Goal: Transaction & Acquisition: Subscribe to service/newsletter

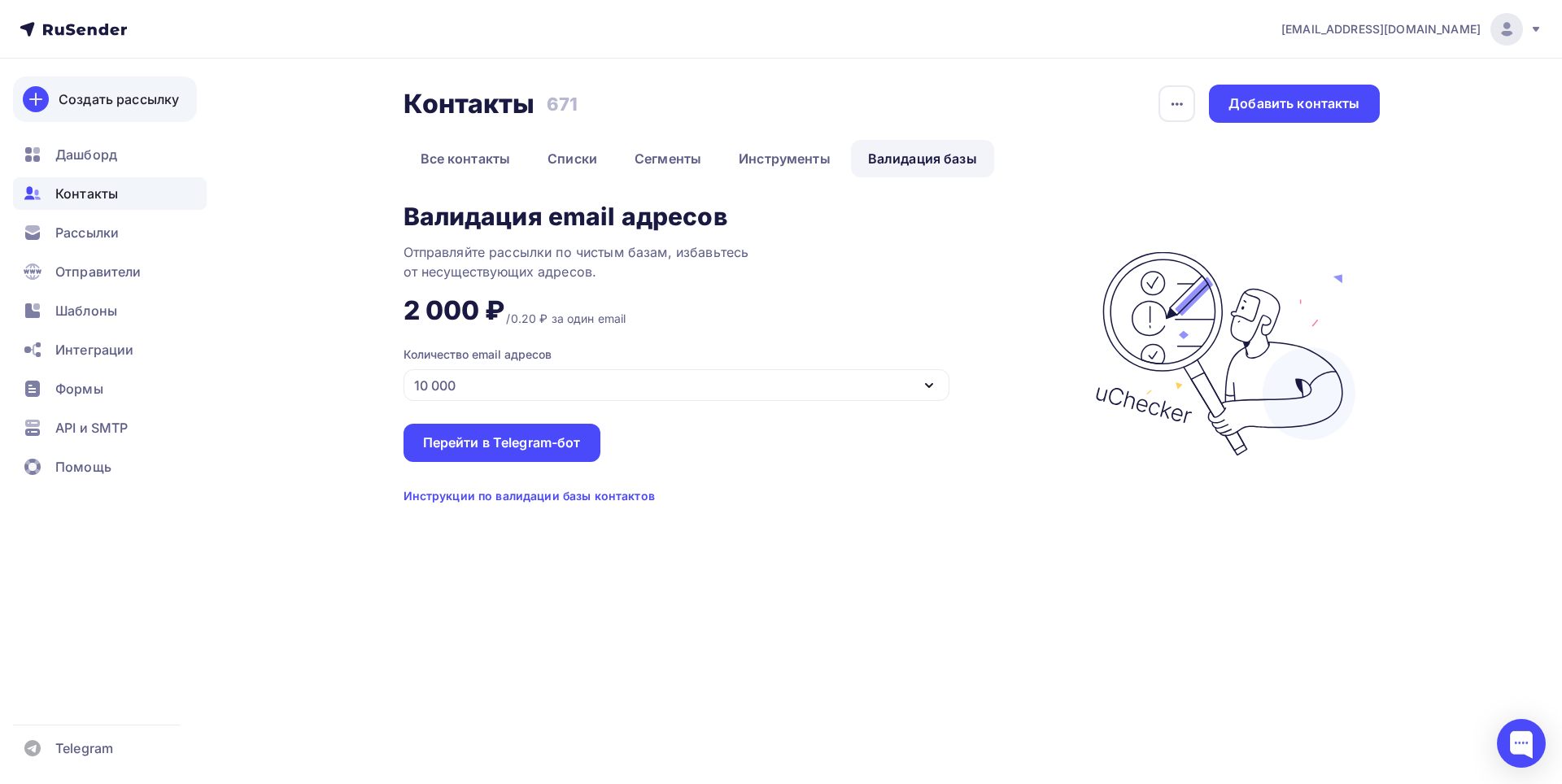
click at [118, 99] on div "Создать рассылку" at bounding box center [118, 99] width 121 height 19
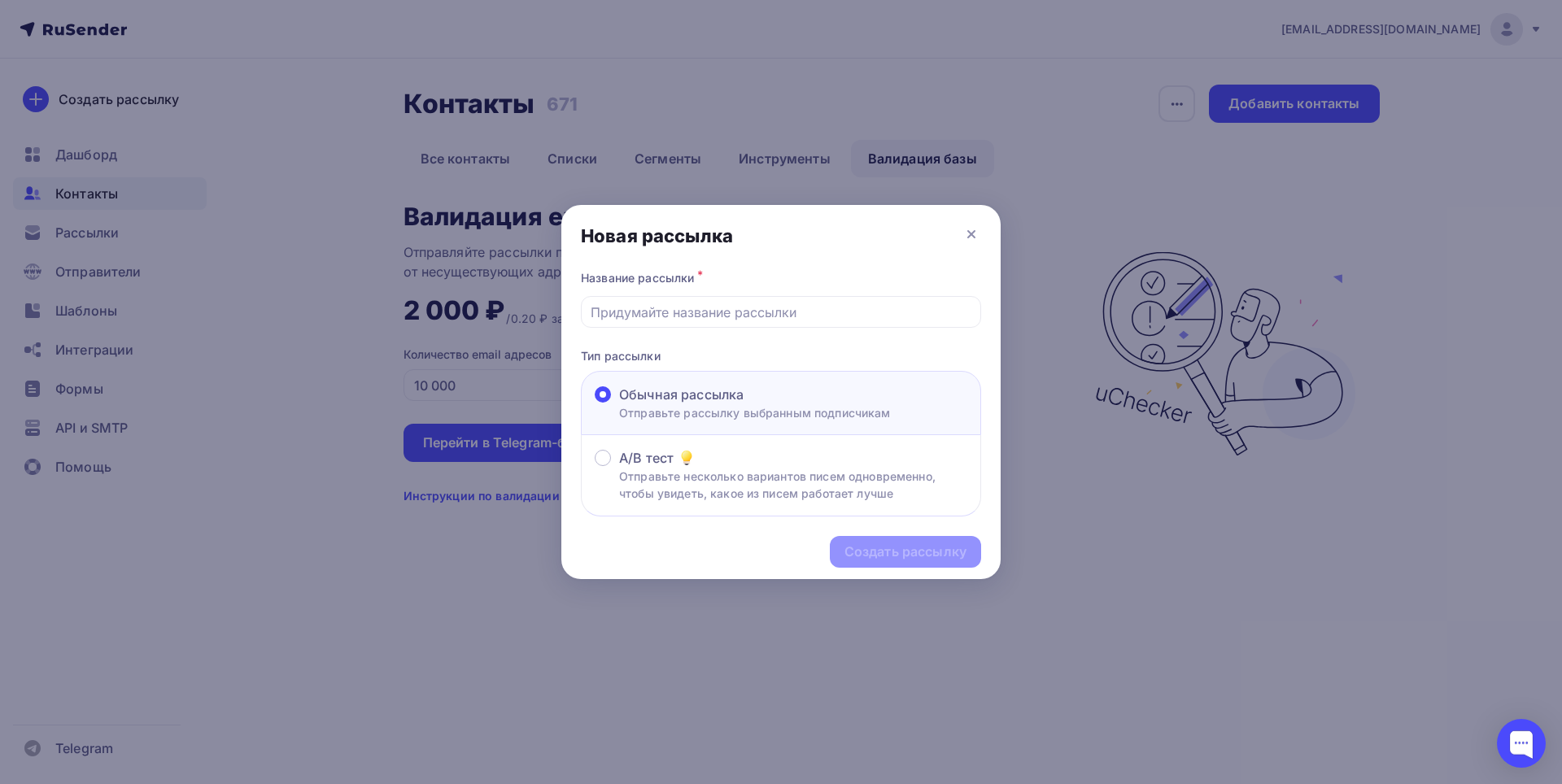
click at [862, 328] on div "Название рассылки * Тип рассылки Обычная рассылка Отправьте рассылку выбранным …" at bounding box center [781, 392] width 439 height 249
click at [862, 313] on input "text" at bounding box center [781, 312] width 382 height 19
click at [738, 398] on span "Обычная рассылка" at bounding box center [682, 394] width 125 height 19
click at [620, 404] on input "Обычная рассылка Отправьте рассылку выбранным подписчикам" at bounding box center [620, 404] width 0 height 0
click at [746, 309] on input "text" at bounding box center [781, 312] width 382 height 19
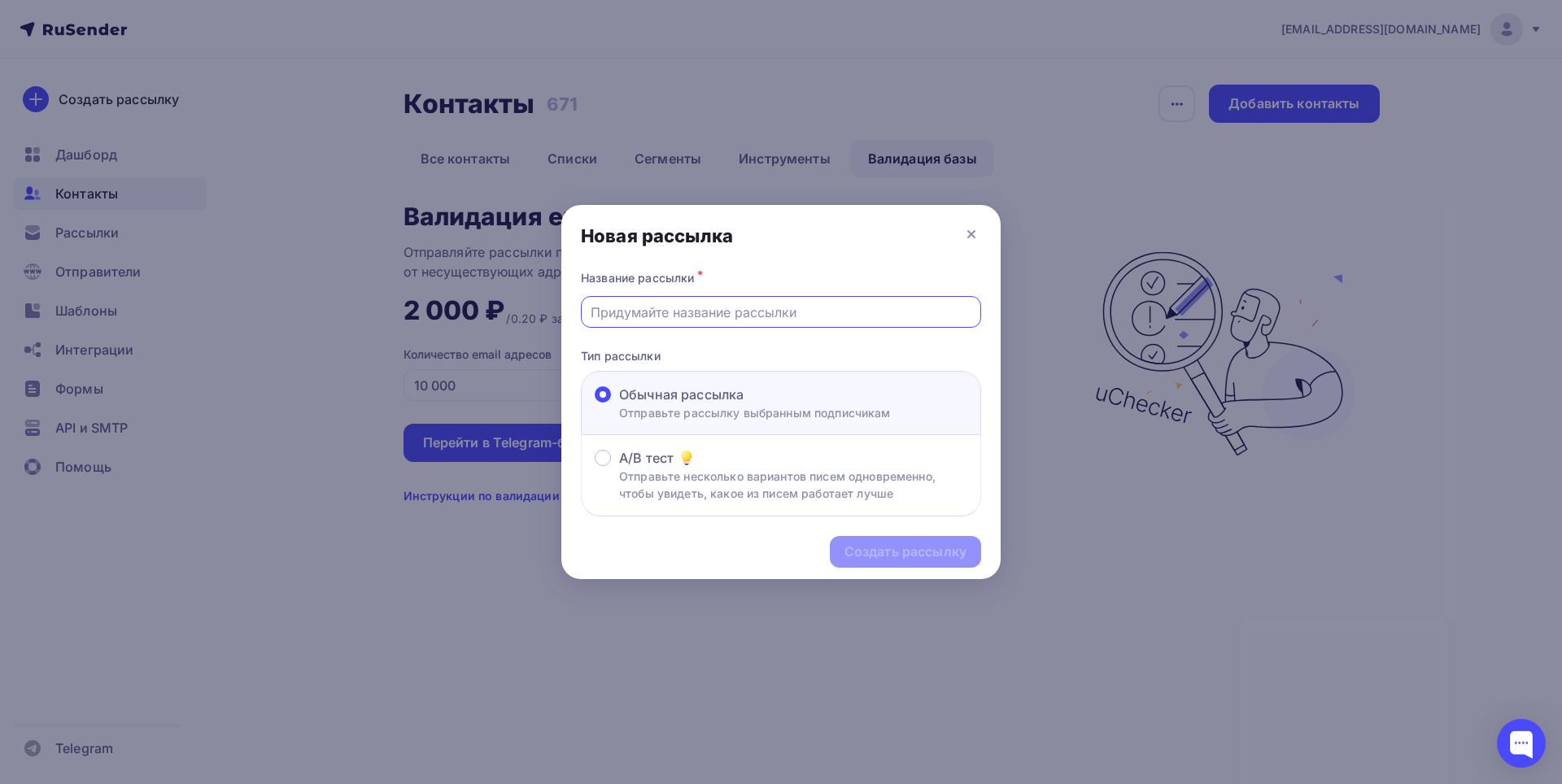
type input "Рентгенология в Клиниках"
click at [895, 553] on div "Создать рассылку" at bounding box center [905, 552] width 122 height 19
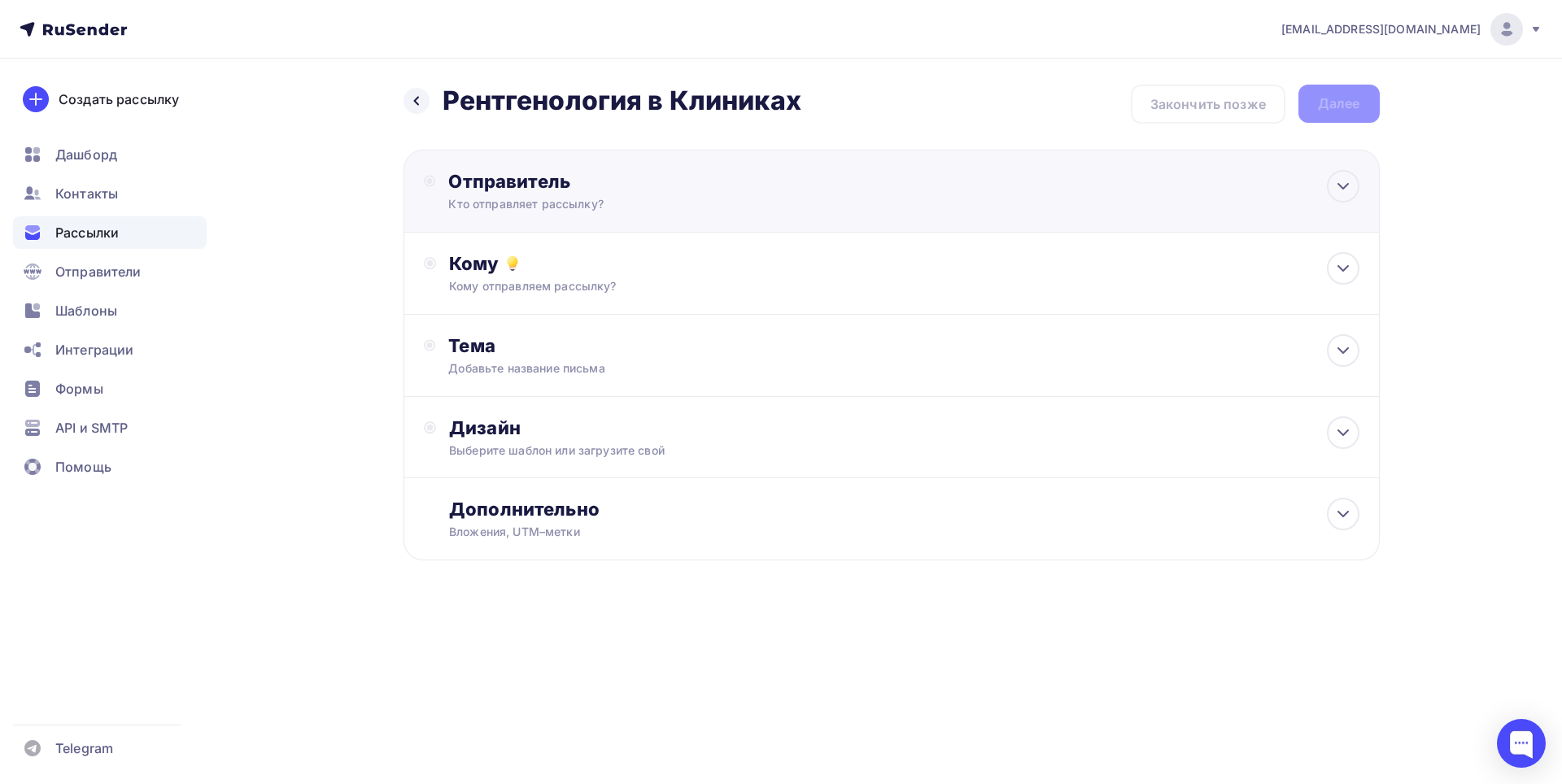
click at [755, 195] on div "Отправитель Кто отправляет рассылку? Email * Выберите отправителя info@centr-io…" at bounding box center [625, 190] width 353 height 42
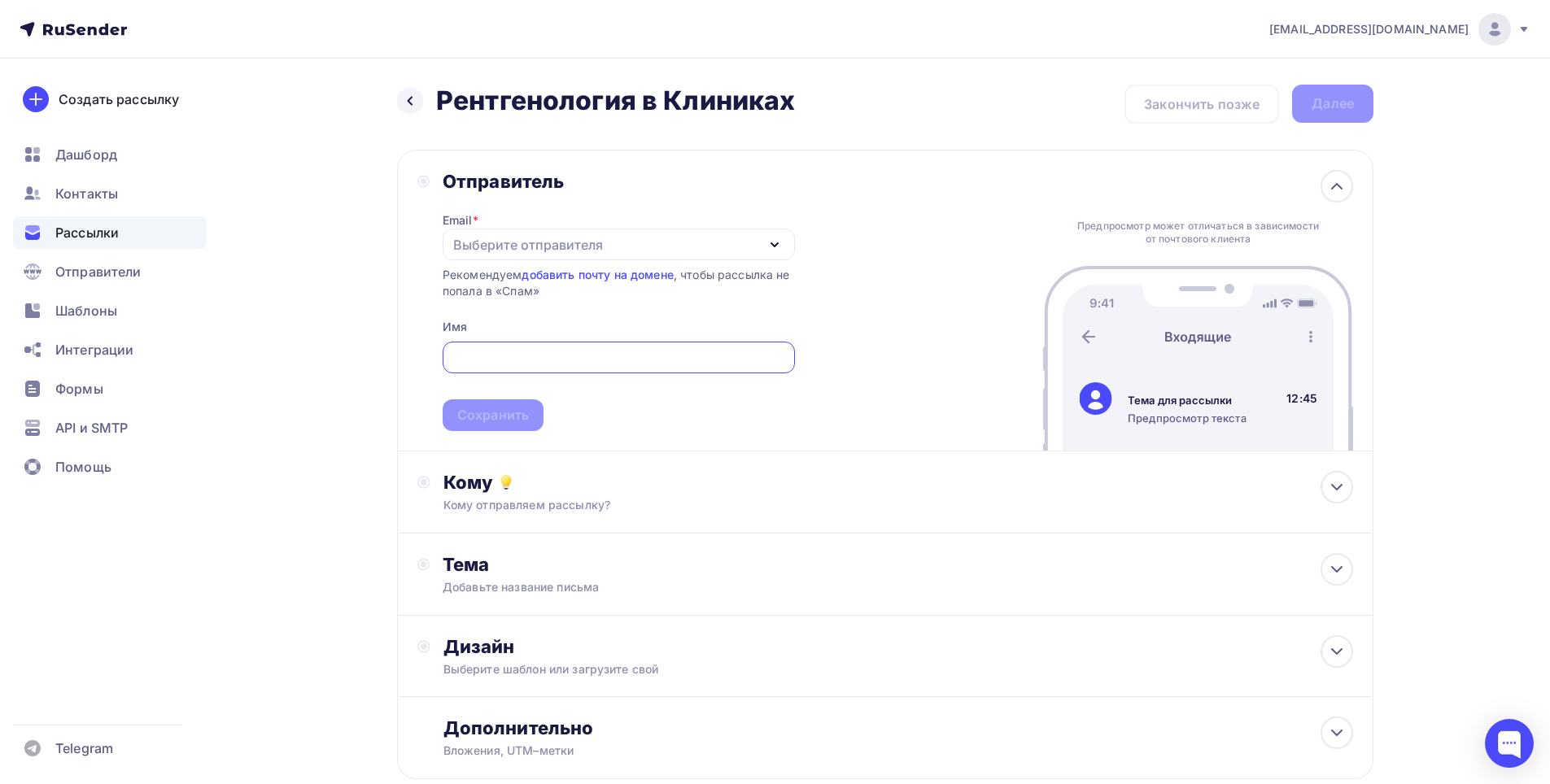
click at [753, 244] on div "Выберите отправителя" at bounding box center [619, 244] width 353 height 32
click at [560, 296] on div "info@centr-ion.ru" at bounding box center [576, 291] width 229 height 19
click at [534, 350] on input "text" at bounding box center [618, 357] width 333 height 19
type input "ЦентрИон"
click at [516, 411] on div "Сохранить" at bounding box center [493, 415] width 72 height 19
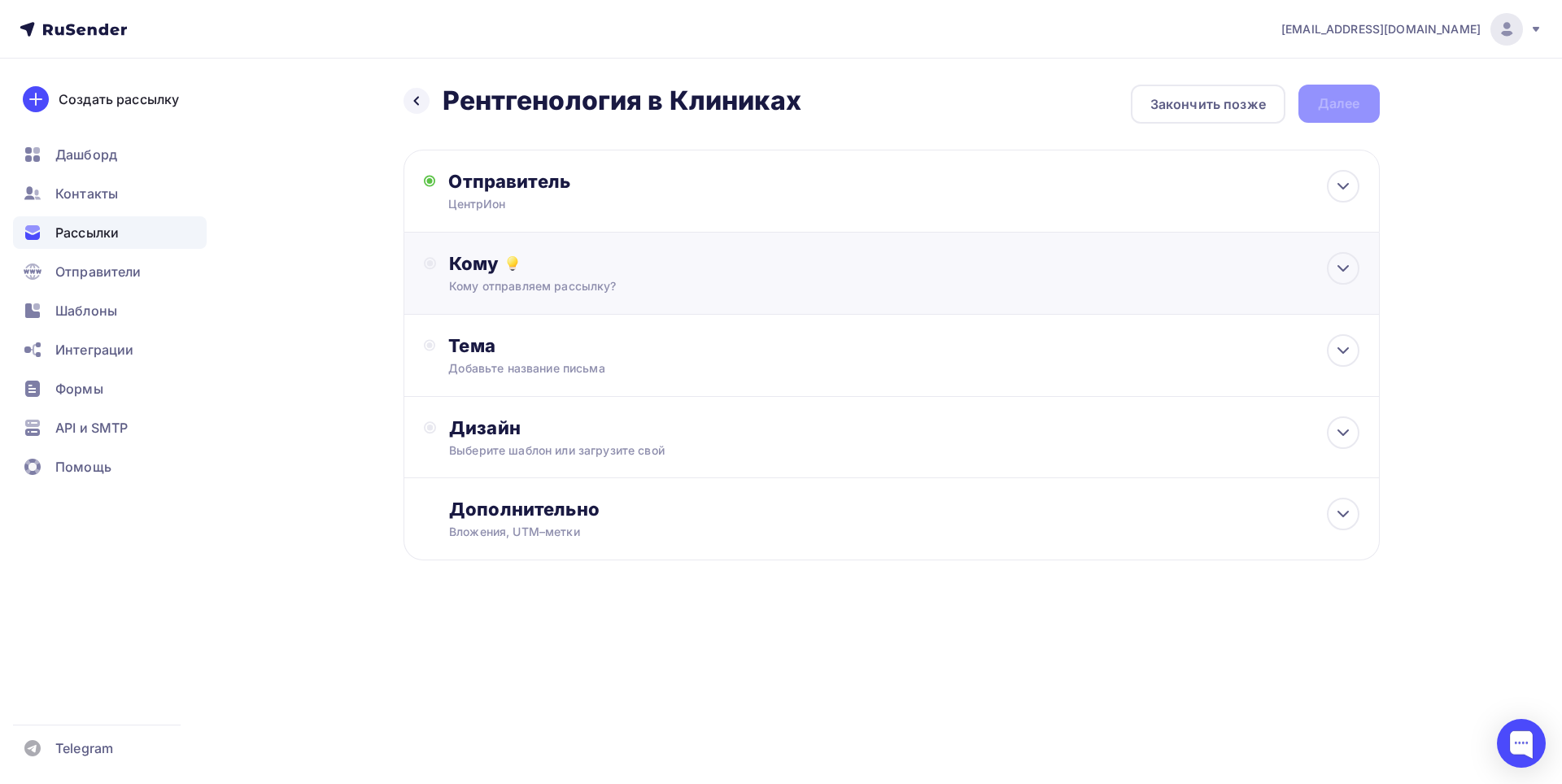
click at [610, 262] on div "Кому" at bounding box center [904, 263] width 910 height 22
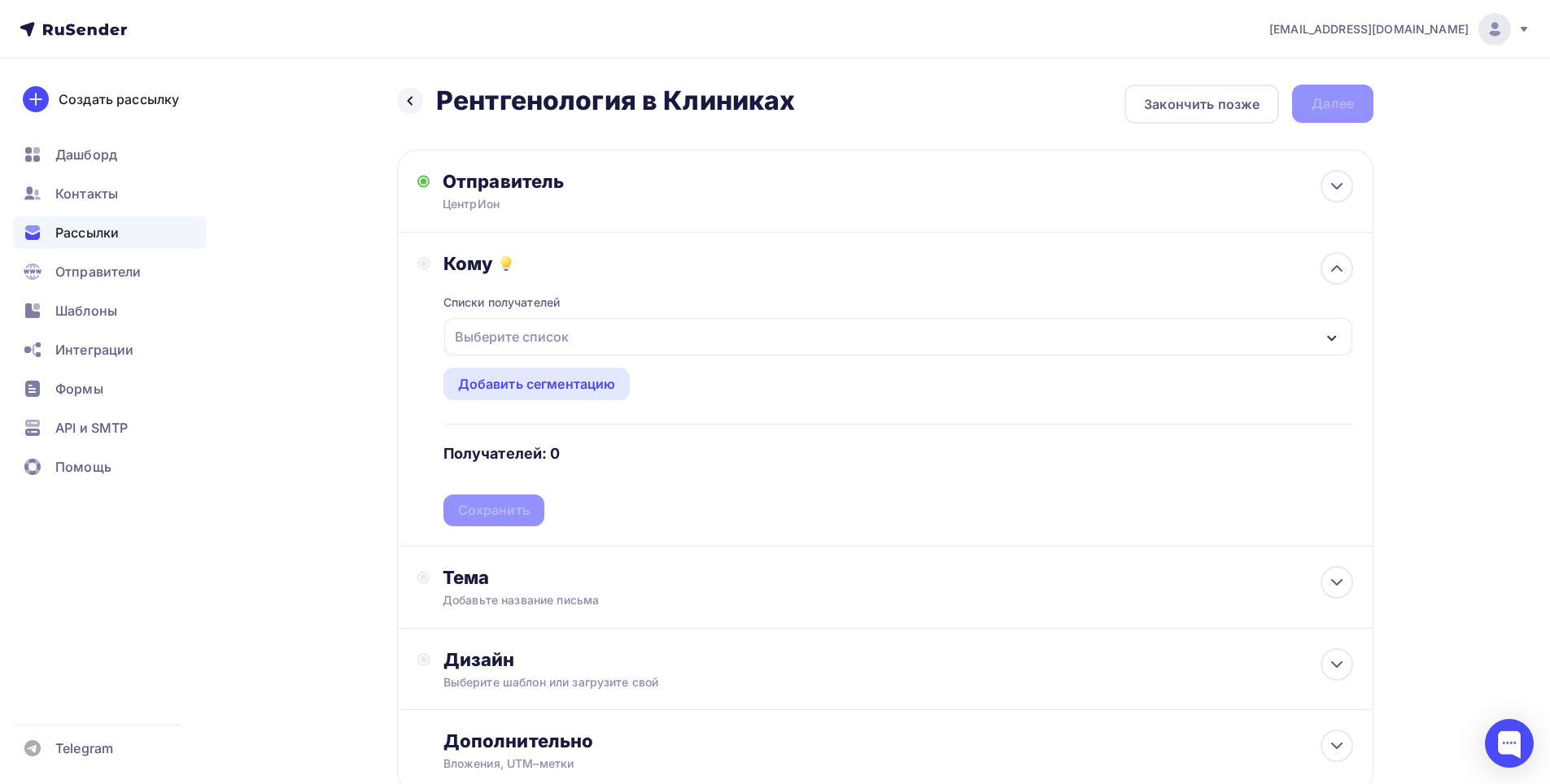
click at [641, 331] on div "Выберите список" at bounding box center [898, 337] width 908 height 37
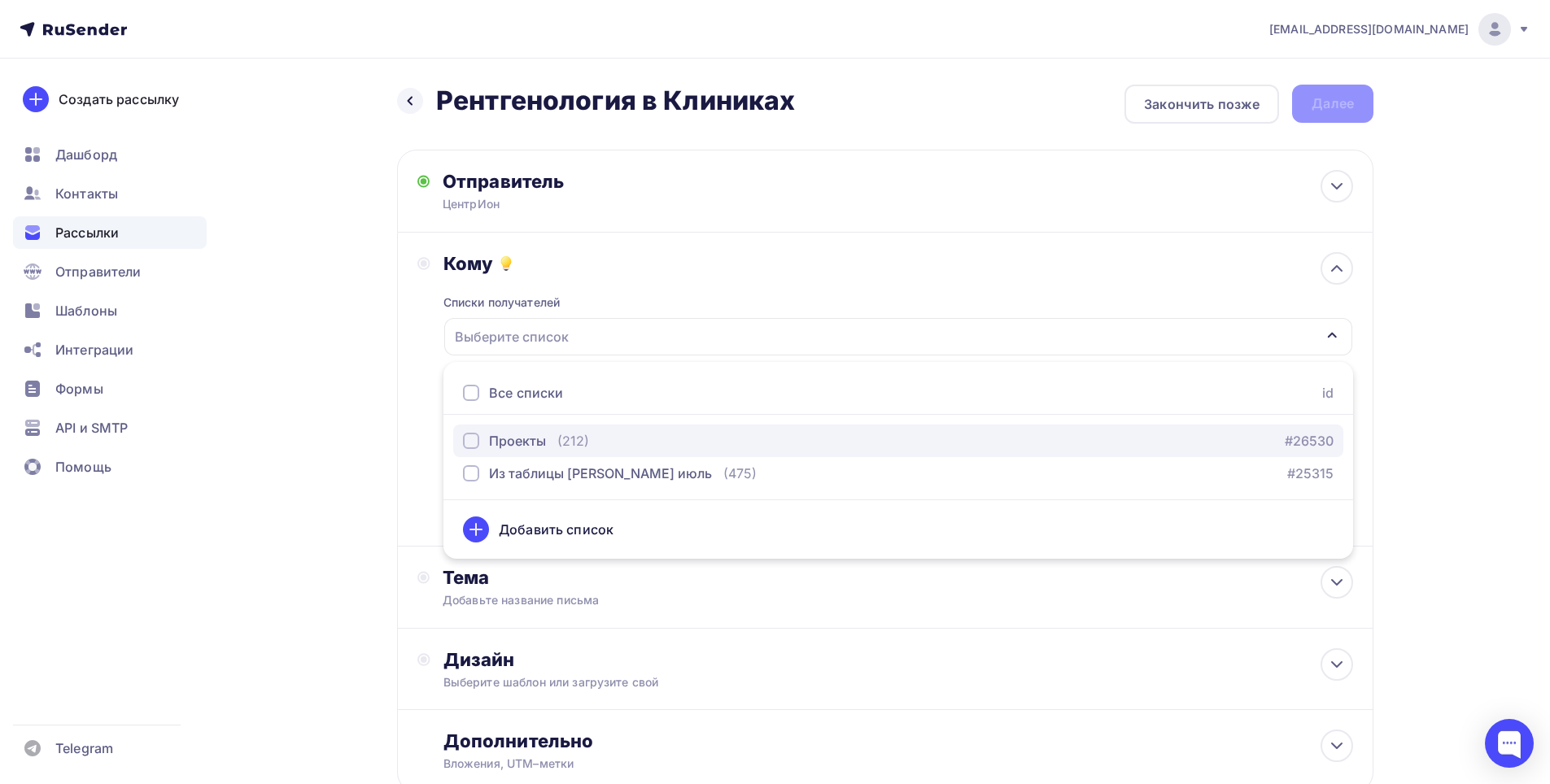
click at [572, 444] on div "(212)" at bounding box center [573, 441] width 32 height 19
click at [348, 438] on div "Назад Рентгенология в Клиниках Рентгенология в Клиниках Закончить позже Далее О…" at bounding box center [774, 477] width 1333 height 839
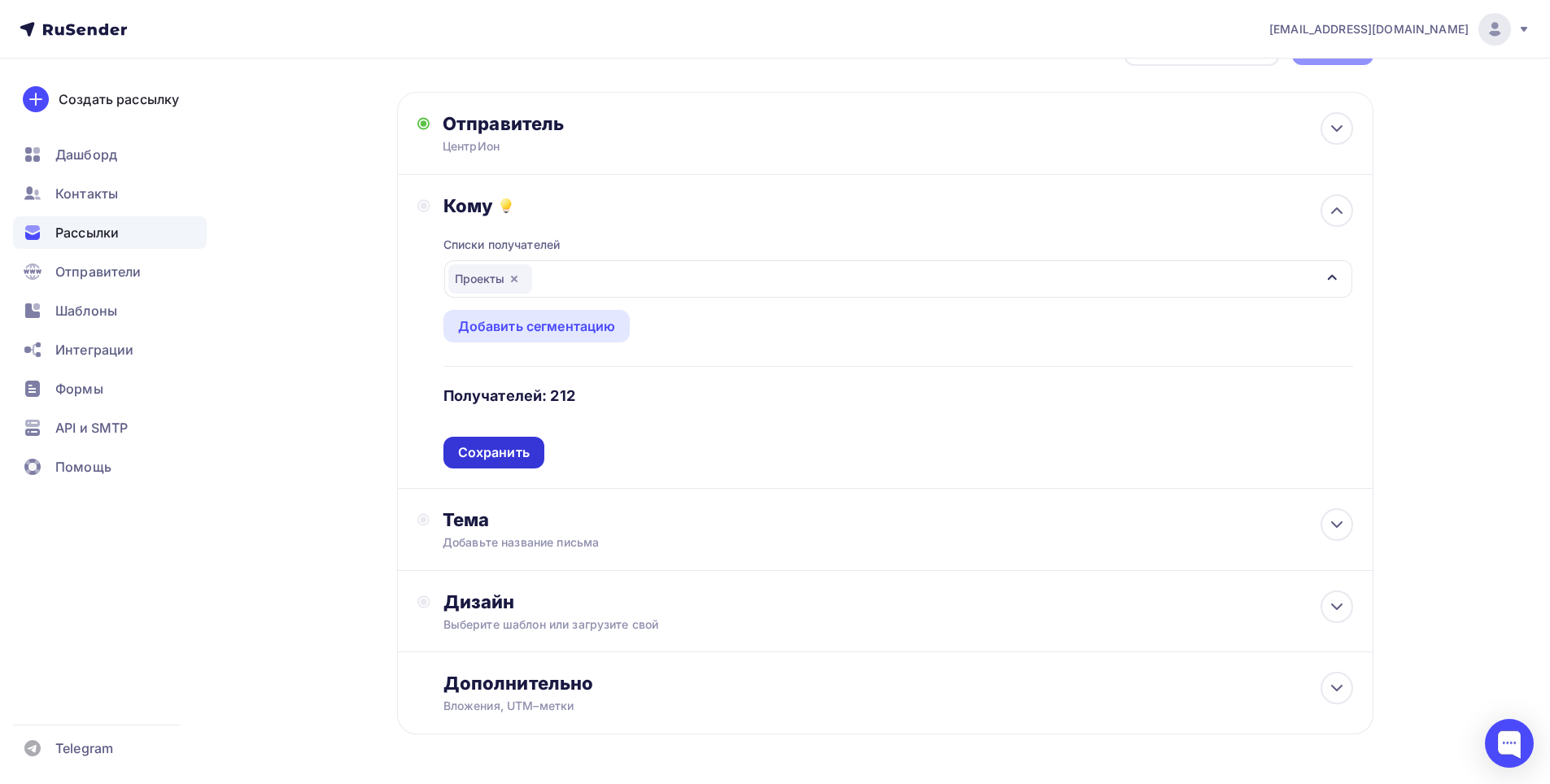
scroll to position [113, 0]
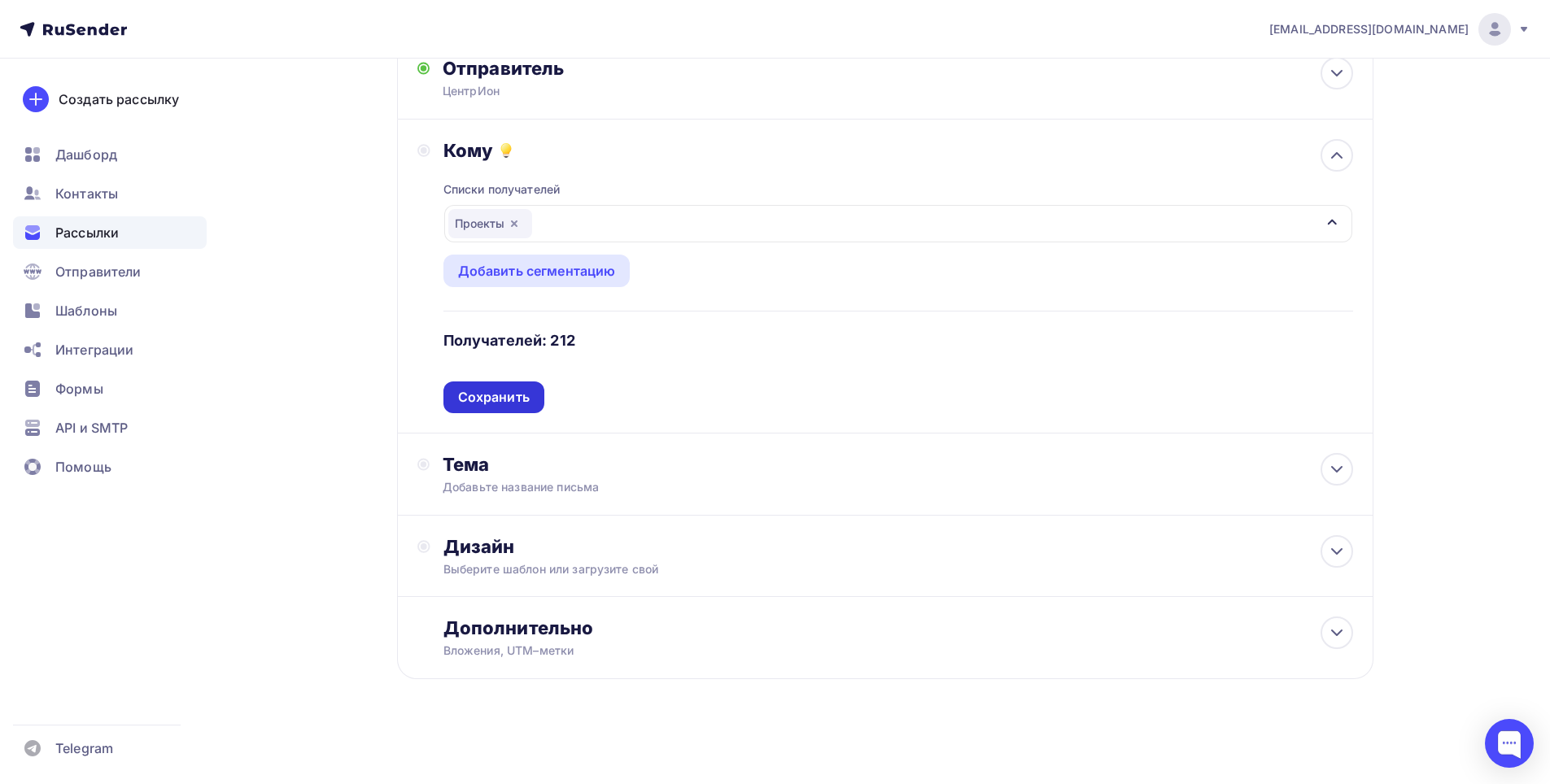
click at [492, 402] on div "Сохранить" at bounding box center [494, 397] width 72 height 19
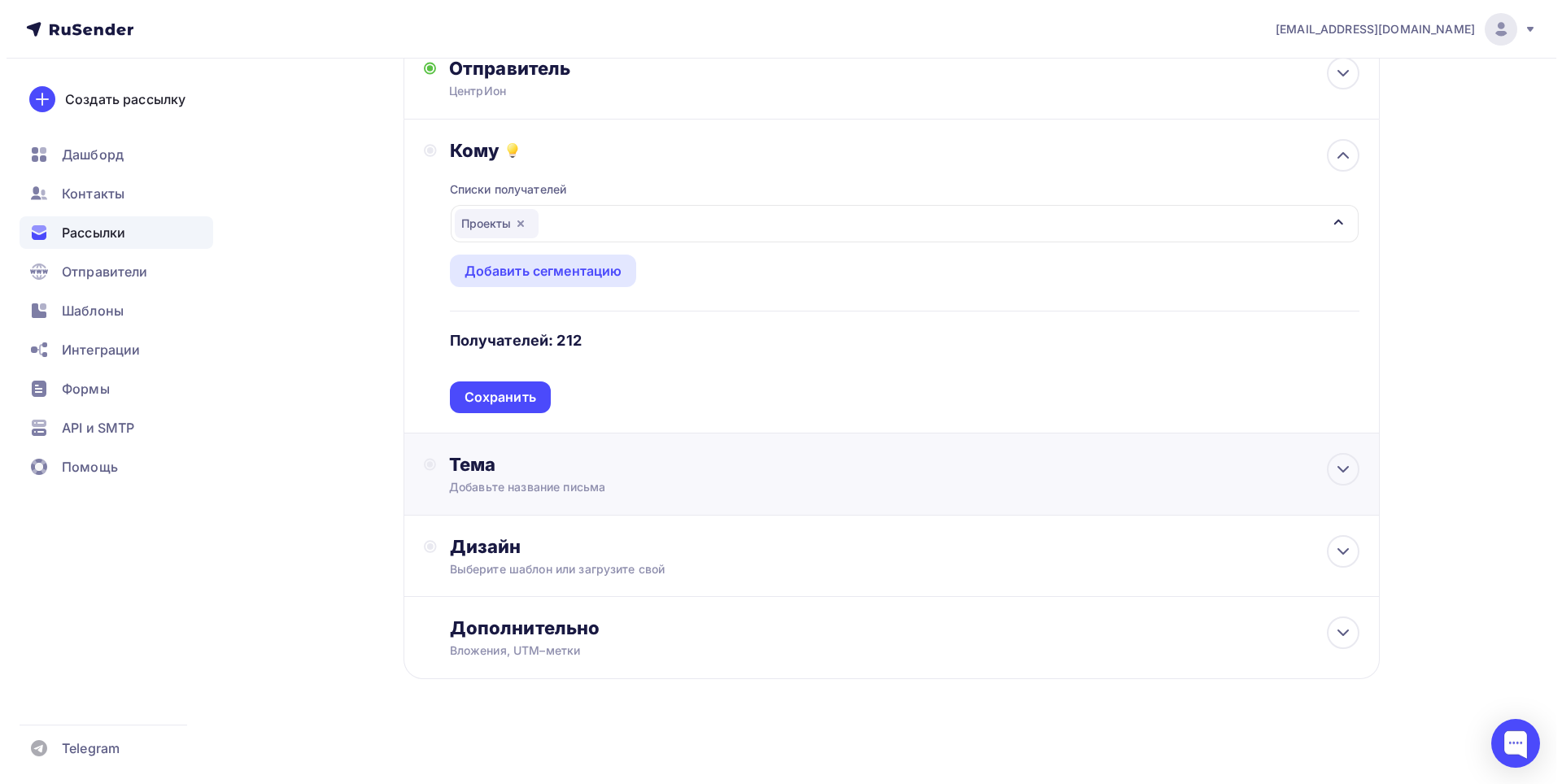
scroll to position [0, 0]
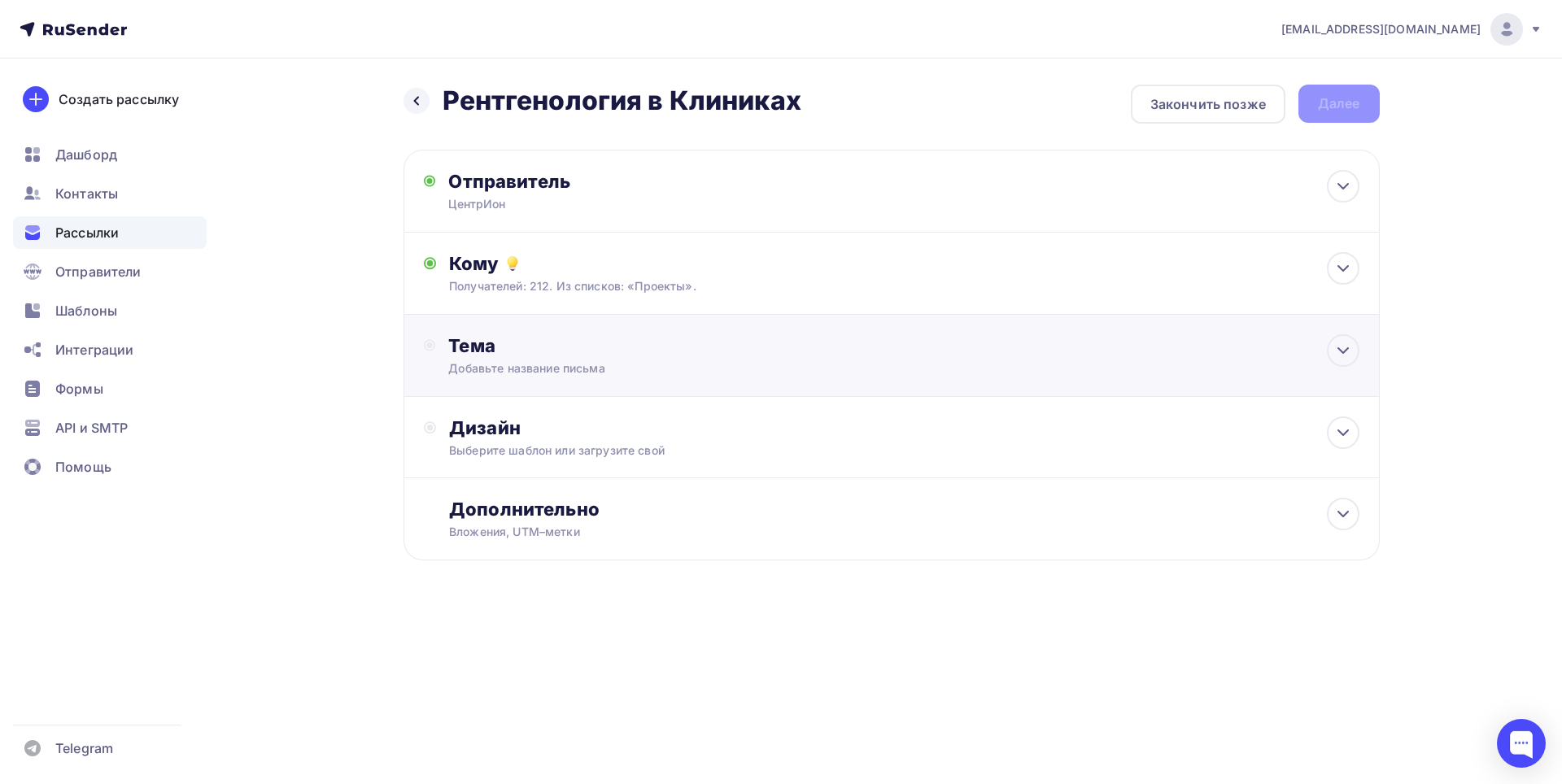
click at [551, 357] on div "Тема Добавьте название письма Тема * Рекомендуем использовать не более 150 симв…" at bounding box center [609, 355] width 321 height 42
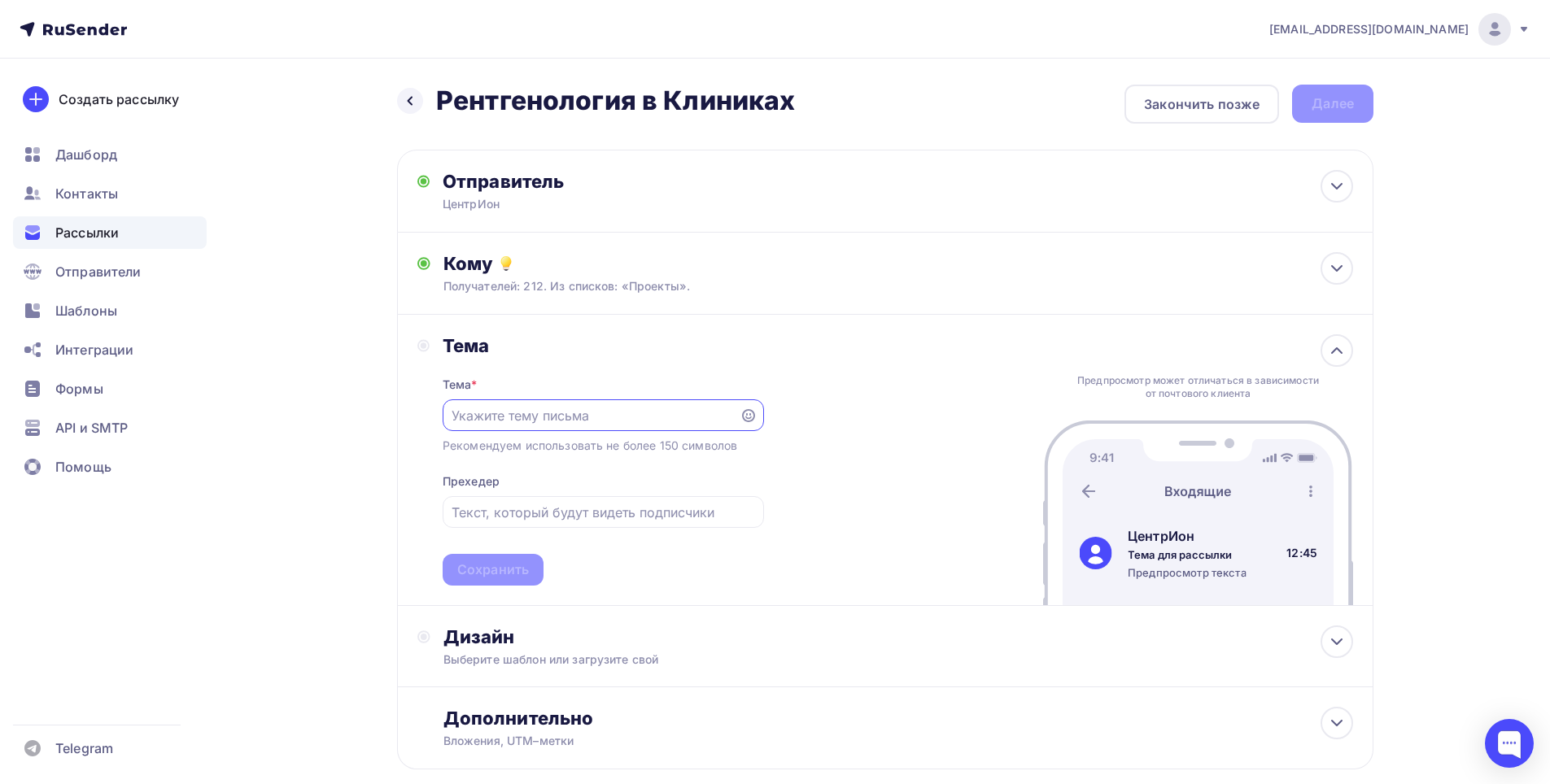
click at [722, 419] on input "text" at bounding box center [590, 415] width 279 height 19
type input "Новый СанПин в рентгенологии"
click at [527, 510] on input "text" at bounding box center [603, 512] width 303 height 19
click at [514, 518] on input "text" at bounding box center [603, 512] width 303 height 19
type input "П"
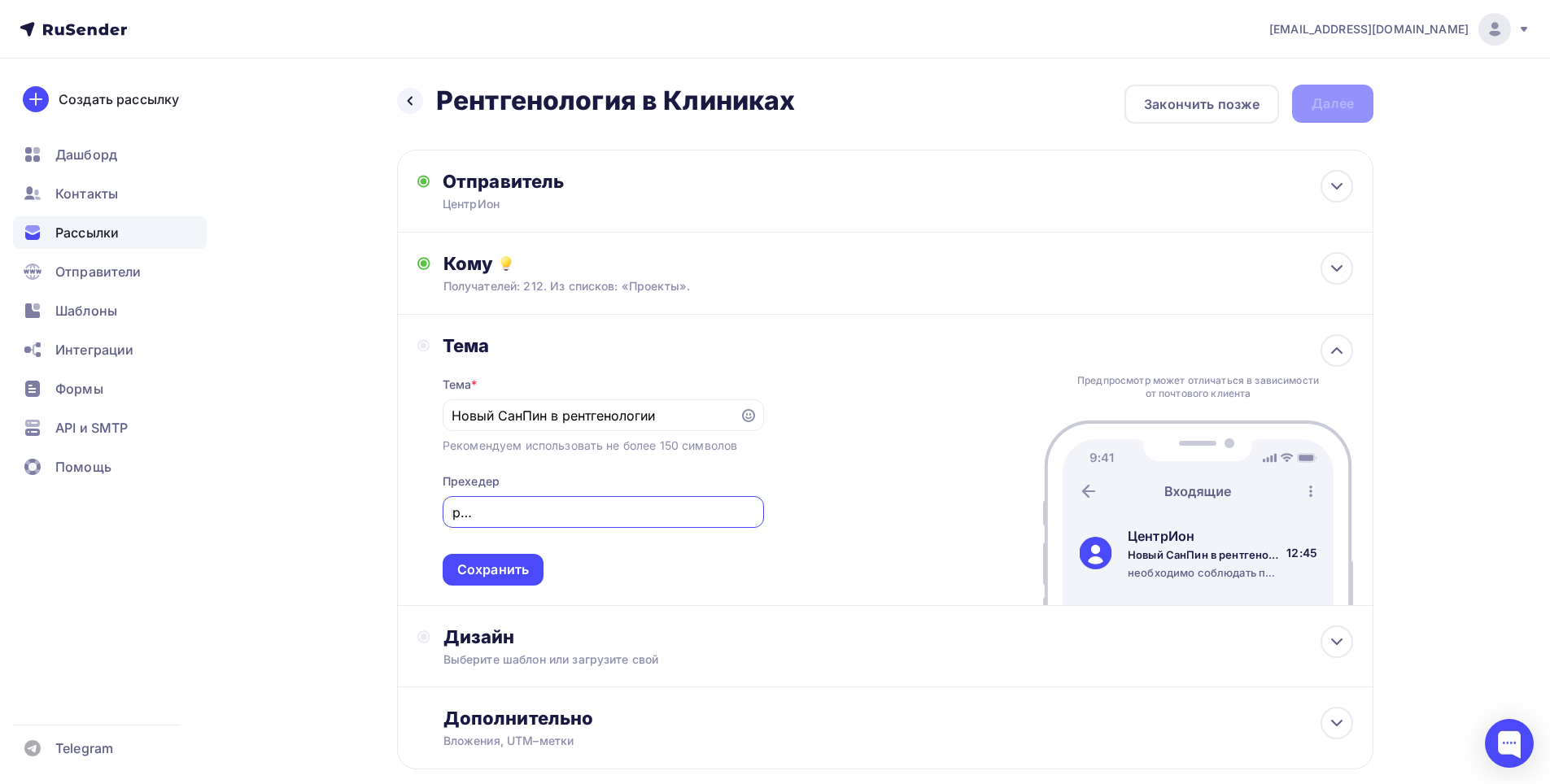
scroll to position [0, 281]
click at [729, 572] on div "Тема * Новый СанПин в рентгенологии Рекомендуем использовать не более 150 симво…" at bounding box center [603, 471] width 321 height 229
click at [460, 508] on input "необходимо соблюдать периодичность и правильность работы с Рентген оборудование…" at bounding box center [603, 512] width 303 height 19
drag, startPoint x: 531, startPoint y: 511, endPoint x: 427, endPoint y: 513, distance: 104.0
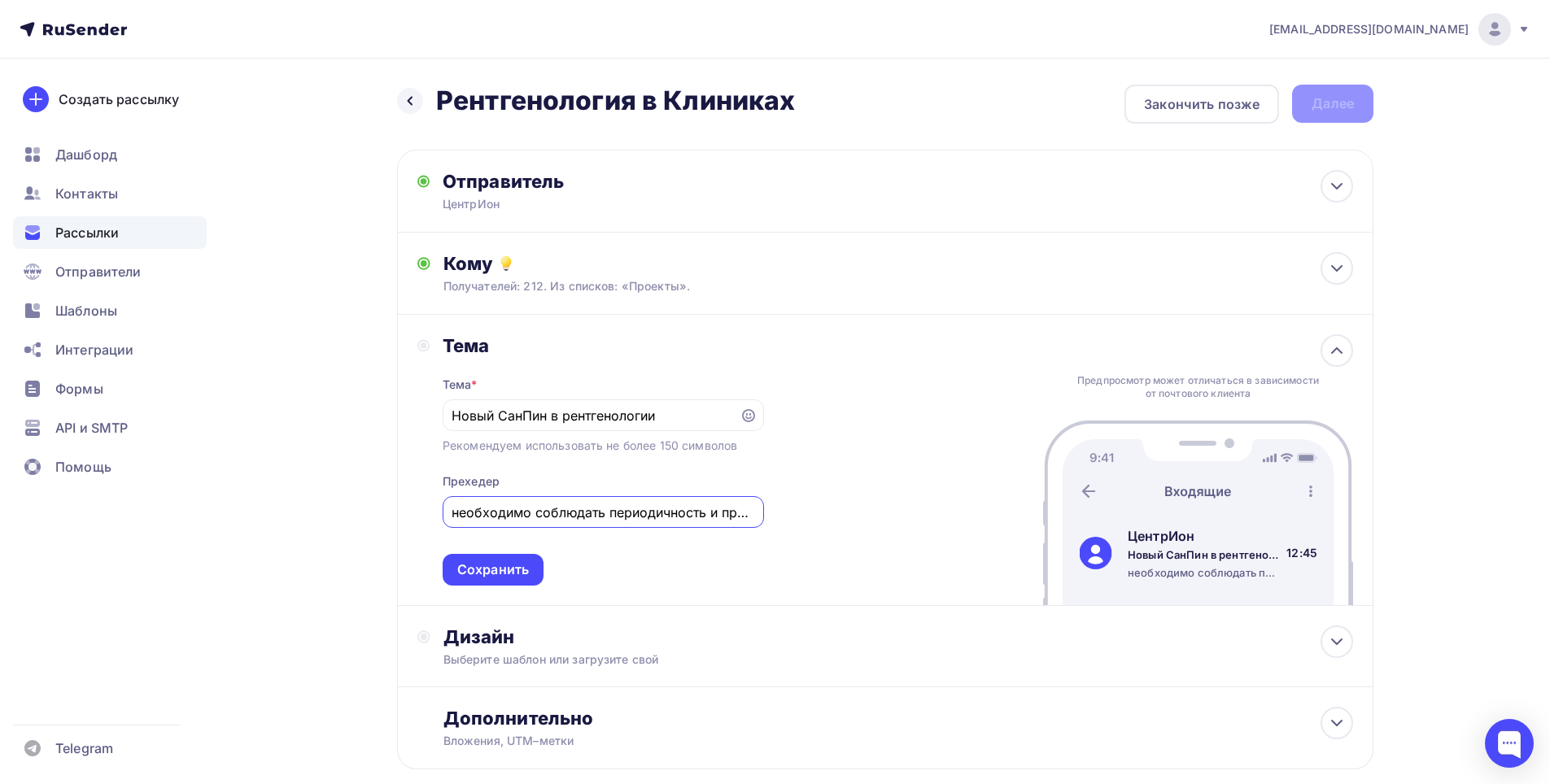
click at [427, 513] on div "Тема Тема * Новый СанПин в рентгенологии Рекомендуем использовать не более 150 …" at bounding box center [590, 460] width 347 height 251
click at [462, 509] on input "соблюдать периодичность и правильность работы с Рентген оборудованием." at bounding box center [603, 512] width 303 height 19
click at [521, 513] on input "Соблюдать периодичность и правильность работы с Рентген оборудованием." at bounding box center [603, 512] width 303 height 19
drag, startPoint x: 527, startPoint y: 511, endPoint x: 514, endPoint y: 511, distance: 13.0
click at [514, 511] on input "Соблюдать периодичность и правильность работы с Рентген оборудованием." at bounding box center [603, 512] width 303 height 19
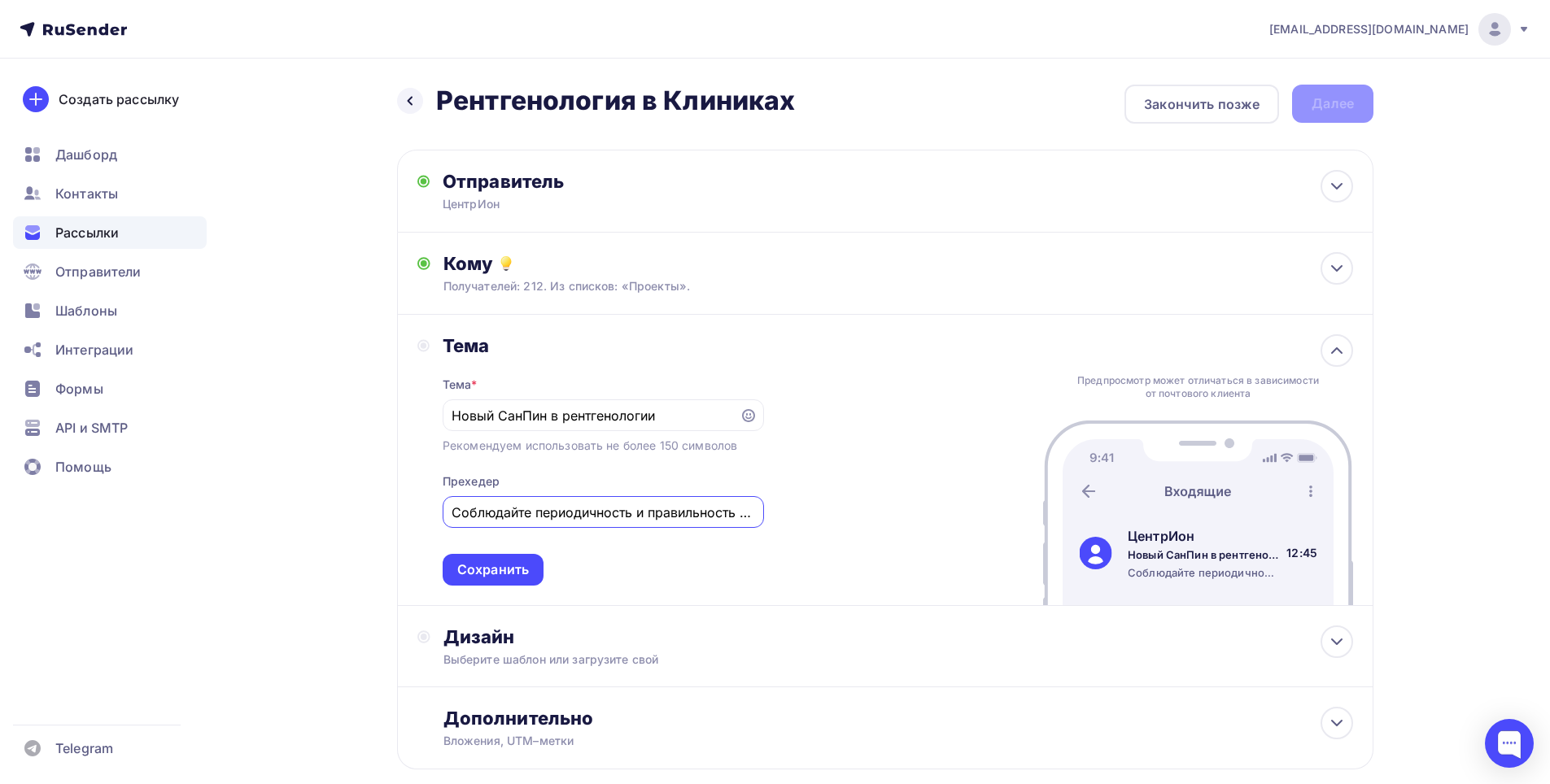
drag, startPoint x: 742, startPoint y: 514, endPoint x: 654, endPoint y: 516, distance: 88.0
click at [654, 516] on input "Соблюдайте периодичность и правильность работы с Рентген оборудованием." at bounding box center [603, 512] width 303 height 19
click at [629, 512] on input "Соблюдайте правильностьпериодичность и работы с Рентген оборудованием." at bounding box center [603, 512] width 303 height 19
click at [685, 510] on input "Соблюдайте правильностьпериодичность и работы с Рентген оборудованием." at bounding box center [603, 512] width 303 height 19
click at [627, 510] on input "Соблюдайте правильностьпериодичность и работы с Рентген оборудованием." at bounding box center [603, 512] width 303 height 19
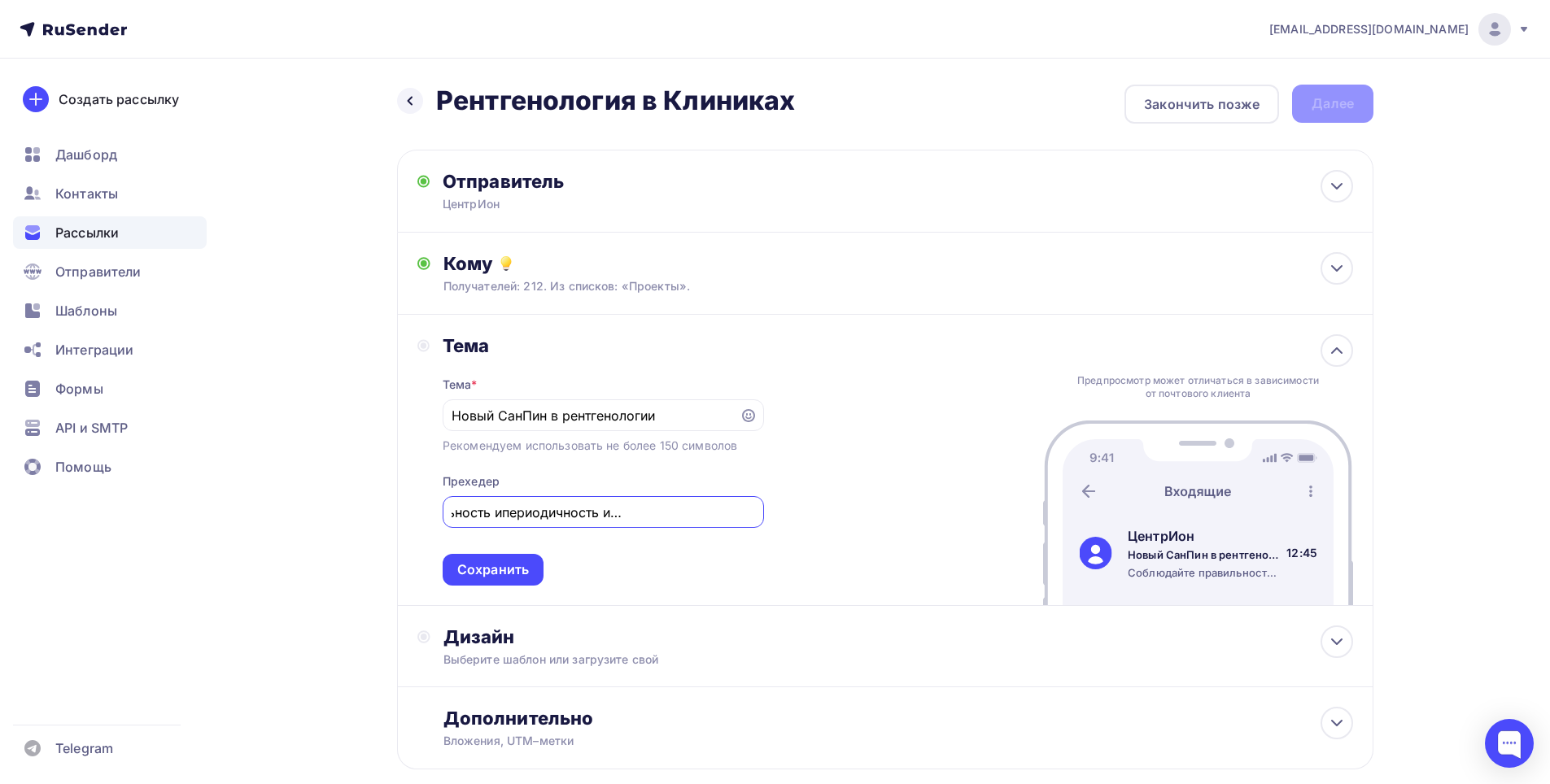
scroll to position [0, 223]
click at [747, 518] on input "Соблюдайте правильность ипериодичность и работы с Рентген оборудованием." at bounding box center [603, 512] width 303 height 19
click at [528, 515] on input "Соблюдайте правильность ипериодичность и работы с Рентген оборудованием." at bounding box center [603, 512] width 303 height 19
drag, startPoint x: 745, startPoint y: 514, endPoint x: 821, endPoint y: 511, distance: 76.1
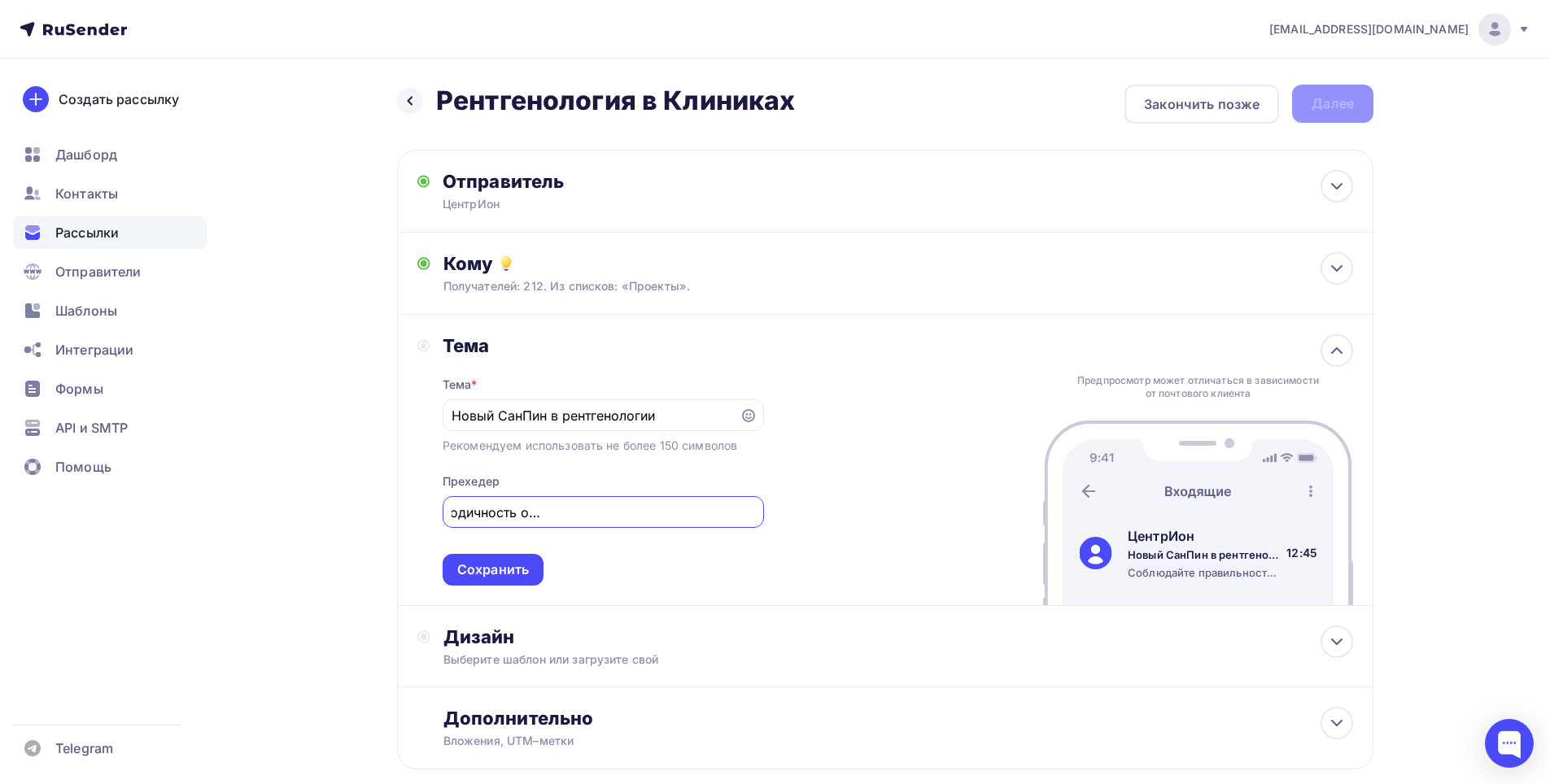
click at [821, 511] on div "Тема Тема * Новый СанПин в рентгенологии Рекомендуем использовать не более 150 …" at bounding box center [885, 461] width 976 height 291
click at [732, 515] on input "Соблюдайте правильность периодичность оформления документов при работы с Рентге…" at bounding box center [603, 512] width 303 height 19
type input "Соблюдайте правильность периодичность оформления документов при работе с Рентге…"
click at [573, 415] on input "Новый СанПин в рентгенологии" at bounding box center [590, 415] width 279 height 19
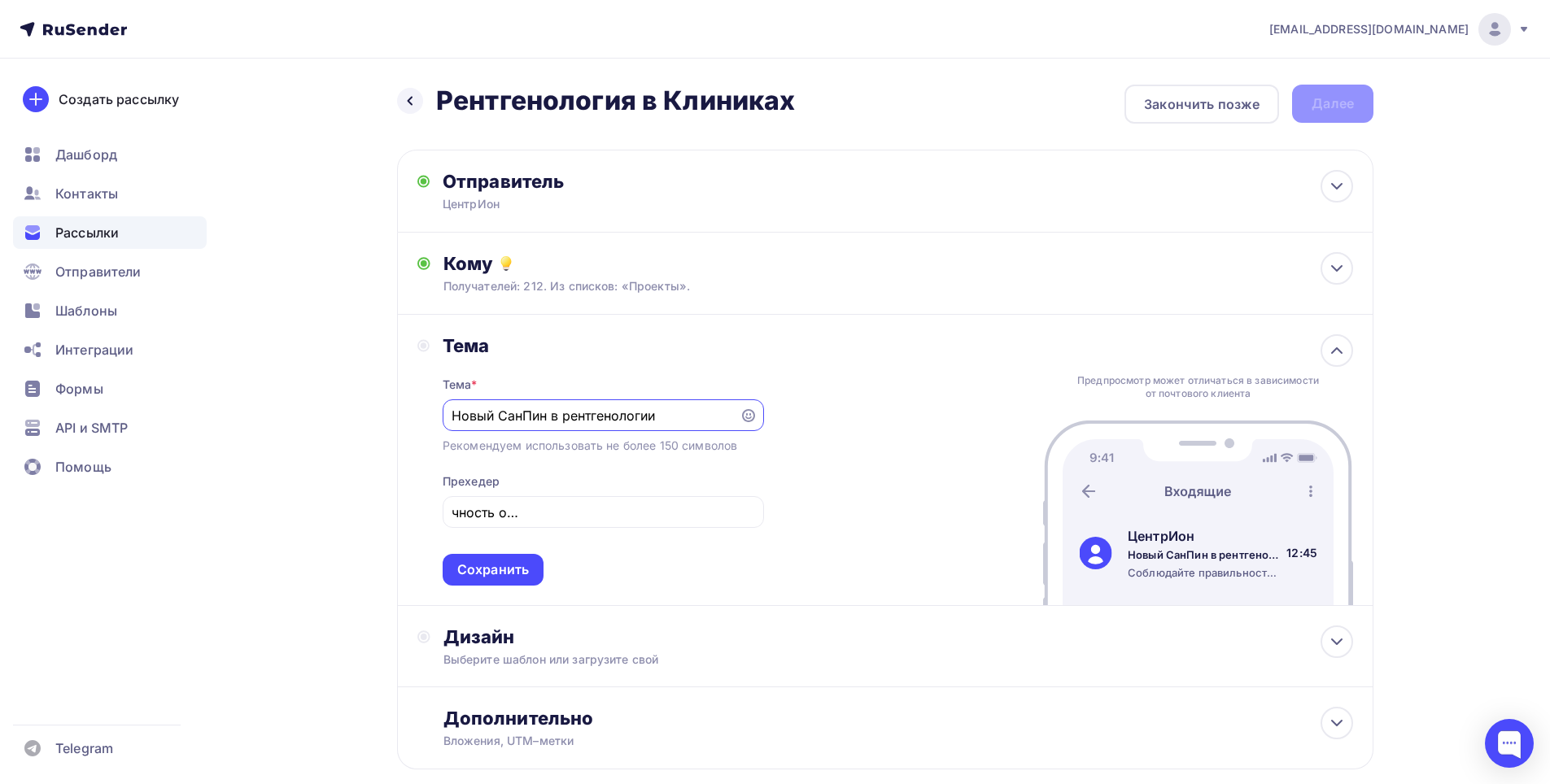
scroll to position [0, 0]
type input "Новый СанПин в Рентгенологии"
click at [907, 510] on div "Тема Тема * Новый СанПин в Рентгенологии Рекомендуем использовать не более 150 …" at bounding box center [885, 461] width 976 height 291
click at [712, 509] on input "Соблюдайте правильность периодичность оформления документов при работе с Рентге…" at bounding box center [603, 512] width 303 height 19
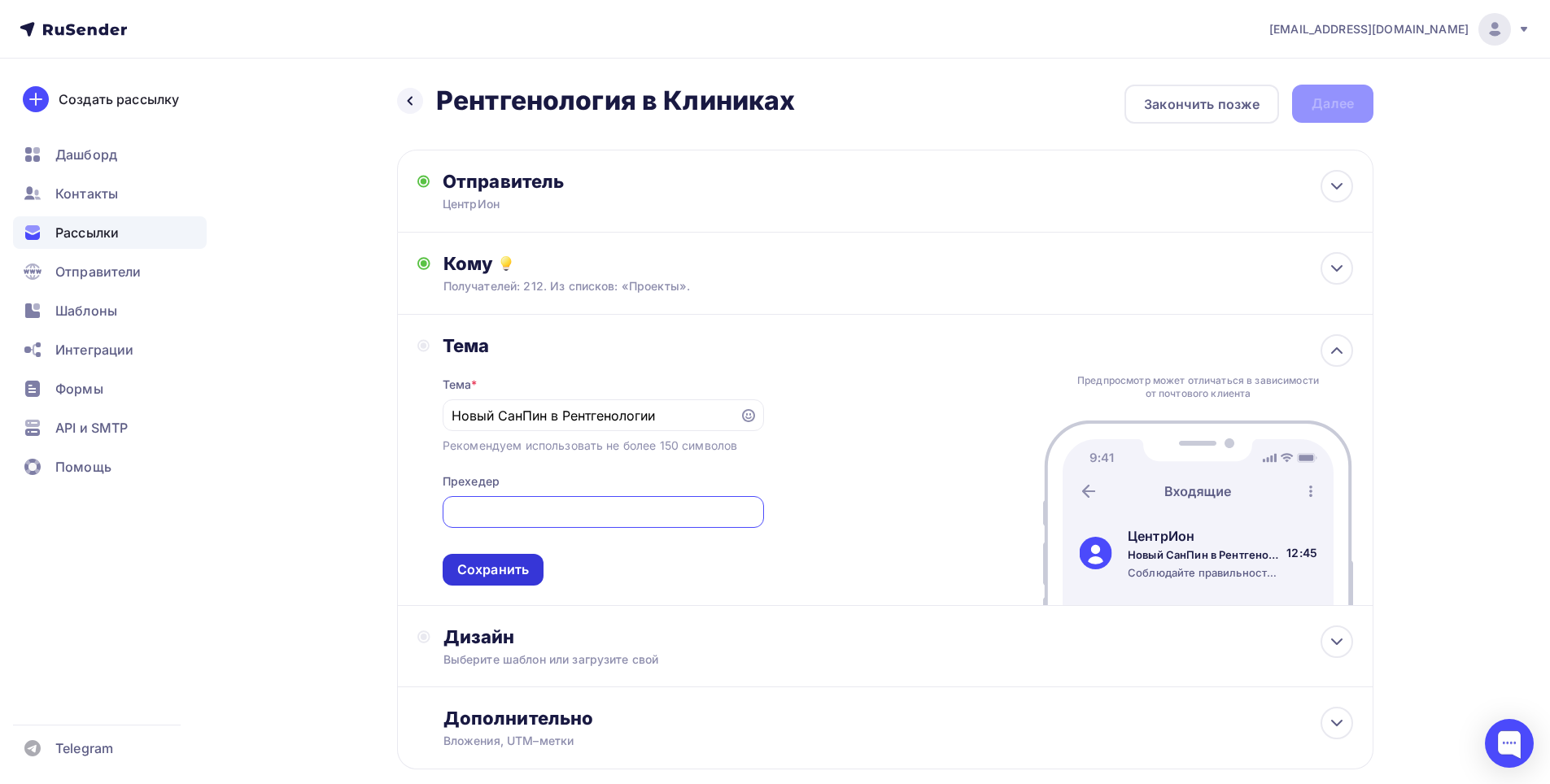
click at [517, 570] on div "Сохранить" at bounding box center [493, 570] width 72 height 19
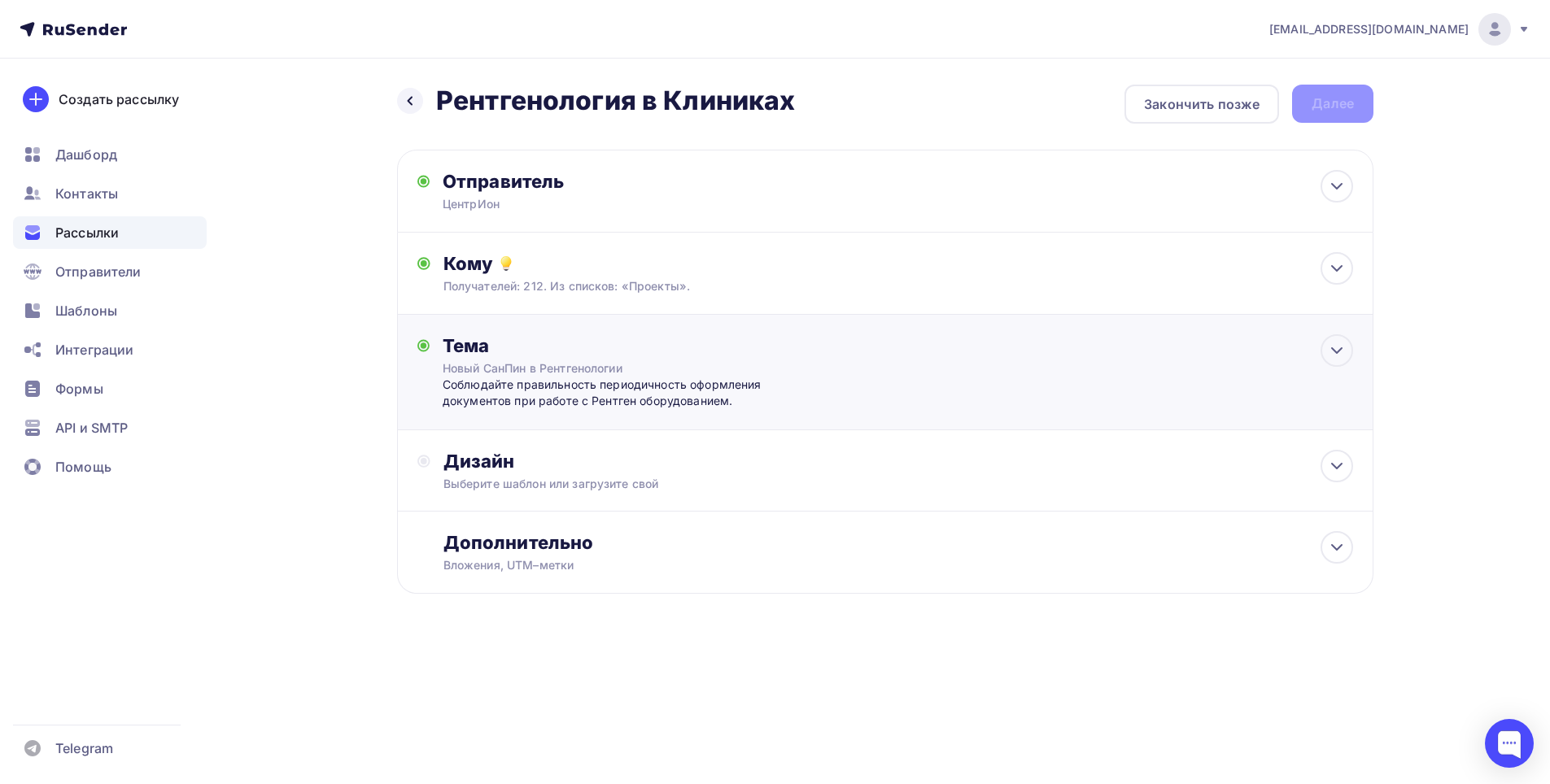
scroll to position [0, 0]
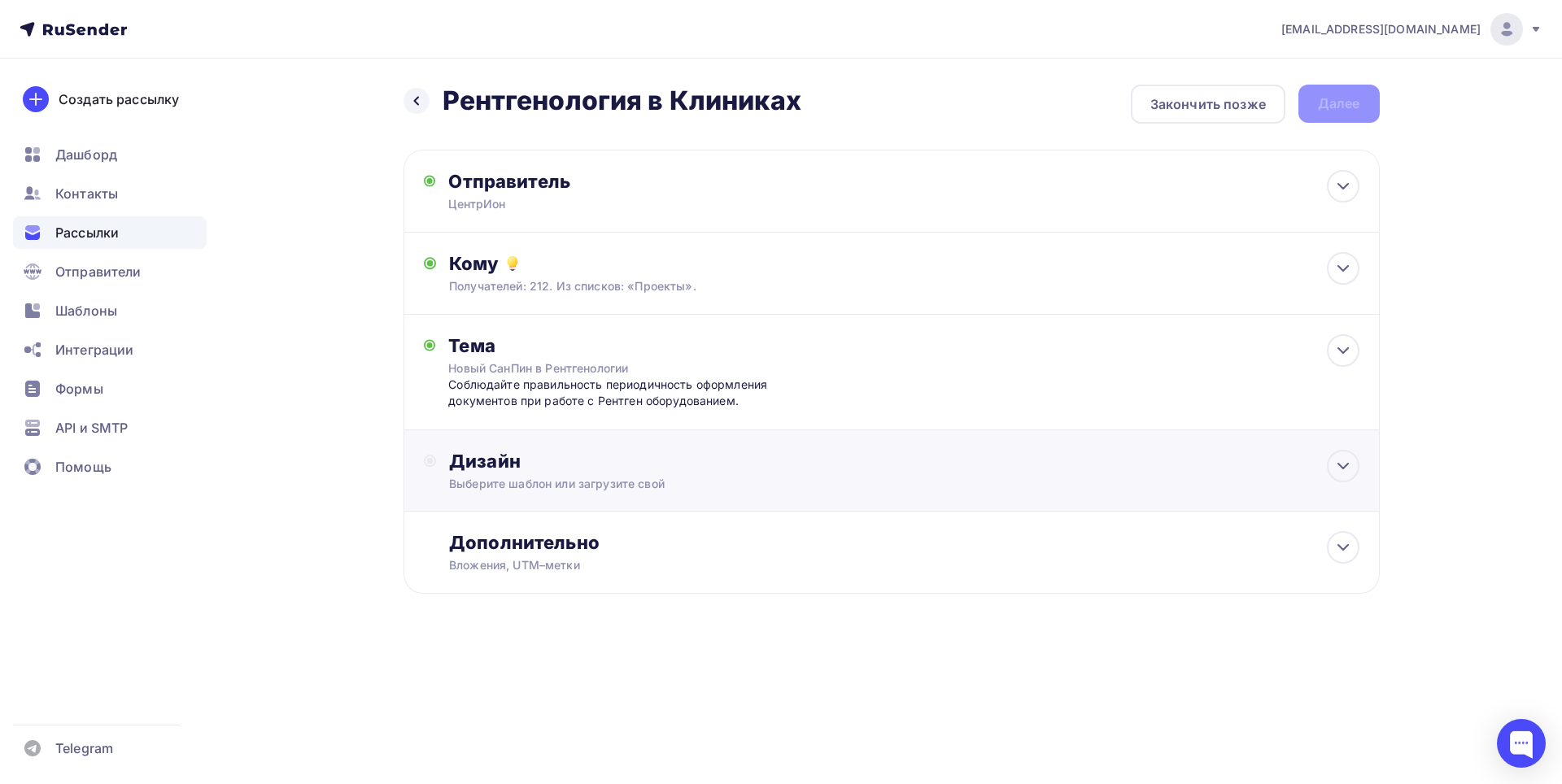
click at [571, 474] on div "Дизайн Выберите шаблон или загрузите свой" at bounding box center [904, 471] width 910 height 42
click at [551, 529] on div "Выбрать шаблон" at bounding box center [521, 527] width 113 height 19
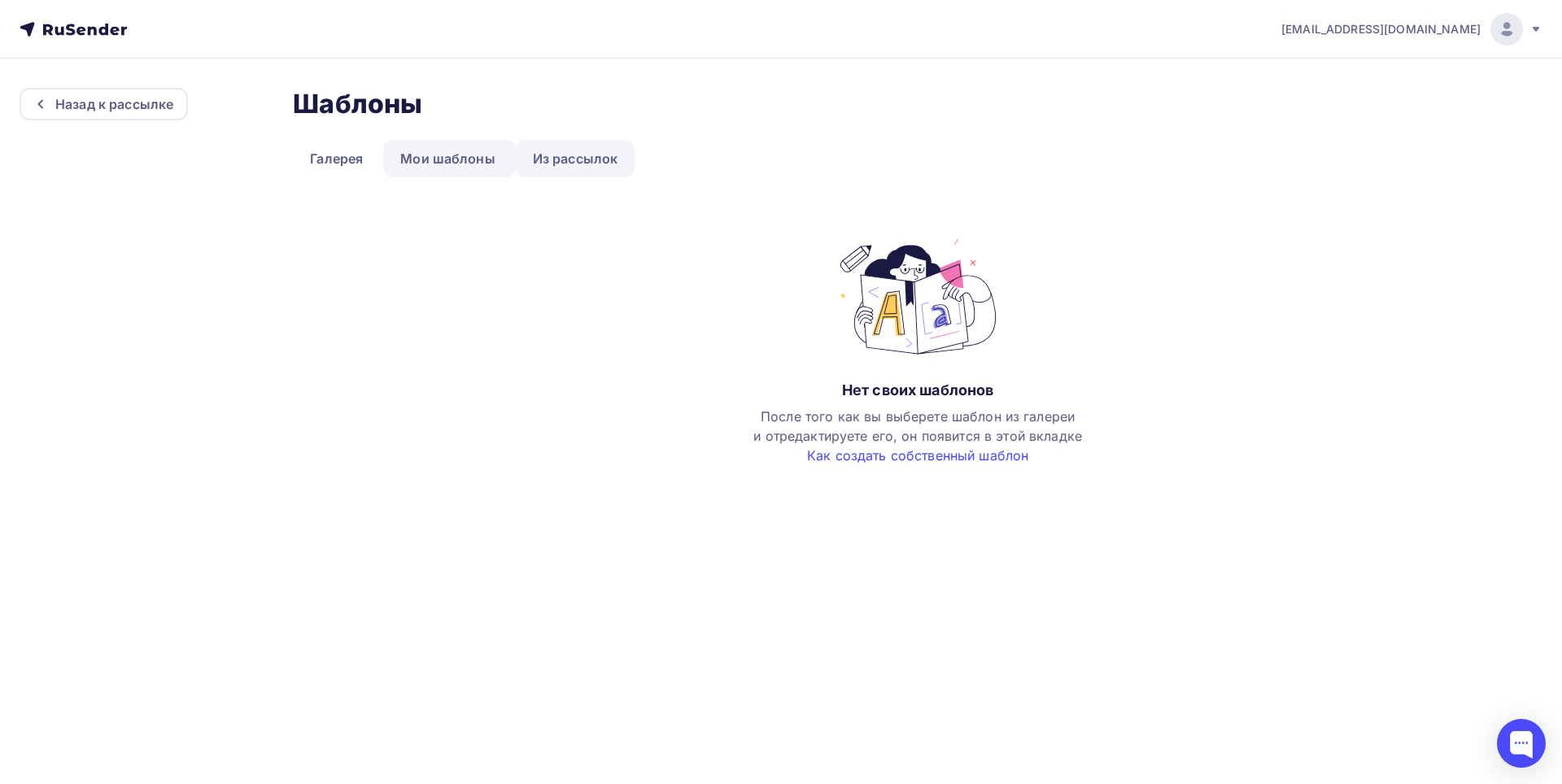
click at [563, 154] on link "Из рассылок" at bounding box center [576, 158] width 120 height 37
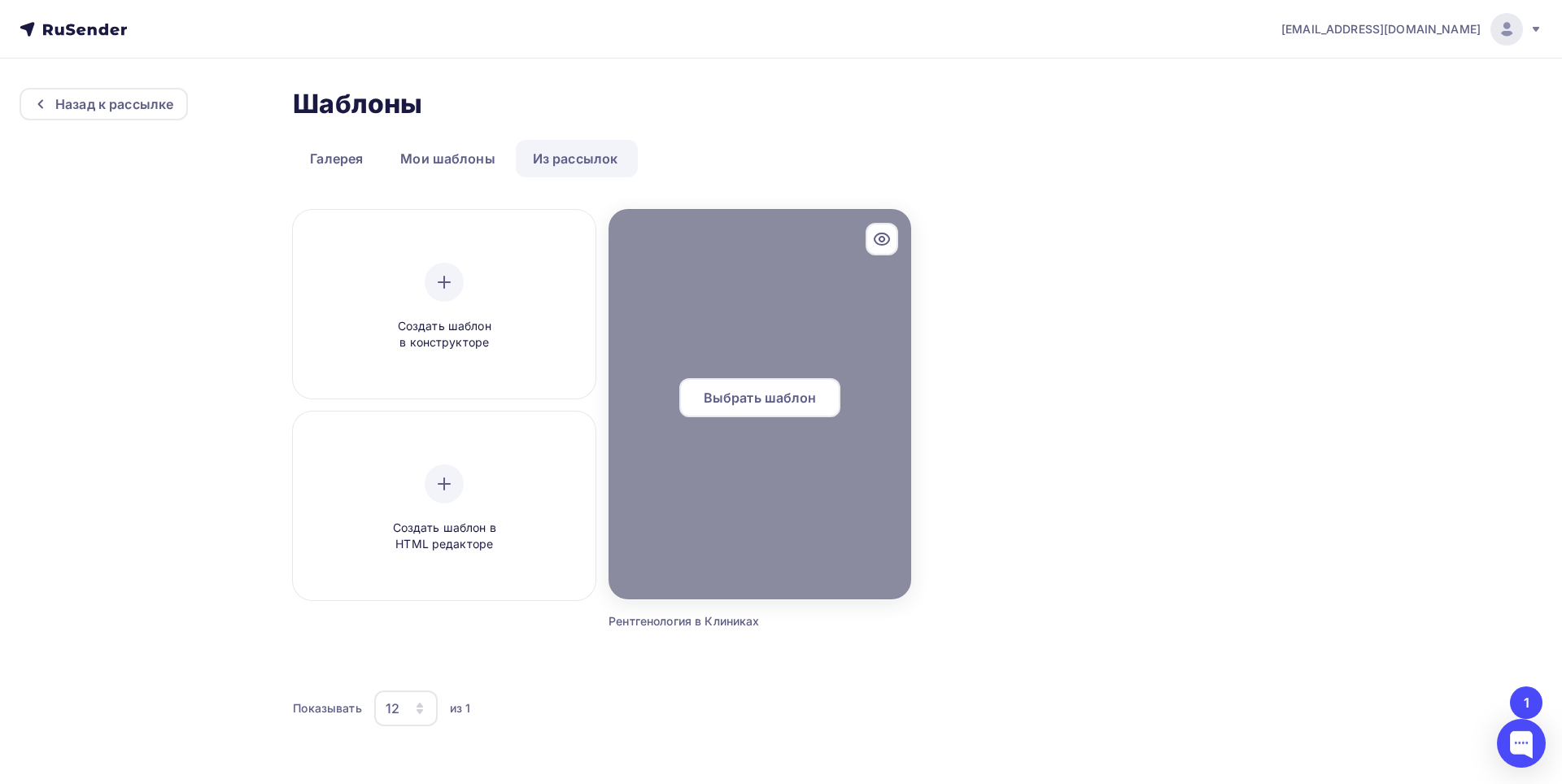
click at [754, 394] on span "Выбрать шаблон" at bounding box center [760, 397] width 113 height 19
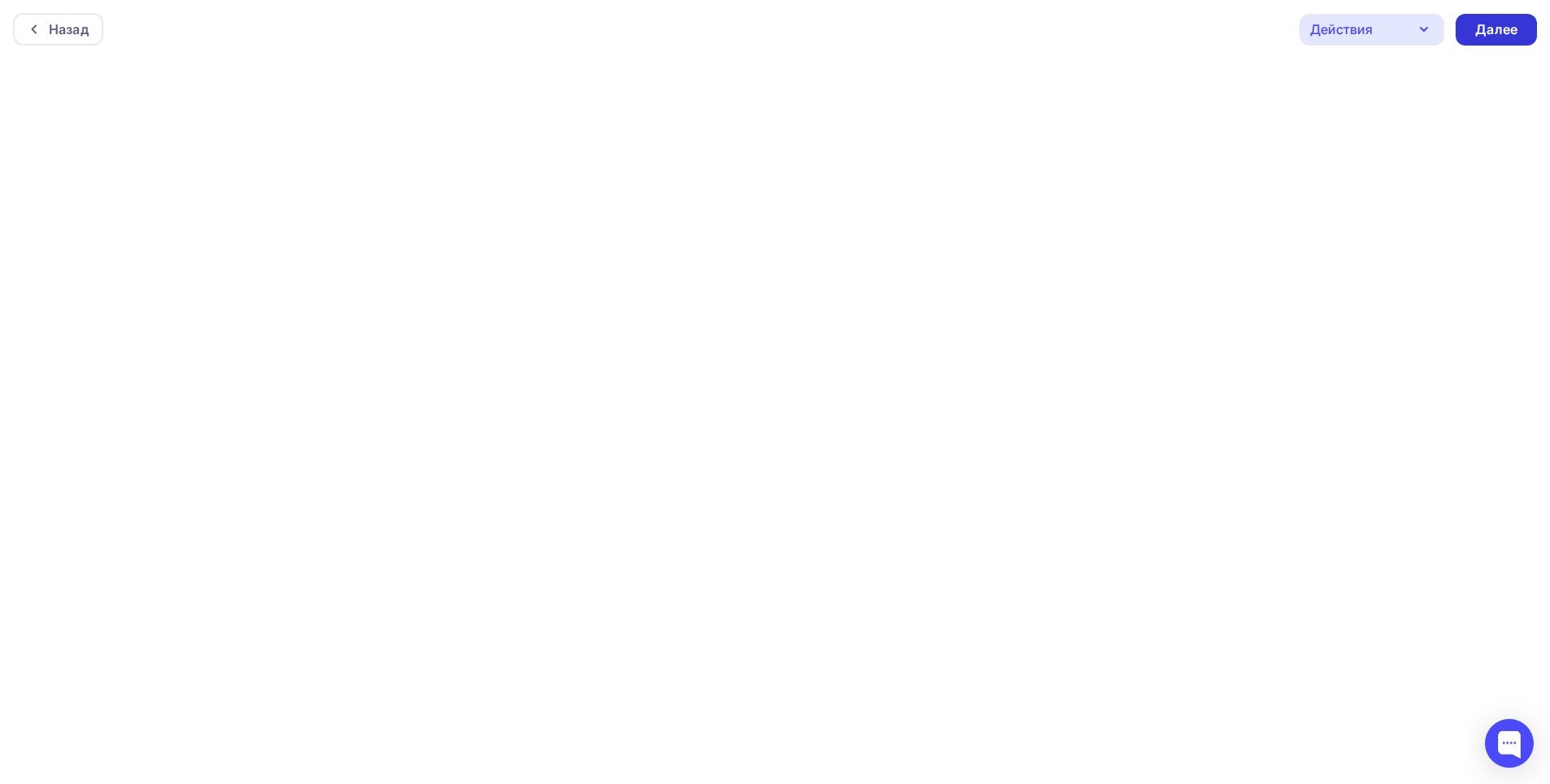
click at [1516, 23] on div "Далее" at bounding box center [1496, 29] width 42 height 19
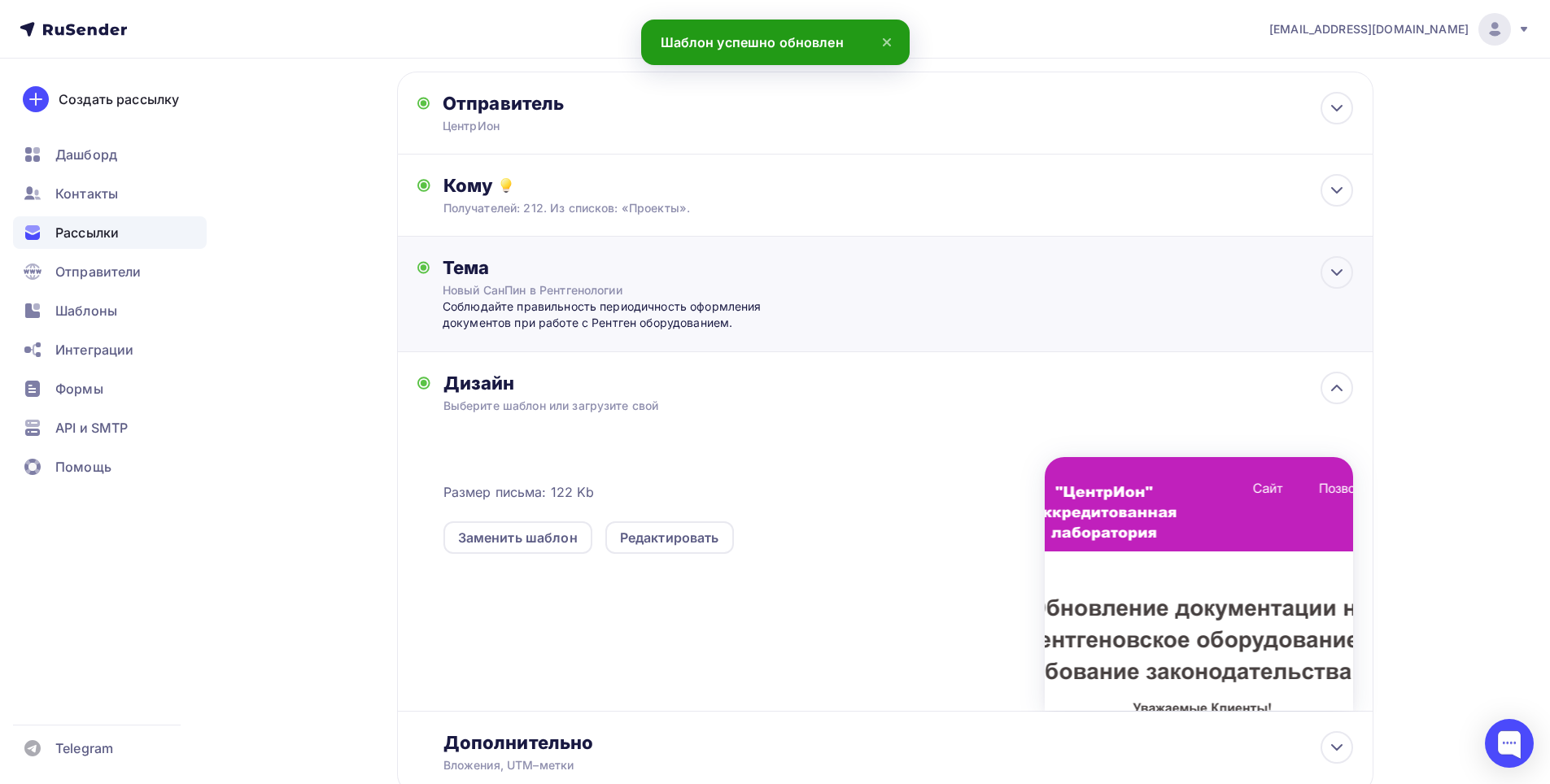
scroll to position [193, 0]
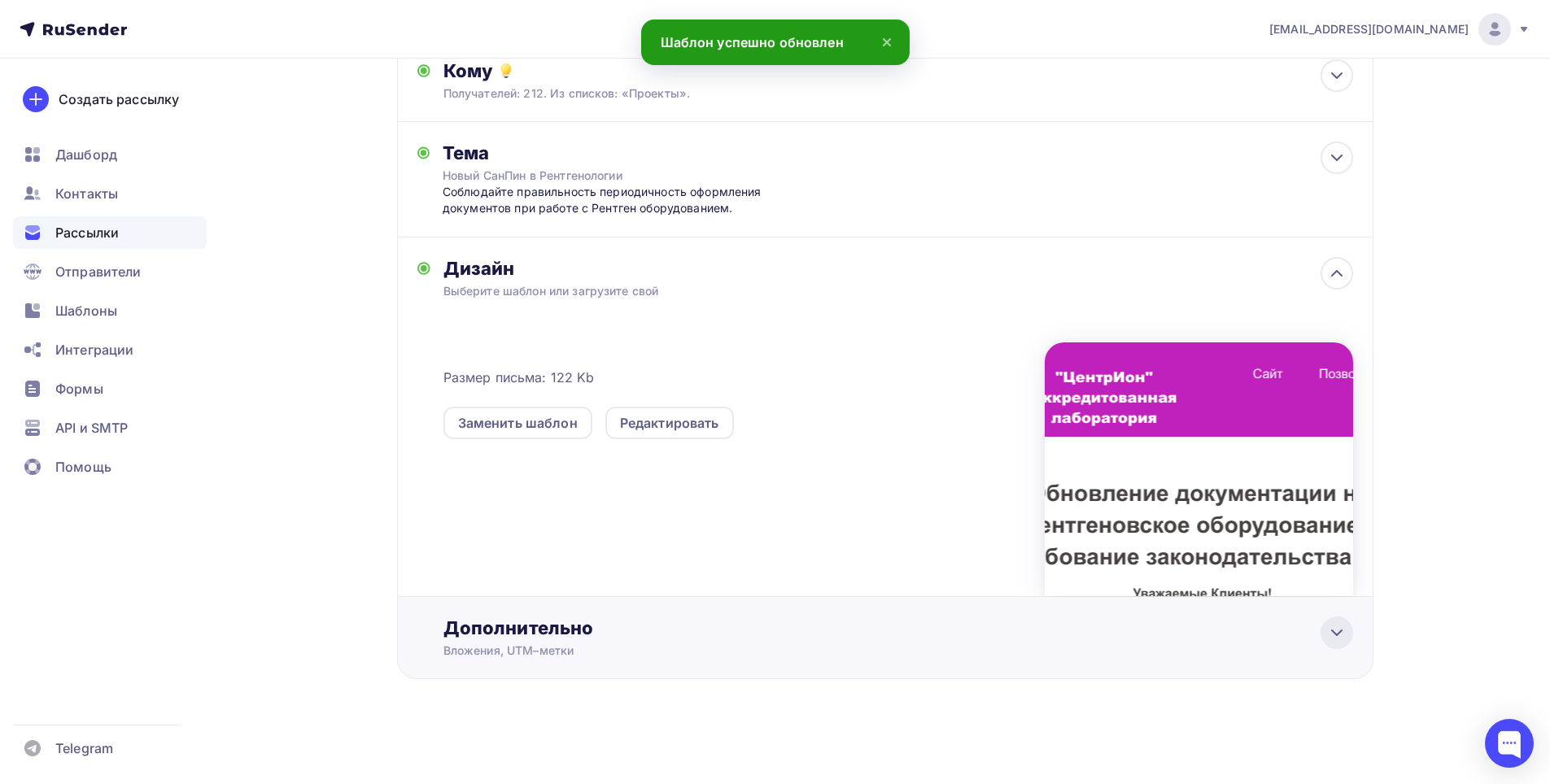
click at [1335, 621] on div at bounding box center [1336, 633] width 32 height 32
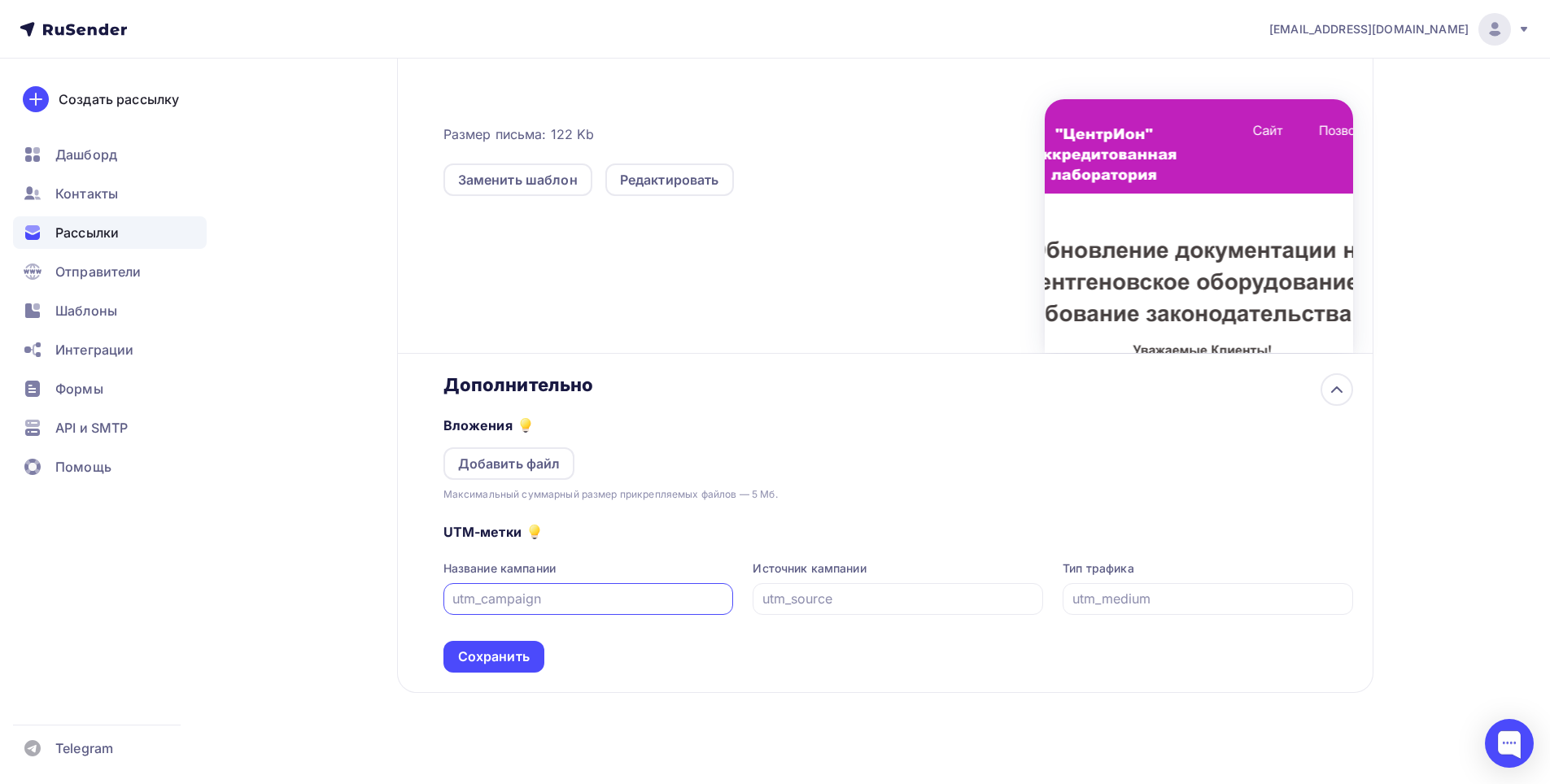
scroll to position [450, 0]
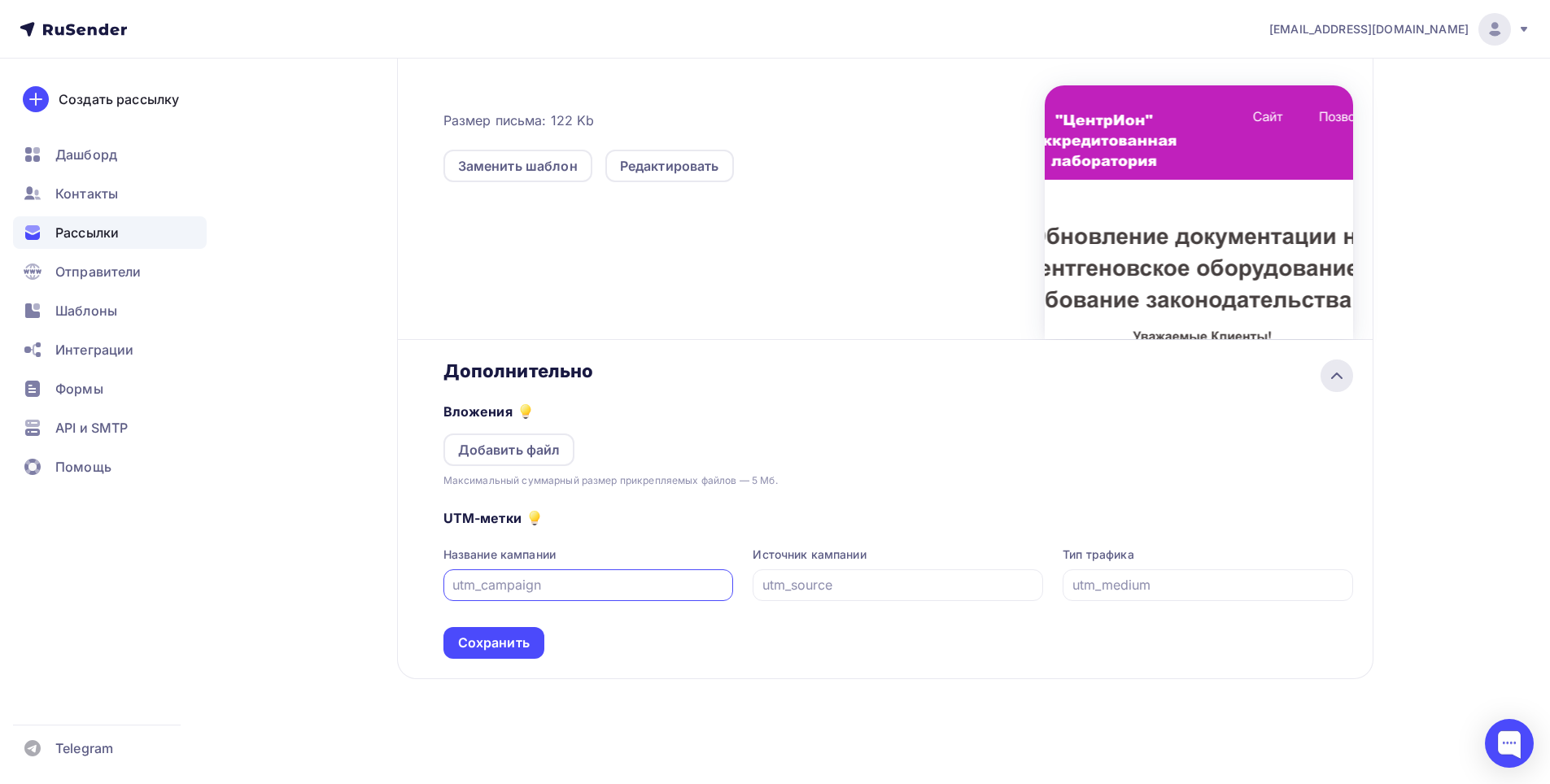
click at [1340, 379] on icon at bounding box center [1336, 375] width 19 height 19
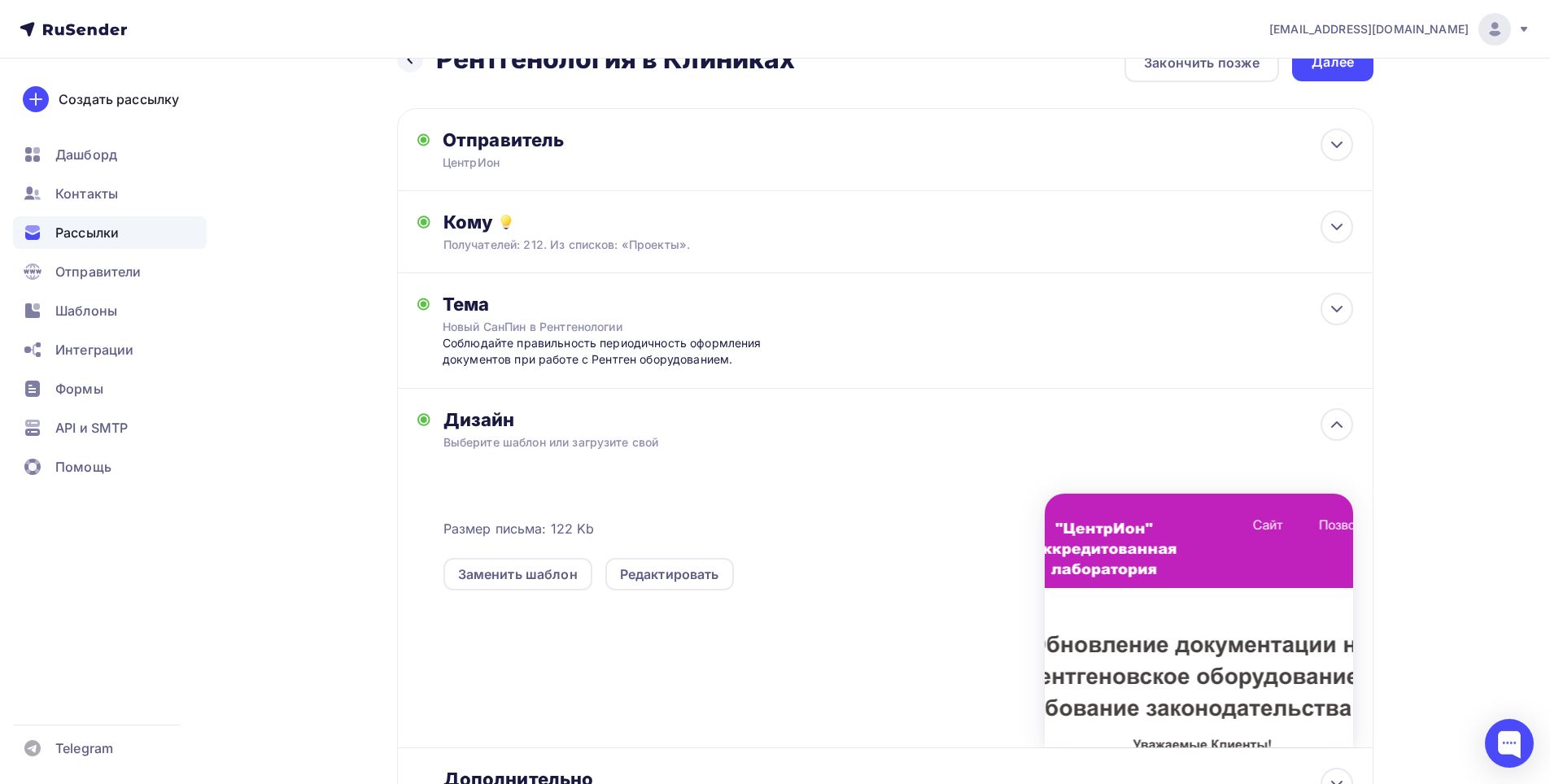
scroll to position [0, 0]
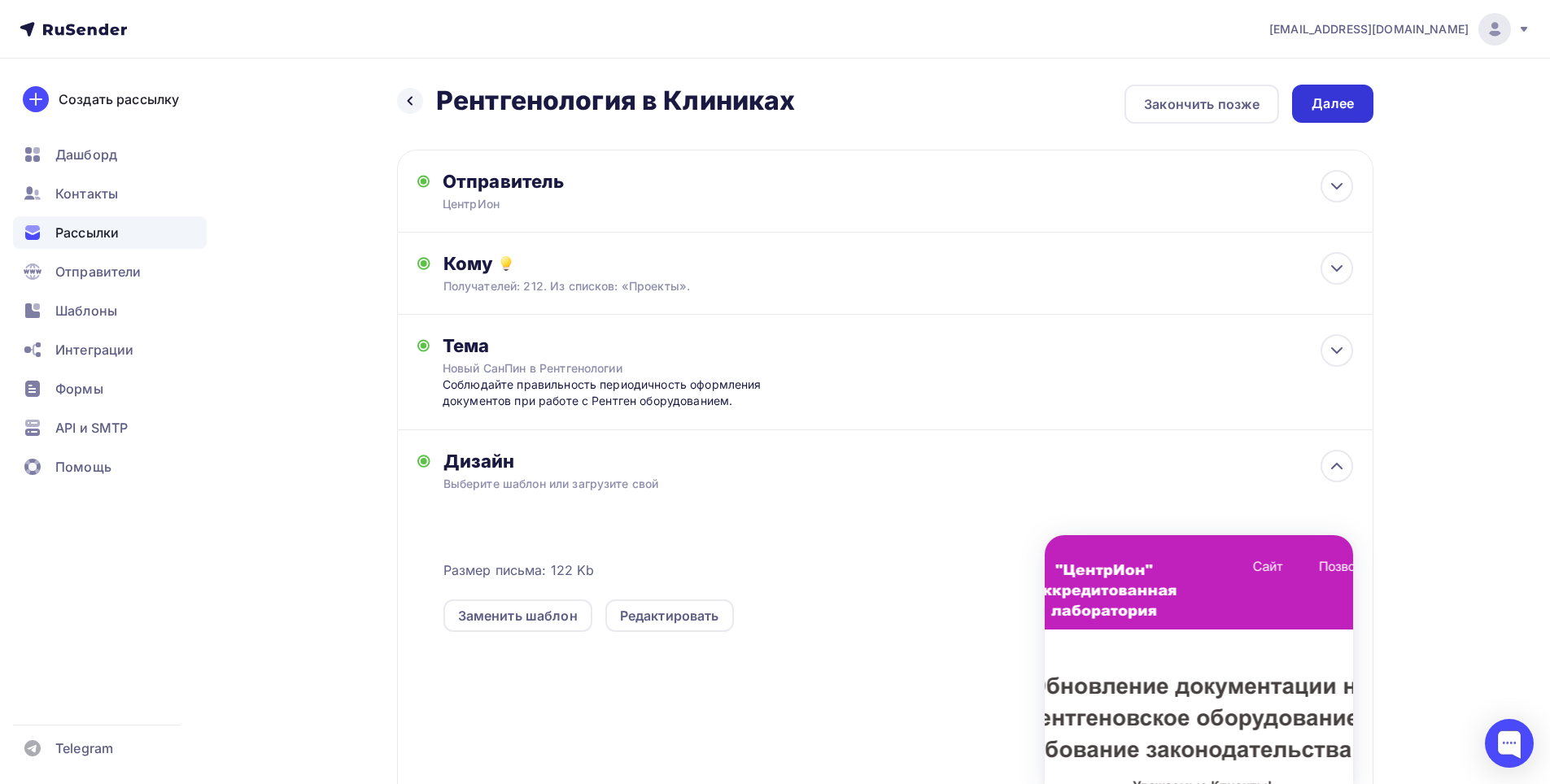
click at [1321, 96] on div "Далее" at bounding box center [1332, 103] width 42 height 19
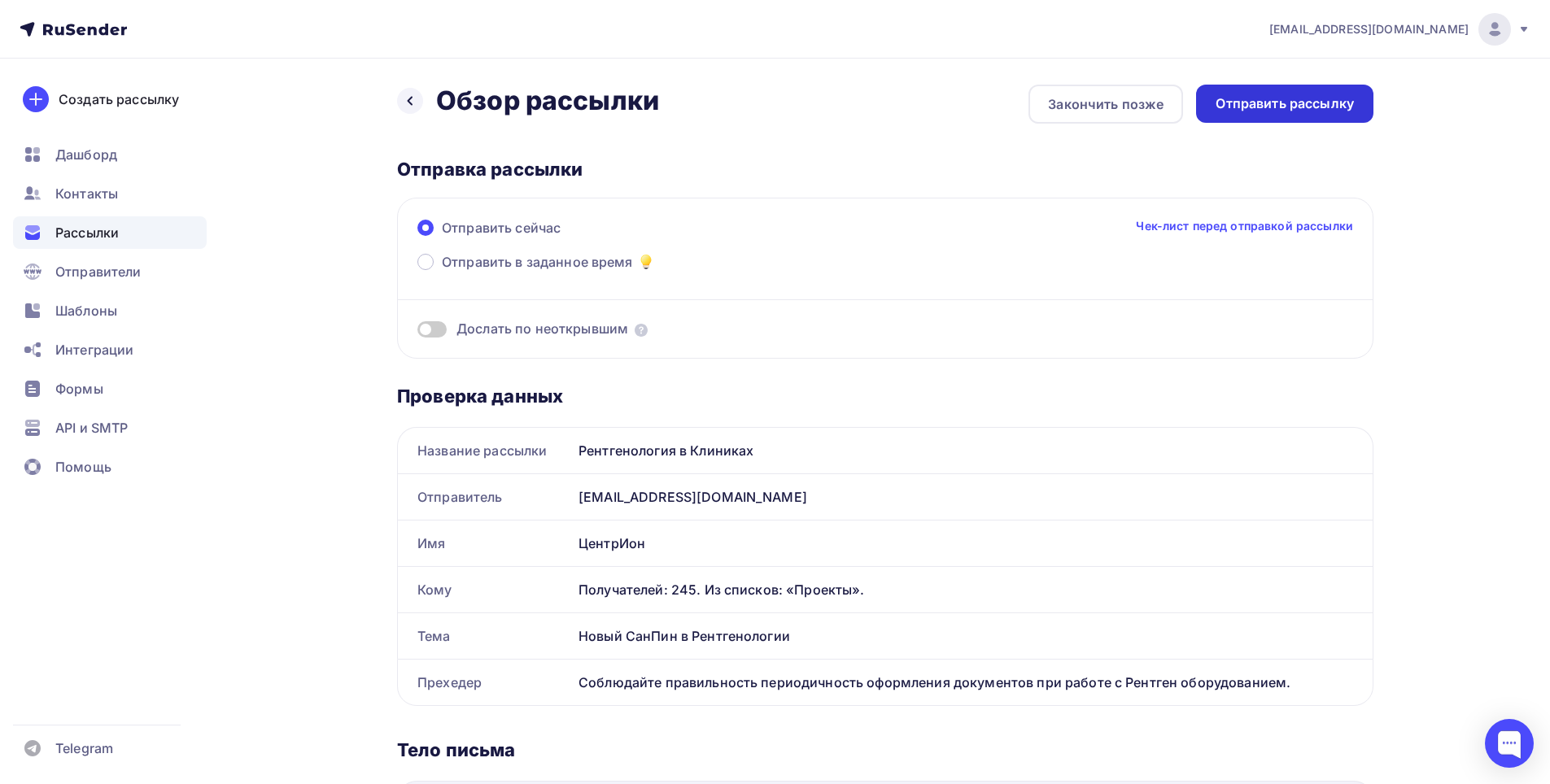
click at [1311, 104] on div "Отправить рассылку" at bounding box center [1285, 103] width 138 height 19
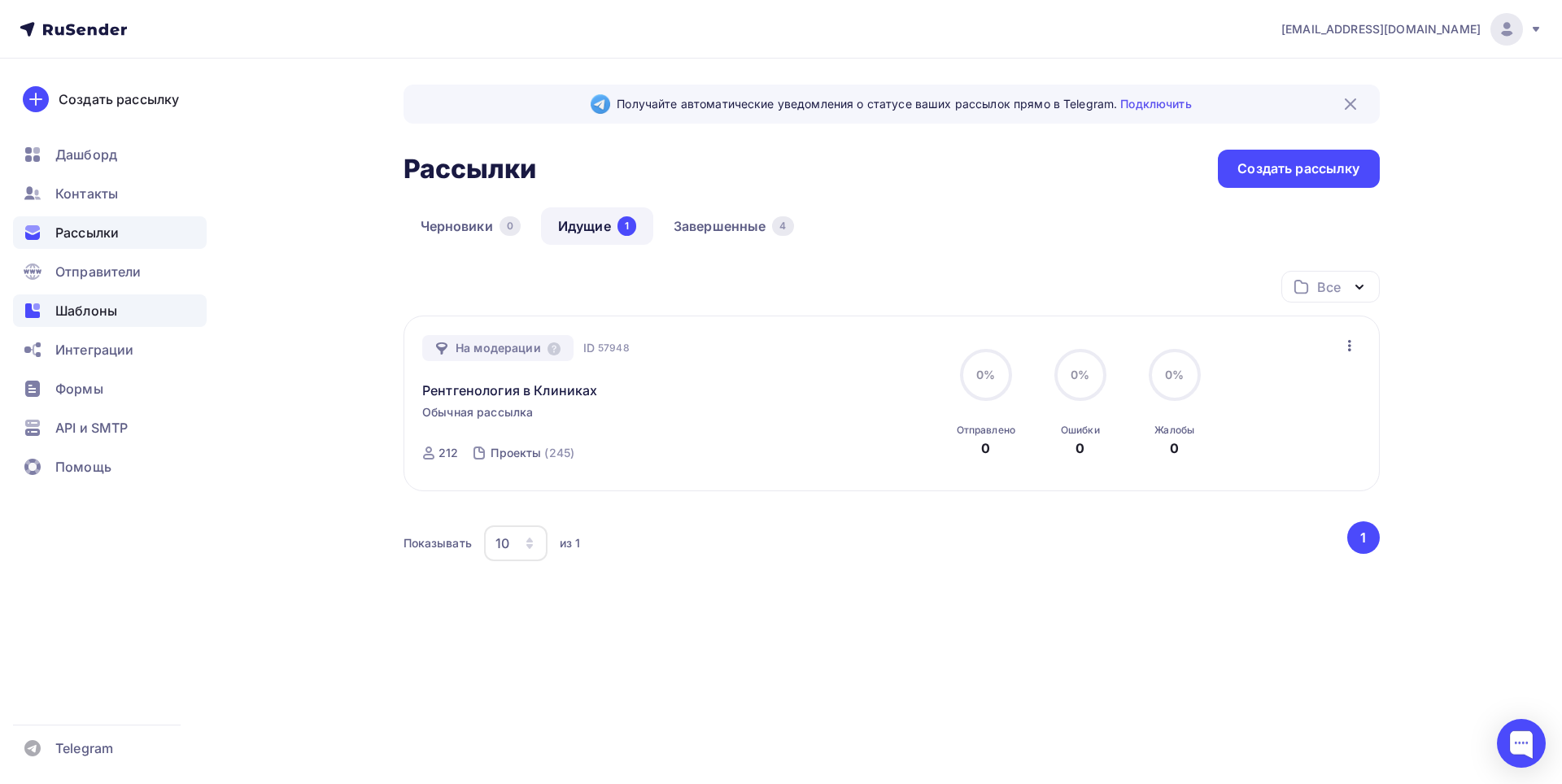
click at [97, 308] on span "Шаблоны" at bounding box center [87, 310] width 62 height 19
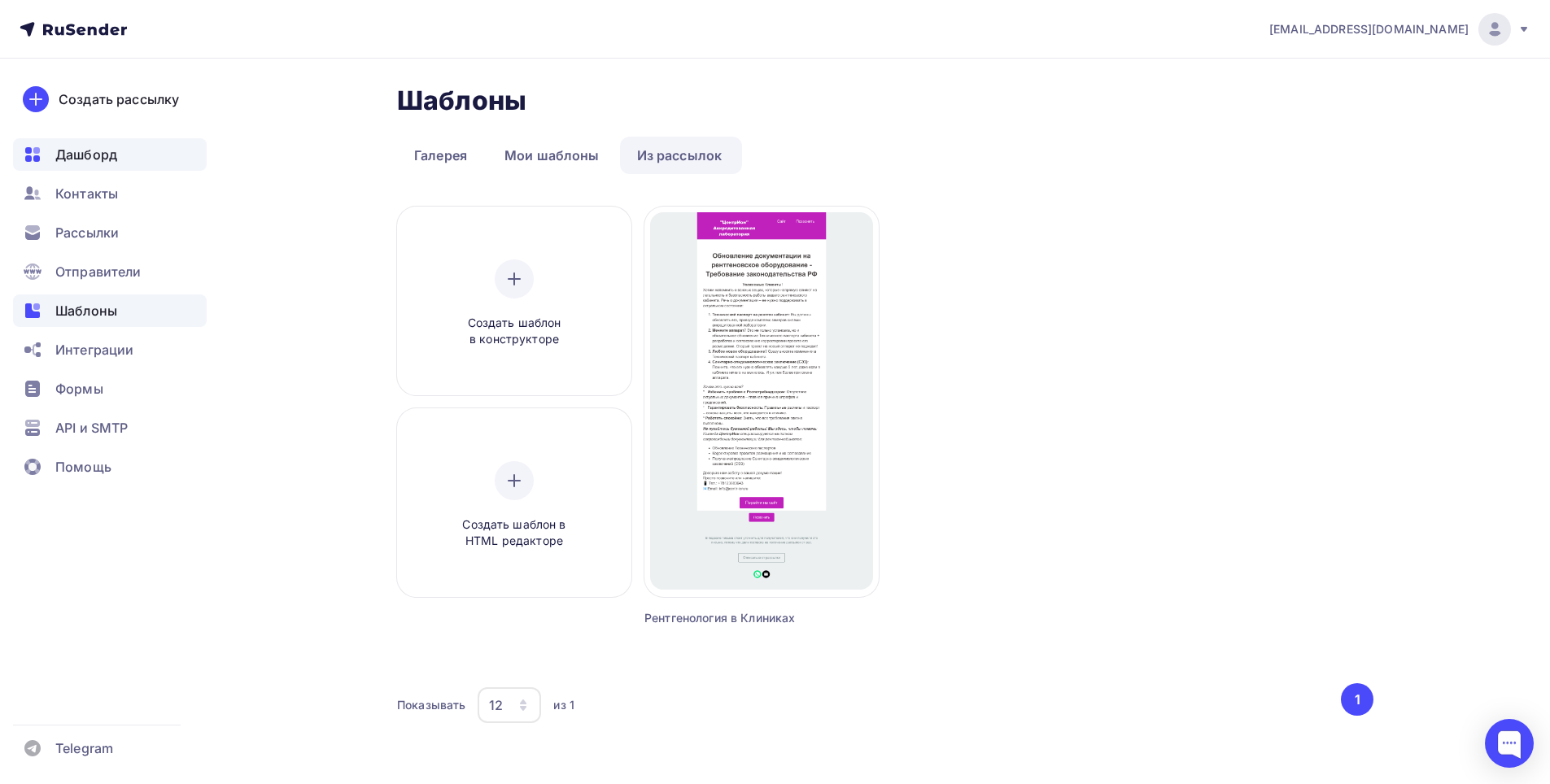
click at [111, 157] on span "Дашборд" at bounding box center [86, 154] width 62 height 19
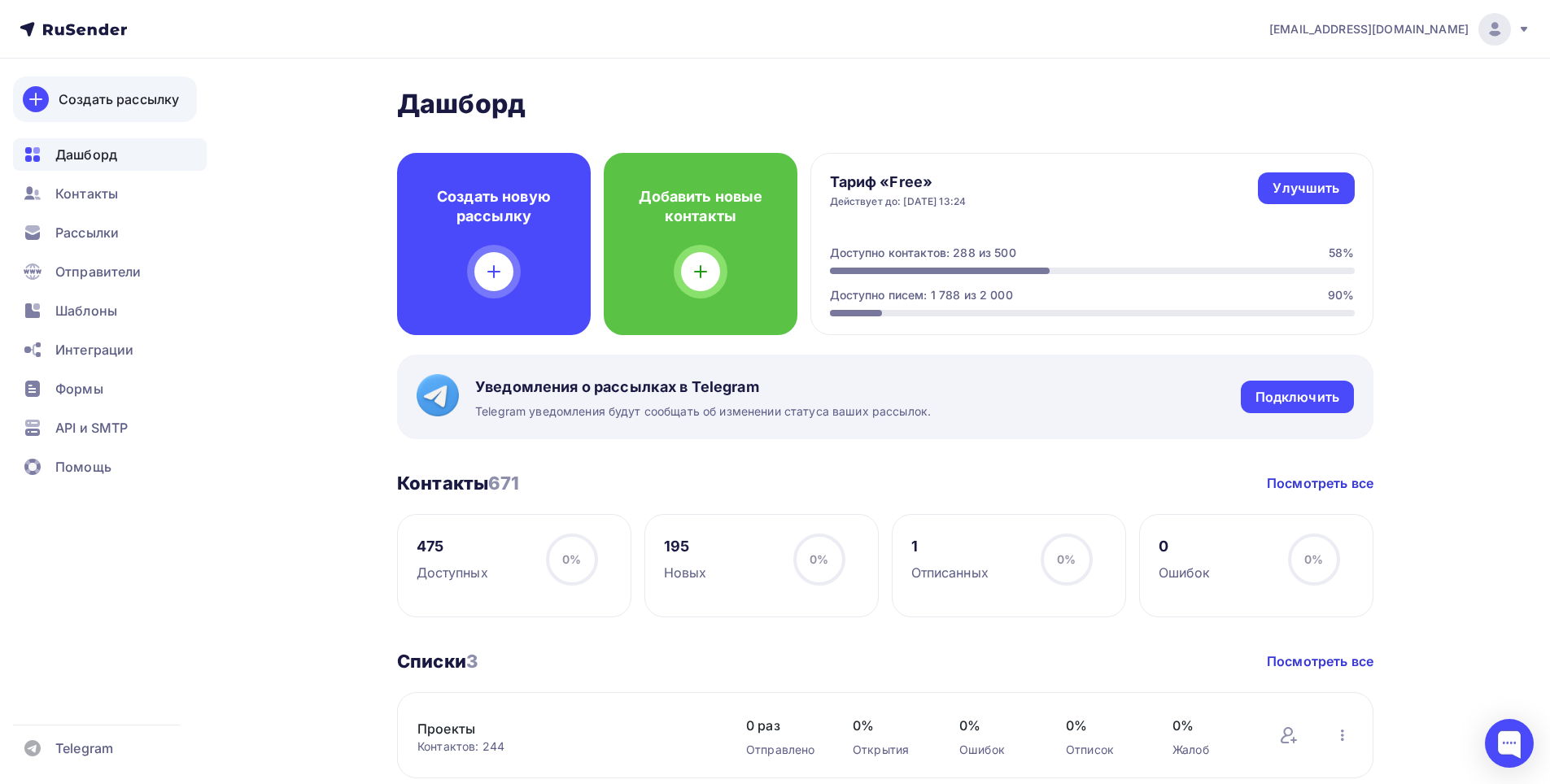
click at [127, 101] on div "Создать рассылку" at bounding box center [118, 99] width 121 height 19
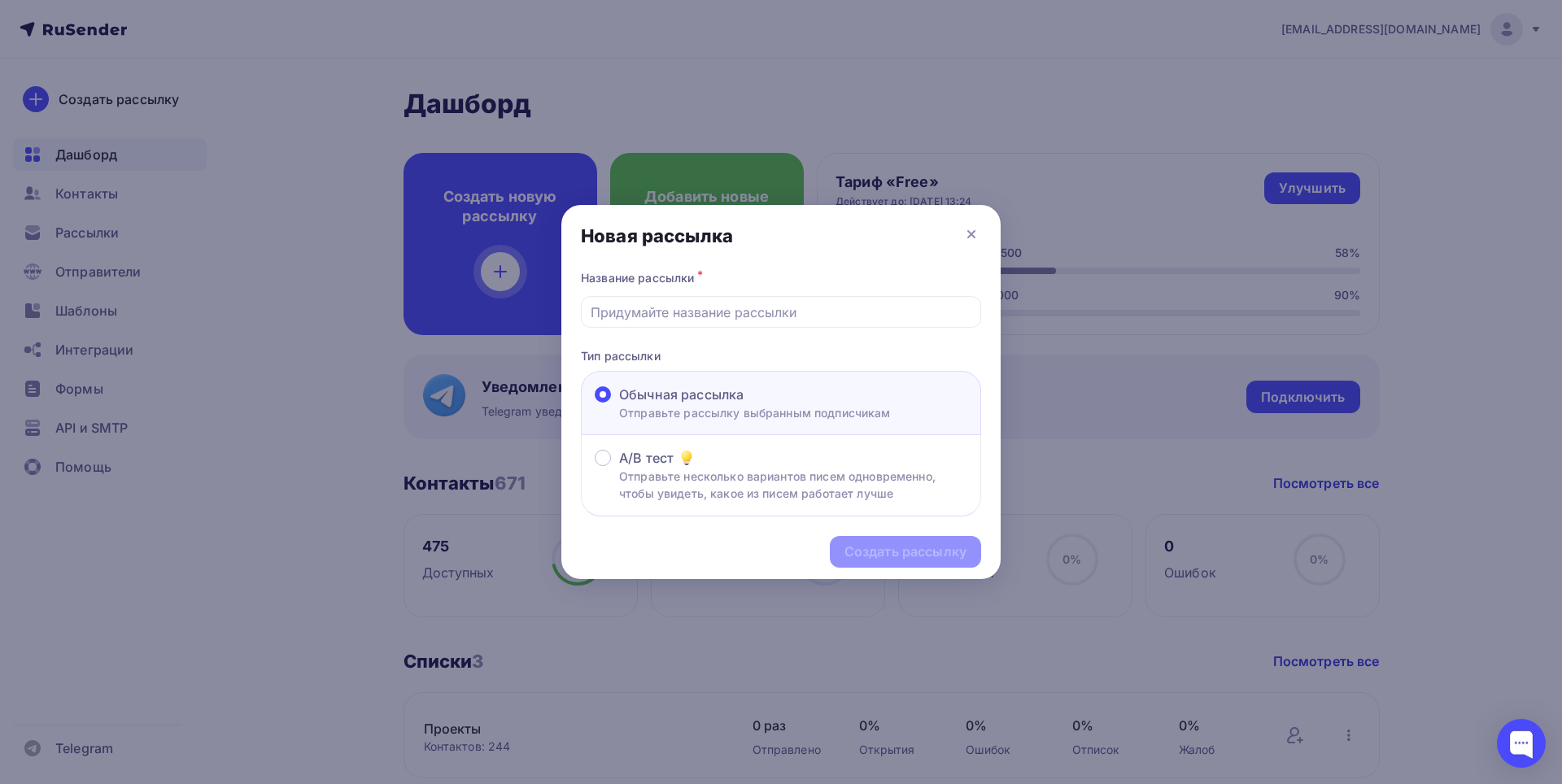
click at [983, 231] on div "Новая рассылка" at bounding box center [781, 236] width 439 height 62
click at [972, 229] on icon at bounding box center [971, 234] width 19 height 19
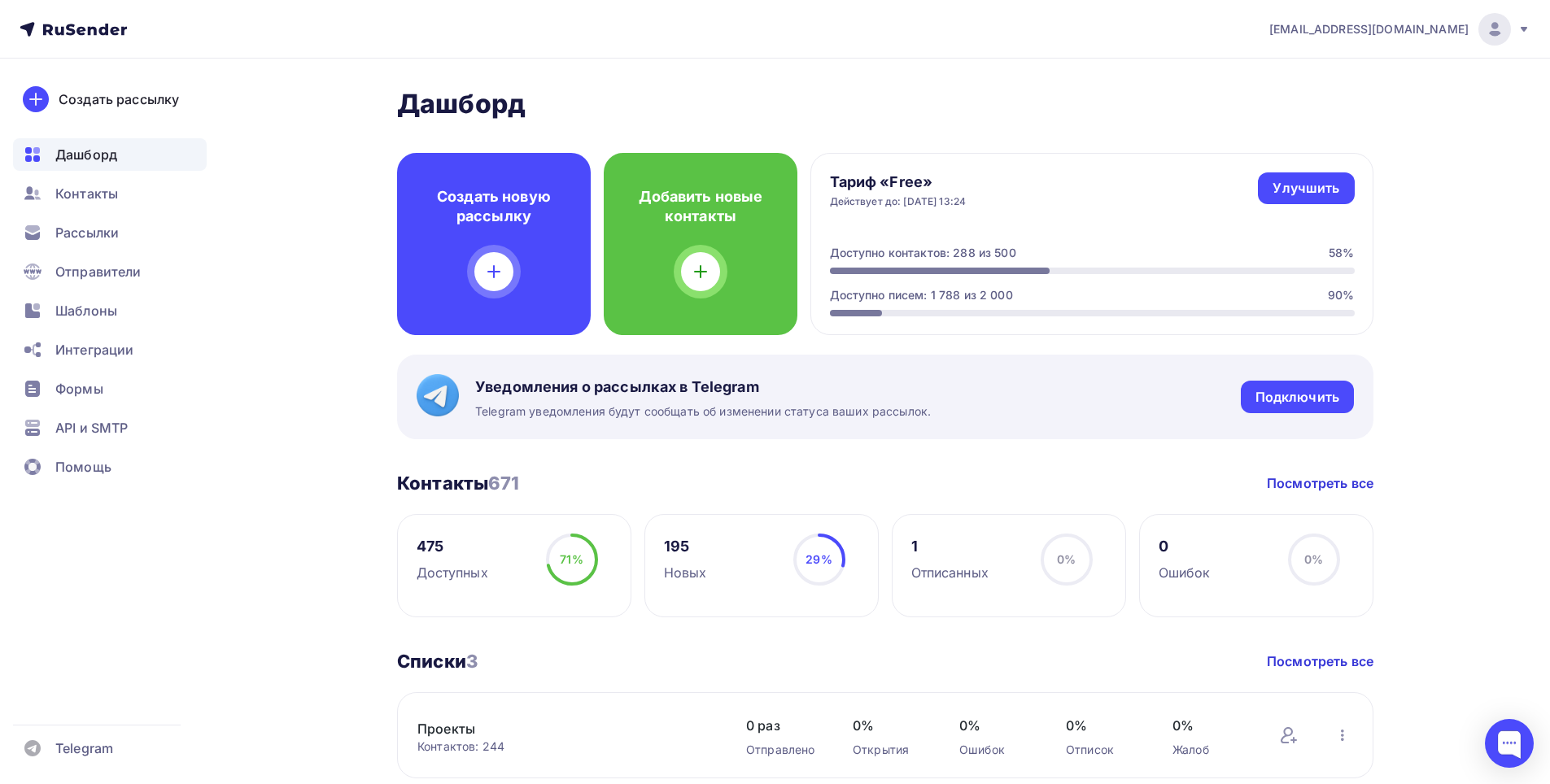
click at [1005, 238] on div "Тариф «Free» Действует до: 29.09.2025, 13:24 Улучшить Улучшить Доступно контакт…" at bounding box center [1091, 244] width 563 height 182
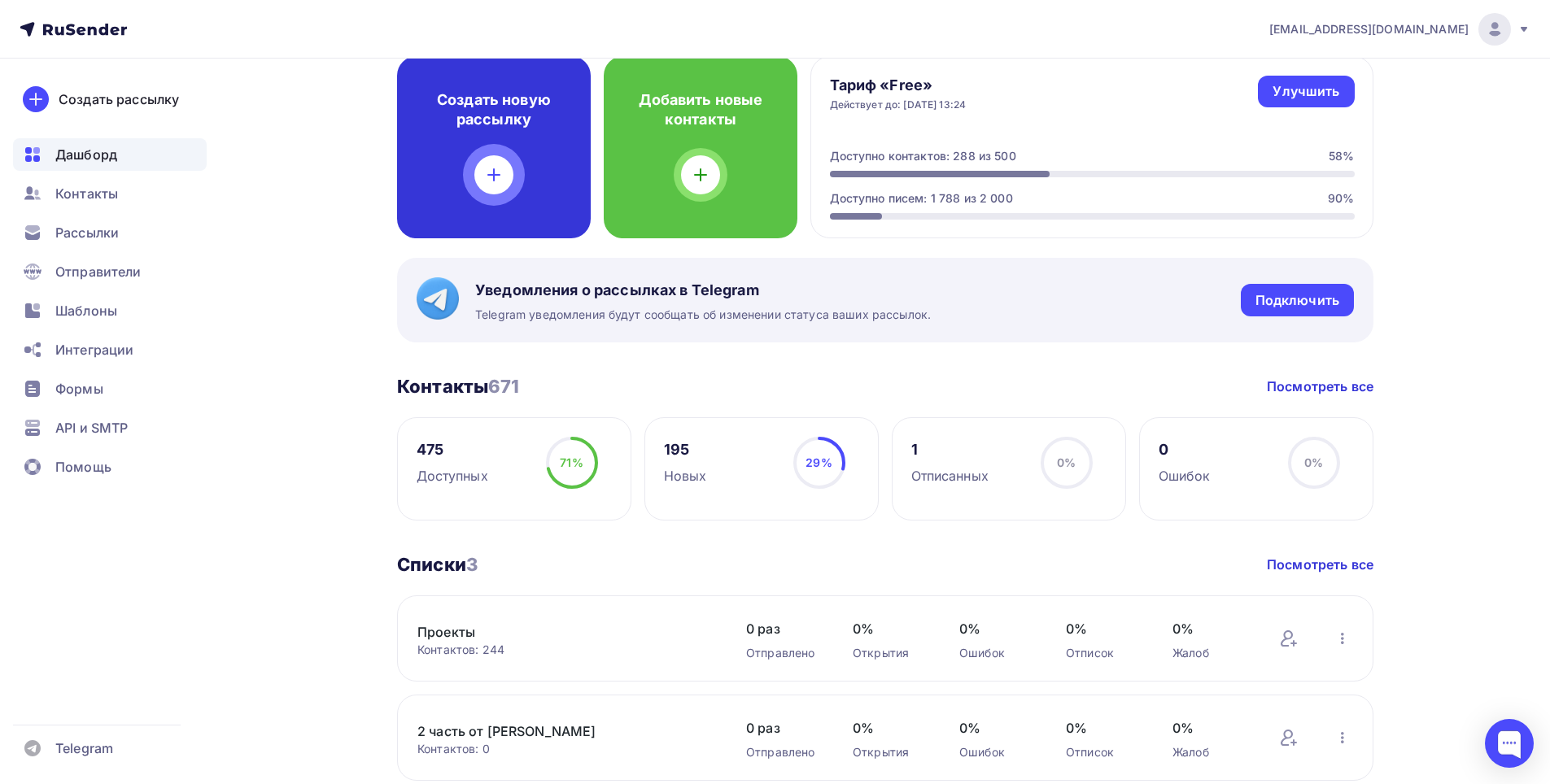
scroll to position [11, 0]
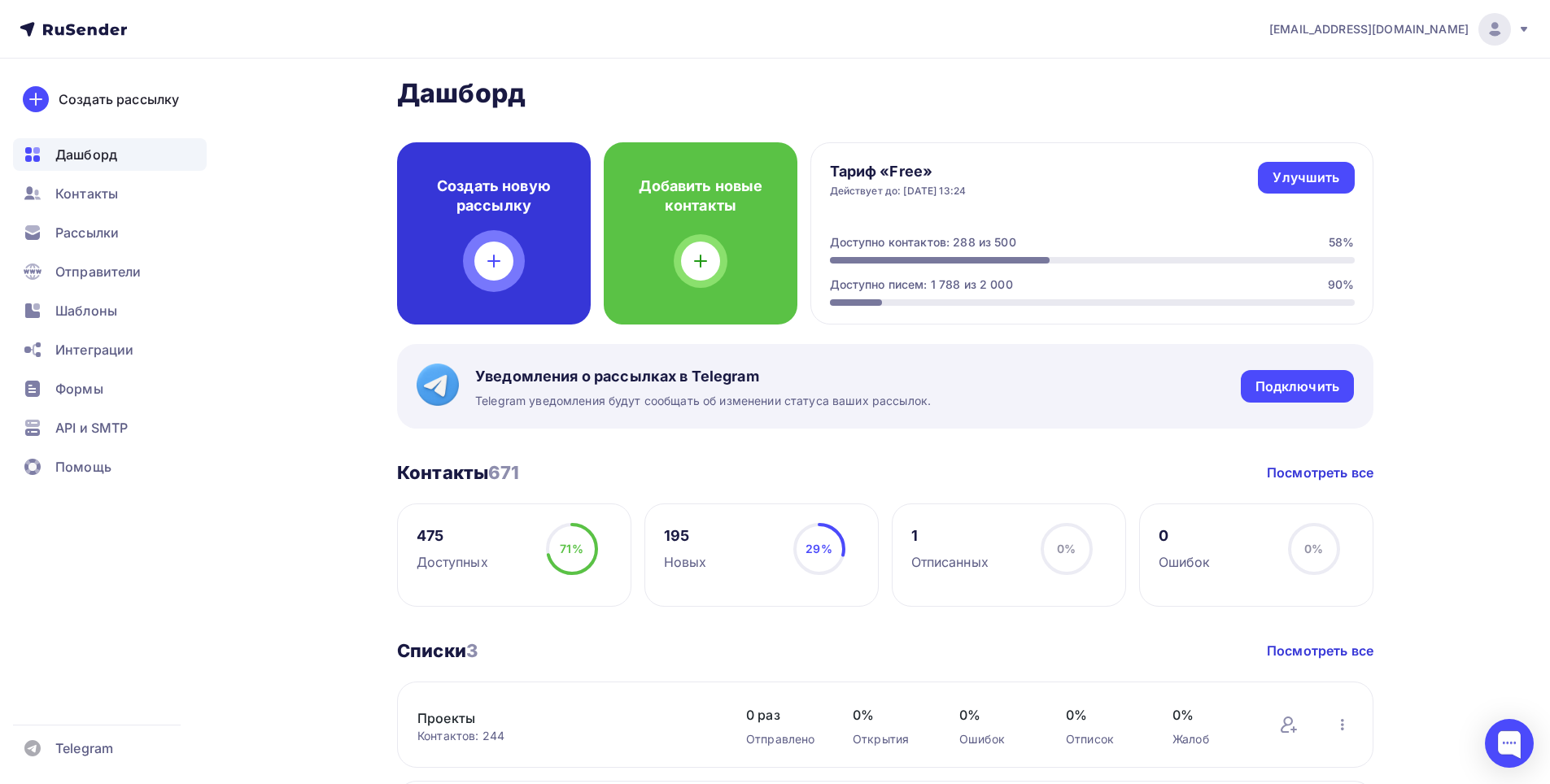
click at [509, 145] on div "Дашборд Дашборд Пару шагов, чтобы начать работу! Закрыть Выполните эти шаги, чт…" at bounding box center [885, 776] width 976 height 1397
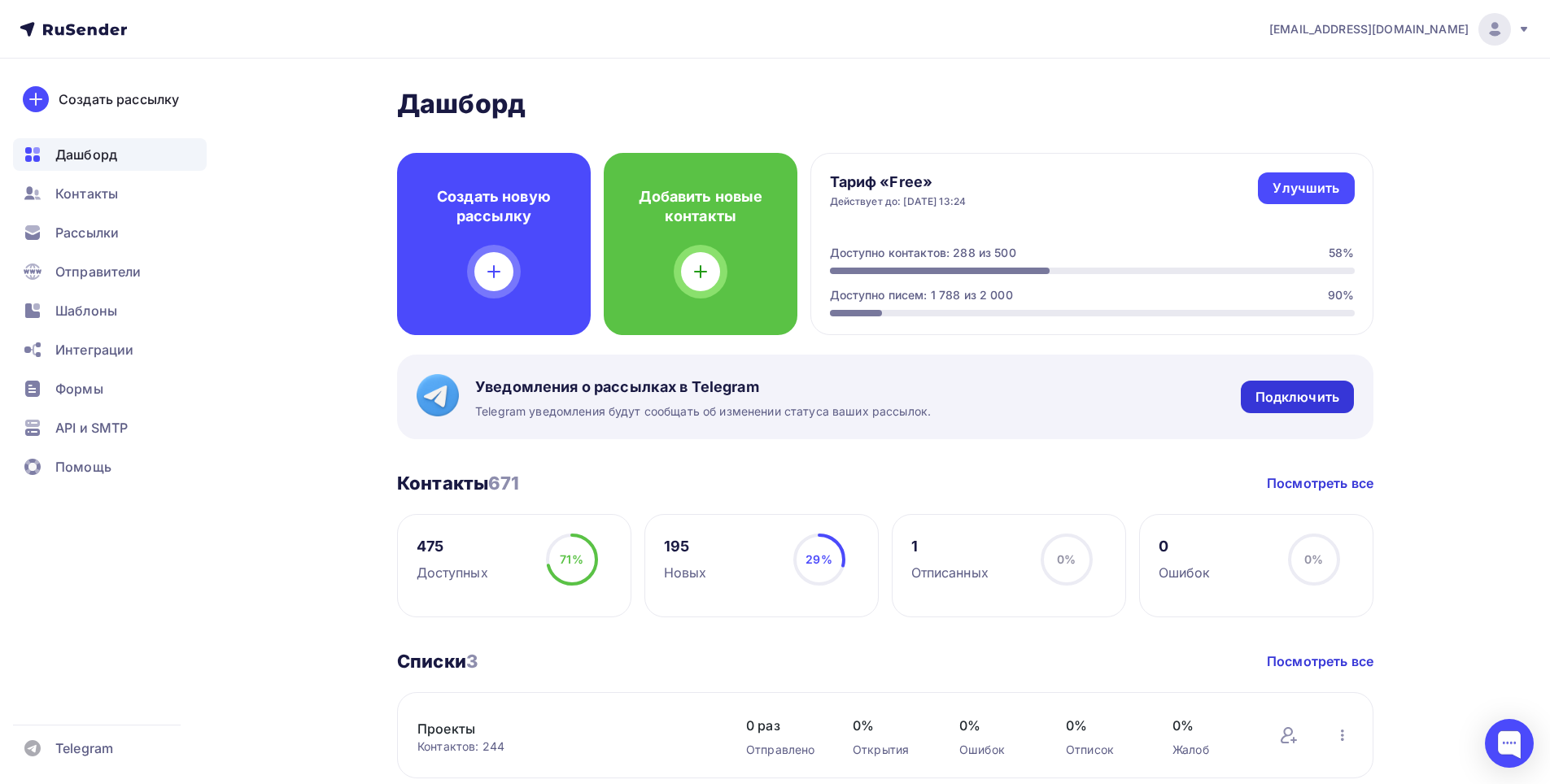
click at [1306, 393] on div "Подключить" at bounding box center [1297, 397] width 84 height 19
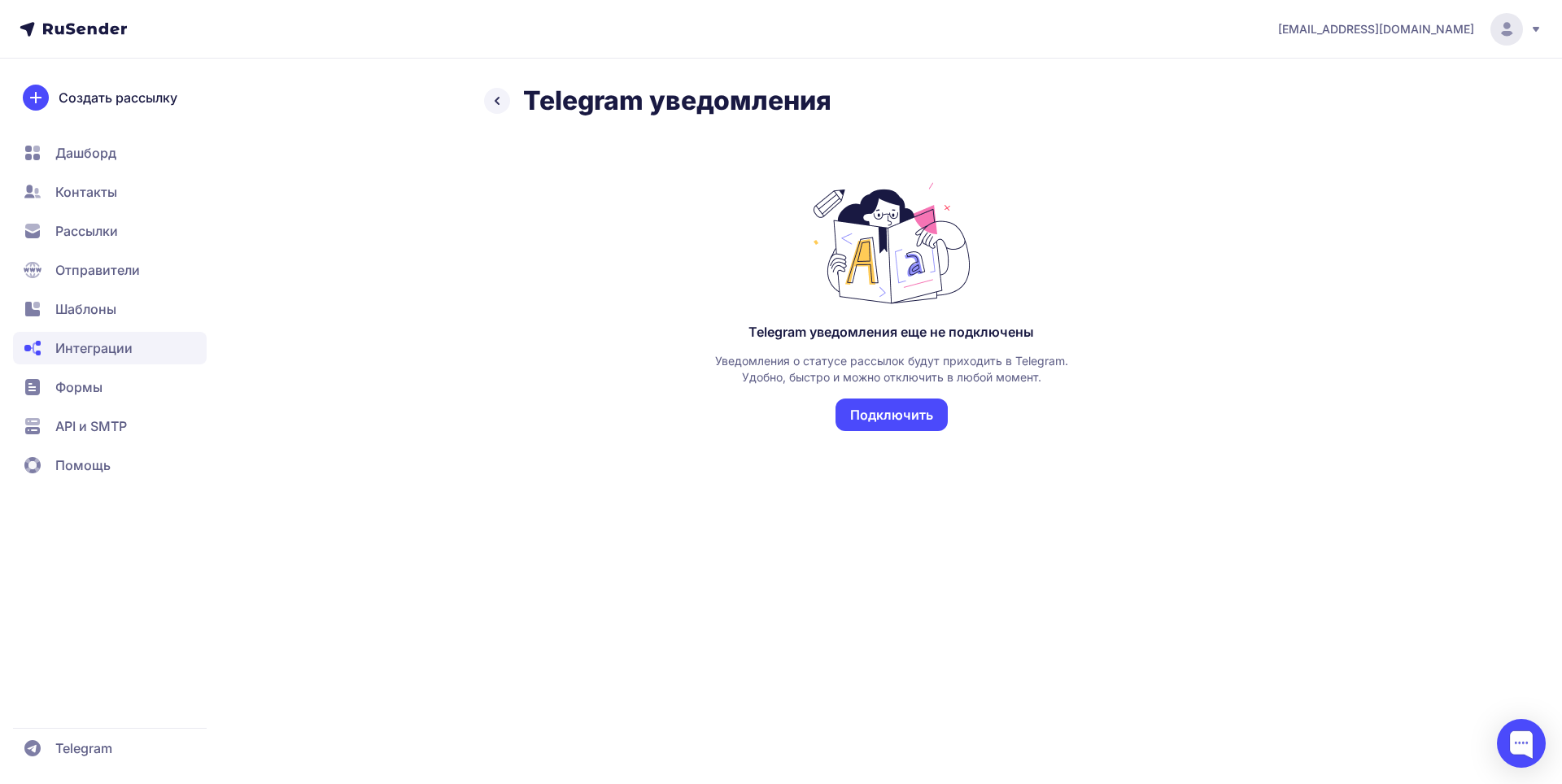
click at [881, 414] on button "Подключить" at bounding box center [892, 414] width 112 height 32
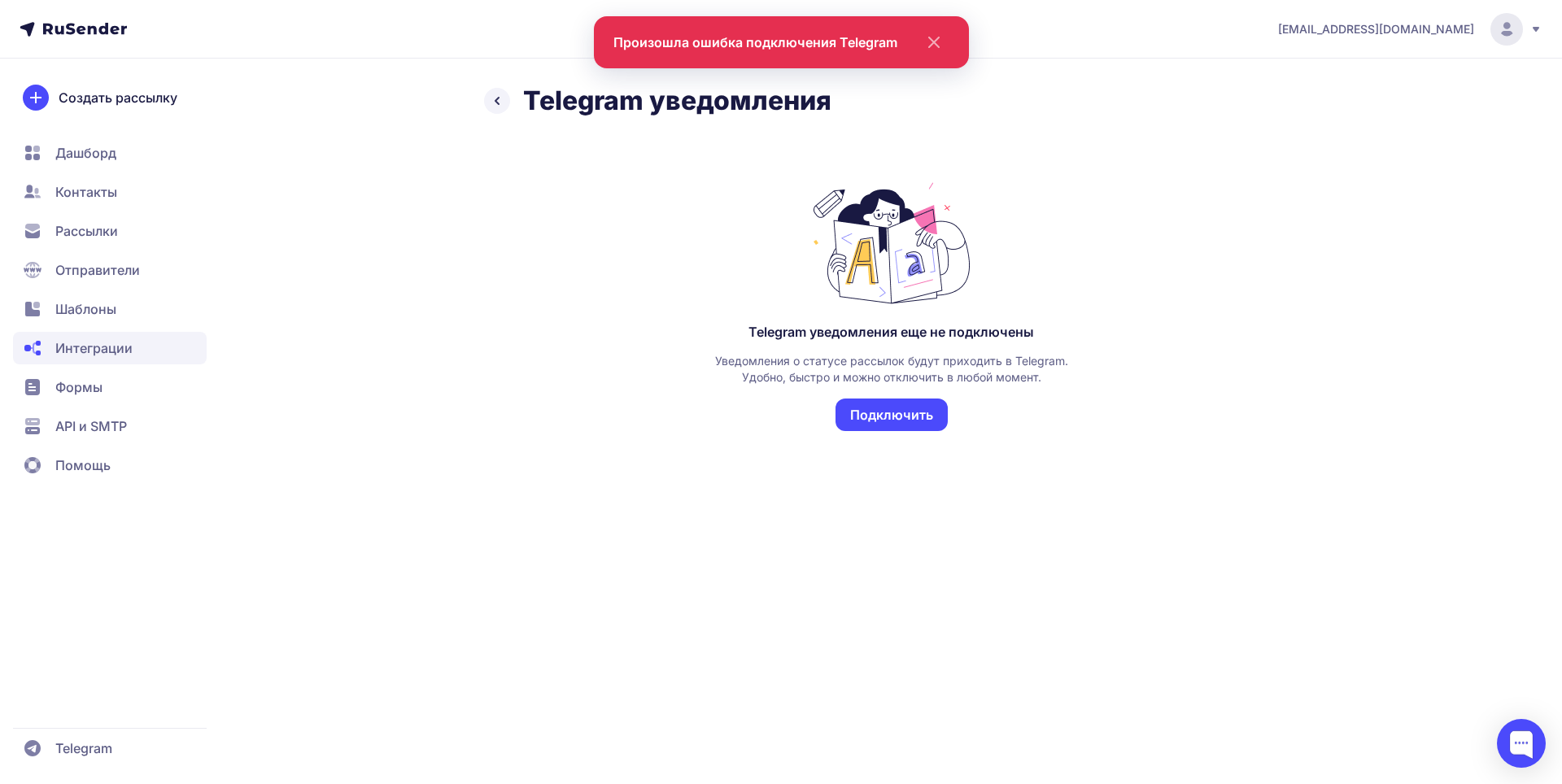
click at [312, 210] on div "Telegram уведомления Telegram уведомления еще не подключены Уведомления о стату…" at bounding box center [781, 290] width 1172 height 412
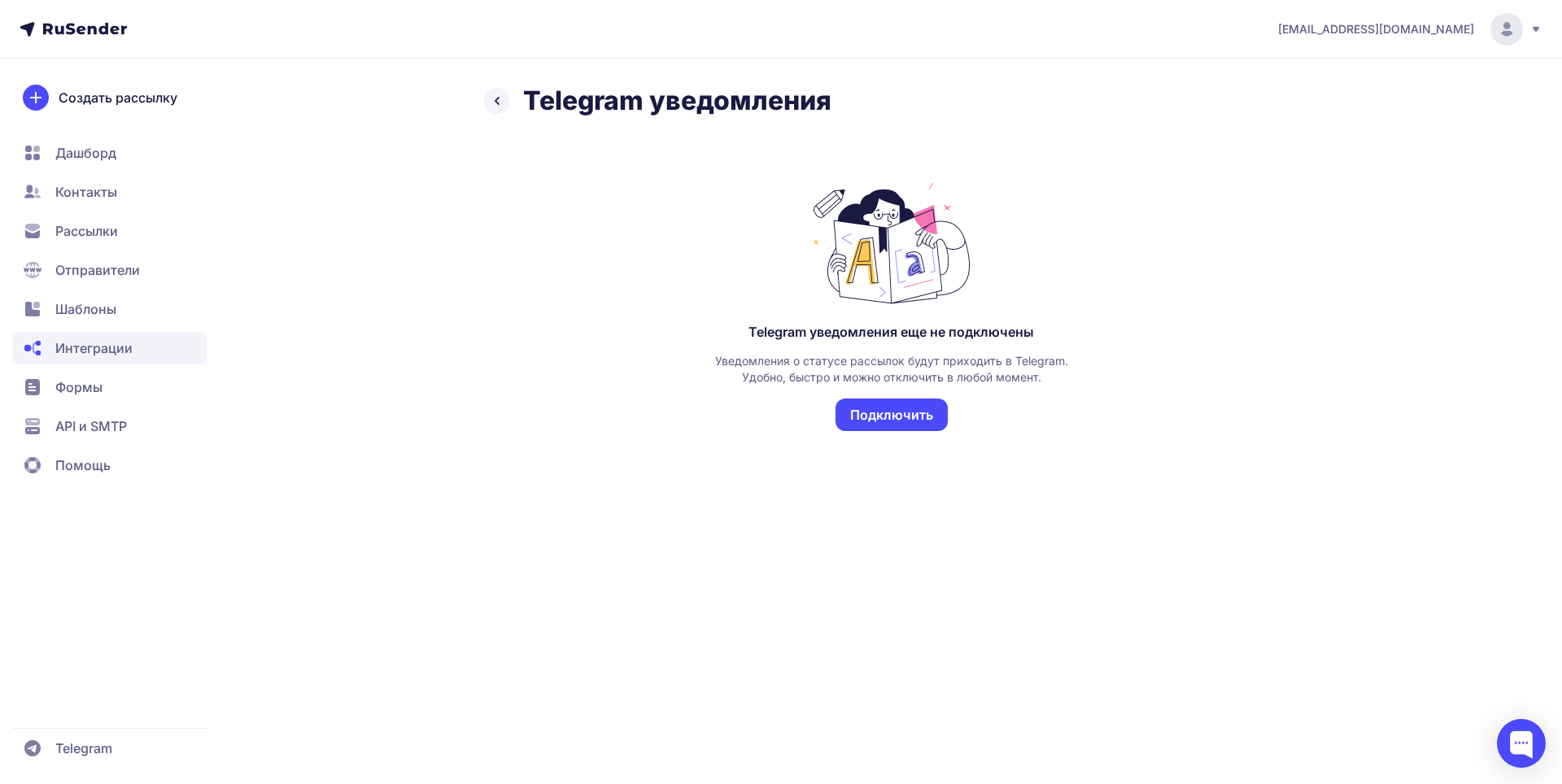
click at [106, 300] on span "Шаблоны" at bounding box center [86, 308] width 61 height 19
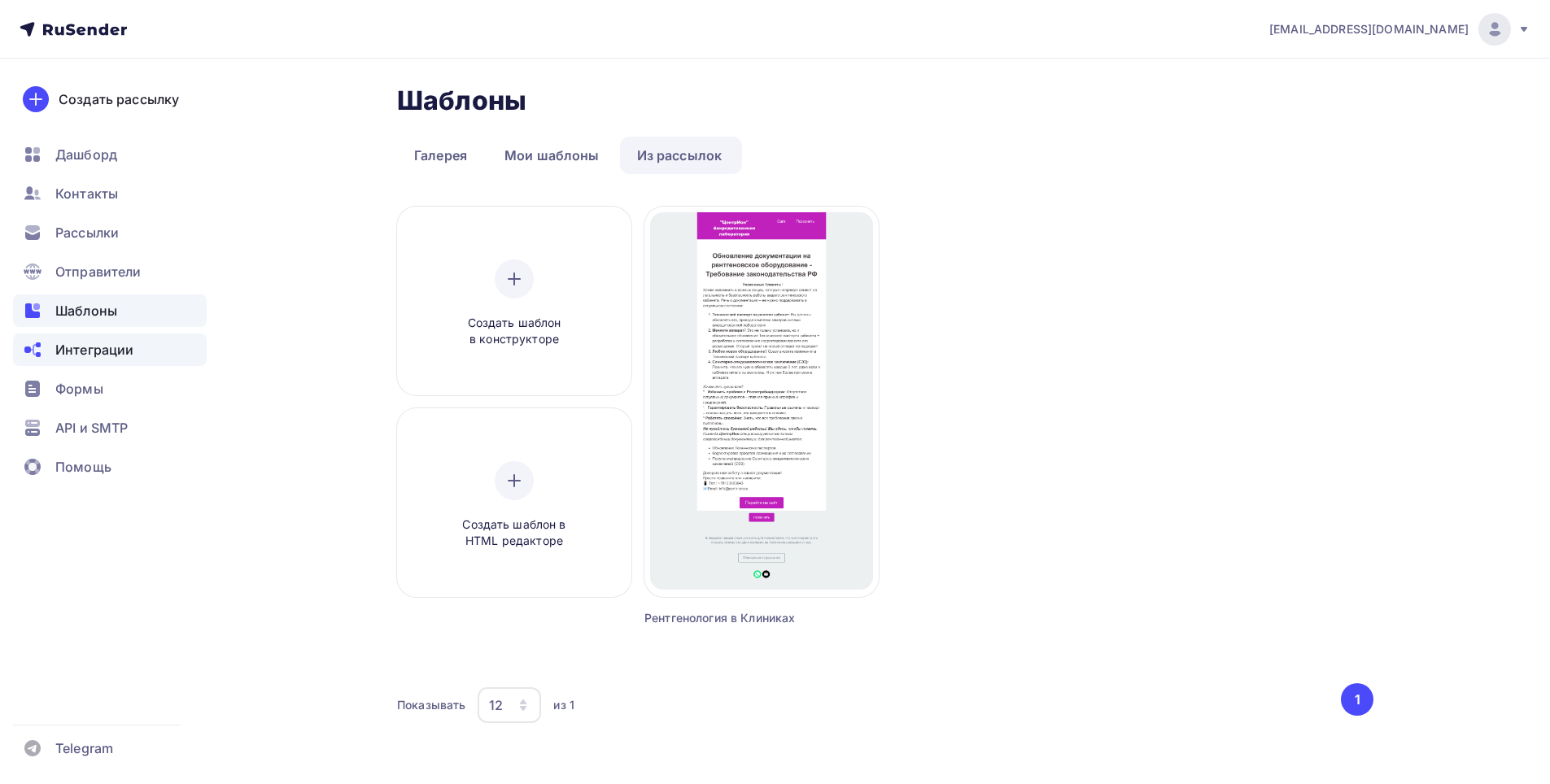
click at [95, 348] on span "Интеграции" at bounding box center [95, 349] width 78 height 19
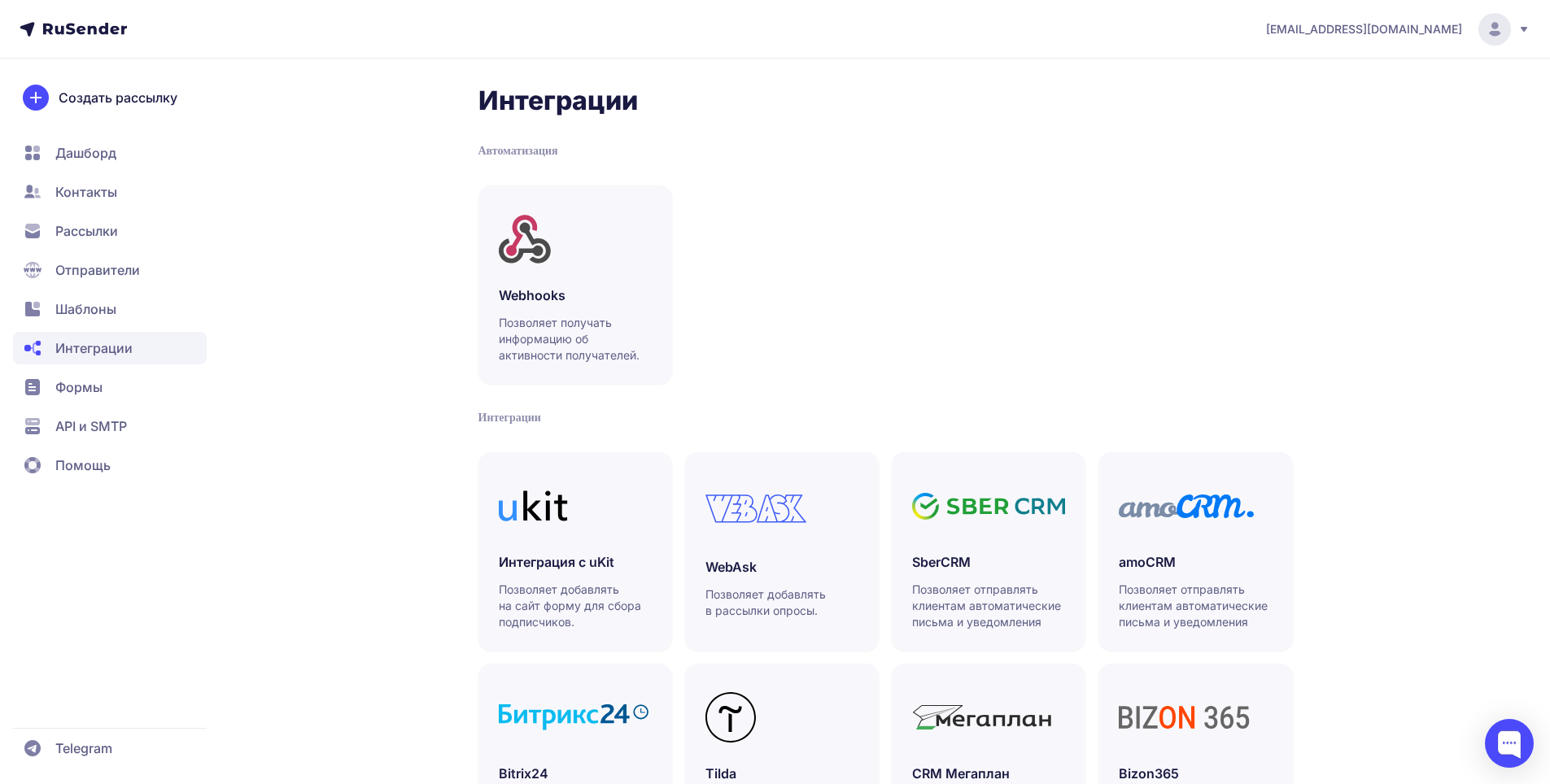
click at [77, 387] on span "Формы" at bounding box center [79, 387] width 47 height 19
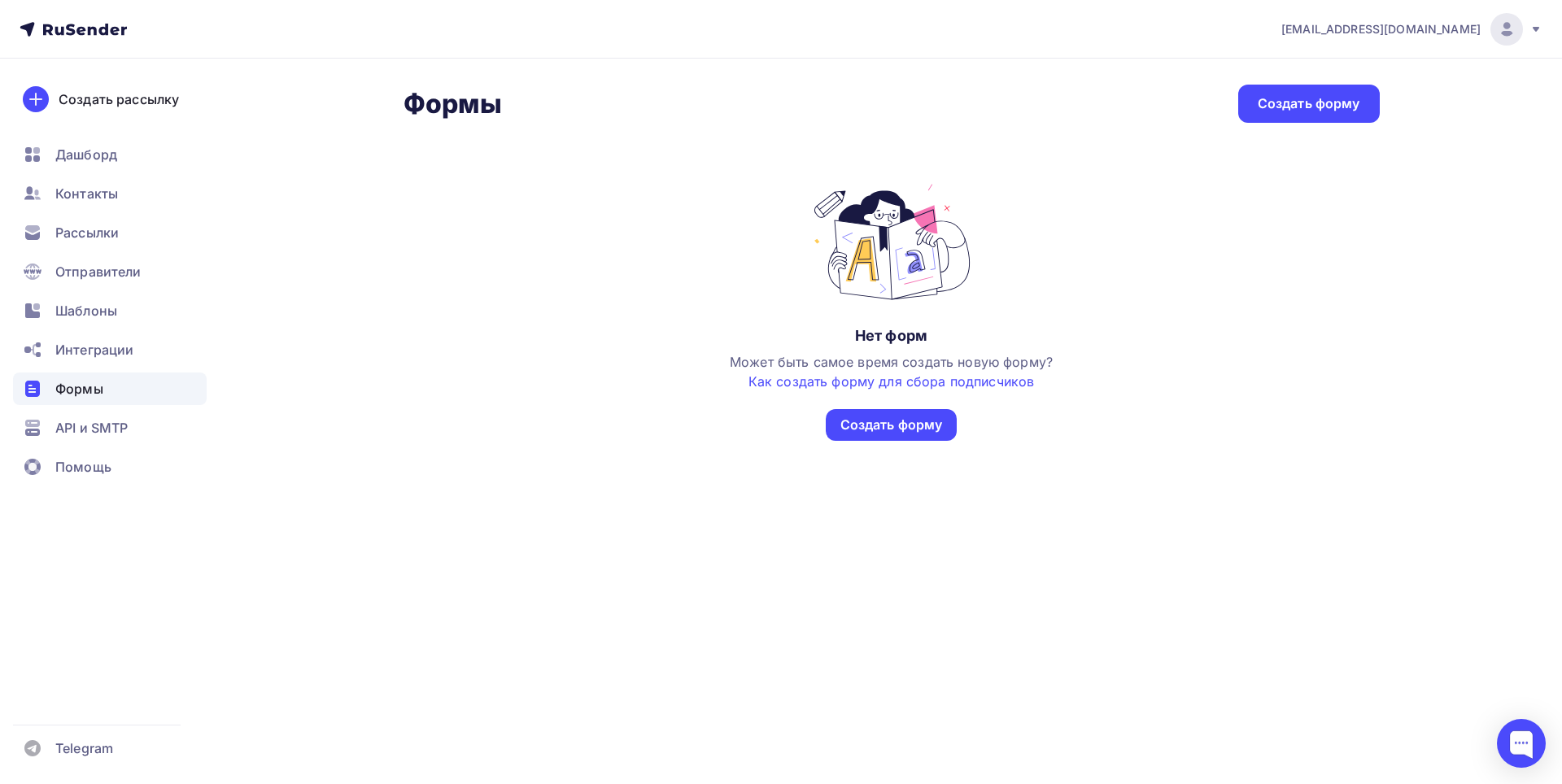
click at [87, 359] on div "Интеграции" at bounding box center [110, 349] width 194 height 32
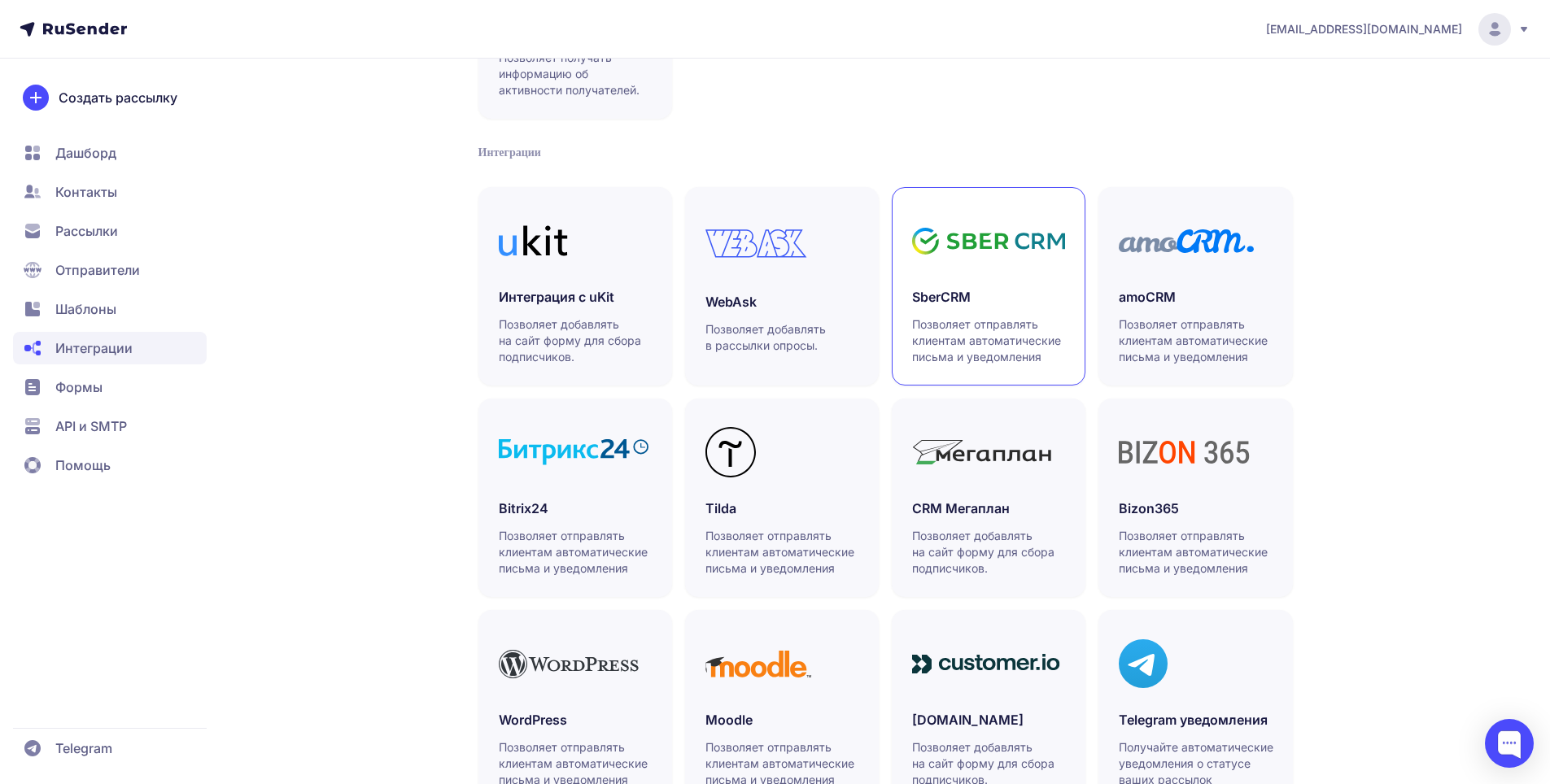
scroll to position [334, 0]
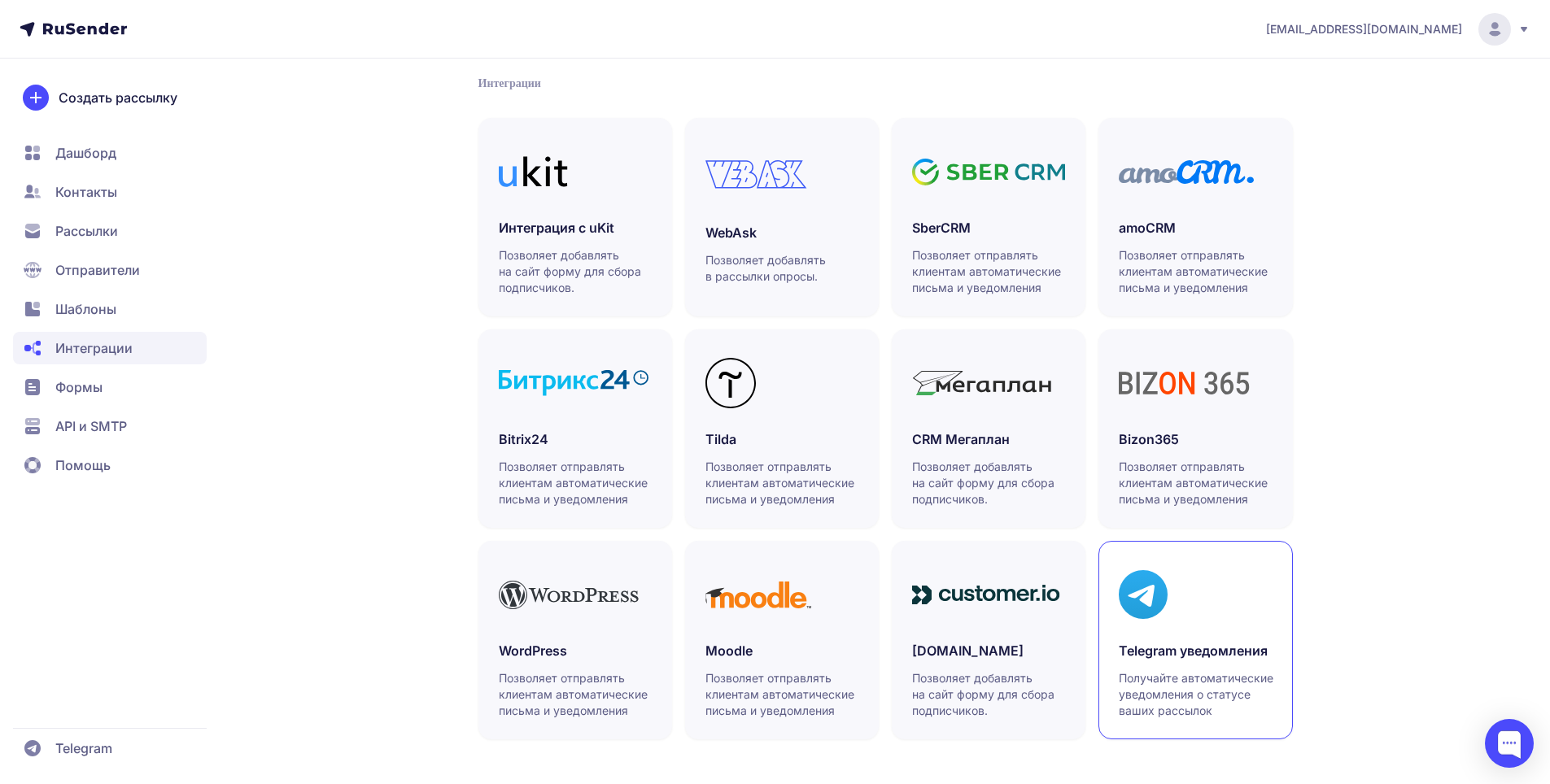
click at [1190, 644] on h3 "Telegram уведомления" at bounding box center [1195, 650] width 153 height 19
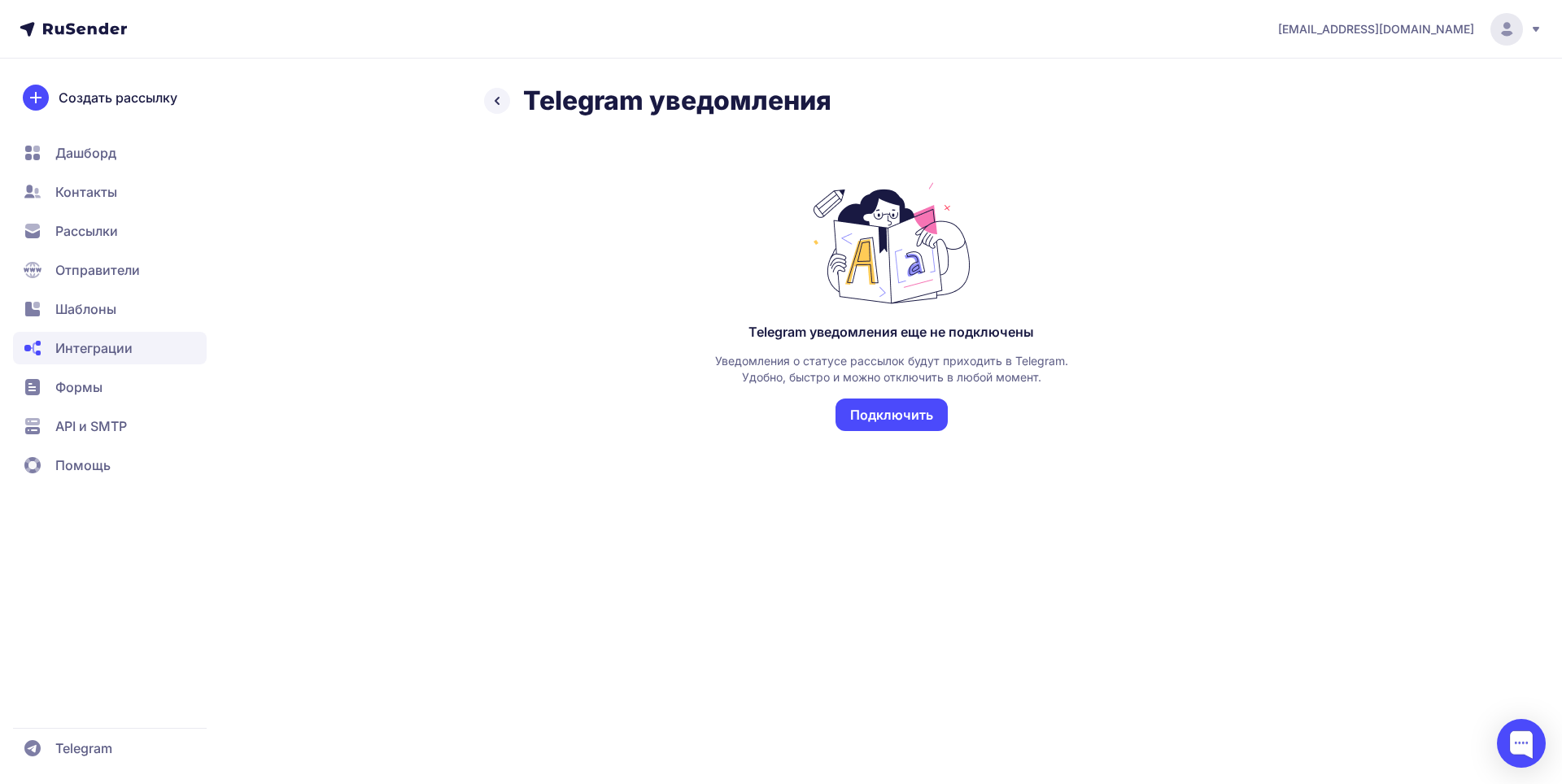
click at [885, 418] on button "Подключить" at bounding box center [892, 414] width 112 height 32
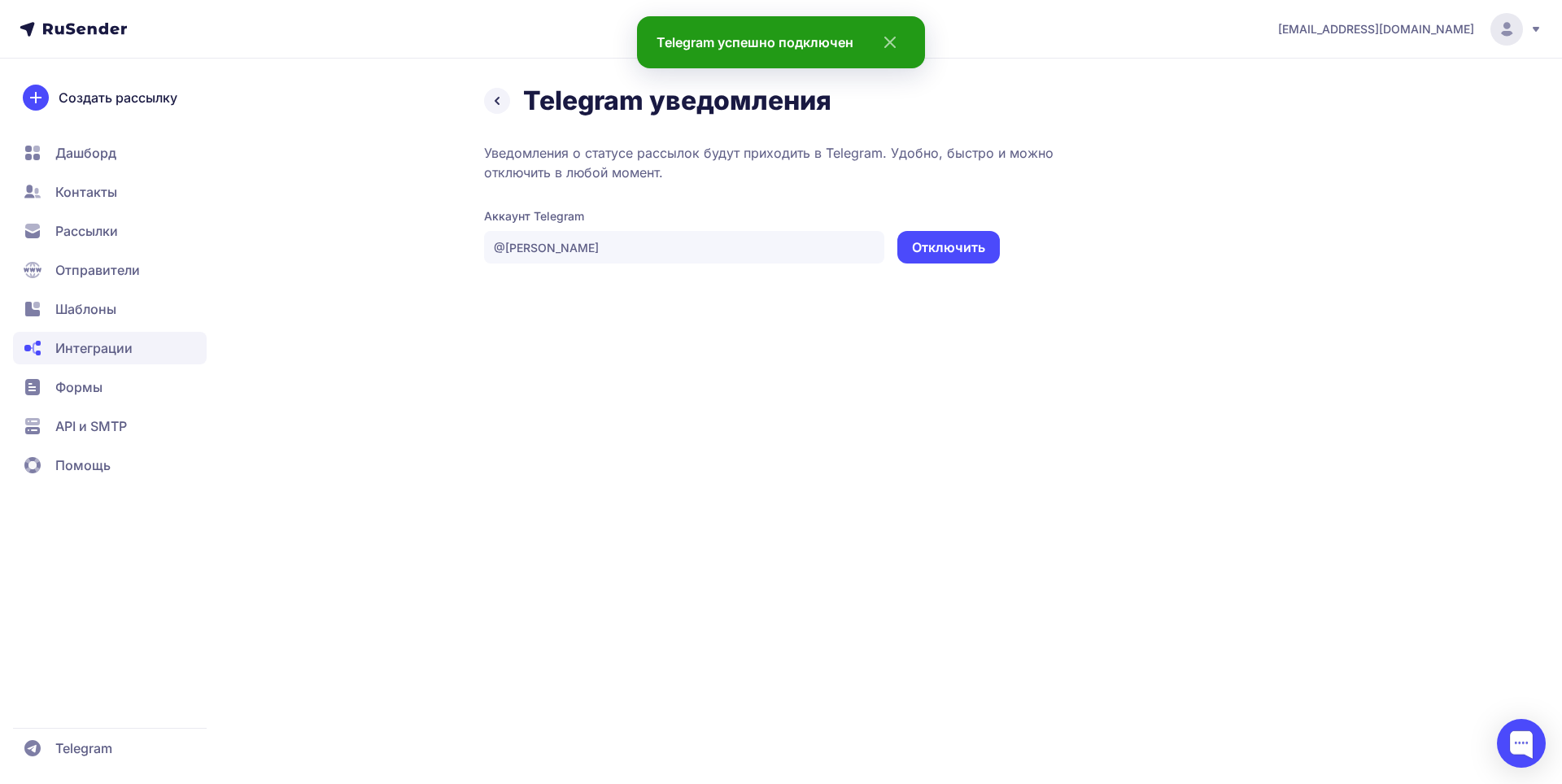
click at [1277, 411] on div "galexreg@mail.ru Telegram уведомления Уведомления о статусе рассылок будут прих…" at bounding box center [781, 392] width 1562 height 784
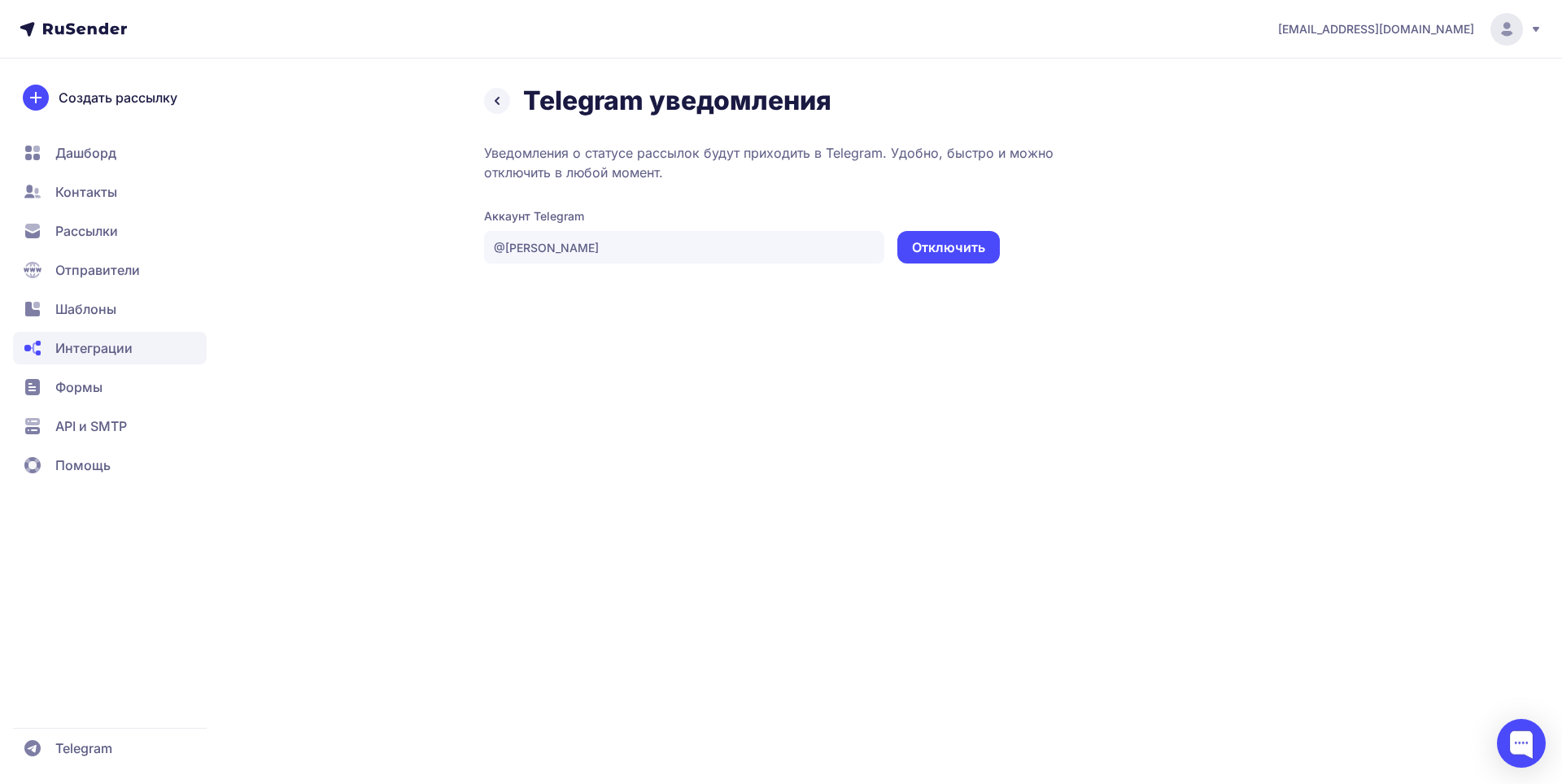
click at [75, 145] on span "Дашборд" at bounding box center [86, 152] width 61 height 19
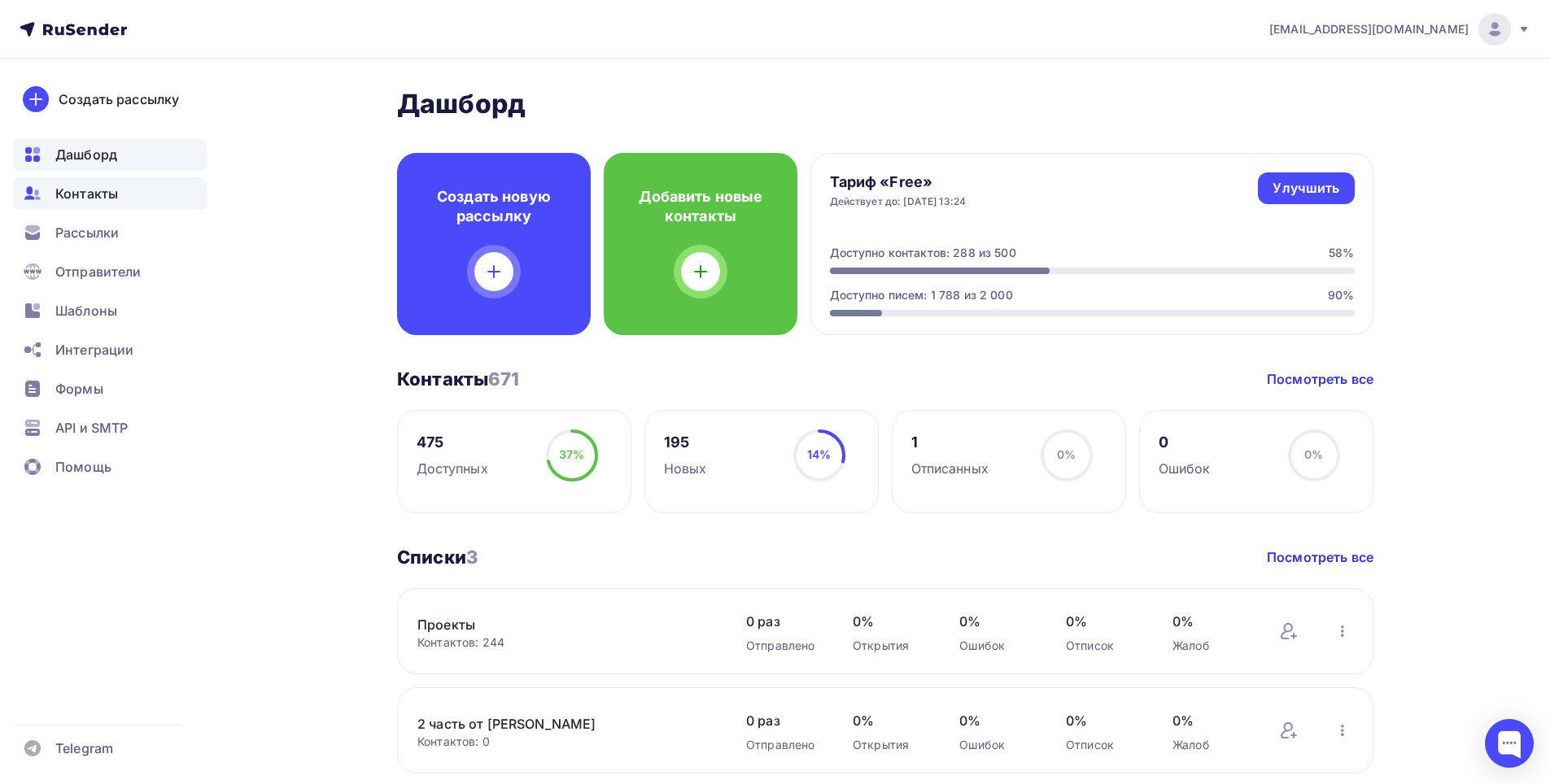
click at [72, 200] on span "Контакты" at bounding box center [86, 193] width 62 height 19
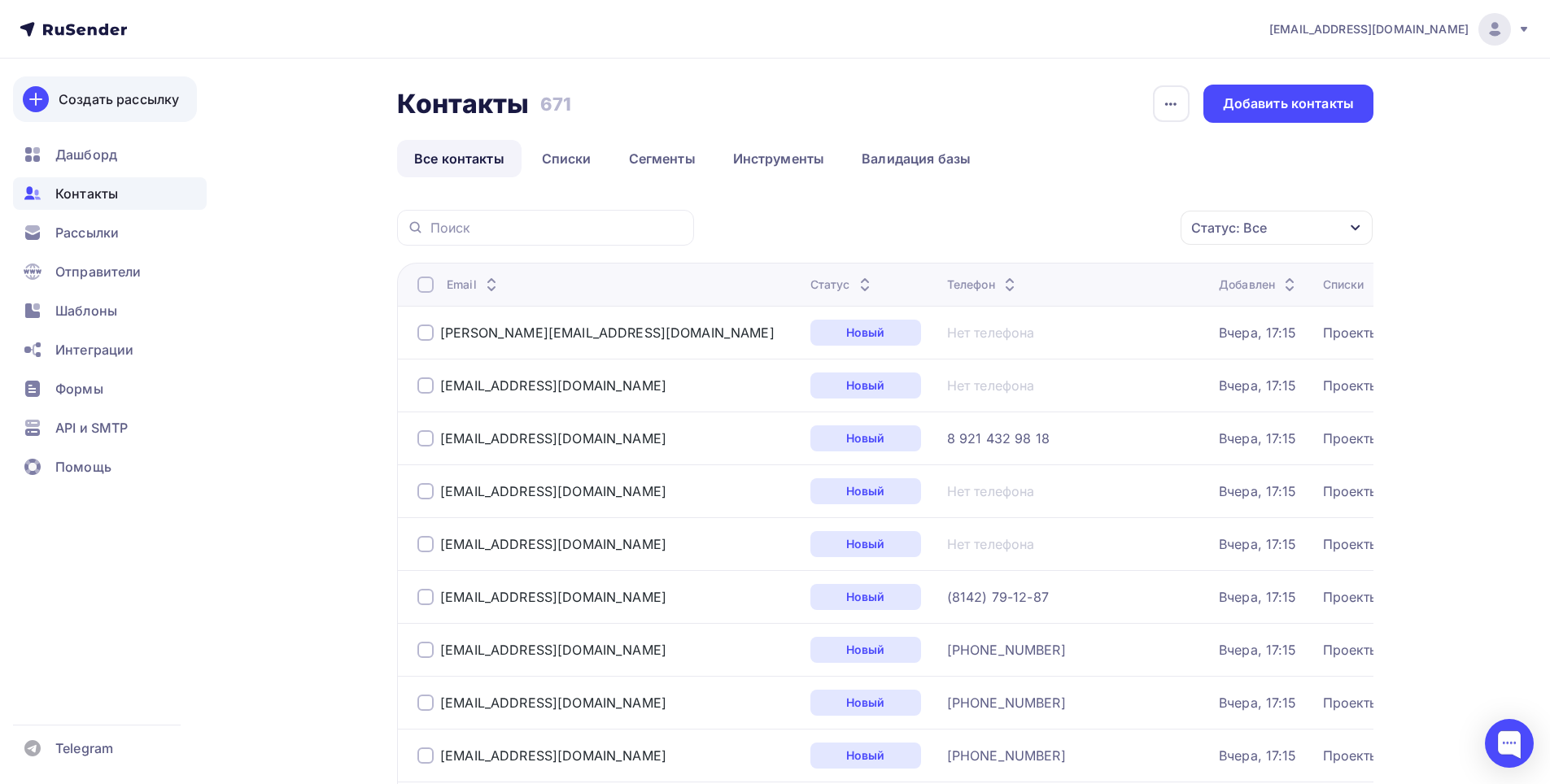
click at [91, 107] on div "Создать рассылку" at bounding box center [118, 99] width 121 height 19
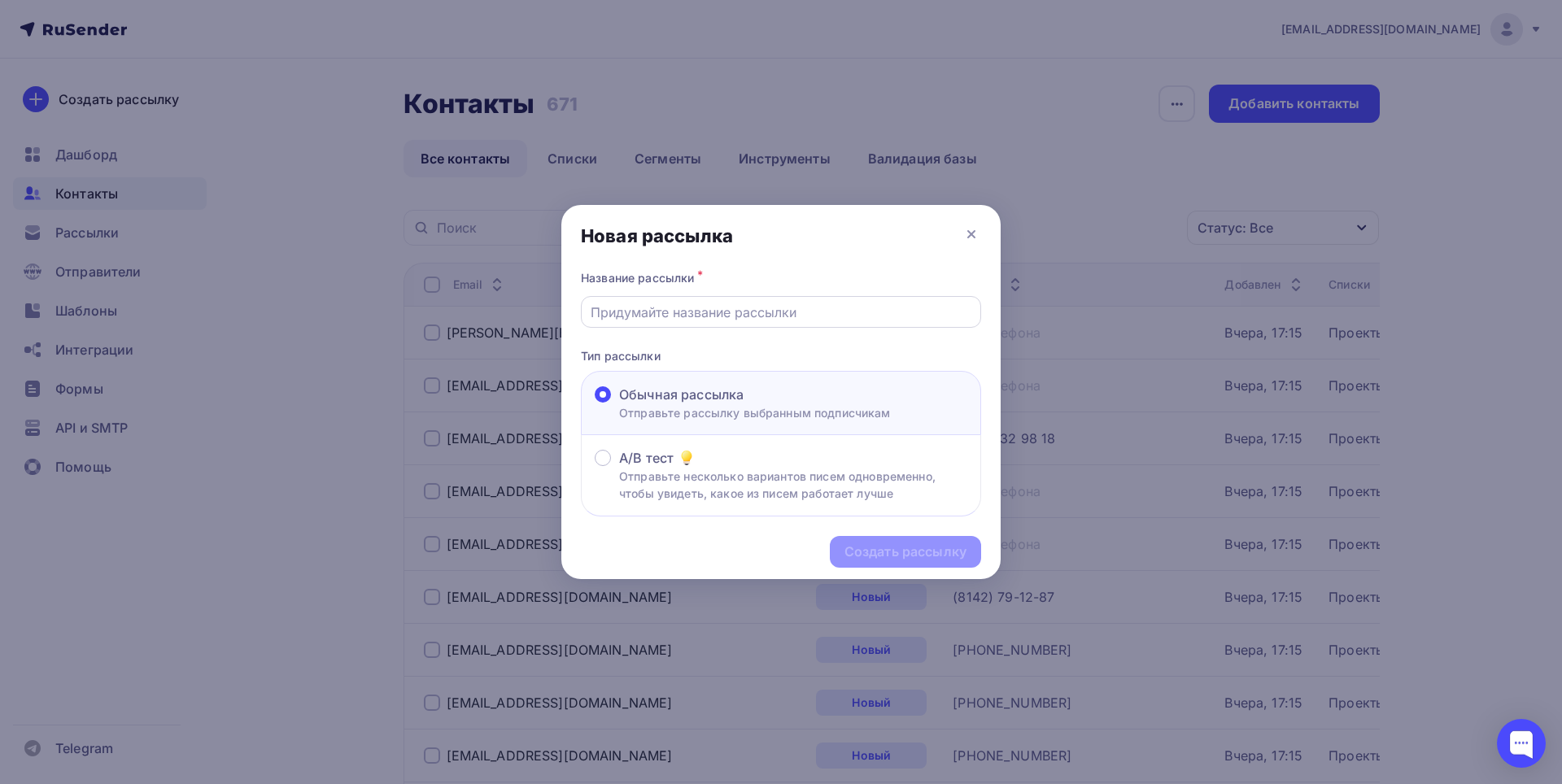
click at [817, 311] on input "text" at bounding box center [781, 312] width 382 height 19
drag, startPoint x: 787, startPoint y: 318, endPoint x: 687, endPoint y: 310, distance: 100.3
click at [687, 310] on input "Рентгенология в Клиниках" at bounding box center [781, 312] width 382 height 19
type input "Рентгенология"
click at [880, 549] on div "Создать рассылку" at bounding box center [905, 552] width 122 height 19
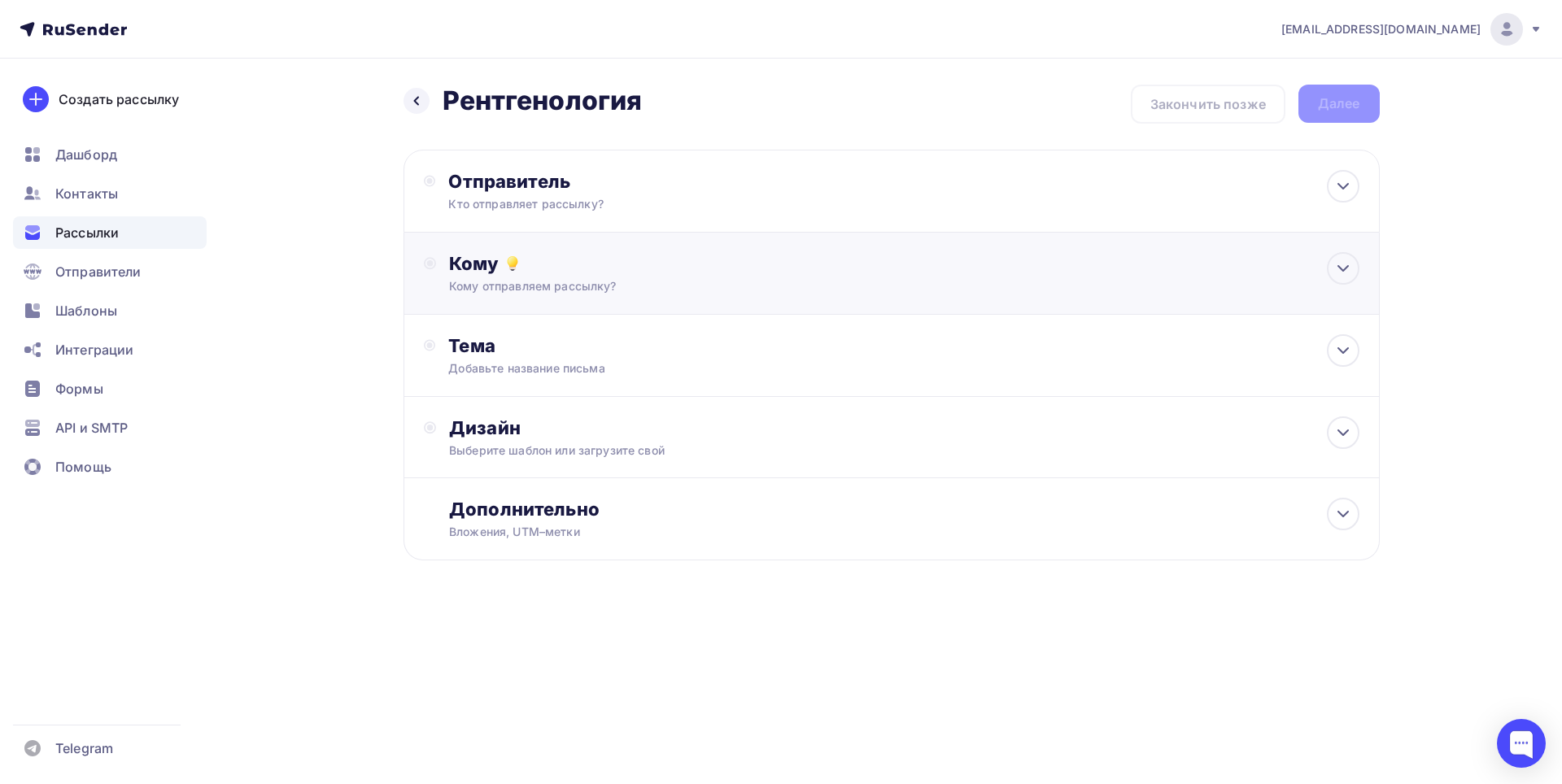
click at [660, 288] on div "Кому отправляем рассылку?" at bounding box center [858, 287] width 819 height 17
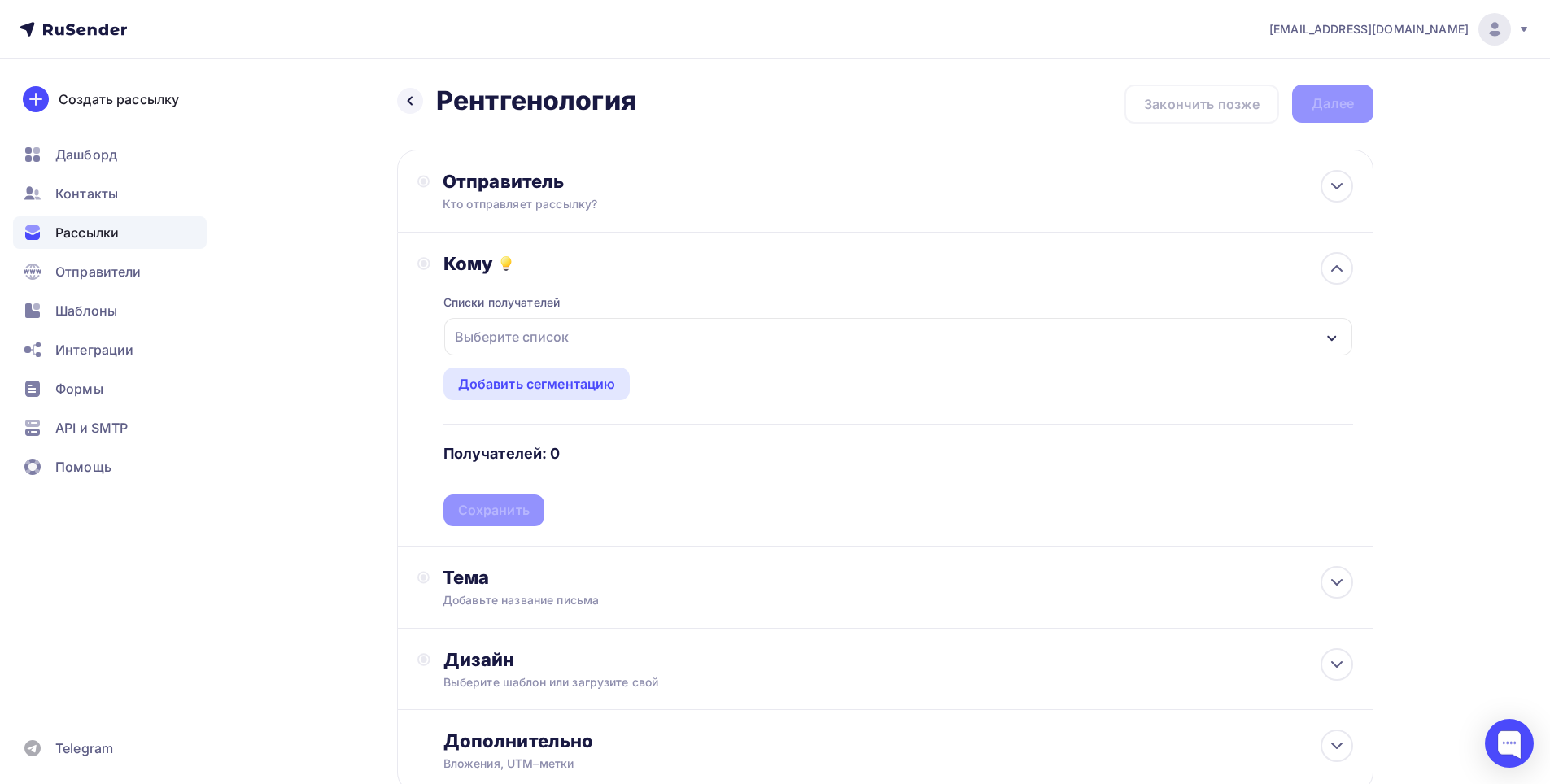
click at [599, 336] on div "Выберите список" at bounding box center [898, 337] width 908 height 37
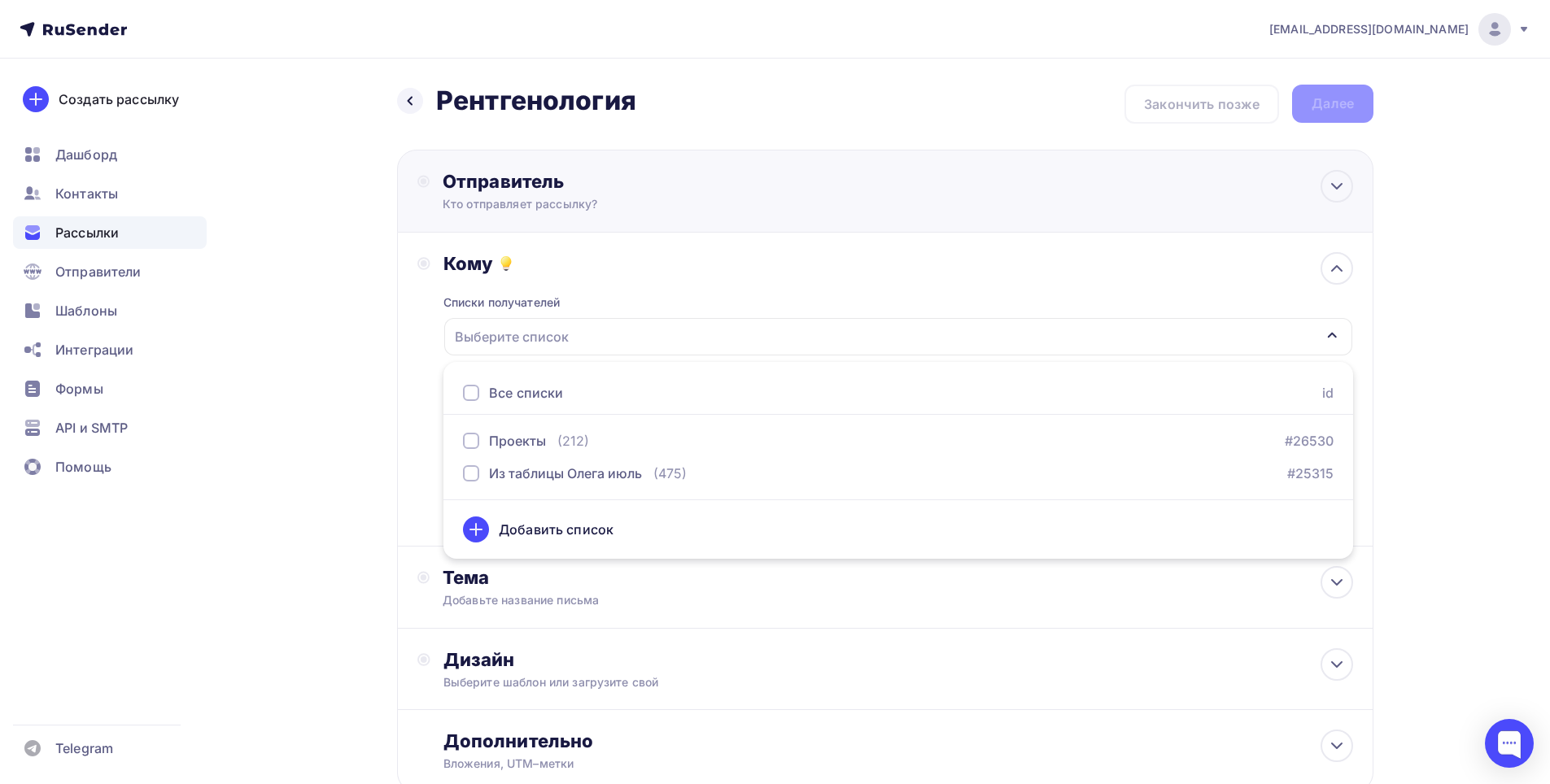
click at [716, 183] on div "Отправитель" at bounding box center [619, 180] width 353 height 22
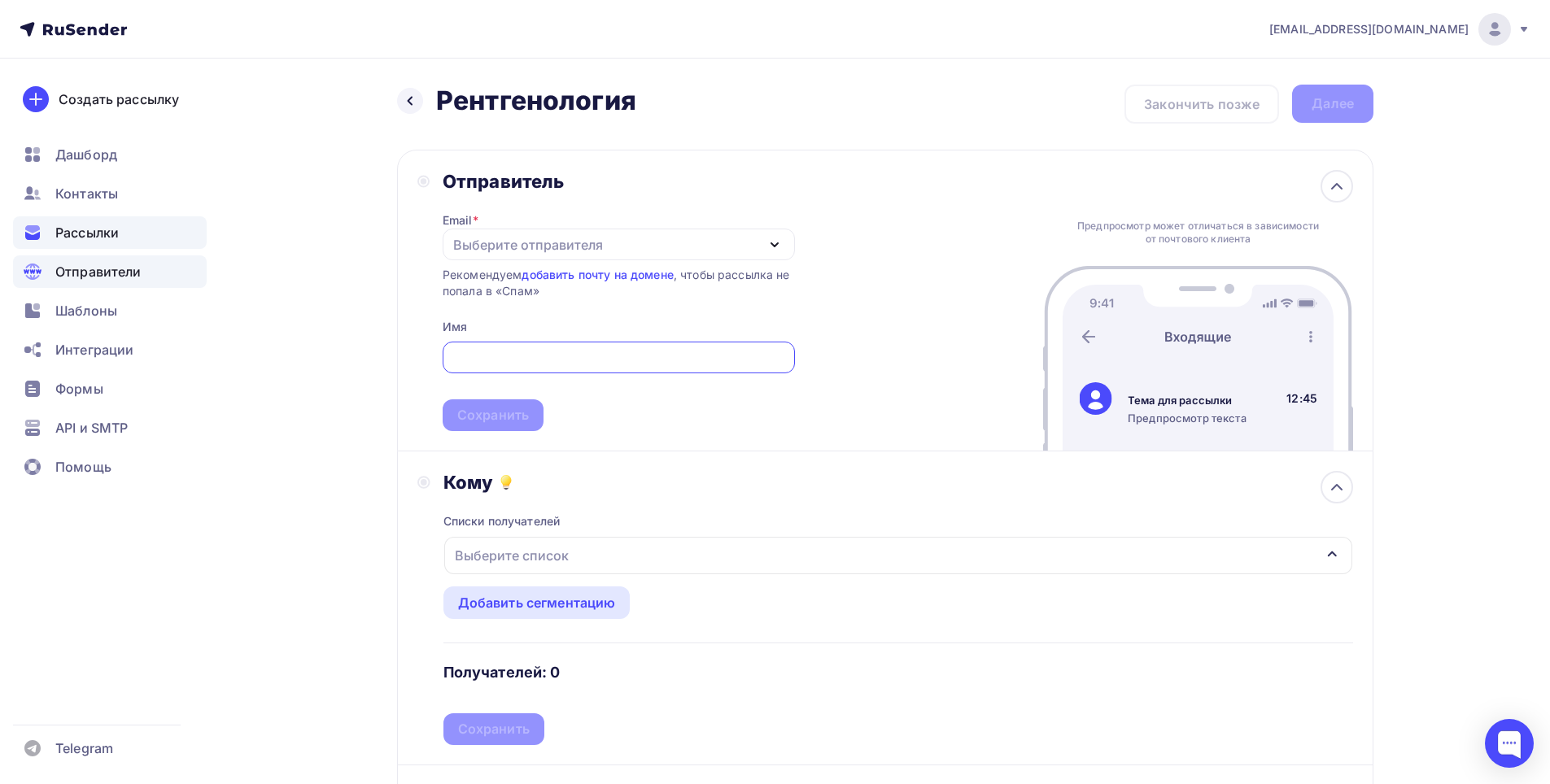
click at [129, 270] on span "Отправители" at bounding box center [99, 271] width 86 height 19
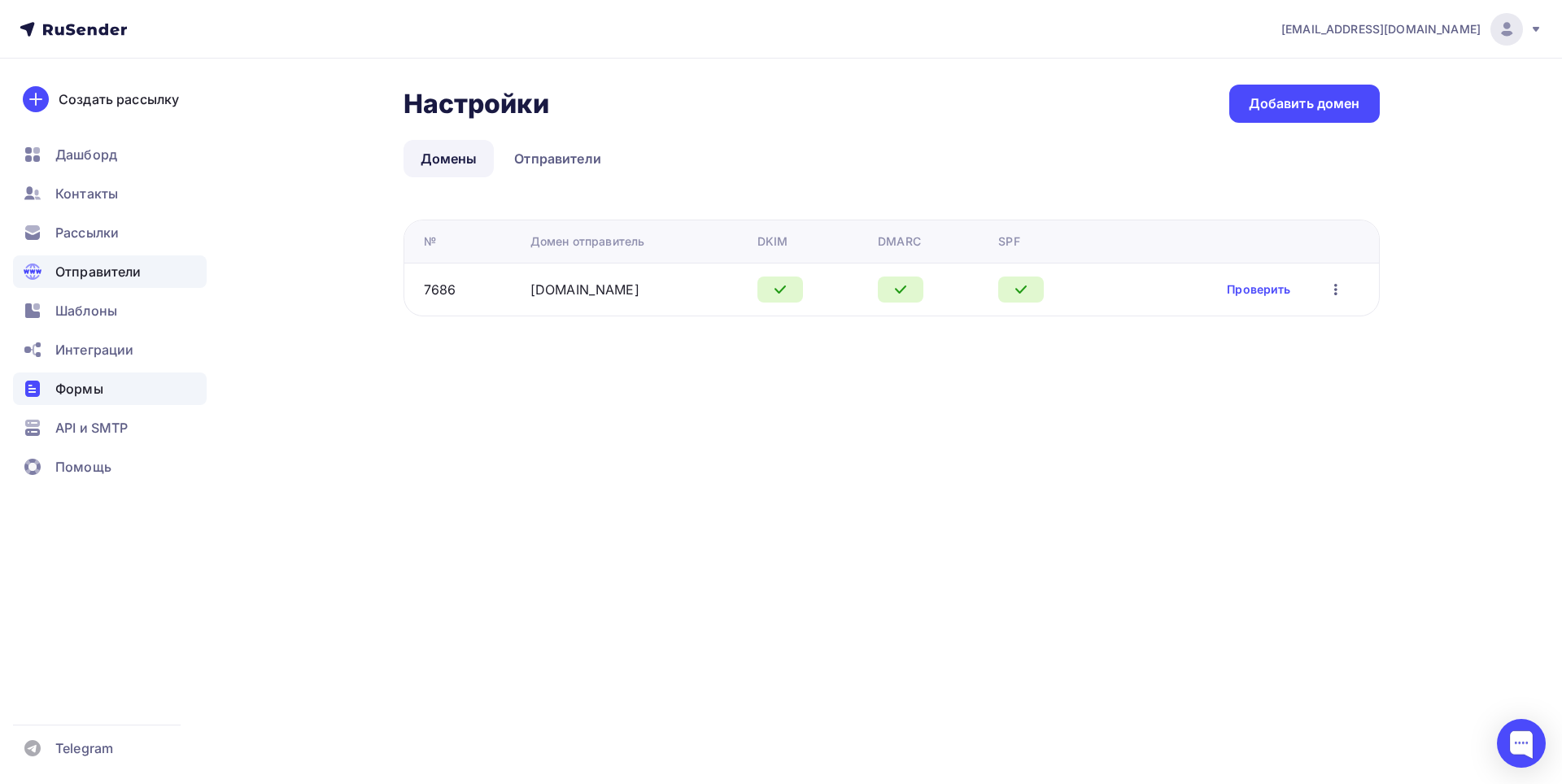
click at [77, 380] on span "Формы" at bounding box center [80, 388] width 48 height 19
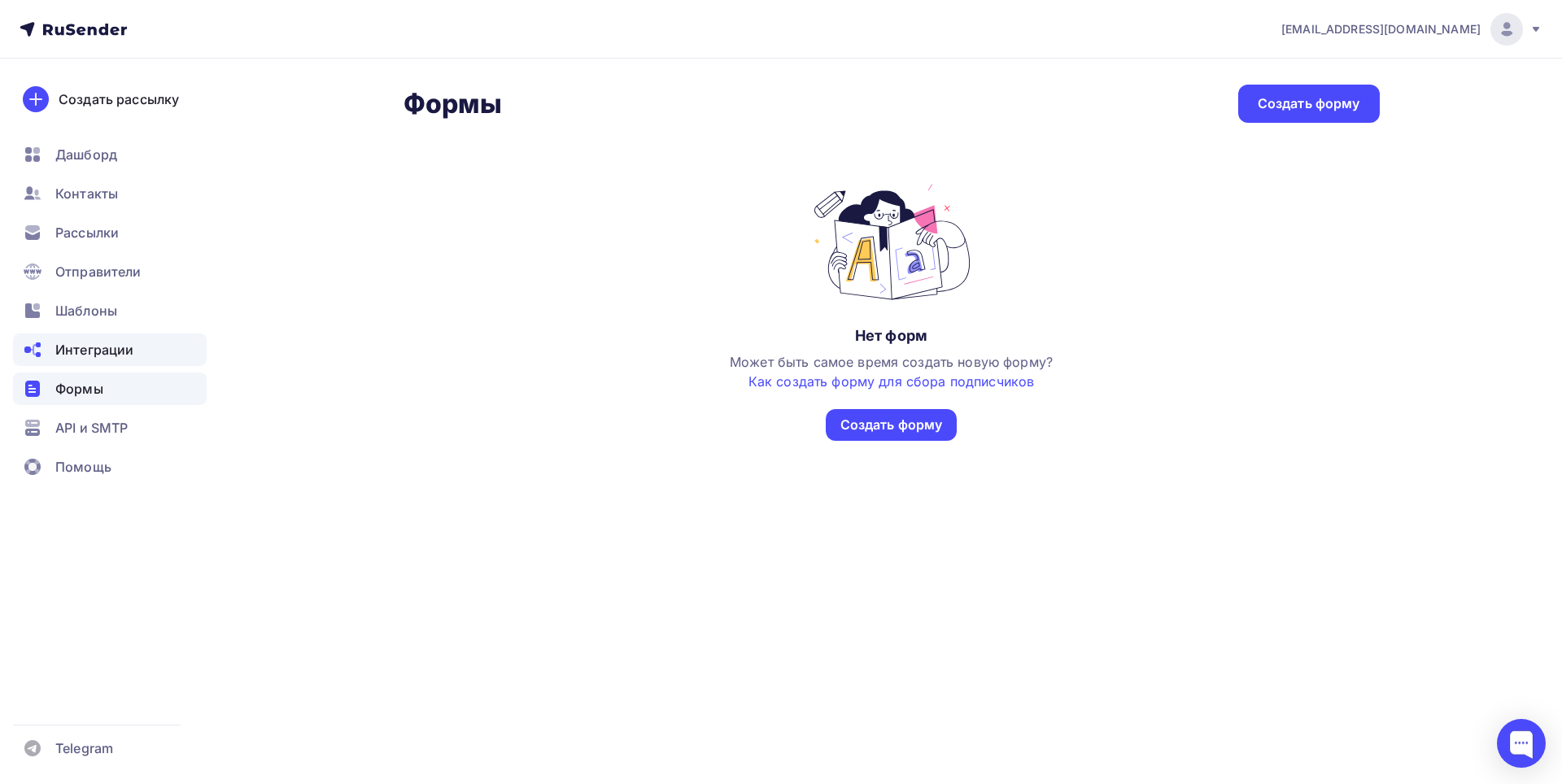
click at [80, 357] on span "Интеграции" at bounding box center [95, 349] width 78 height 19
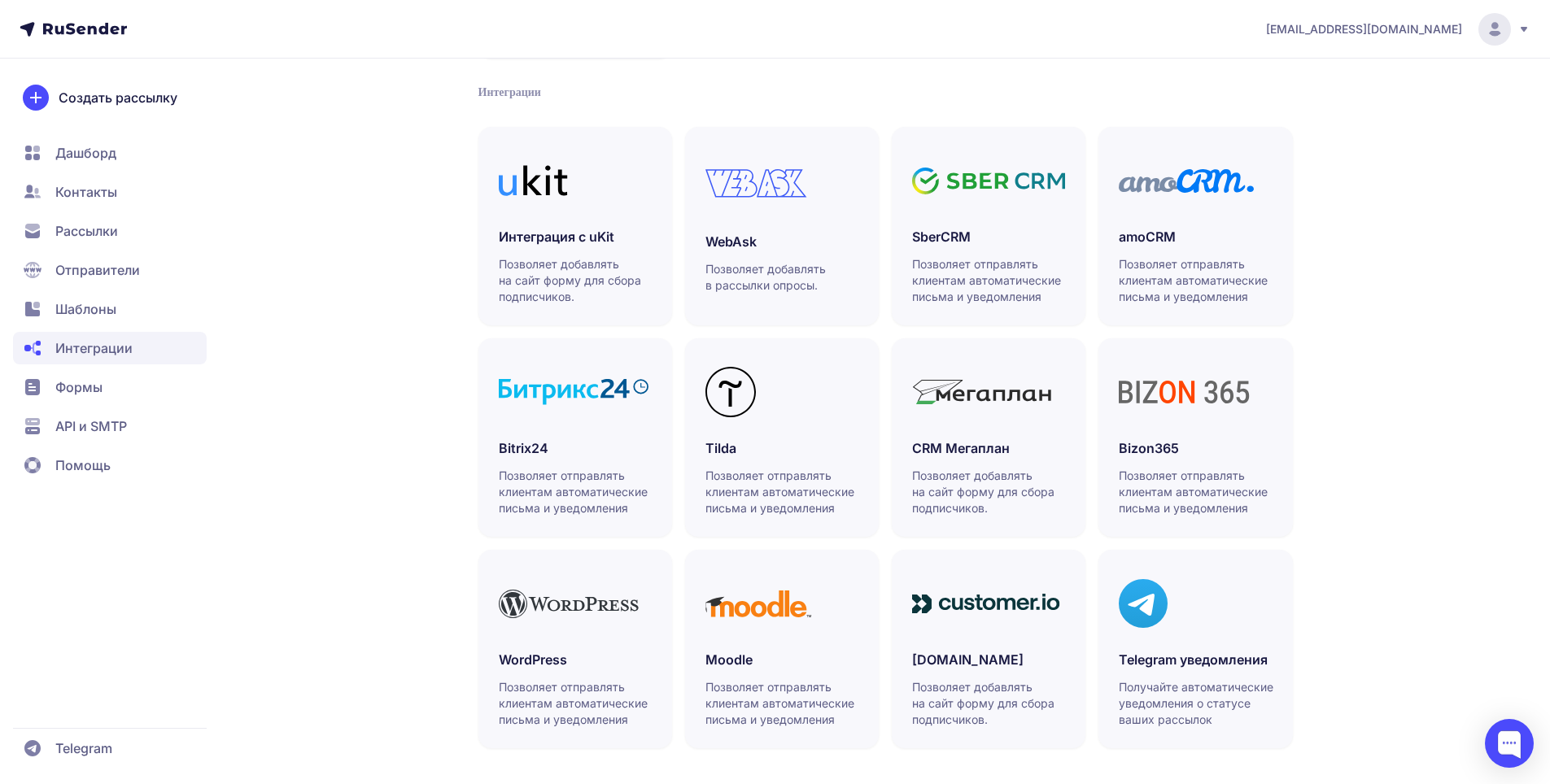
scroll to position [334, 0]
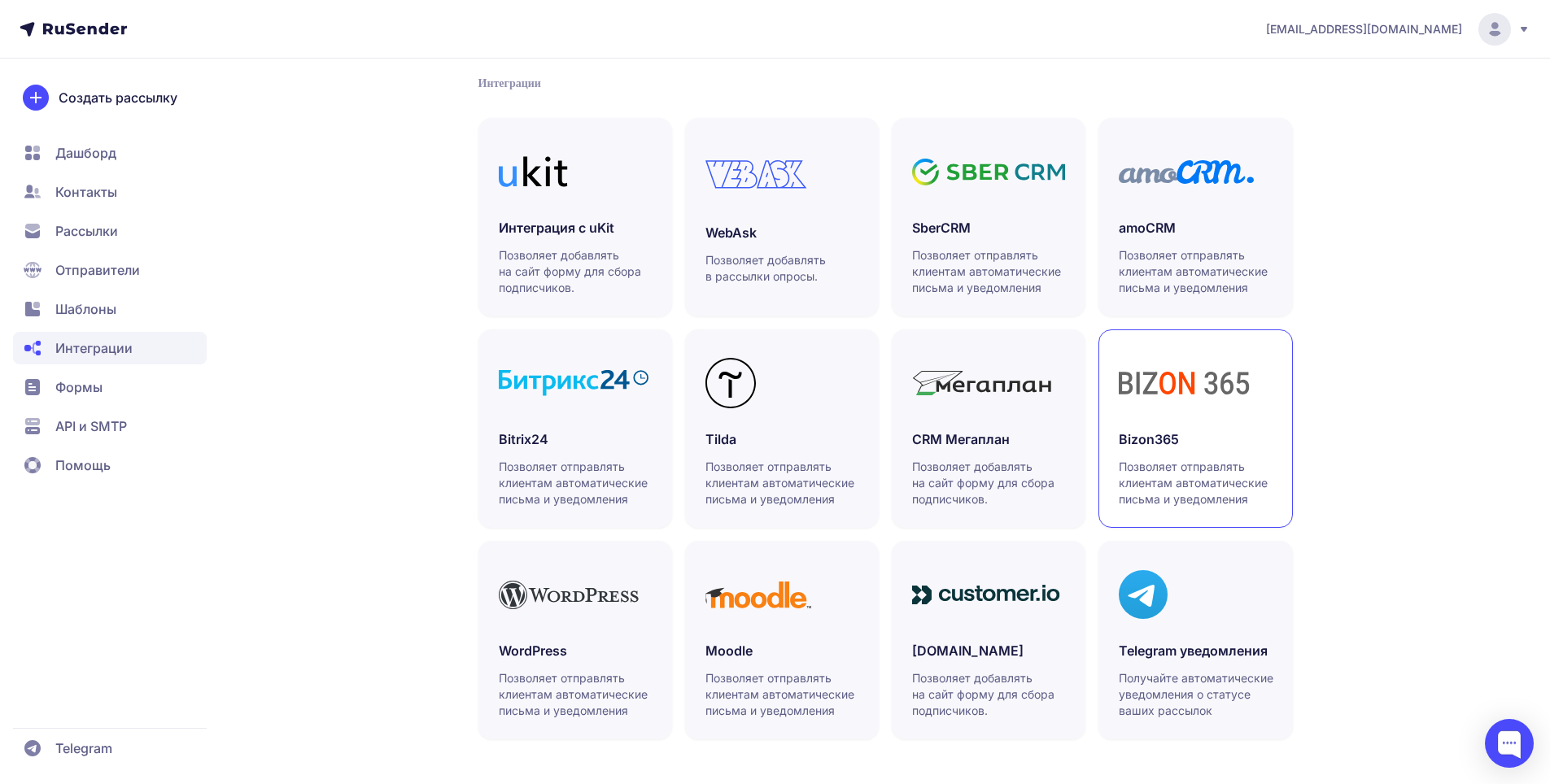
click at [1178, 473] on p "Позволяет отправлять клиентам автоматические письма и уведомления" at bounding box center [1196, 483] width 155 height 49
click at [111, 410] on span "Формы" at bounding box center [110, 426] width 194 height 32
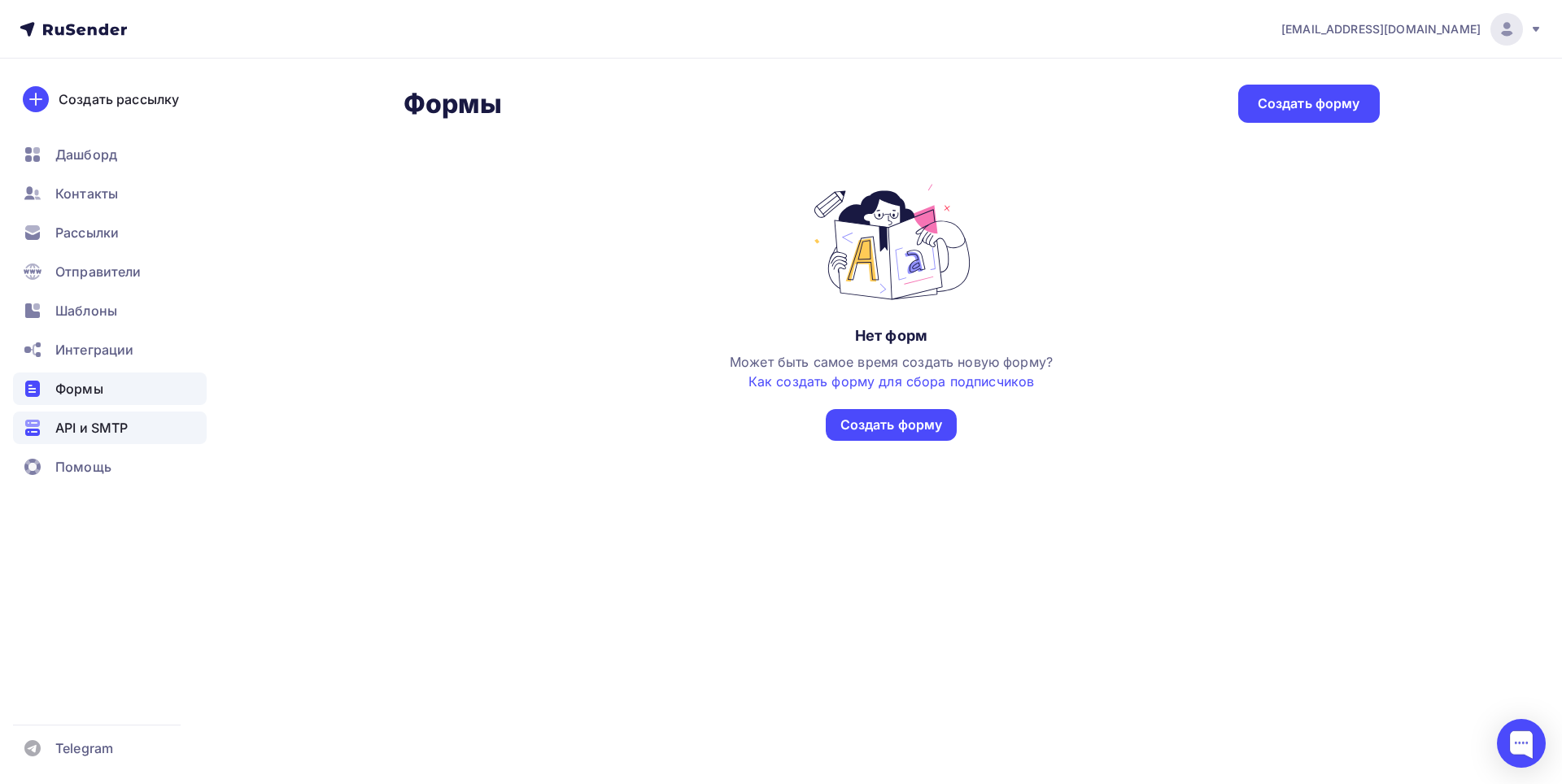
click at [81, 422] on span "API и SMTP" at bounding box center [91, 427] width 72 height 19
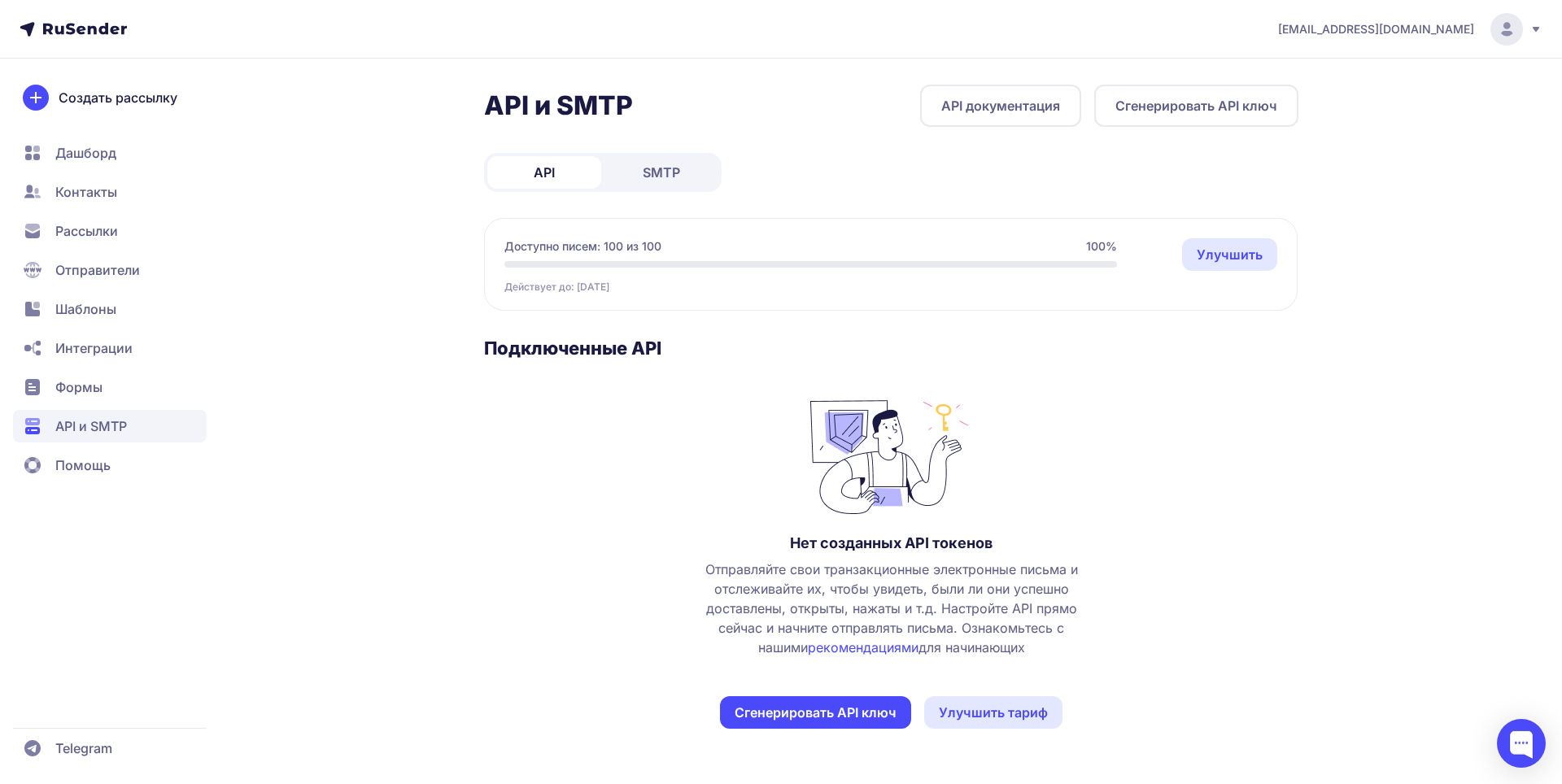
click at [98, 200] on span "Контакты" at bounding box center [87, 191] width 62 height 19
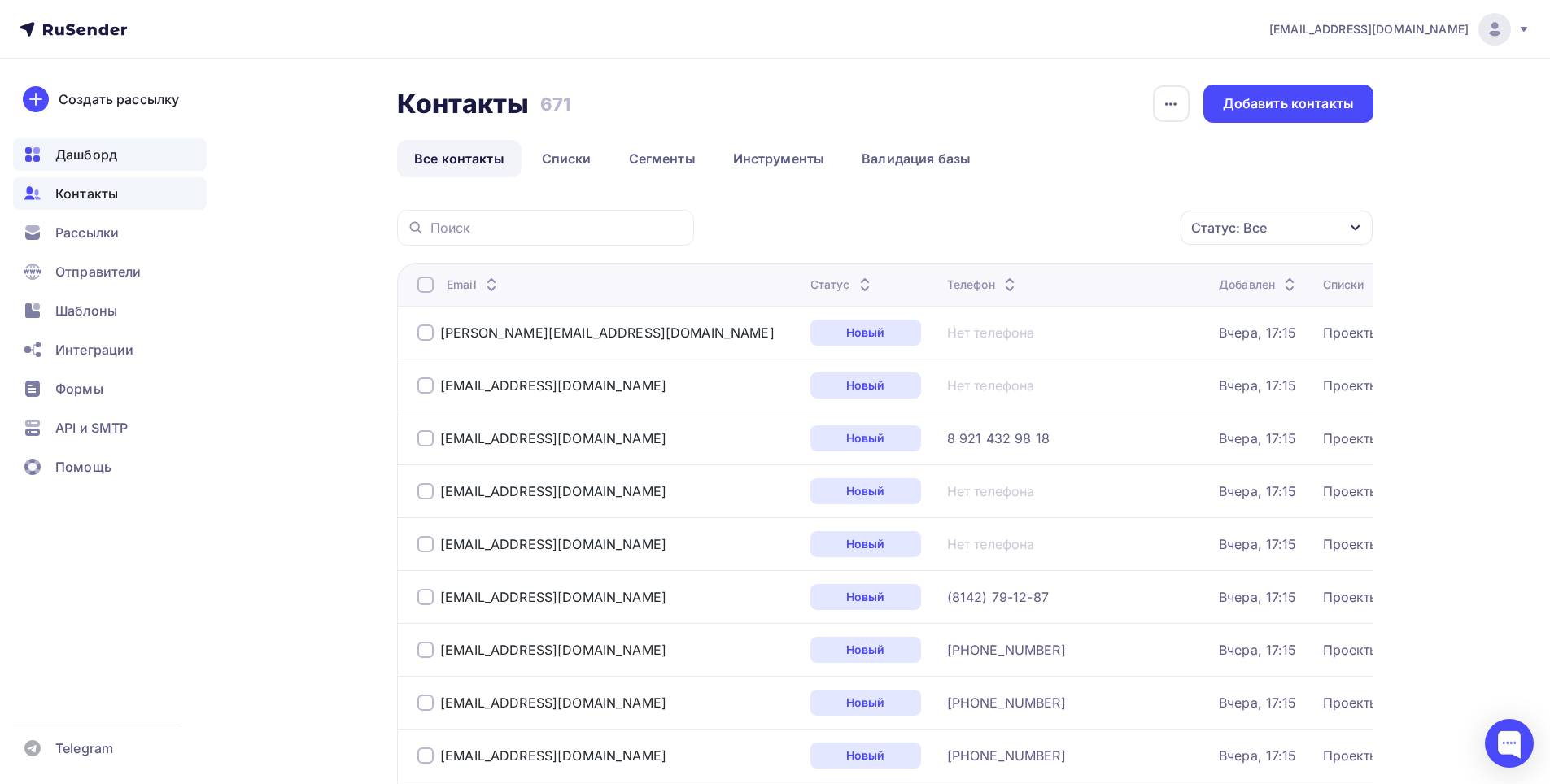
click at [83, 145] on span "Дашборд" at bounding box center [86, 154] width 62 height 19
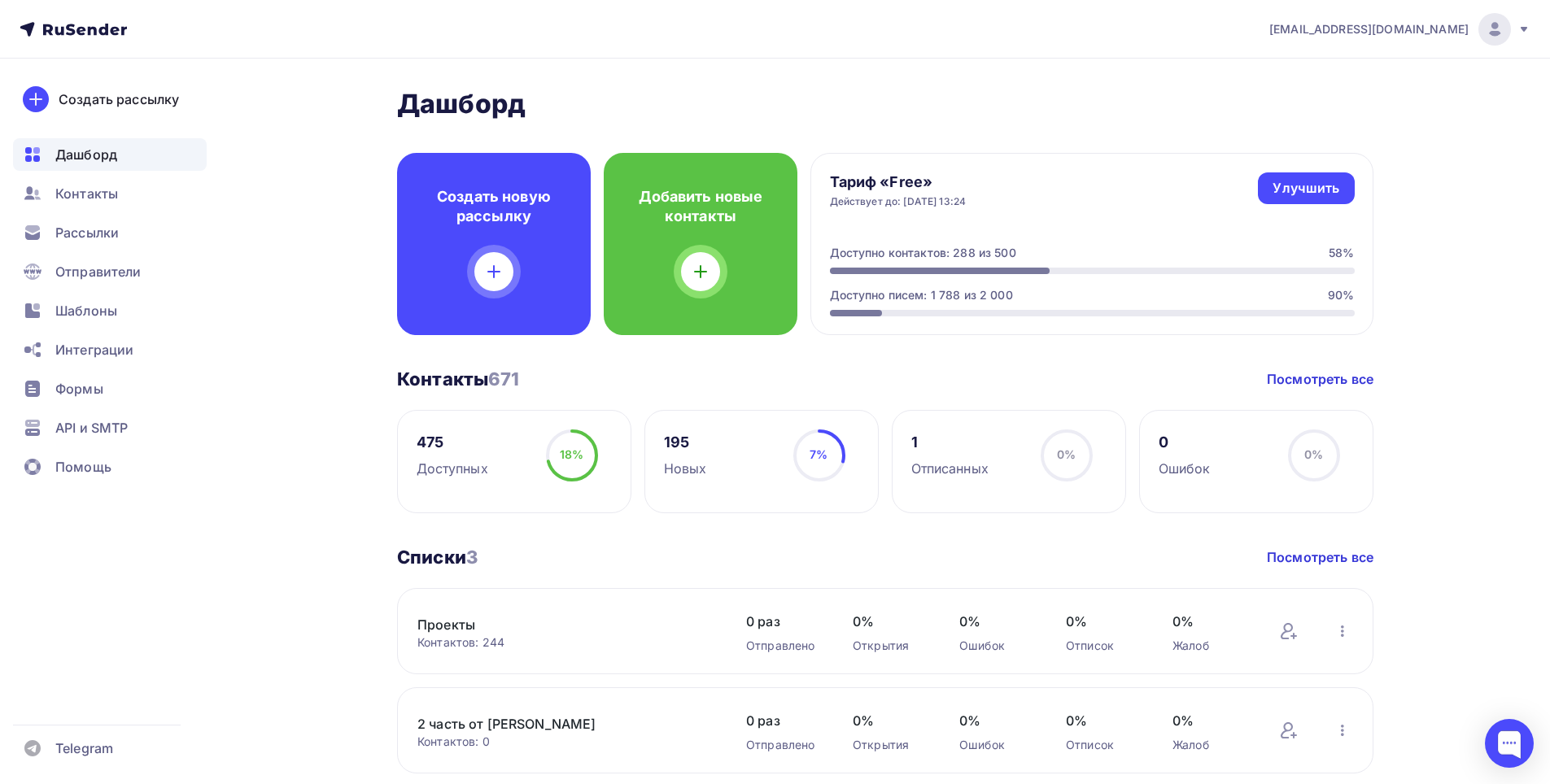
click at [66, 33] on icon at bounding box center [72, 28] width 107 height 19
click at [38, 228] on icon at bounding box center [32, 229] width 15 height 8
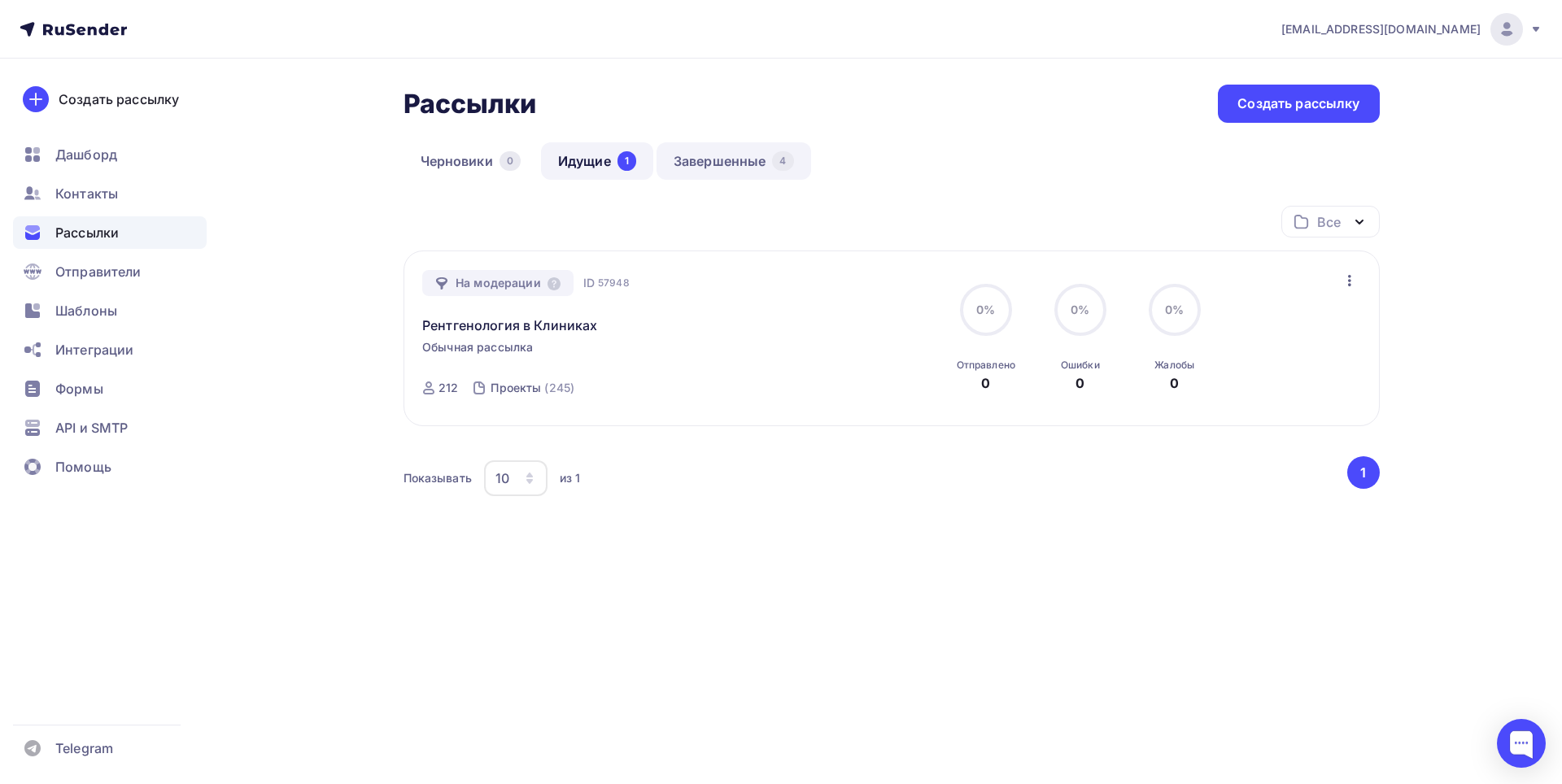
click at [704, 168] on link "Завершенные 4" at bounding box center [734, 160] width 155 height 37
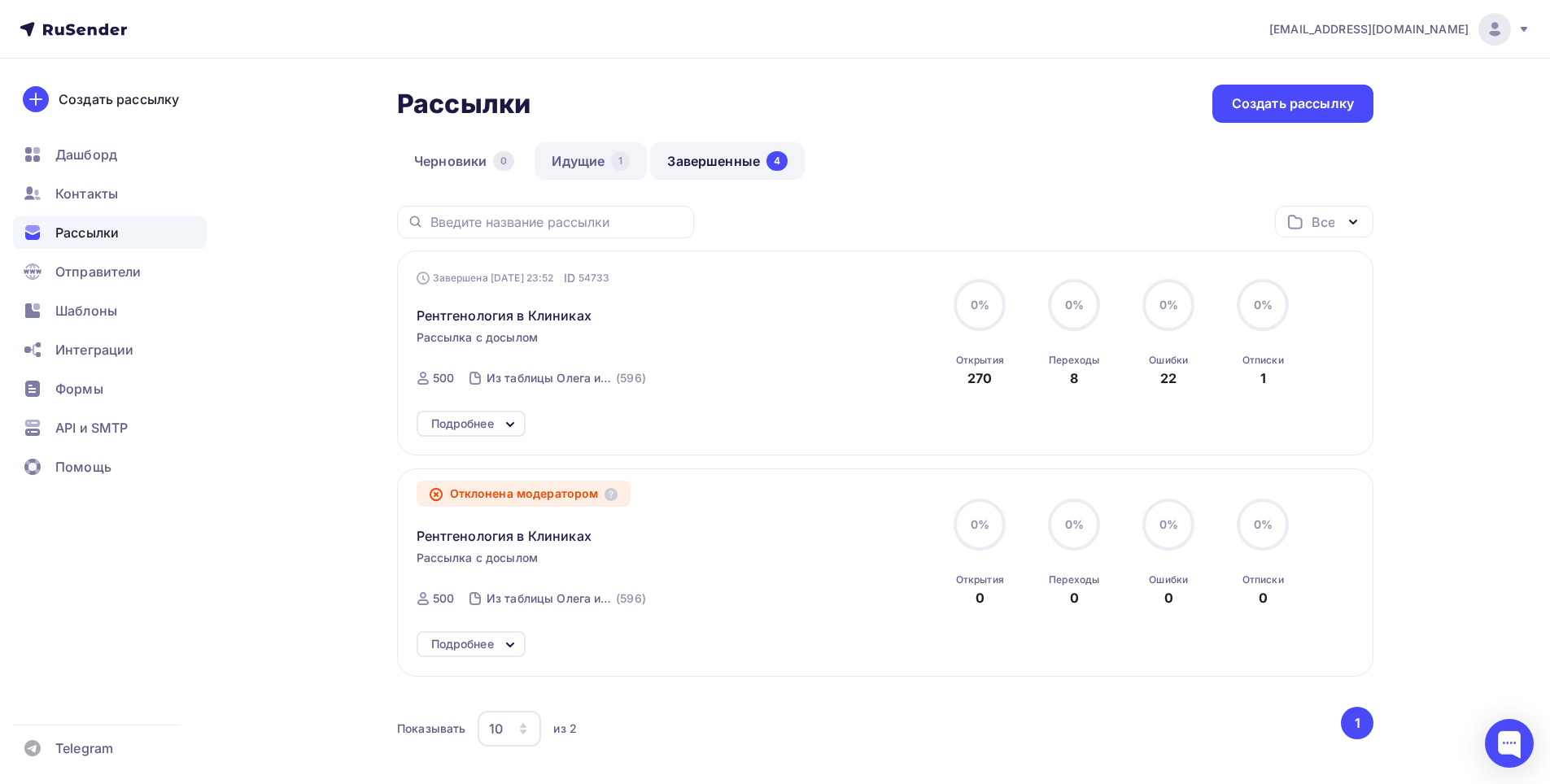
click at [596, 171] on link "Идущие 1" at bounding box center [590, 160] width 112 height 37
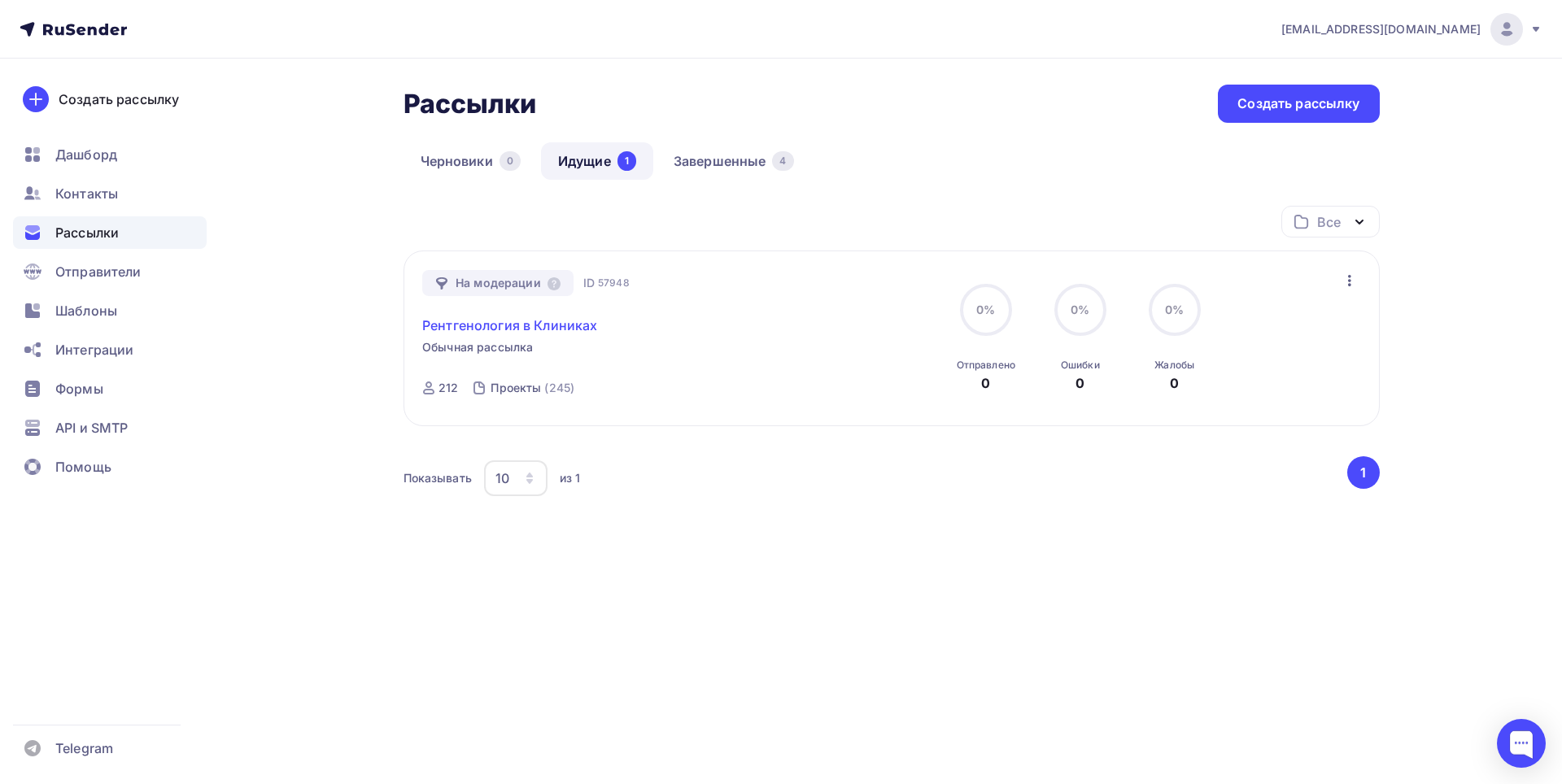
click at [531, 328] on link "Рентгенология в Клиниках" at bounding box center [510, 325] width 175 height 19
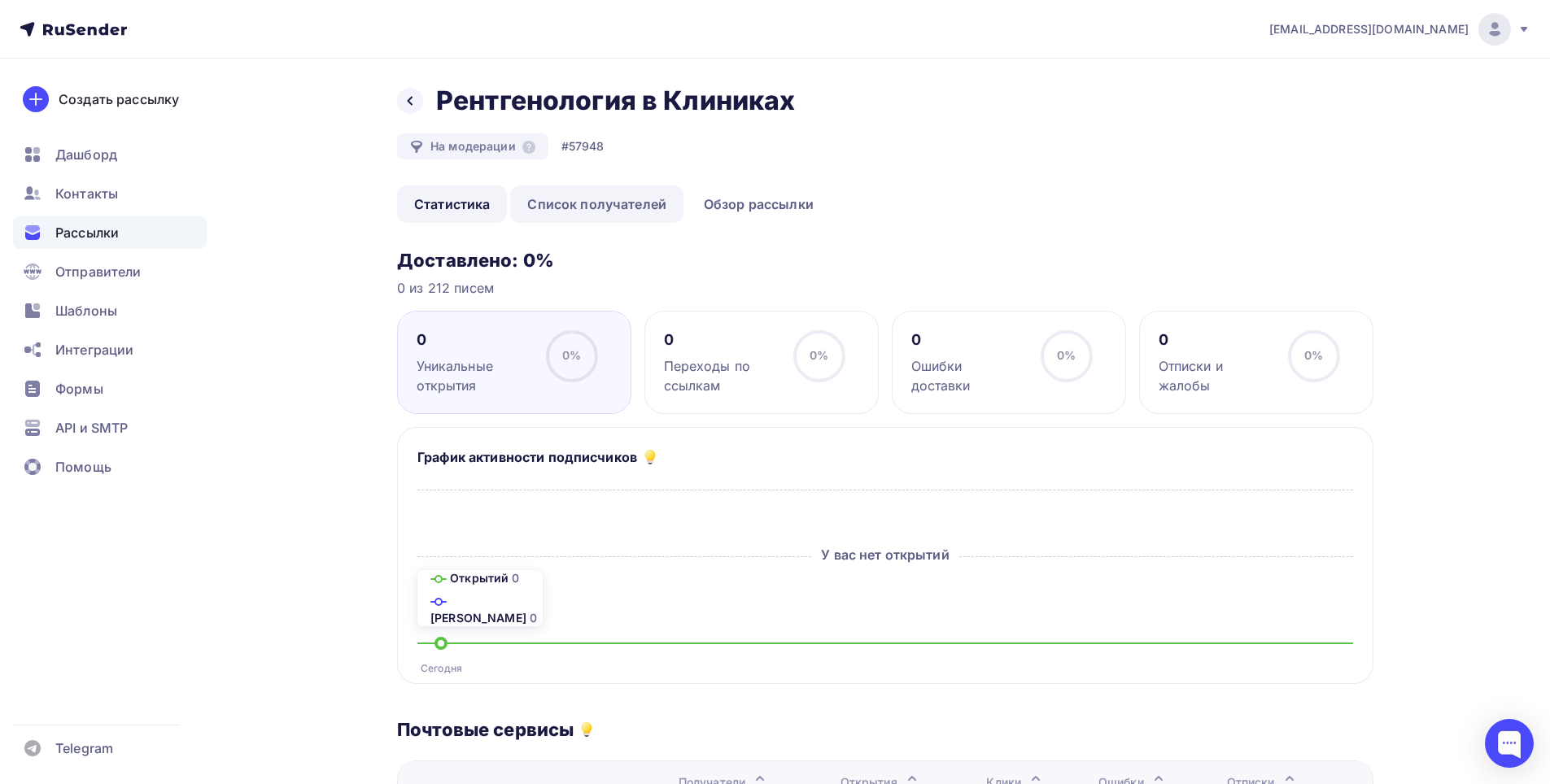
click at [576, 202] on link "Список получателей" at bounding box center [596, 204] width 173 height 37
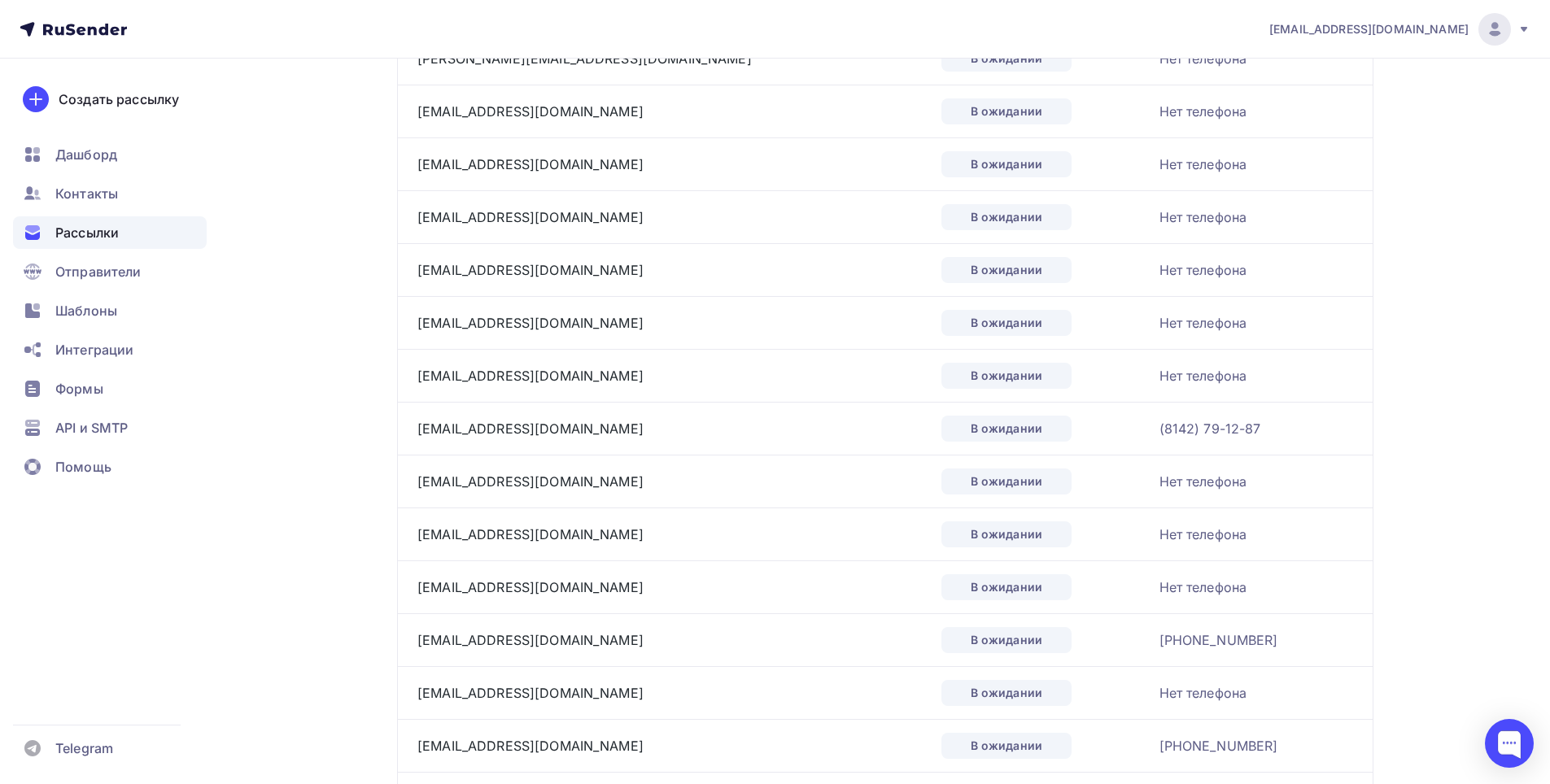
scroll to position [81, 0]
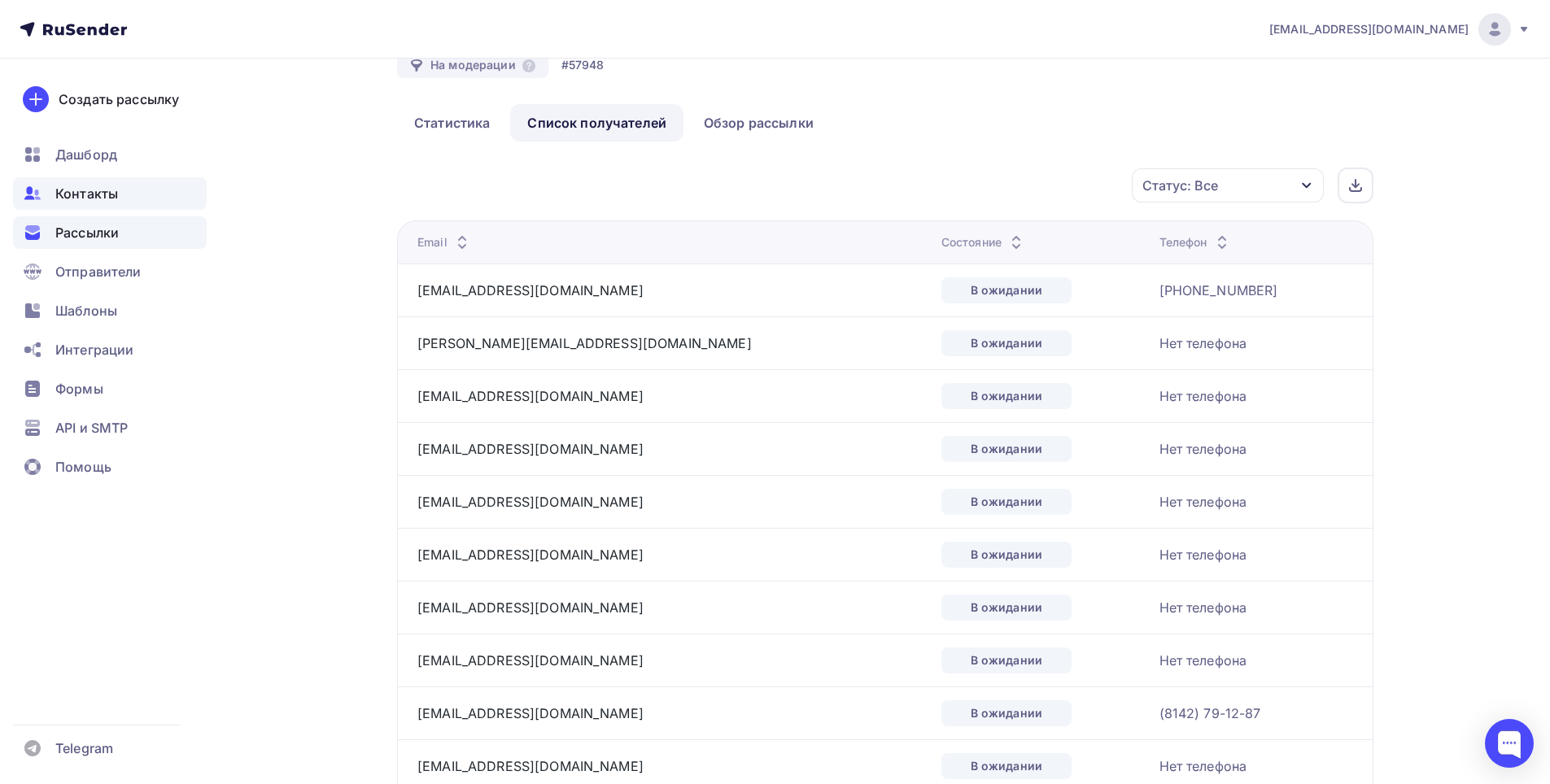
click at [73, 183] on div "Контакты" at bounding box center [110, 193] width 194 height 32
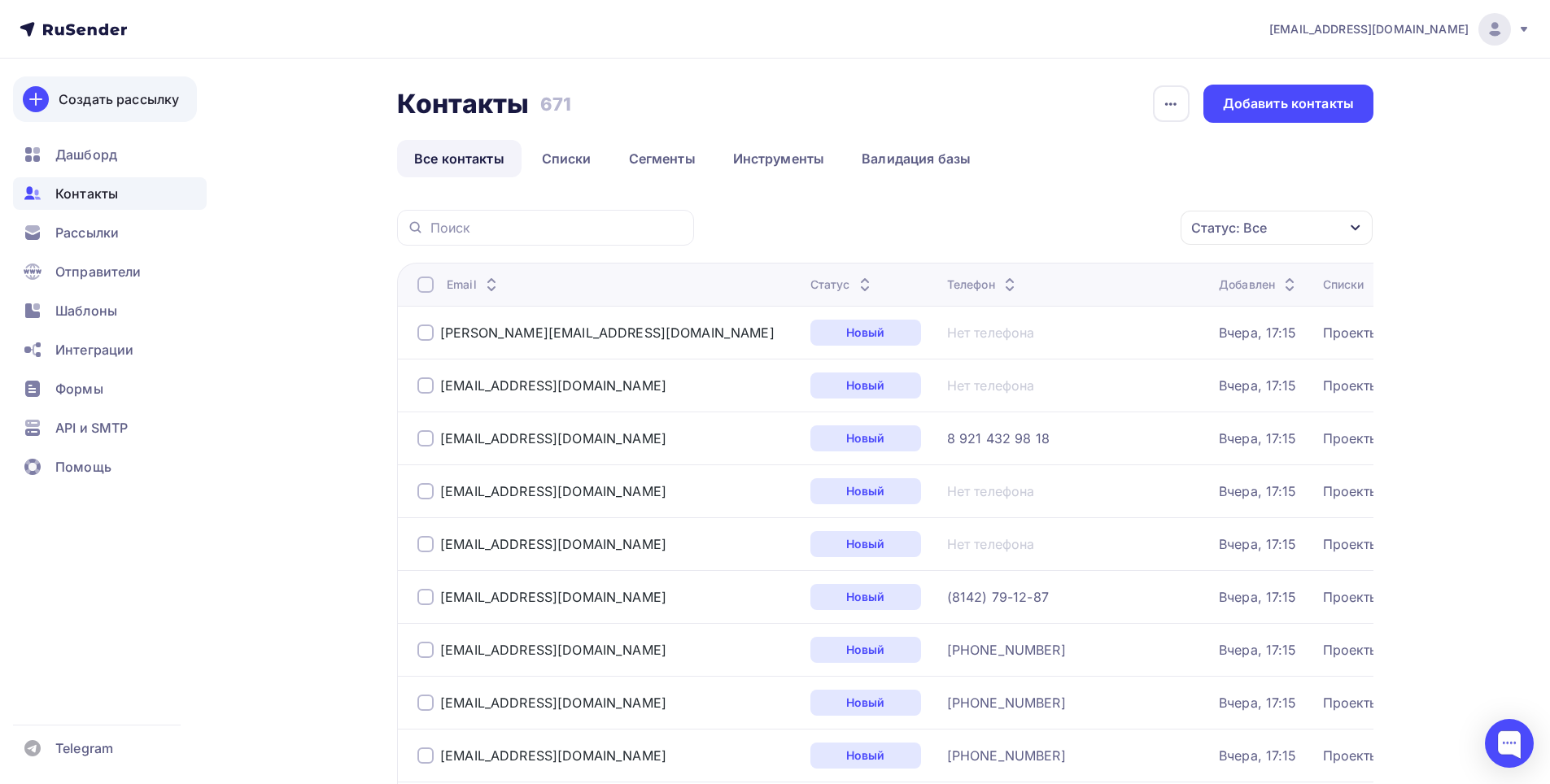
click at [99, 95] on div "Создать рассылку" at bounding box center [118, 99] width 121 height 19
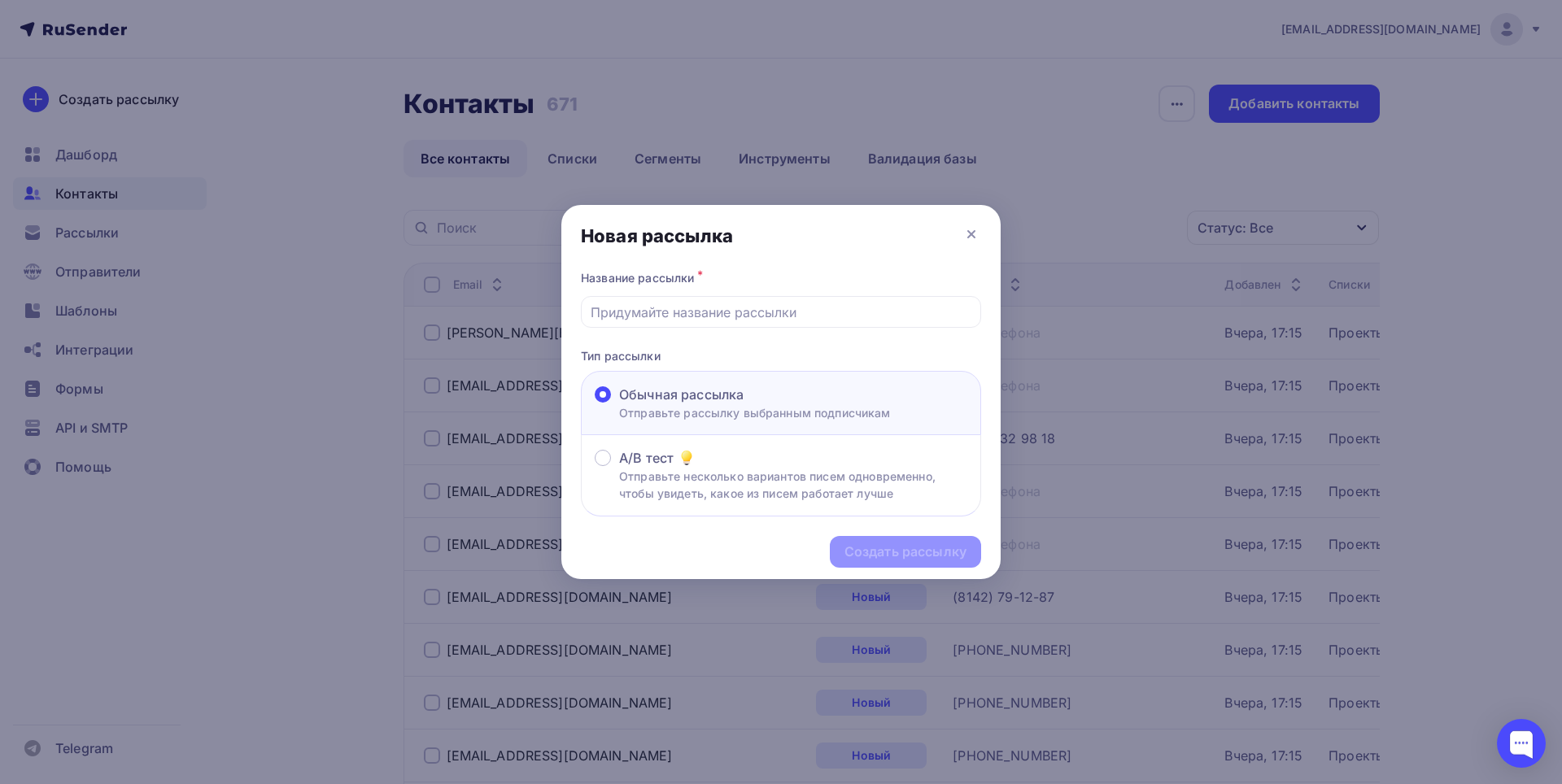
click at [818, 410] on p "Отправьте рассылку выбранным подписчикам" at bounding box center [755, 412] width 272 height 17
click at [620, 404] on input "Обычная рассылка Отправьте рассылку выбранным подписчикам" at bounding box center [620, 404] width 0 height 0
click at [981, 229] on div "Новая рассылка" at bounding box center [781, 236] width 439 height 62
click at [971, 236] on icon at bounding box center [971, 234] width 19 height 19
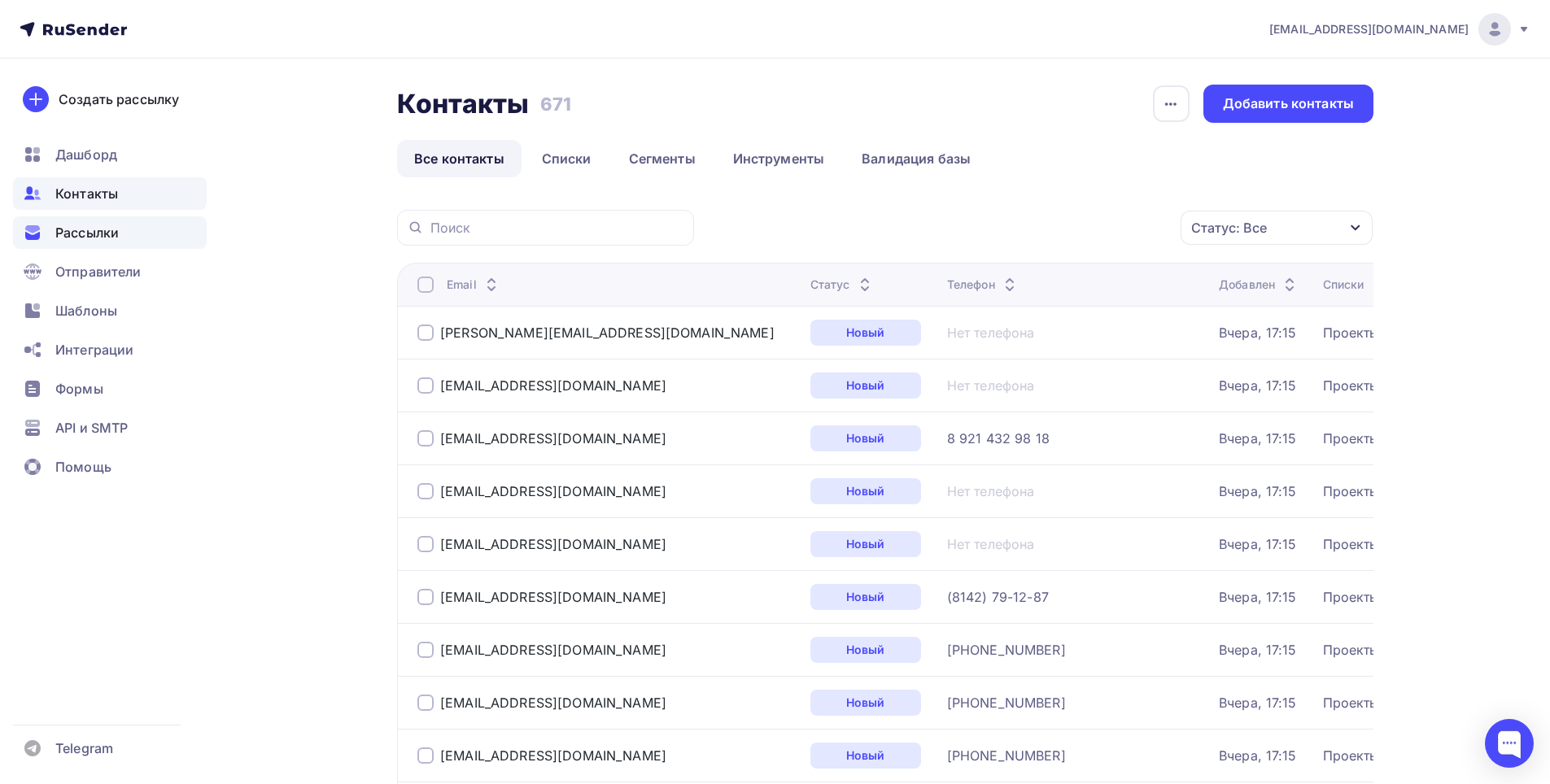
click at [81, 238] on span "Рассылки" at bounding box center [87, 232] width 63 height 19
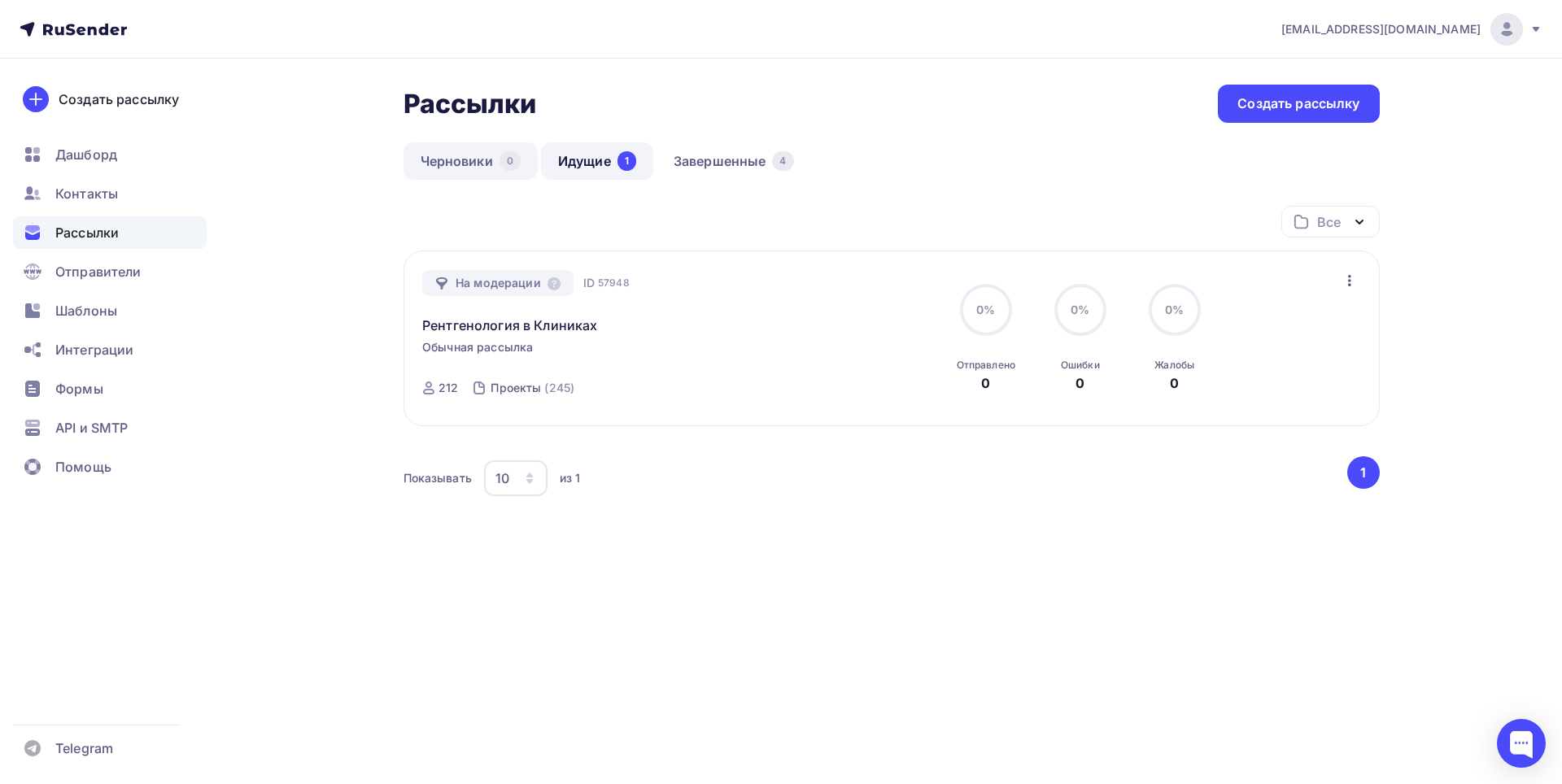
click at [446, 157] on link "Черновики 0" at bounding box center [470, 160] width 134 height 37
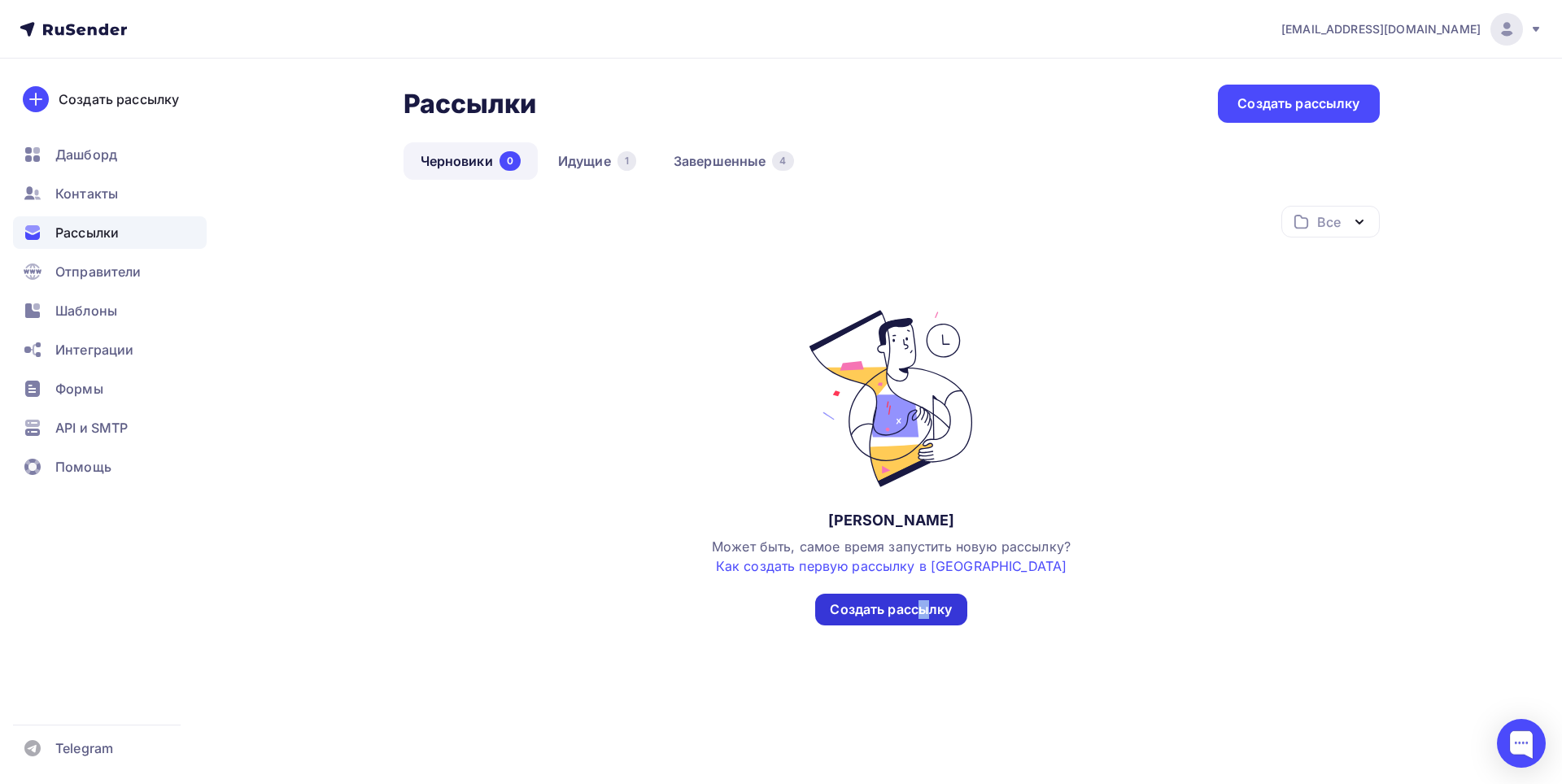
click at [925, 603] on div "Создать рассылку" at bounding box center [891, 609] width 122 height 19
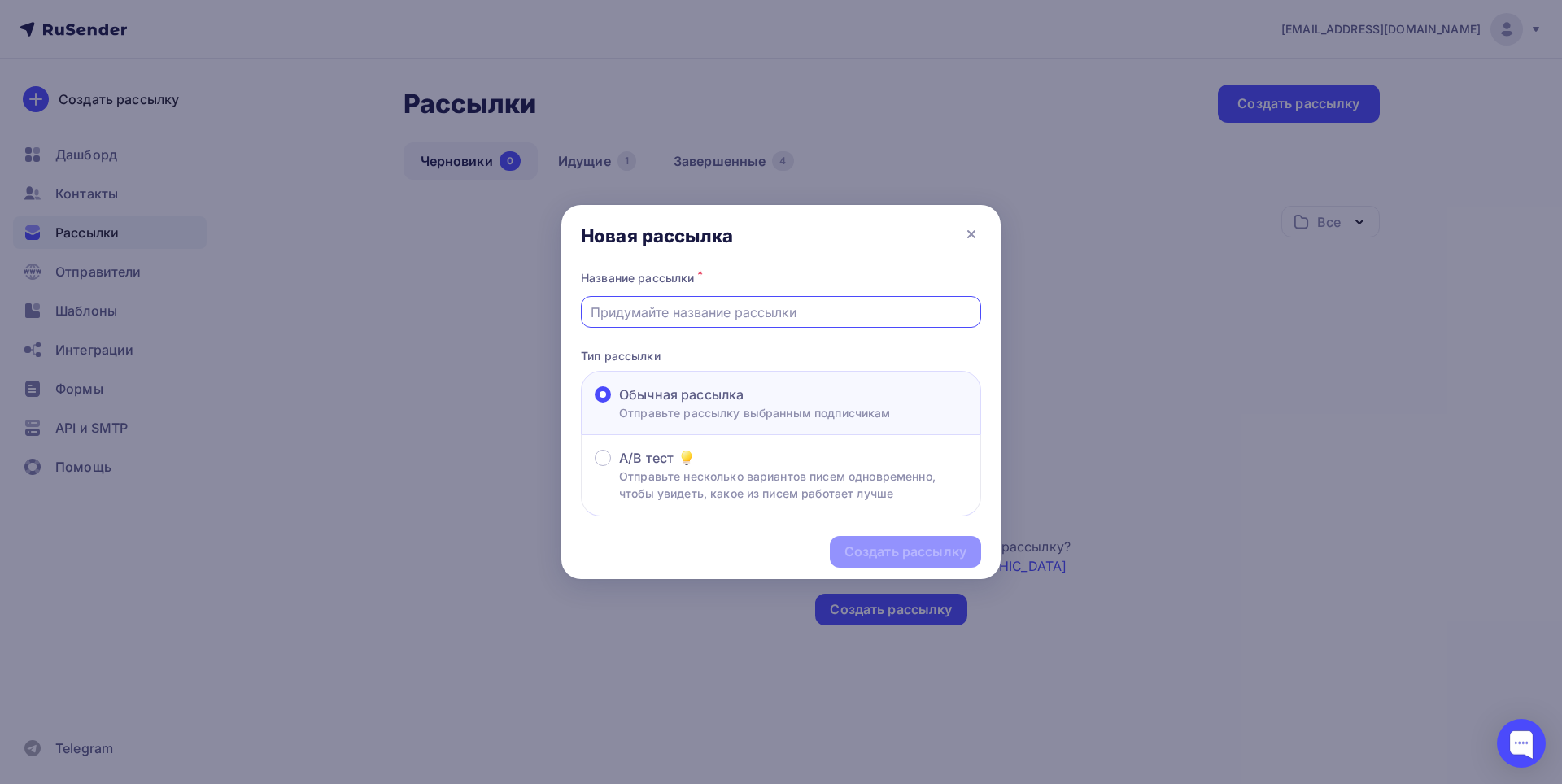
drag, startPoint x: 659, startPoint y: 319, endPoint x: 658, endPoint y: 309, distance: 10.0
click at [658, 309] on input "text" at bounding box center [781, 312] width 382 height 19
type input "рентген"
click at [867, 560] on div "Создать рассылку" at bounding box center [905, 552] width 122 height 19
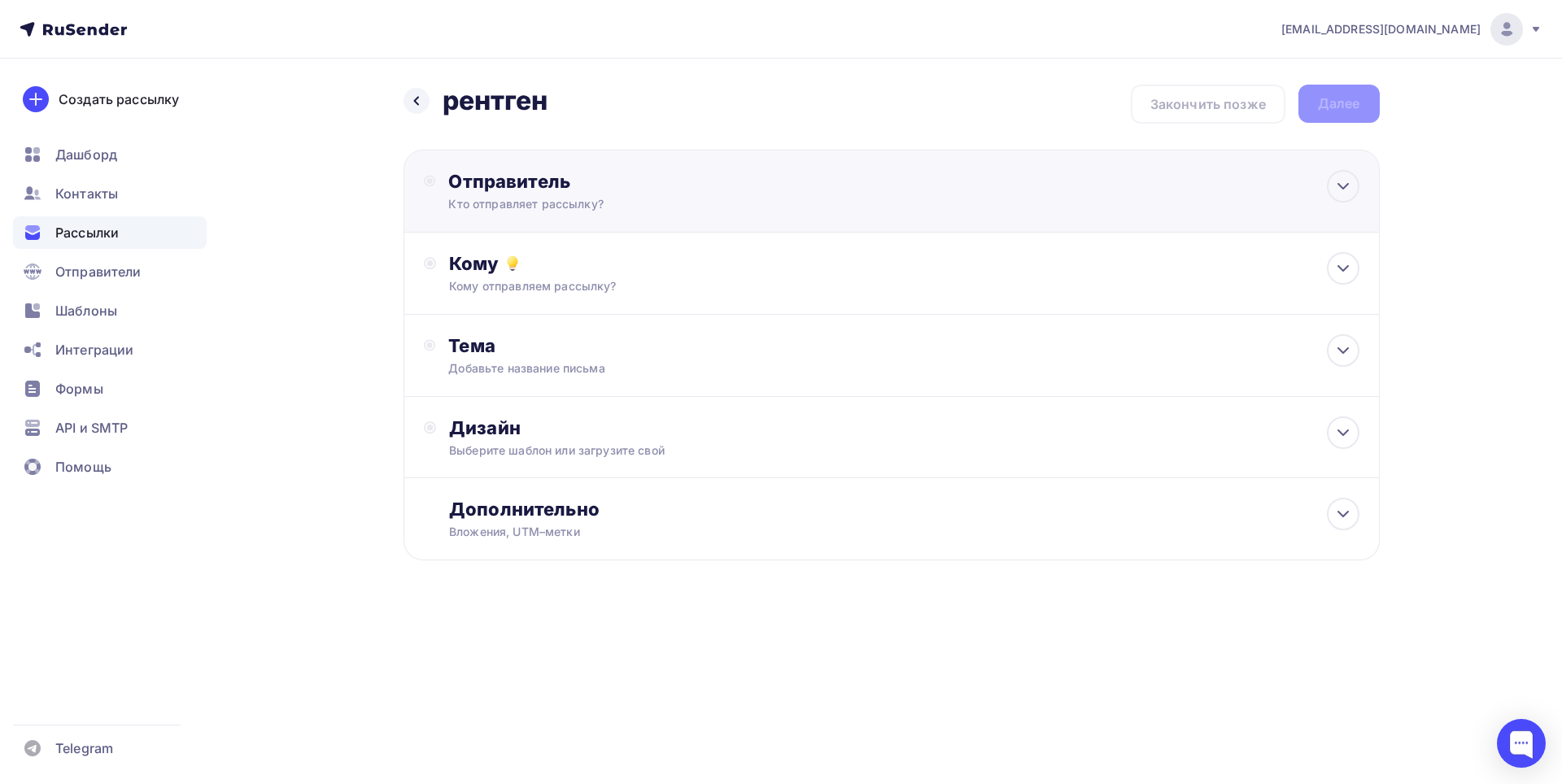
click at [703, 171] on div "Отправитель" at bounding box center [625, 180] width 353 height 22
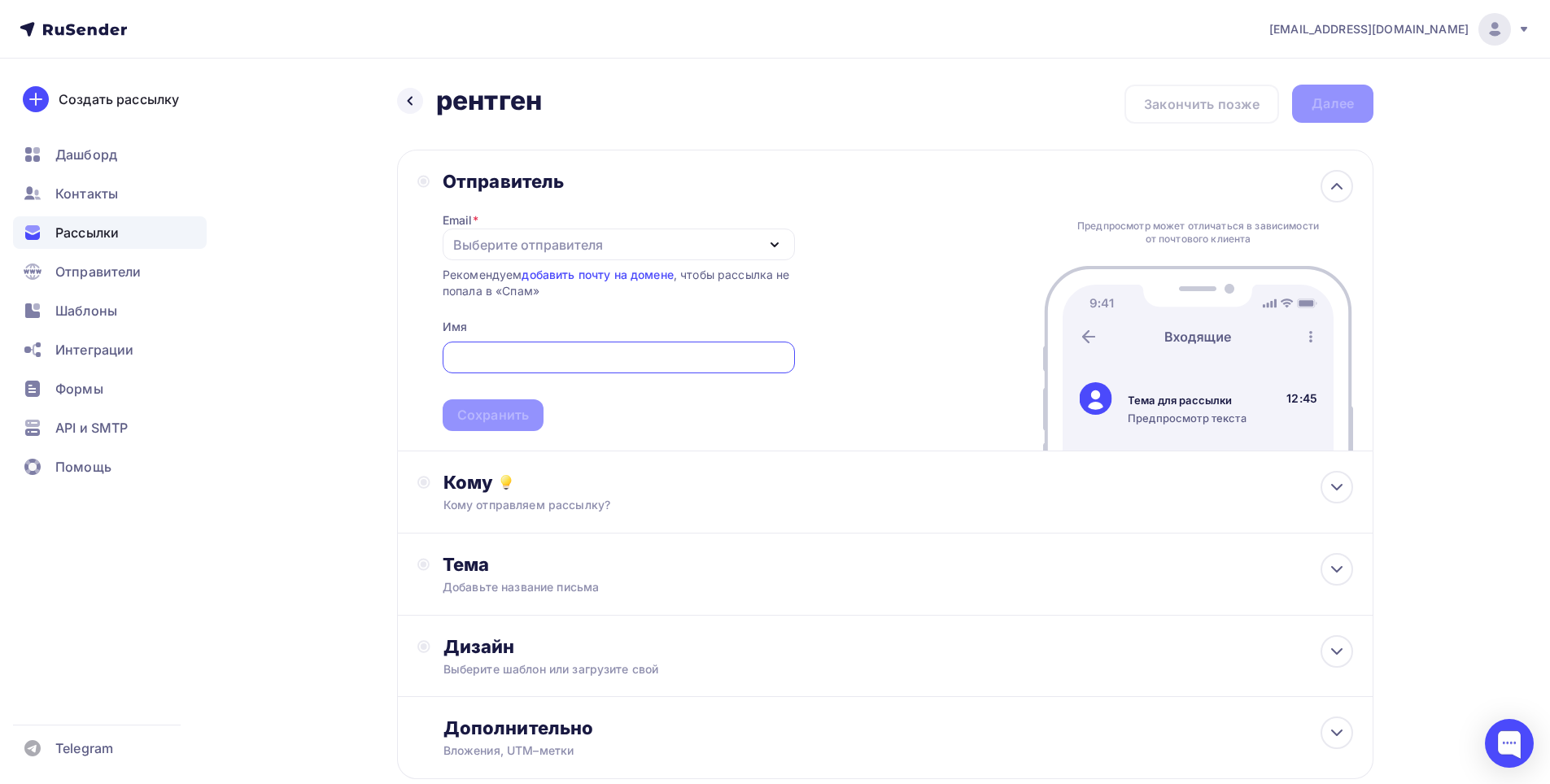
click at [882, 279] on div "Отправитель Email * Выберите отправителя info@centr-ion.ru Добавить отправителя…" at bounding box center [885, 300] width 976 height 302
click at [770, 238] on icon "button" at bounding box center [774, 244] width 19 height 19
click at [704, 277] on link "info@centr-ion.ru" at bounding box center [619, 292] width 333 height 32
click at [635, 343] on div at bounding box center [619, 357] width 353 height 32
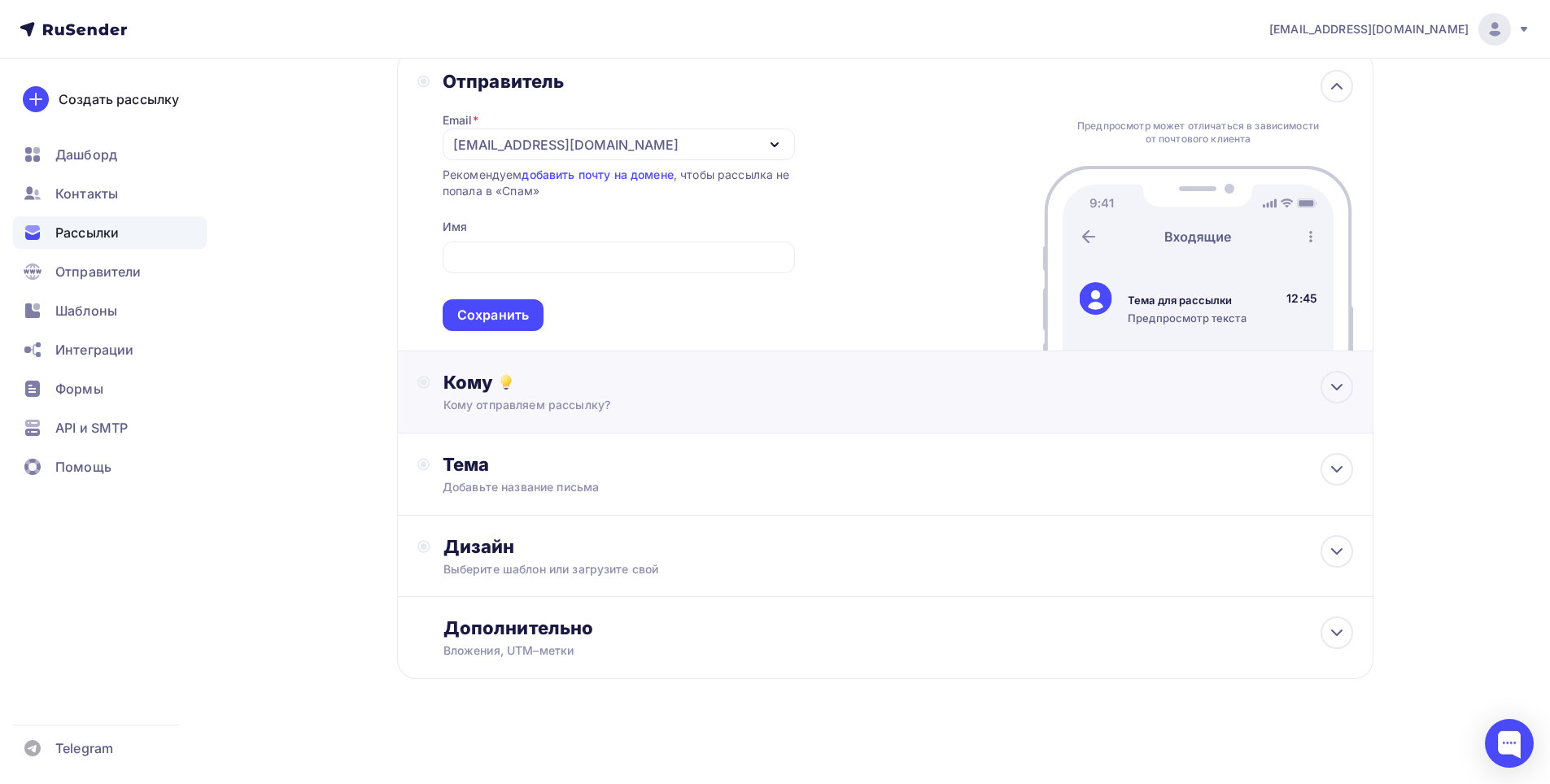
click at [616, 361] on div "Кому Кому отправляем рассылку? Списки получателей Выберите список Все списки id…" at bounding box center [885, 392] width 976 height 82
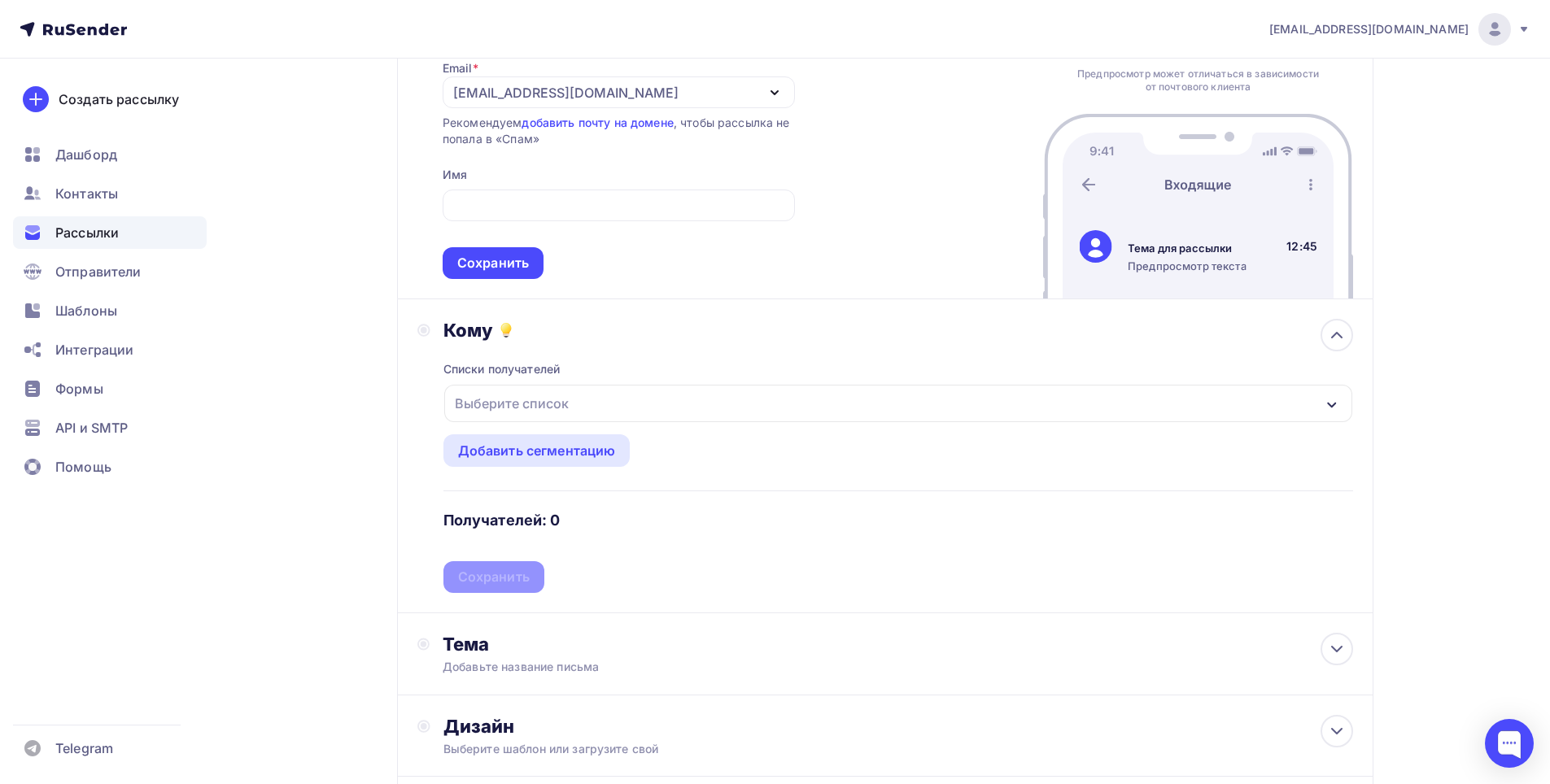
scroll to position [181, 0]
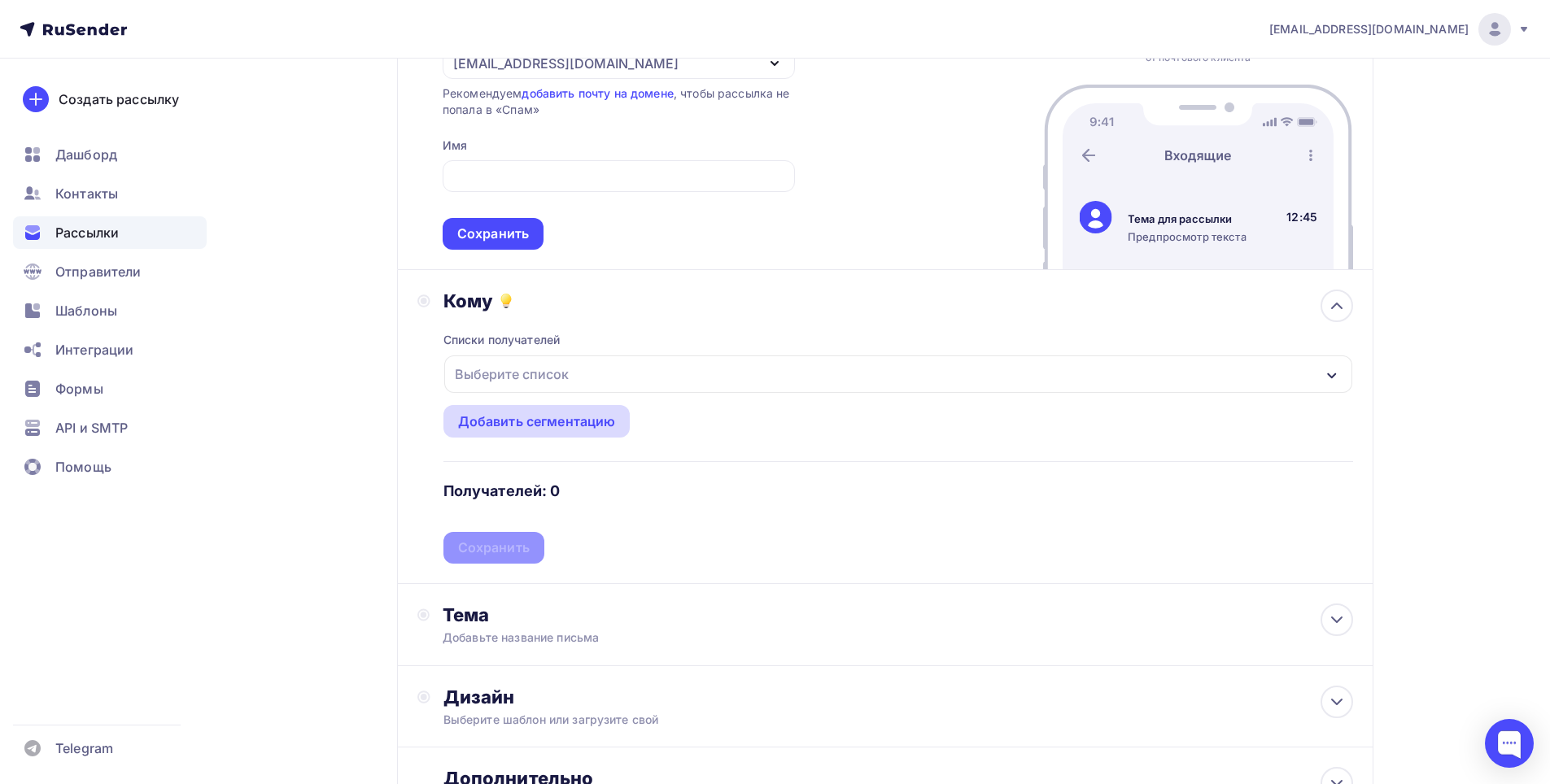
click at [579, 428] on div "Добавить сегментацию" at bounding box center [537, 421] width 158 height 19
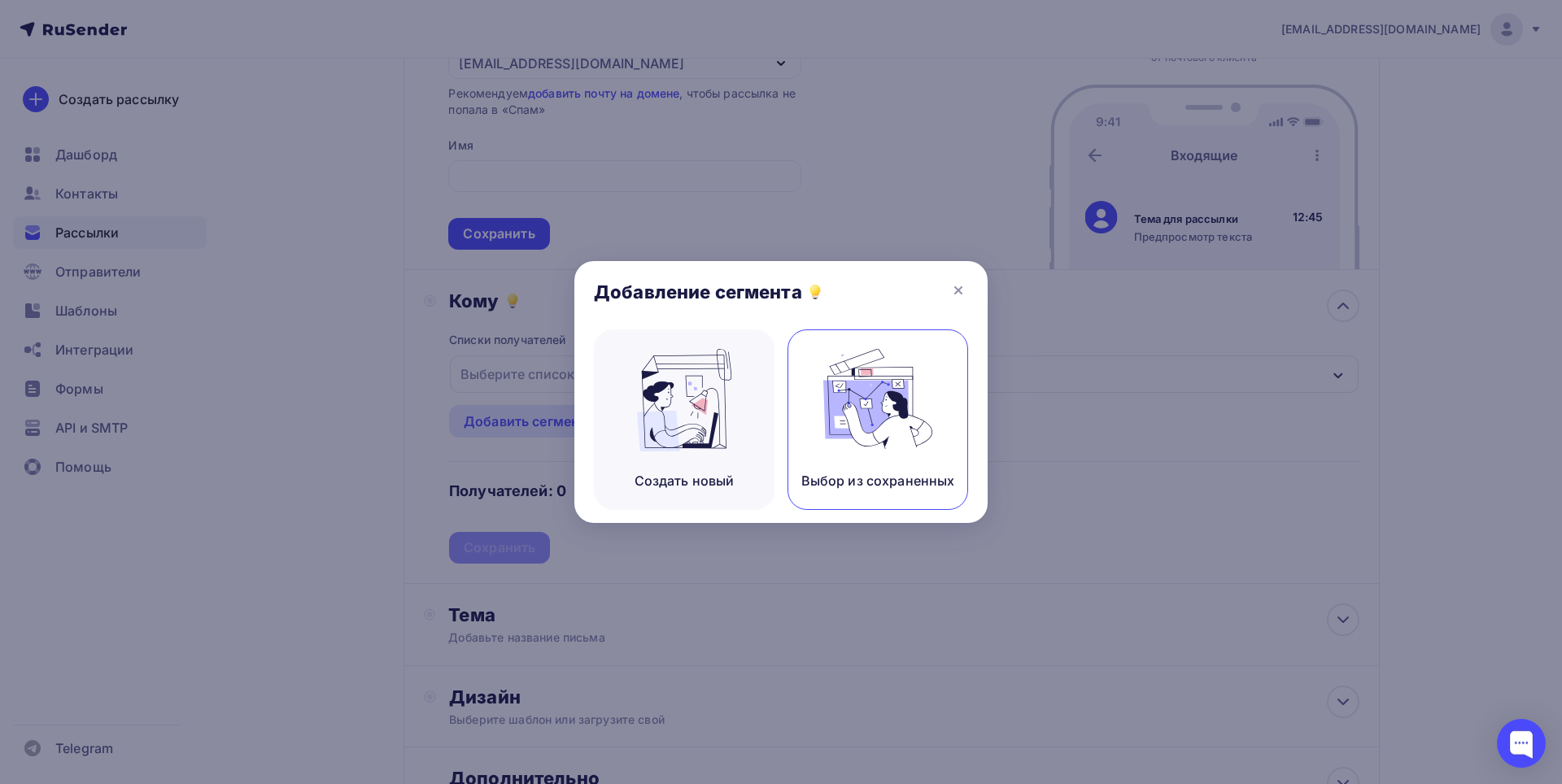
click at [868, 469] on div "Выбор из сохраненных" at bounding box center [877, 419] width 180 height 180
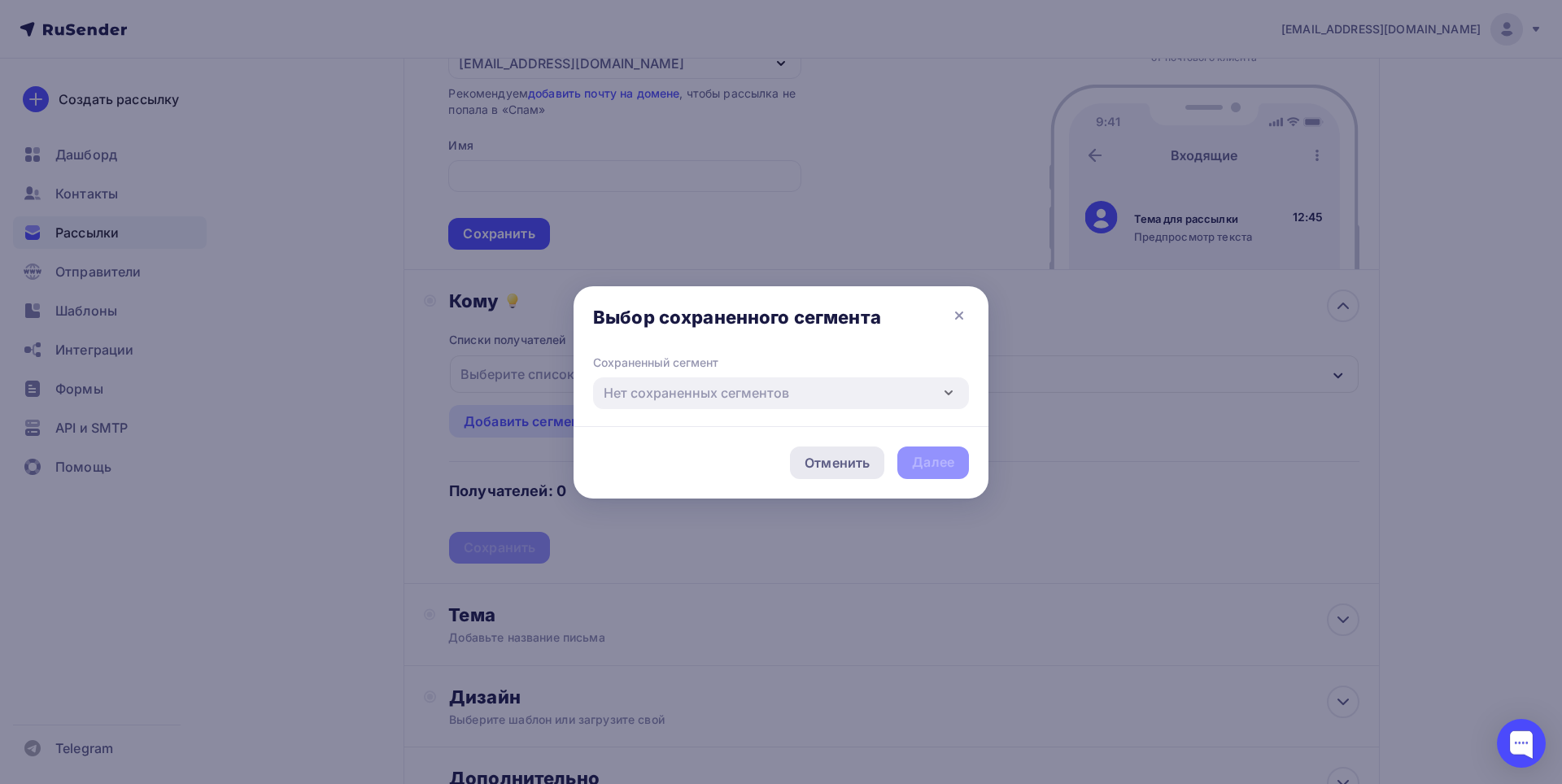
click at [830, 464] on div "Отменить" at bounding box center [838, 462] width 65 height 19
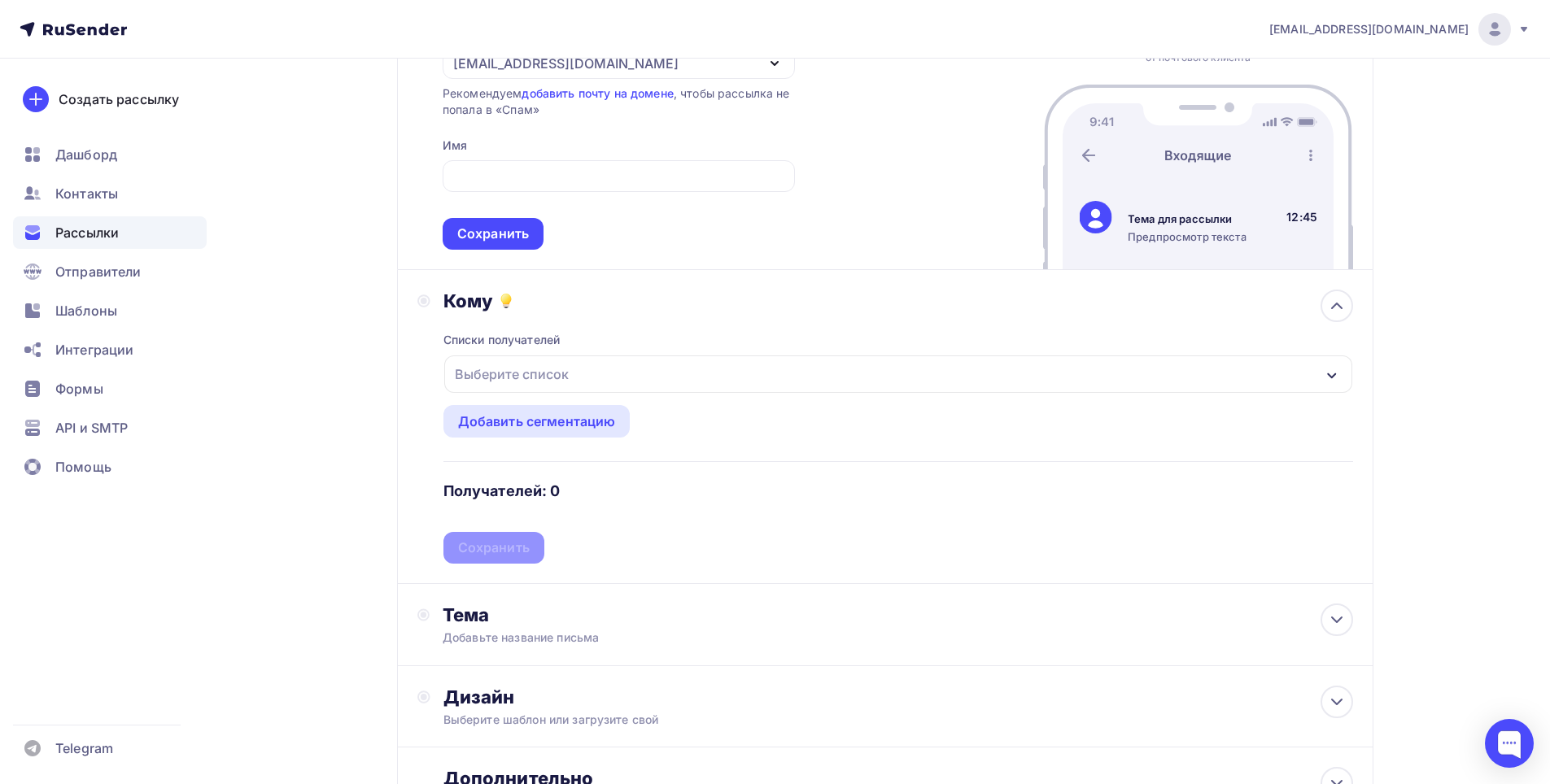
click at [602, 379] on div "Выберите список" at bounding box center [898, 374] width 908 height 37
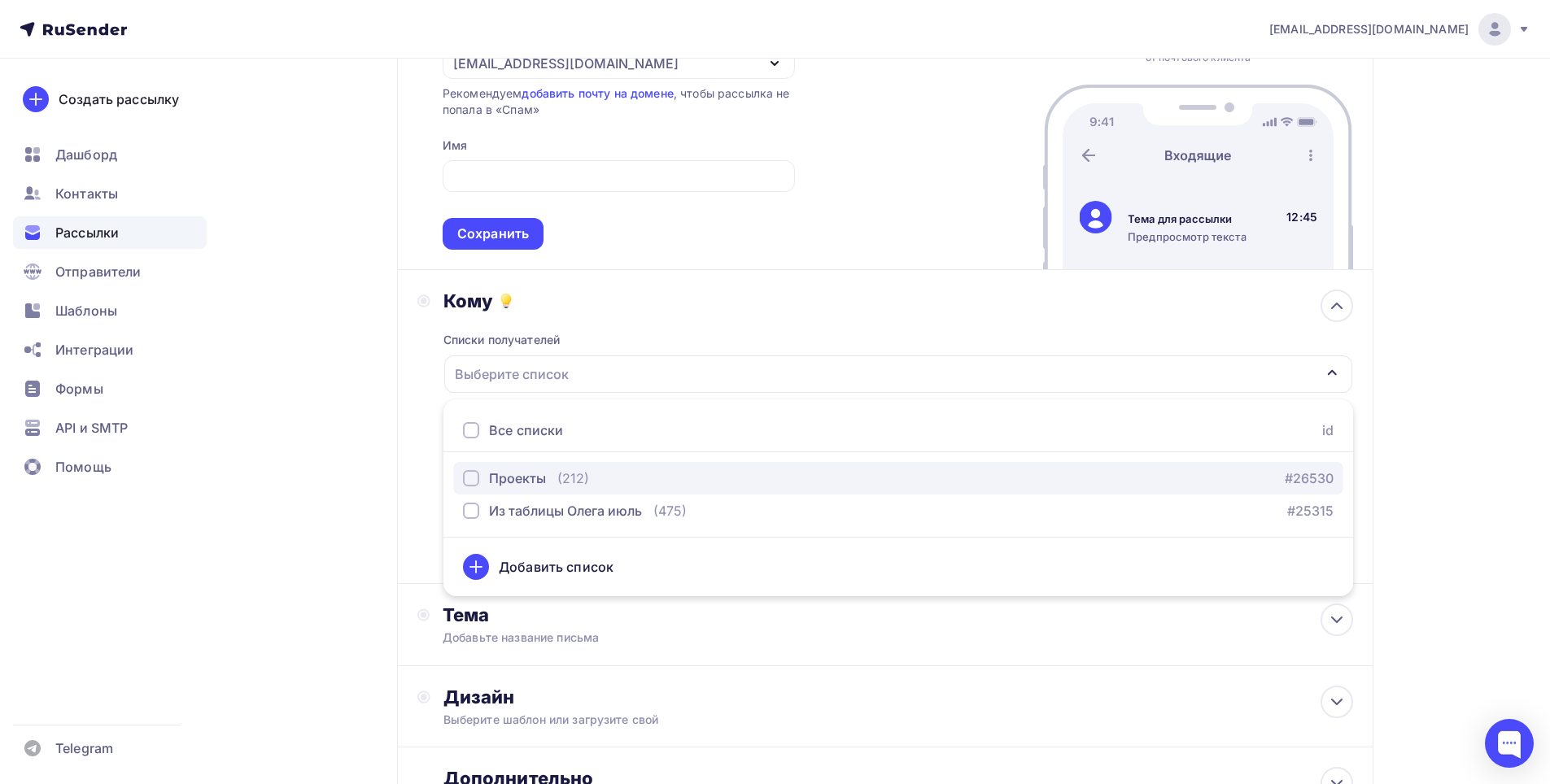
click at [514, 474] on div "Проекты" at bounding box center [517, 478] width 57 height 19
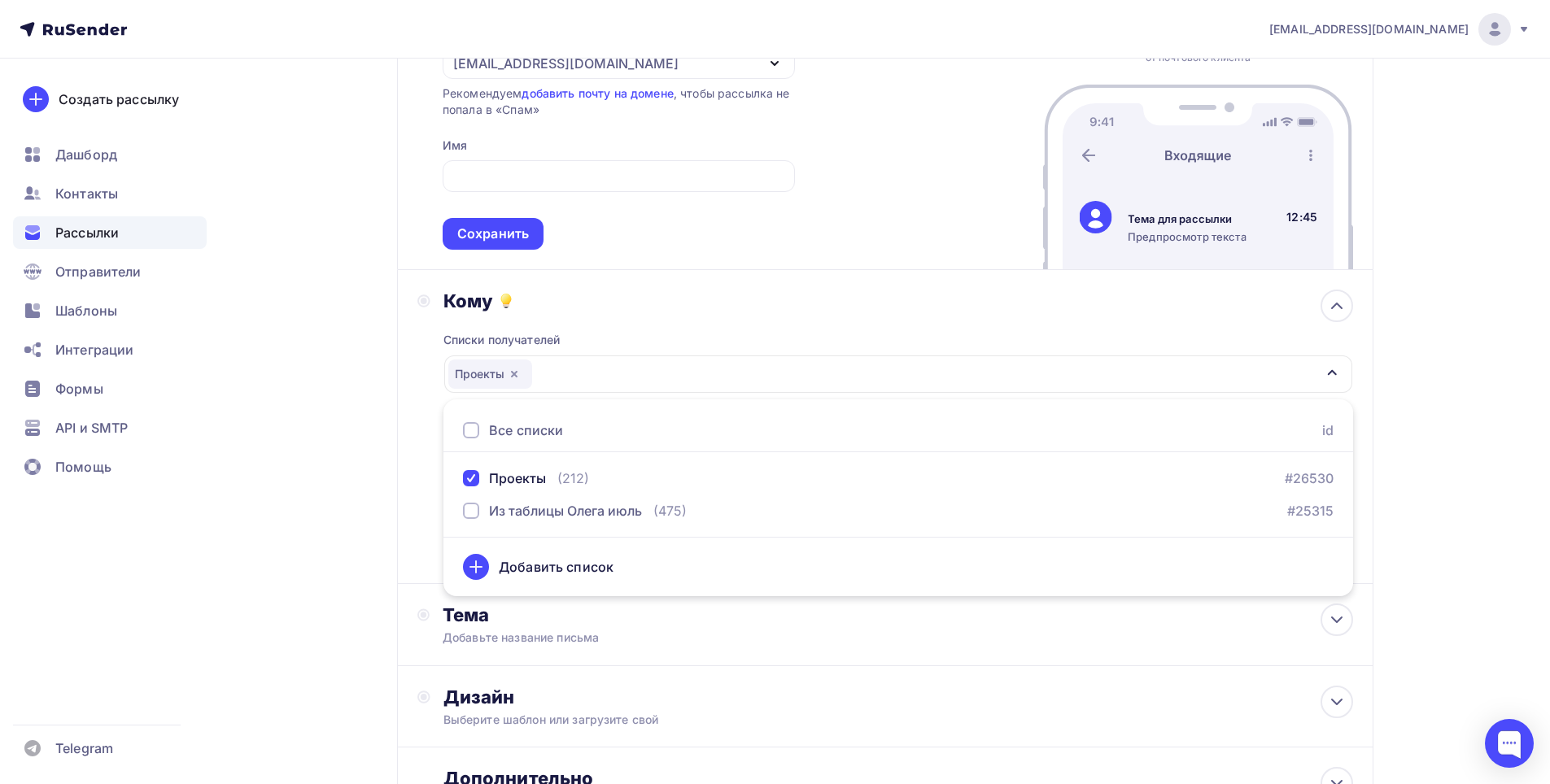
click at [1386, 483] on div "Назад рентген рентген Закончить позже Далее Отправитель Email * info@centr-ion.…" at bounding box center [774, 406] width 1333 height 1058
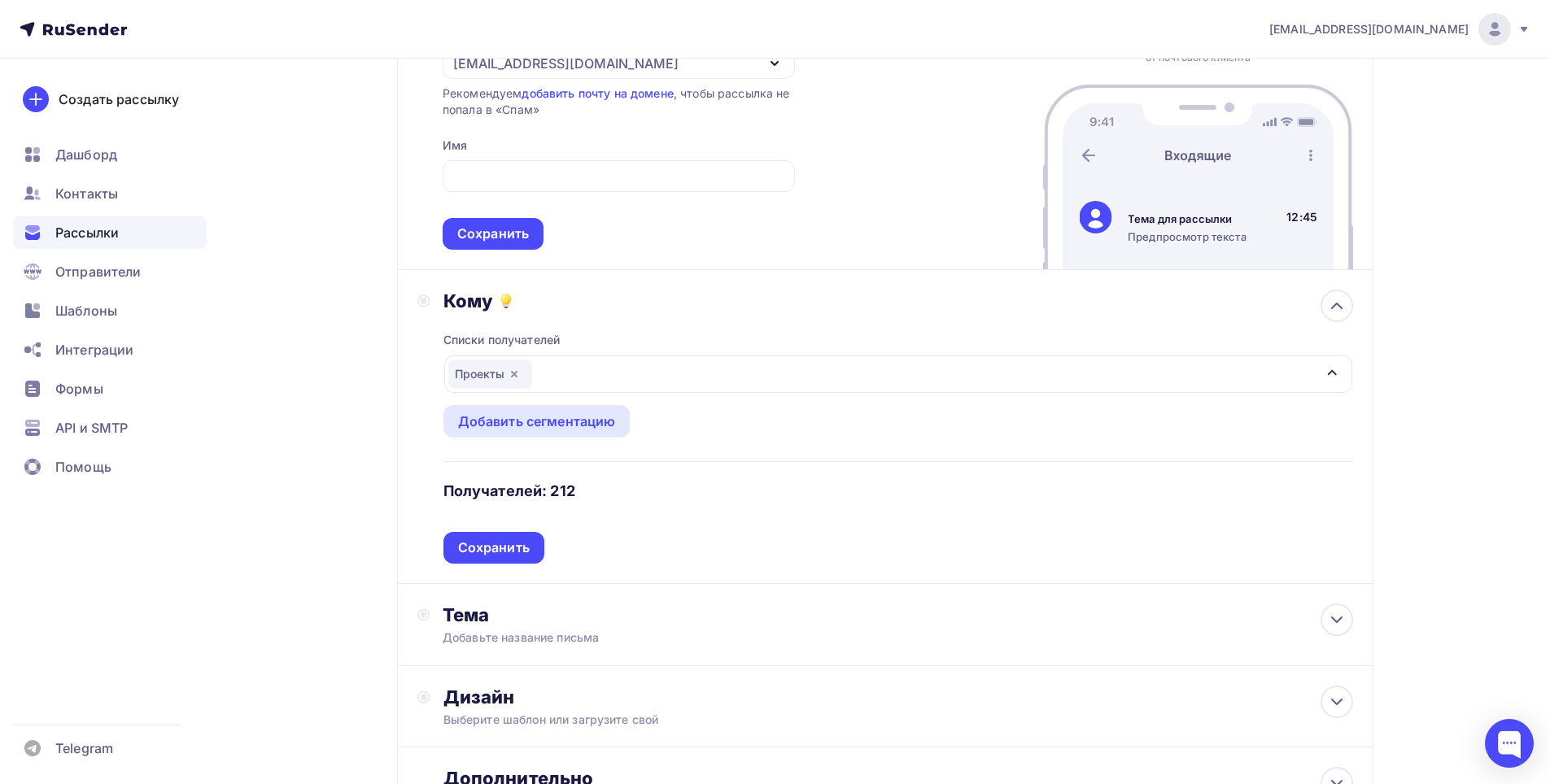
scroll to position [332, 0]
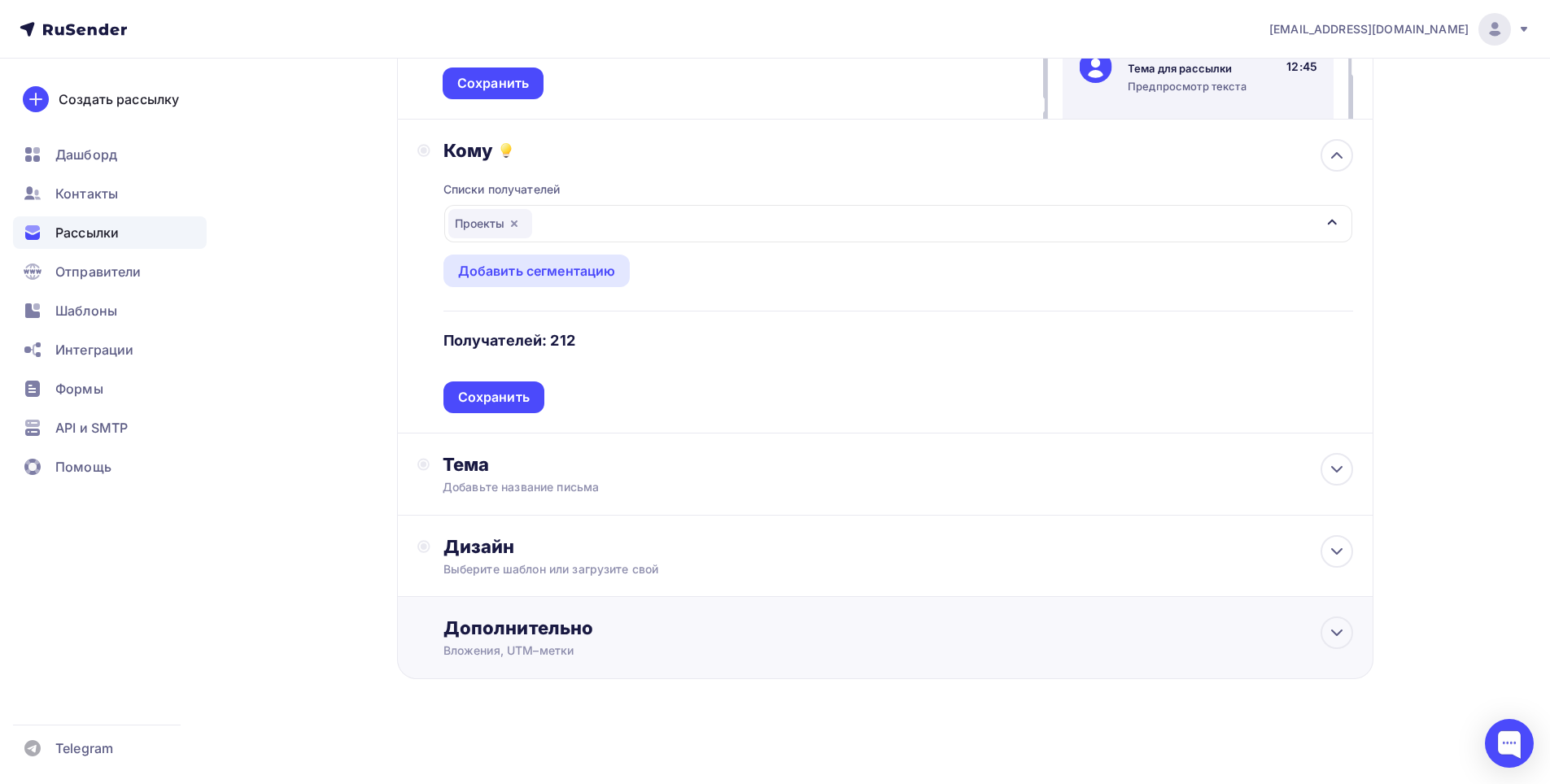
click at [560, 630] on div "Дополнительно" at bounding box center [898, 628] width 910 height 22
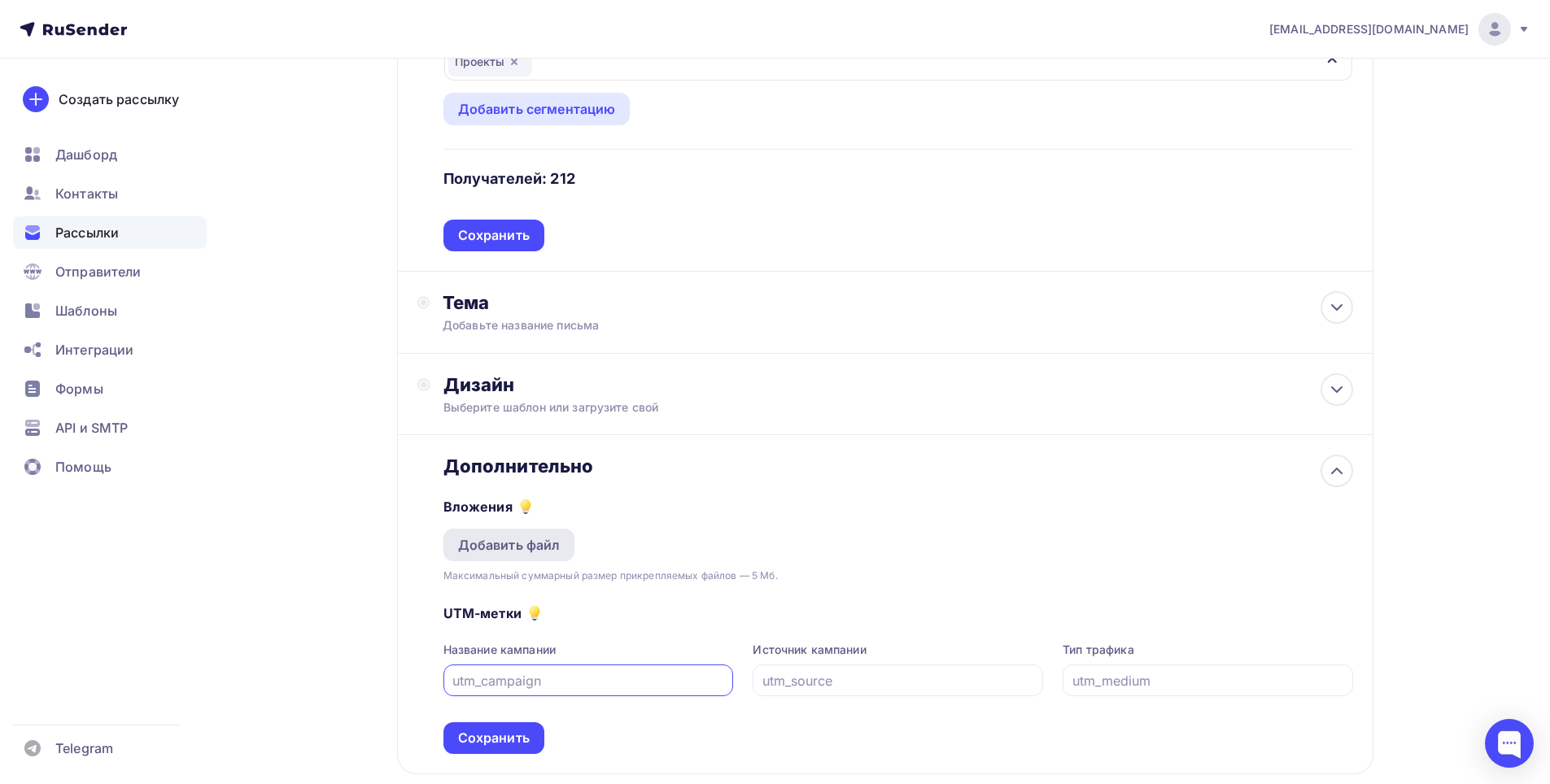
click at [501, 552] on div "Добавить файл" at bounding box center [509, 545] width 102 height 19
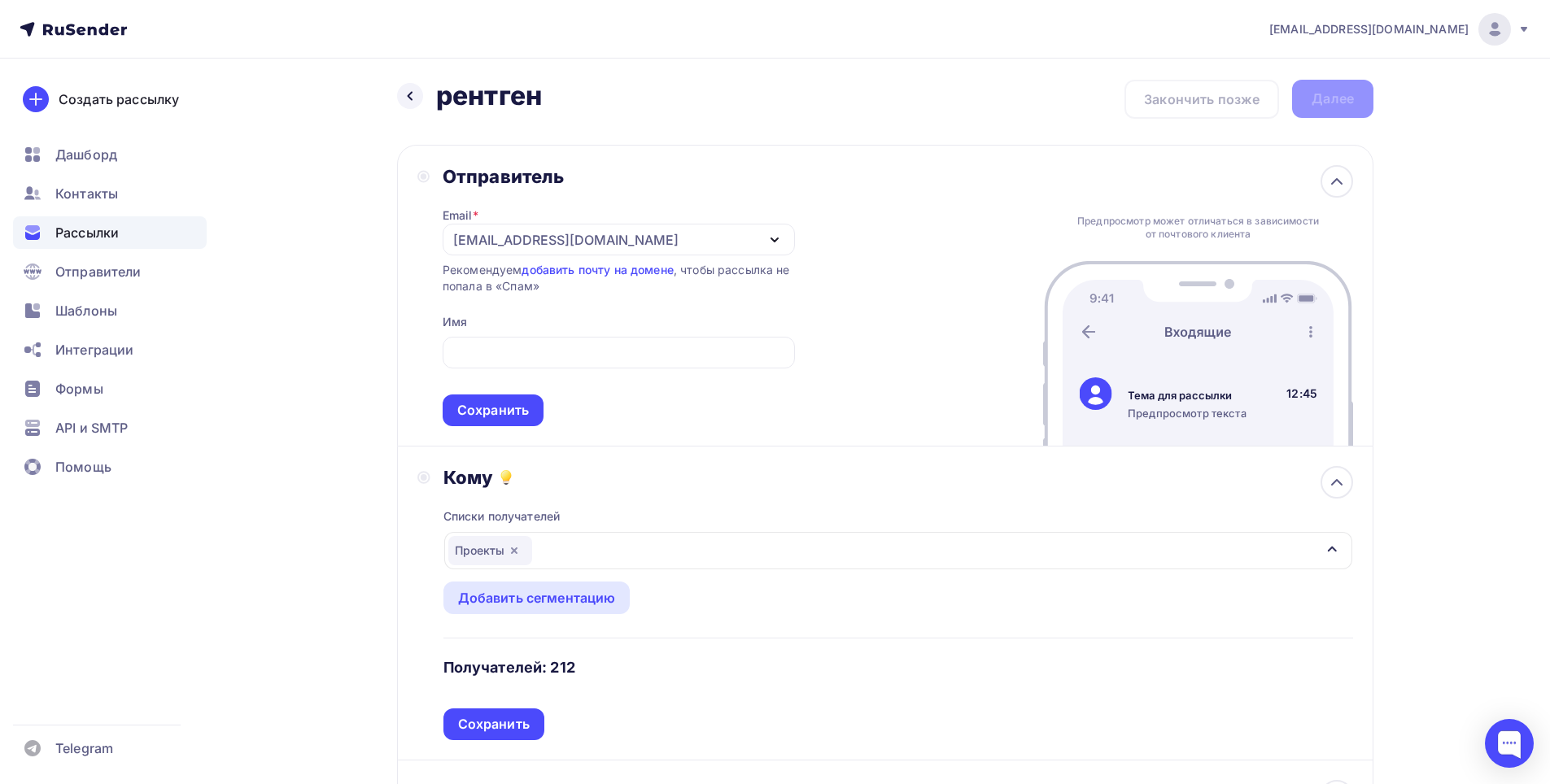
scroll to position [0, 0]
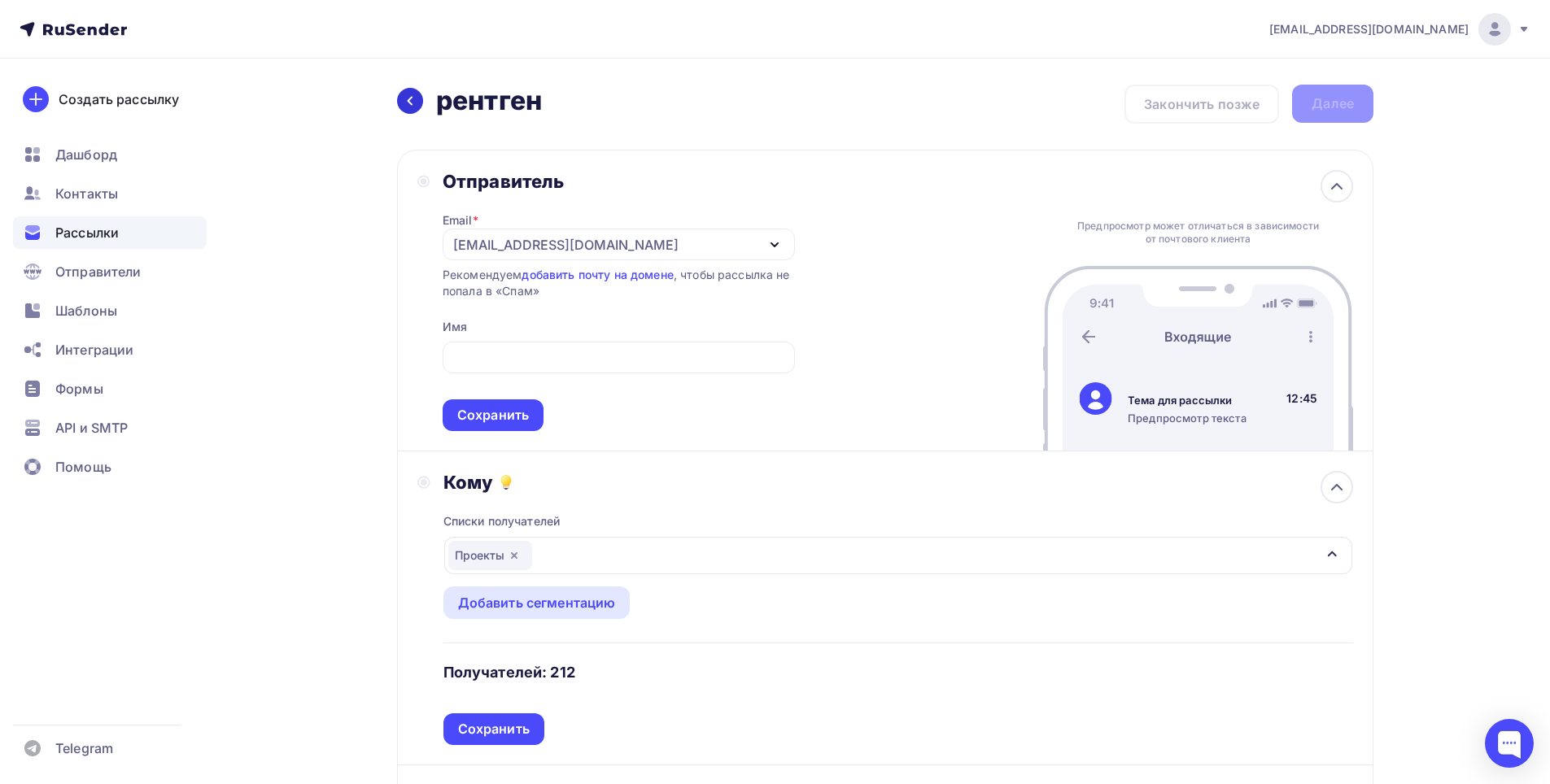
click at [405, 98] on icon at bounding box center [410, 101] width 13 height 13
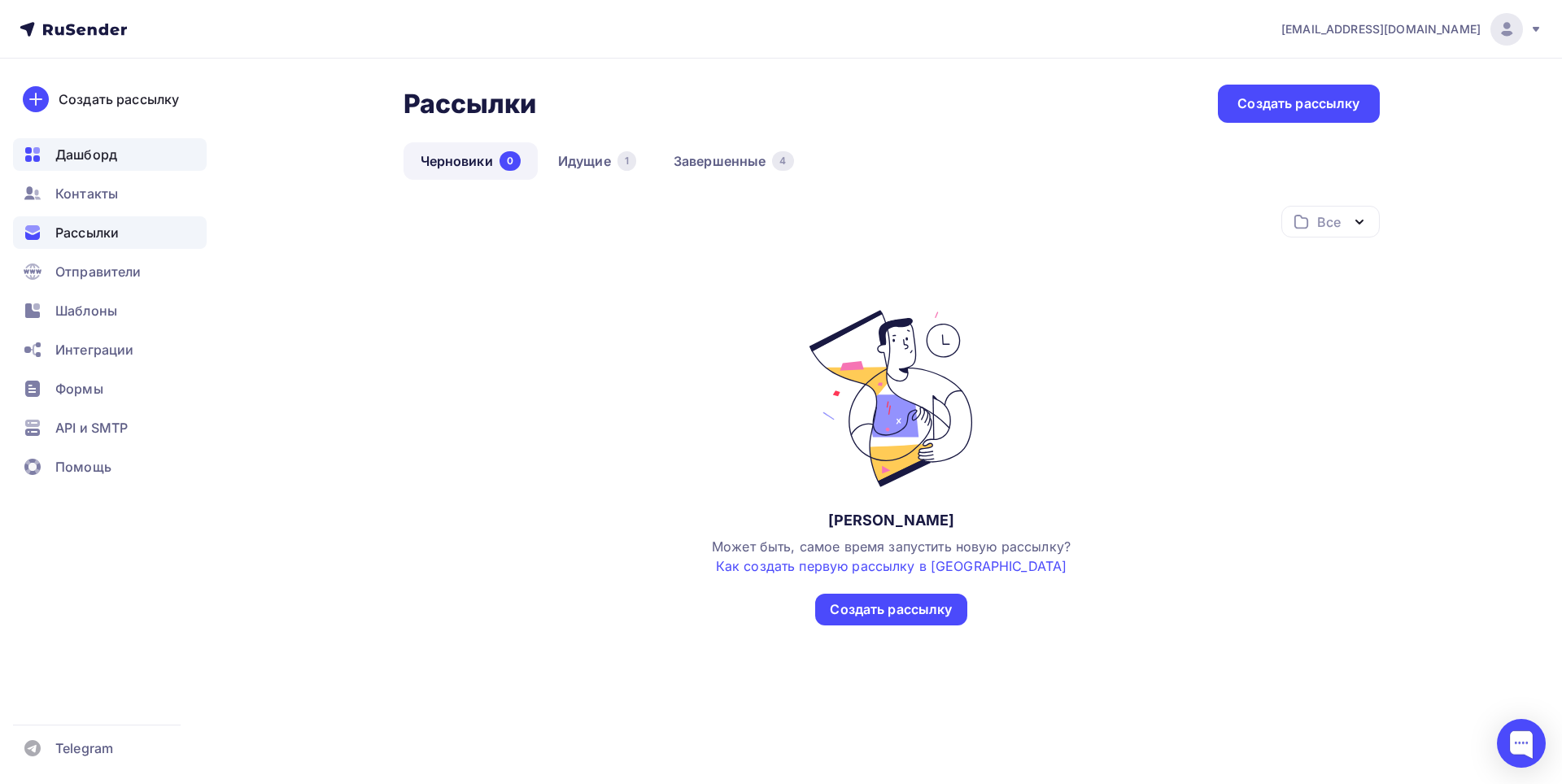
click at [76, 153] on span "Дашборд" at bounding box center [87, 154] width 62 height 19
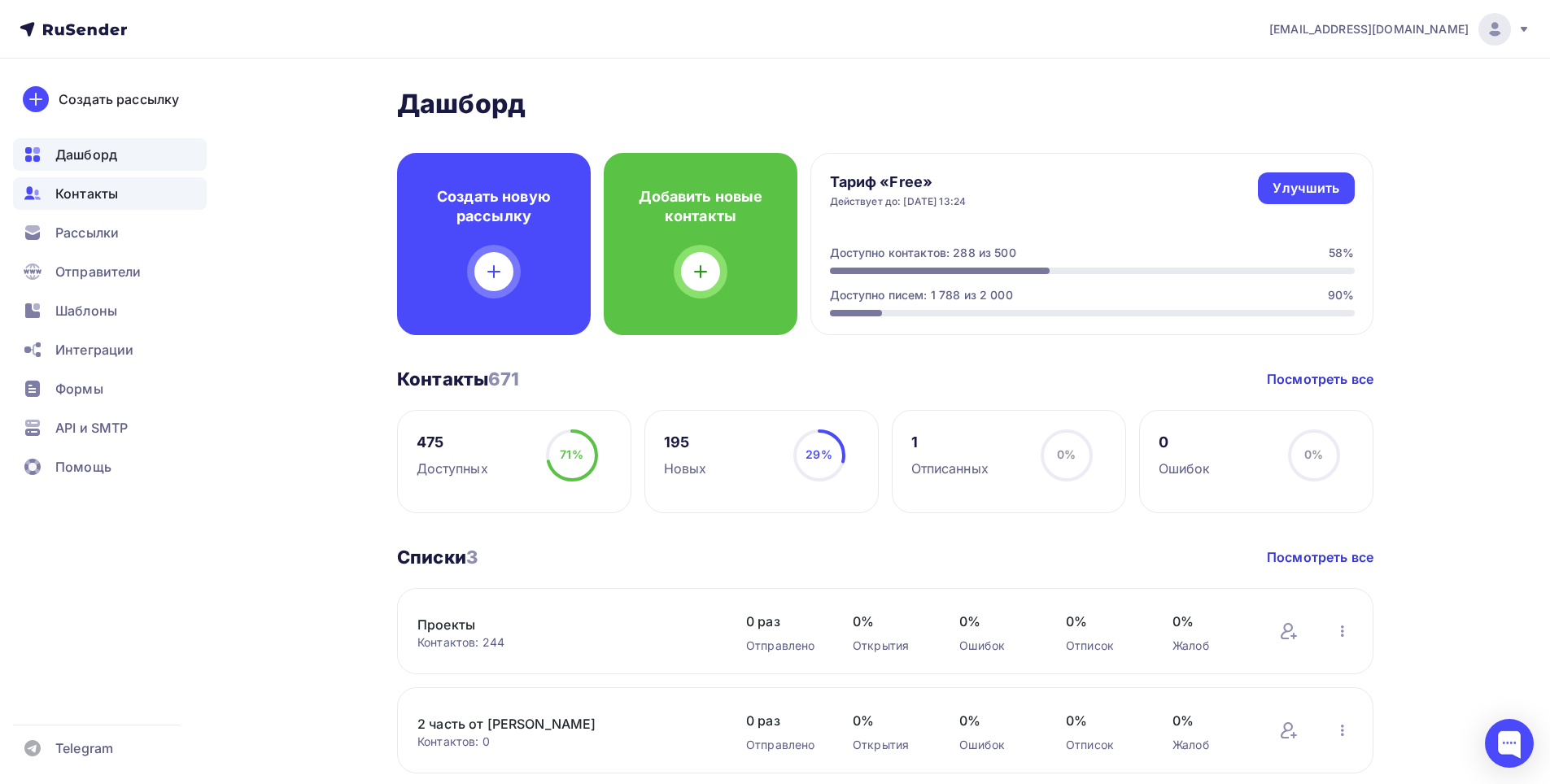
click at [67, 200] on span "Контакты" at bounding box center [86, 193] width 62 height 19
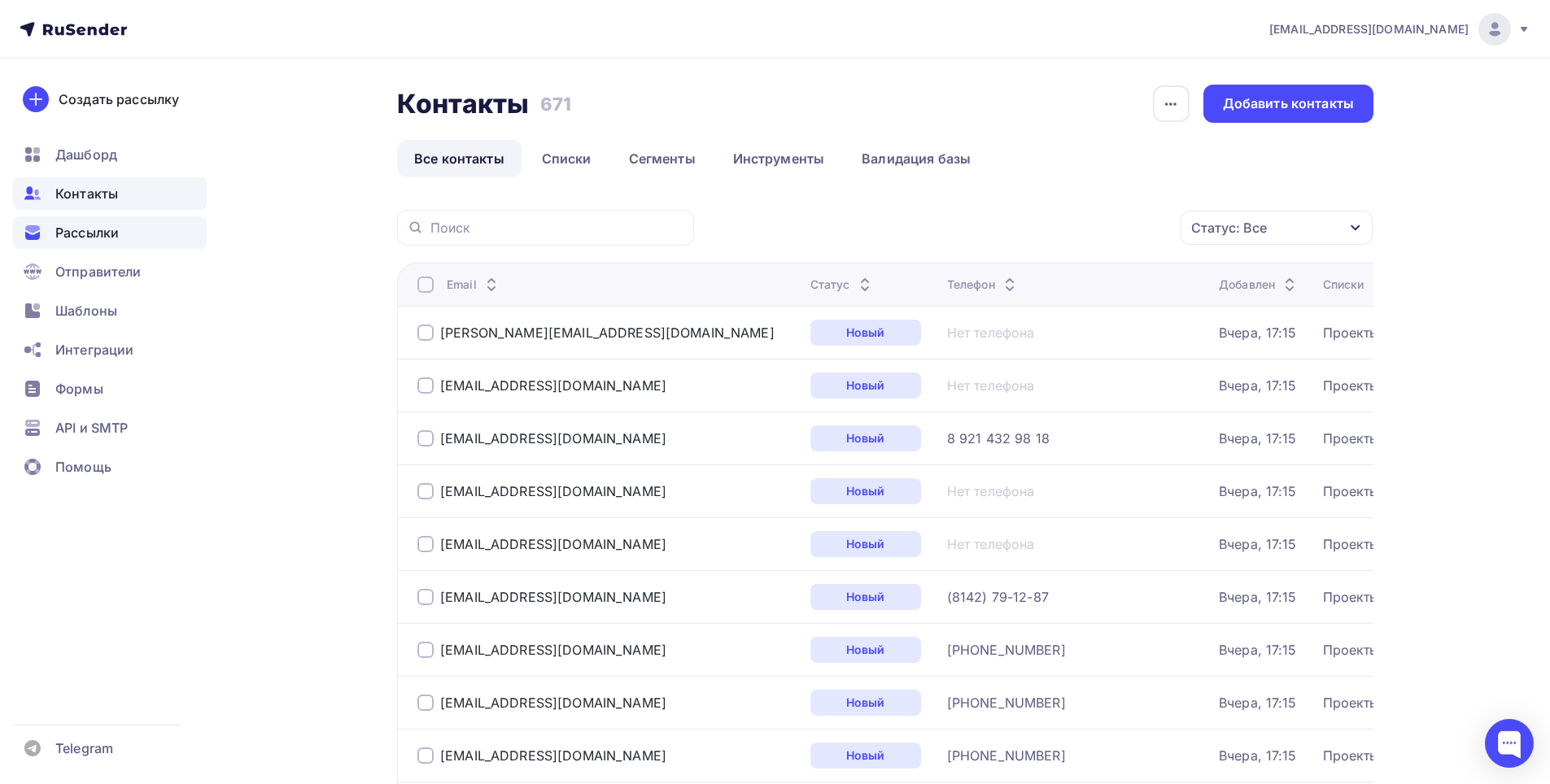
click at [131, 226] on div "Рассылки" at bounding box center [110, 232] width 194 height 32
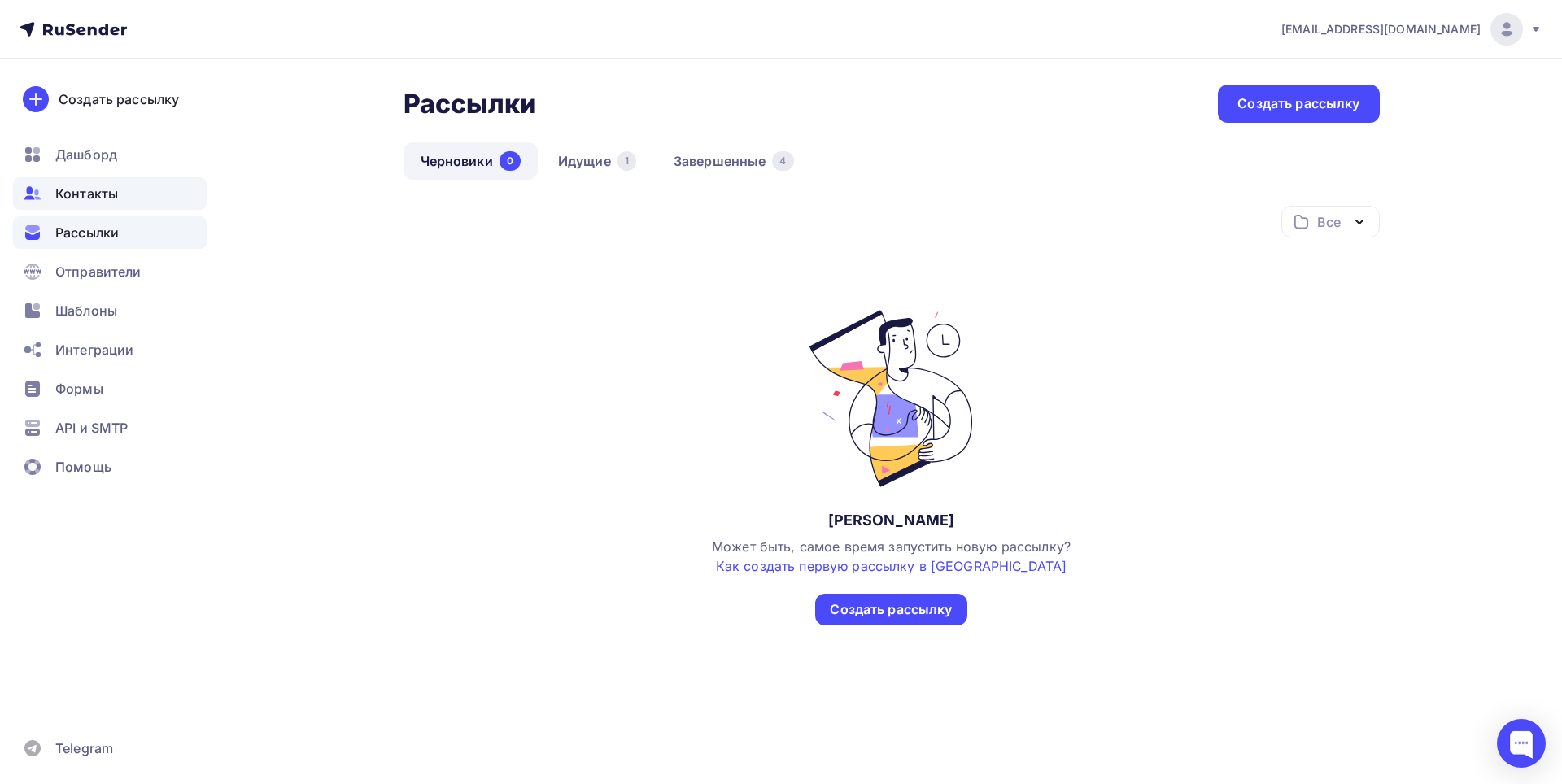
click at [108, 184] on span "Контакты" at bounding box center [87, 193] width 62 height 19
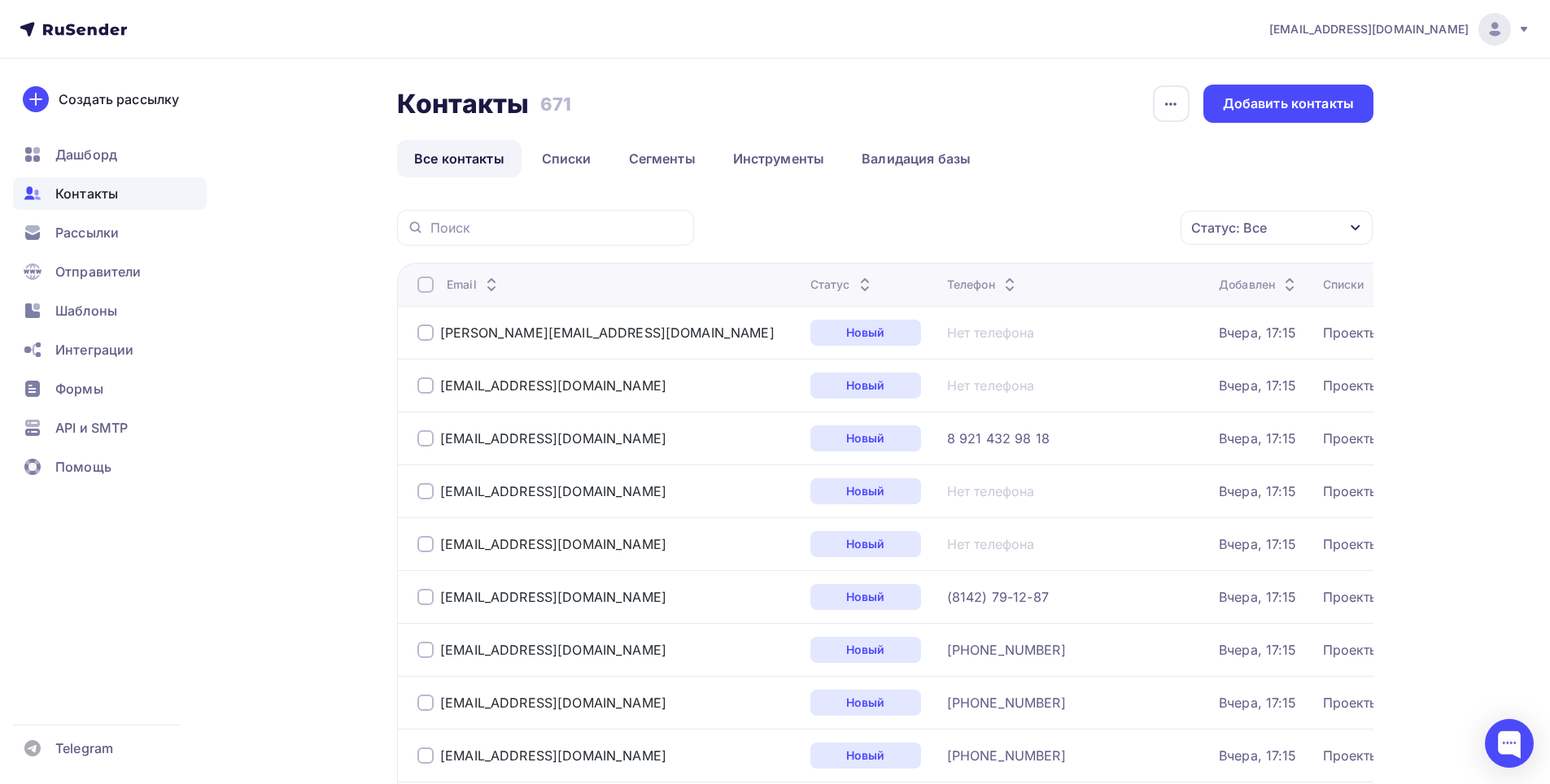
click at [970, 441] on div "8 921 432 98 18" at bounding box center [998, 439] width 102 height 17
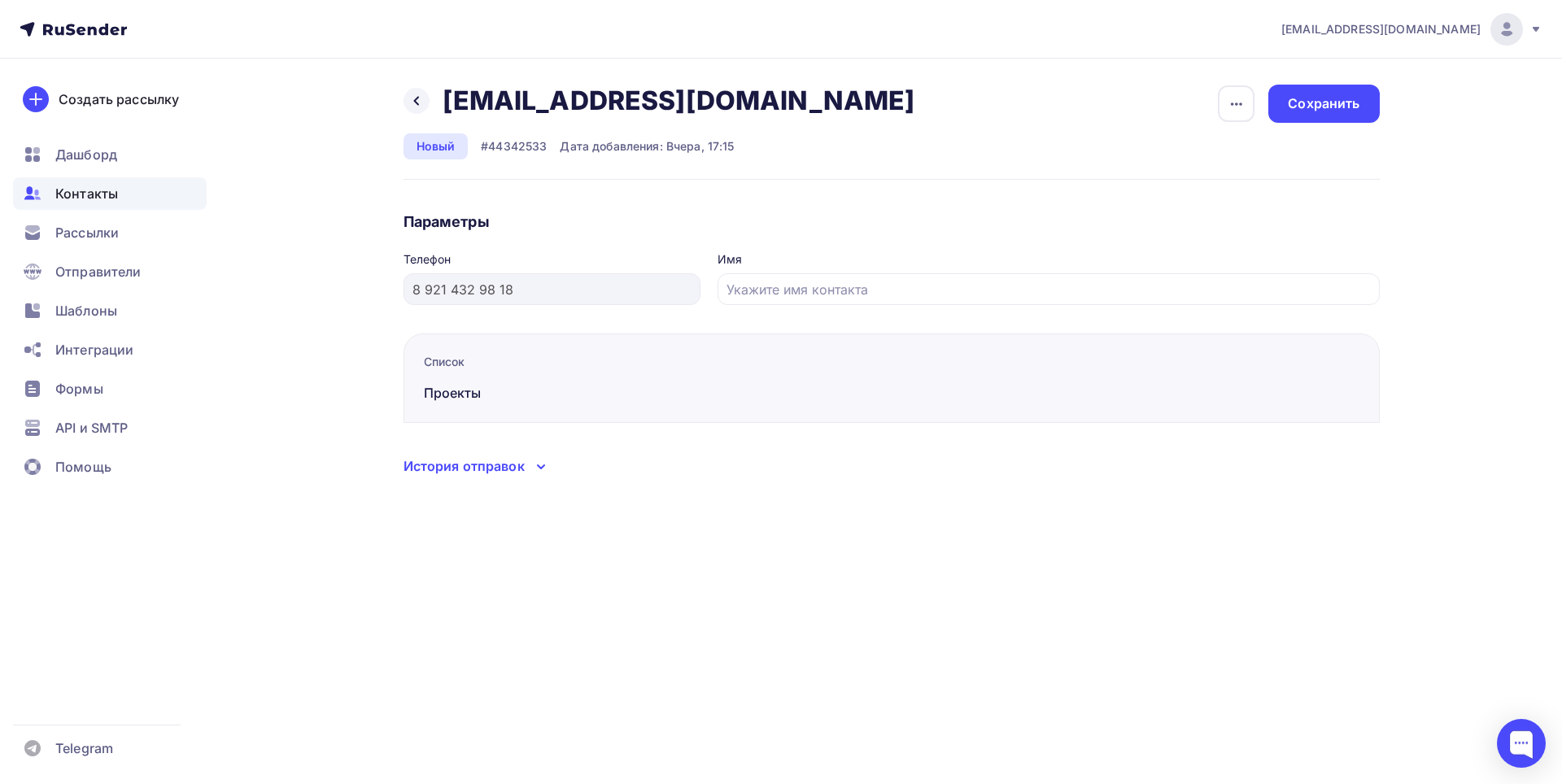
click at [478, 464] on div "История отправок" at bounding box center [464, 466] width 121 height 19
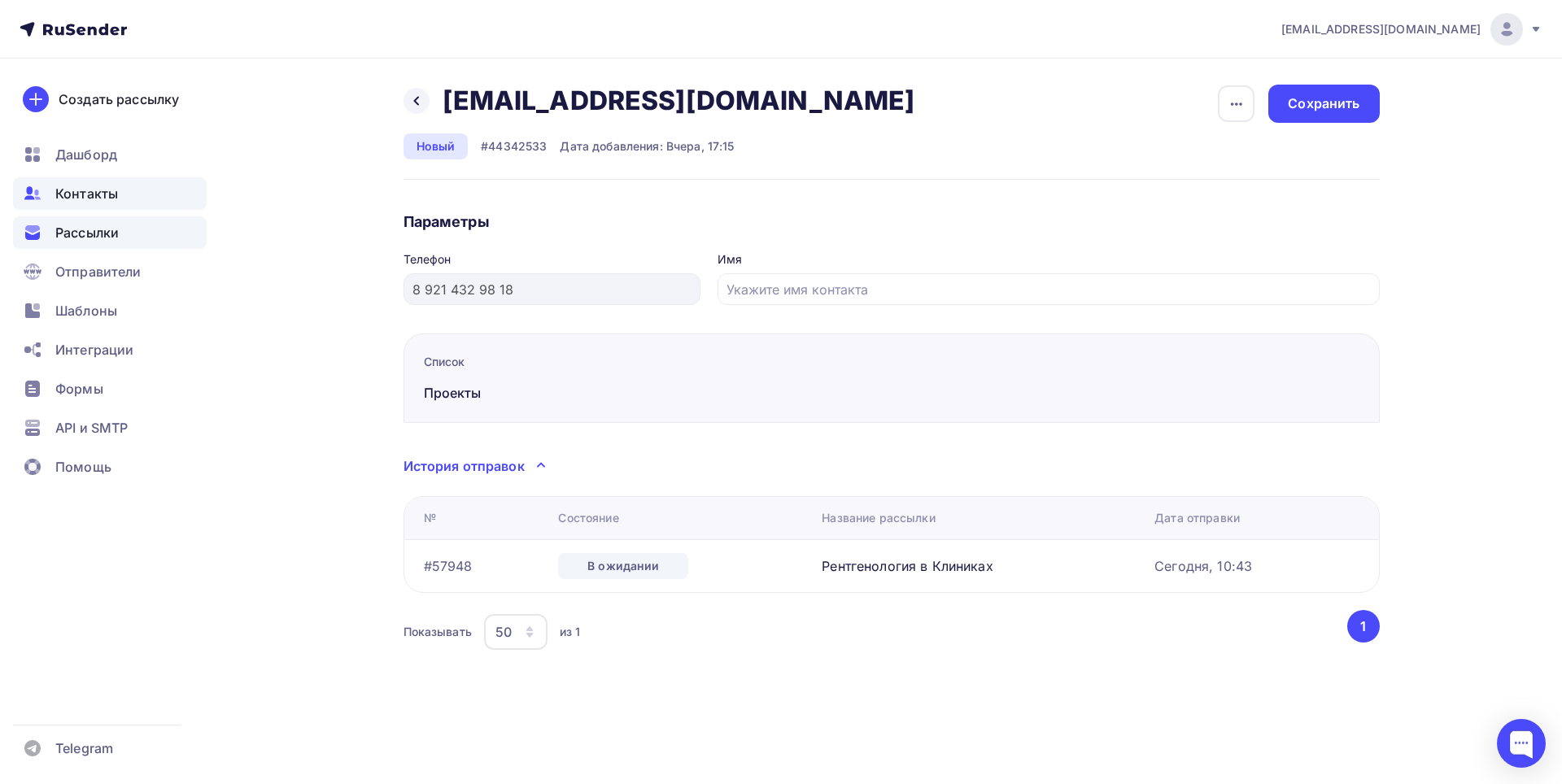
click at [89, 238] on span "Рассылки" at bounding box center [87, 232] width 63 height 19
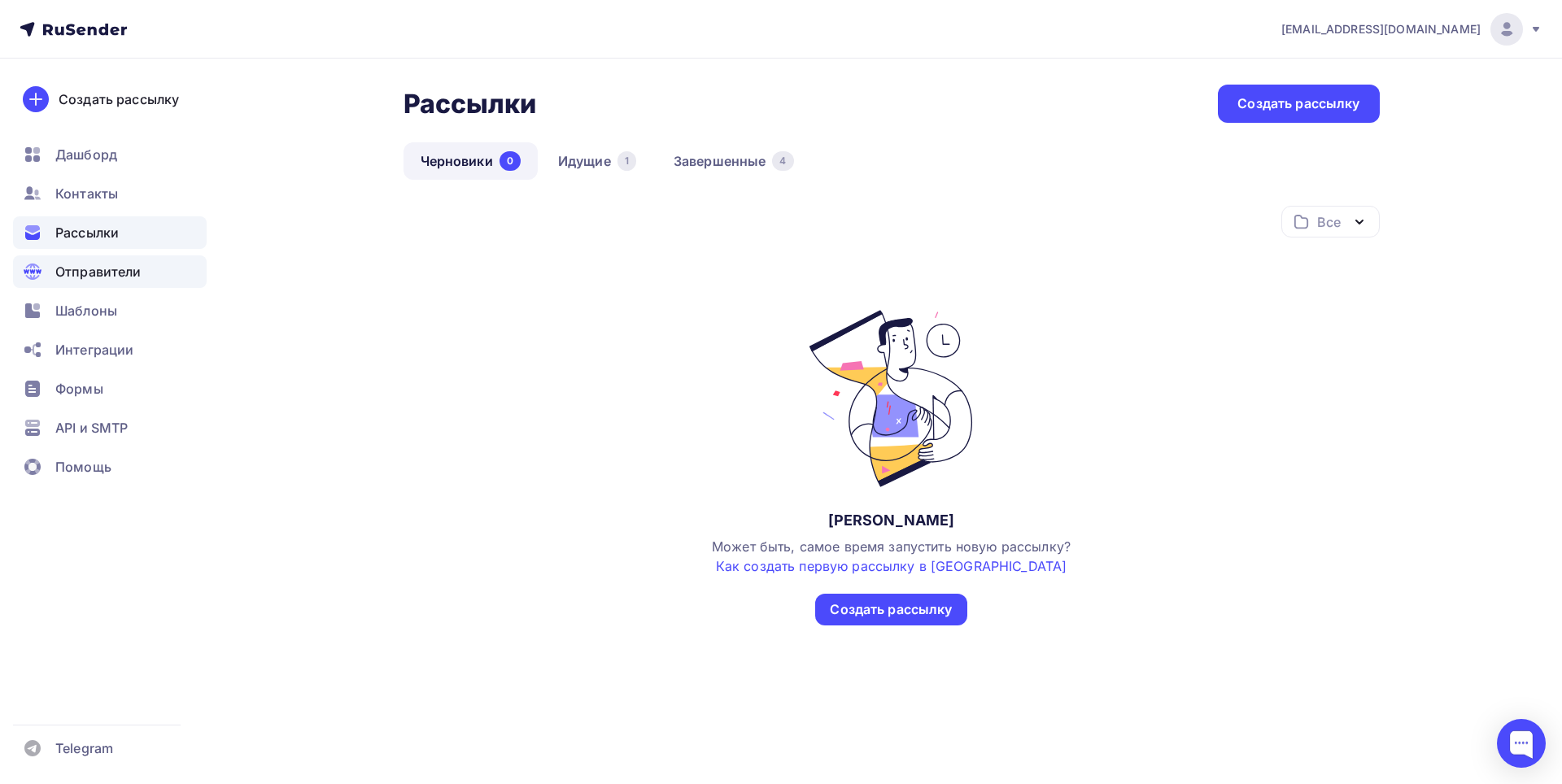
click at [94, 274] on span "Отправители" at bounding box center [99, 271] width 87 height 19
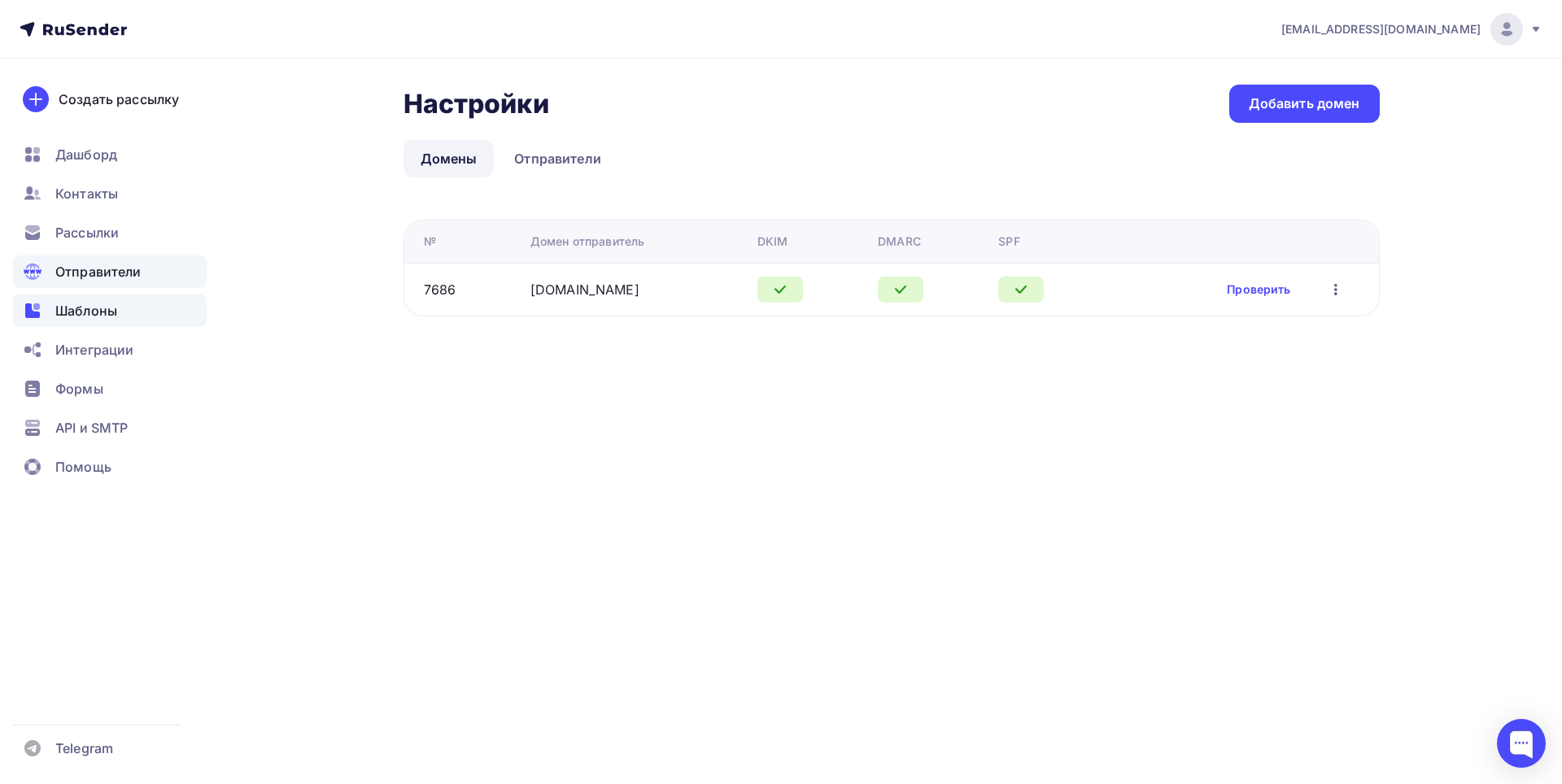
click at [77, 322] on div "Шаблоны" at bounding box center [110, 310] width 194 height 32
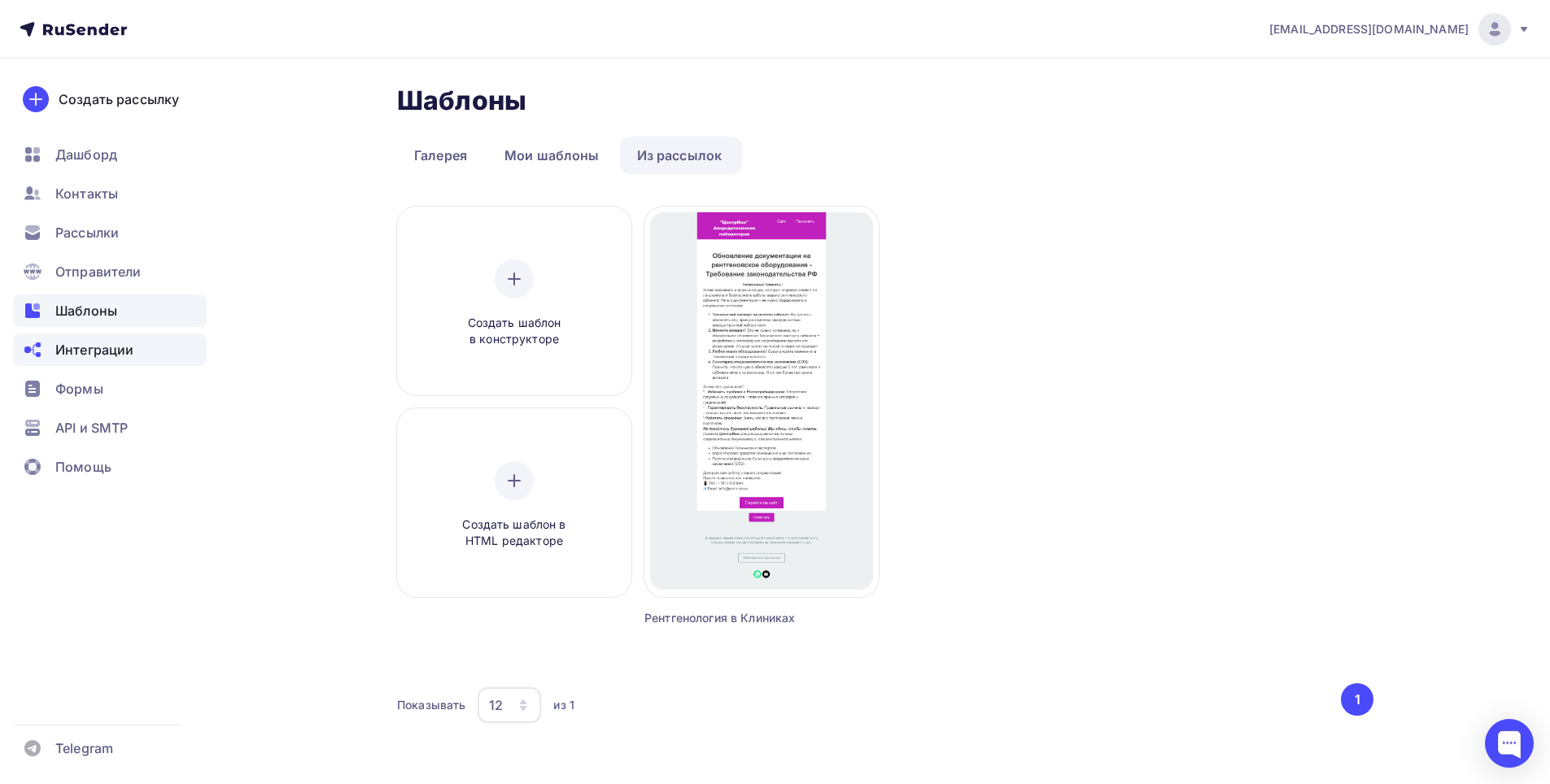
click at [89, 349] on span "Интеграции" at bounding box center [95, 349] width 78 height 19
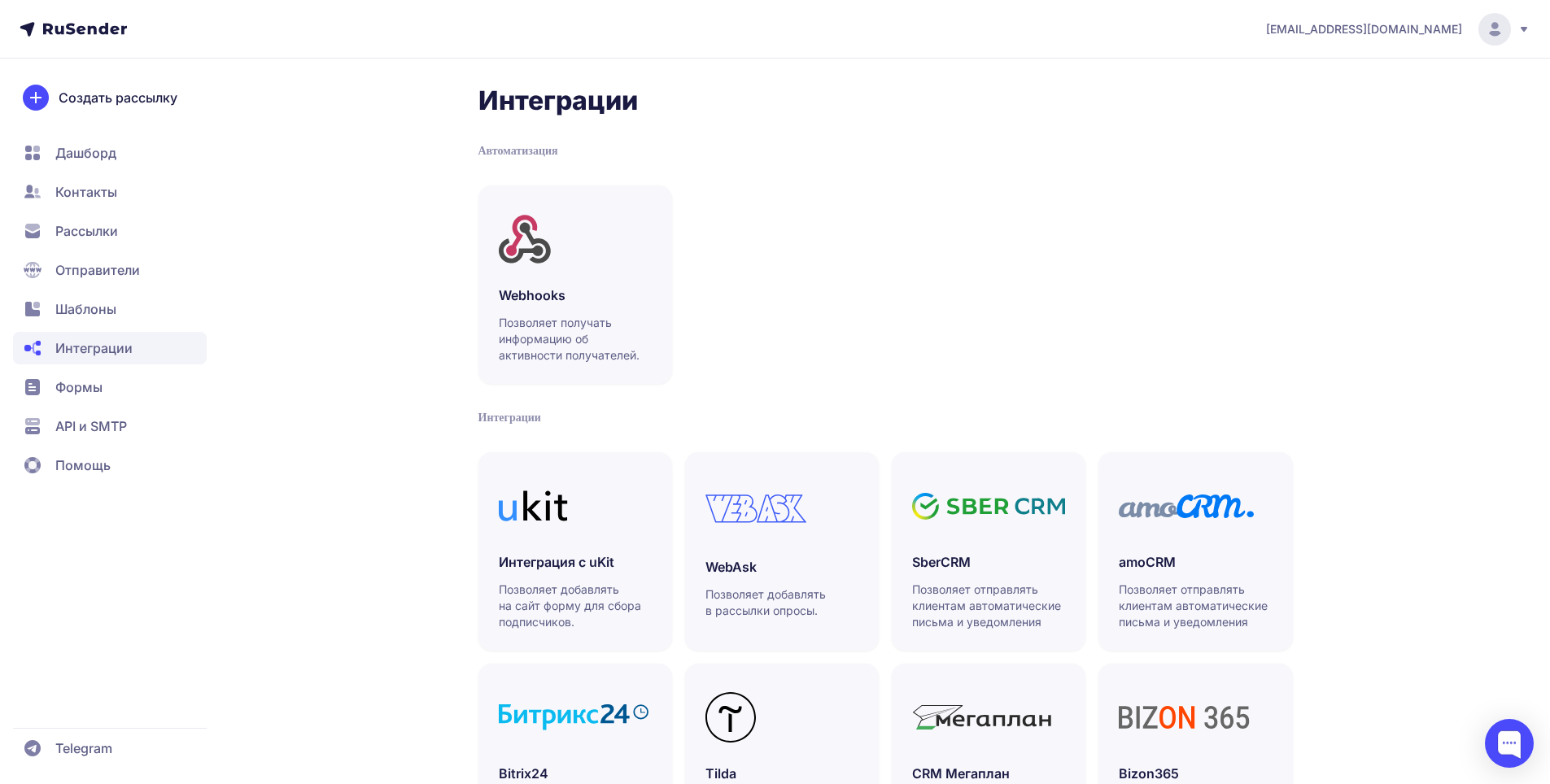
click at [117, 410] on span "Формы" at bounding box center [110, 426] width 194 height 32
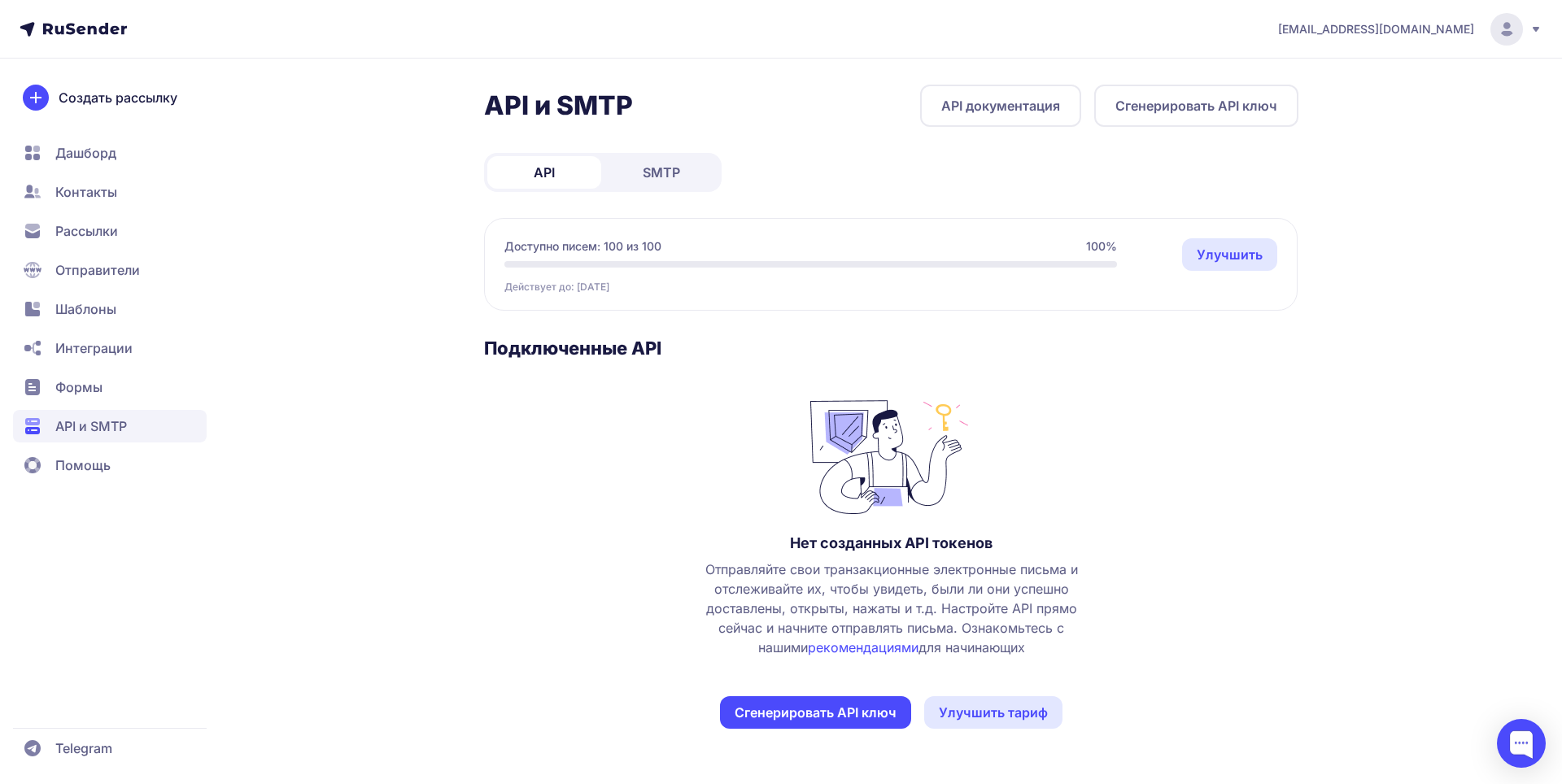
click at [551, 242] on span "Доступно писем: 100 из 100" at bounding box center [583, 247] width 157 height 17
click at [81, 232] on span "Рассылки" at bounding box center [87, 230] width 62 height 19
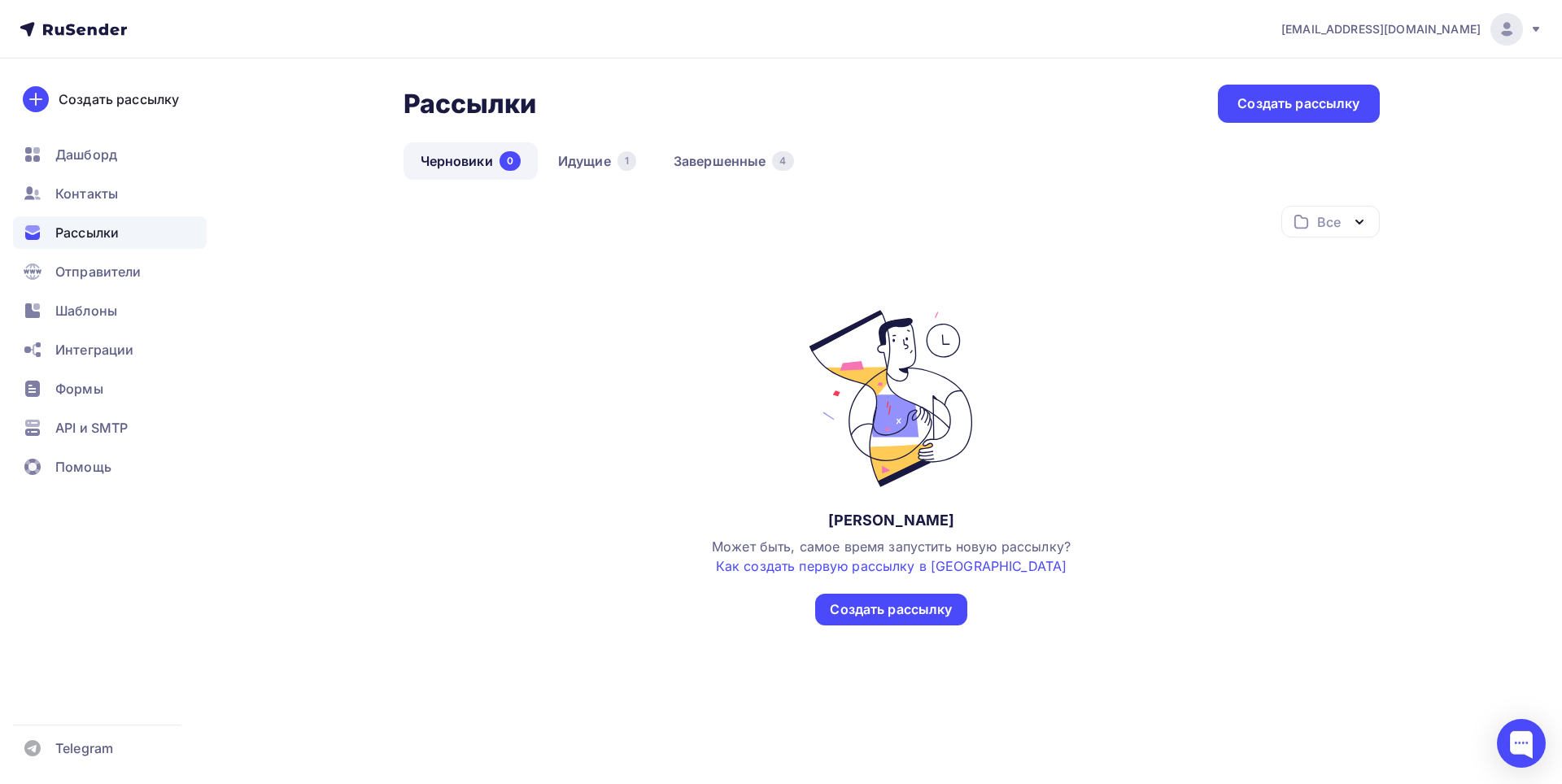
click at [615, 180] on div "Черновики 0 Идущие 1 Завершенные 4" at bounding box center [892, 174] width 976 height 63
click at [605, 155] on link "Идущие 1" at bounding box center [597, 160] width 112 height 37
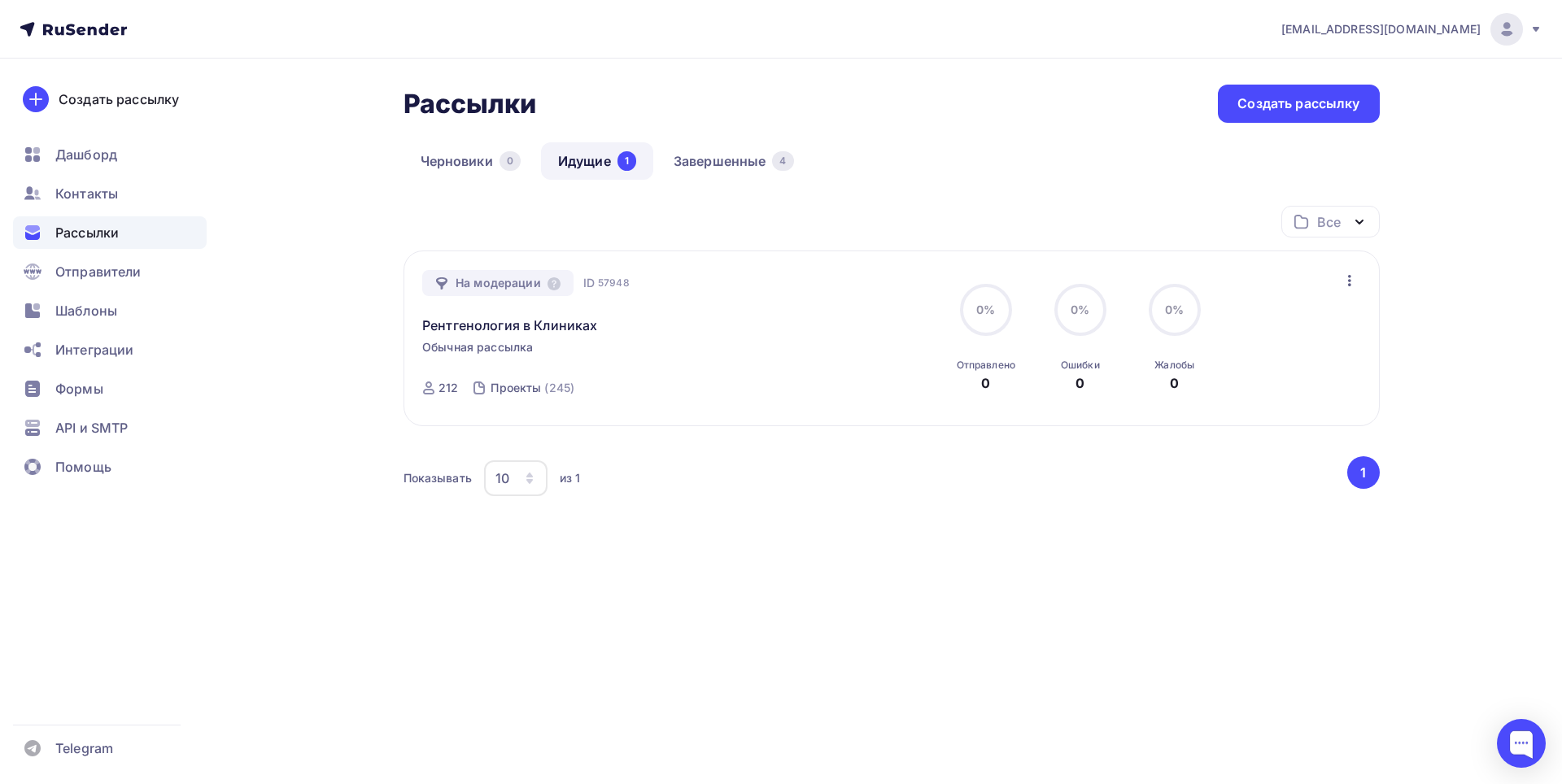
click at [1365, 474] on button "1" at bounding box center [1363, 472] width 32 height 32
click at [1543, 27] on nav "galexreg@mail.ru Аккаунт Тарифы Выйти Создать рассылку Дашборд Контакты Рассылк…" at bounding box center [781, 29] width 1562 height 58
click at [1536, 28] on icon at bounding box center [1536, 29] width 7 height 5
click at [1334, 111] on span "[DEMOGRAPHIC_DATA]" at bounding box center [1372, 103] width 149 height 19
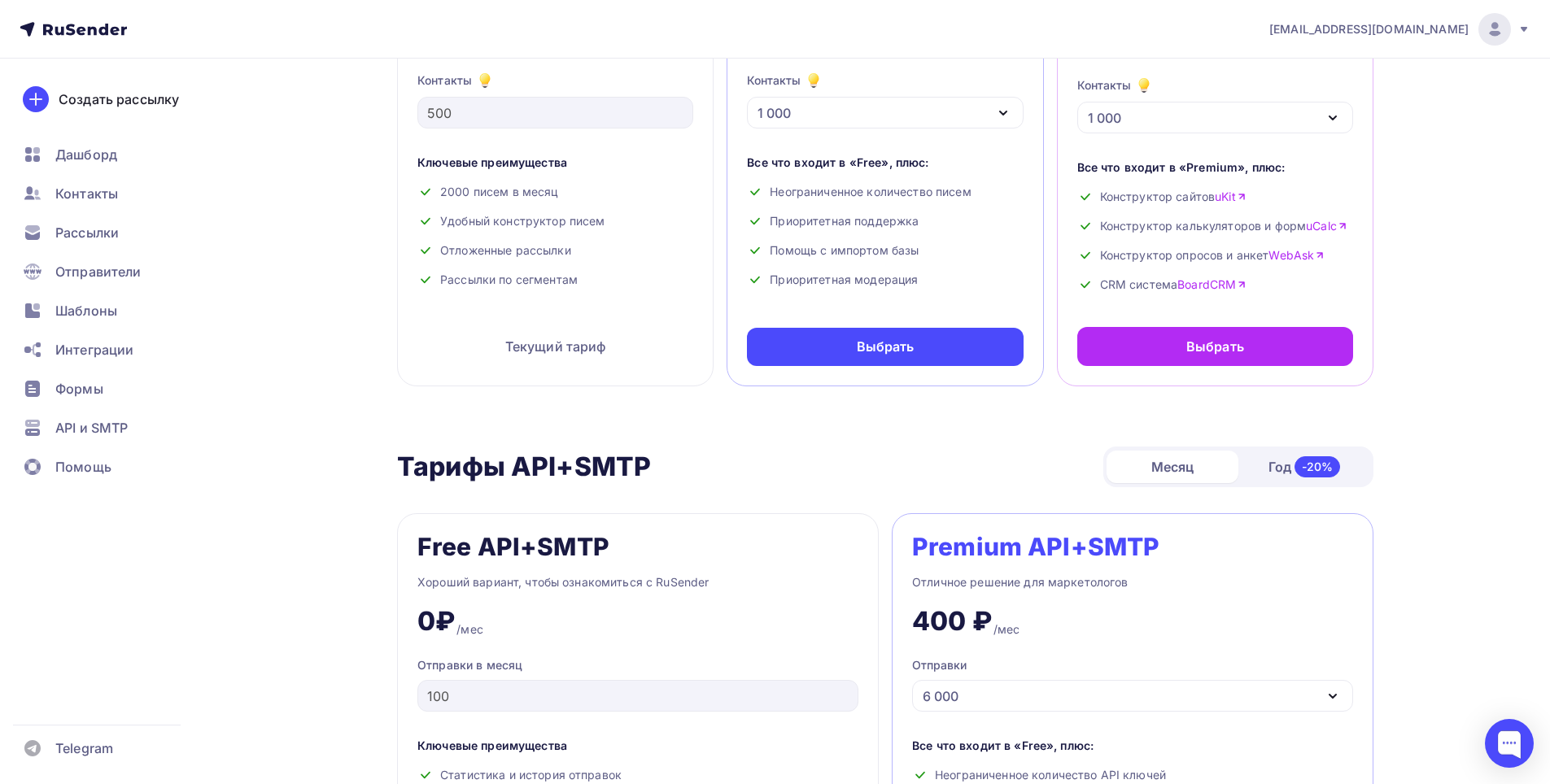
scroll to position [488, 0]
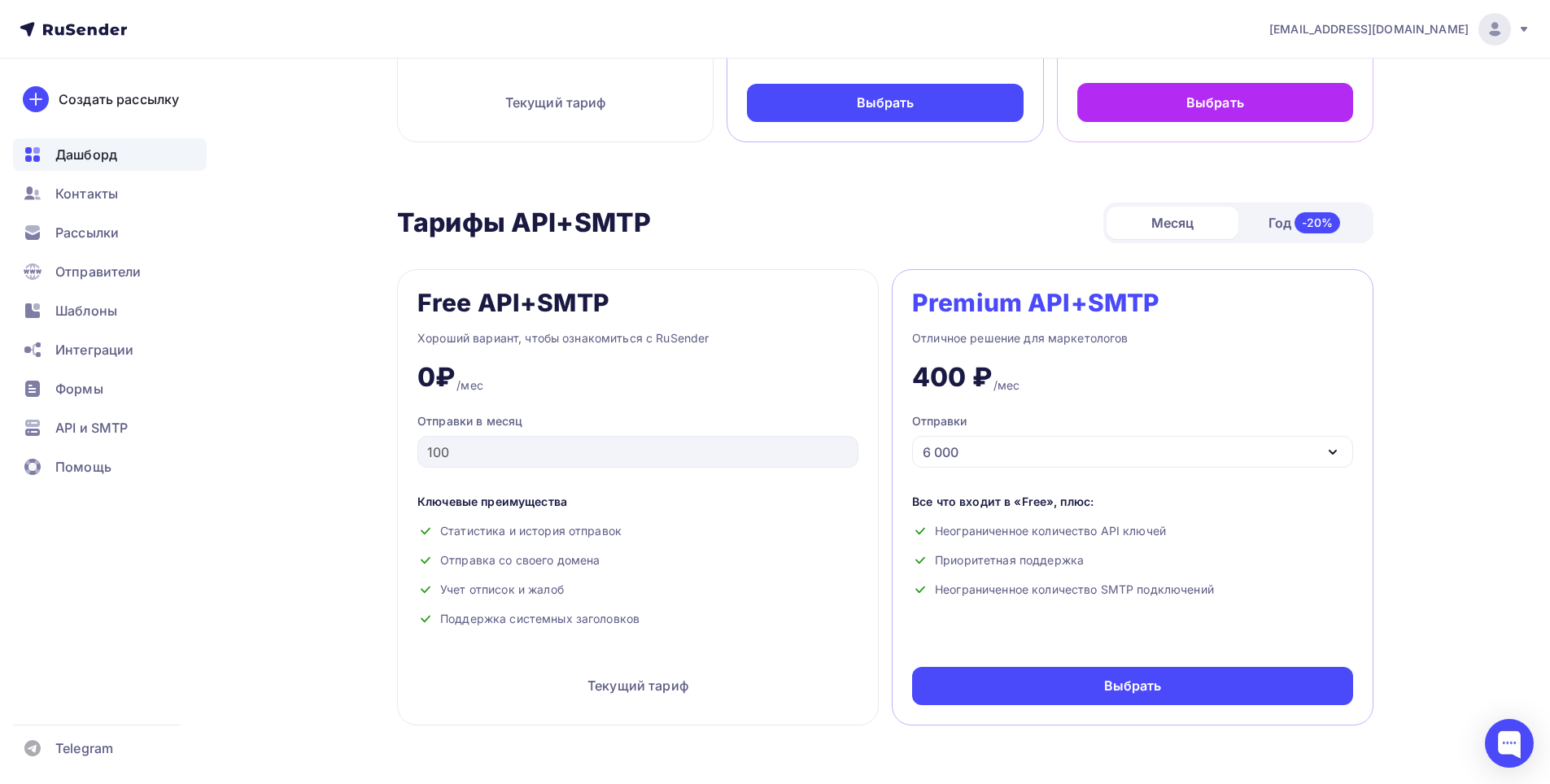
click at [57, 153] on span "Дашборд" at bounding box center [86, 154] width 62 height 19
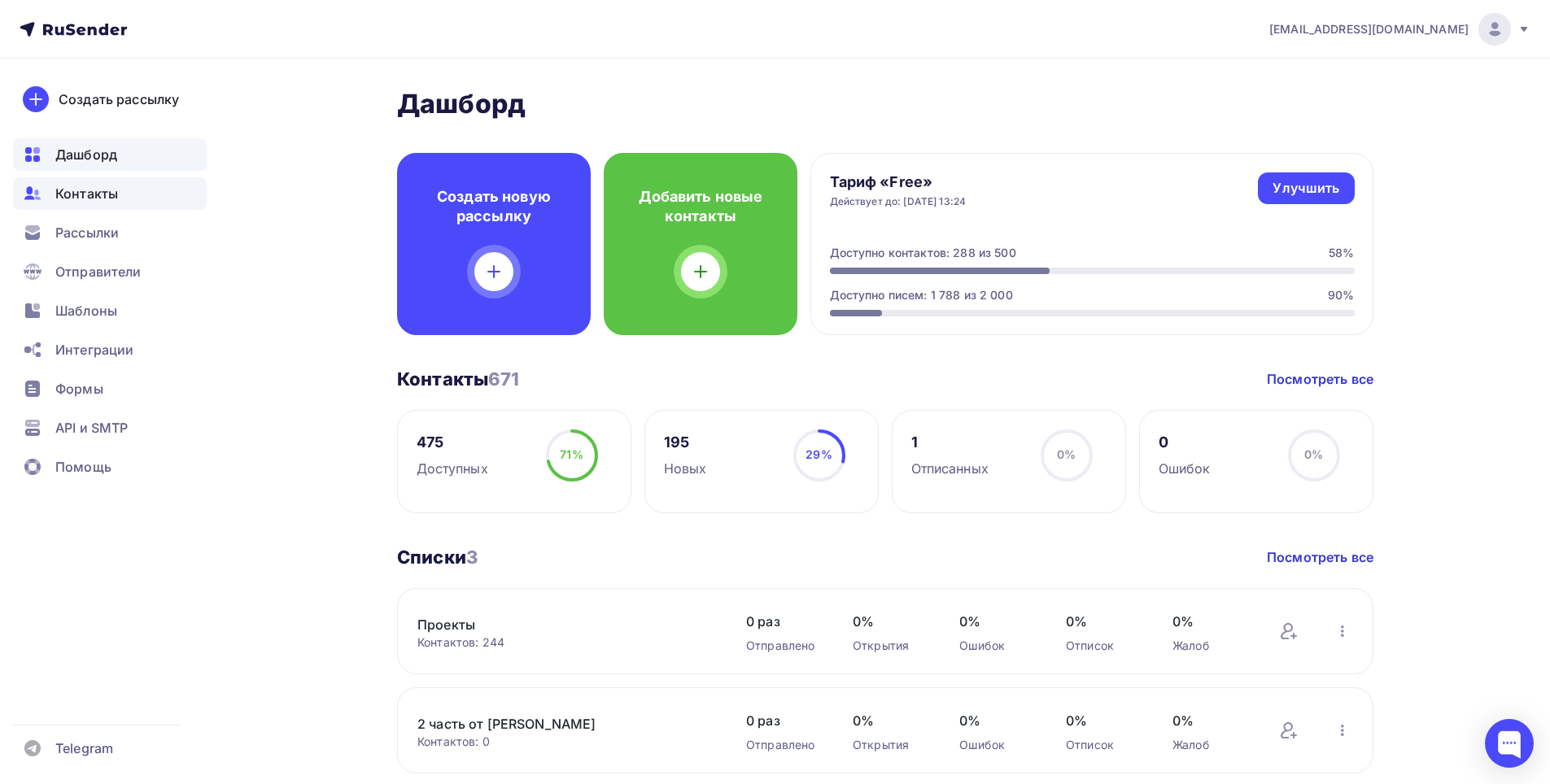
click at [68, 195] on span "Контакты" at bounding box center [86, 193] width 62 height 19
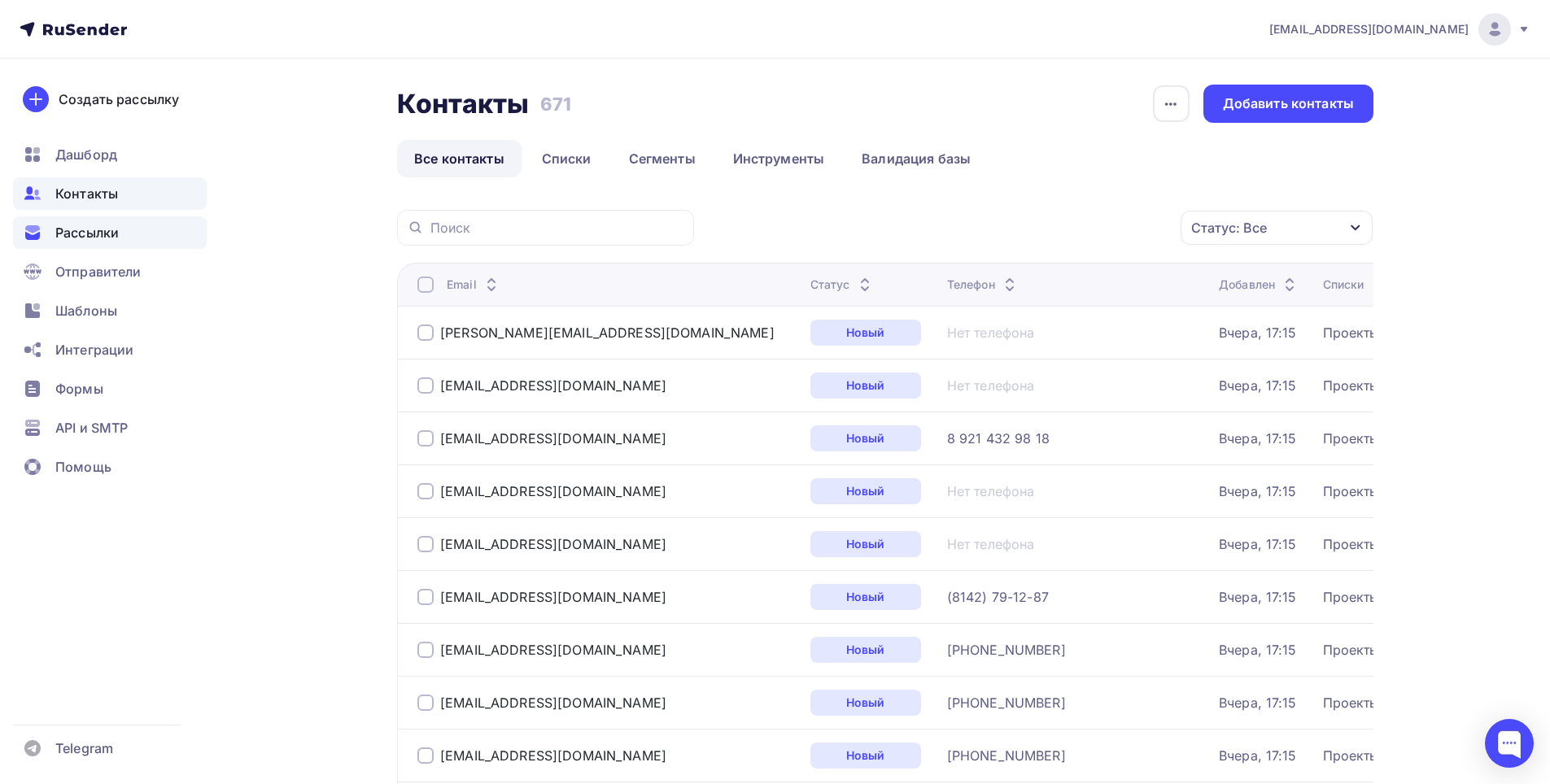
click at [74, 231] on span "Рассылки" at bounding box center [87, 232] width 63 height 19
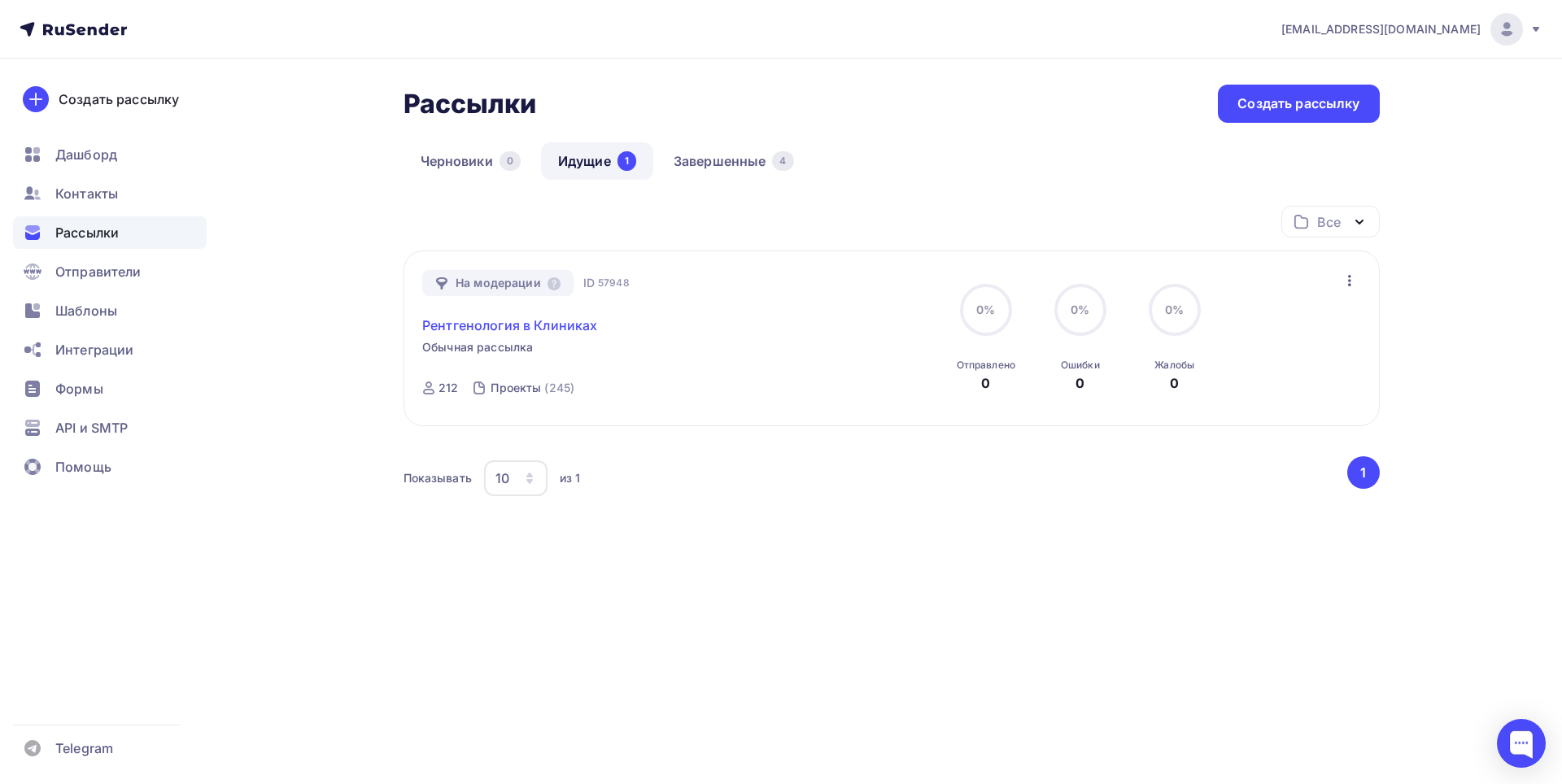
click at [556, 327] on link "Рентгенология в Клиниках" at bounding box center [510, 325] width 175 height 19
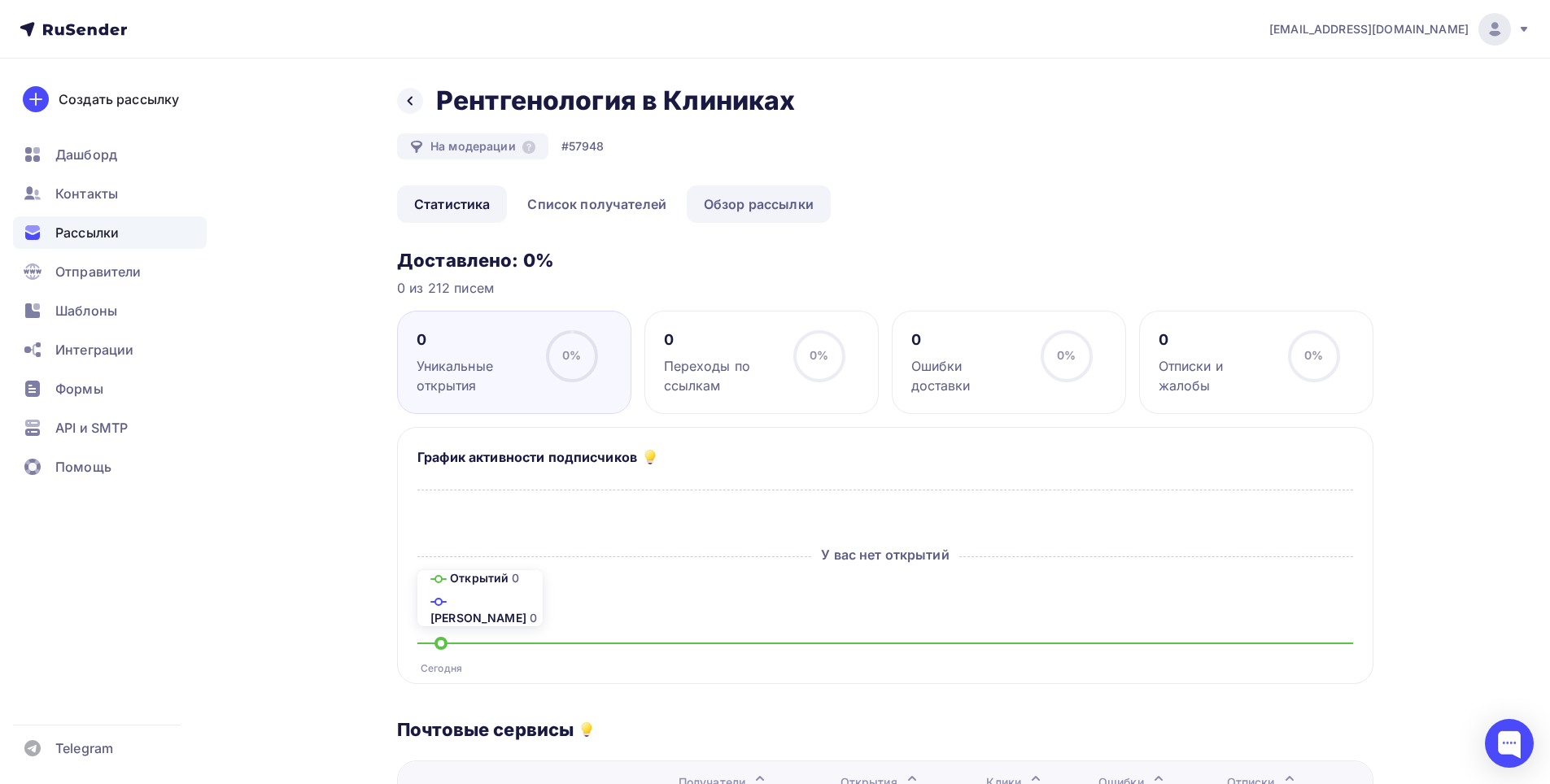
click at [790, 214] on link "Обзор рассылки" at bounding box center [758, 204] width 144 height 37
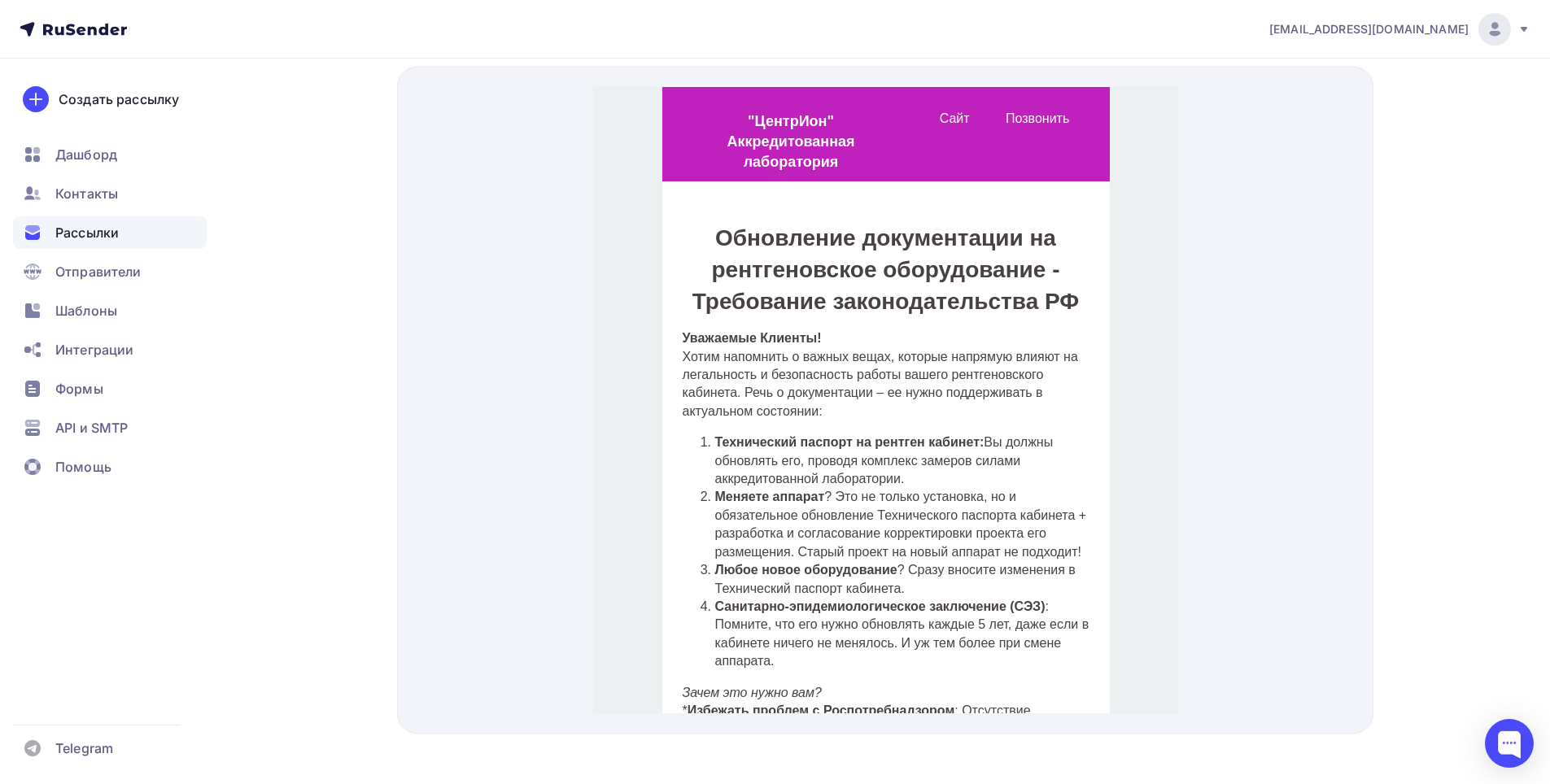
scroll to position [570, 0]
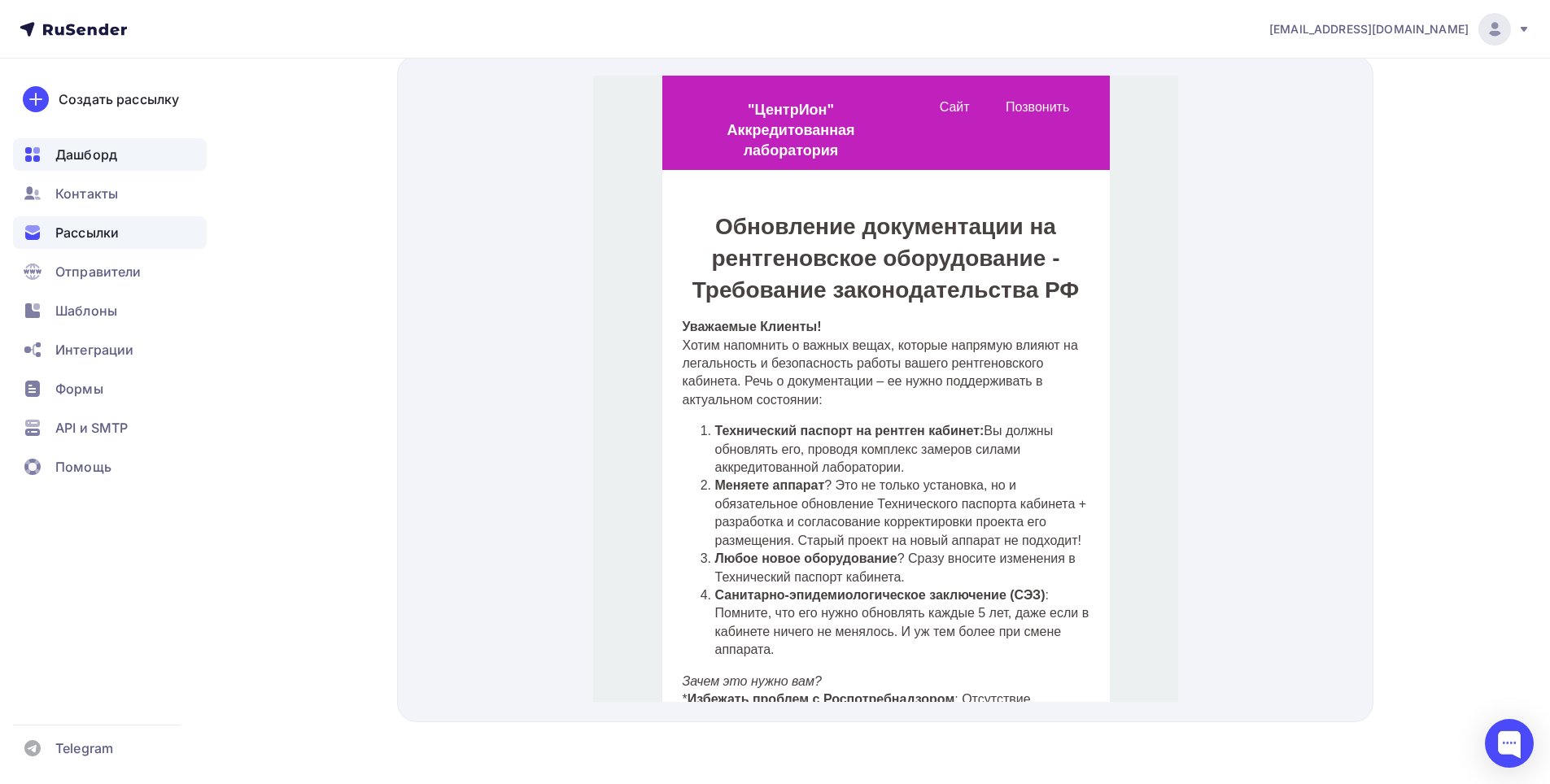
click at [87, 153] on span "Дашборд" at bounding box center [86, 154] width 62 height 19
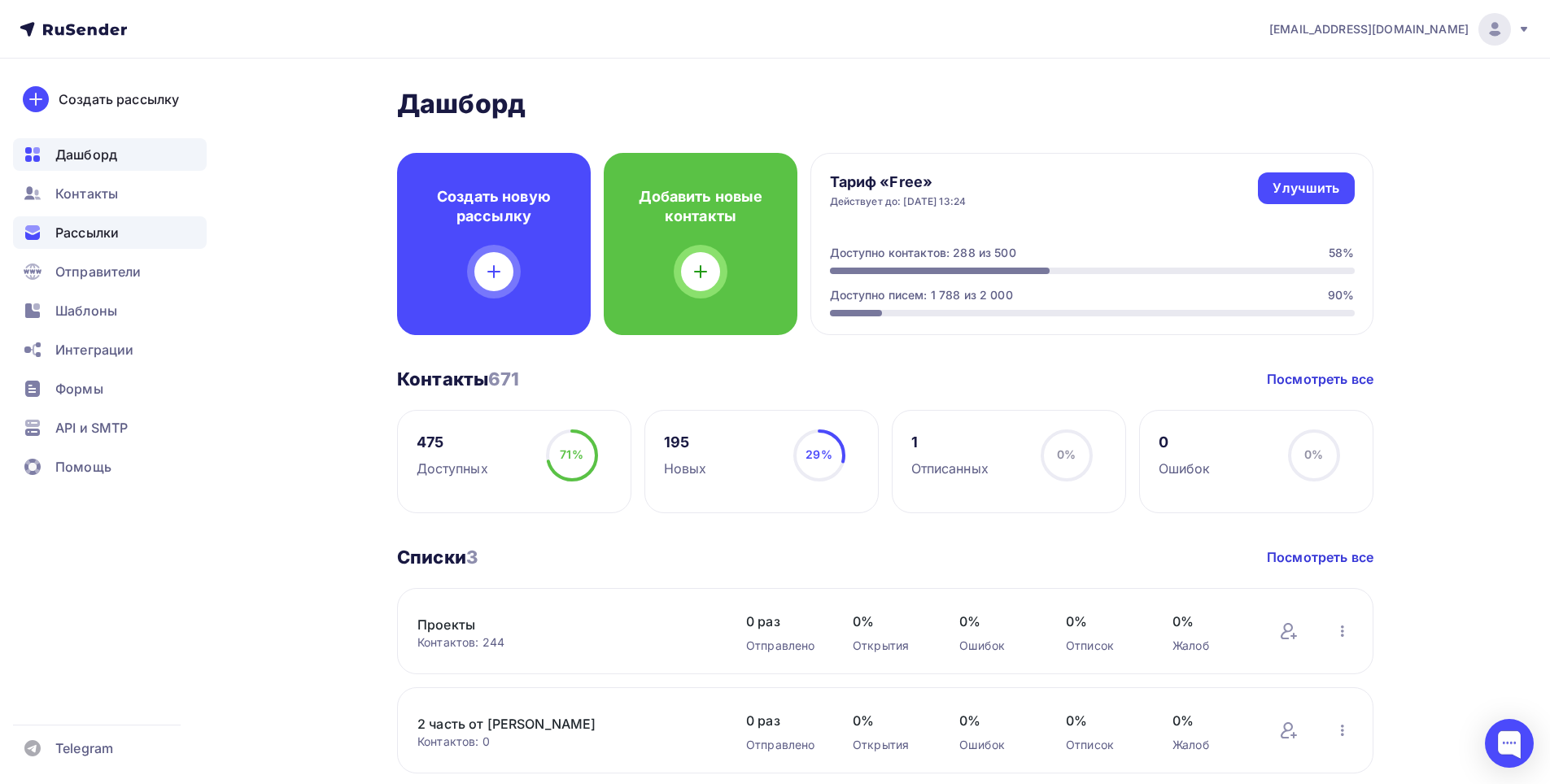
click at [89, 234] on span "Рассылки" at bounding box center [87, 232] width 63 height 19
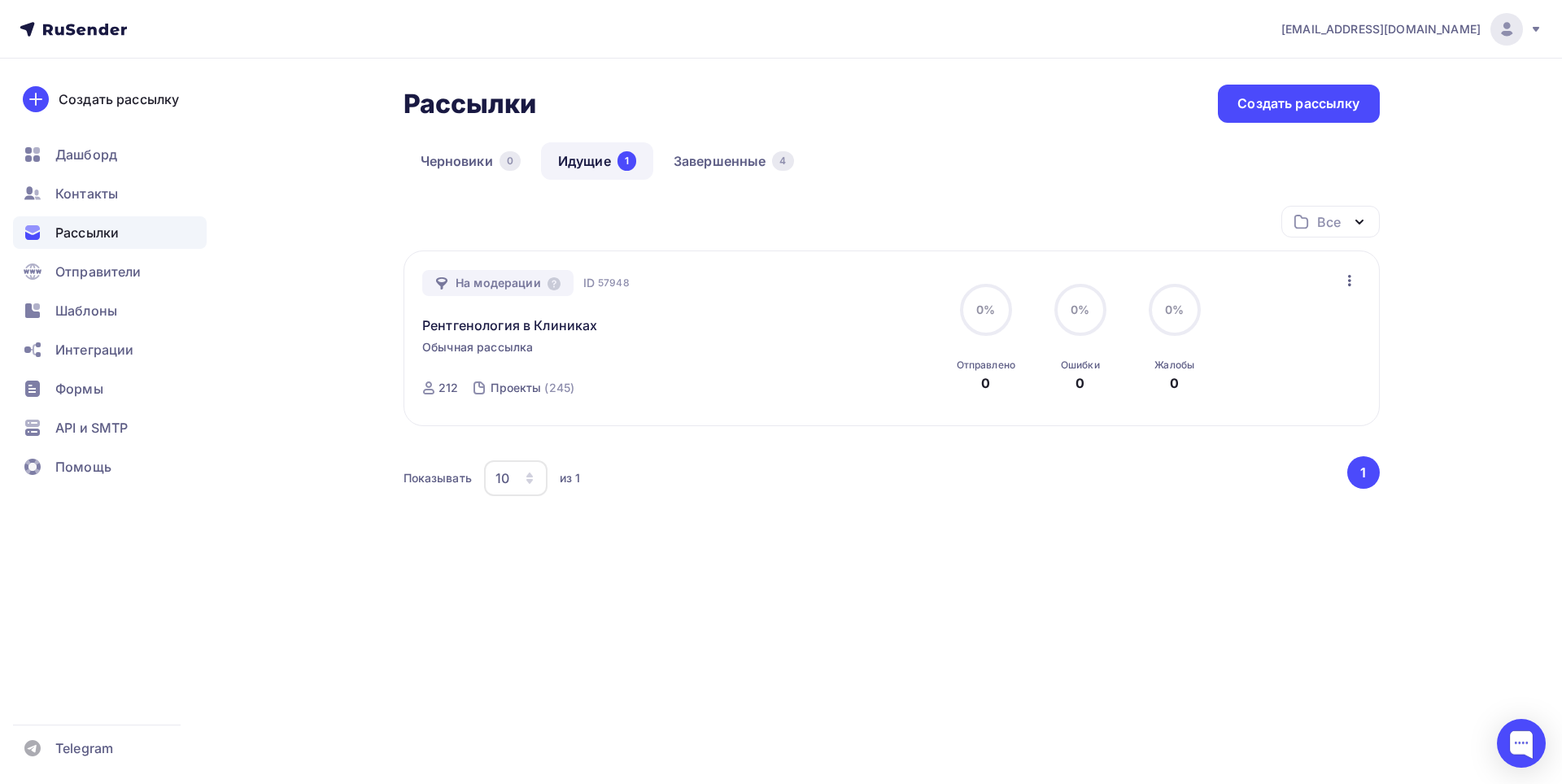
click at [1343, 273] on icon "button" at bounding box center [1349, 280] width 19 height 19
click at [1505, 314] on div "galexreg@mail.ru Аккаунт Тарифы Выйти Создать рассылку Дашборд Контакты Рассылк…" at bounding box center [781, 331] width 1562 height 662
click at [556, 281] on icon at bounding box center [554, 284] width 13 height 13
click at [65, 38] on icon at bounding box center [72, 28] width 107 height 19
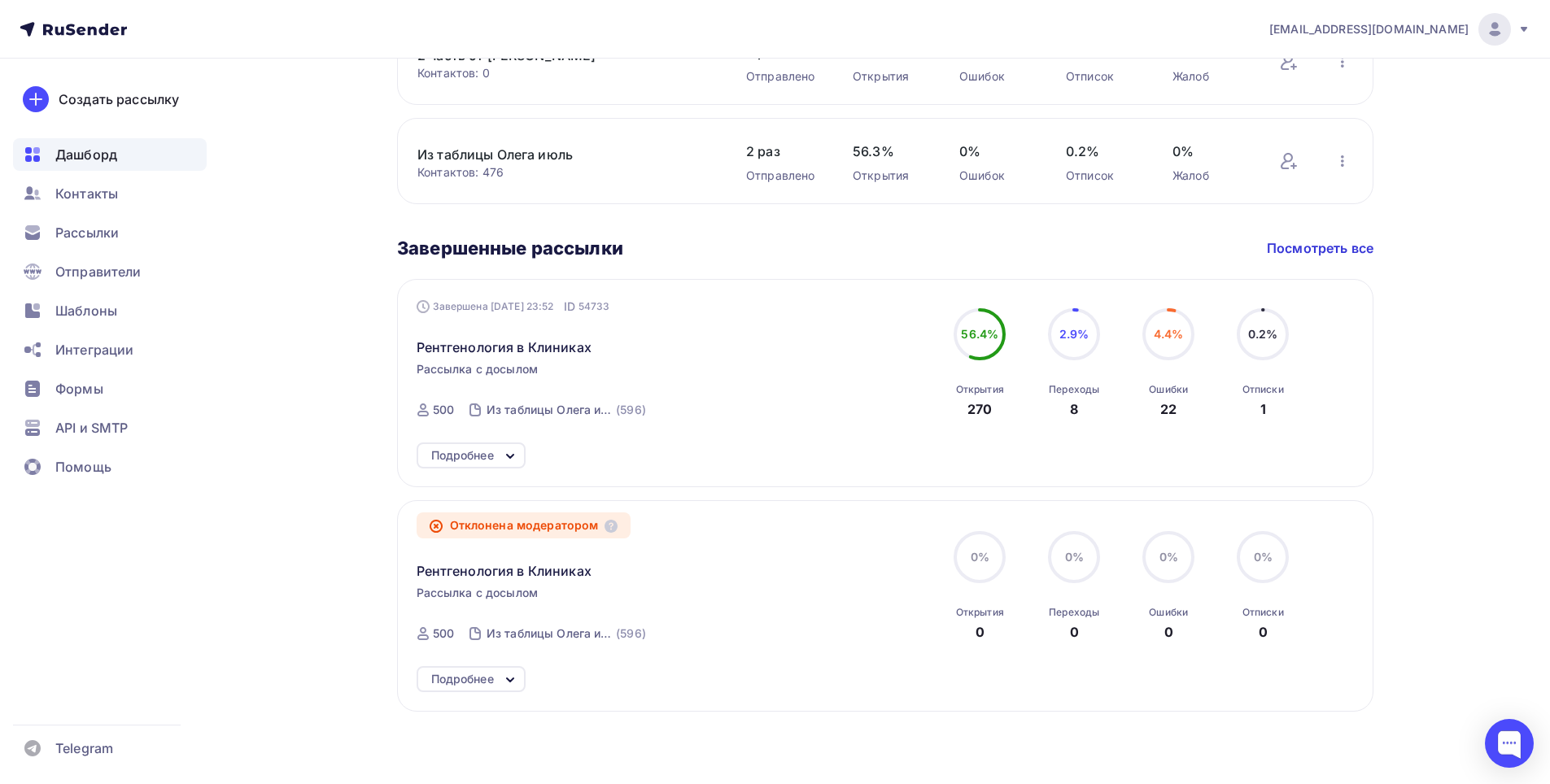
scroll to position [674, 0]
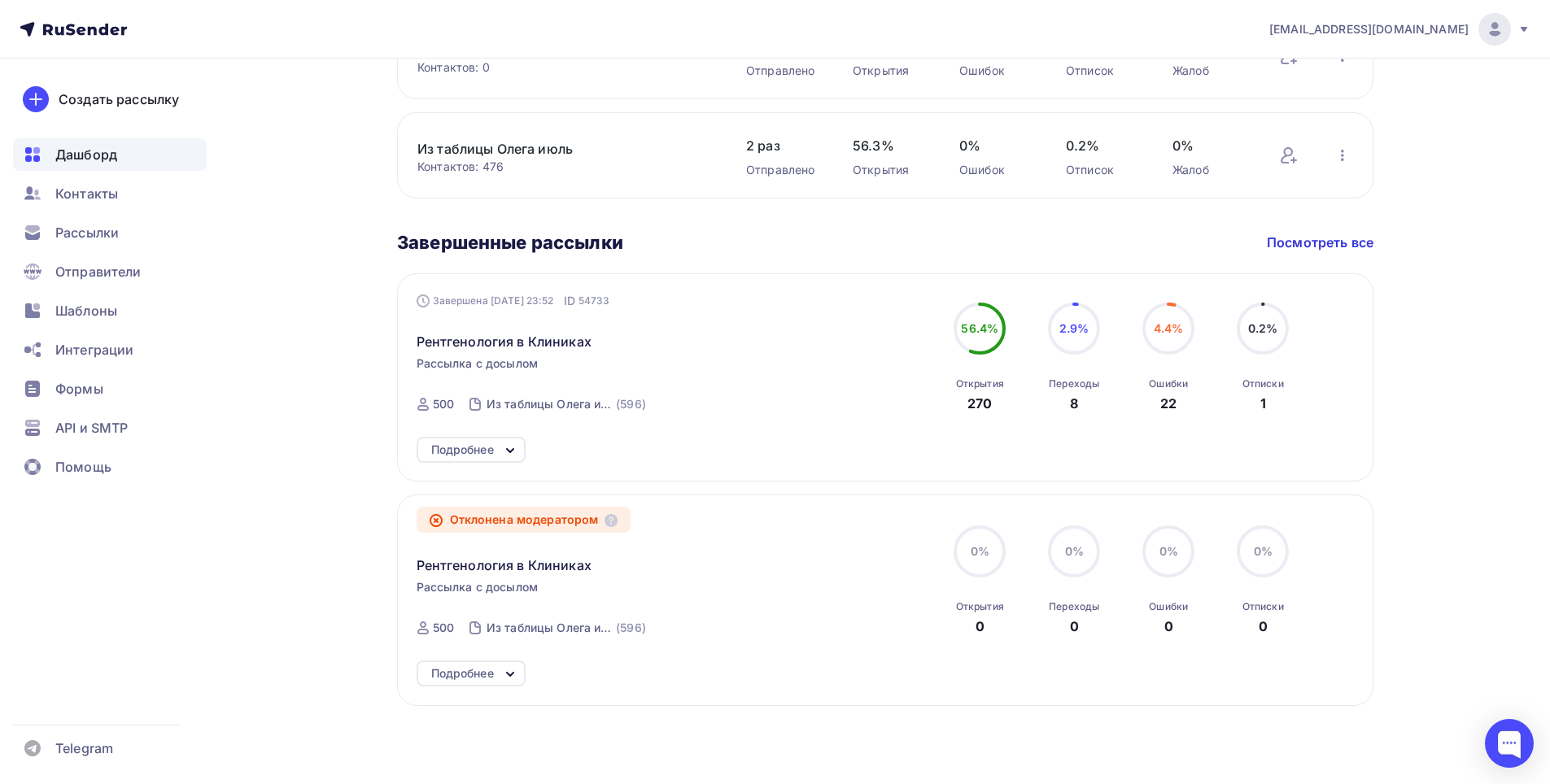
click at [163, 134] on div "Создать рассылку Дашборд Контакты Рассылки Отправители Шаблоны Интеграции Формы…" at bounding box center [110, 421] width 220 height 726
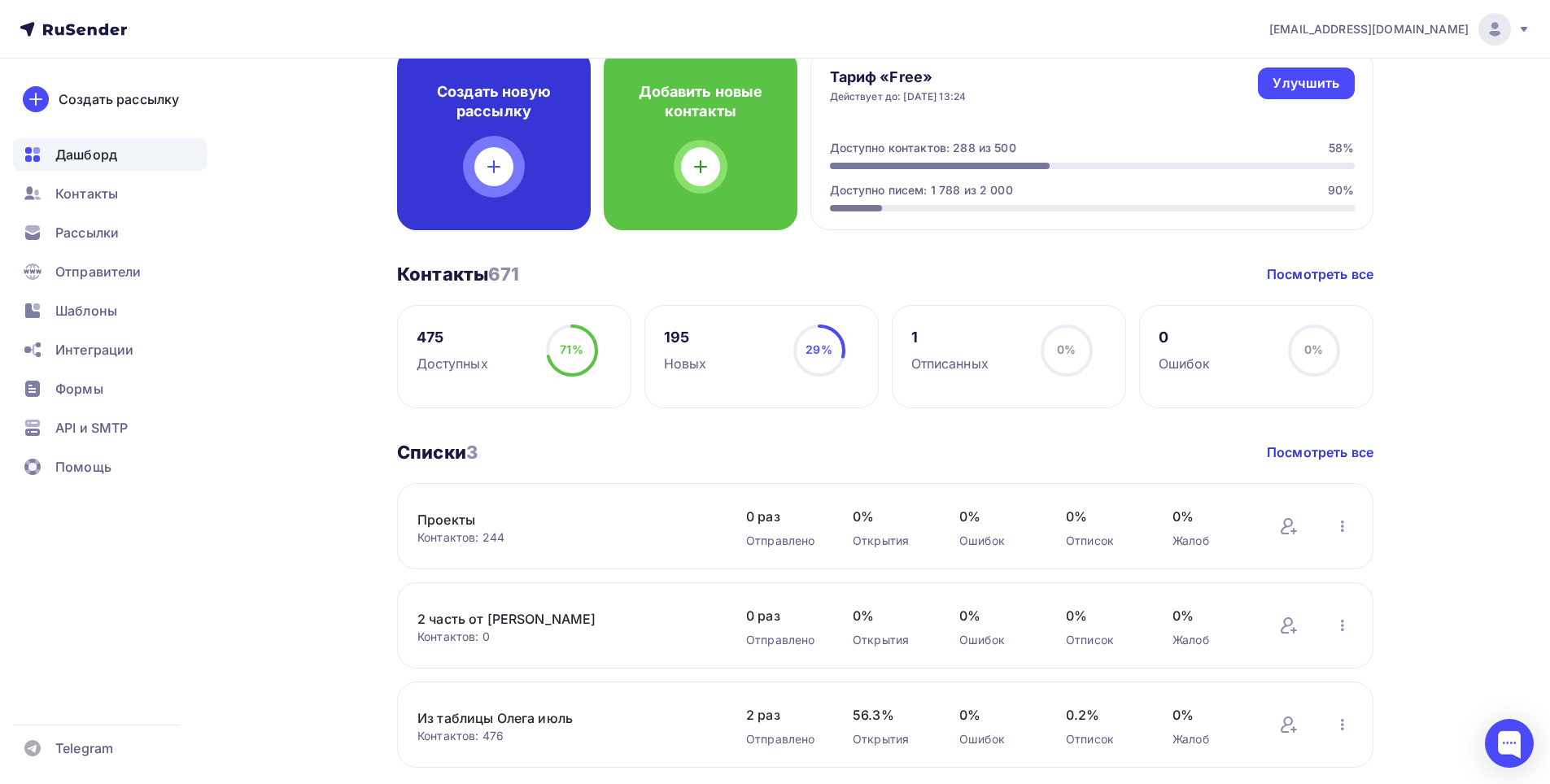
scroll to position [0, 0]
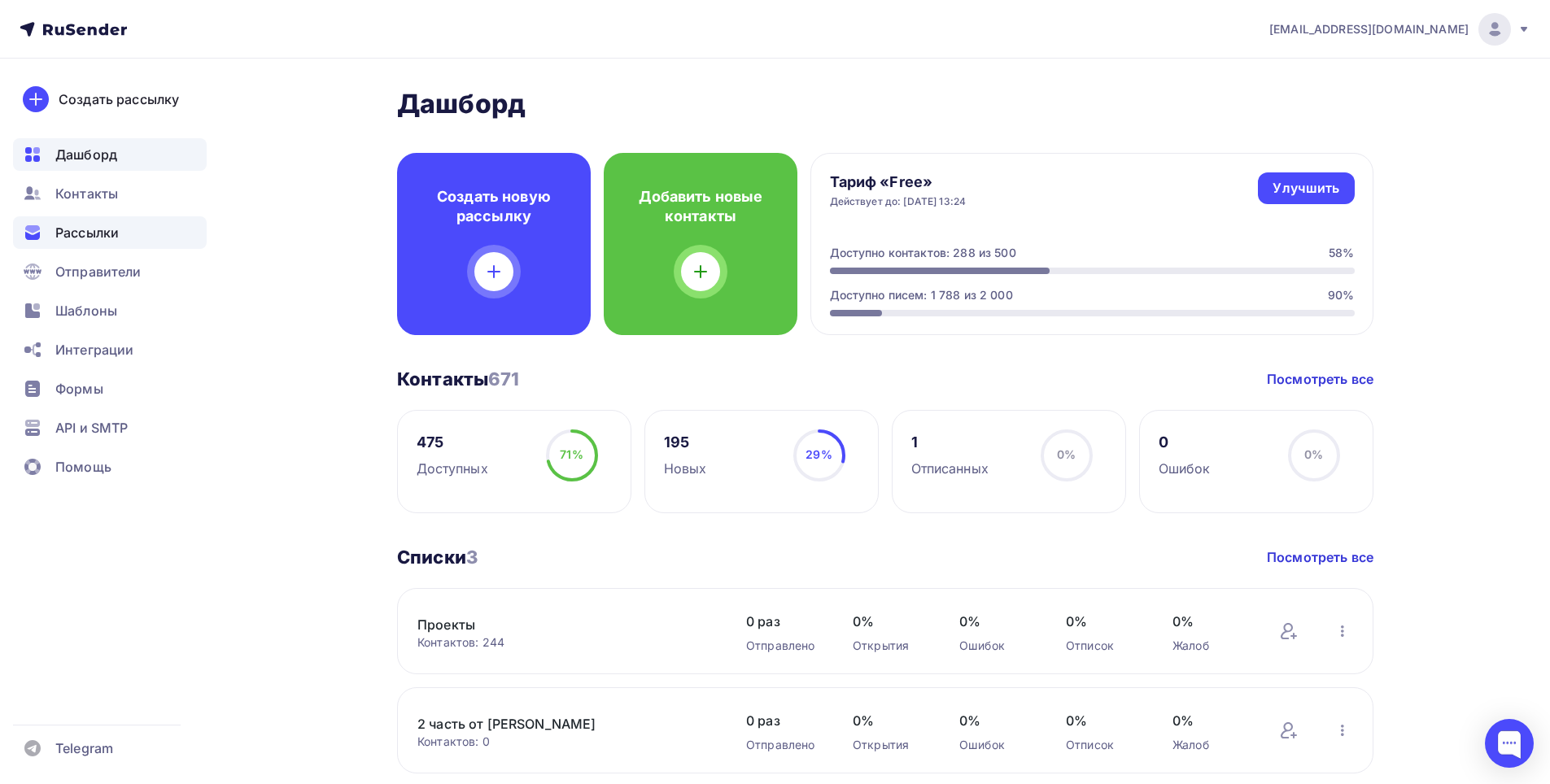
click at [98, 228] on span "Рассылки" at bounding box center [87, 232] width 63 height 19
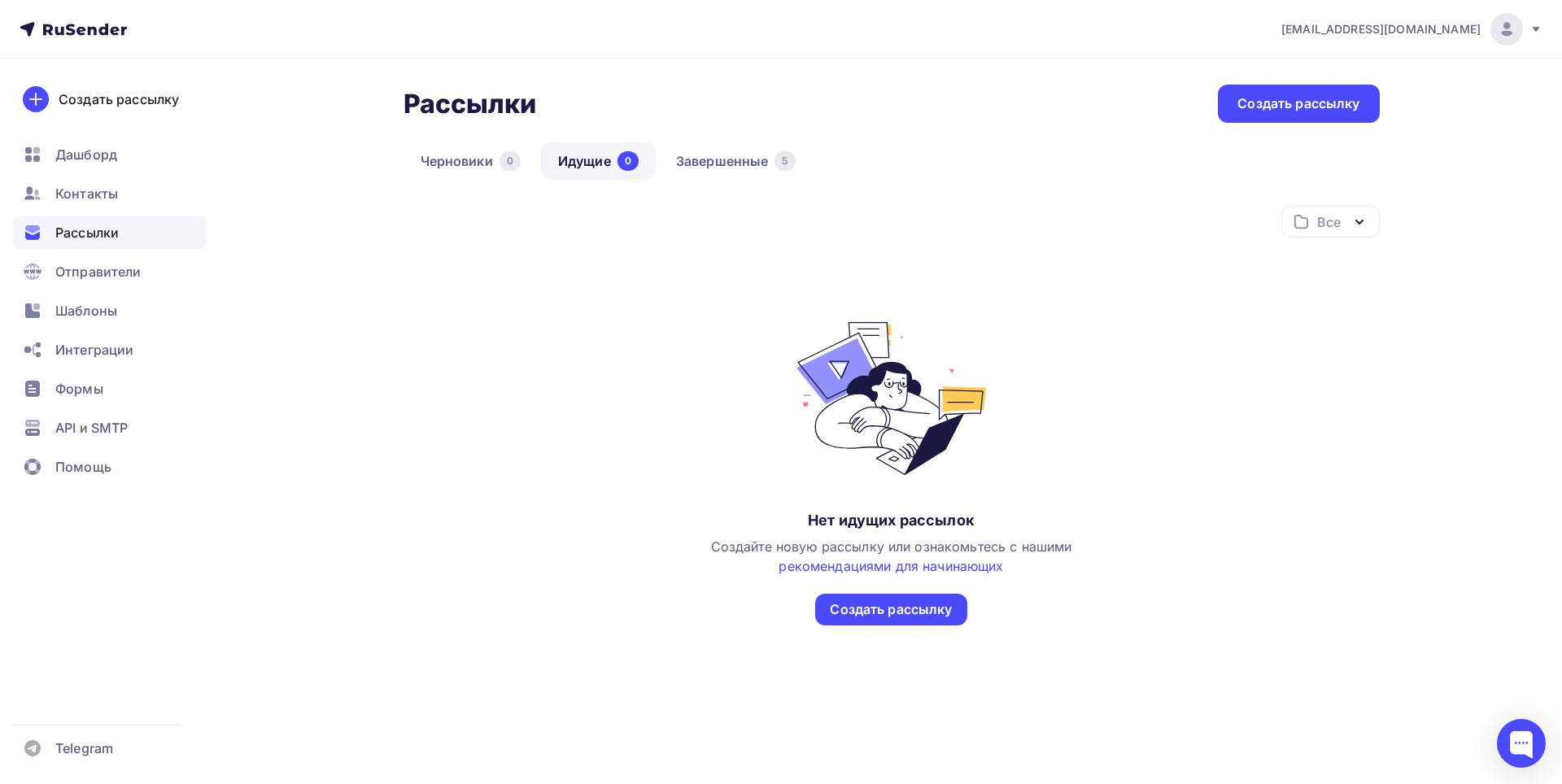
click at [601, 157] on link "Идущие 0" at bounding box center [599, 160] width 115 height 37
click at [709, 164] on link "Завершенные 5" at bounding box center [735, 160] width 154 height 37
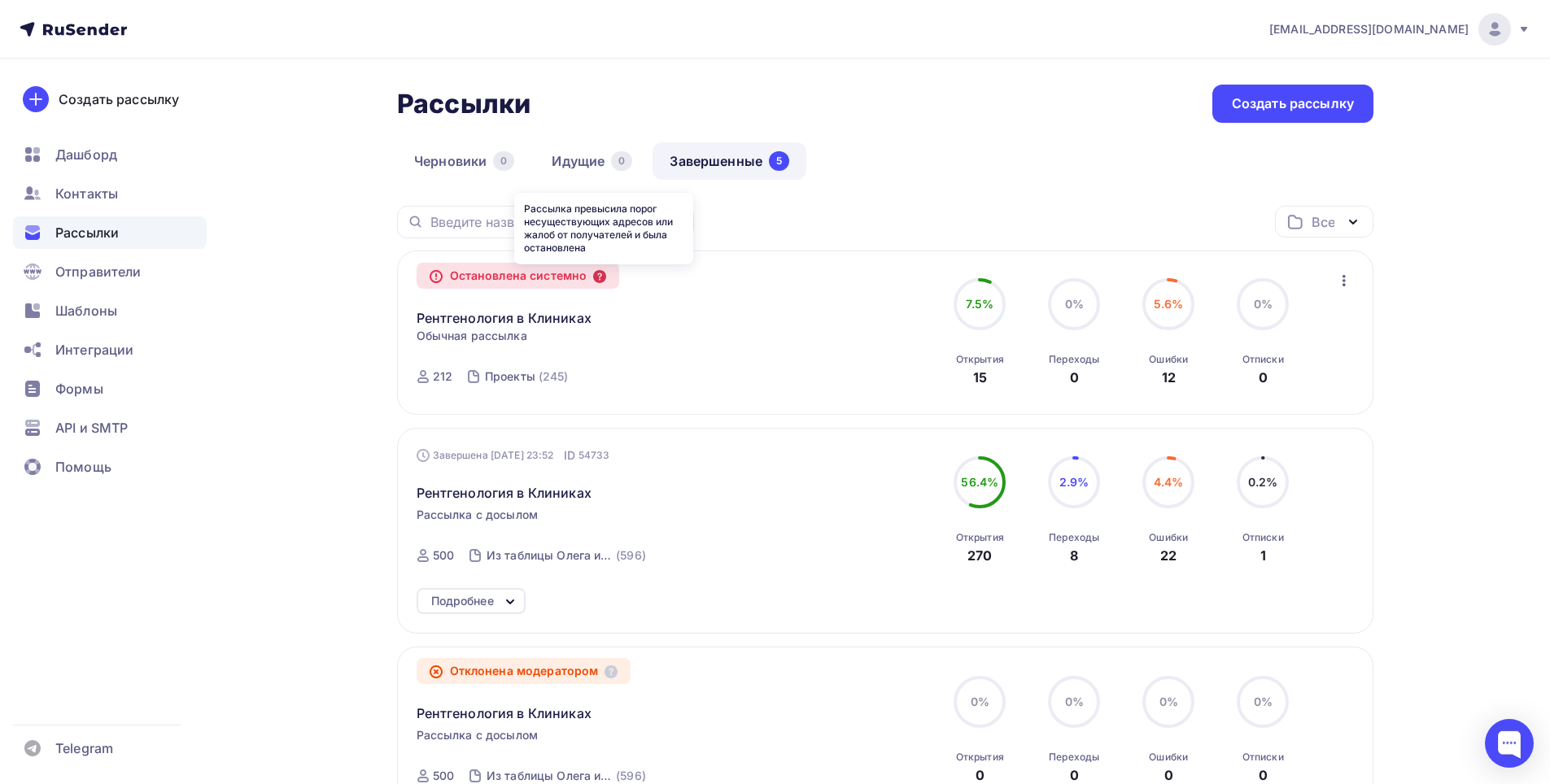
click at [598, 276] on icon at bounding box center [600, 277] width 13 height 13
click at [1339, 276] on icon "button" at bounding box center [1343, 280] width 19 height 19
click at [684, 327] on div "Рентгенология в Клиниках Копировать в новую" at bounding box center [602, 308] width 371 height 39
click at [531, 374] on div "Проекты" at bounding box center [510, 377] width 51 height 17
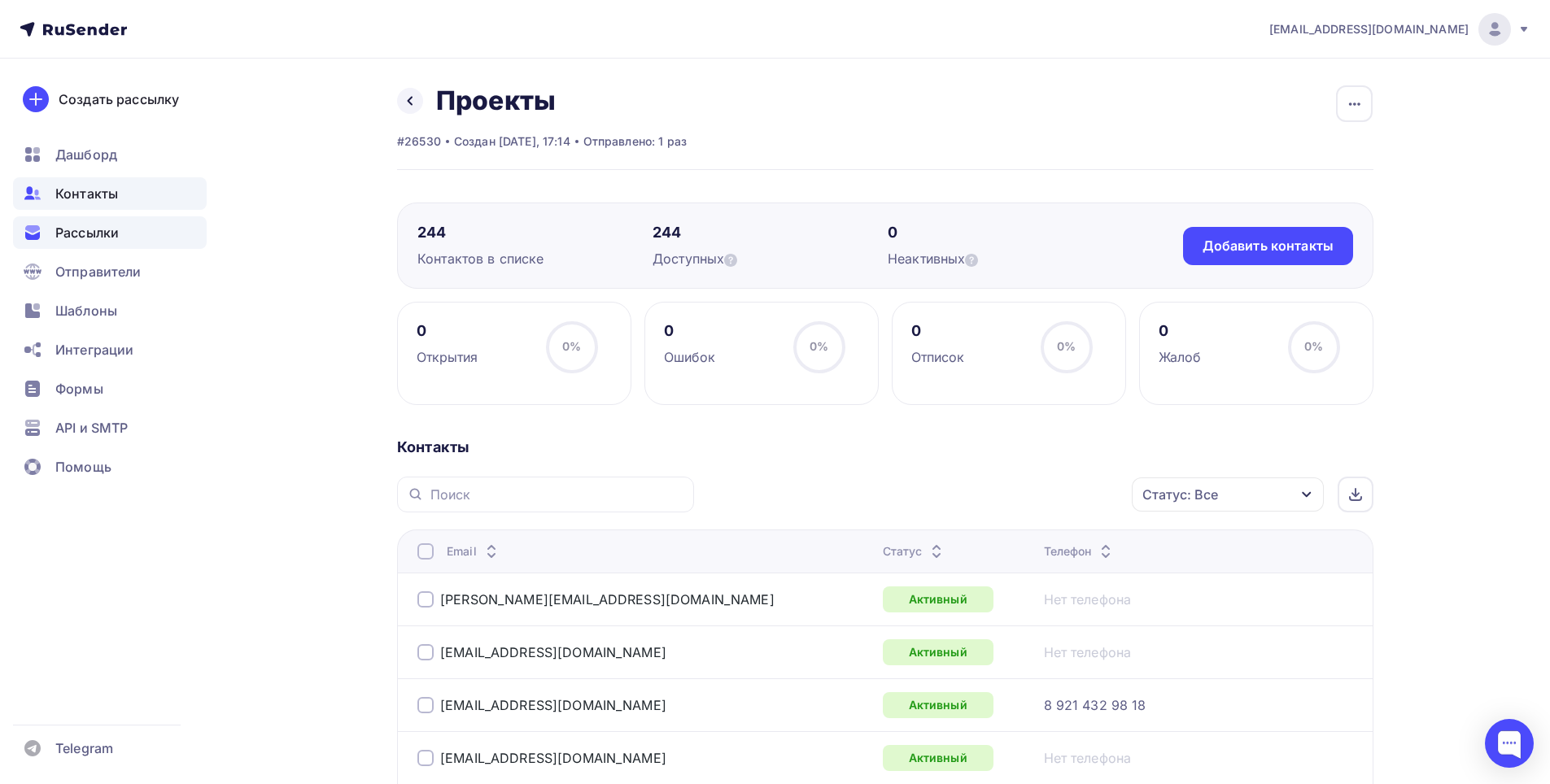
click at [106, 229] on span "Рассылки" at bounding box center [87, 232] width 63 height 19
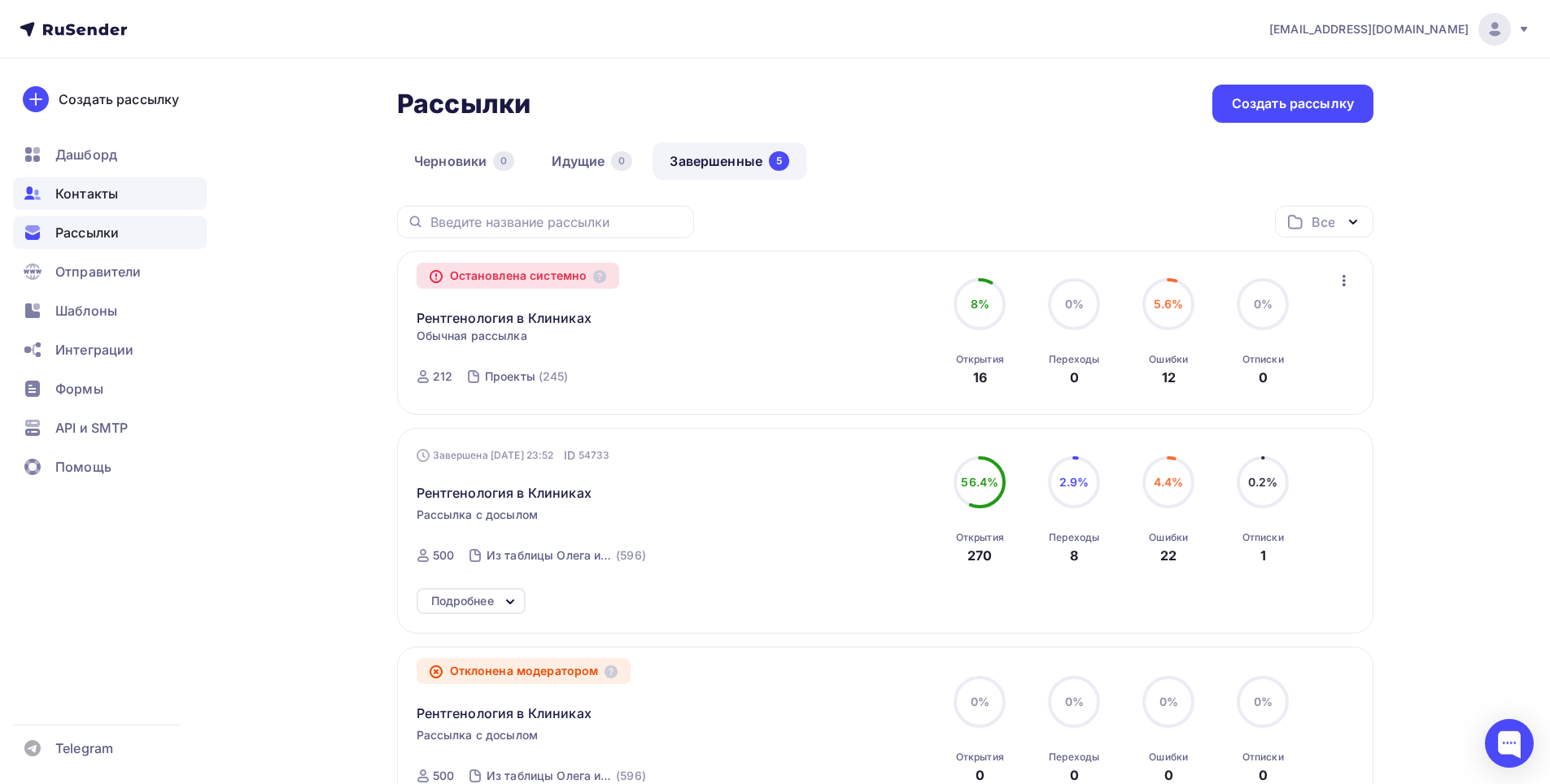
click at [107, 196] on span "Контакты" at bounding box center [86, 193] width 62 height 19
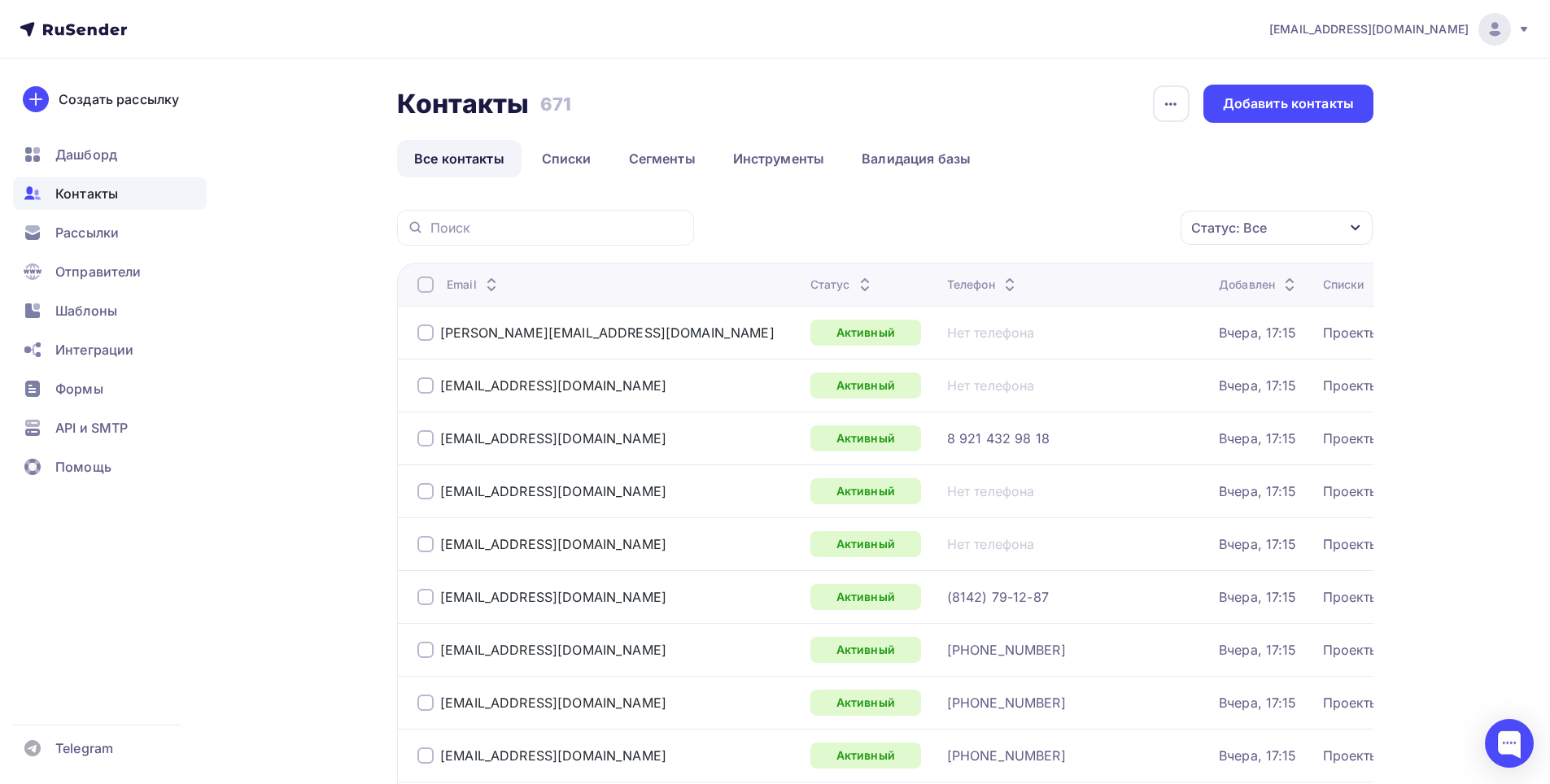
click at [94, 190] on span "Контакты" at bounding box center [86, 193] width 62 height 19
click at [548, 150] on link "Списки" at bounding box center [566, 158] width 84 height 37
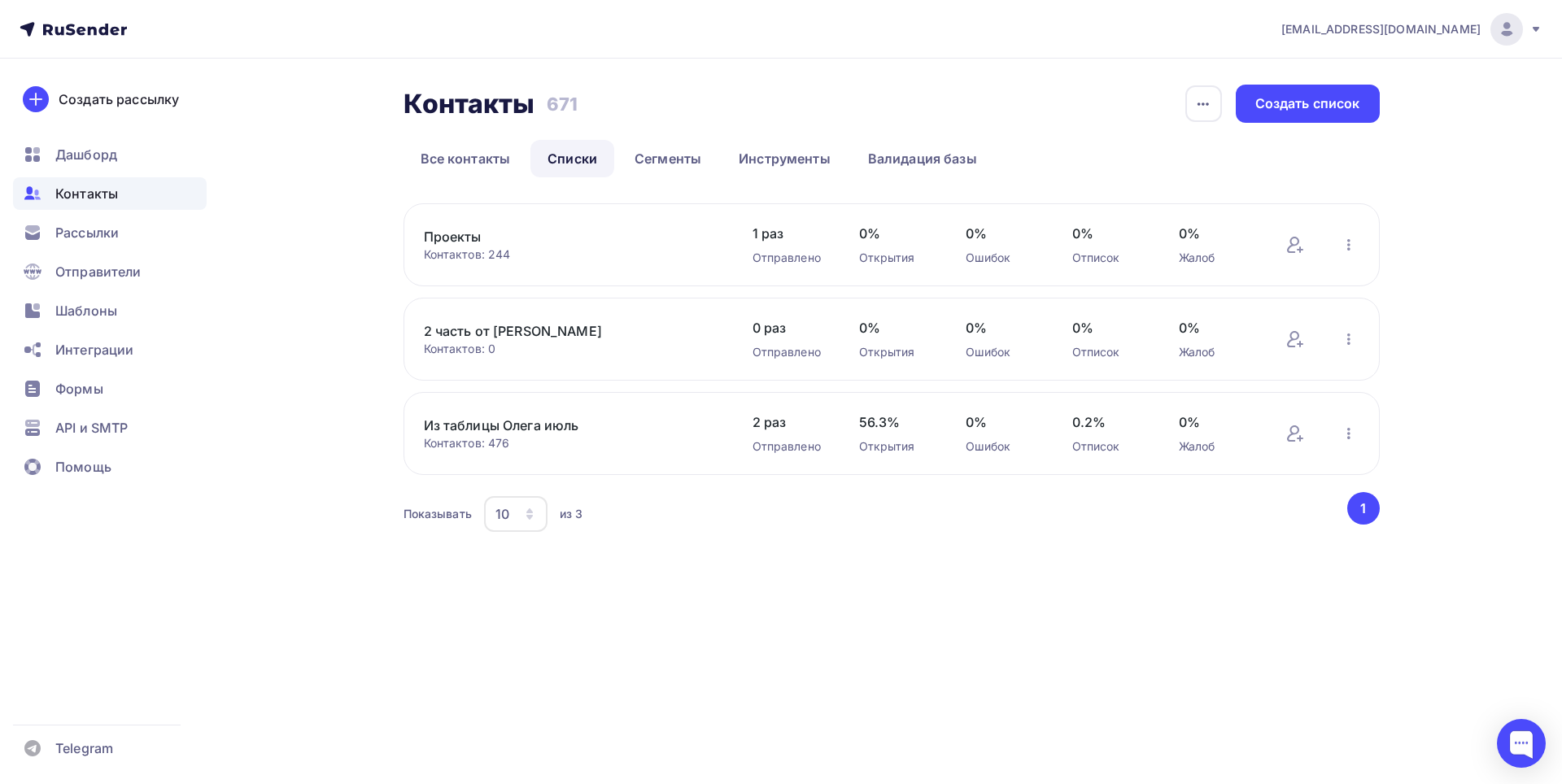
click at [454, 240] on link "Проекты" at bounding box center [562, 236] width 277 height 19
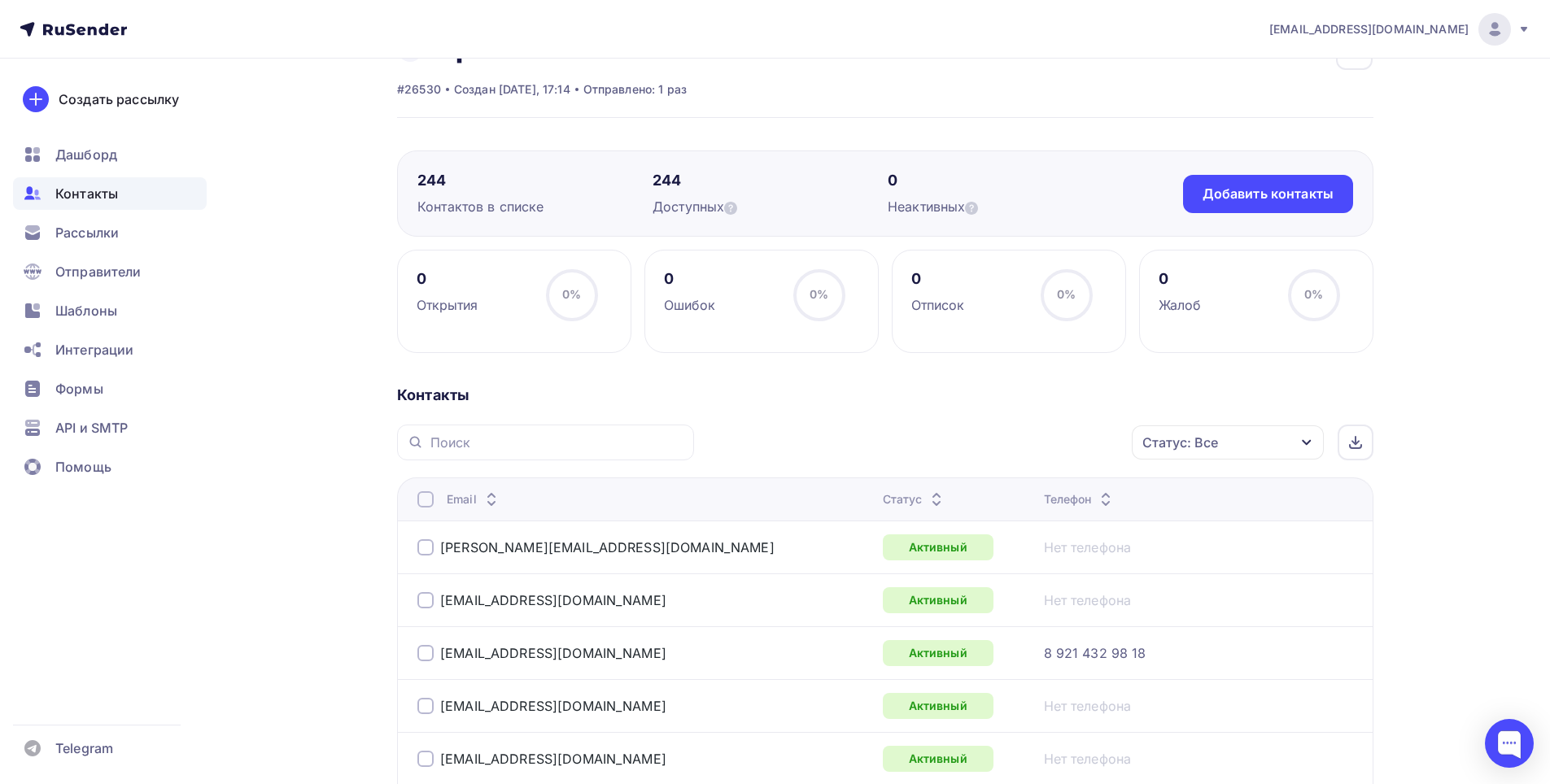
scroll to position [81, 0]
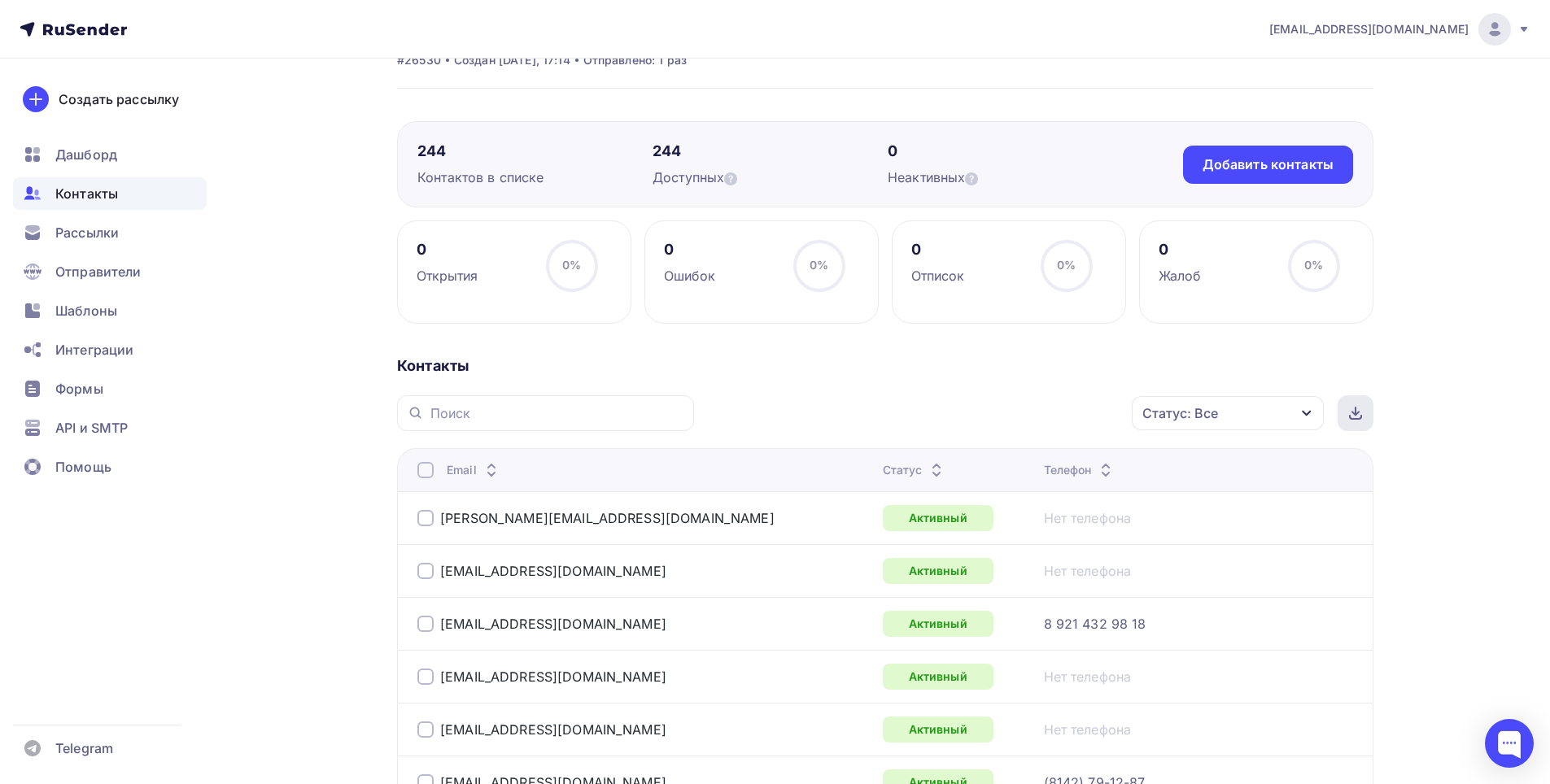
click at [1365, 408] on div at bounding box center [1355, 412] width 36 height 36
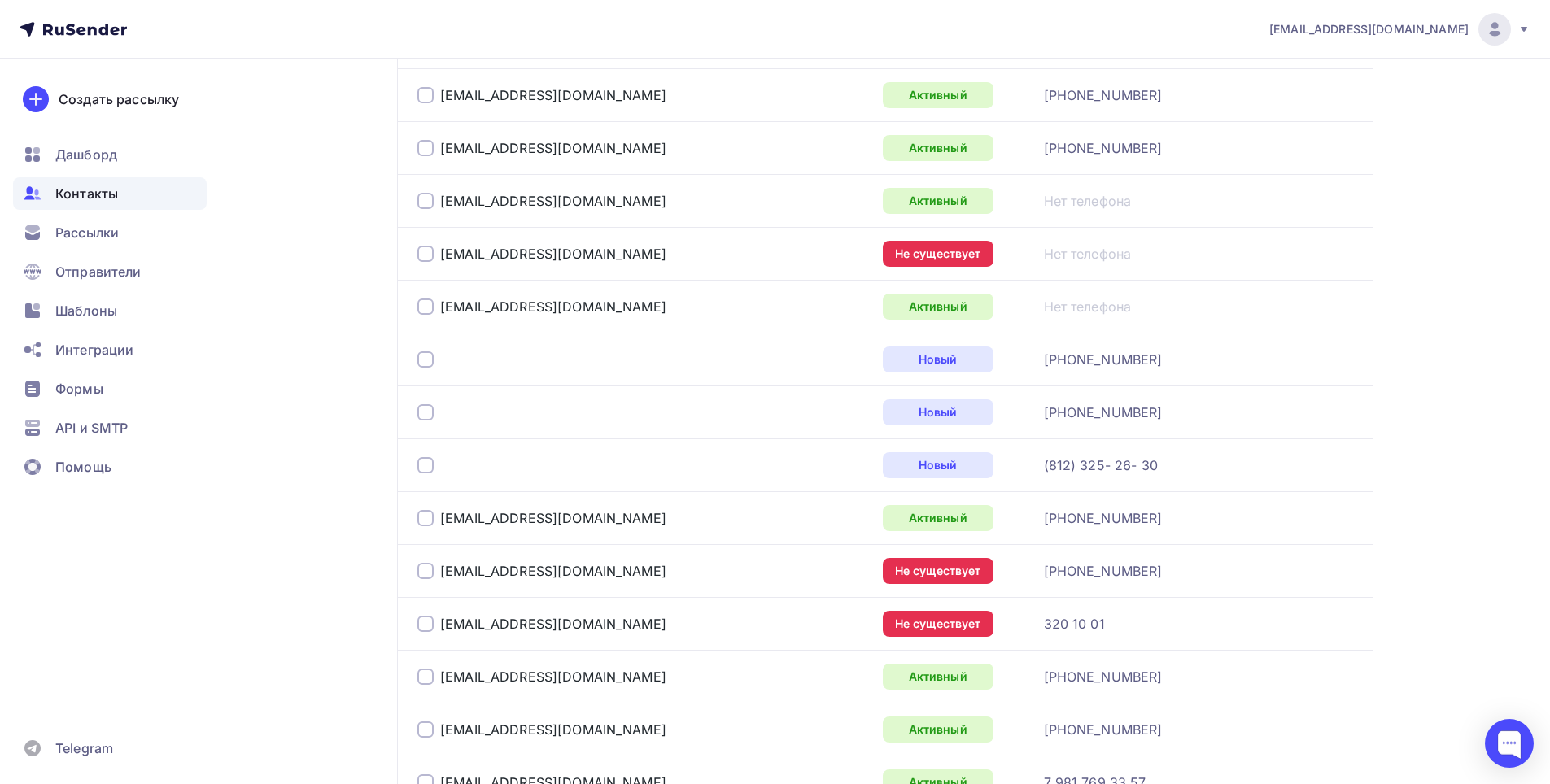
scroll to position [1139, 0]
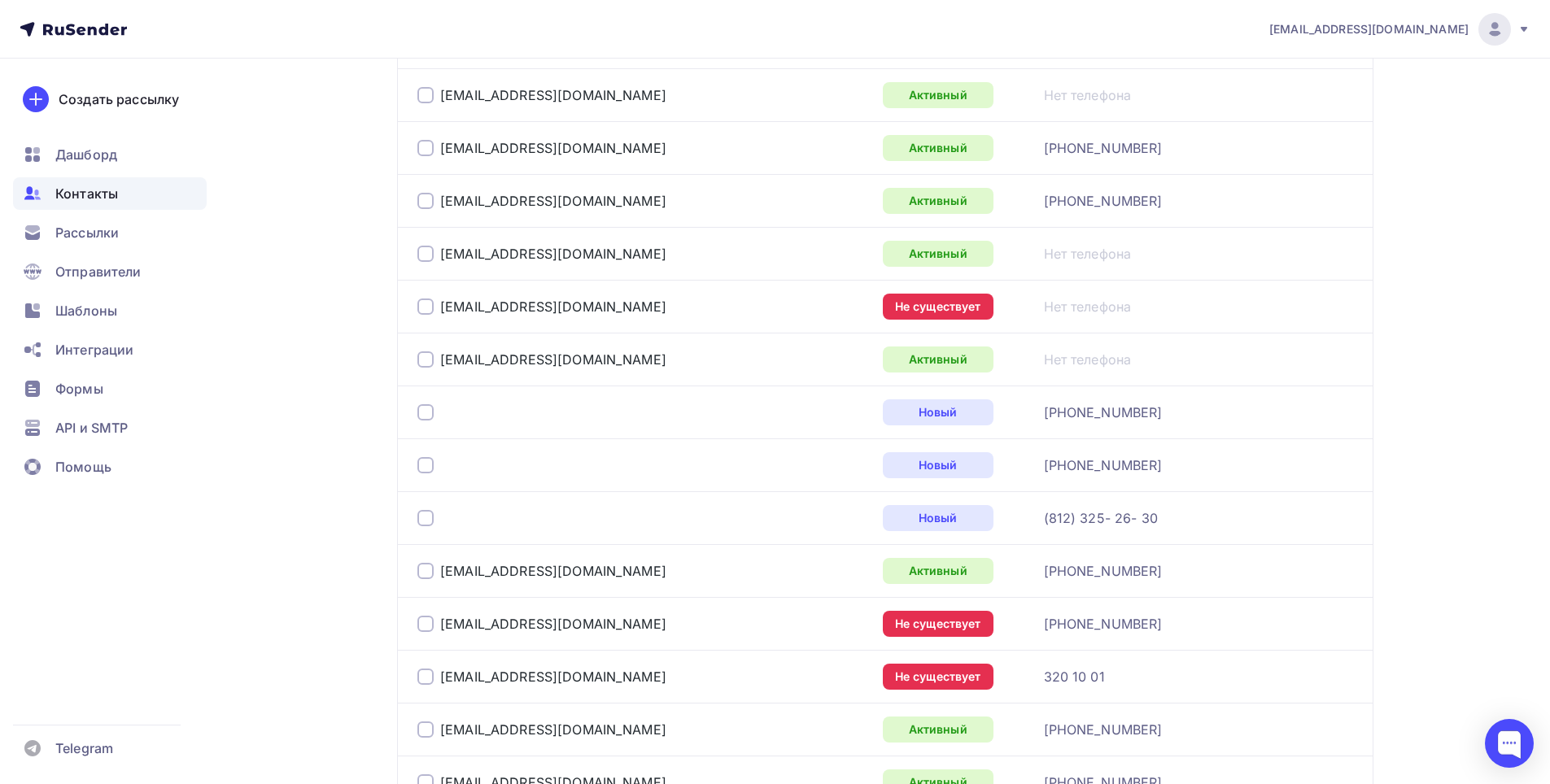
click at [425, 308] on div at bounding box center [426, 307] width 17 height 17
click at [430, 407] on div at bounding box center [426, 412] width 17 height 17
click at [427, 461] on div at bounding box center [426, 466] width 17 height 17
click at [422, 526] on div at bounding box center [620, 518] width 407 height 26
click at [424, 519] on div at bounding box center [426, 518] width 17 height 17
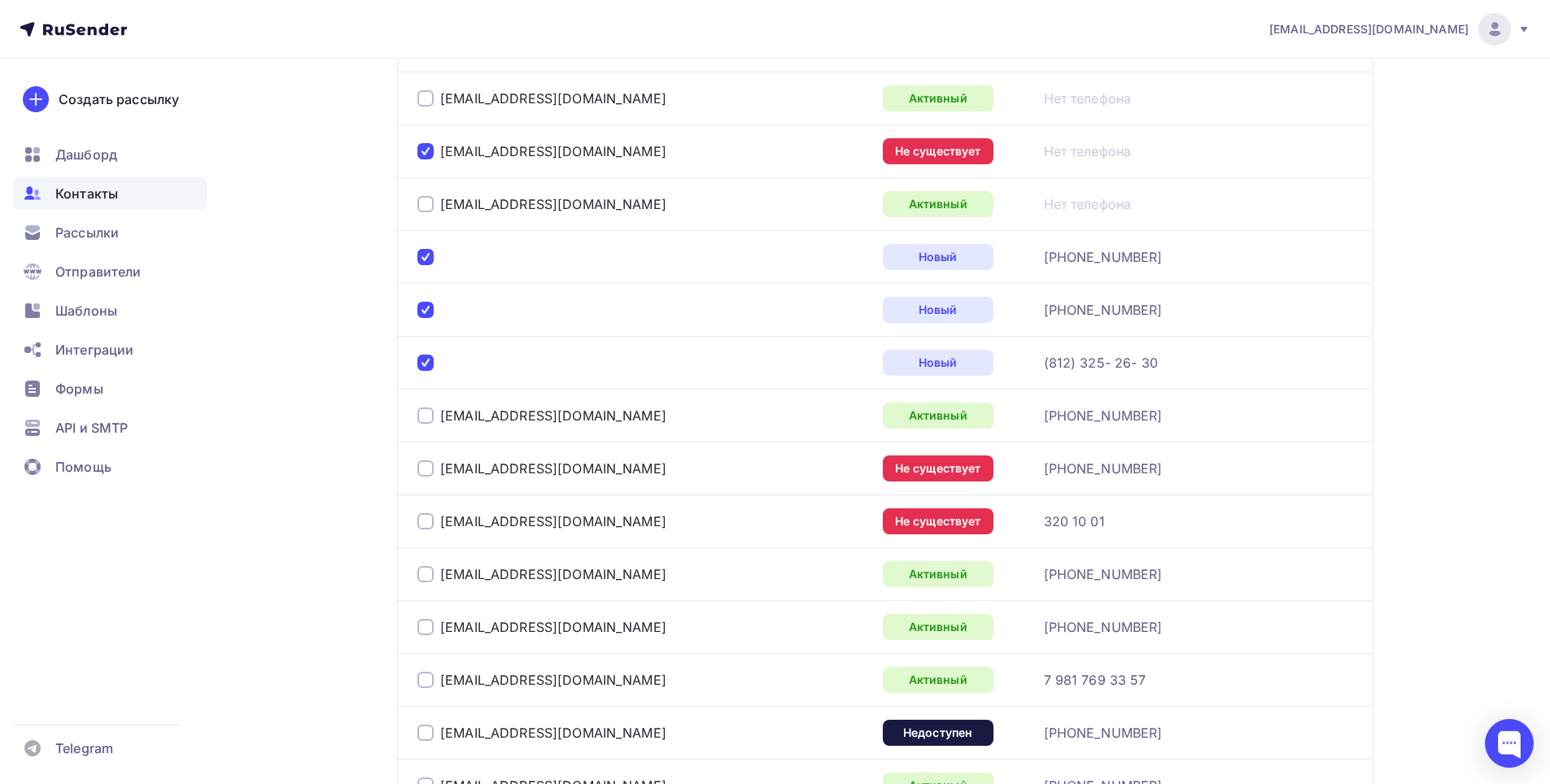
scroll to position [1301, 0]
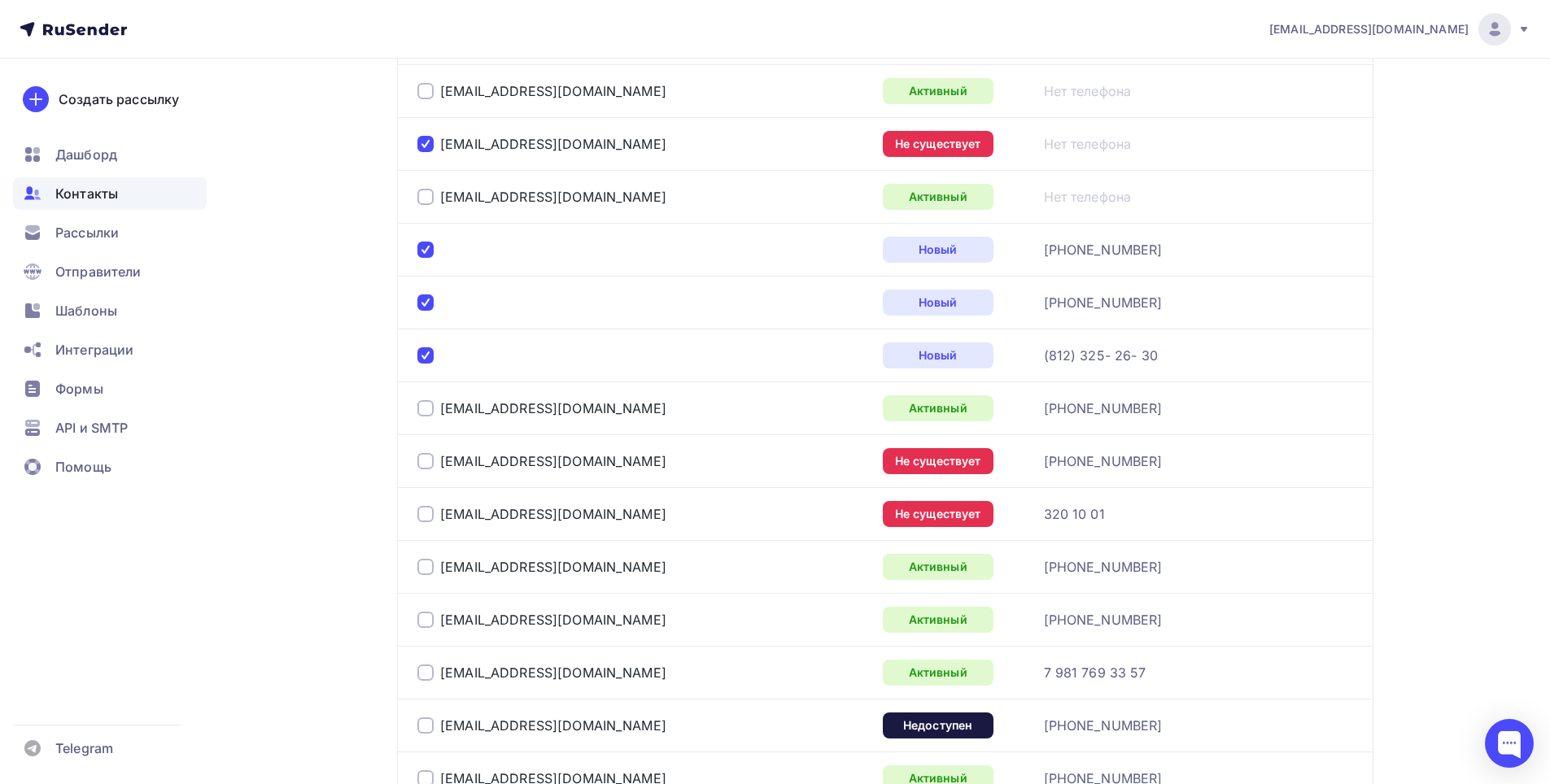
click at [427, 458] on div at bounding box center [426, 461] width 17 height 17
click at [423, 519] on div at bounding box center [426, 515] width 17 height 17
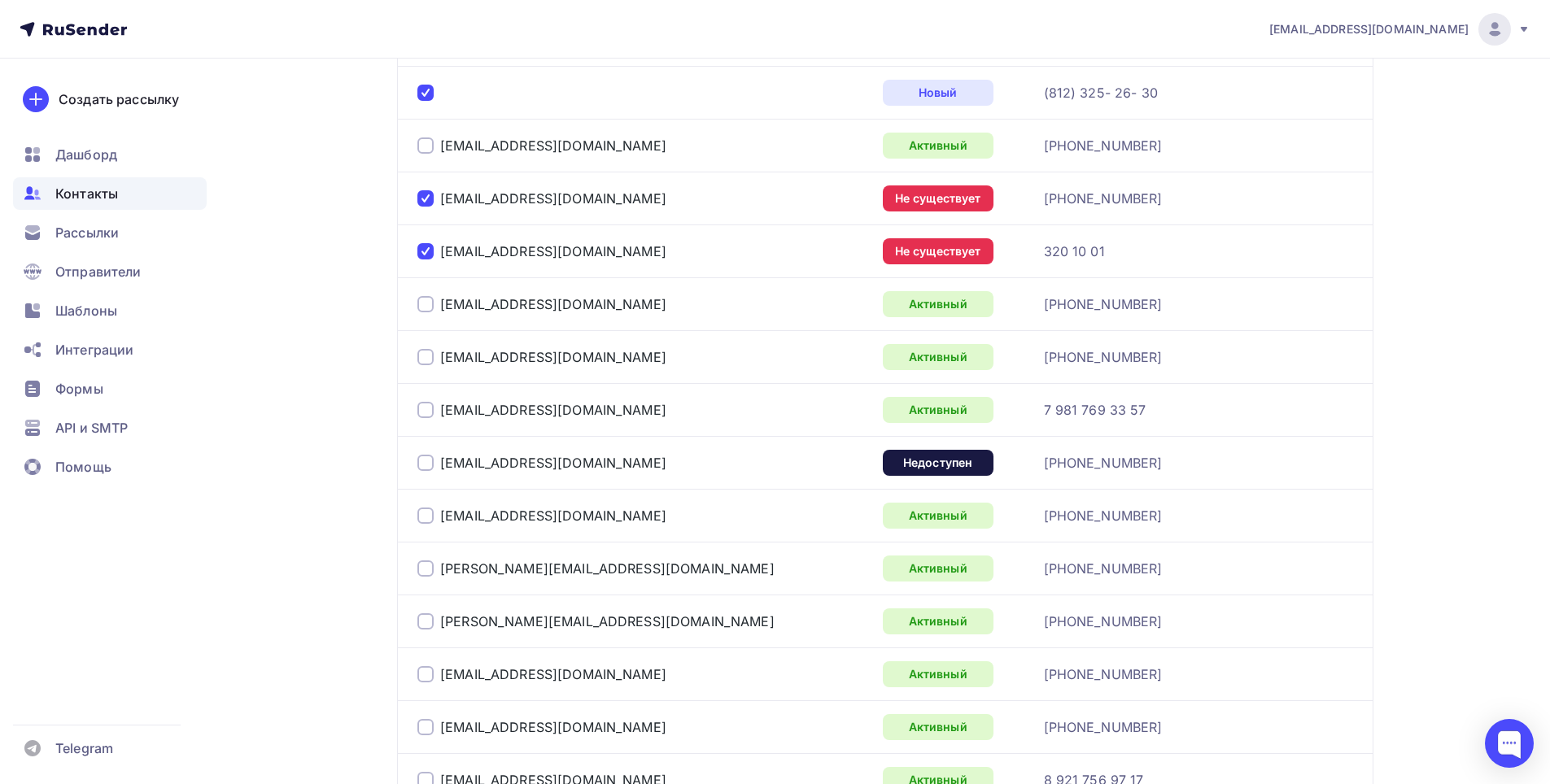
scroll to position [1708, 0]
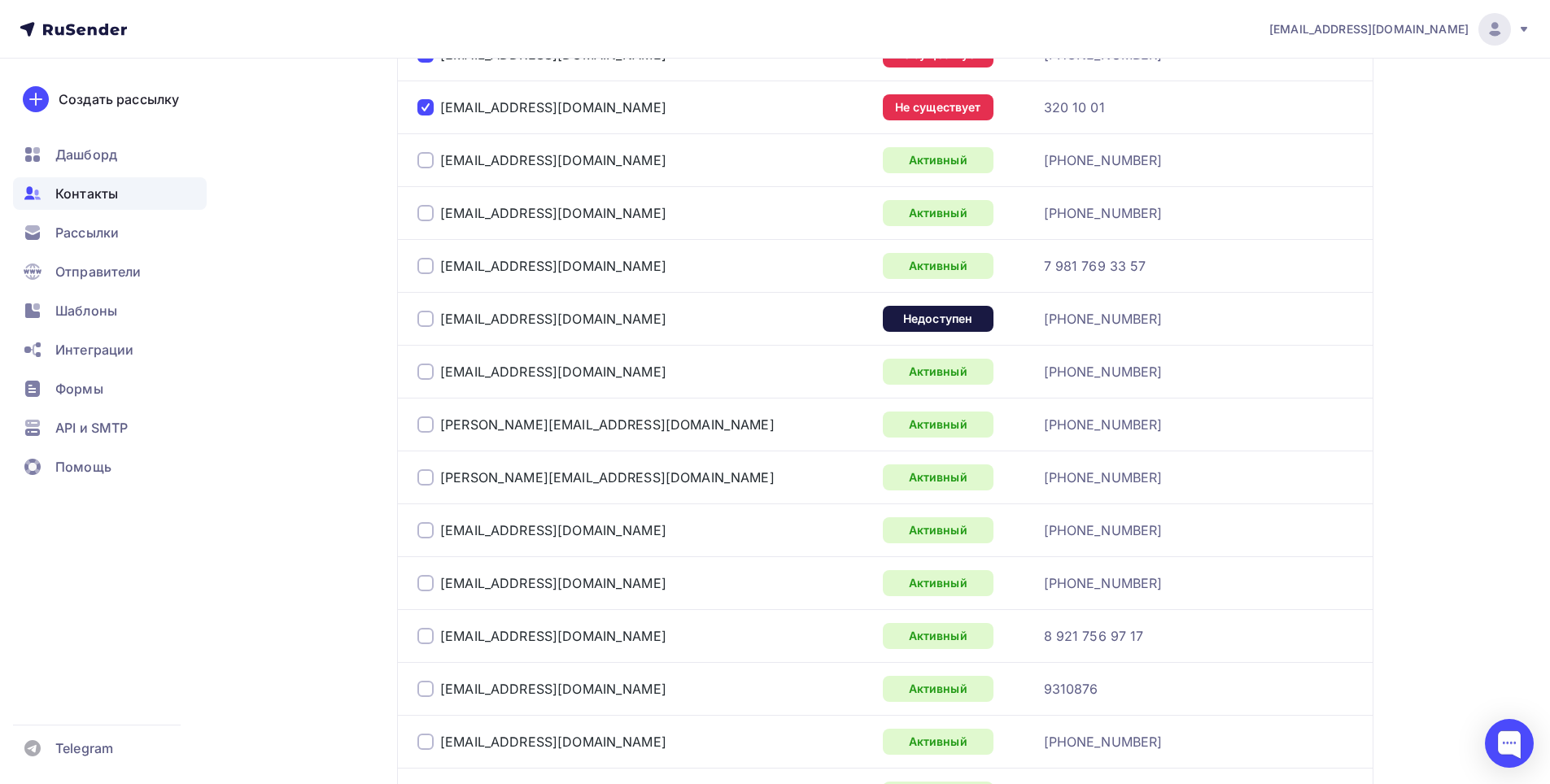
click at [427, 317] on div at bounding box center [426, 319] width 17 height 17
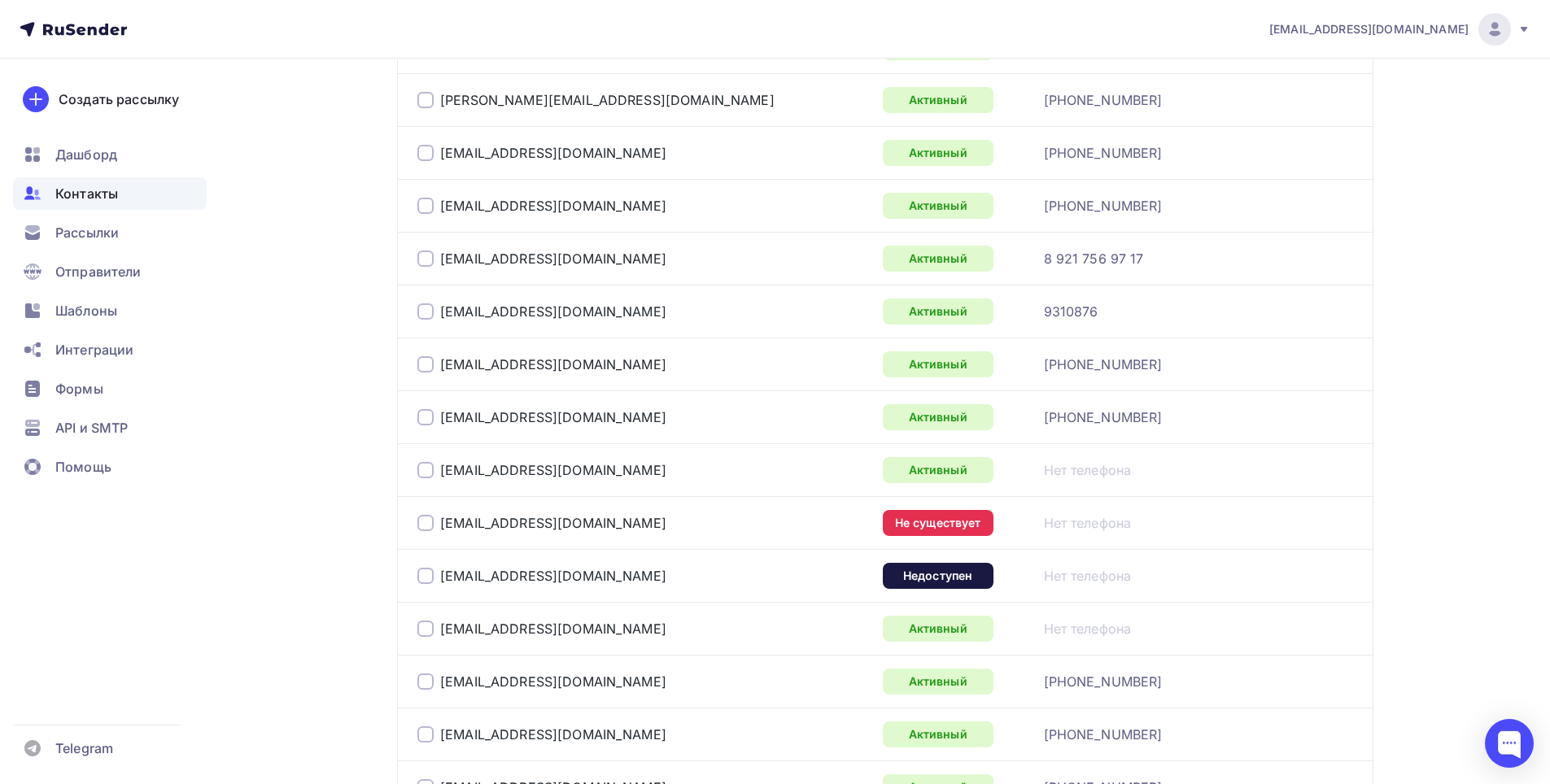
scroll to position [2115, 0]
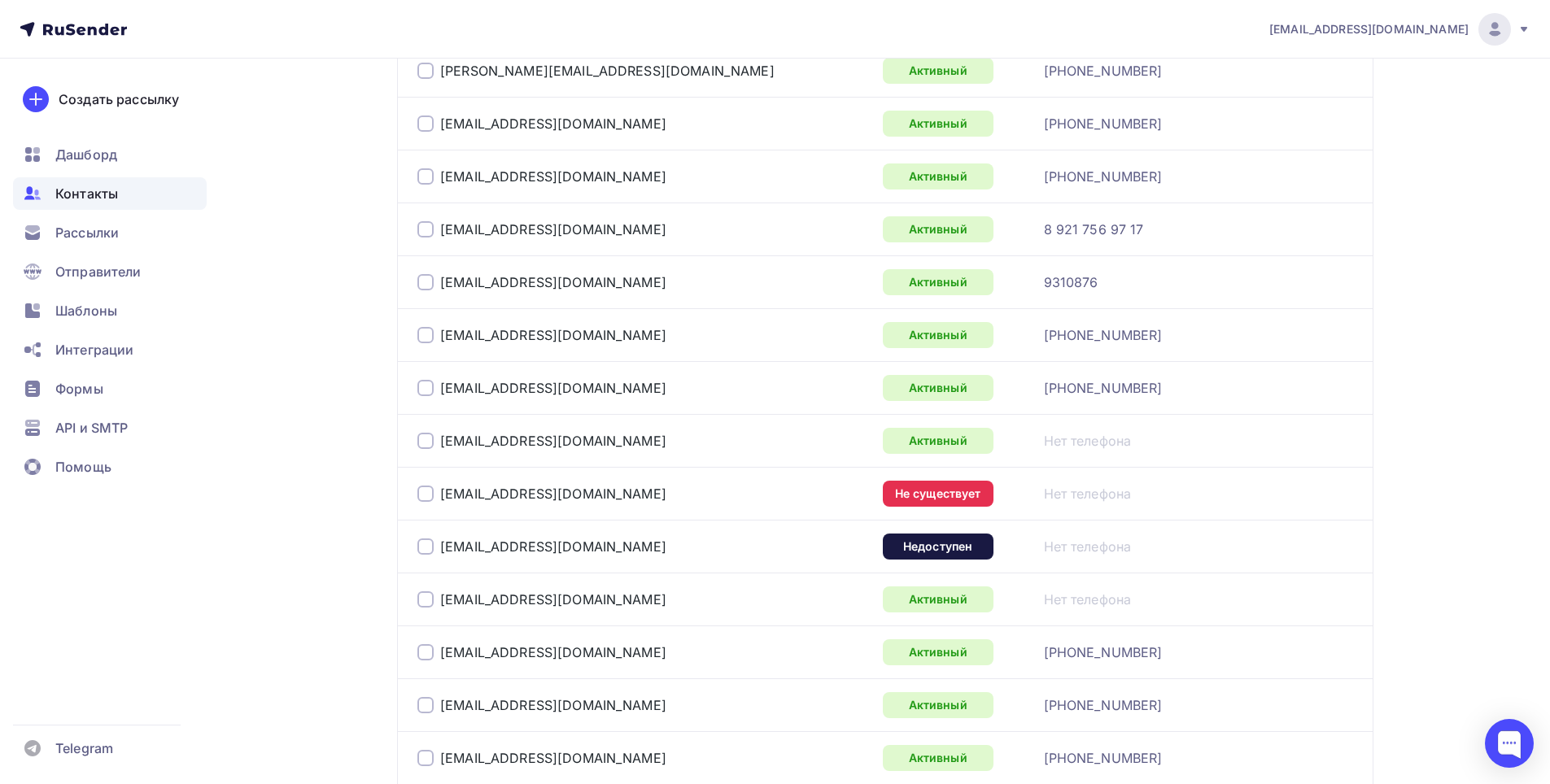
click at [427, 492] on div at bounding box center [426, 494] width 17 height 17
click at [422, 551] on div at bounding box center [426, 547] width 17 height 17
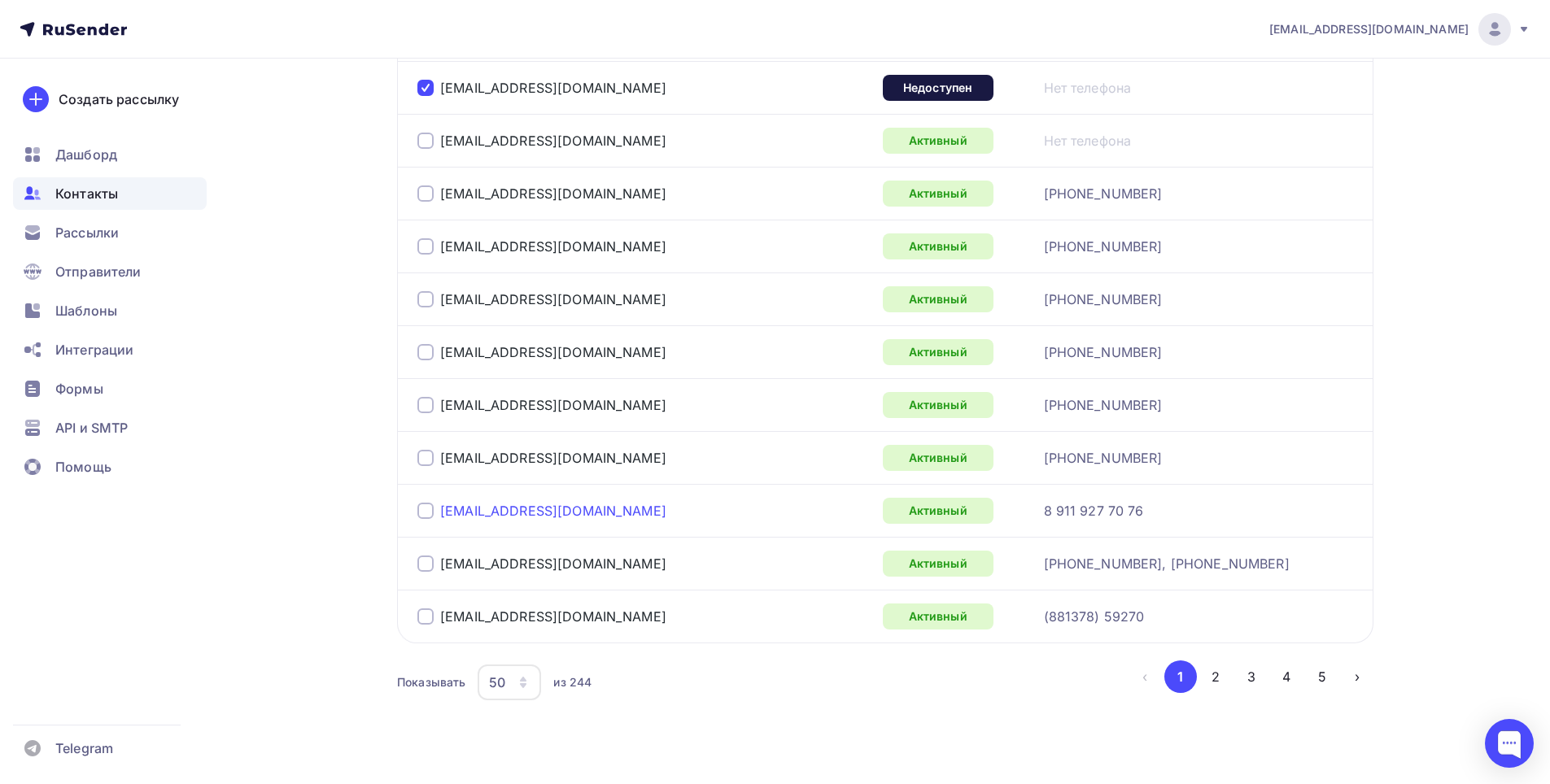
scroll to position [2599, 0]
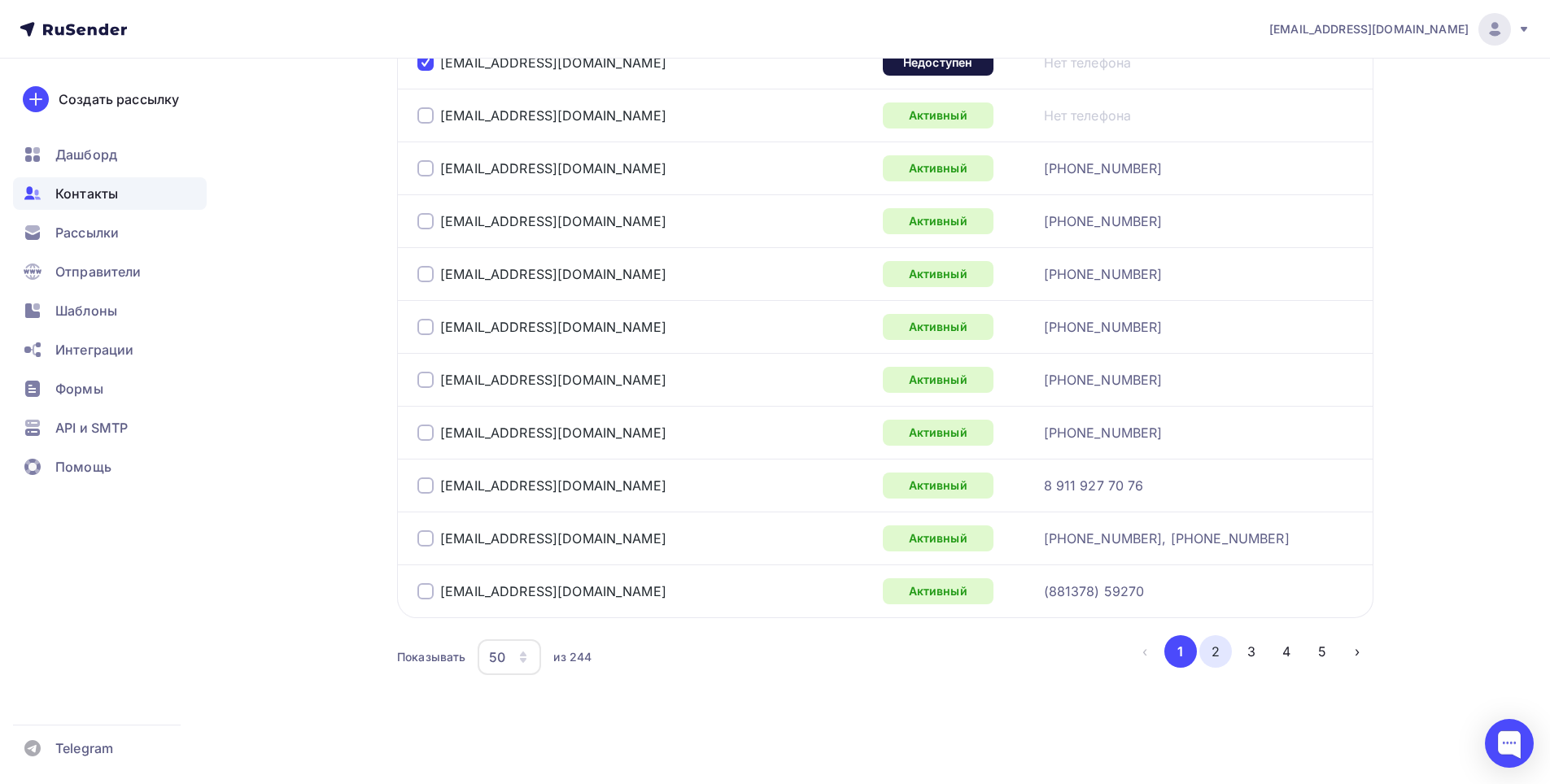
click at [1212, 653] on button "2" at bounding box center [1215, 651] width 32 height 32
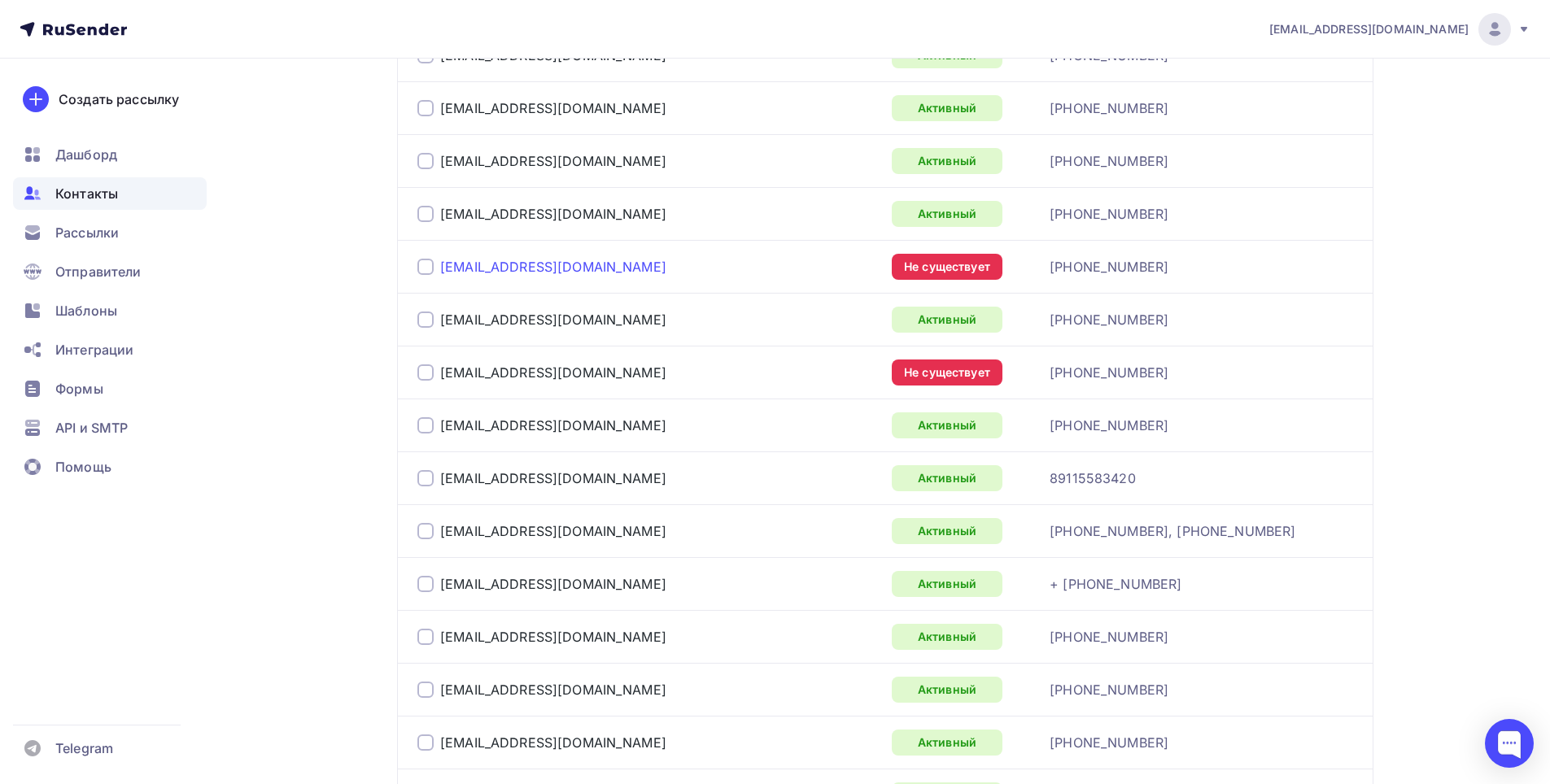
scroll to position [1005, 0]
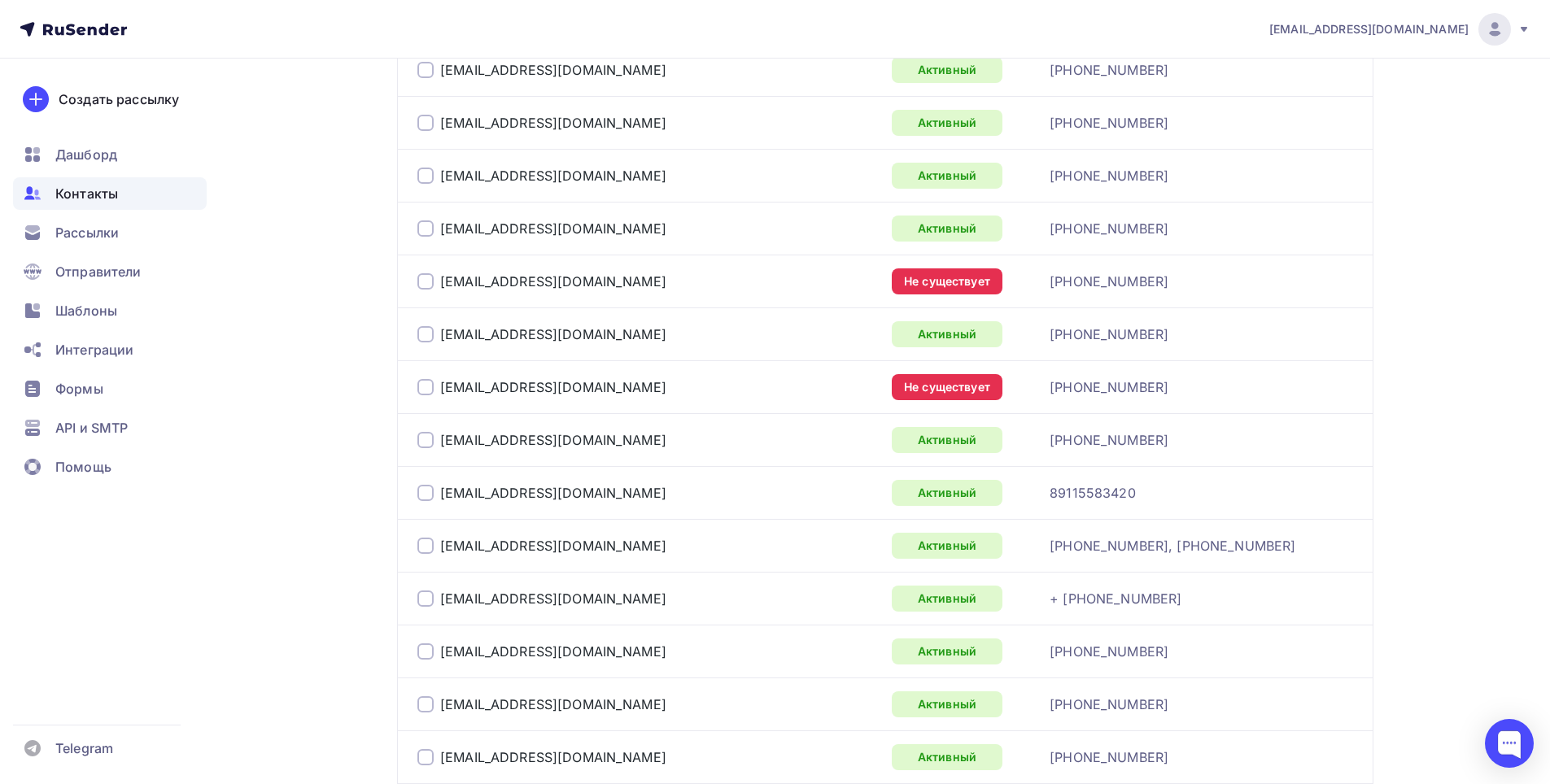
click at [430, 280] on div at bounding box center [426, 282] width 17 height 17
click at [429, 385] on div at bounding box center [426, 387] width 17 height 17
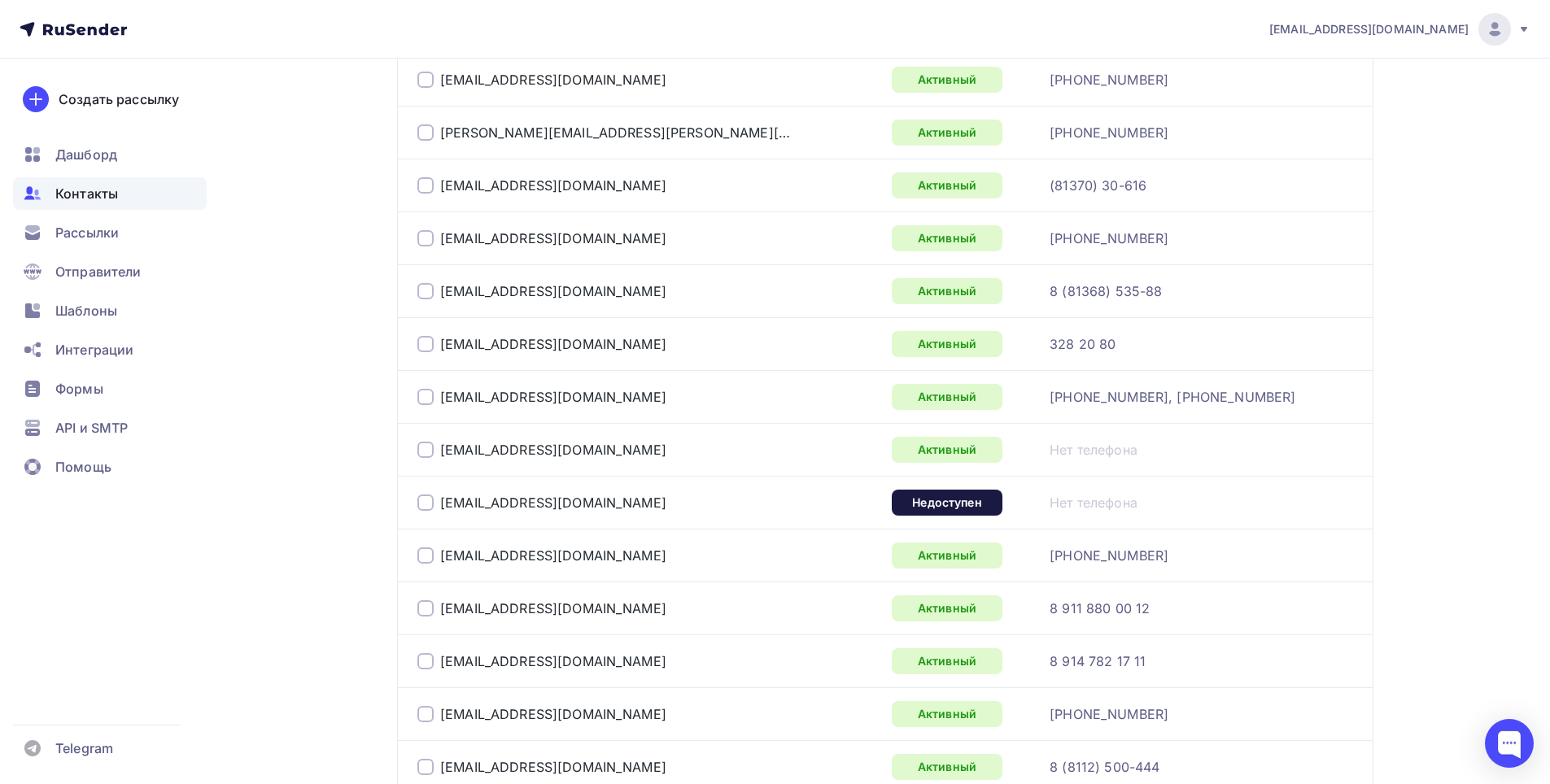
scroll to position [1900, 0]
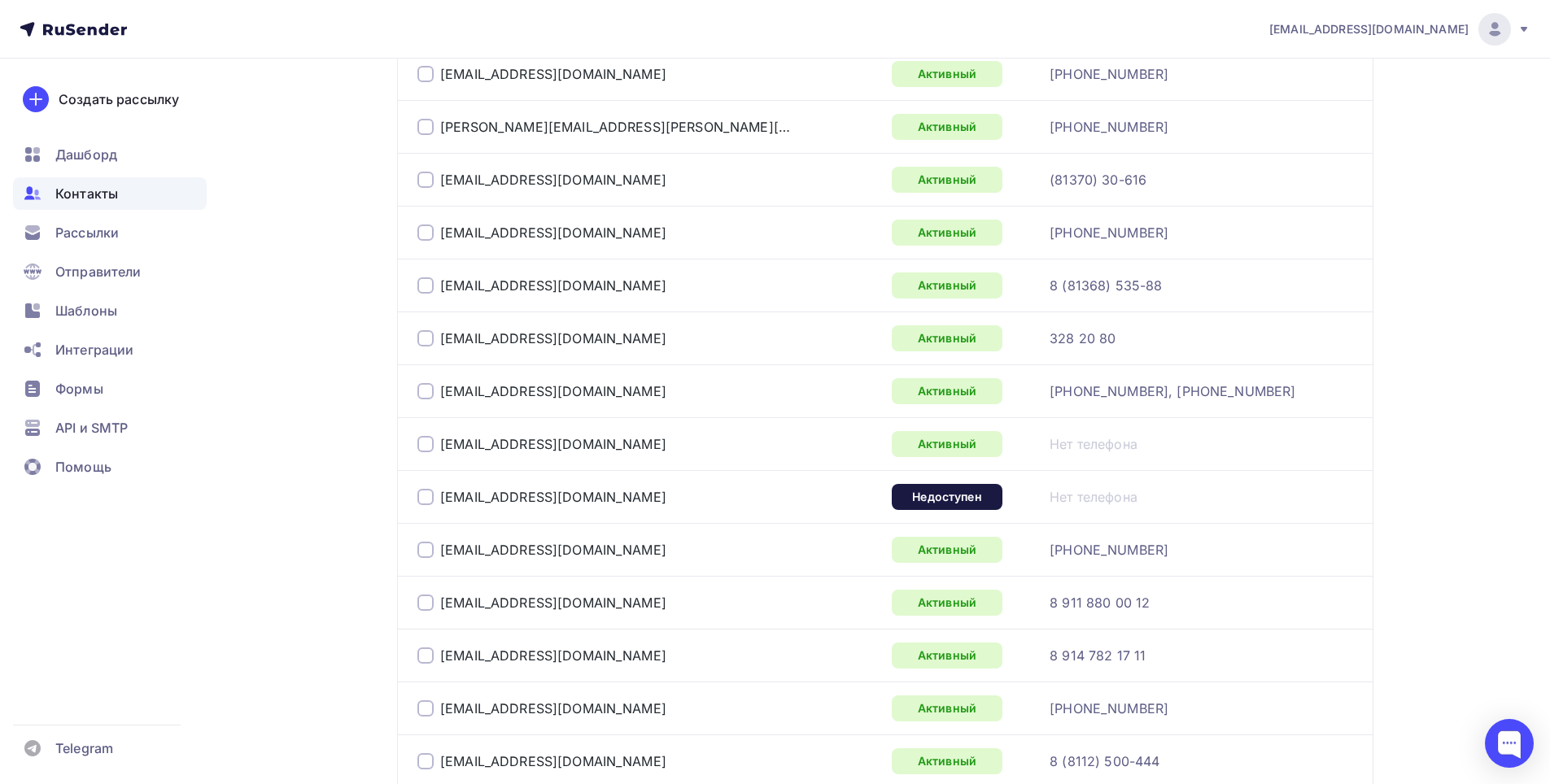
click at [426, 494] on div at bounding box center [426, 497] width 17 height 17
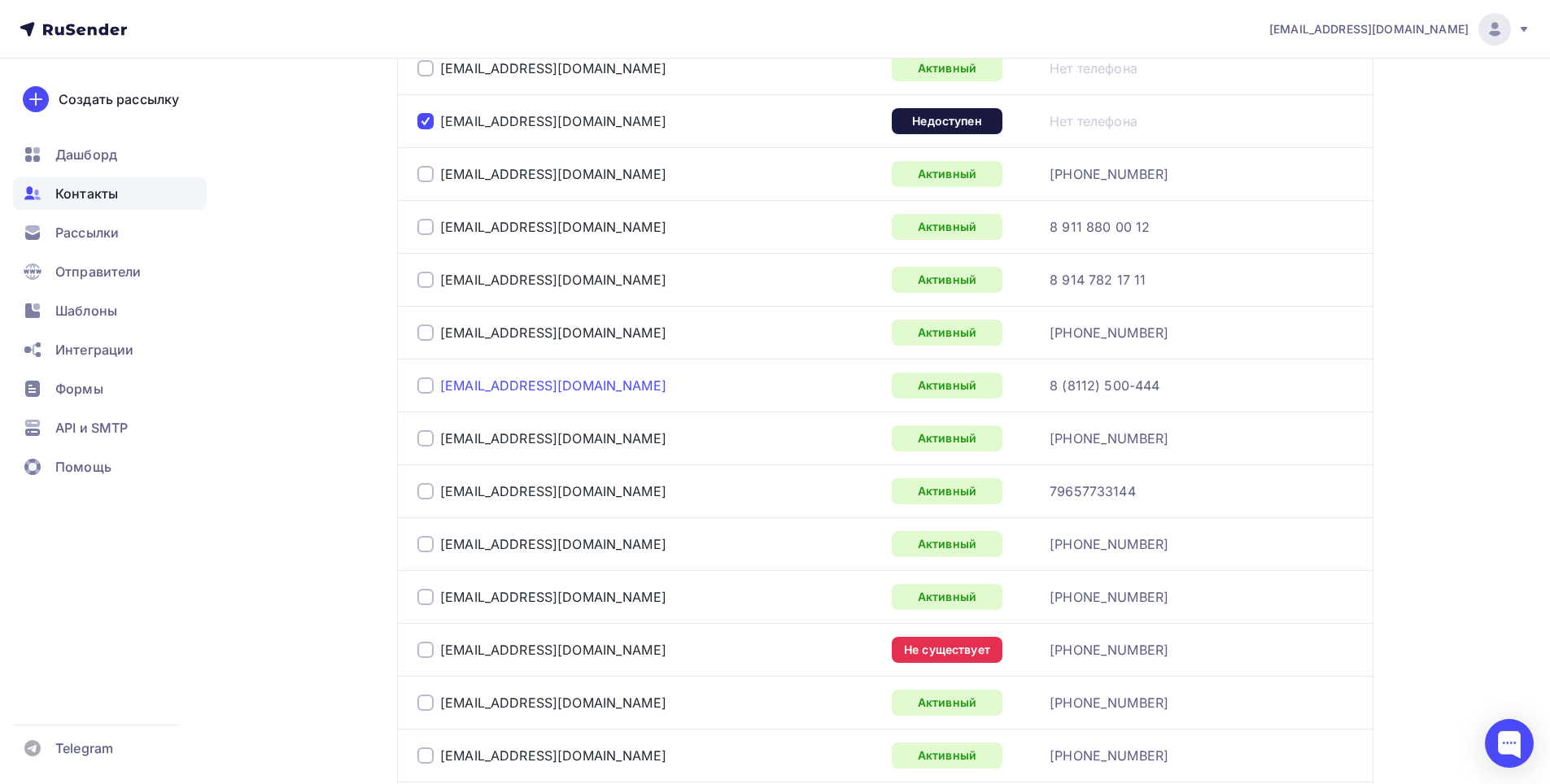
scroll to position [2307, 0]
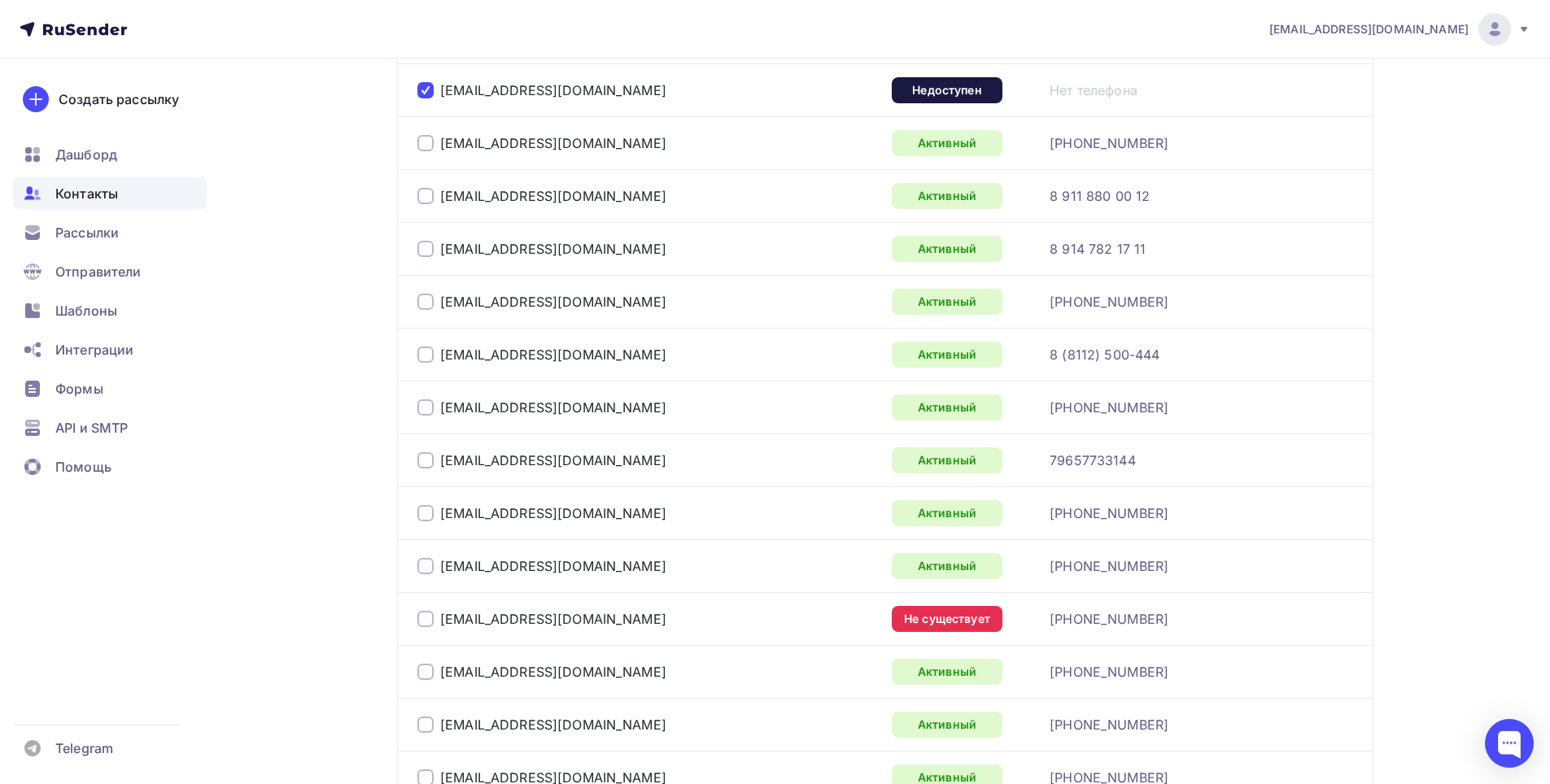
click at [423, 620] on div at bounding box center [426, 619] width 17 height 17
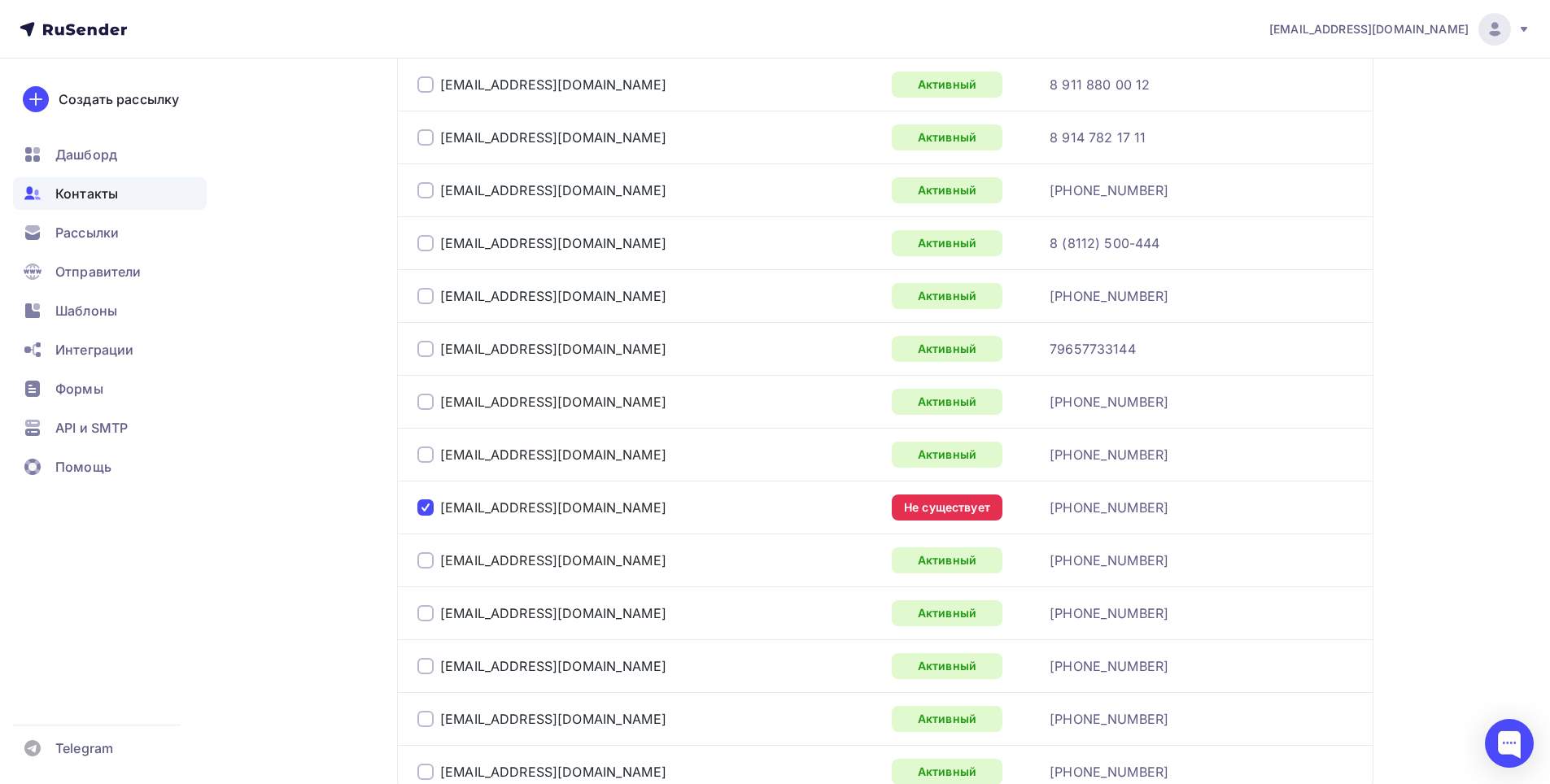
scroll to position [2599, 0]
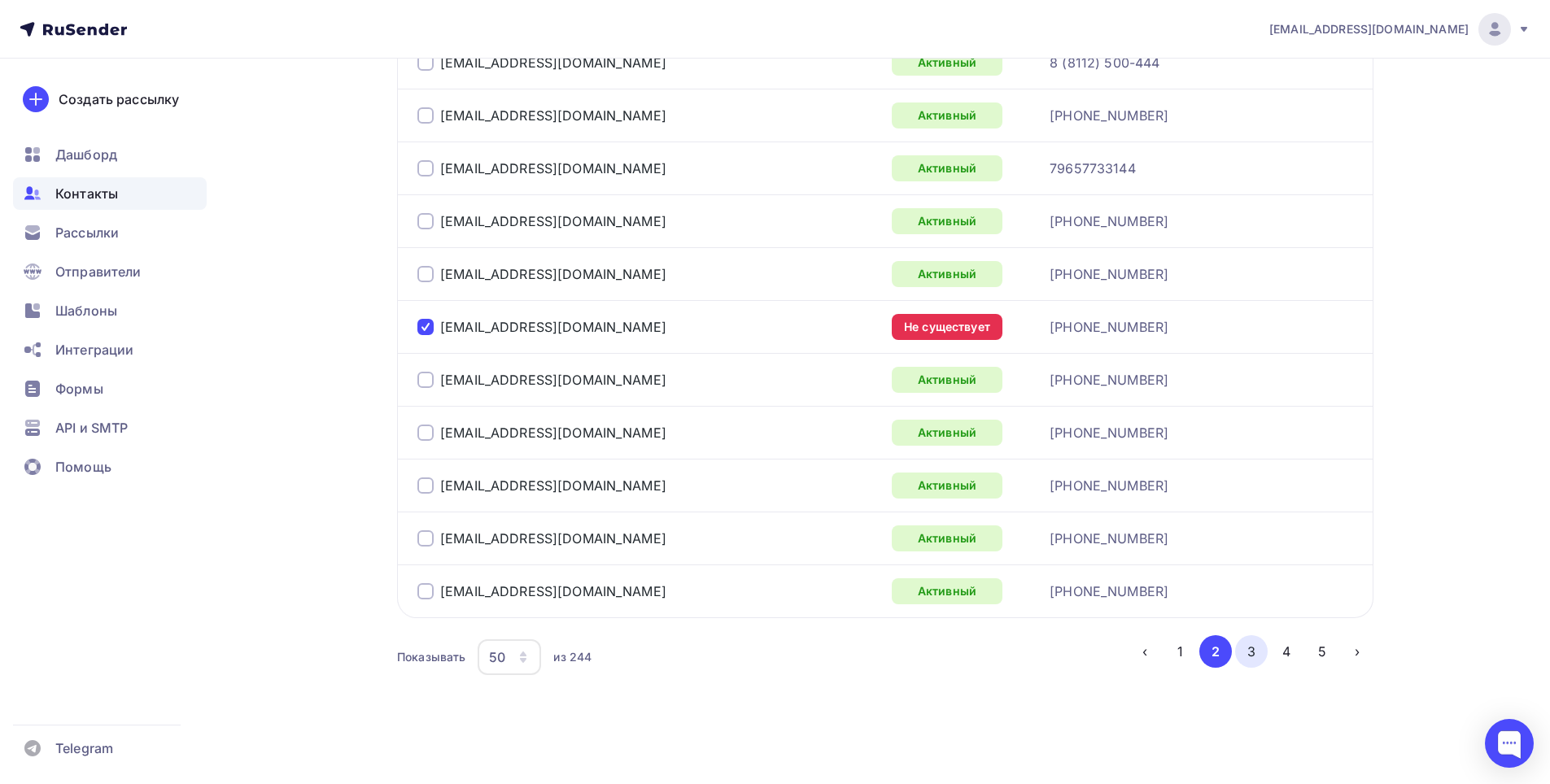
click at [1250, 653] on button "3" at bounding box center [1251, 651] width 32 height 32
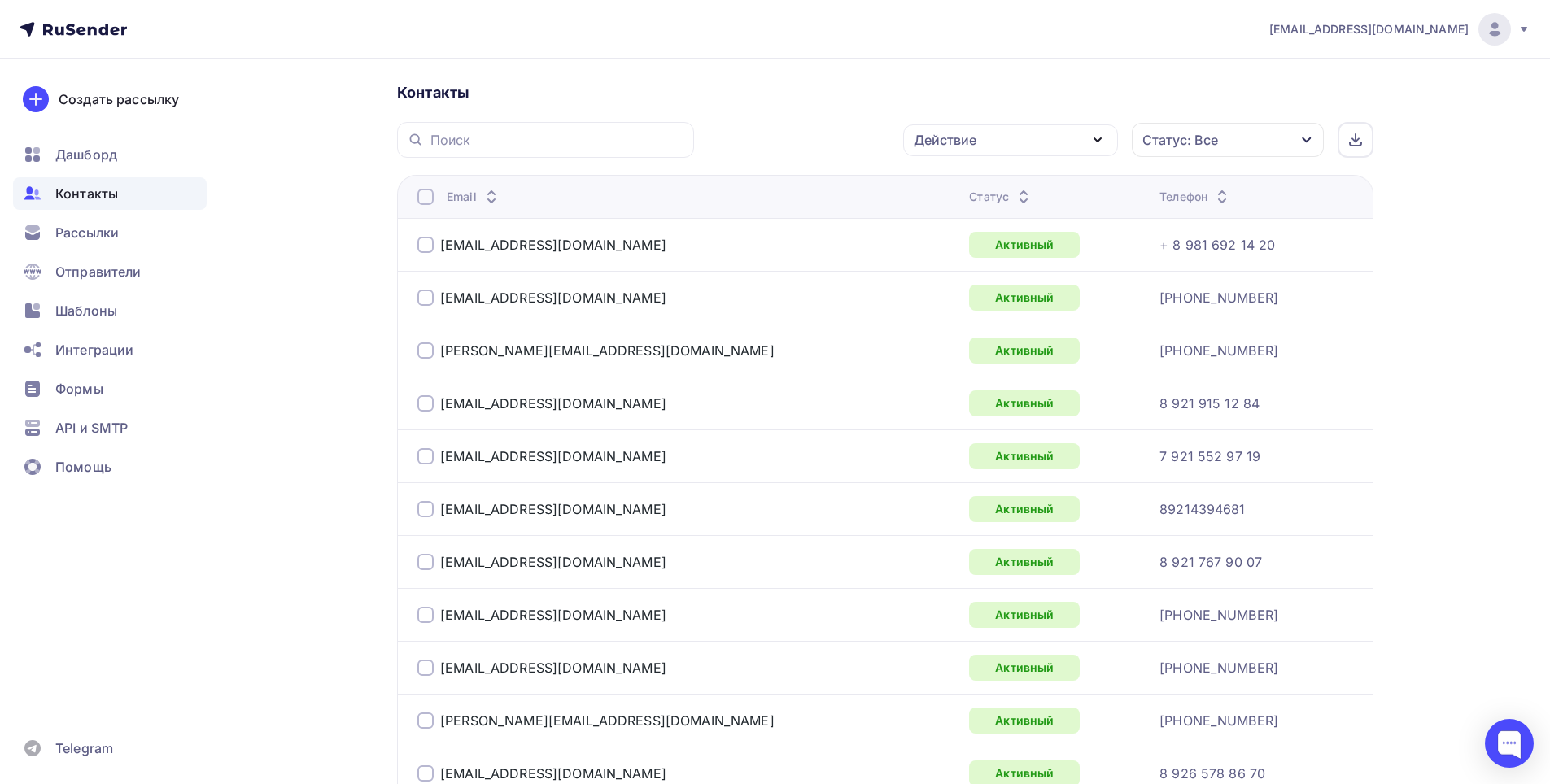
scroll to position [924, 0]
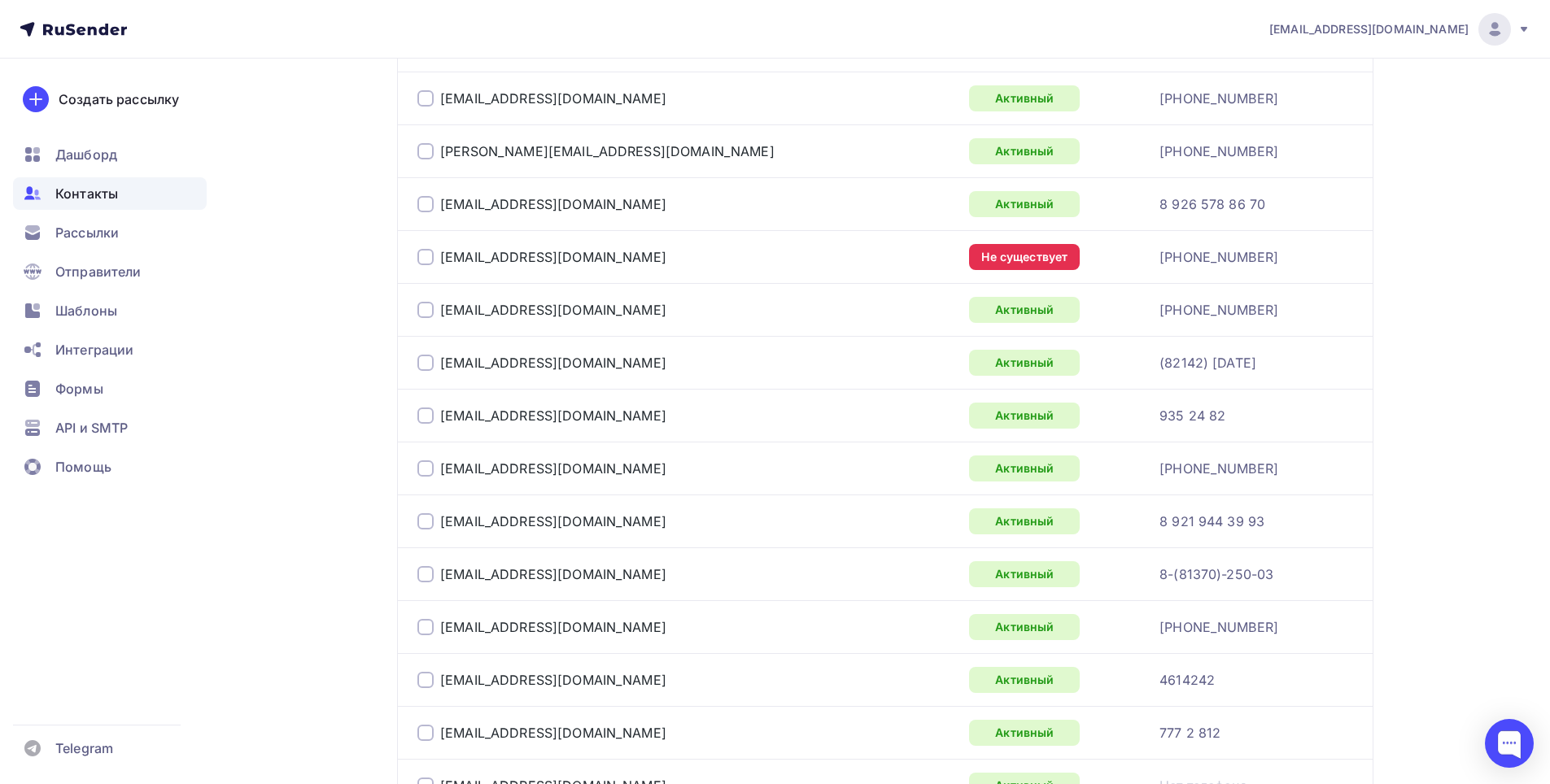
click at [430, 256] on div at bounding box center [426, 257] width 17 height 17
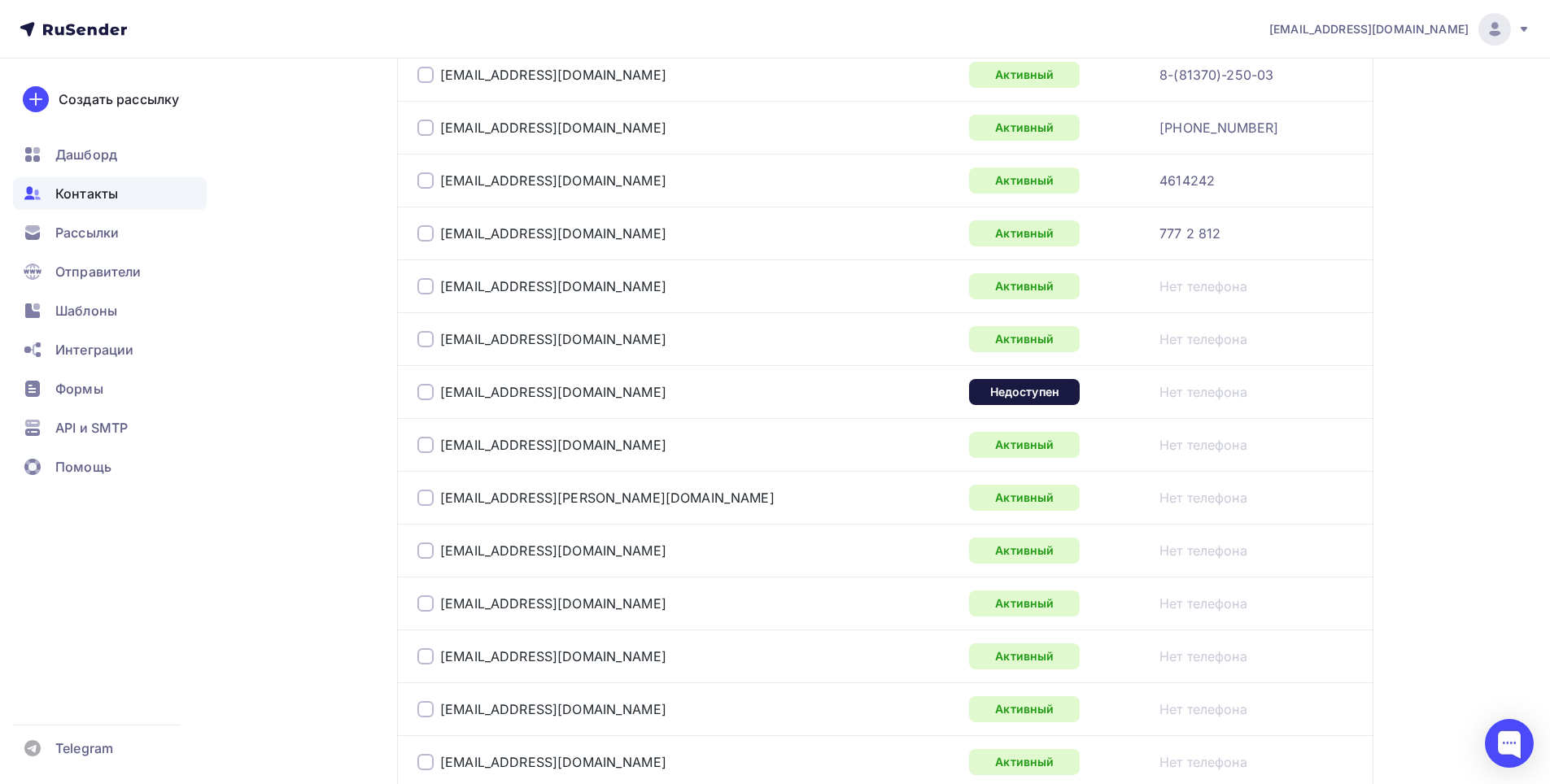
scroll to position [1493, 0]
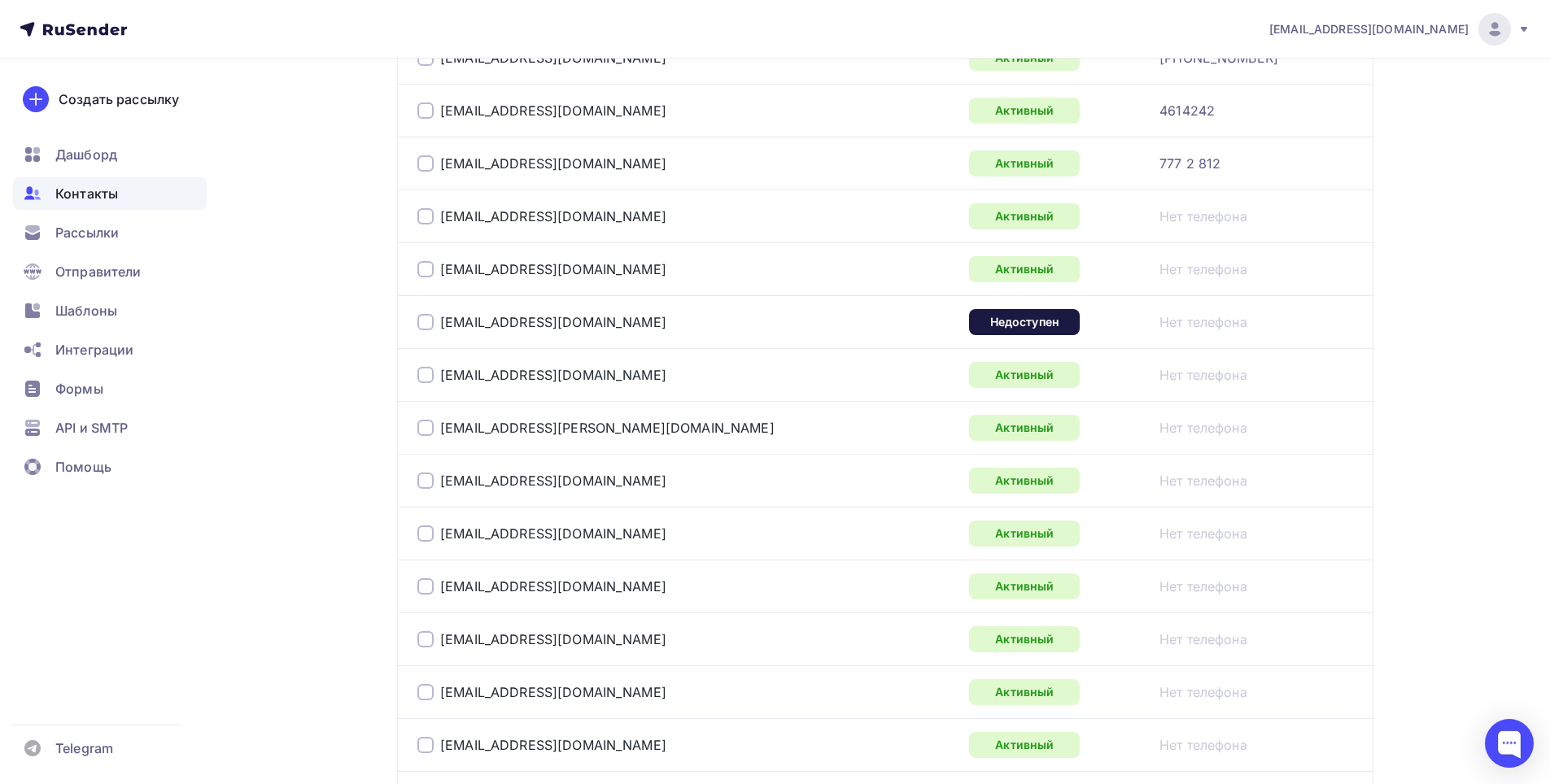
click at [428, 322] on div at bounding box center [426, 323] width 17 height 17
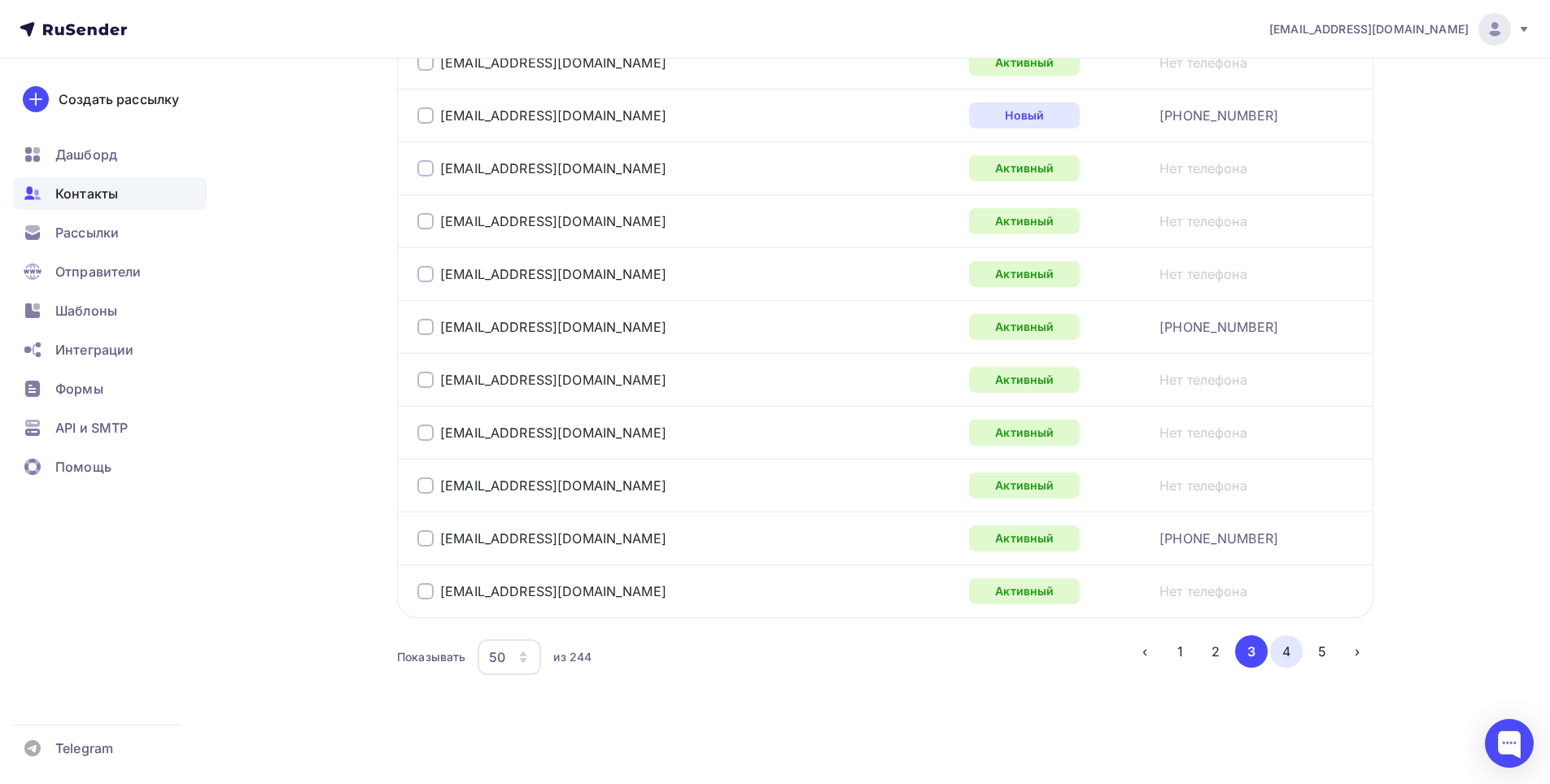
click at [1283, 660] on button "4" at bounding box center [1286, 651] width 32 height 32
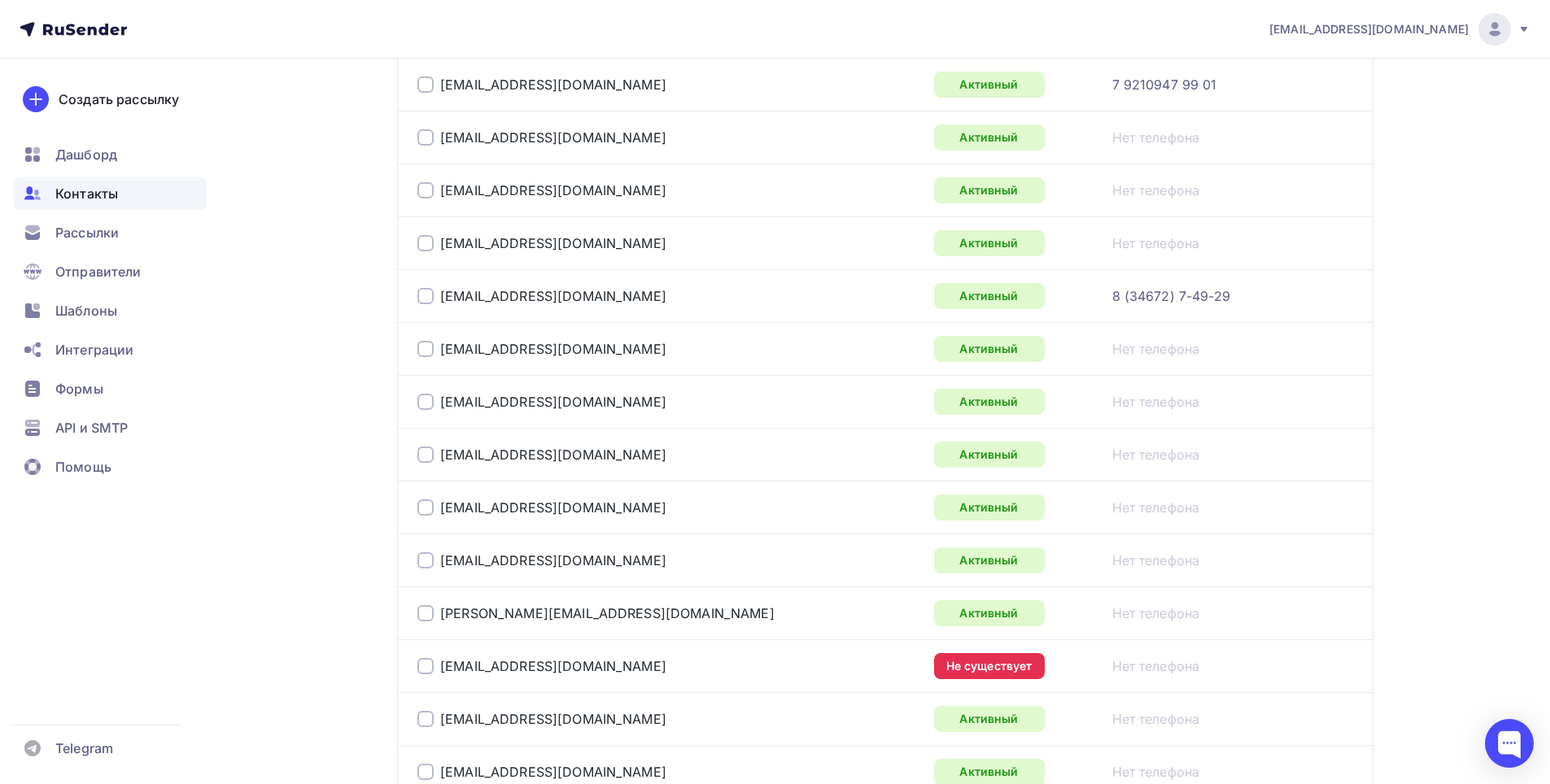
scroll to position [1005, 0]
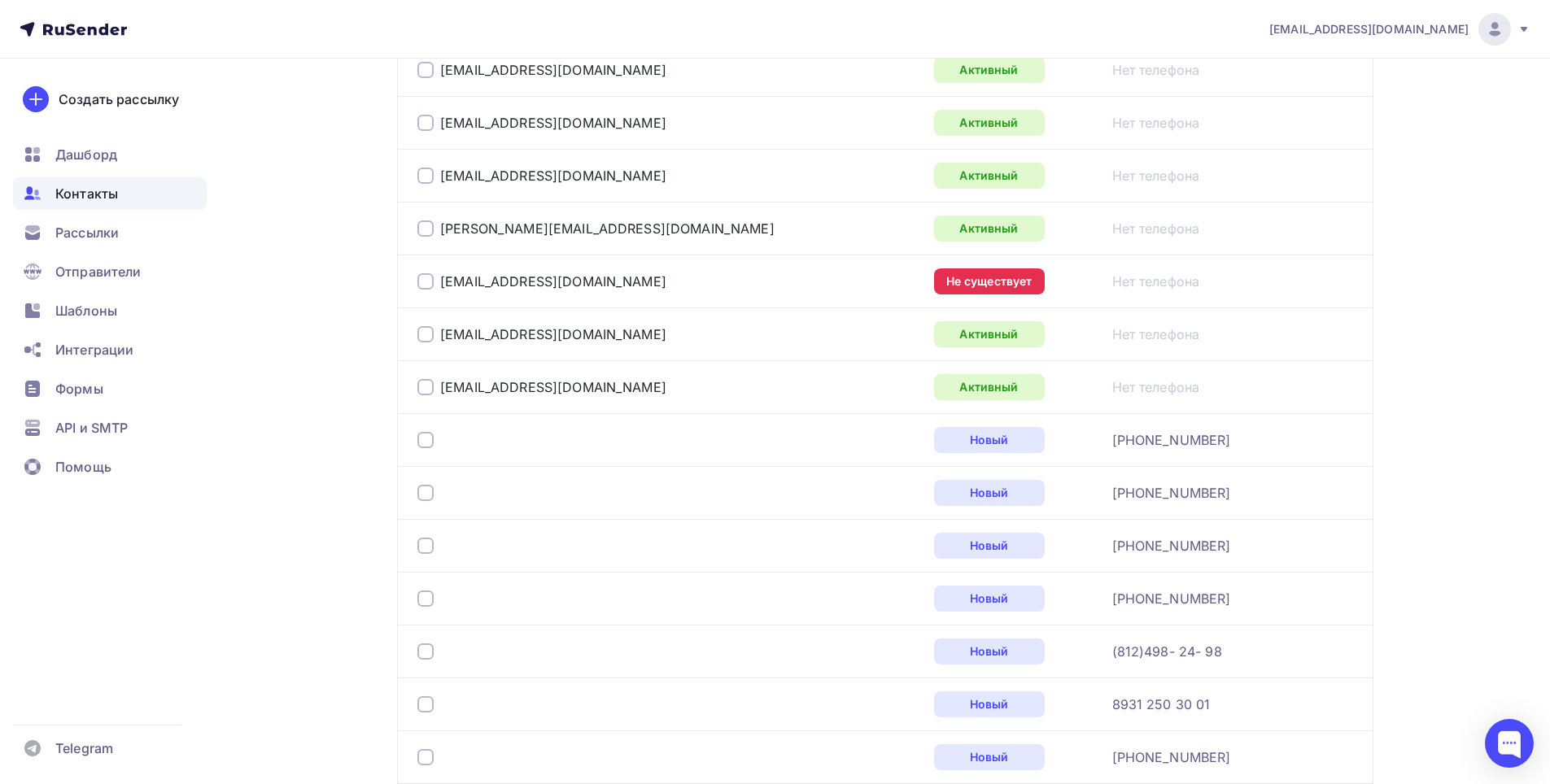
click at [432, 277] on div at bounding box center [426, 282] width 17 height 17
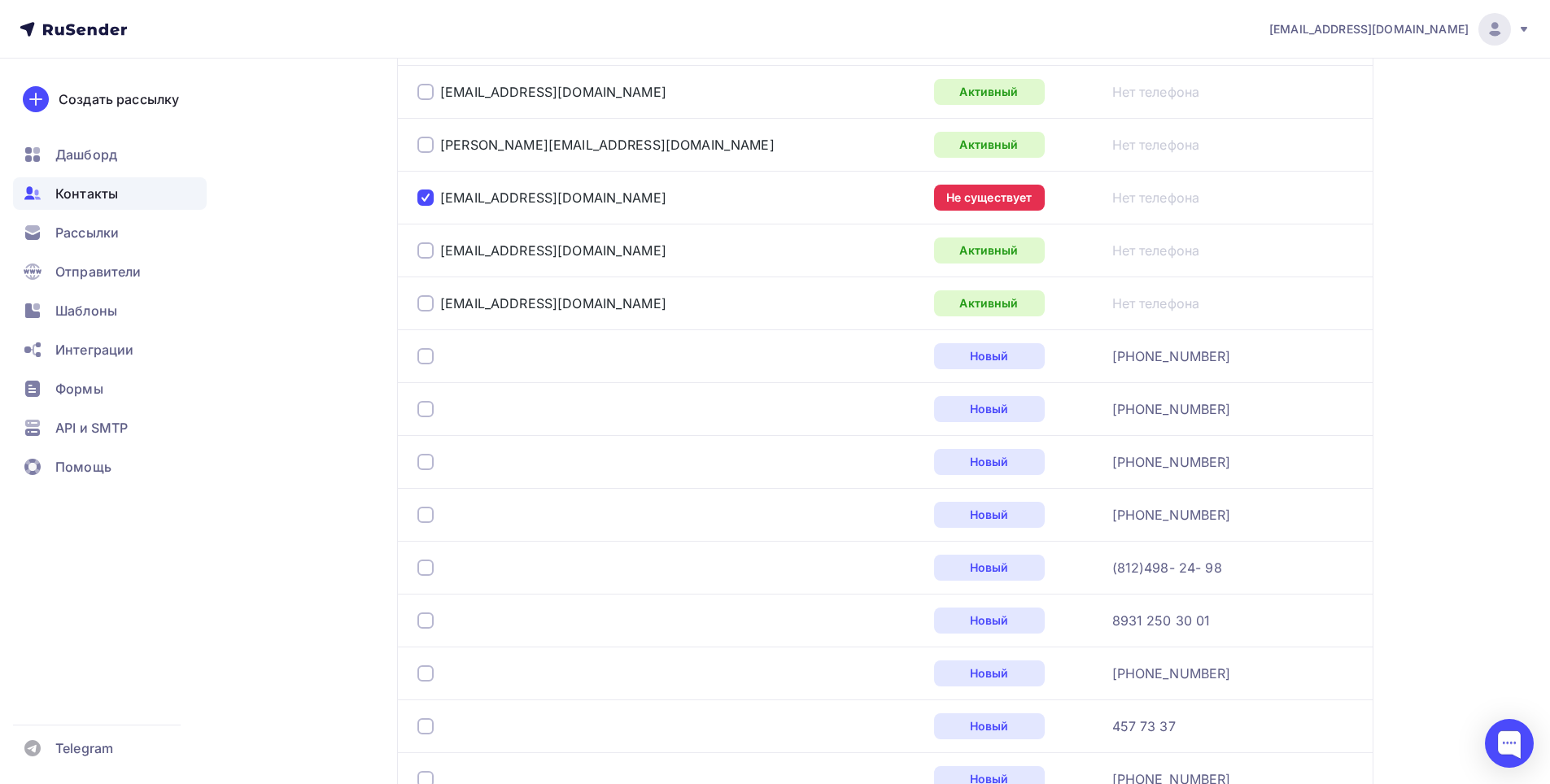
scroll to position [1250, 0]
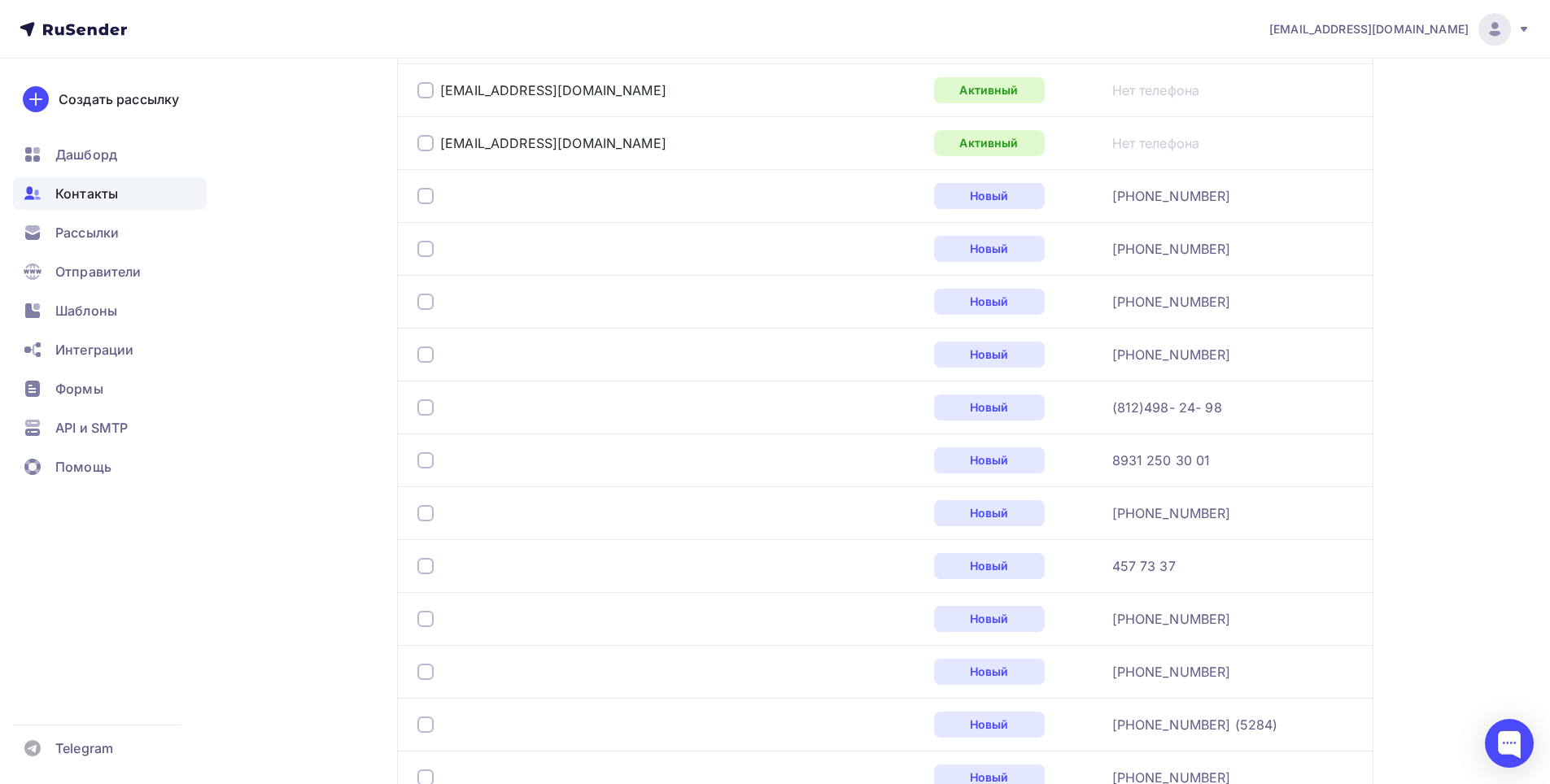
click at [425, 247] on div at bounding box center [426, 249] width 17 height 17
click at [424, 296] on div at bounding box center [426, 302] width 17 height 17
click at [422, 356] on div at bounding box center [426, 355] width 17 height 17
click at [424, 407] on div at bounding box center [426, 407] width 17 height 17
click at [424, 458] on div at bounding box center [426, 461] width 17 height 17
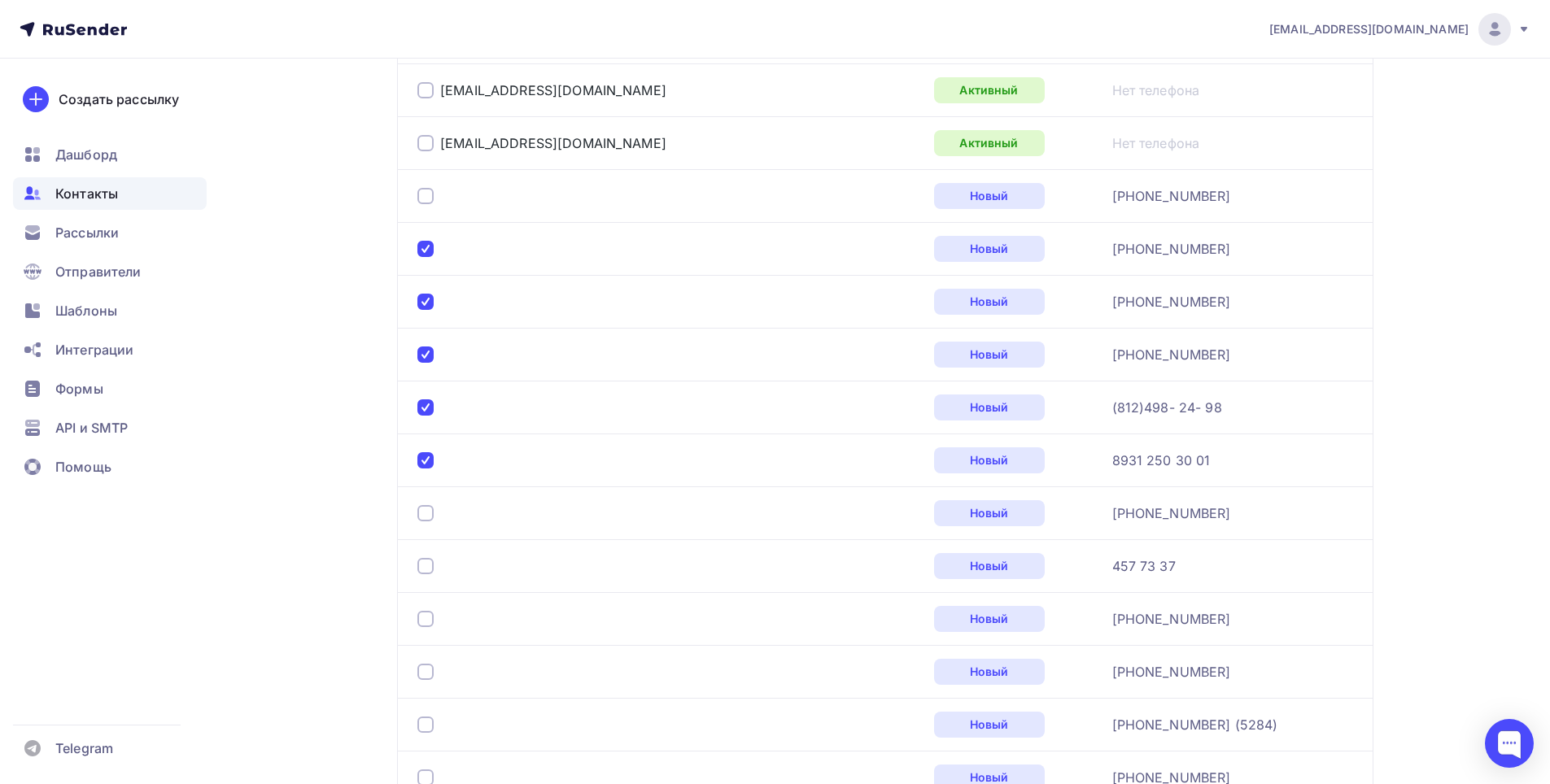
click at [424, 458] on div at bounding box center [426, 461] width 17 height 17
click at [421, 512] on div at bounding box center [426, 514] width 17 height 17
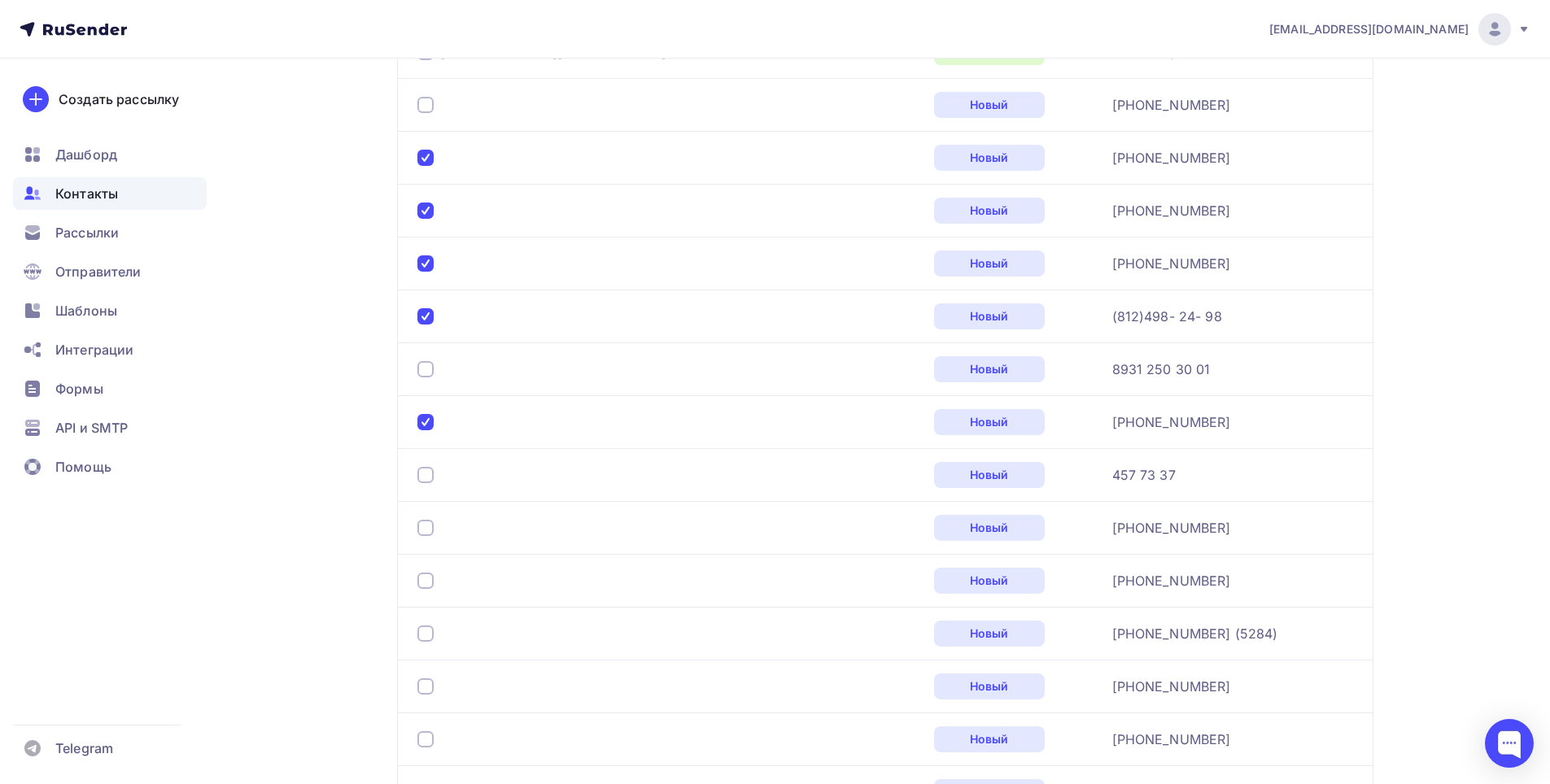
scroll to position [1412, 0]
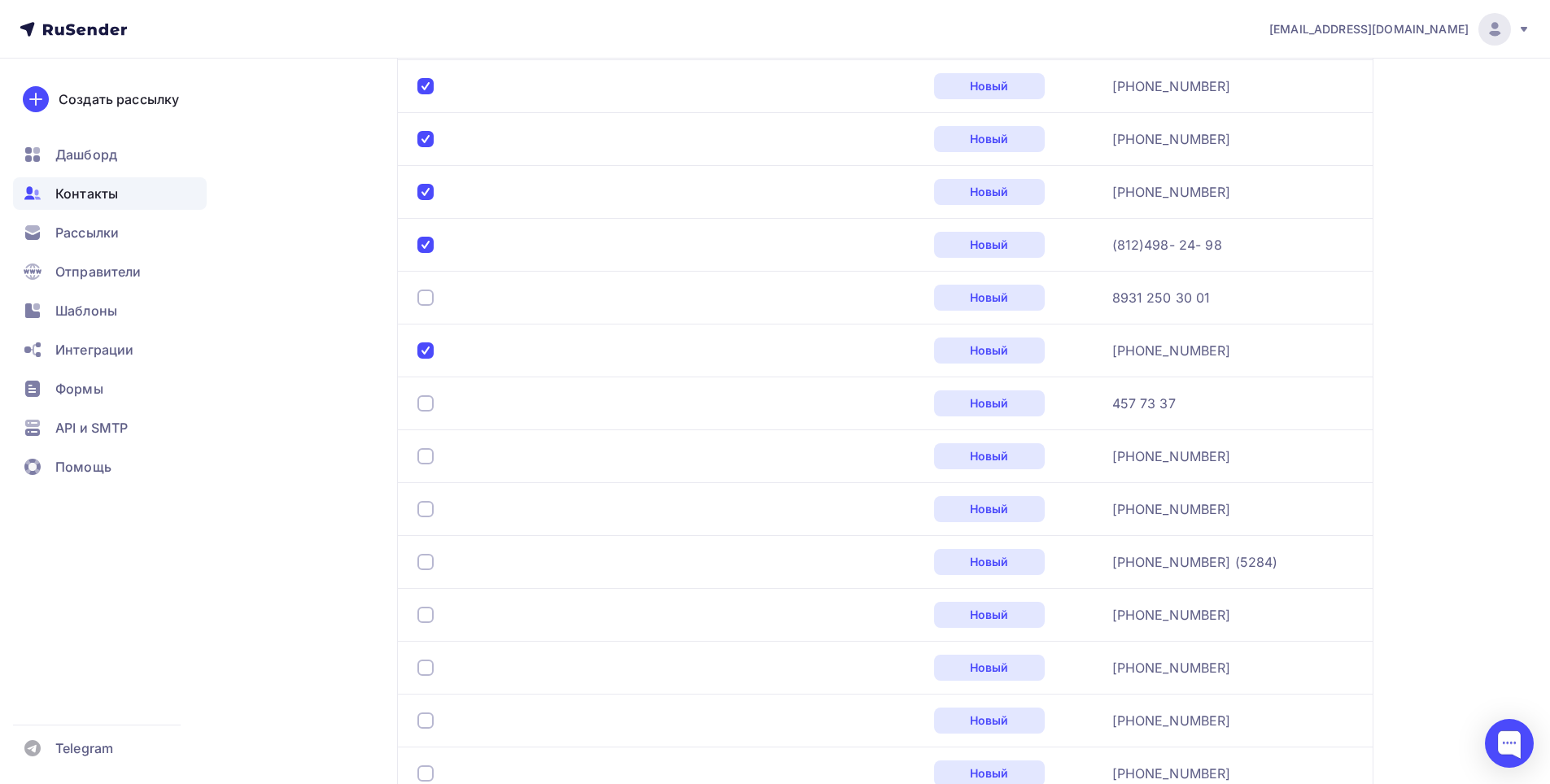
click at [424, 407] on div at bounding box center [426, 403] width 17 height 17
click at [421, 448] on div at bounding box center [426, 456] width 17 height 17
click at [428, 584] on td at bounding box center [662, 562] width 531 height 53
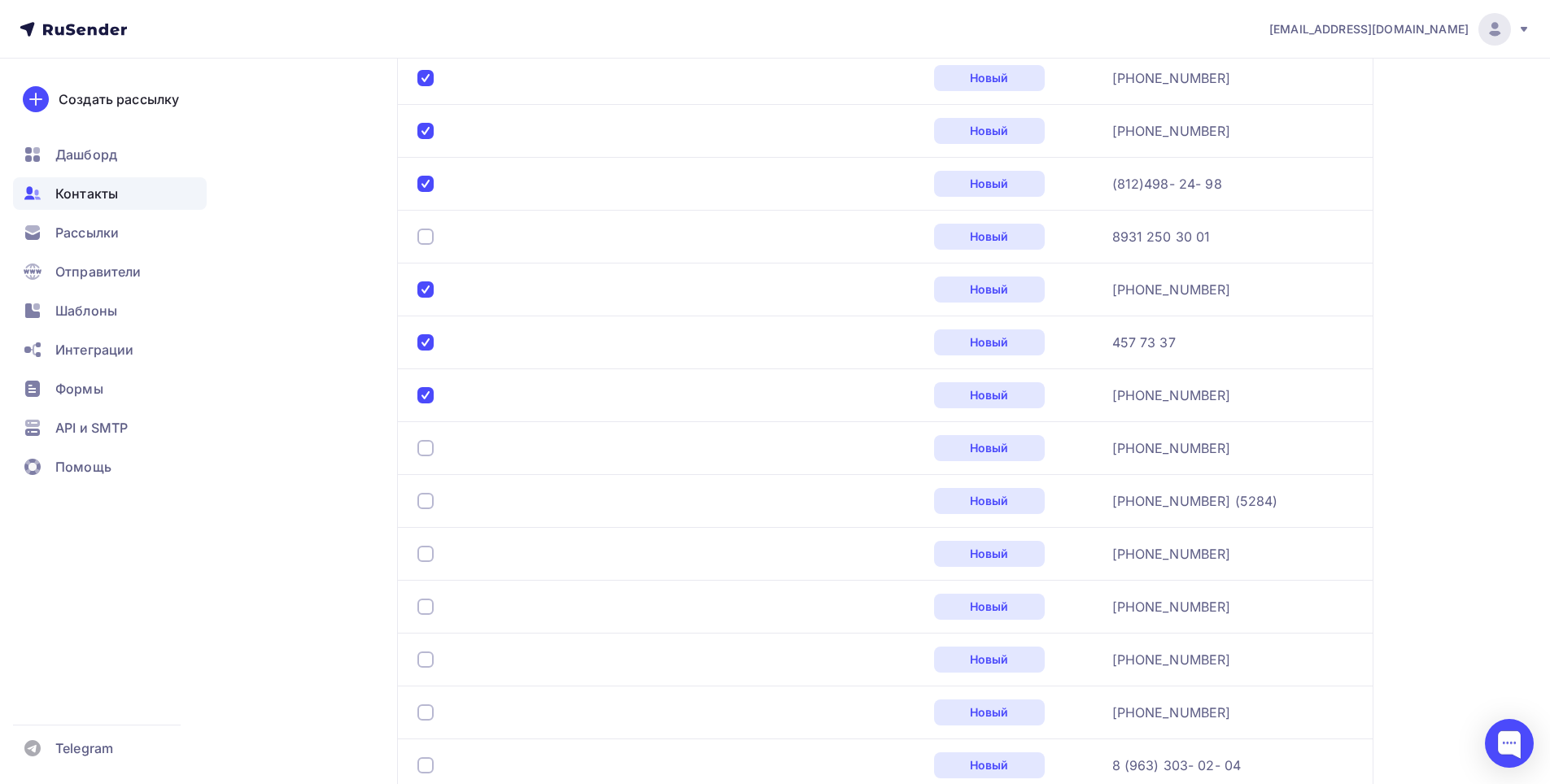
scroll to position [1656, 0]
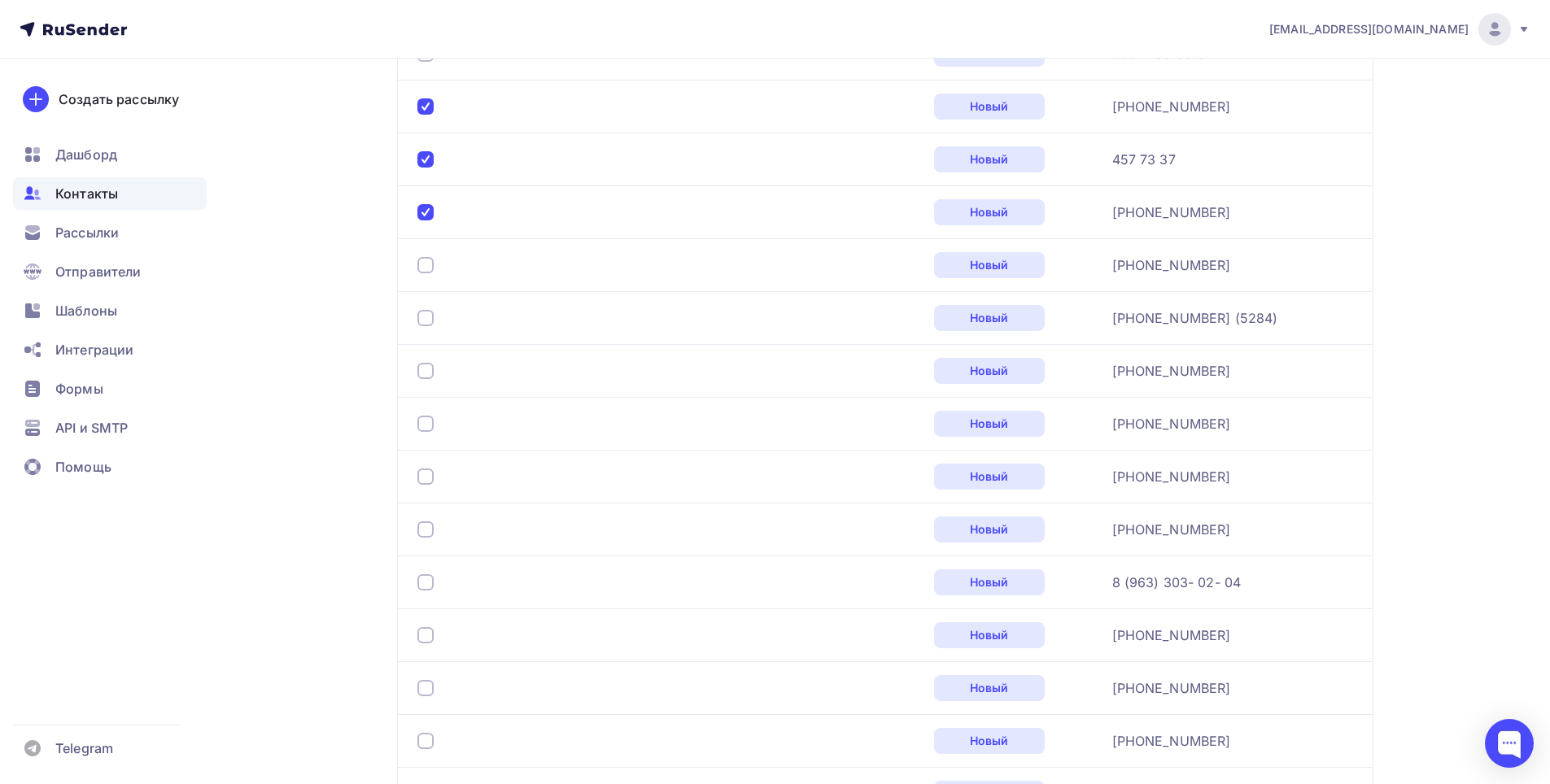
click at [422, 368] on div at bounding box center [426, 371] width 17 height 17
click at [422, 480] on div at bounding box center [426, 477] width 17 height 17
click at [427, 579] on div at bounding box center [426, 583] width 17 height 17
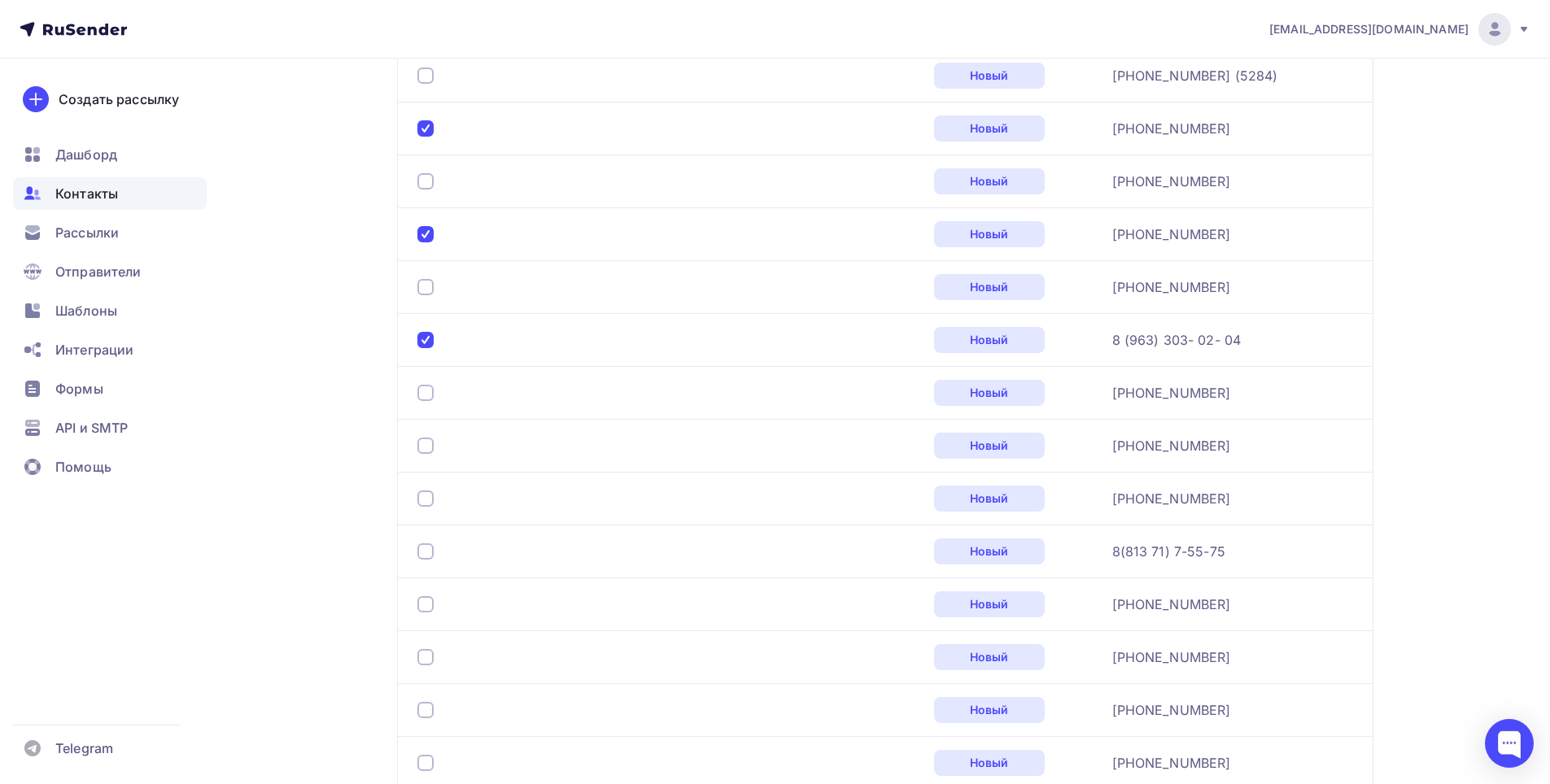
scroll to position [1900, 0]
click at [425, 346] on div at bounding box center [426, 338] width 17 height 17
click at [425, 394] on div at bounding box center [426, 392] width 17 height 17
click at [430, 446] on div at bounding box center [426, 444] width 17 height 17
click at [429, 487] on div at bounding box center [620, 496] width 407 height 26
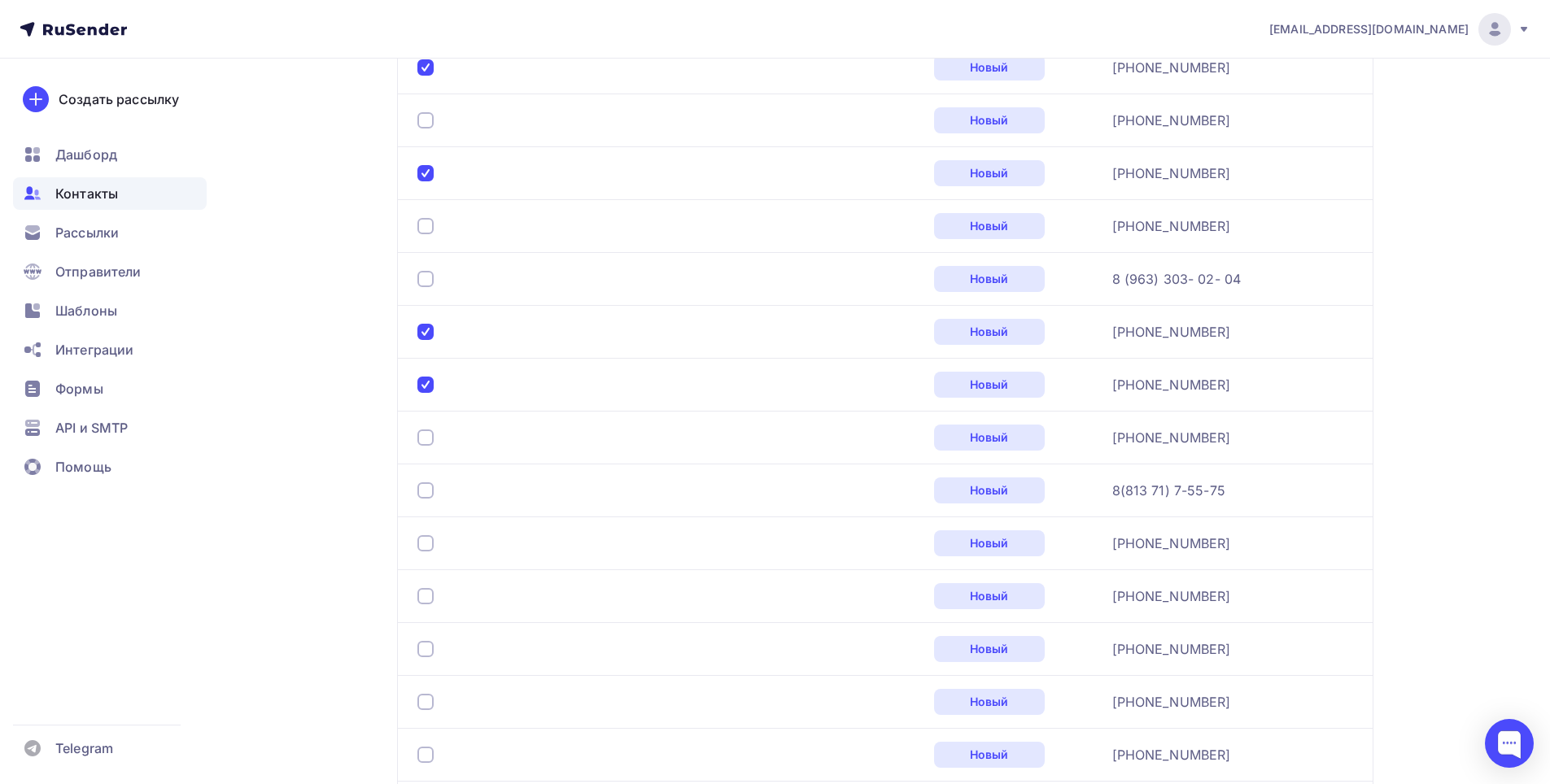
scroll to position [2063, 0]
click at [428, 333] on div at bounding box center [426, 334] width 17 height 17
click at [428, 382] on div at bounding box center [426, 387] width 17 height 17
click at [417, 437] on td at bounding box center [662, 440] width 531 height 53
click at [424, 441] on div at bounding box center [426, 440] width 17 height 17
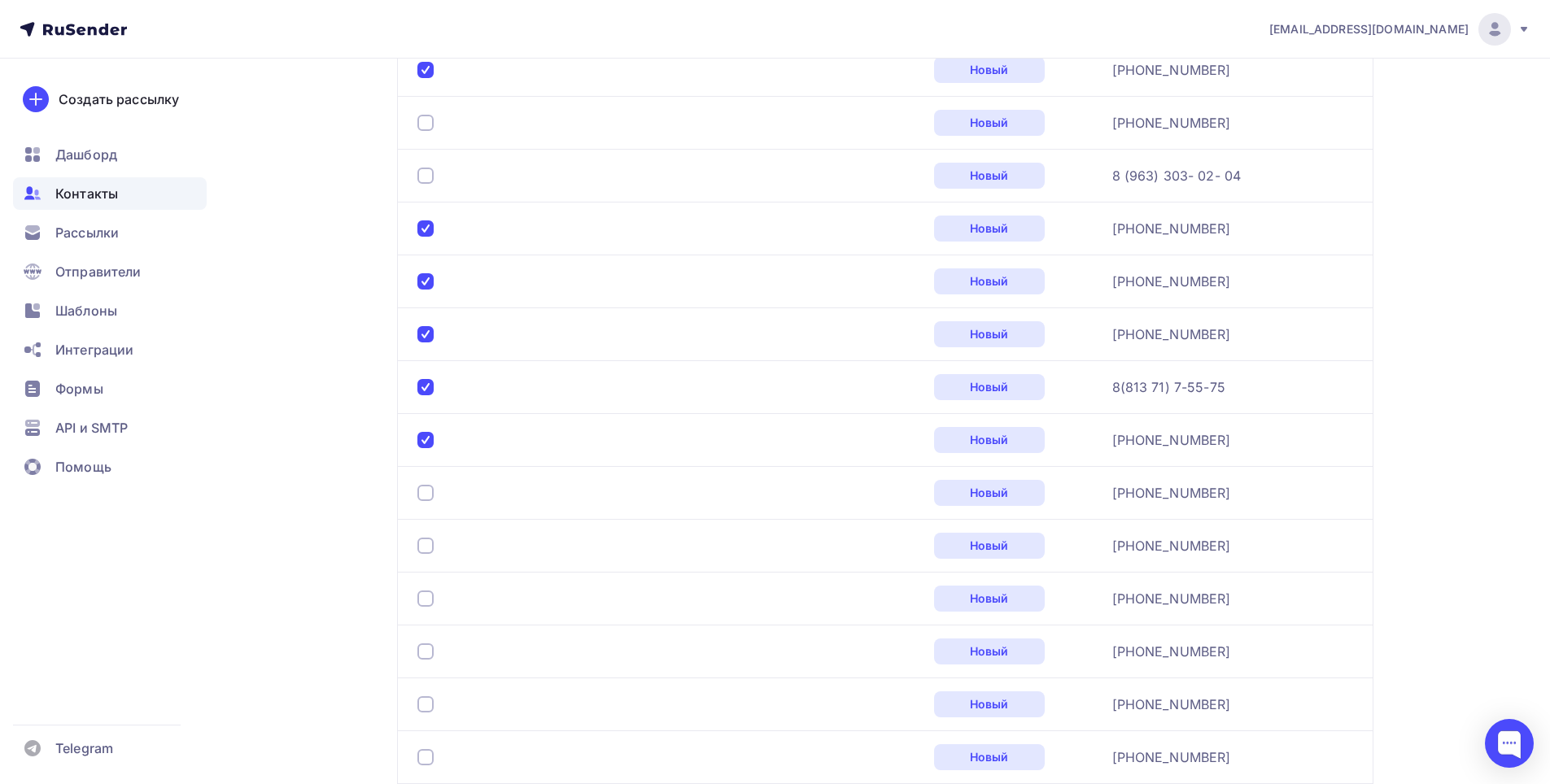
click at [427, 441] on div at bounding box center [426, 440] width 17 height 17
click at [432, 542] on div at bounding box center [426, 546] width 17 height 17
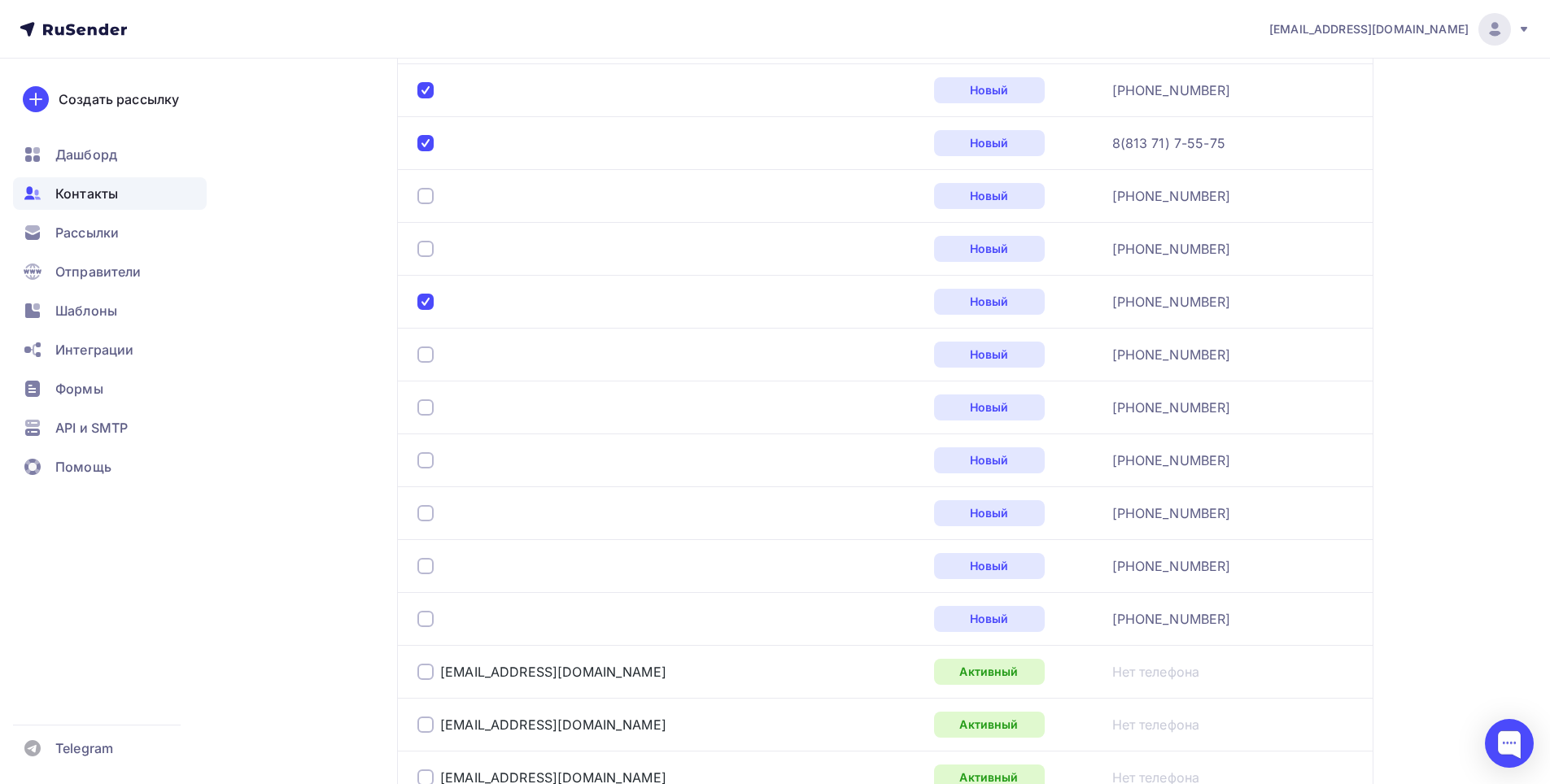
click at [426, 404] on div at bounding box center [426, 407] width 17 height 17
click at [422, 514] on div at bounding box center [426, 514] width 17 height 17
click at [422, 570] on div at bounding box center [426, 566] width 17 height 17
click at [420, 619] on div at bounding box center [426, 619] width 17 height 17
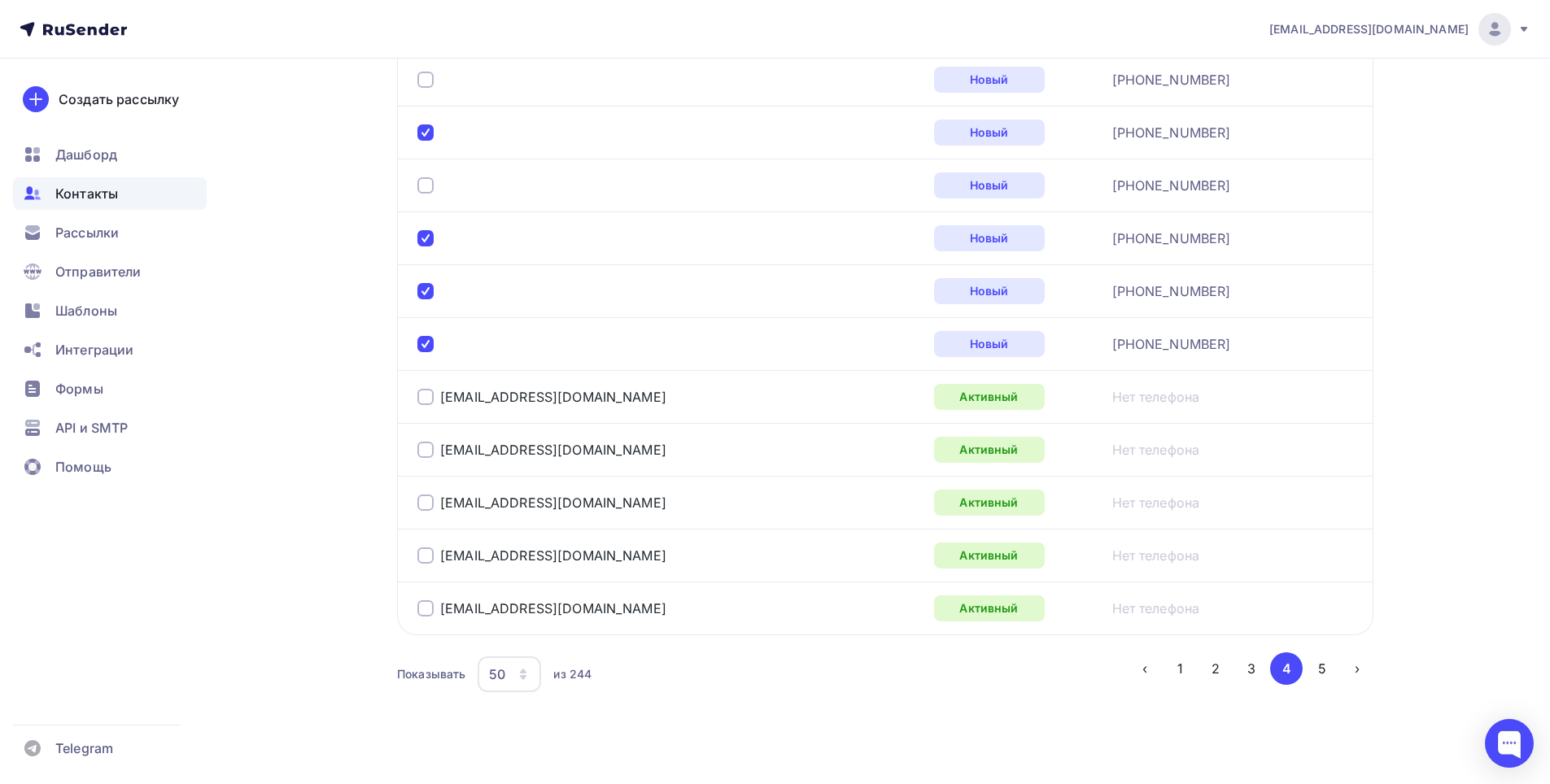
scroll to position [2599, 0]
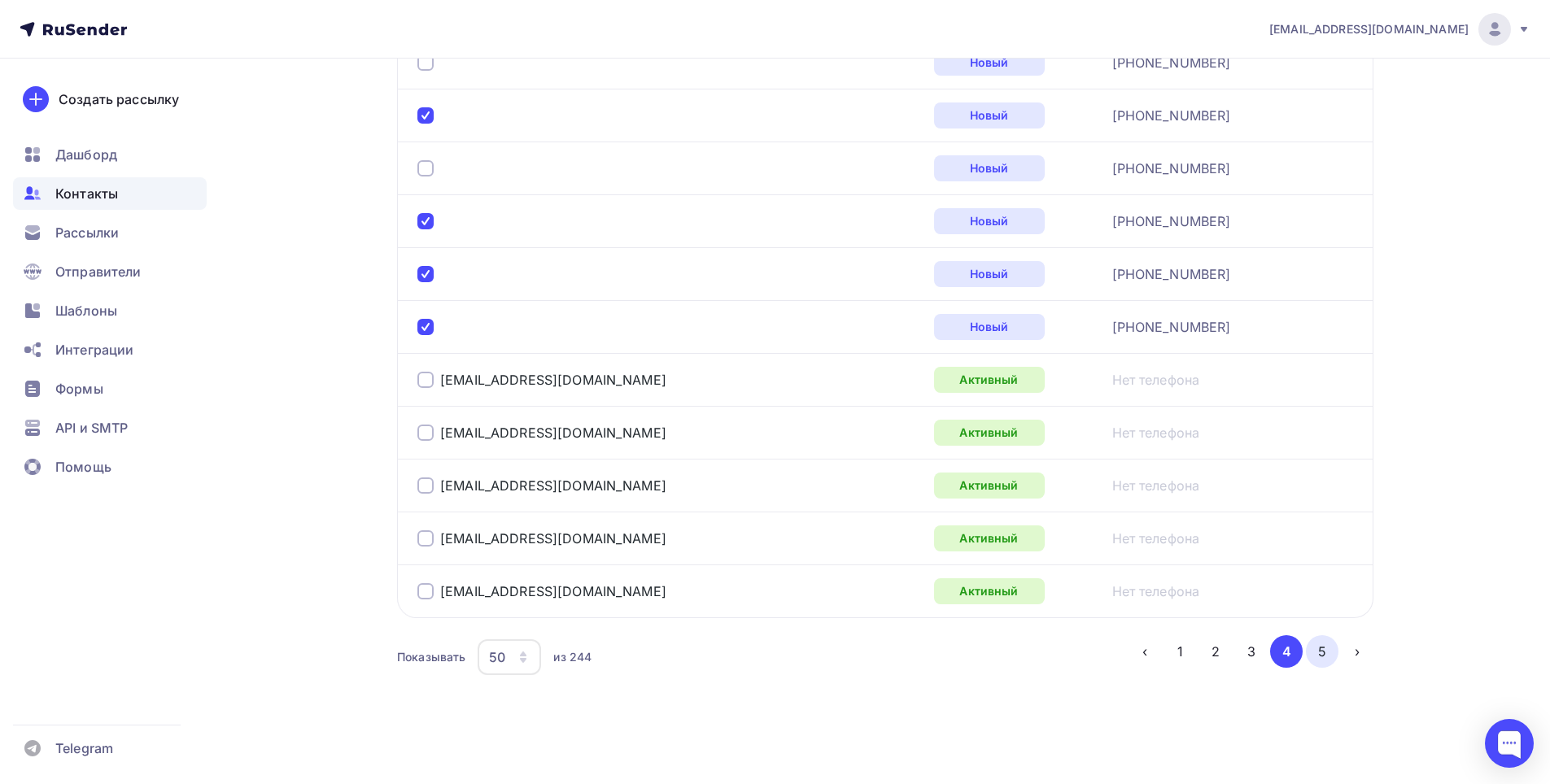
click at [1317, 650] on button "5" at bounding box center [1321, 651] width 32 height 32
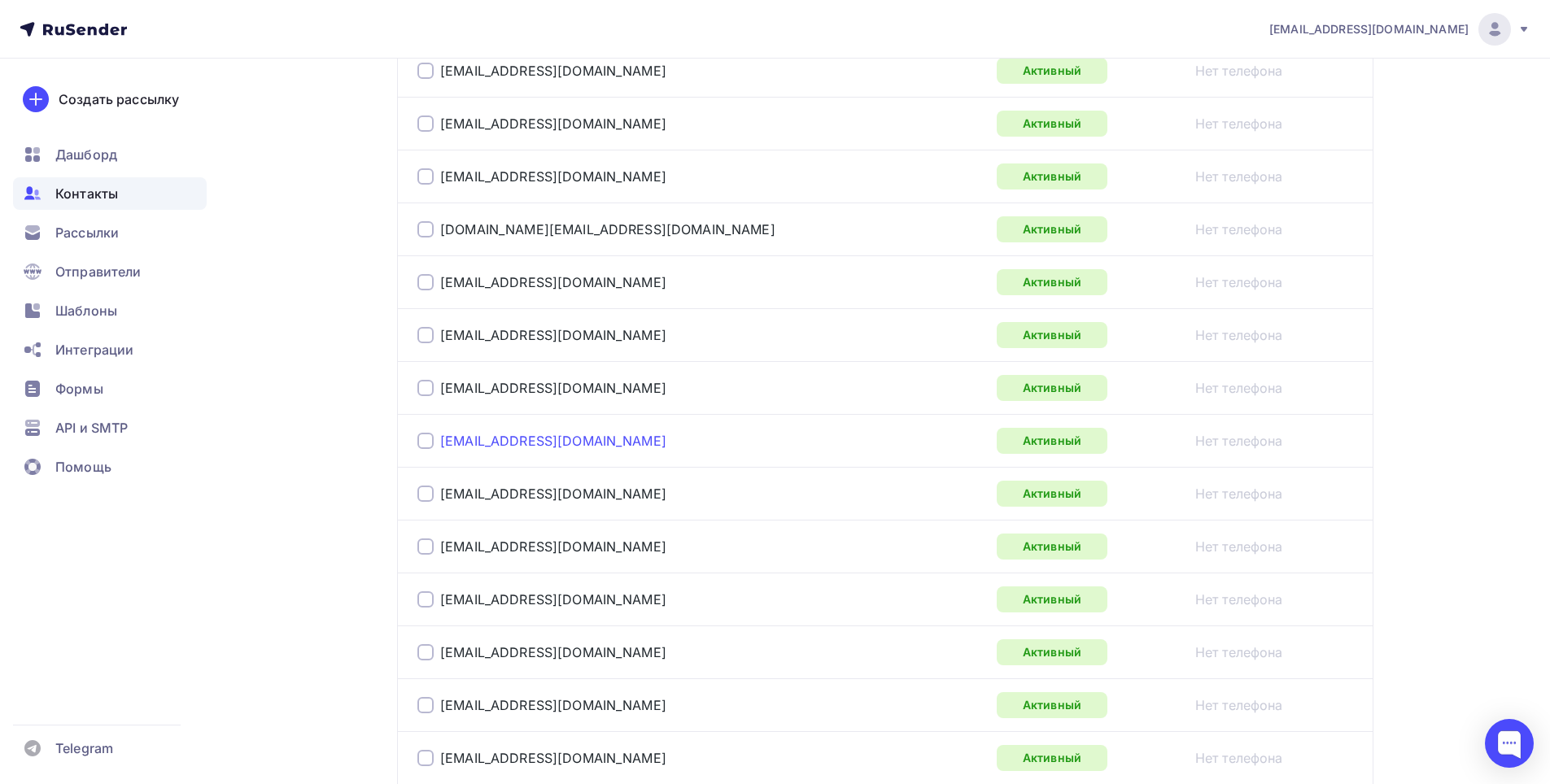
scroll to position [2281, 0]
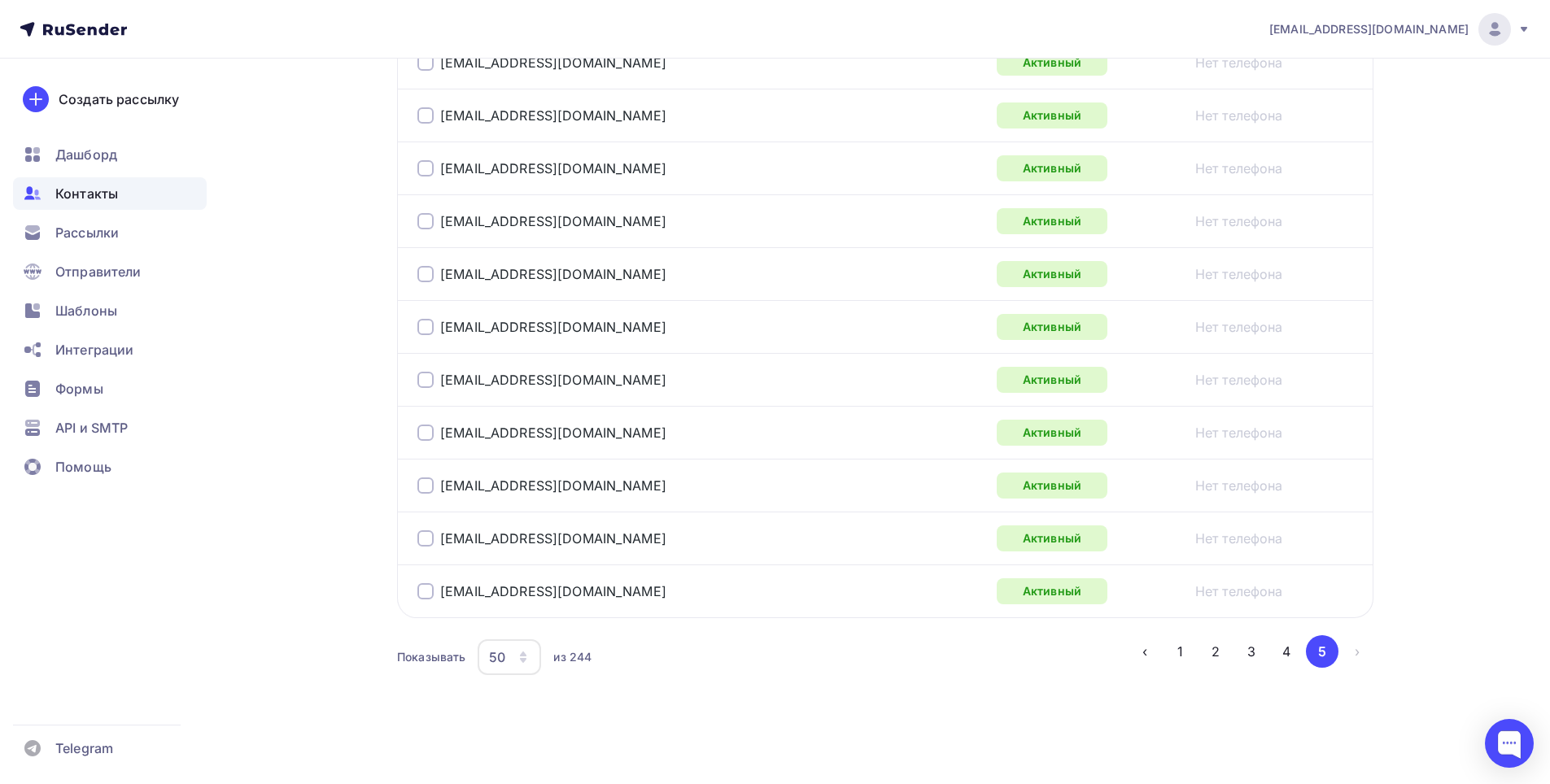
click at [1359, 650] on li "›" at bounding box center [1355, 651] width 36 height 32
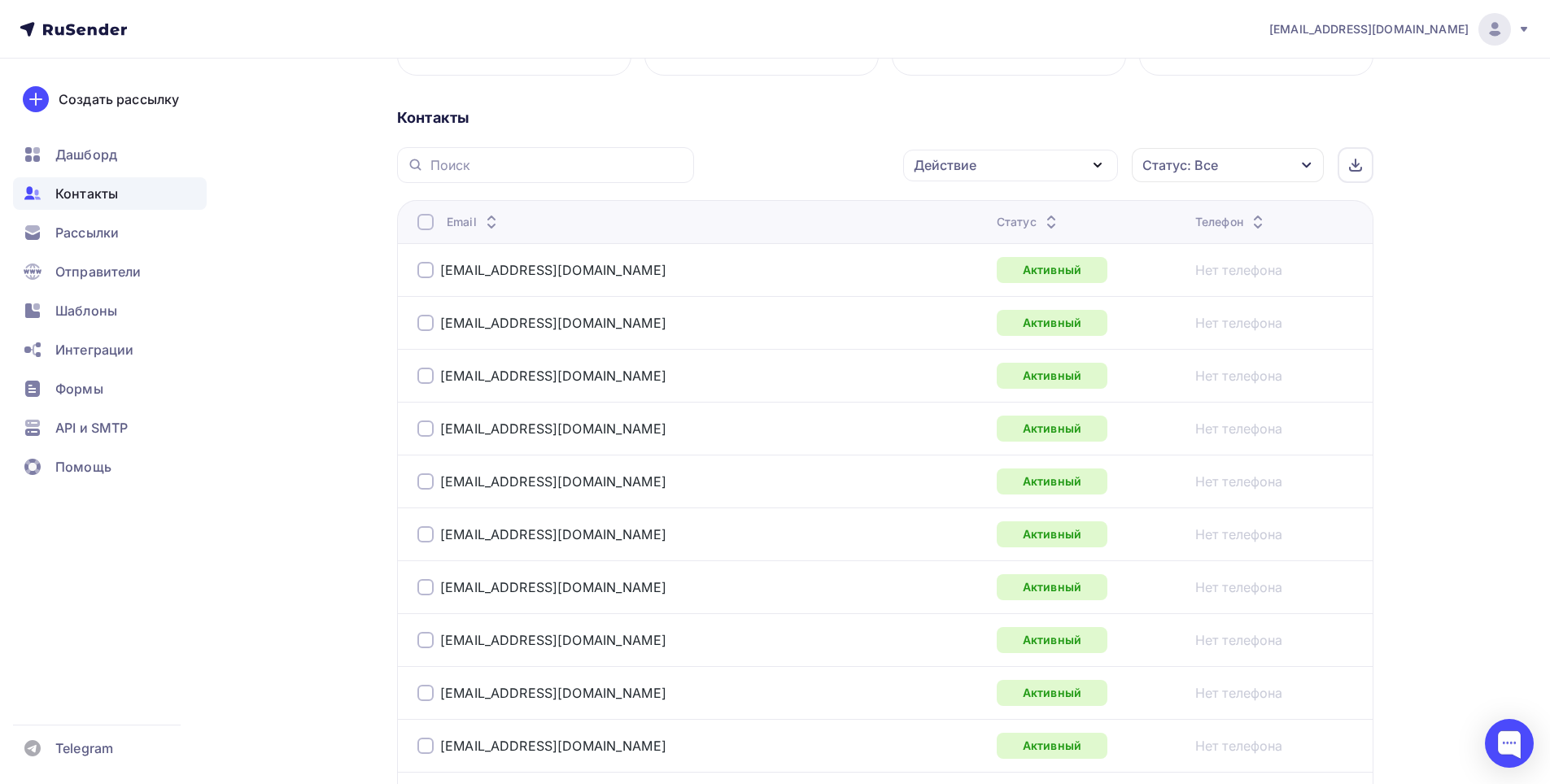
scroll to position [0, 0]
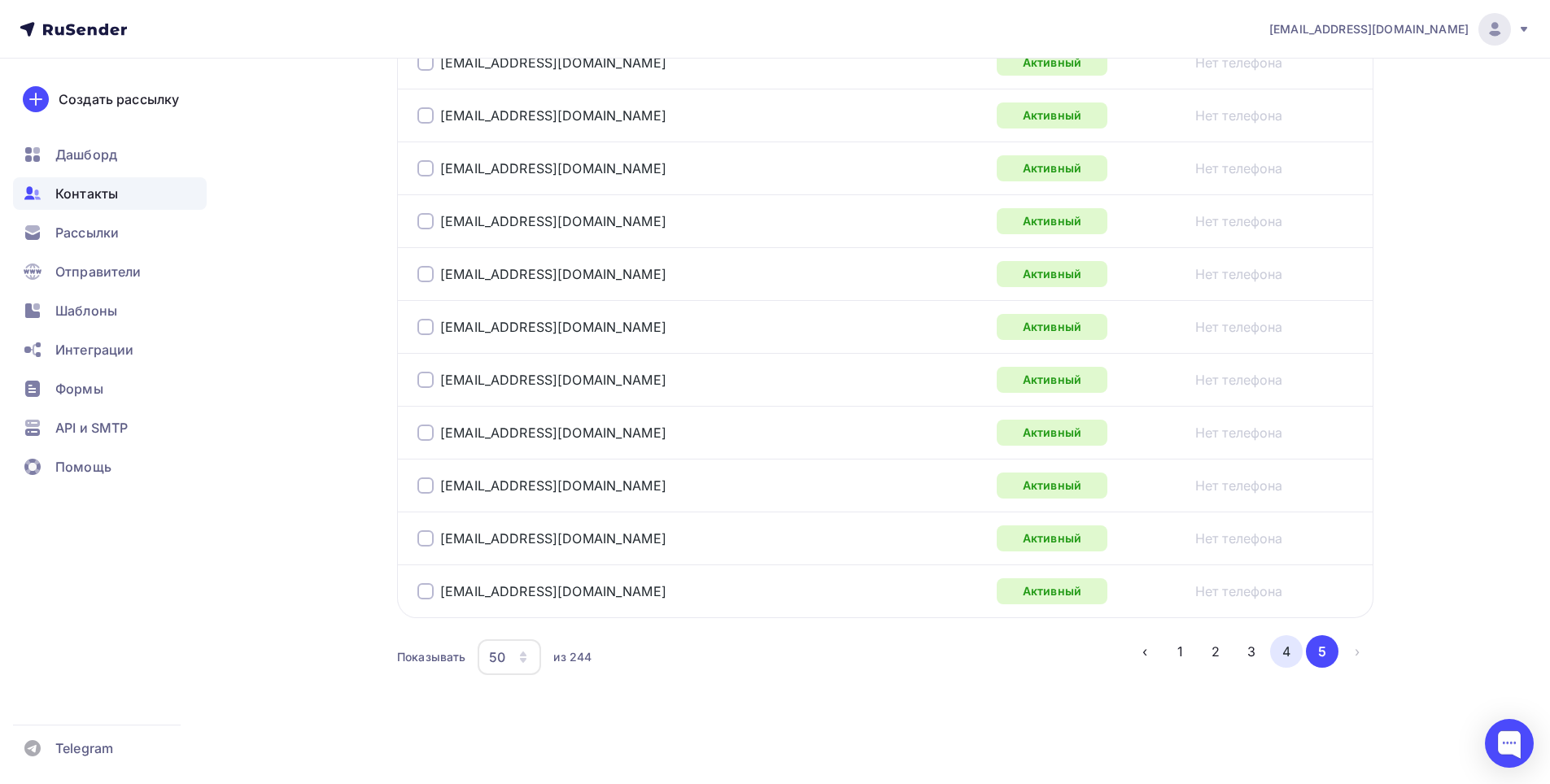
click at [1287, 653] on button "4" at bounding box center [1286, 651] width 32 height 32
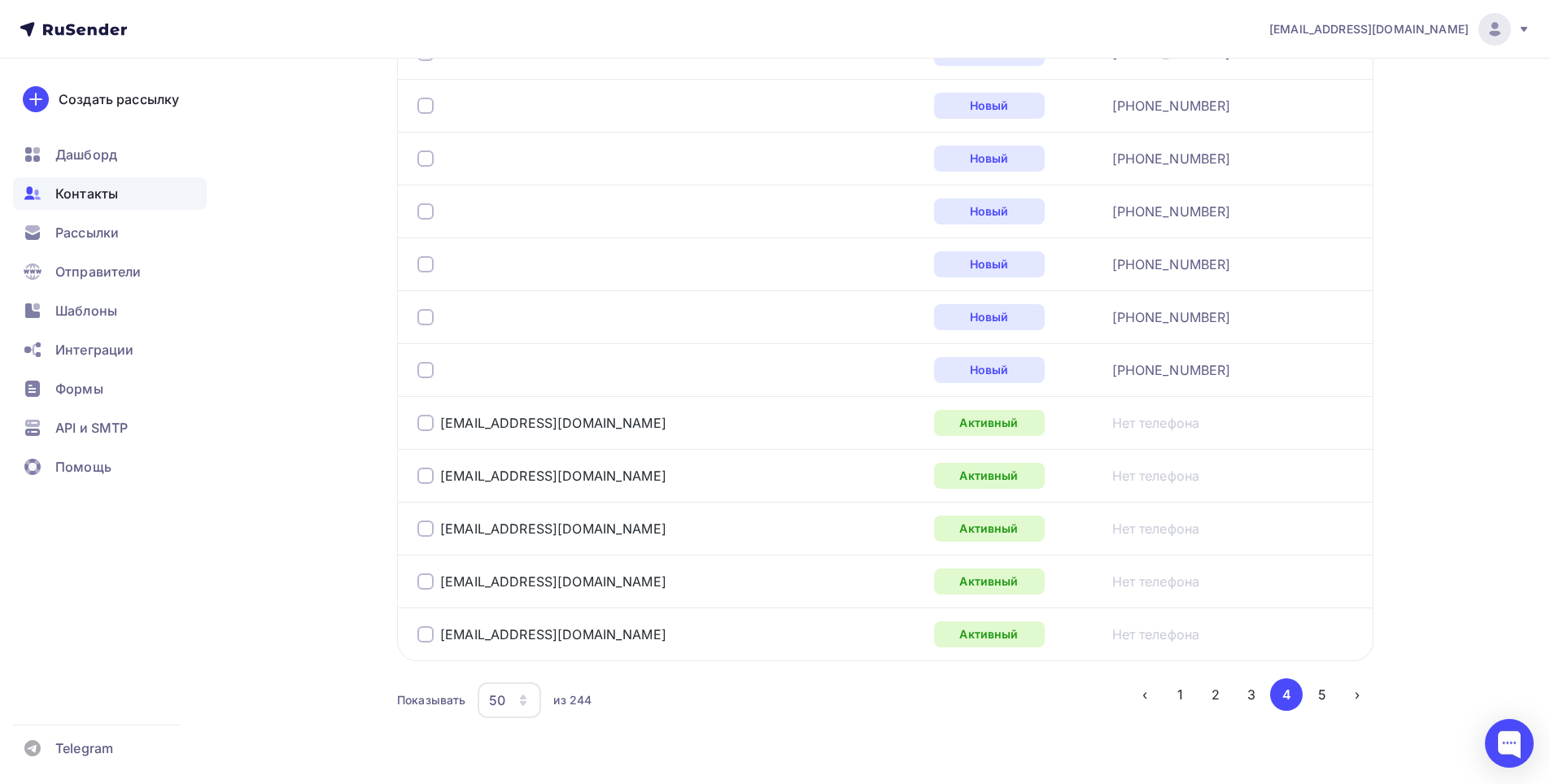
scroll to position [2599, 0]
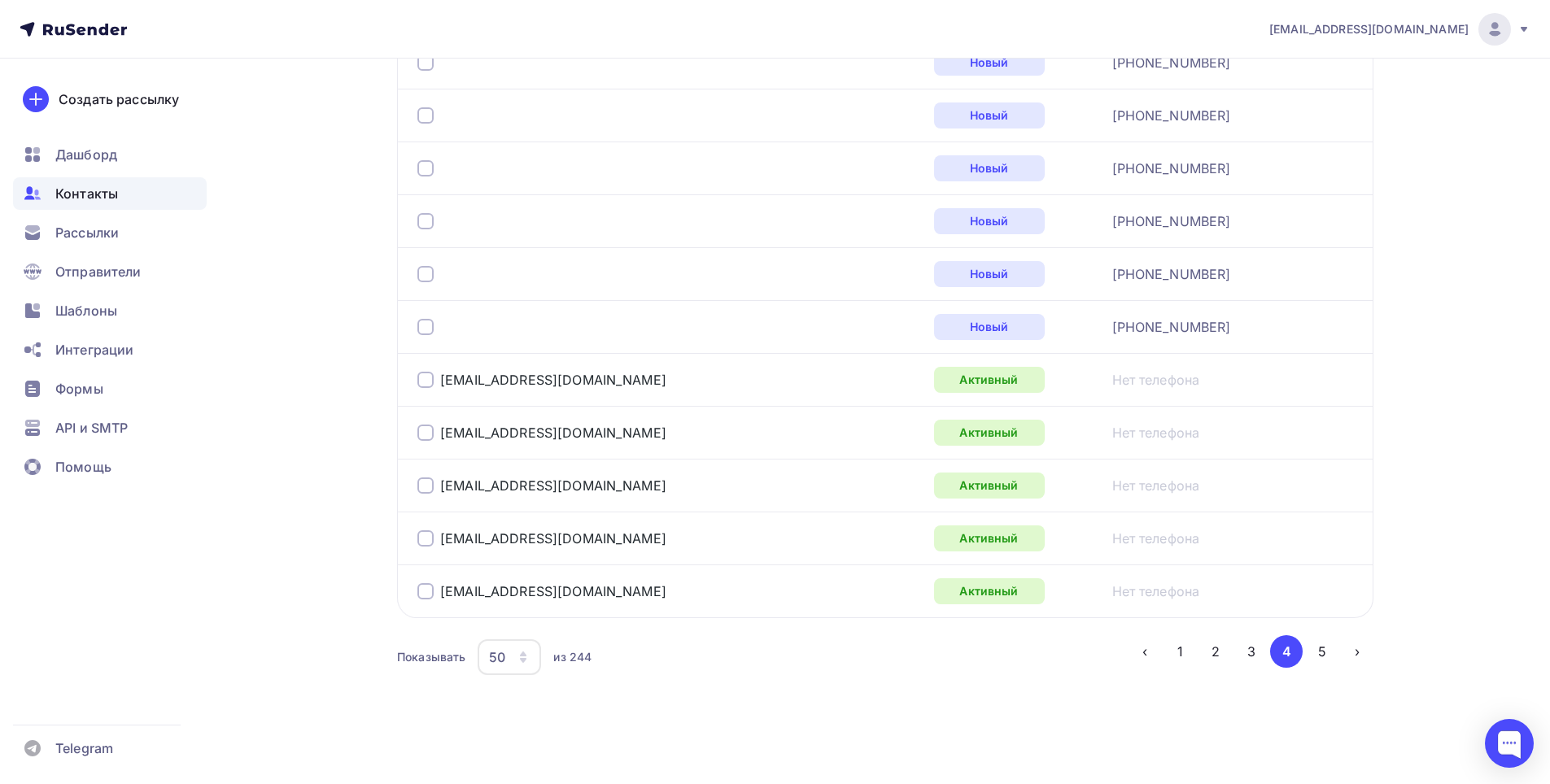
drag, startPoint x: 1184, startPoint y: 657, endPoint x: 1156, endPoint y: 634, distance: 36.2
click at [1183, 657] on button "1" at bounding box center [1180, 651] width 32 height 32
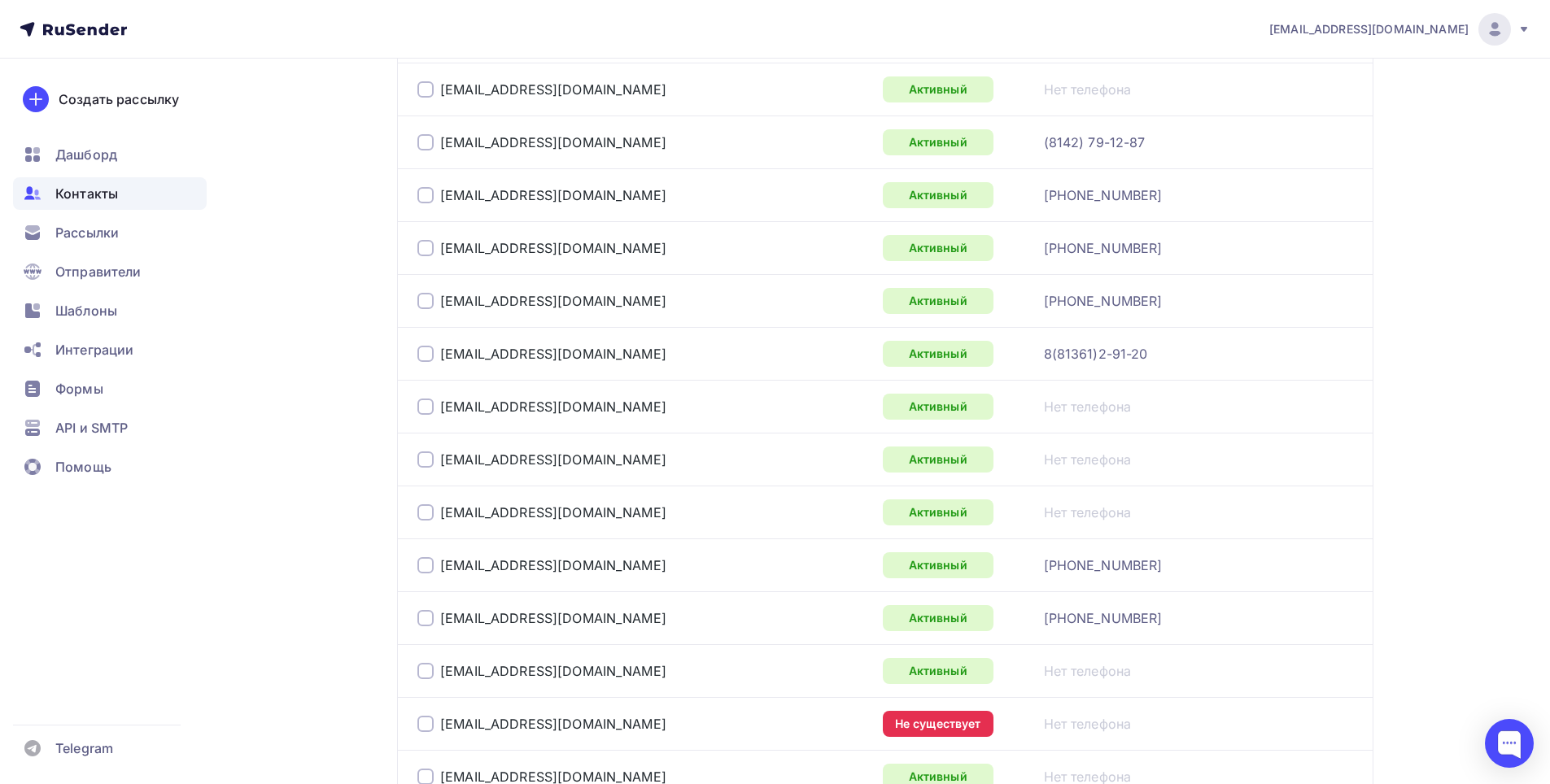
scroll to position [964, 0]
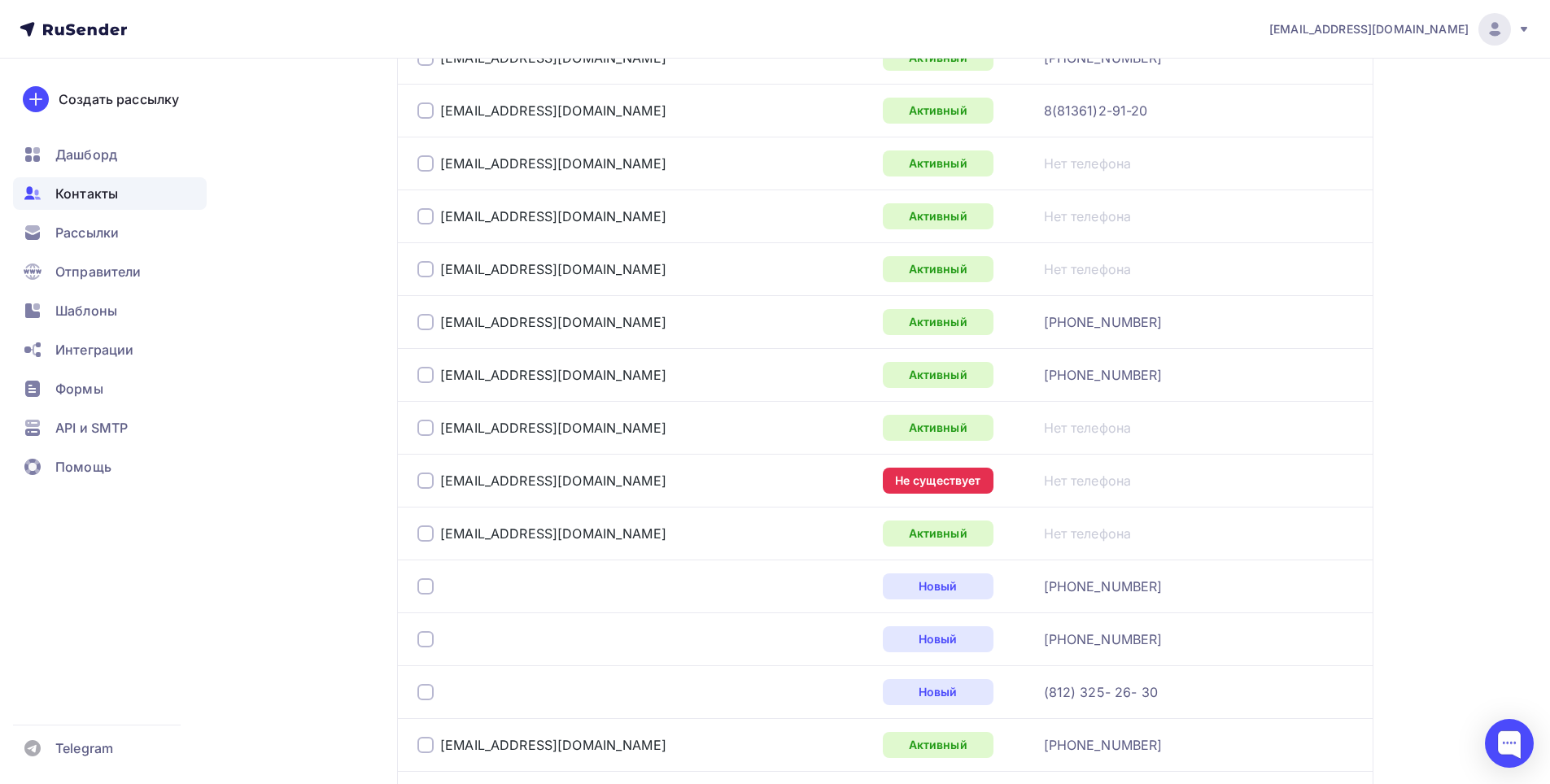
click at [427, 478] on div at bounding box center [426, 481] width 17 height 17
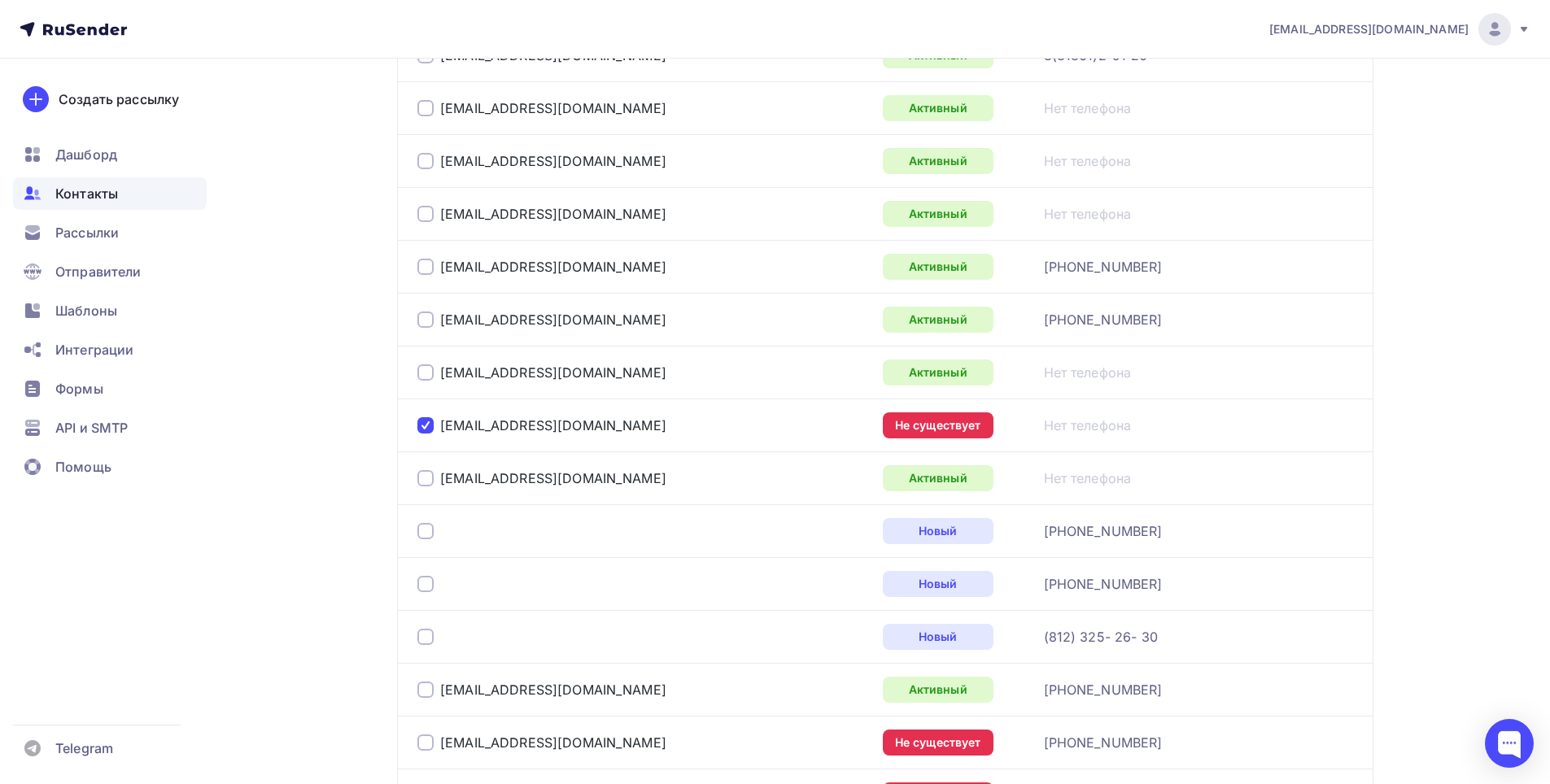
scroll to position [1127, 0]
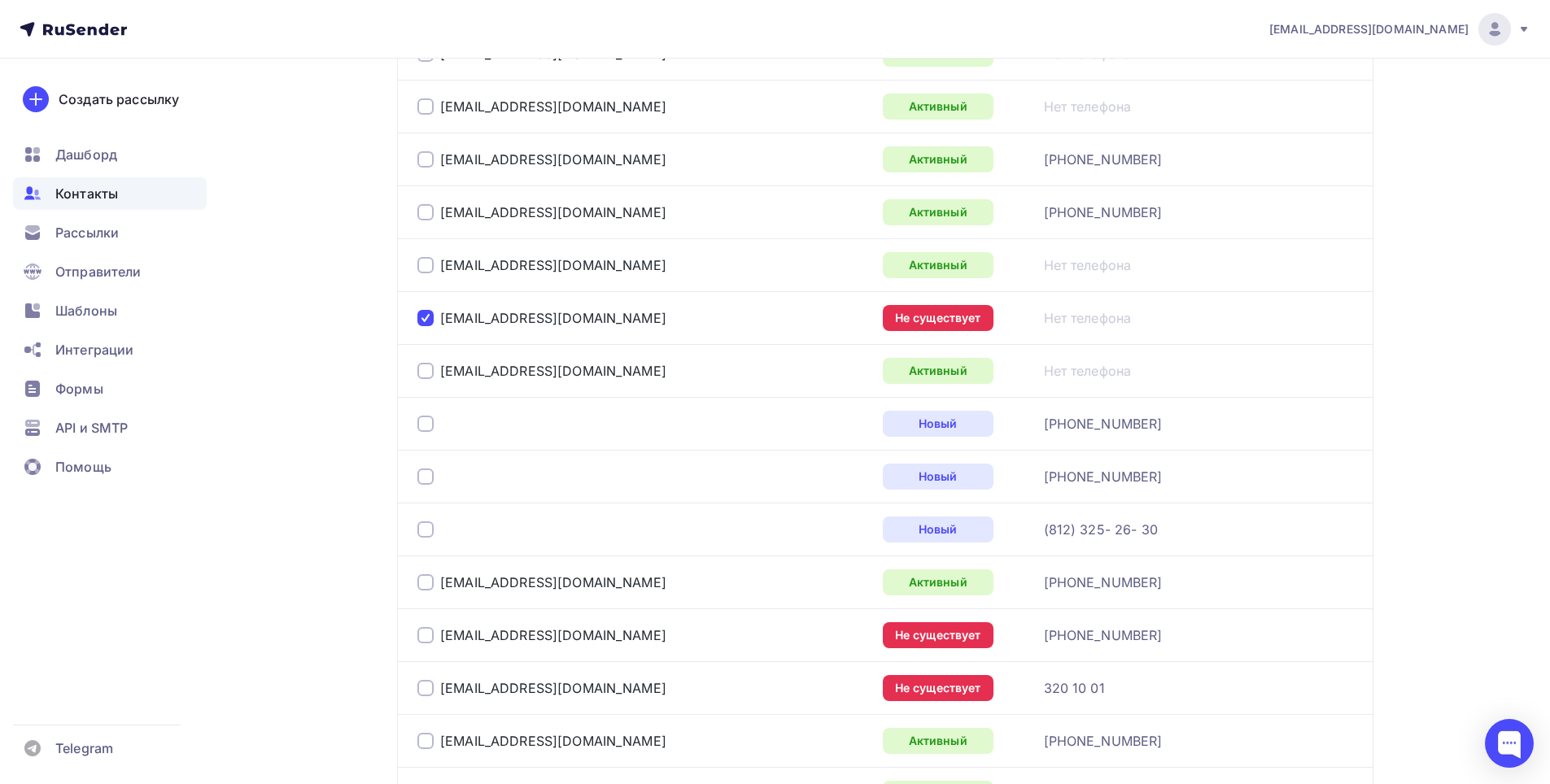
click at [425, 422] on div at bounding box center [426, 424] width 17 height 17
click at [430, 474] on div at bounding box center [426, 477] width 17 height 17
click at [420, 532] on div at bounding box center [426, 530] width 17 height 17
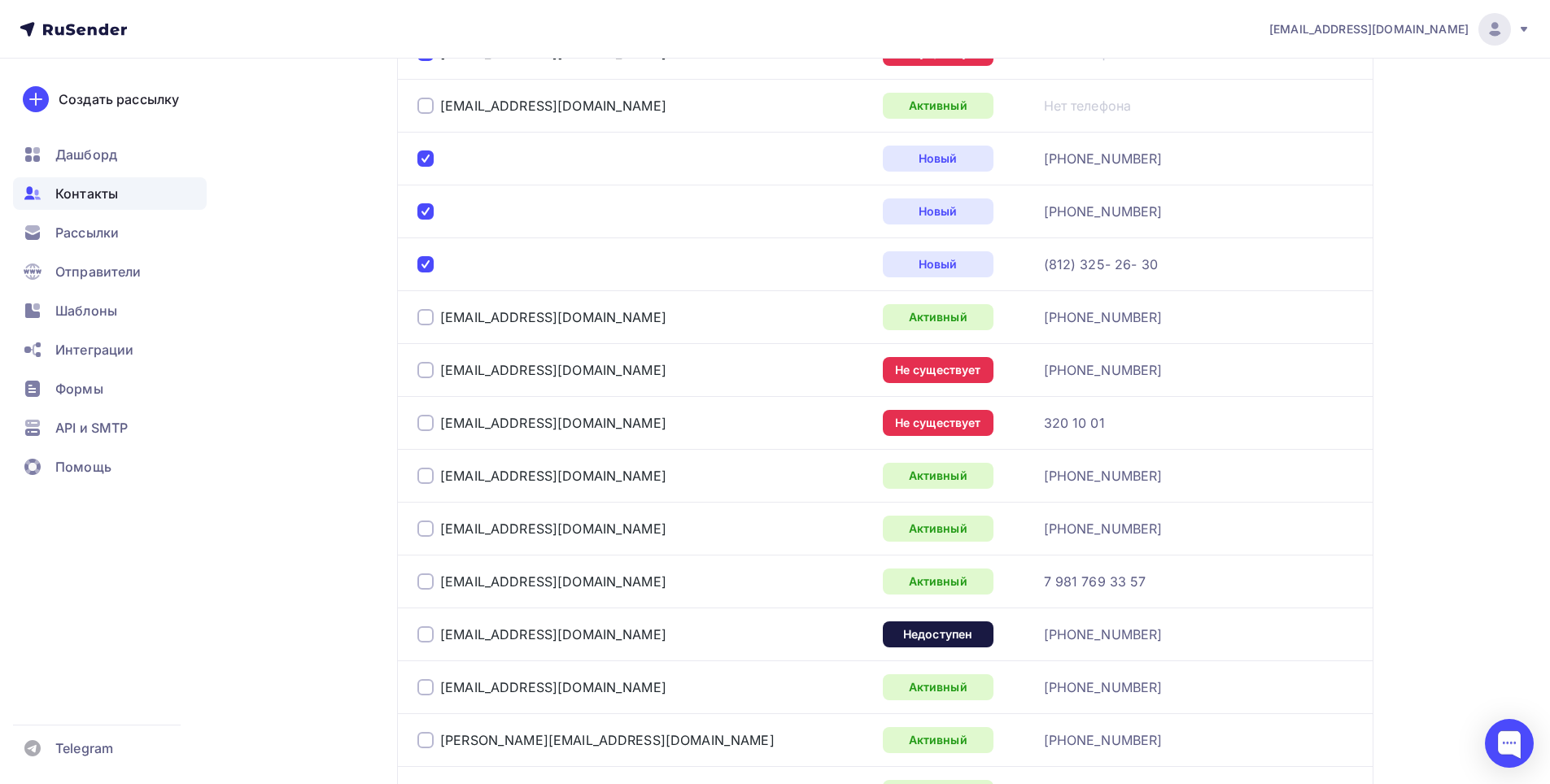
scroll to position [1452, 0]
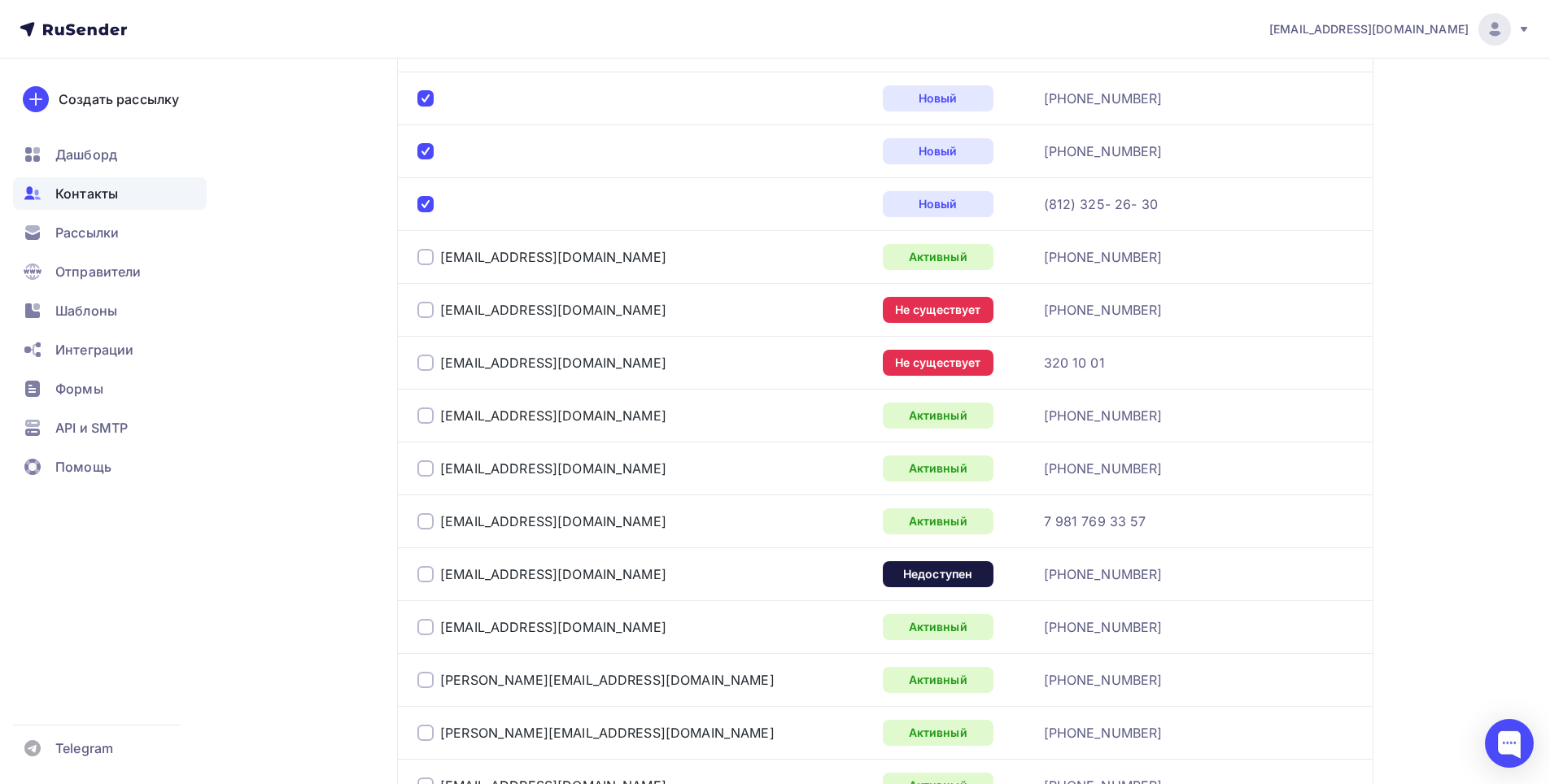
click at [432, 305] on div at bounding box center [426, 310] width 17 height 17
click at [445, 372] on div "babaev@320-1001.ru" at bounding box center [620, 362] width 407 height 26
click at [431, 363] on div at bounding box center [426, 363] width 17 height 17
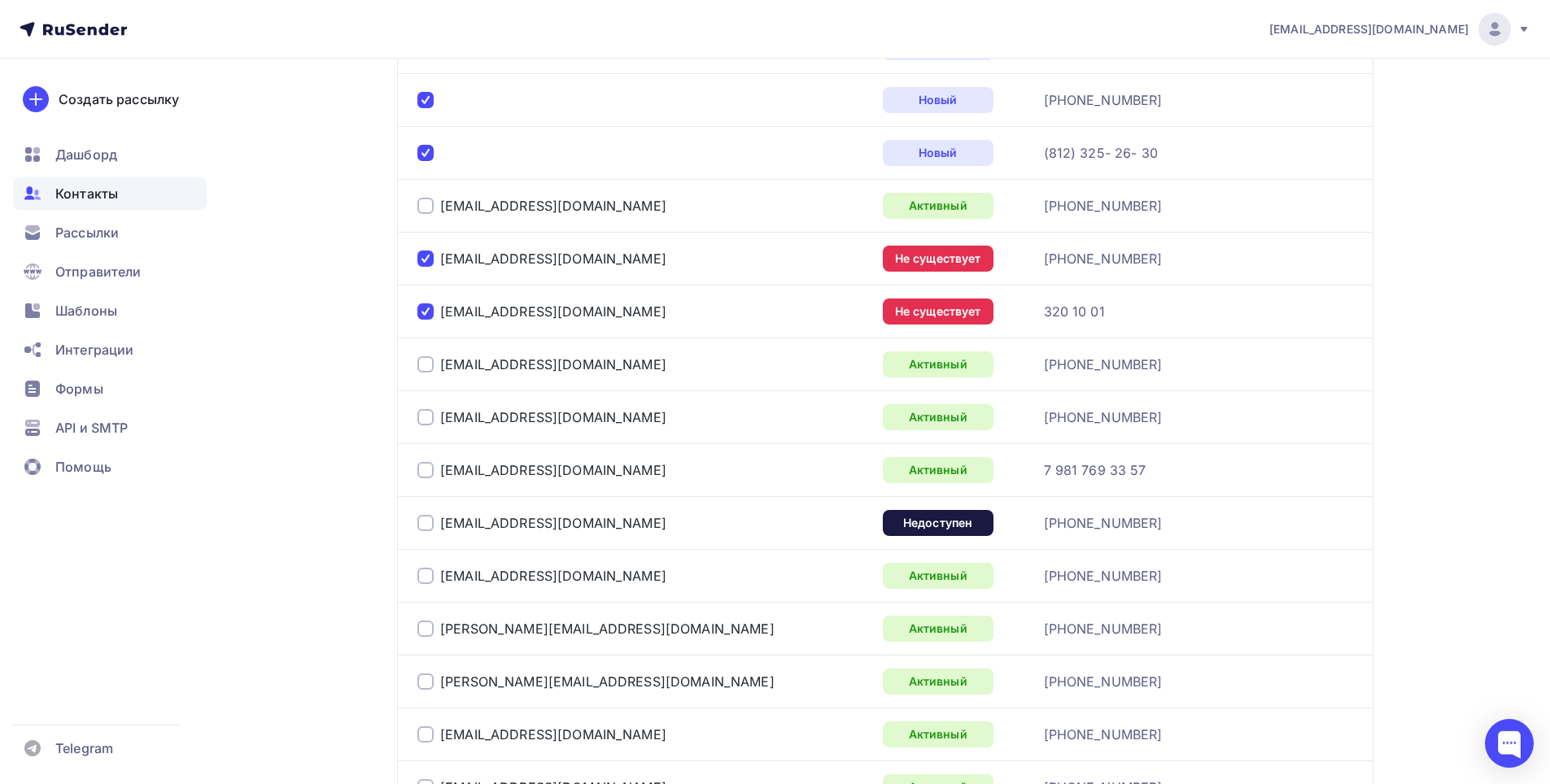
scroll to position [1697, 0]
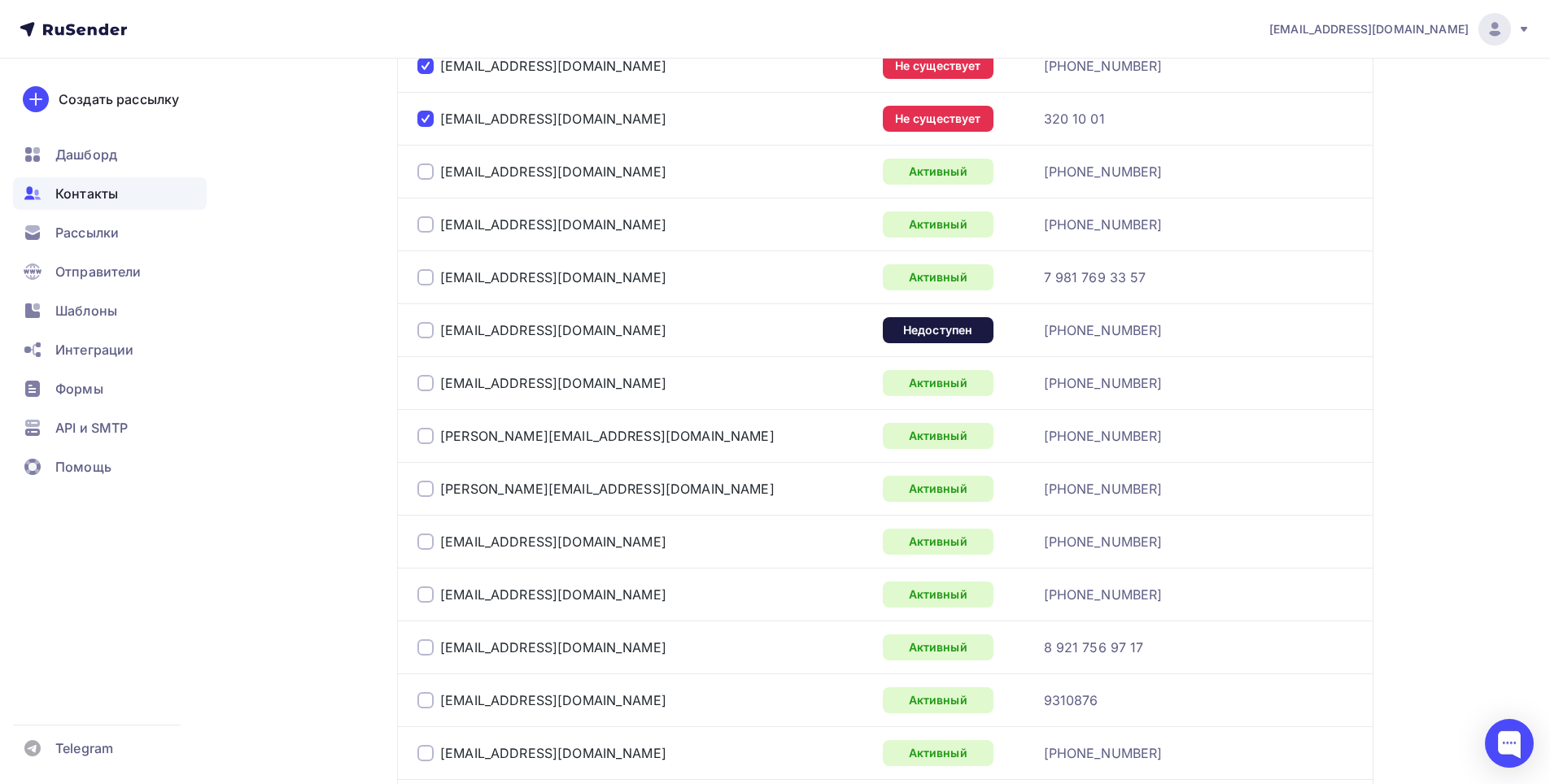
click at [427, 327] on div at bounding box center [426, 330] width 17 height 17
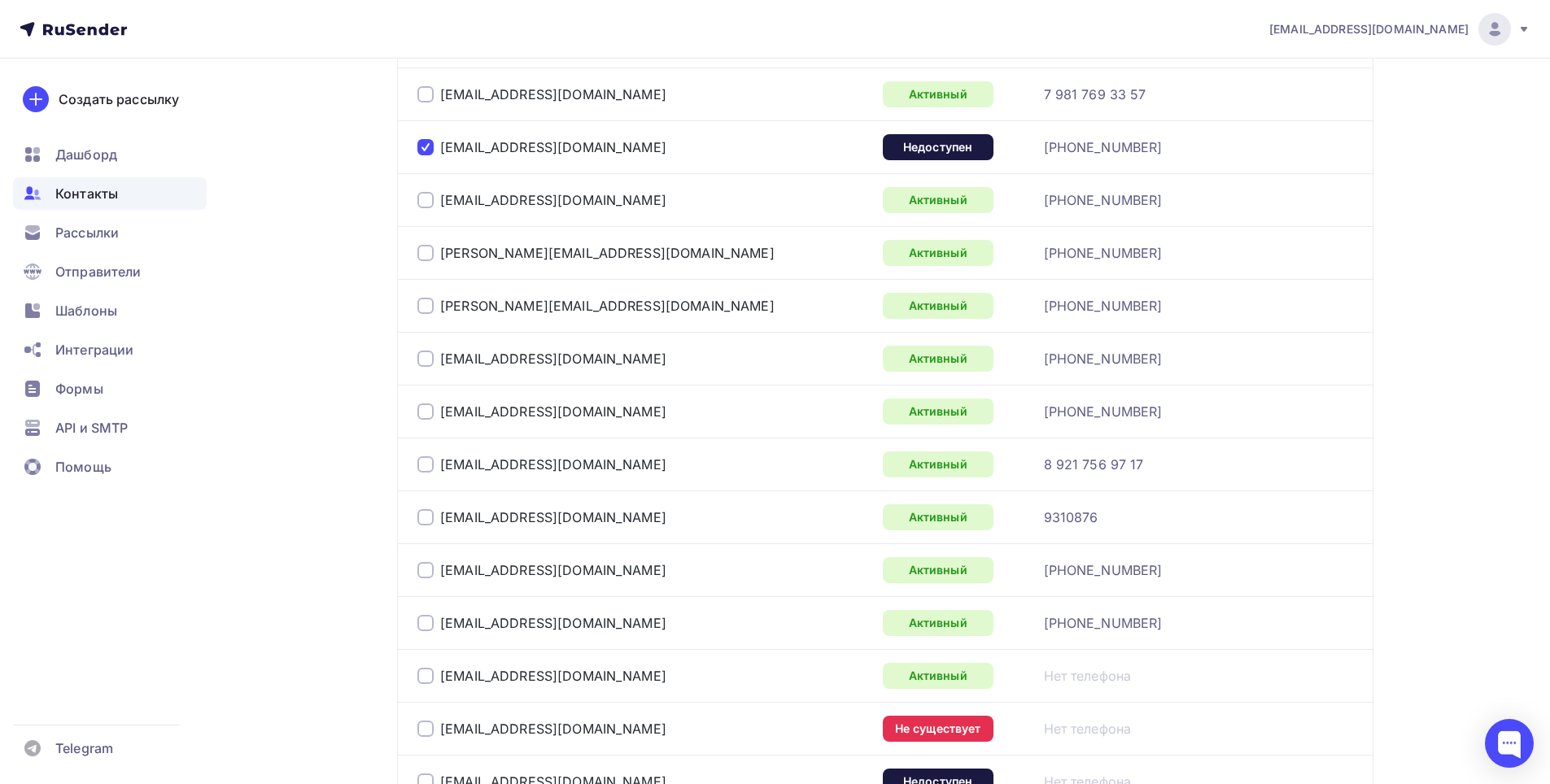
scroll to position [2185, 0]
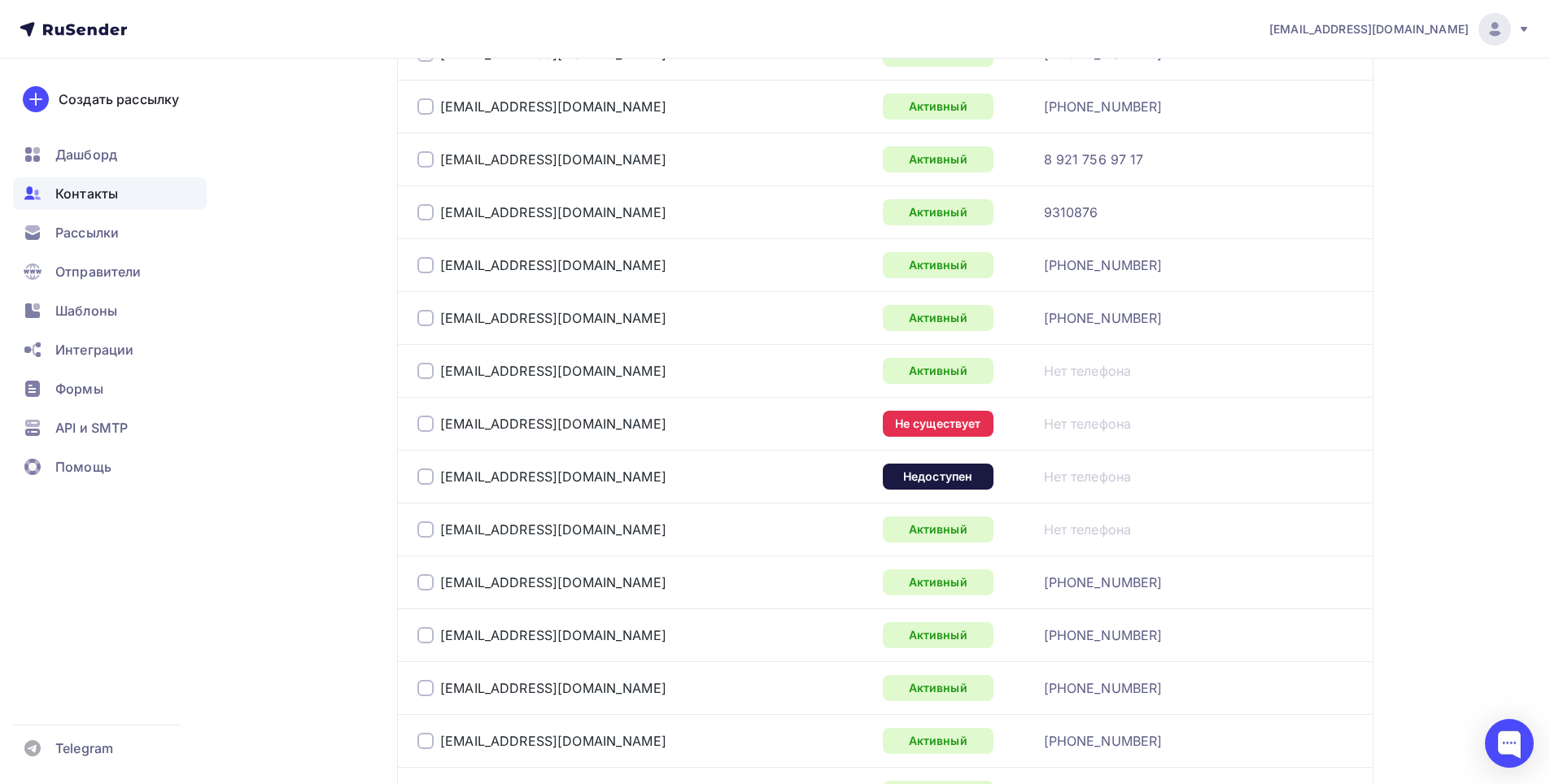
click at [439, 425] on div "khansheva@sp29spb.ru" at bounding box center [541, 424] width 249 height 17
click at [431, 424] on div at bounding box center [426, 424] width 17 height 17
click at [425, 477] on div at bounding box center [426, 477] width 17 height 17
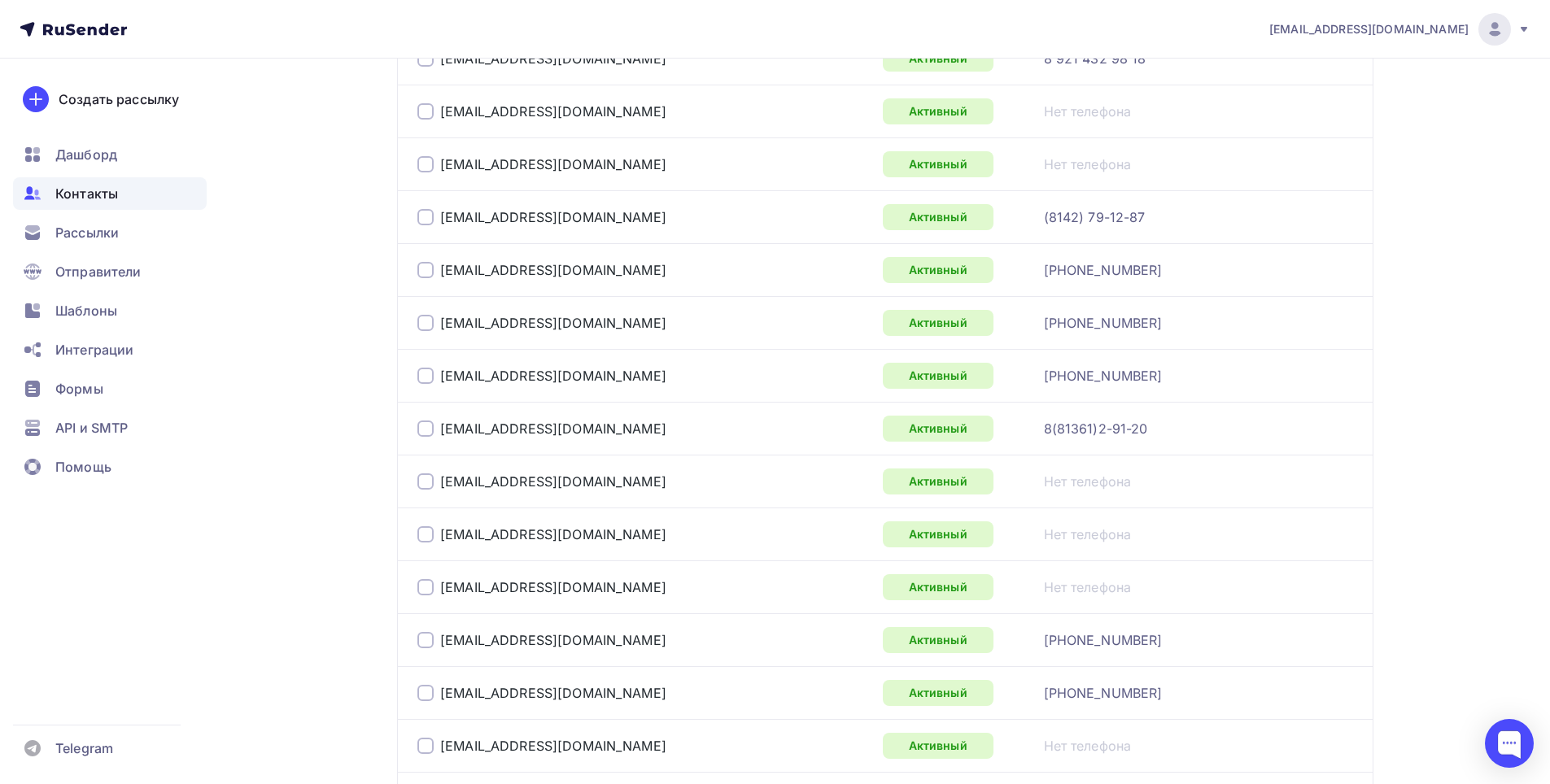
scroll to position [0, 0]
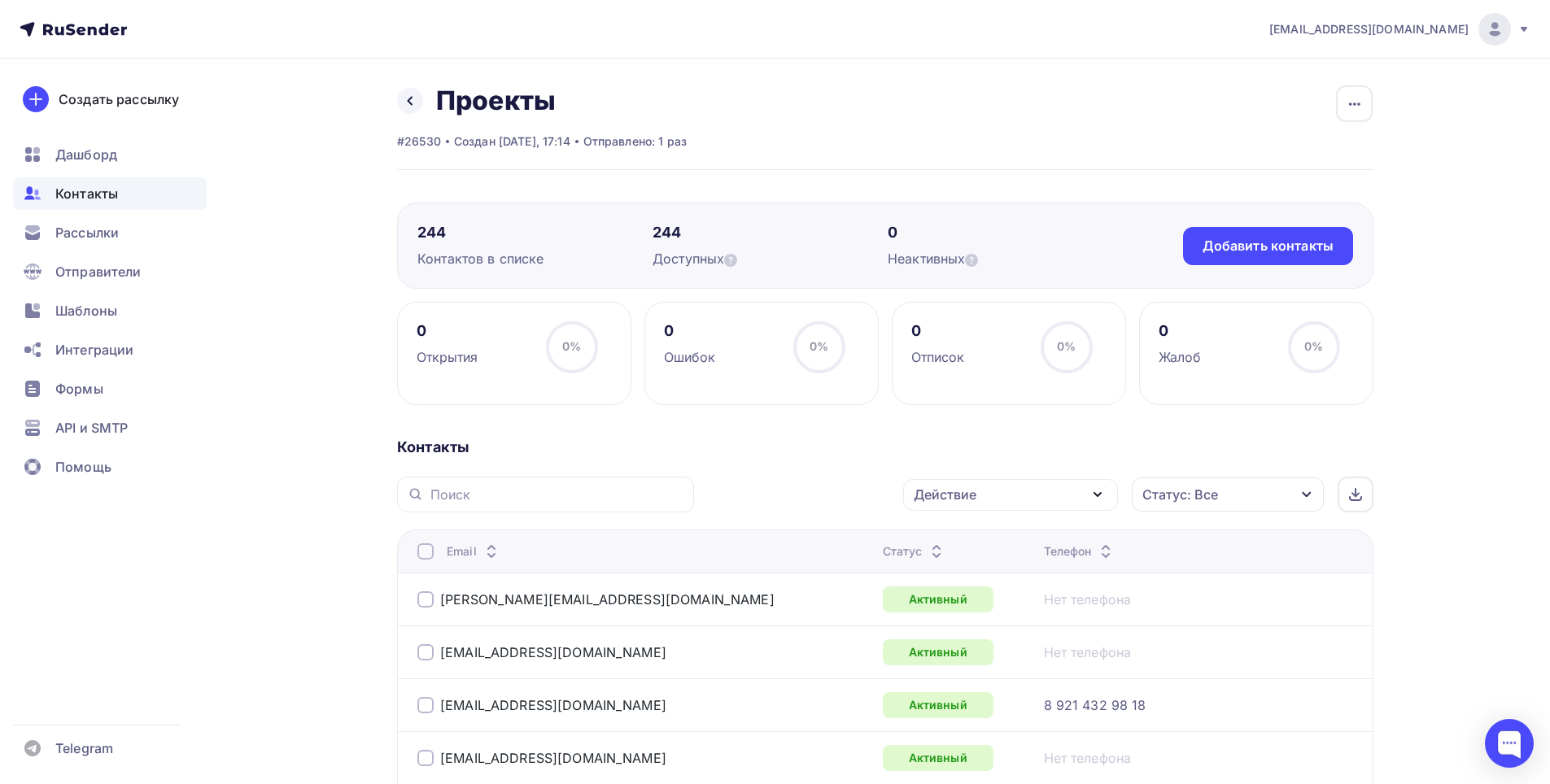
click at [1100, 496] on icon "button" at bounding box center [1097, 494] width 19 height 19
click at [984, 602] on div "Удалить" at bounding box center [1009, 607] width 175 height 19
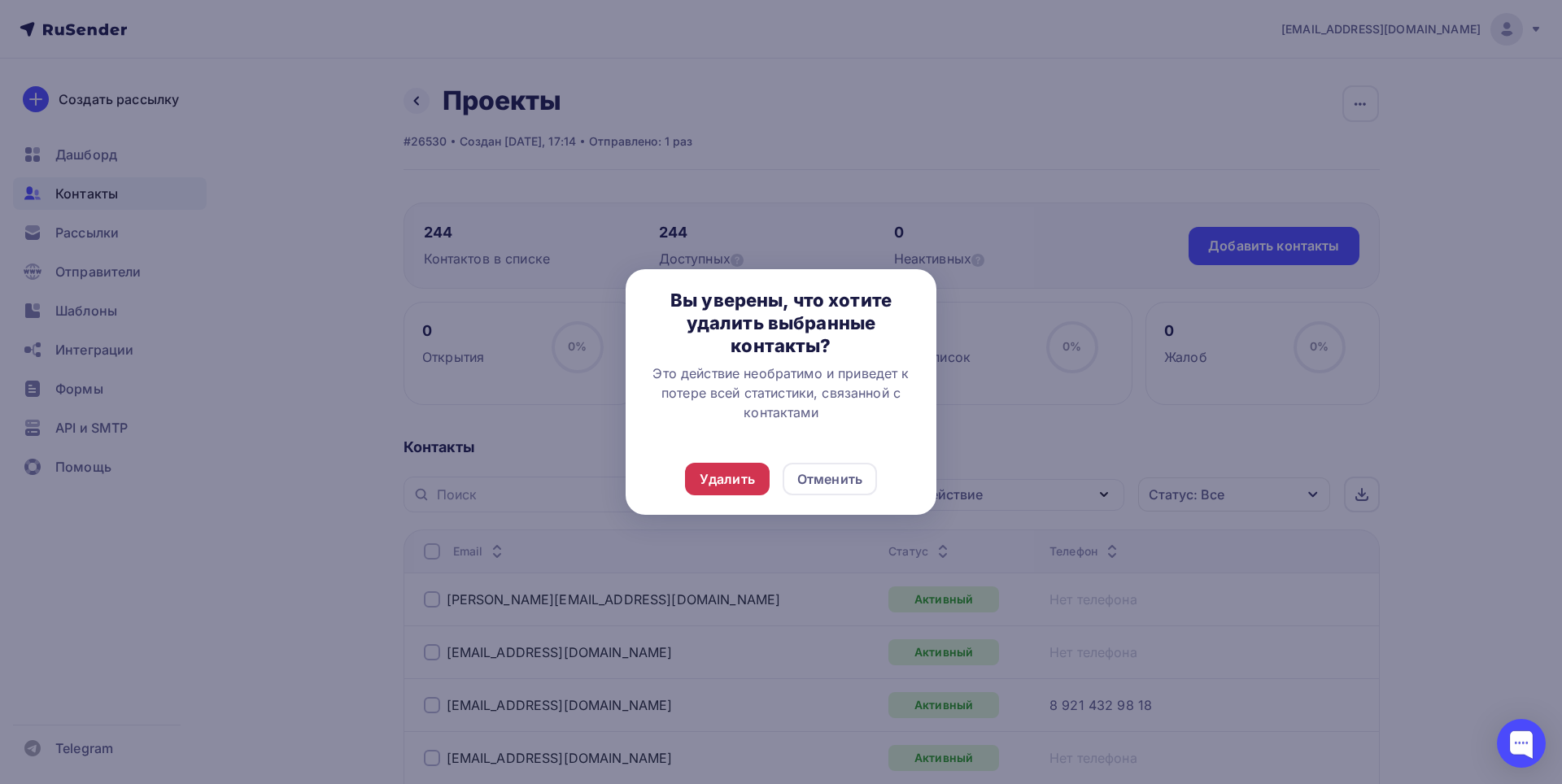
click at [734, 490] on div "Удалить" at bounding box center [728, 479] width 85 height 32
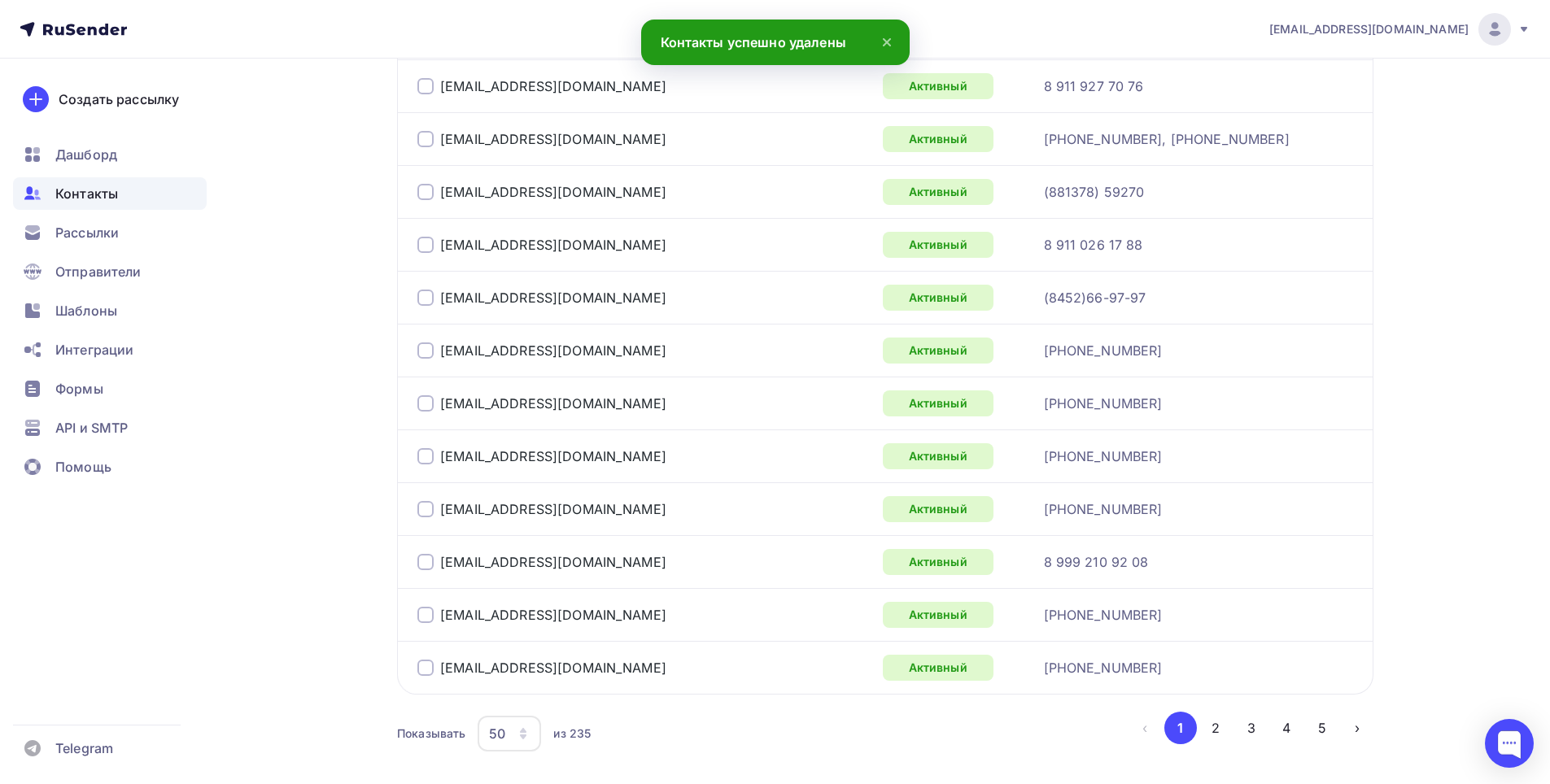
scroll to position [2599, 0]
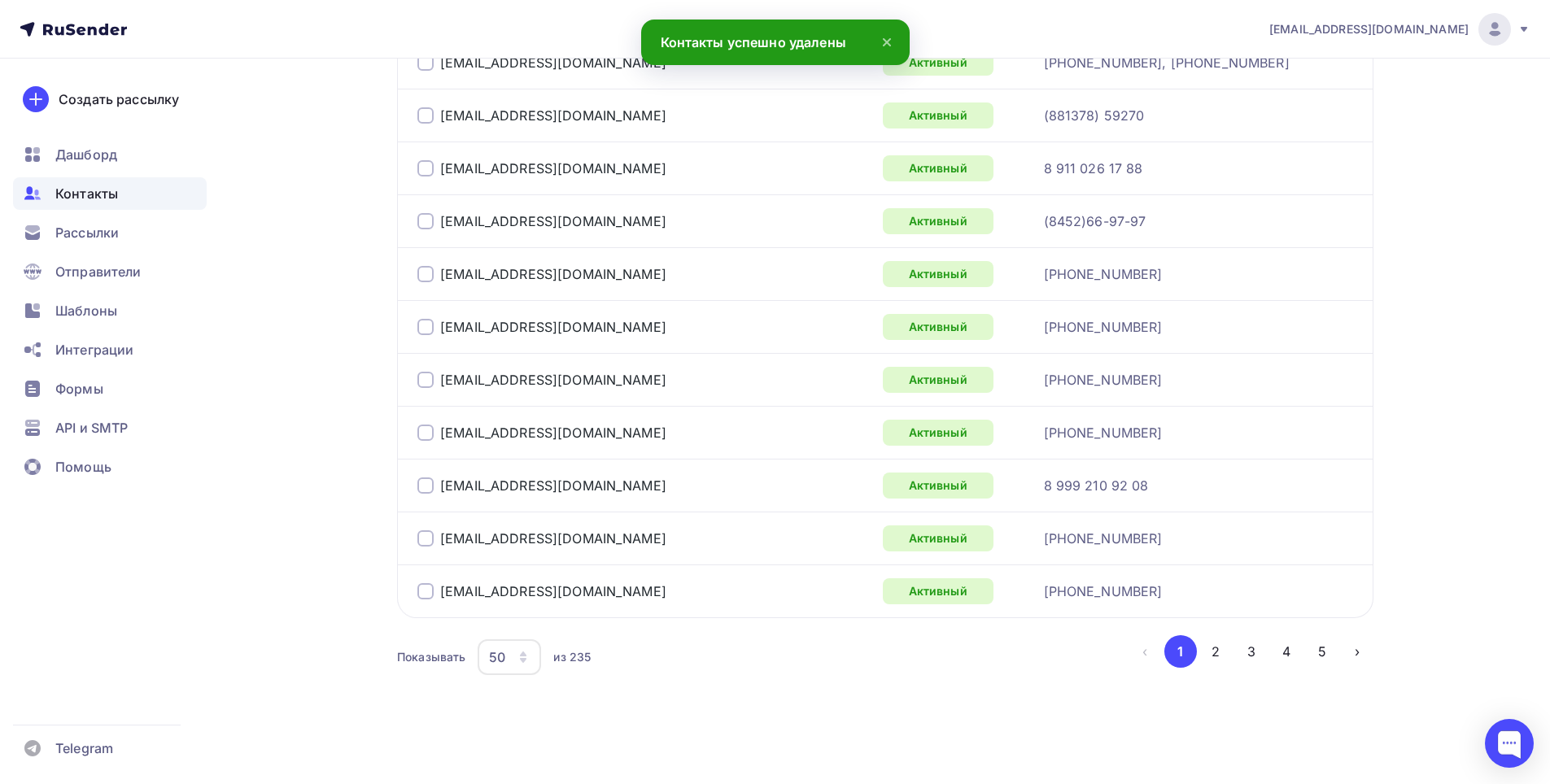
drag, startPoint x: 1217, startPoint y: 659, endPoint x: 1185, endPoint y: 613, distance: 56.0
click at [1217, 659] on button "2" at bounding box center [1215, 651] width 32 height 32
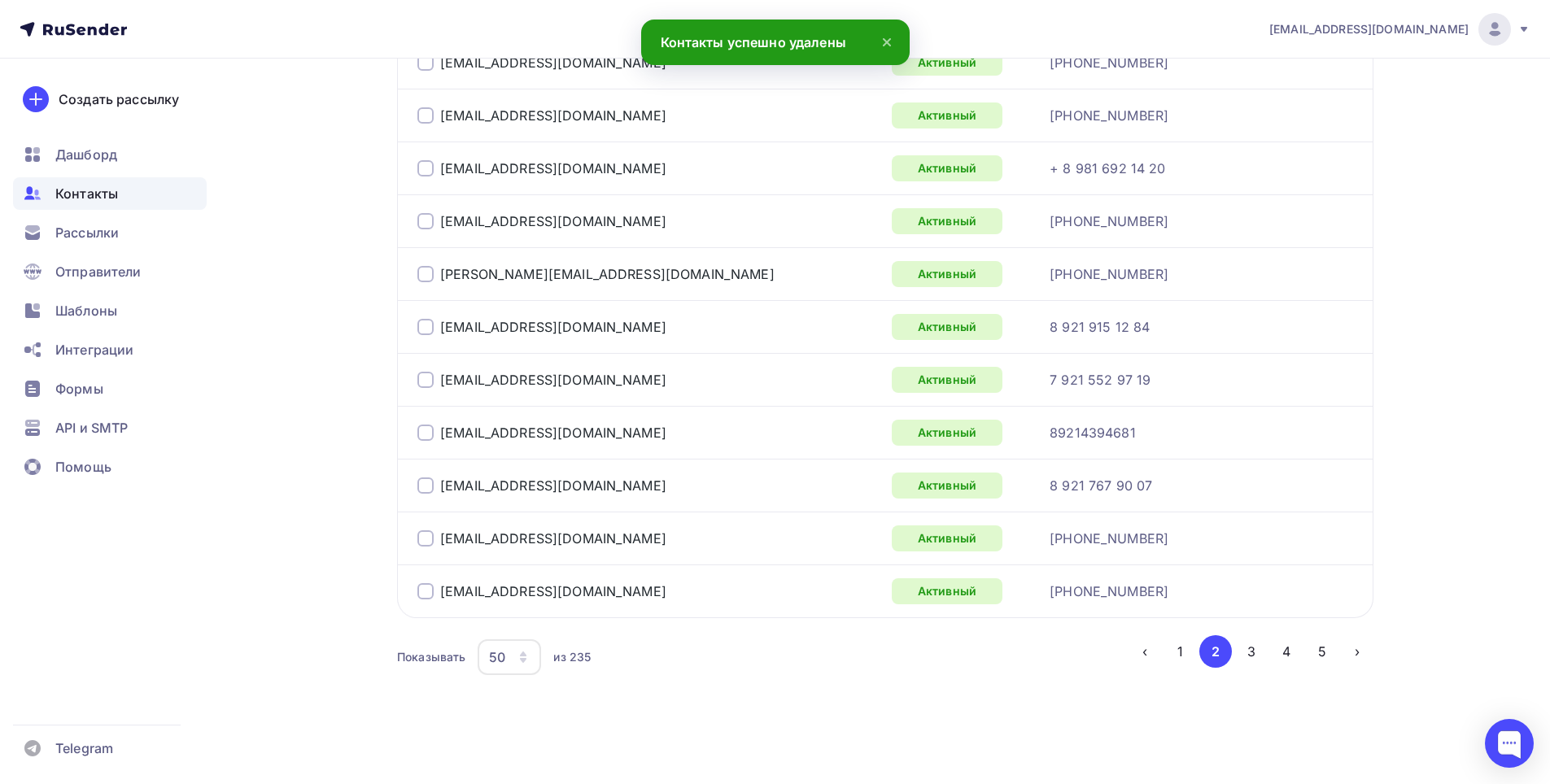
scroll to position [395, 0]
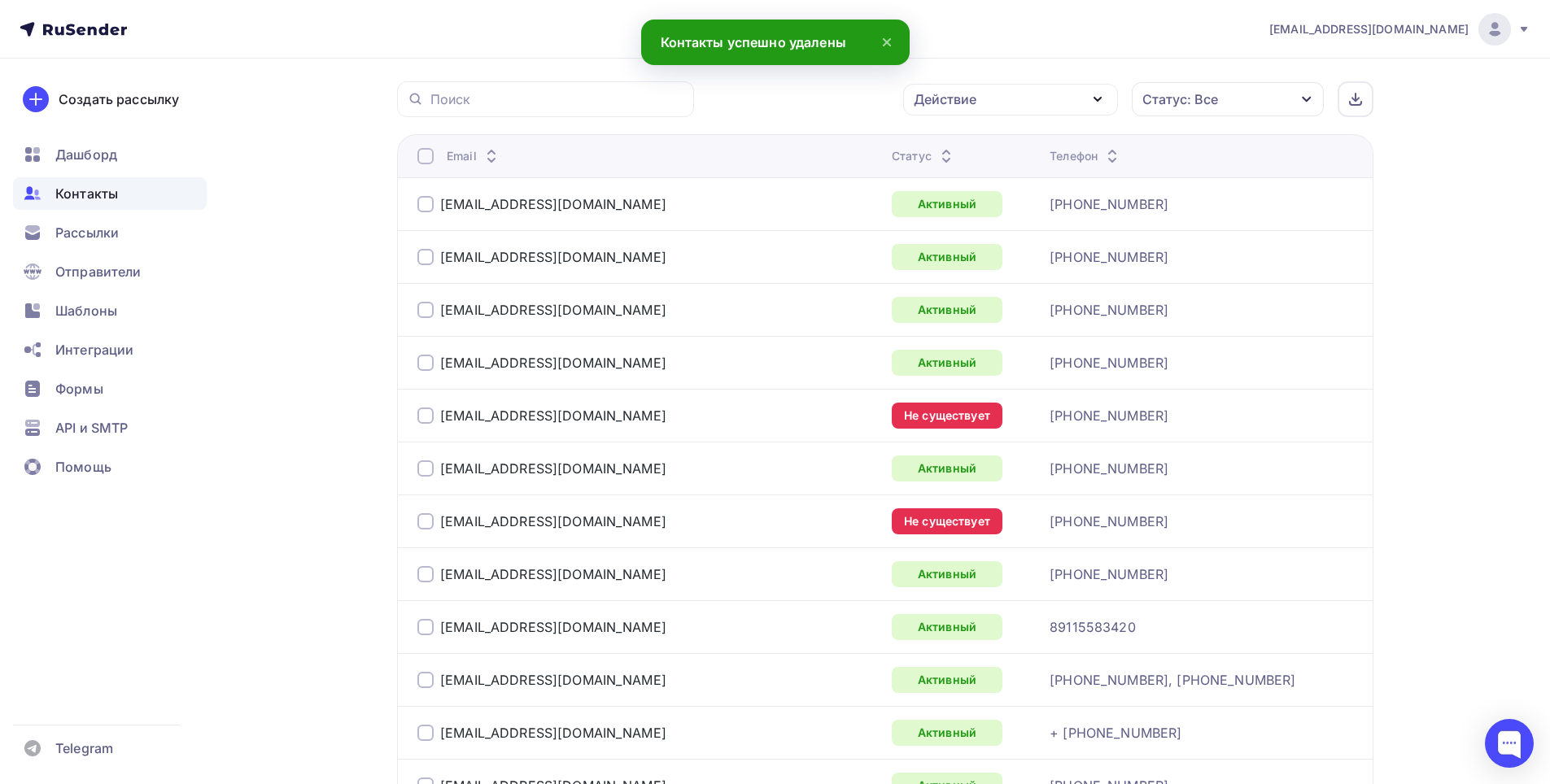
click at [426, 412] on div at bounding box center [426, 416] width 17 height 17
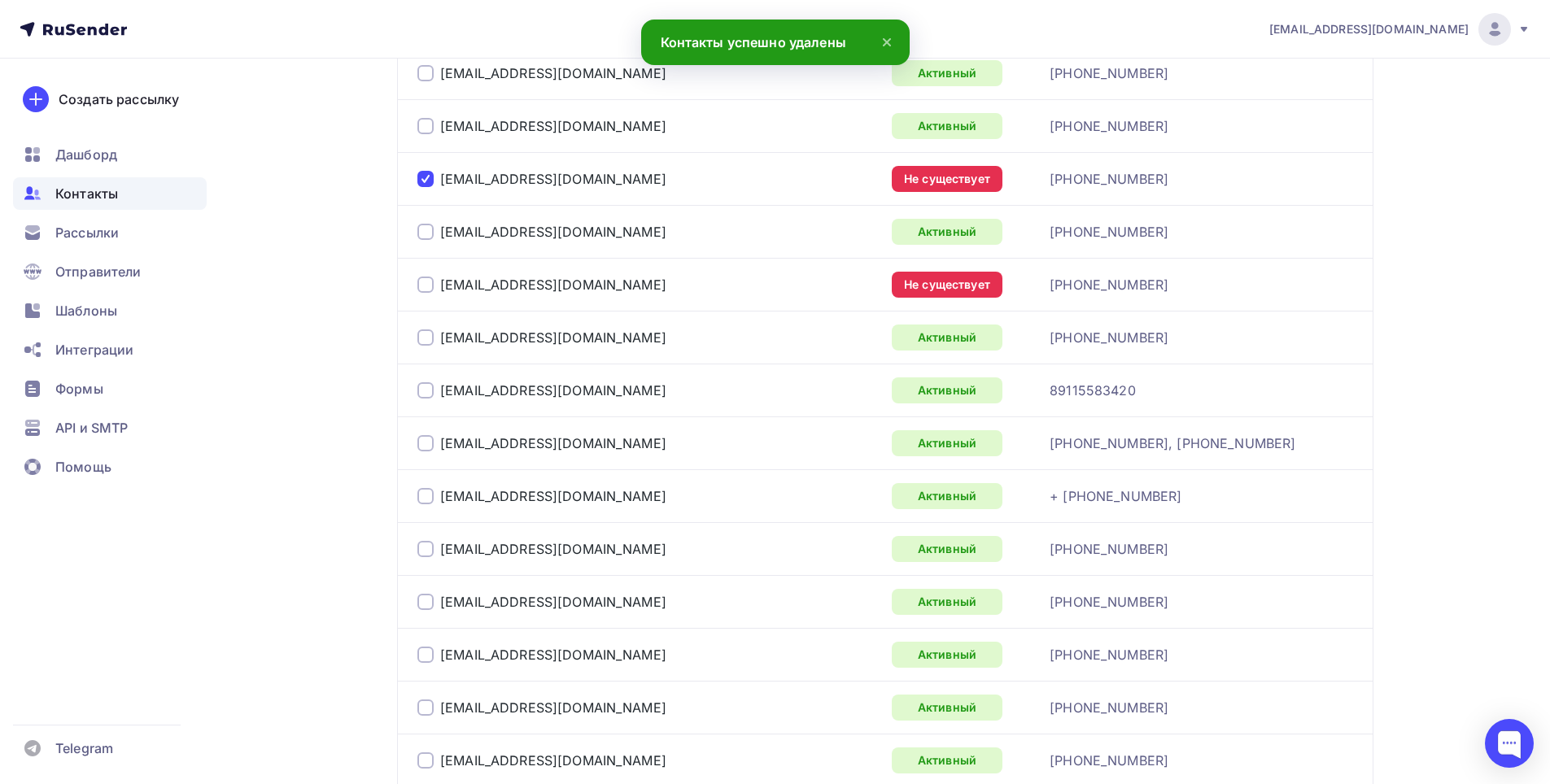
scroll to position [639, 0]
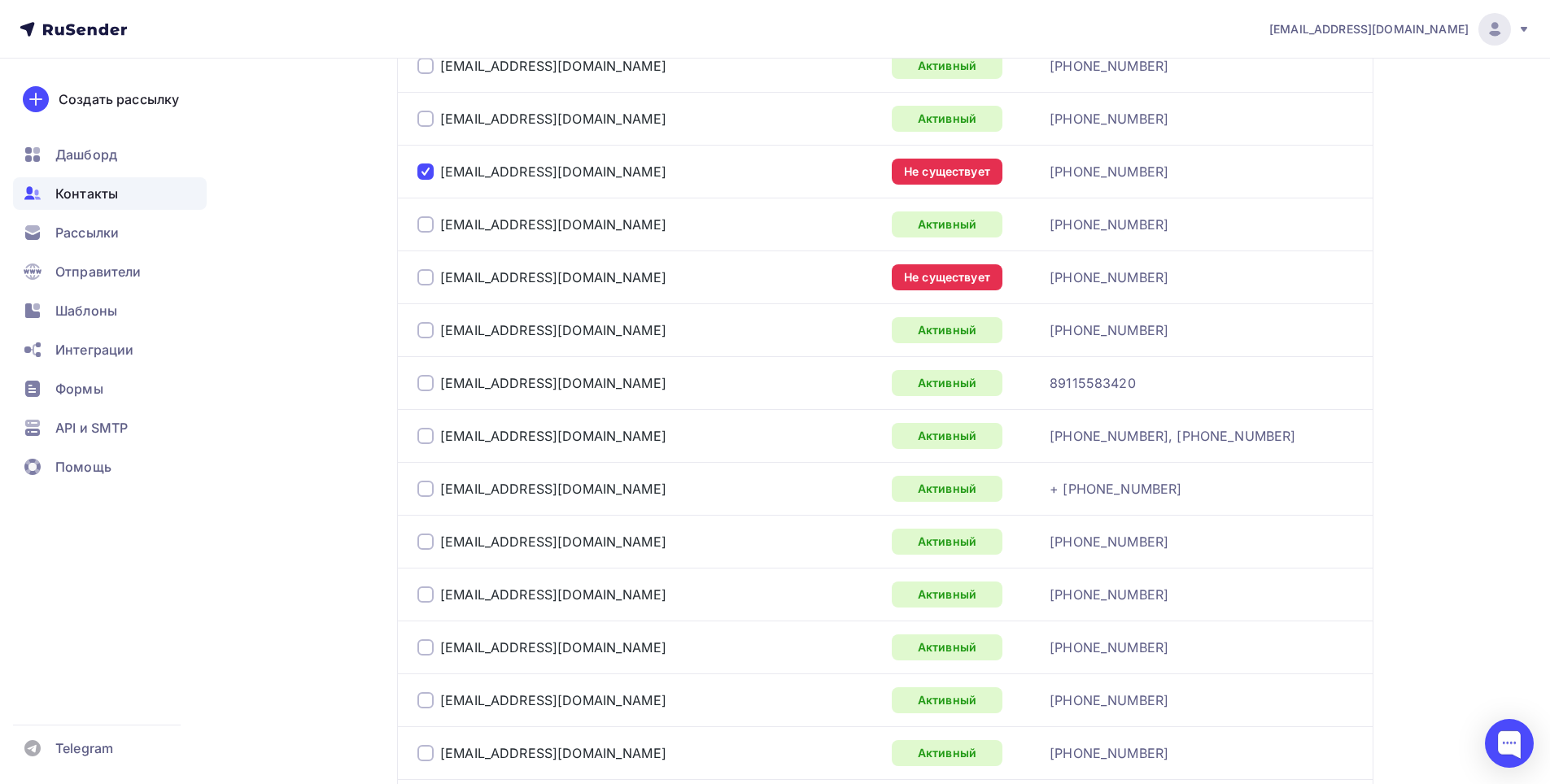
click at [428, 275] on div at bounding box center [426, 278] width 17 height 17
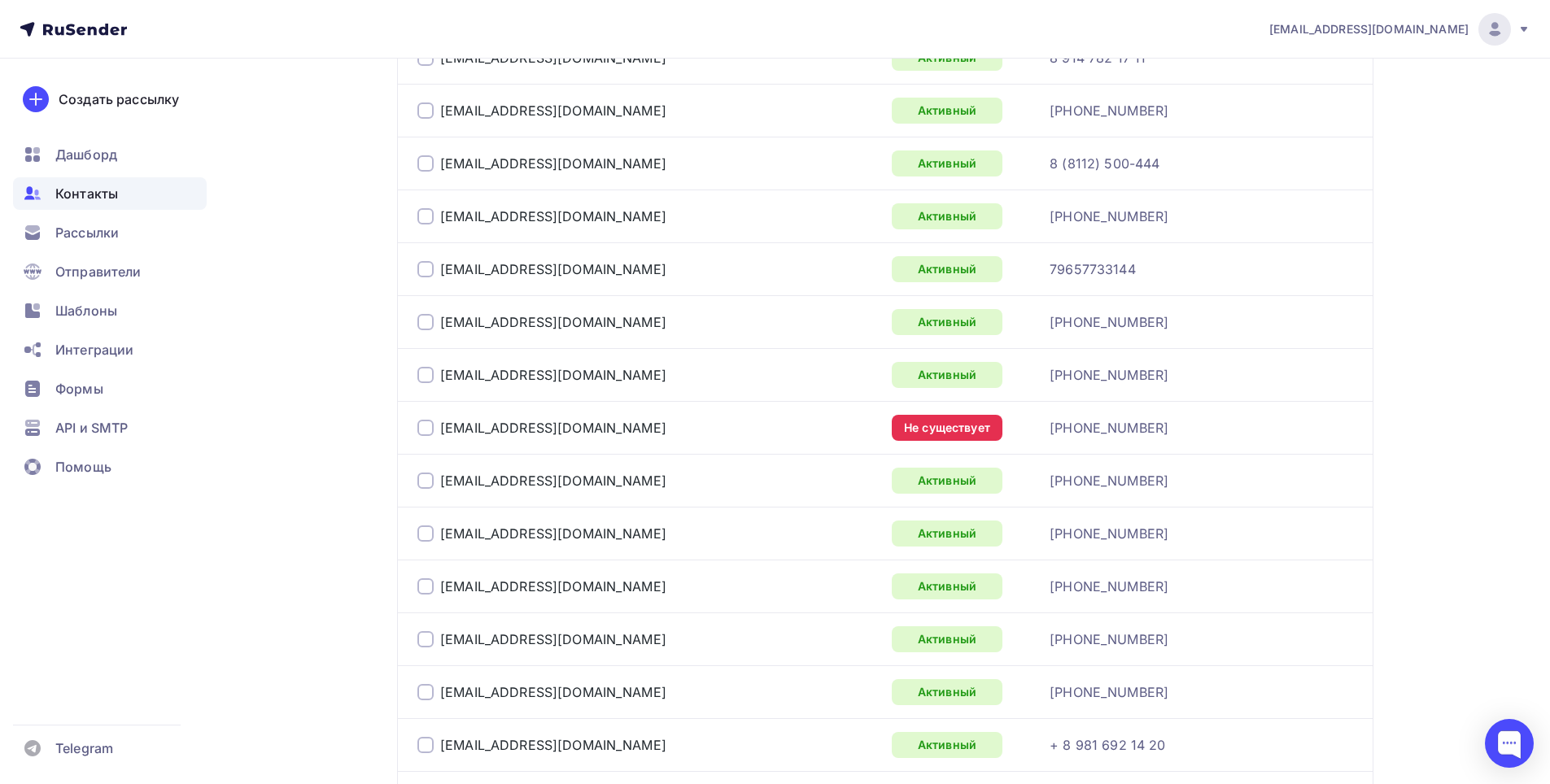
scroll to position [1778, 0]
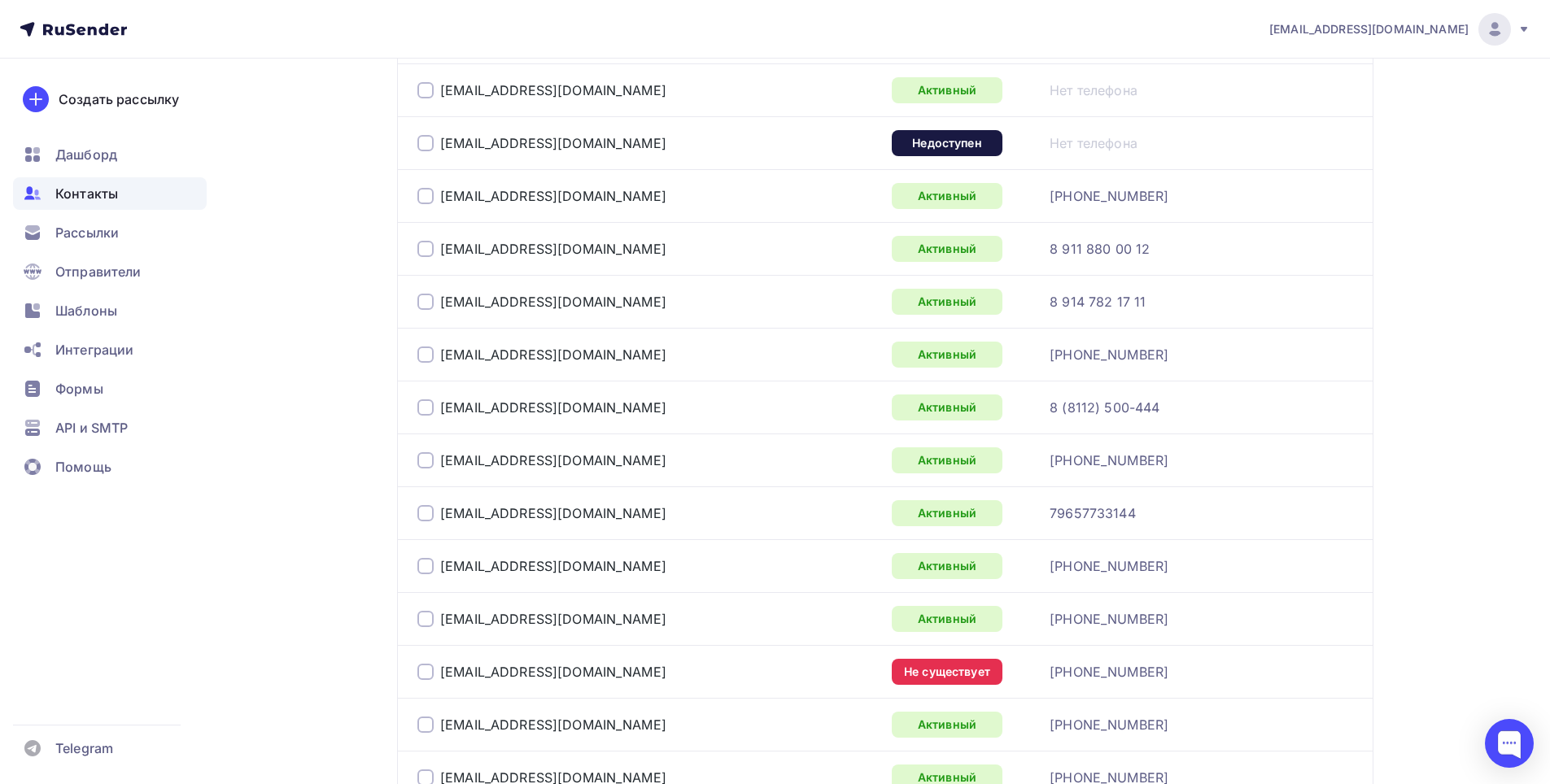
click at [432, 140] on div at bounding box center [426, 143] width 17 height 17
click at [420, 671] on div at bounding box center [426, 672] width 17 height 17
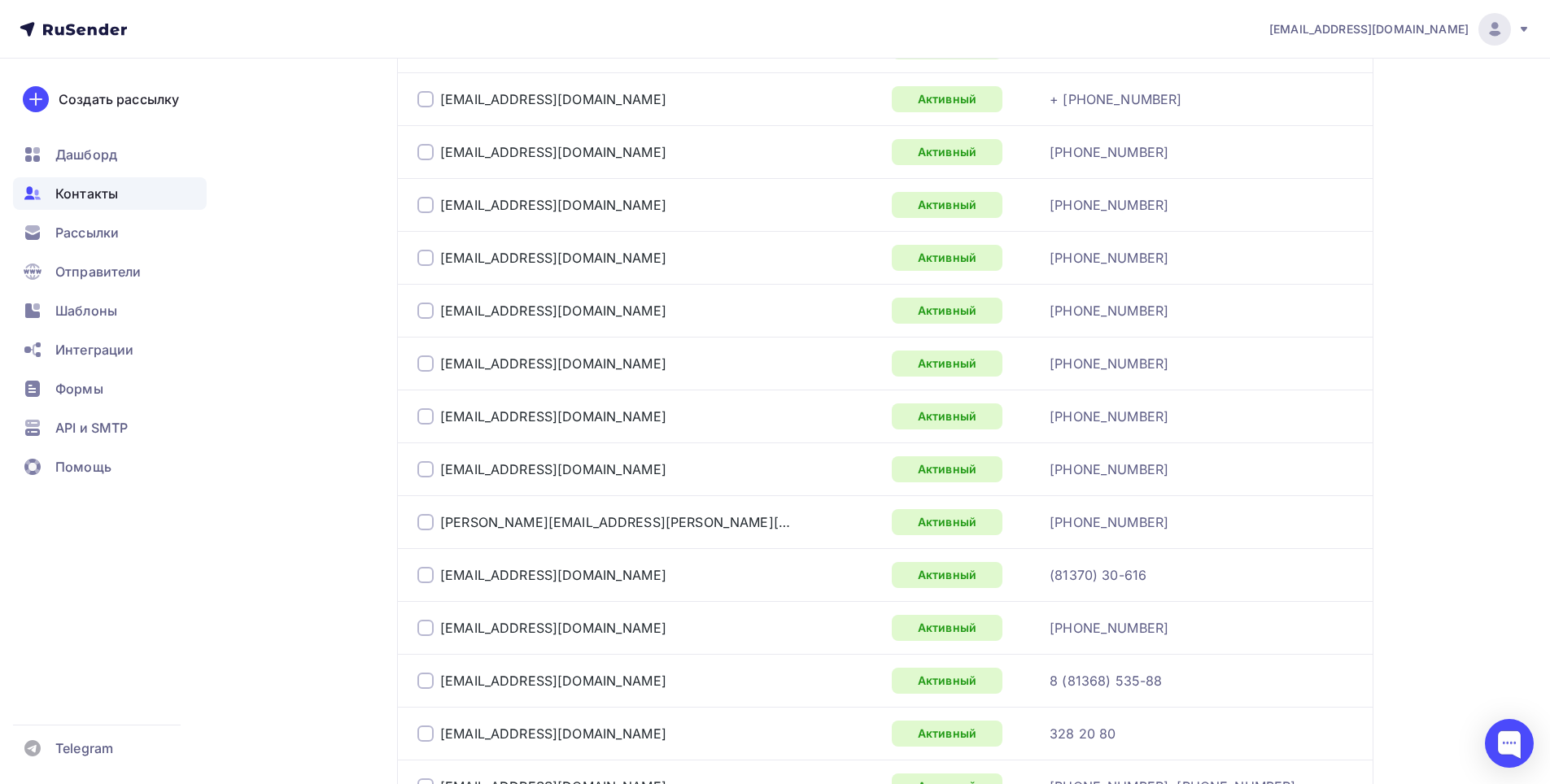
scroll to position [0, 0]
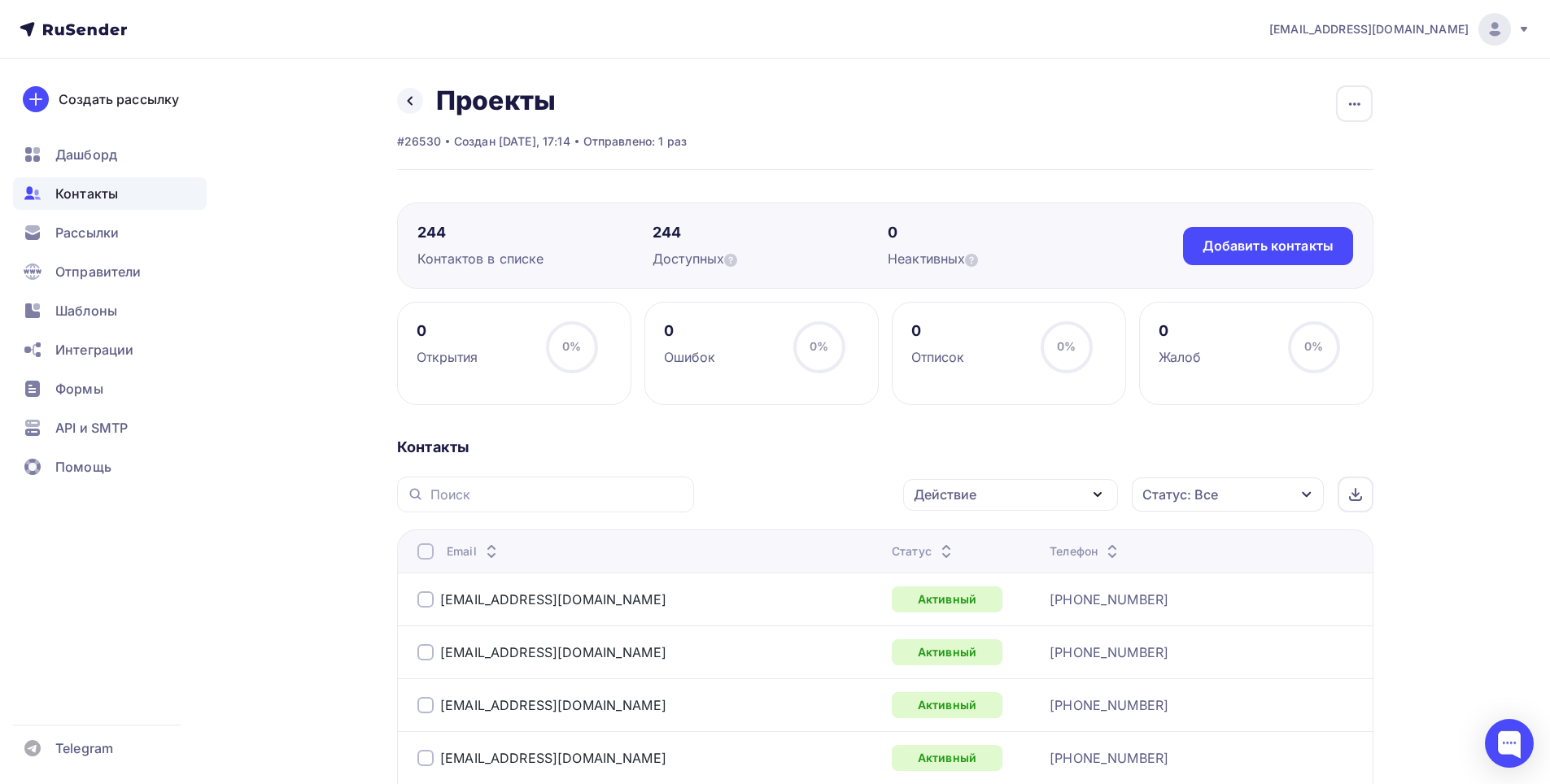
click at [1087, 493] on div "Действие" at bounding box center [1010, 495] width 215 height 32
click at [971, 604] on div "Удалить" at bounding box center [949, 607] width 54 height 19
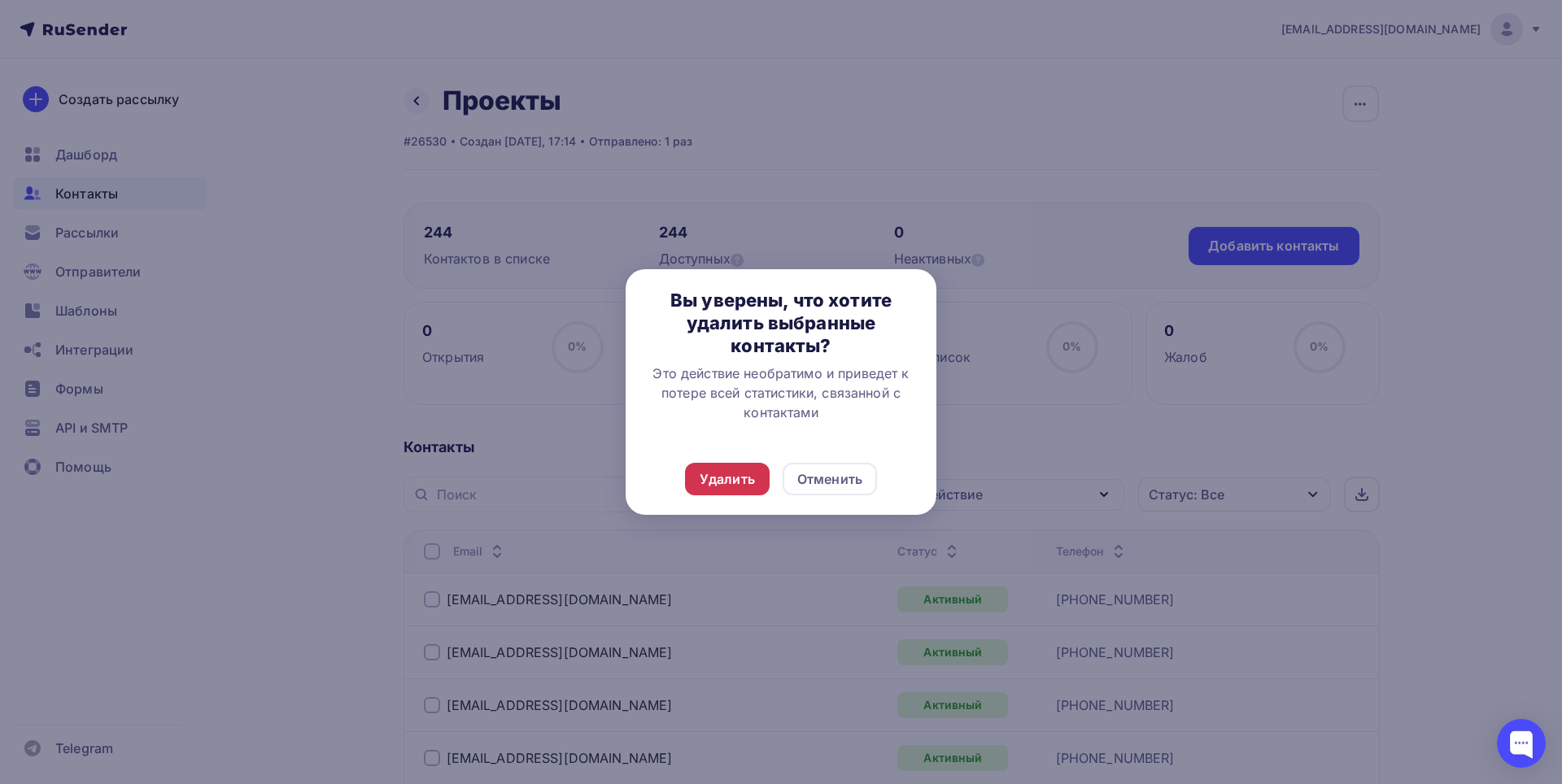
click at [729, 486] on div "Удалить" at bounding box center [727, 478] width 56 height 19
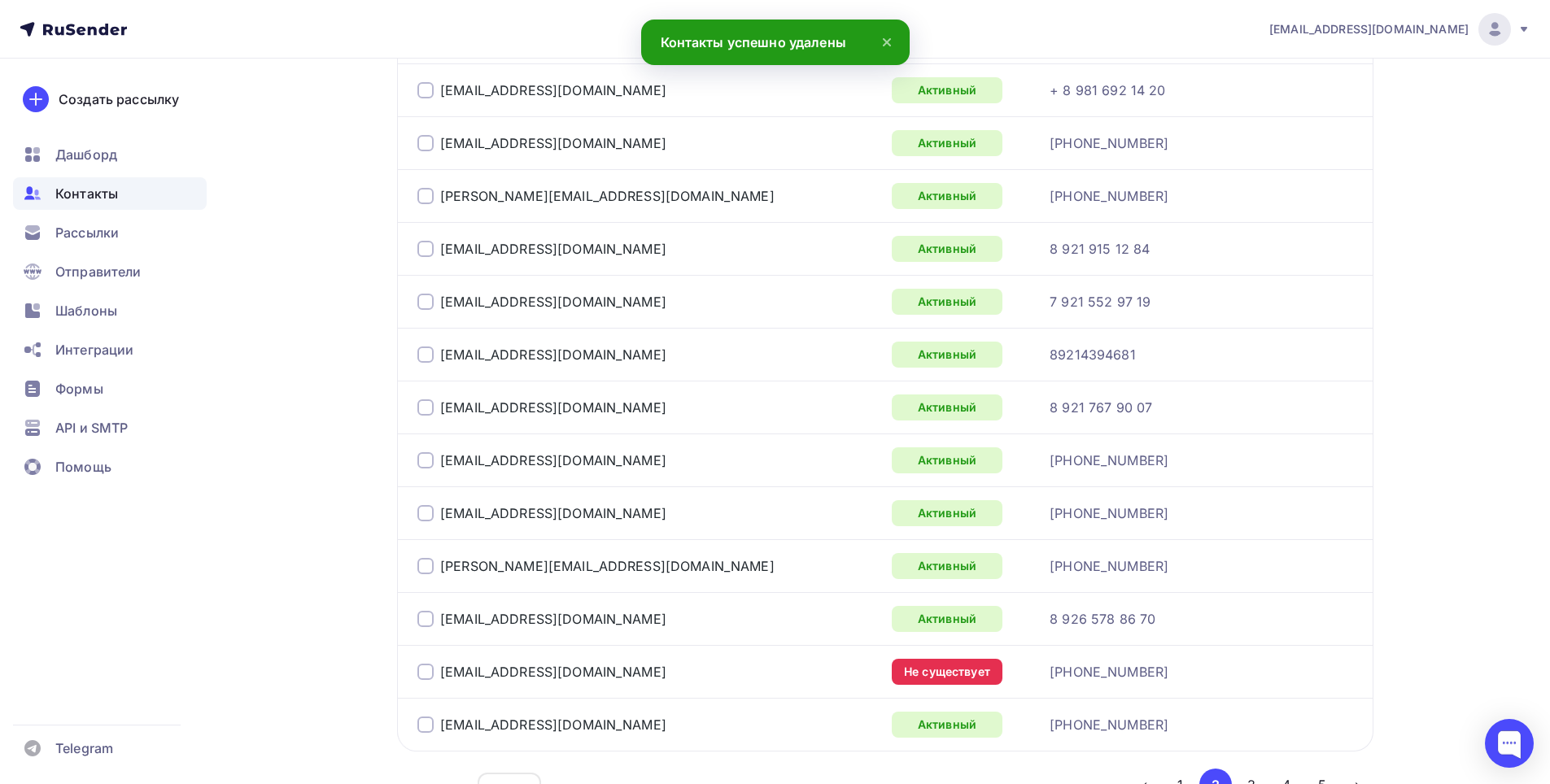
scroll to position [2599, 0]
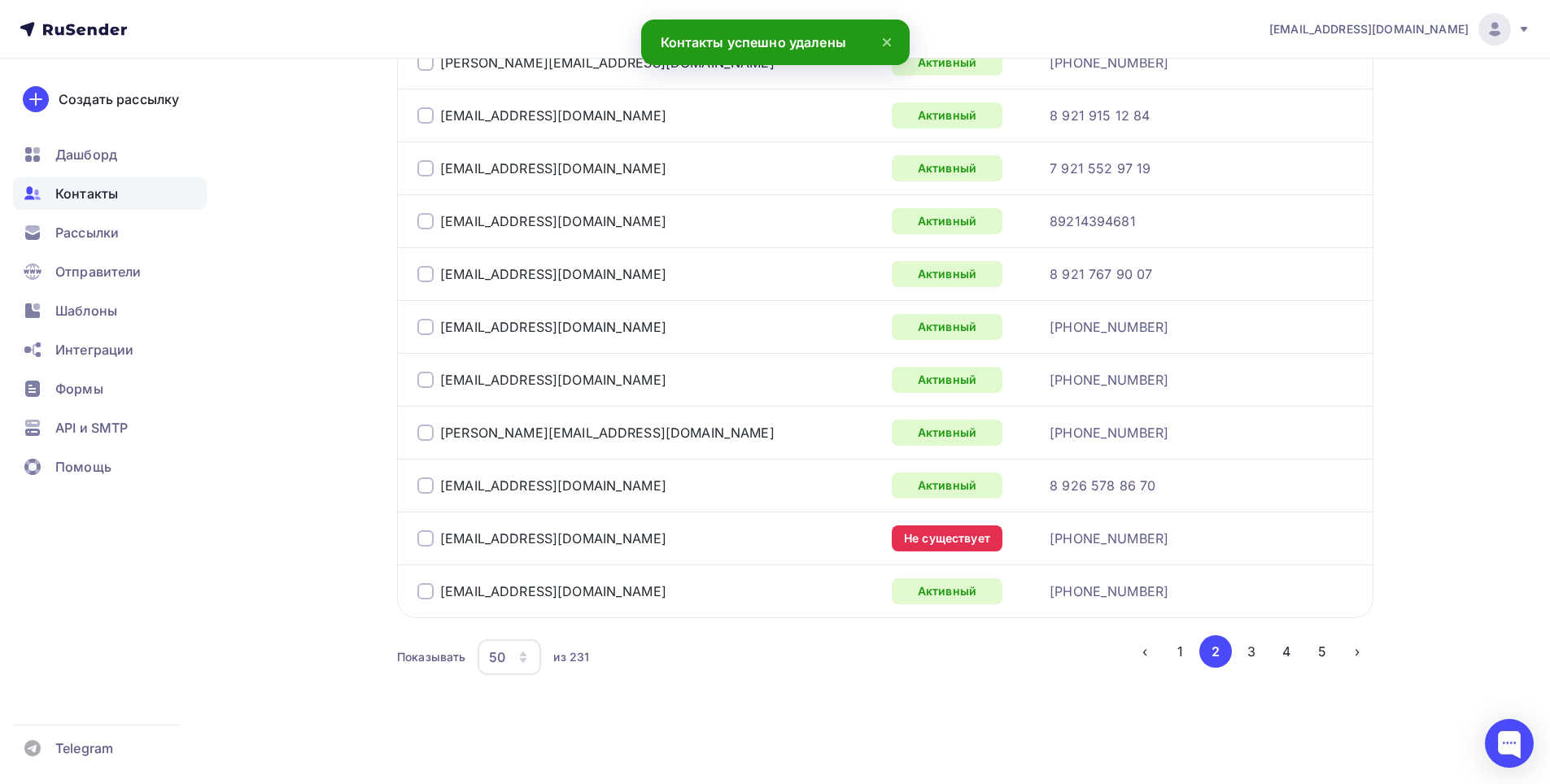
click at [432, 535] on div at bounding box center [426, 539] width 17 height 17
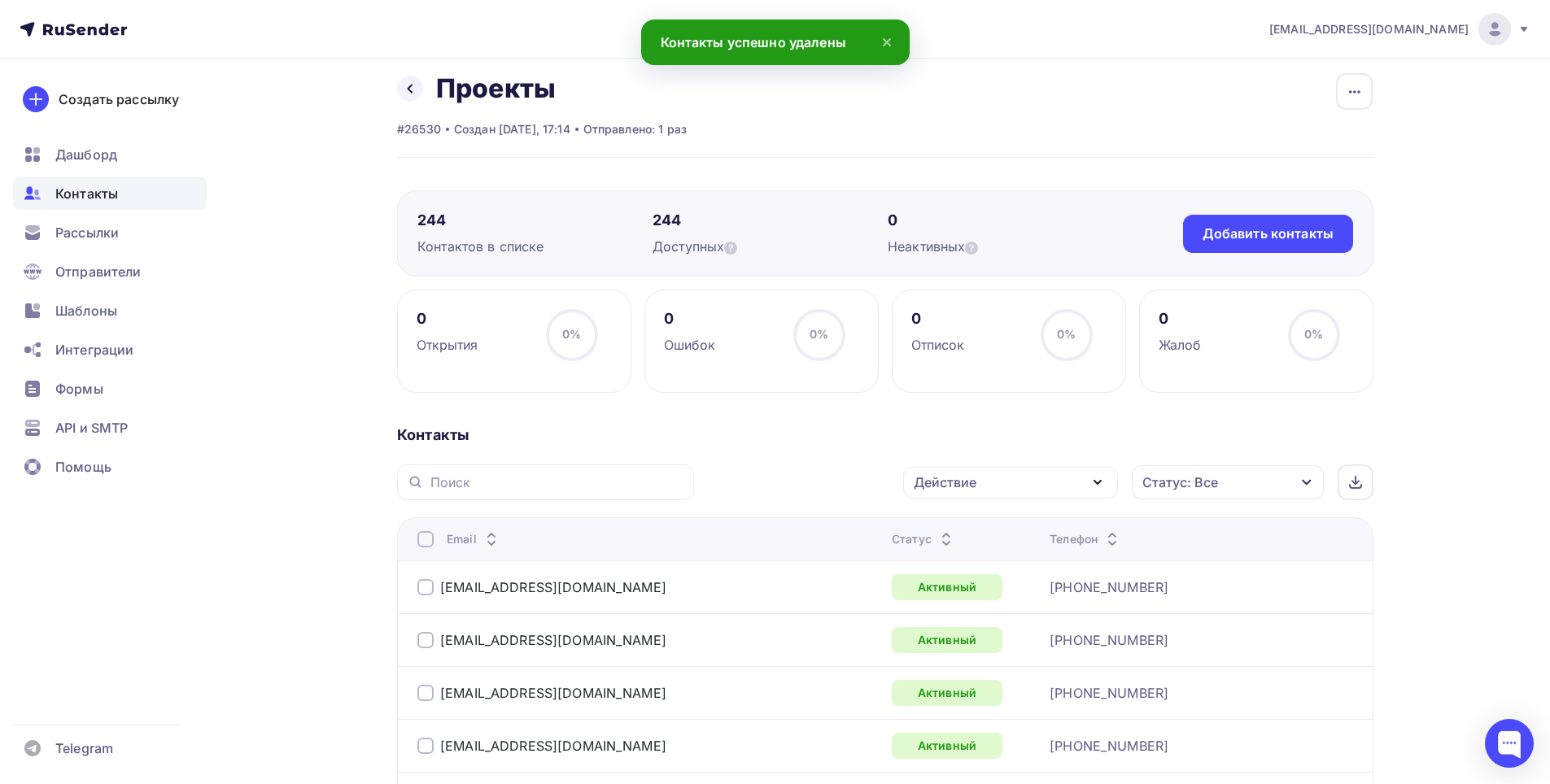
scroll to position [0, 0]
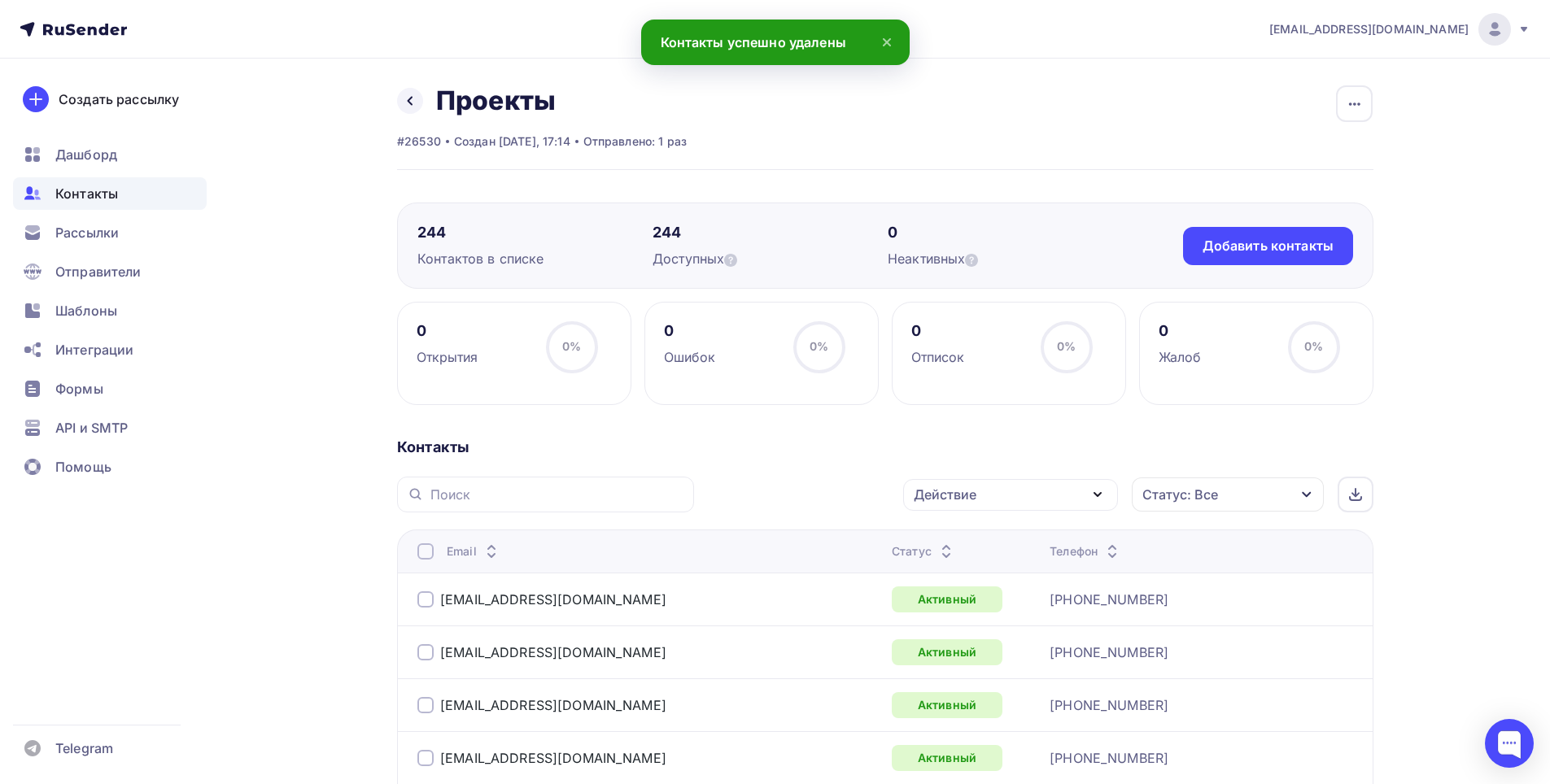
click at [1079, 481] on div "Действие" at bounding box center [1010, 495] width 215 height 32
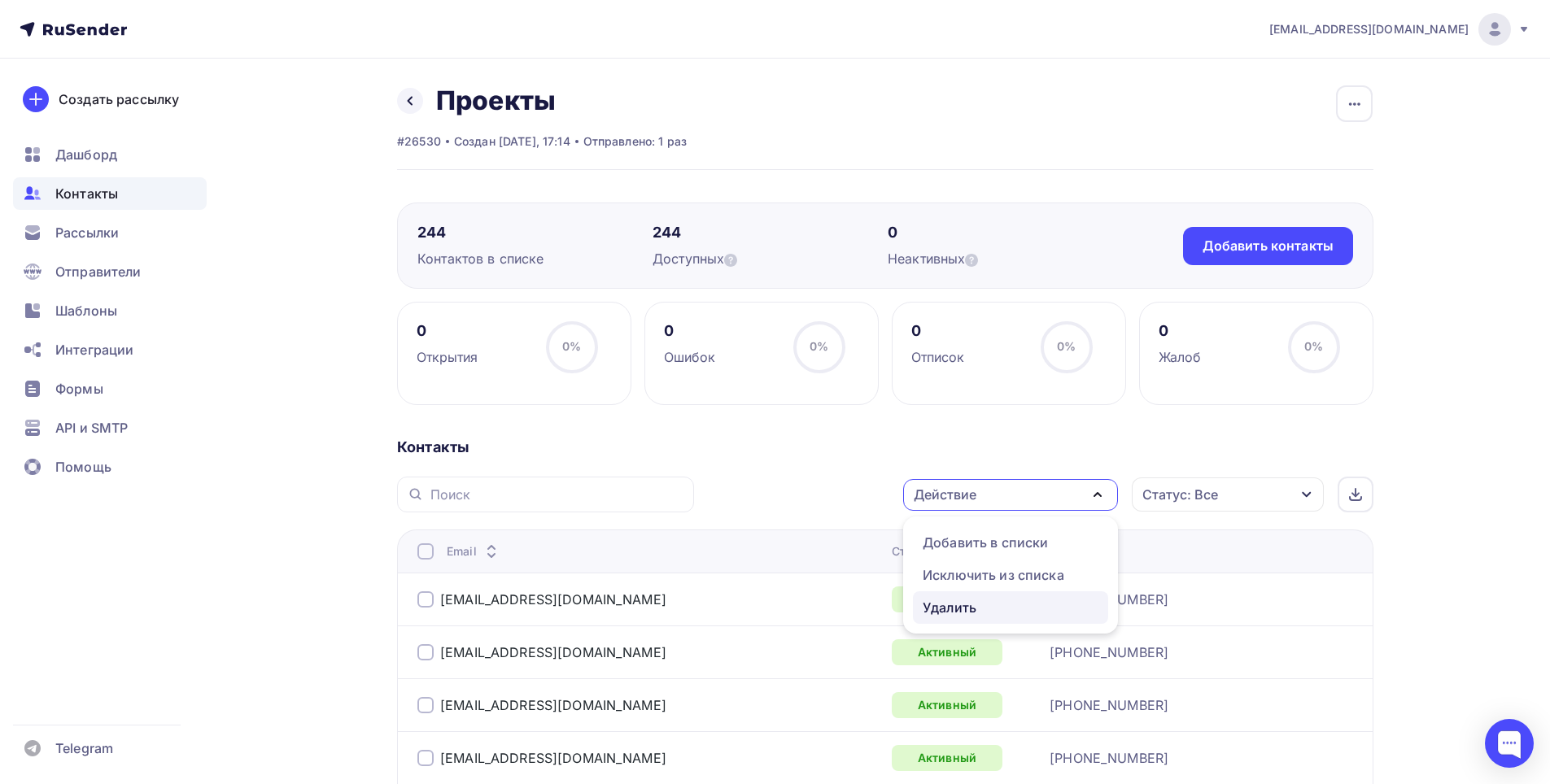
click at [990, 609] on div "Удалить" at bounding box center [1009, 607] width 175 height 19
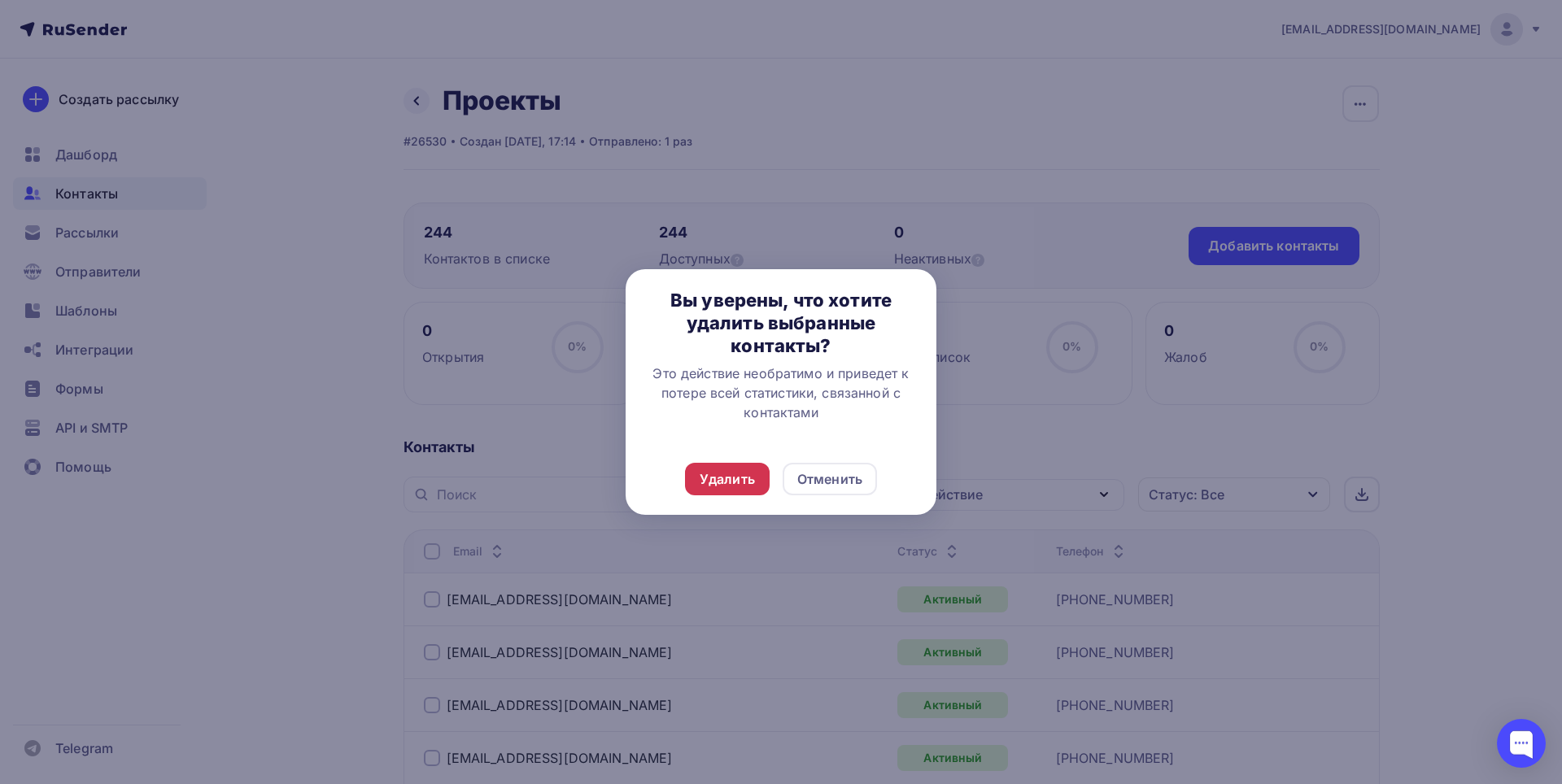
click at [738, 480] on div "Удалить" at bounding box center [727, 478] width 56 height 19
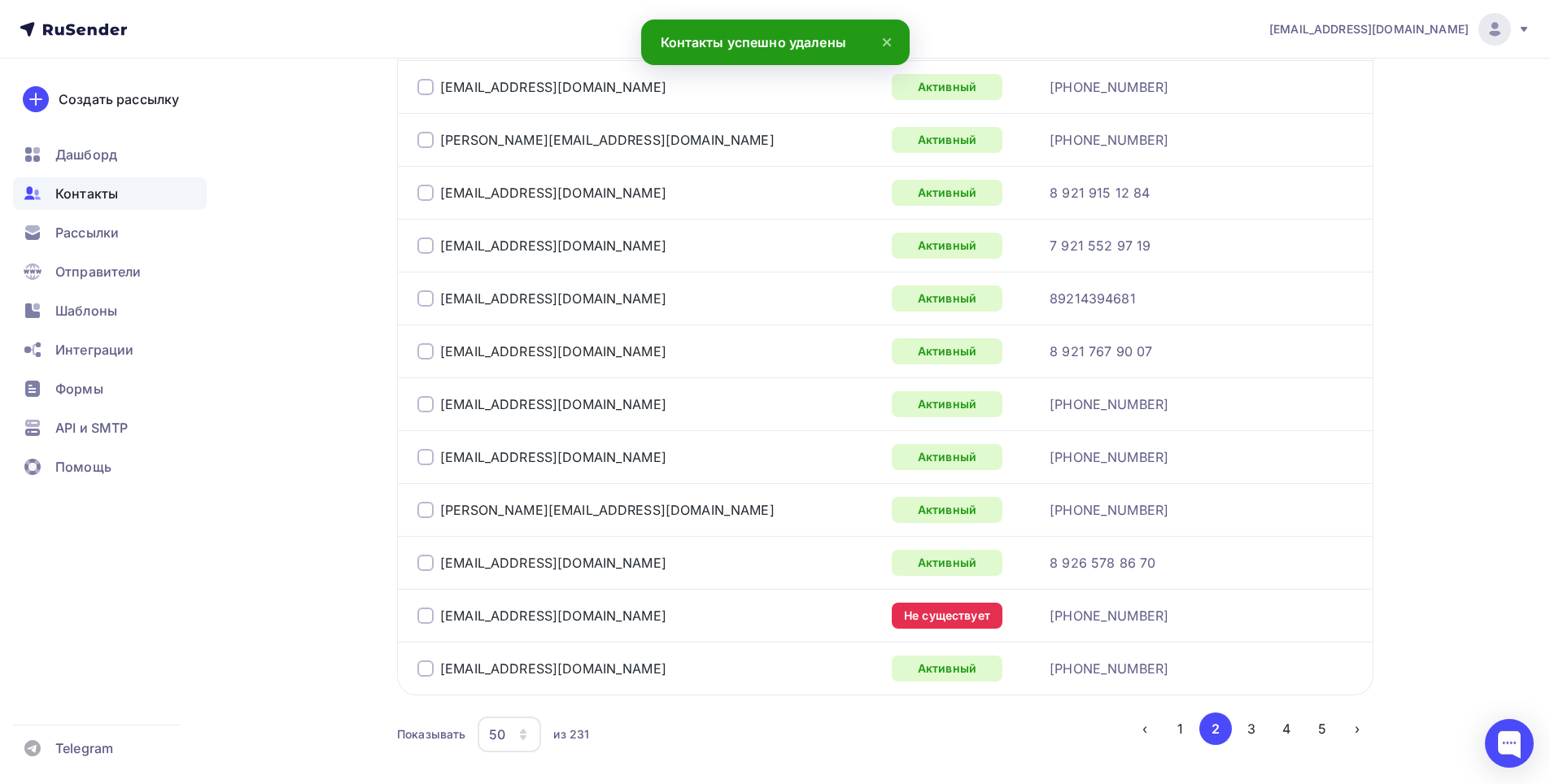
scroll to position [2599, 0]
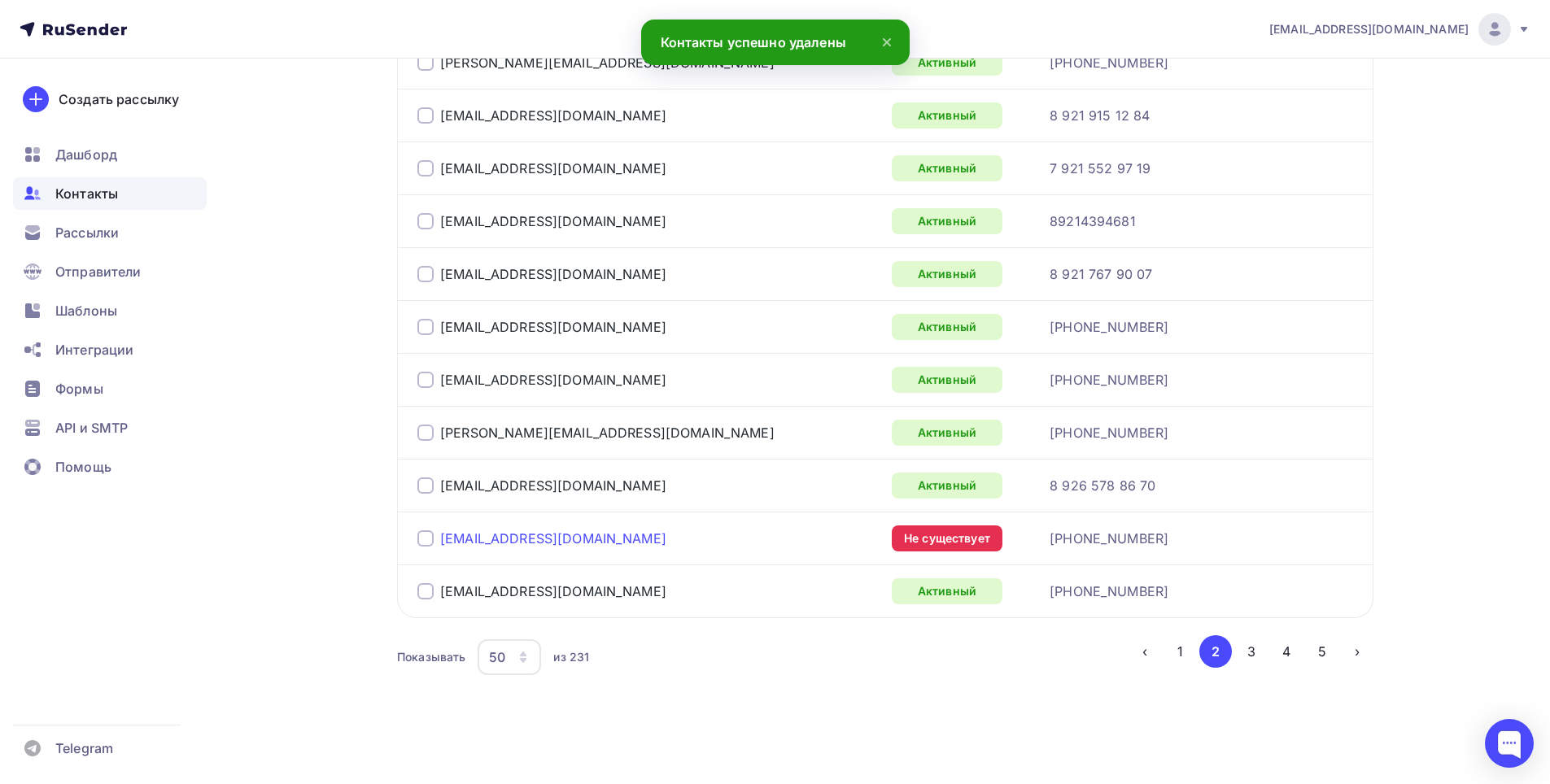
click at [440, 535] on link "agmastom@mail.ru" at bounding box center [553, 539] width 226 height 17
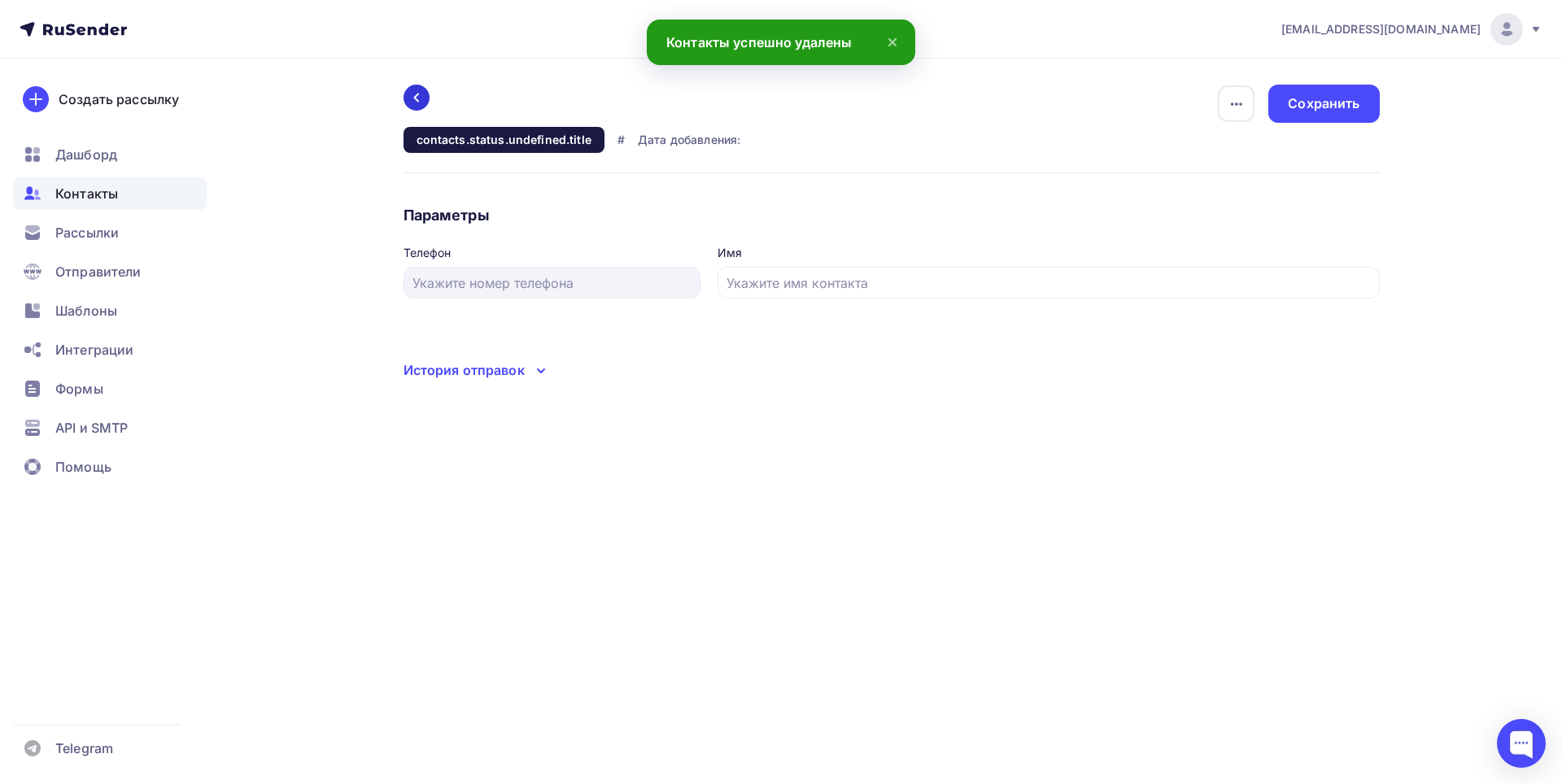
click at [419, 101] on icon at bounding box center [417, 98] width 13 height 13
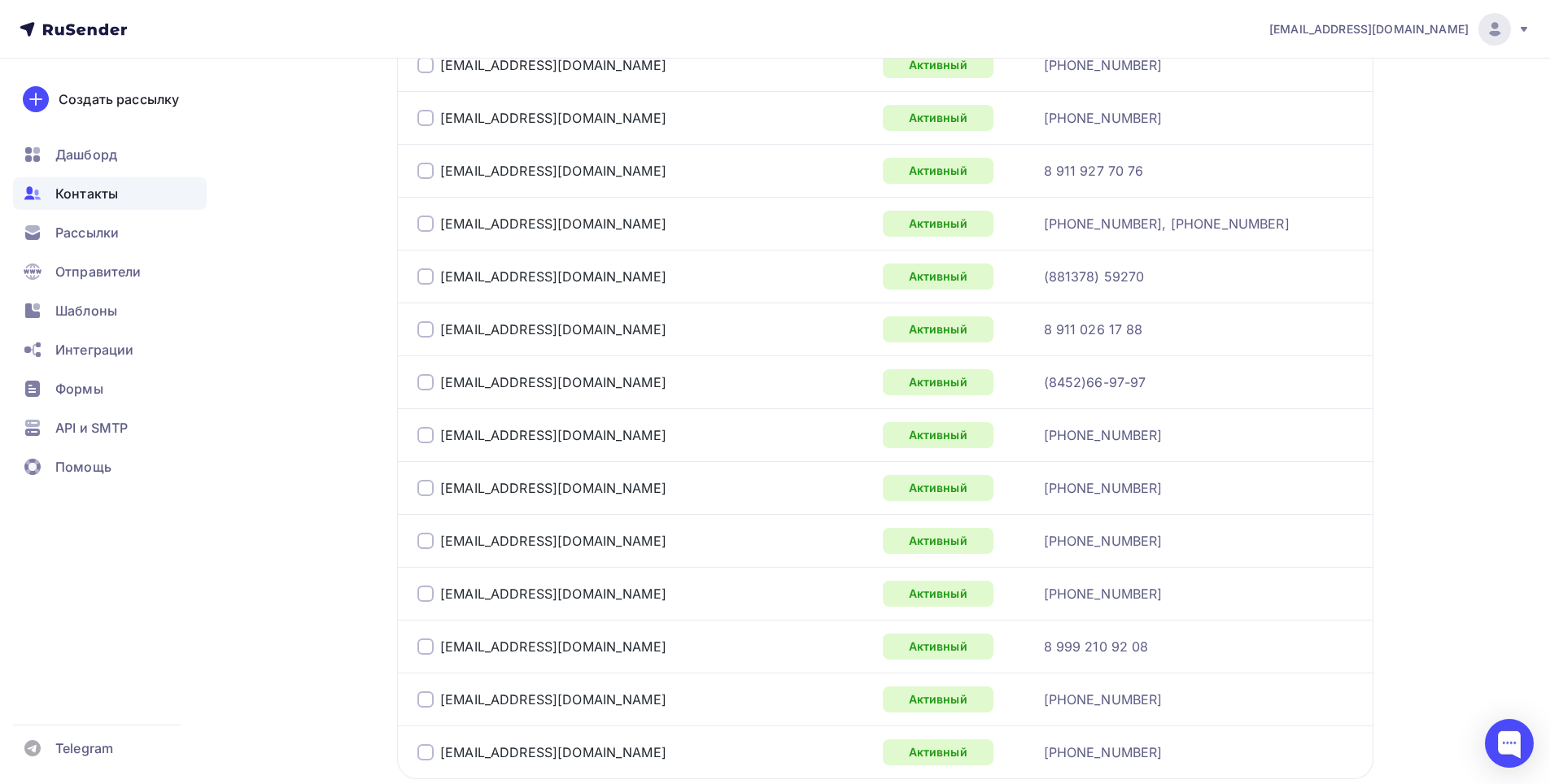
scroll to position [2599, 0]
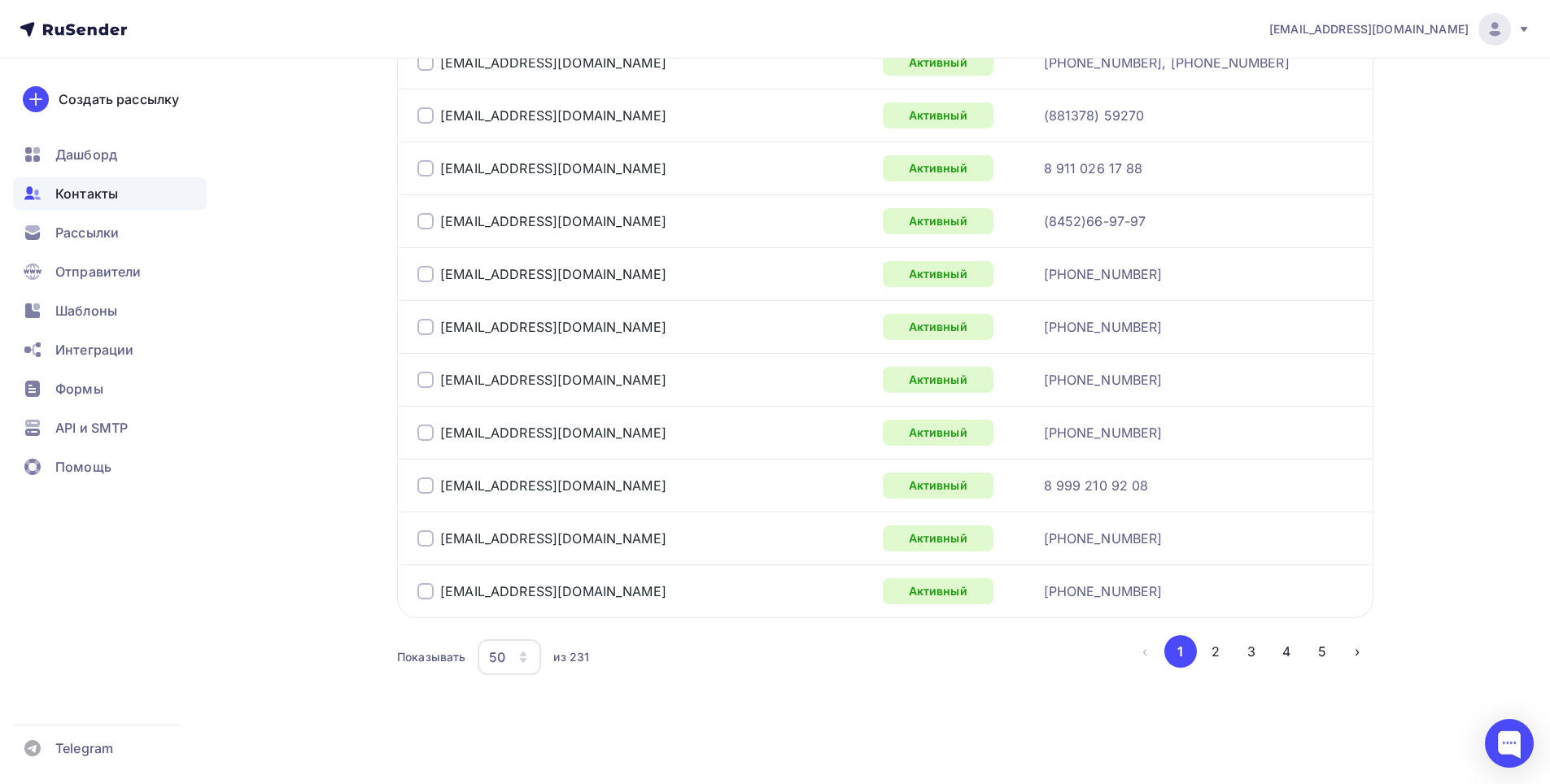
click at [1199, 661] on li "2" at bounding box center [1214, 651] width 36 height 32
click at [1216, 657] on button "2" at bounding box center [1215, 651] width 32 height 32
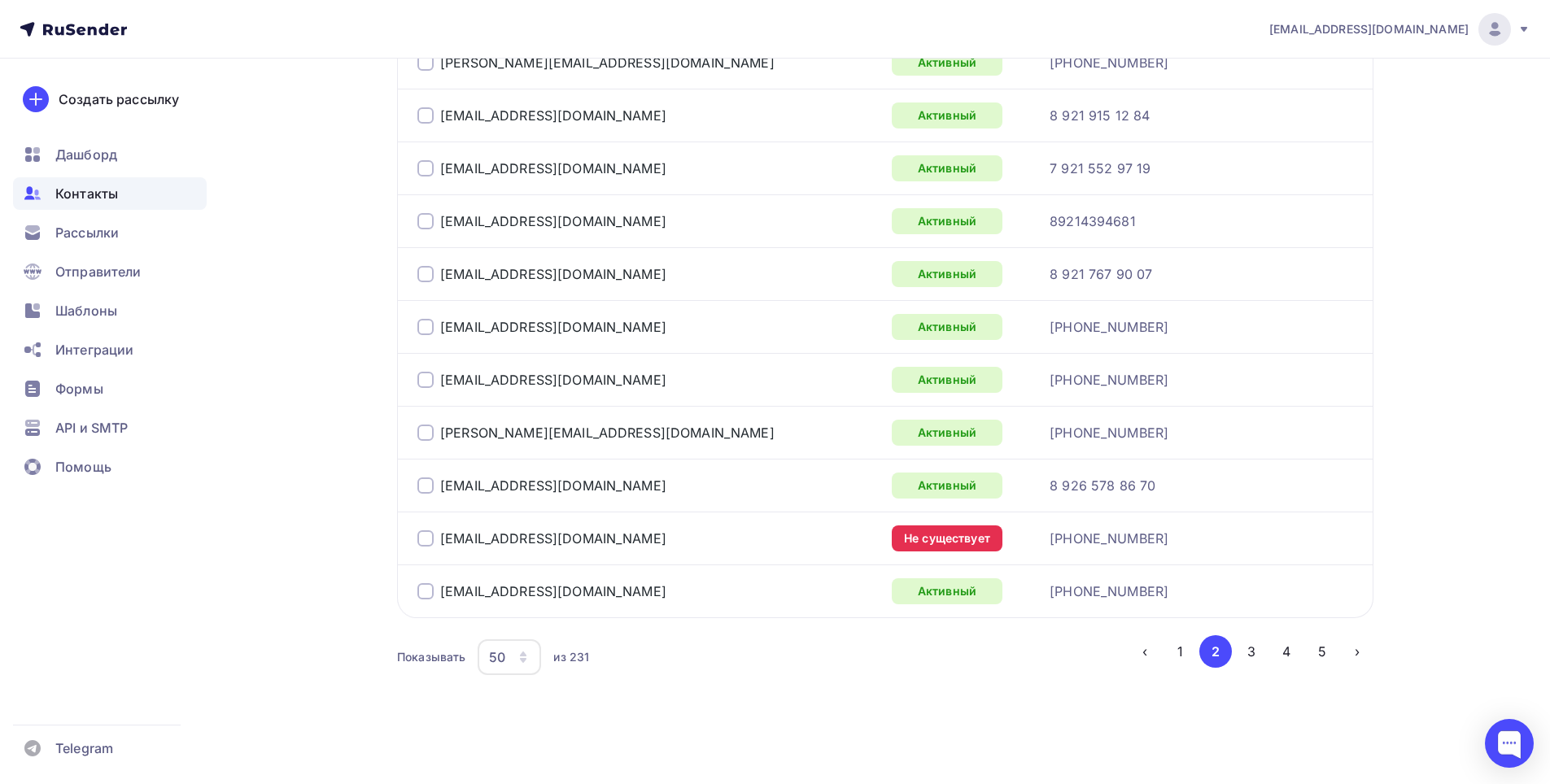
click at [419, 535] on div at bounding box center [426, 539] width 17 height 17
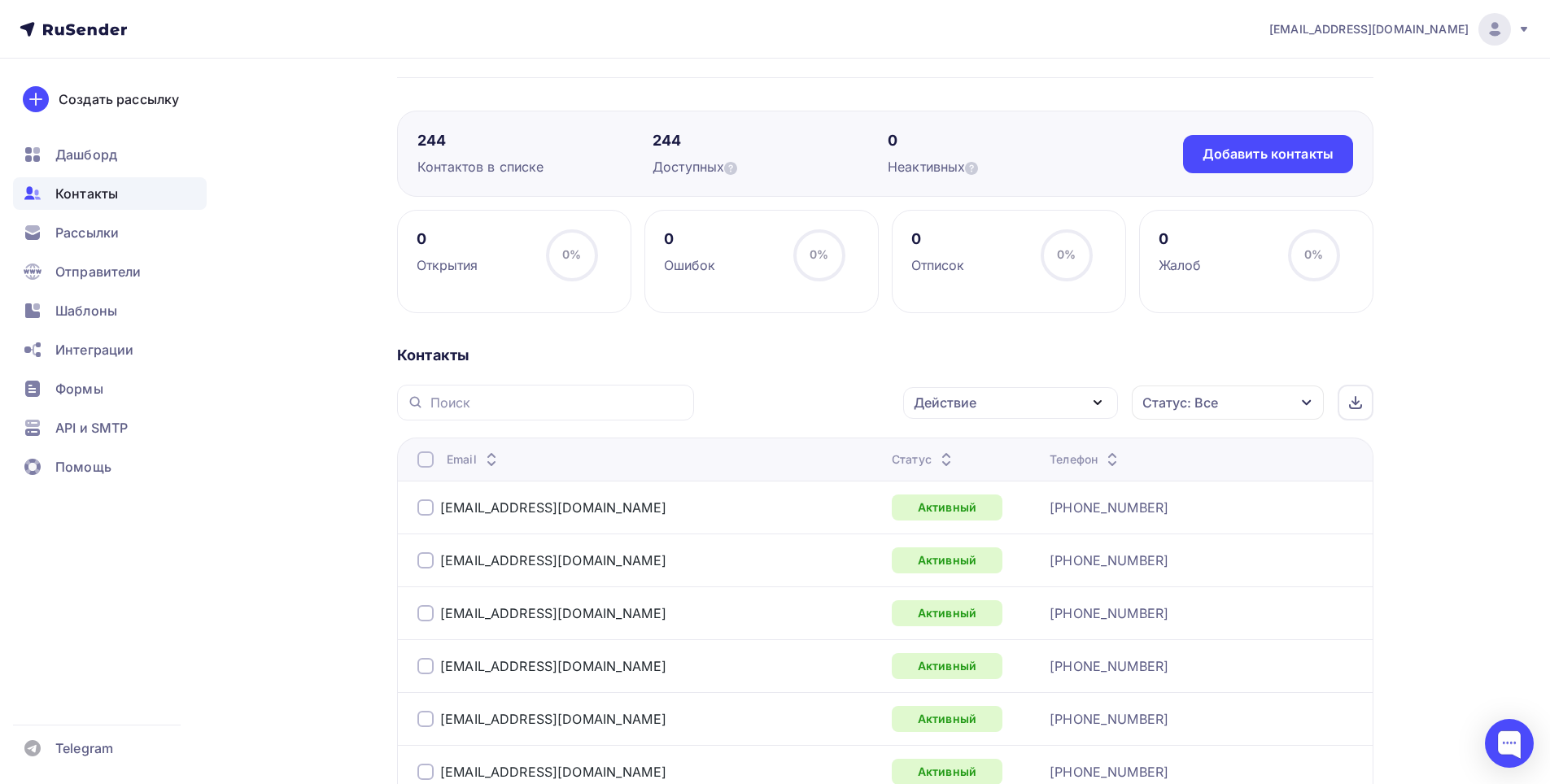
scroll to position [0, 0]
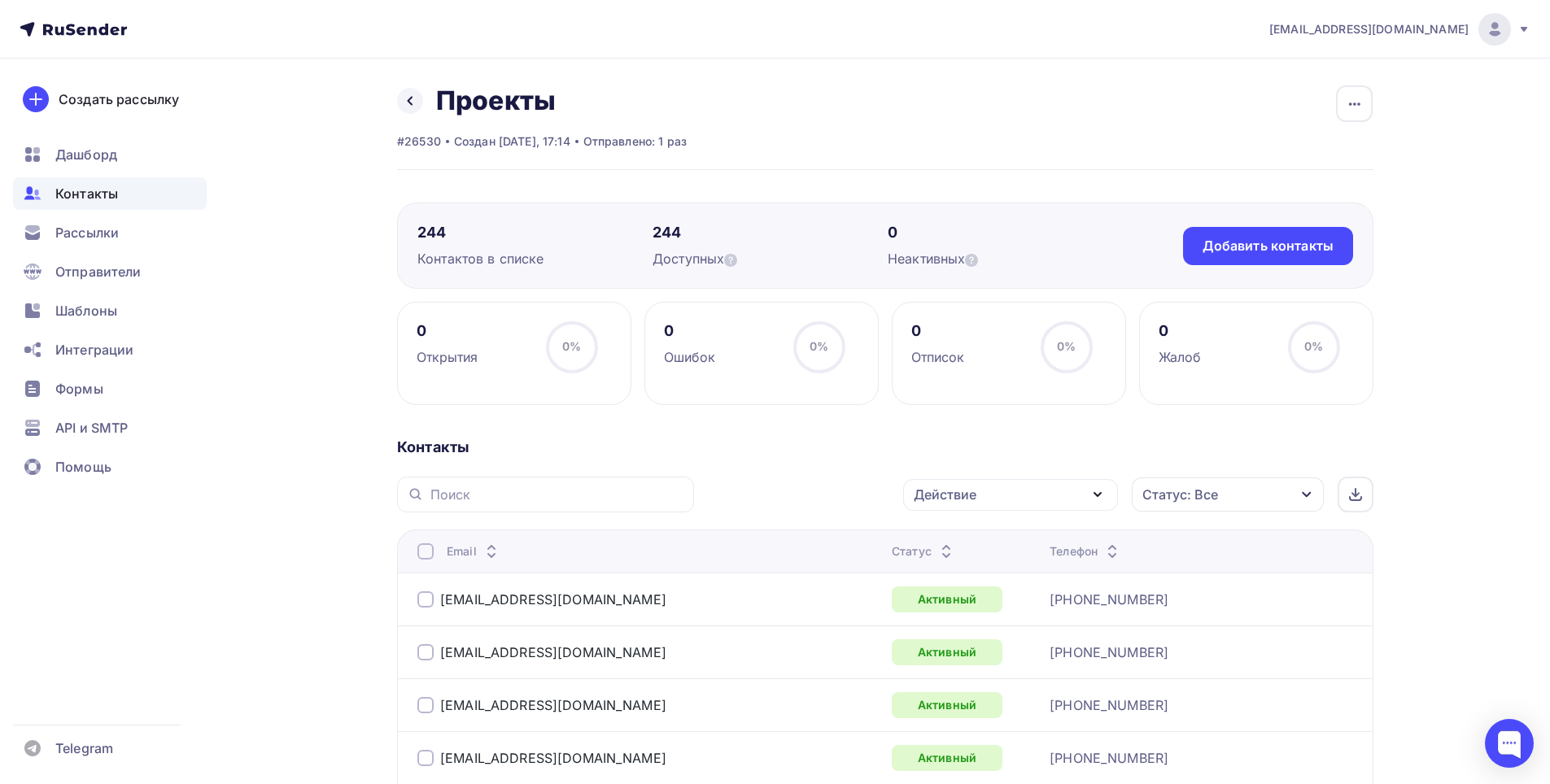
click at [995, 495] on div "Действие" at bounding box center [1010, 495] width 215 height 32
click at [965, 614] on div "Удалить" at bounding box center [949, 607] width 54 height 19
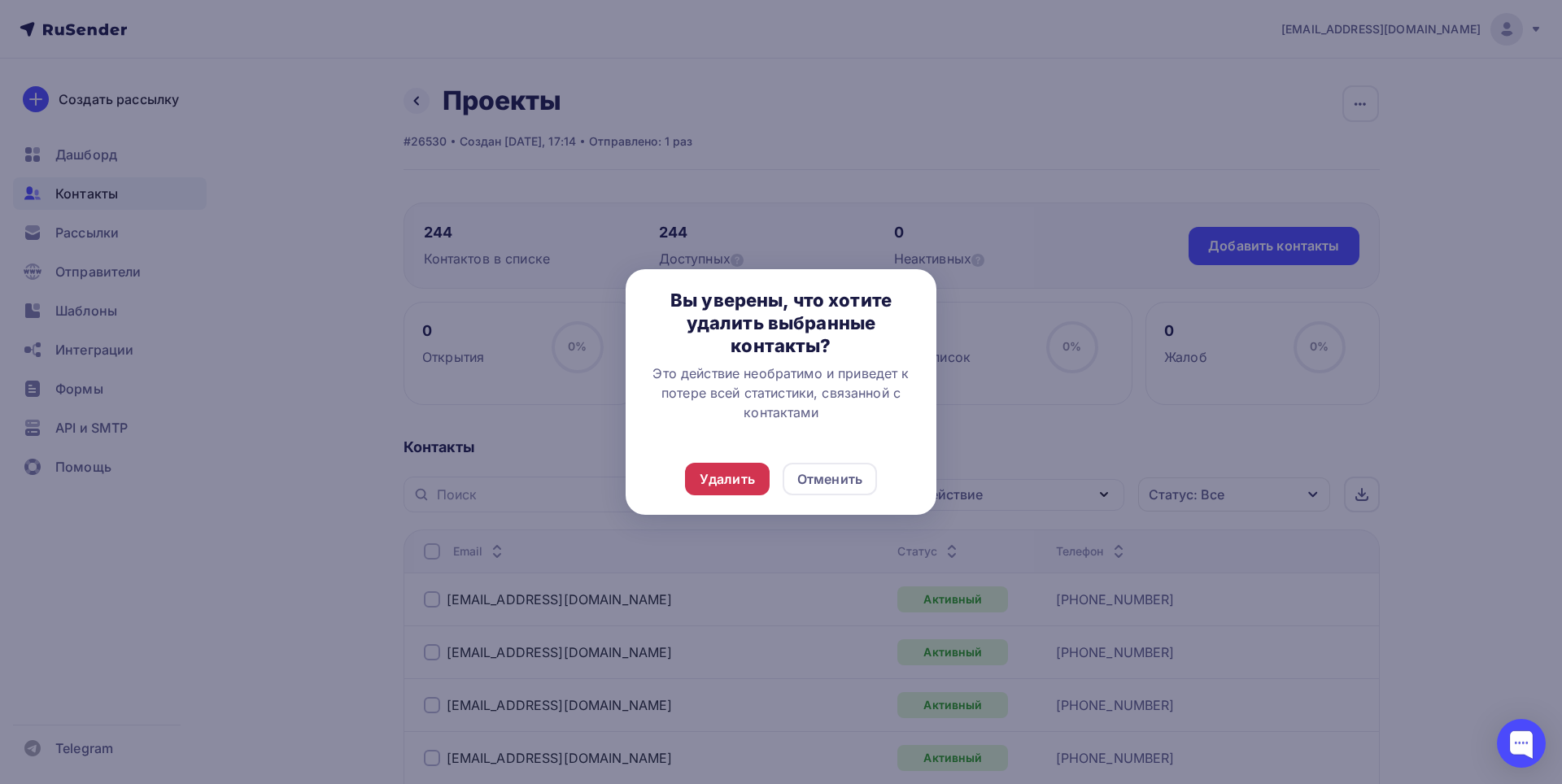
click at [719, 475] on div "Удалить" at bounding box center [727, 478] width 56 height 19
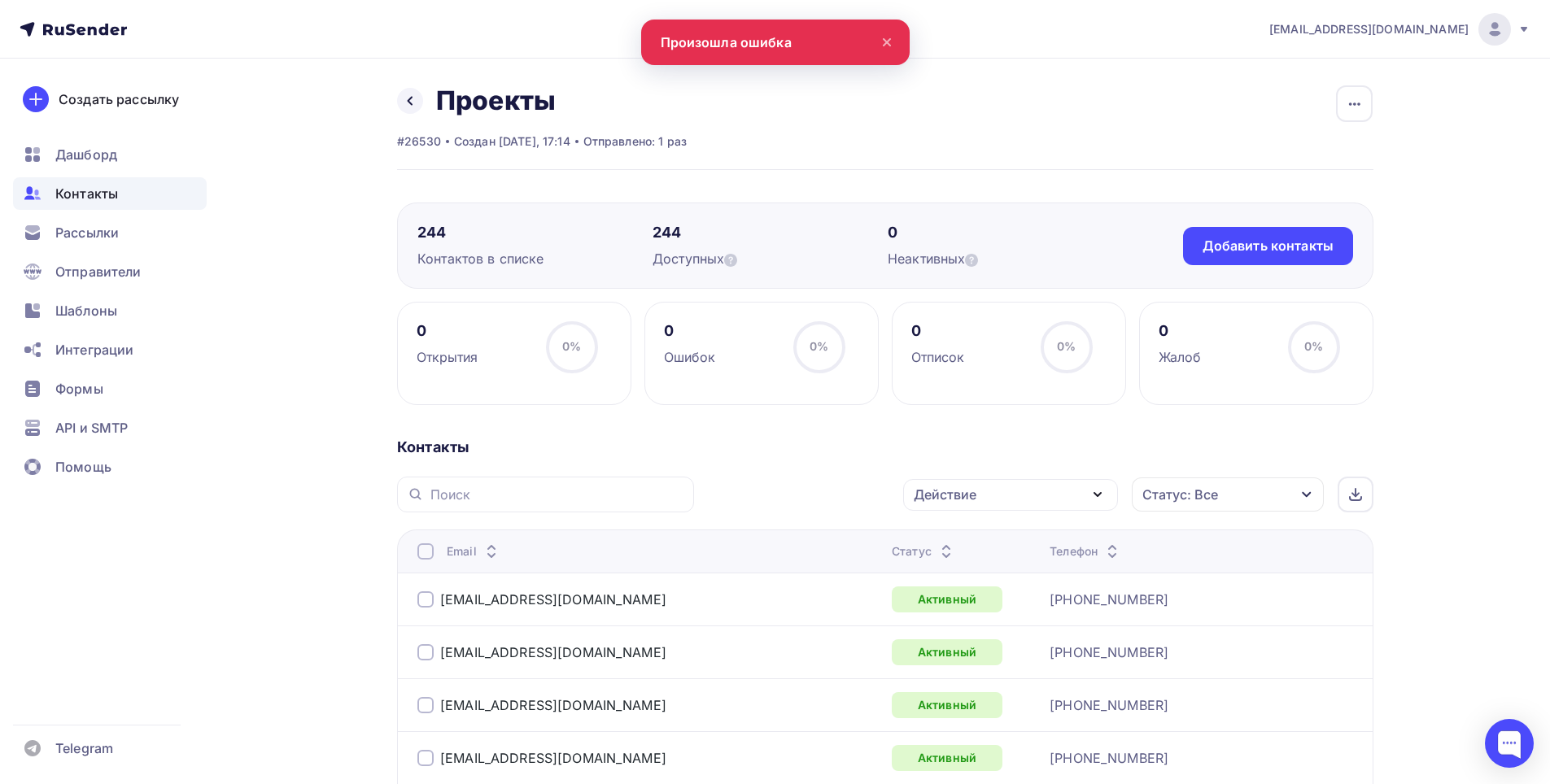
scroll to position [2599, 0]
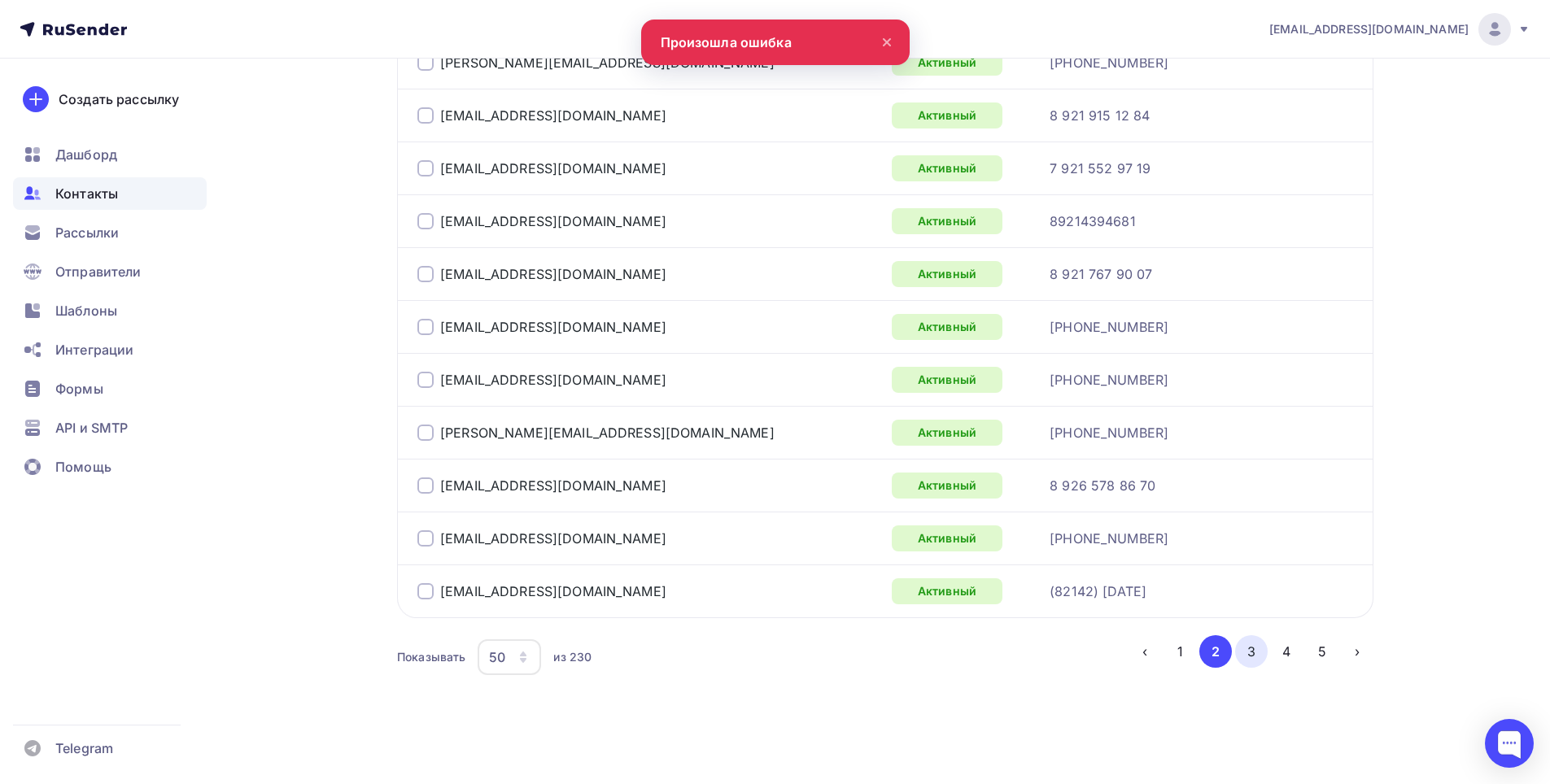
click at [1244, 654] on button "3" at bounding box center [1251, 651] width 32 height 32
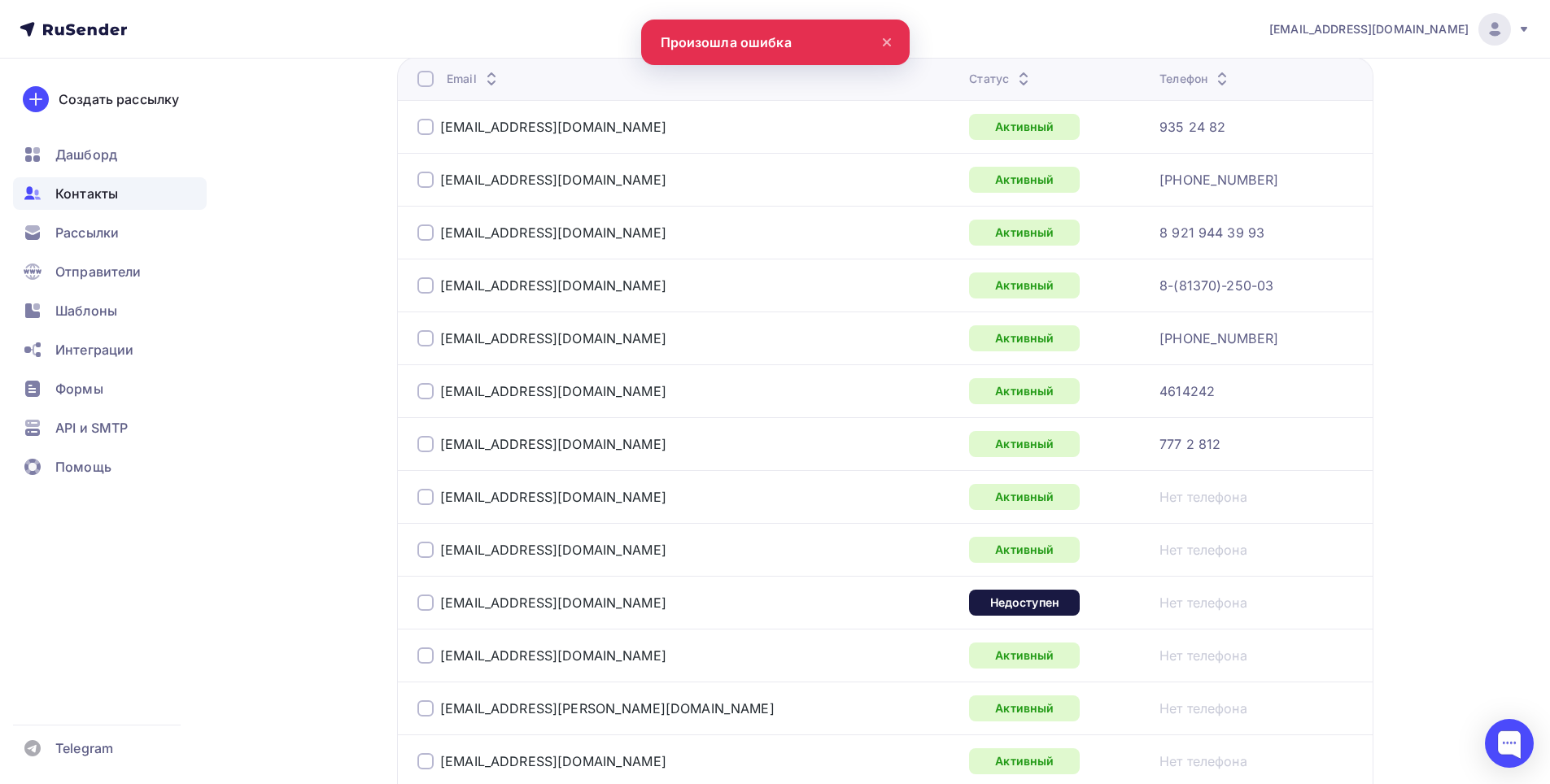
scroll to position [599, 0]
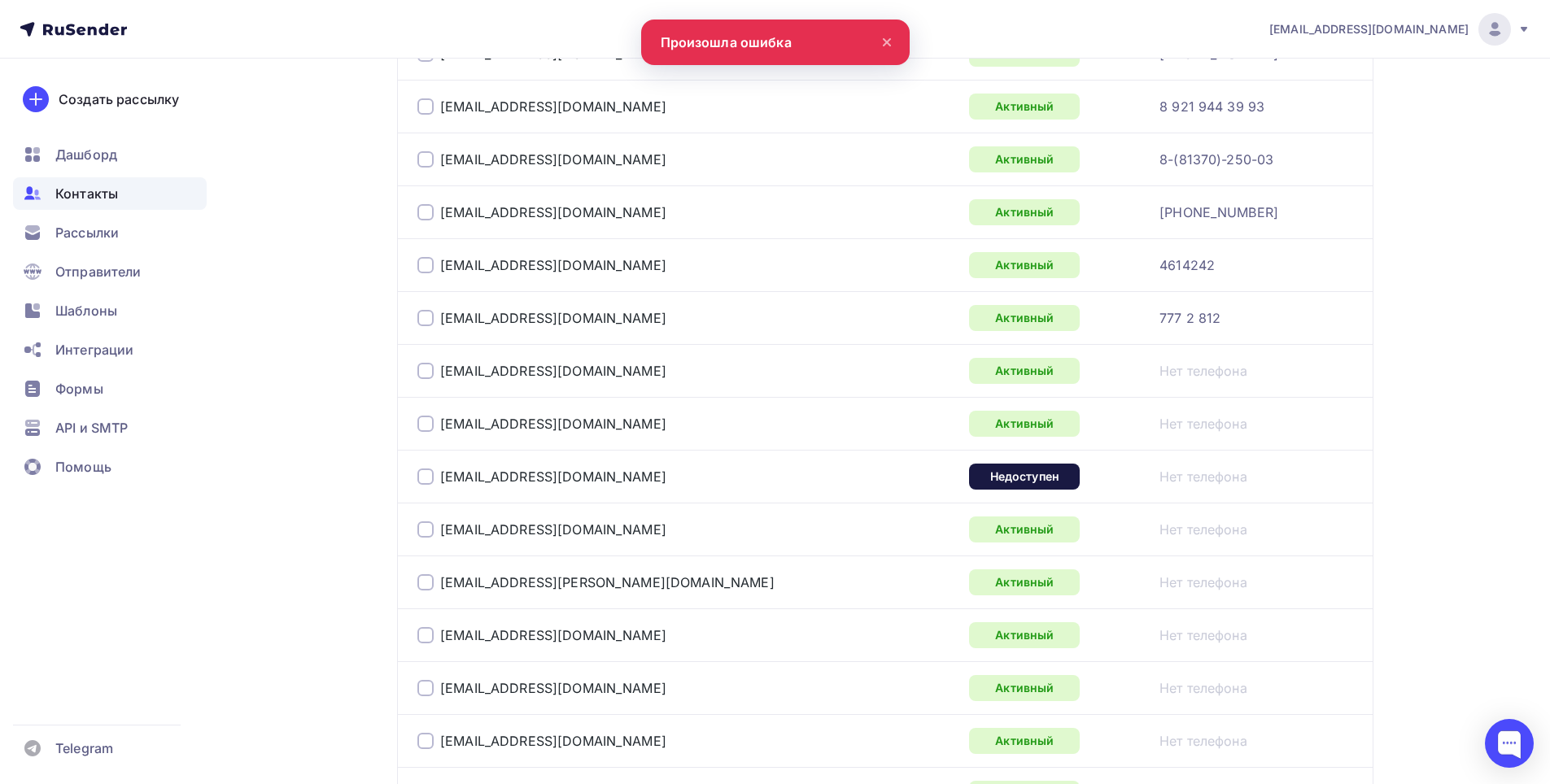
click at [428, 483] on div at bounding box center [426, 477] width 17 height 17
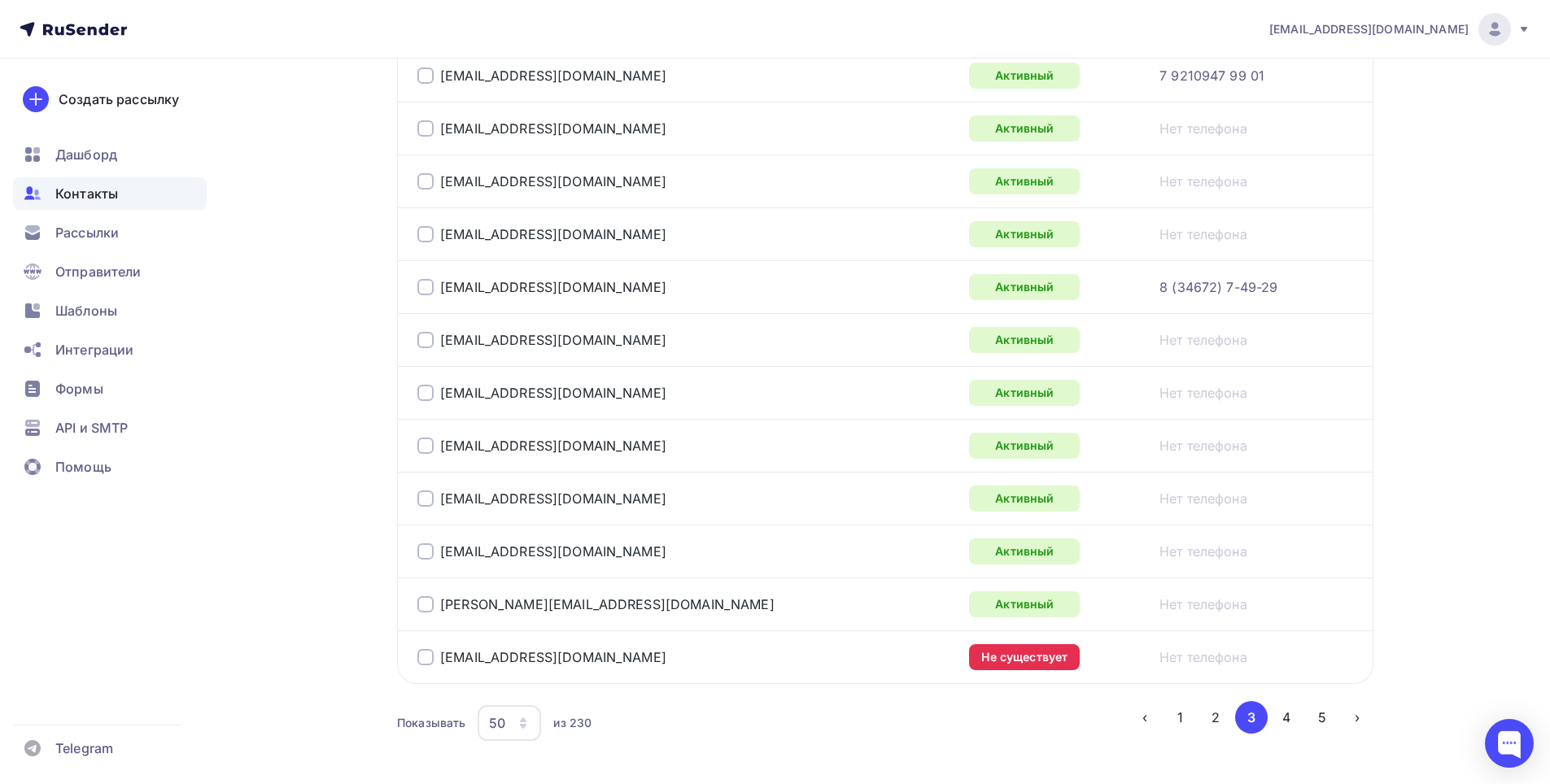
scroll to position [2599, 0]
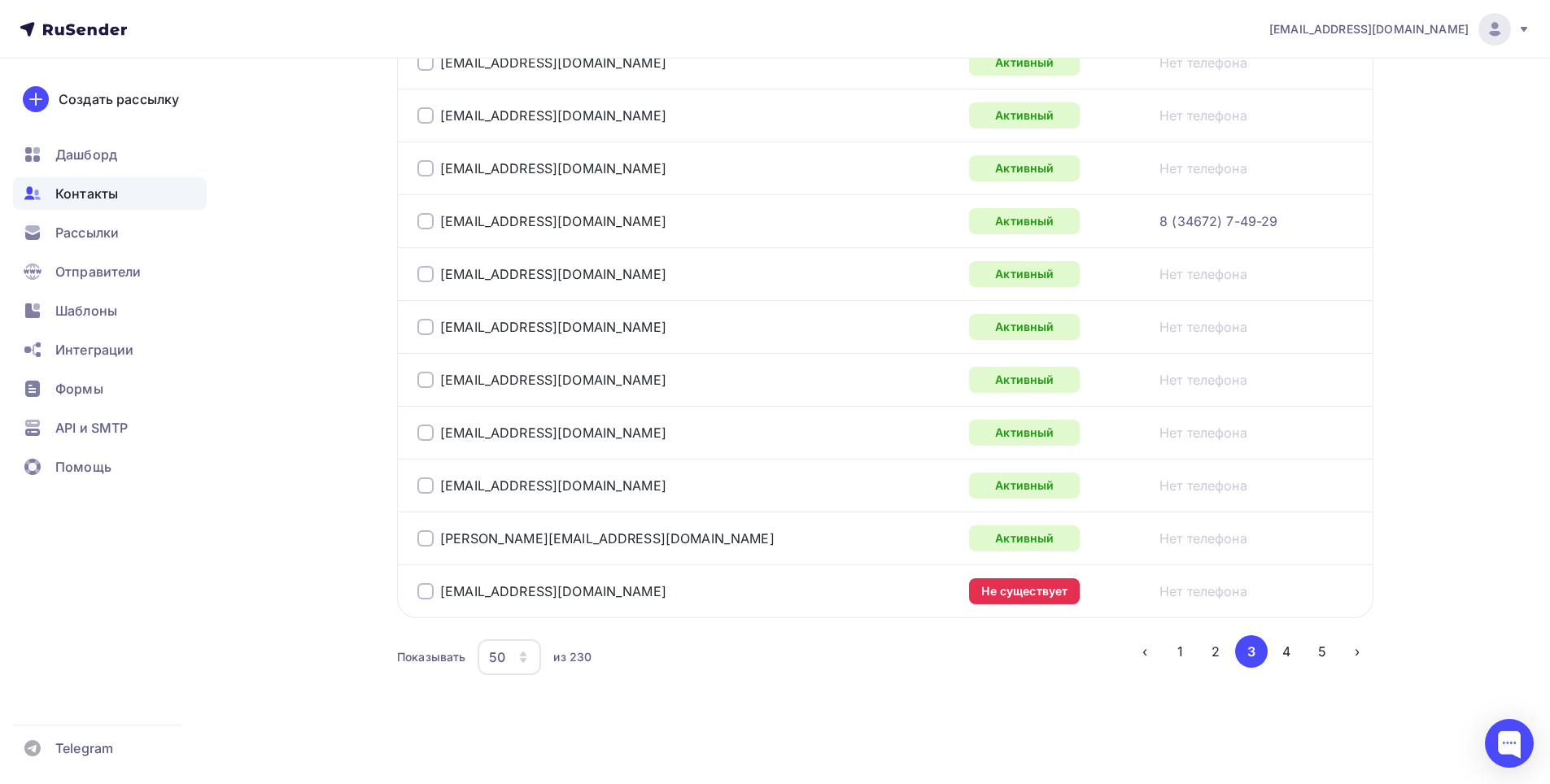
click at [419, 596] on div at bounding box center [426, 591] width 17 height 17
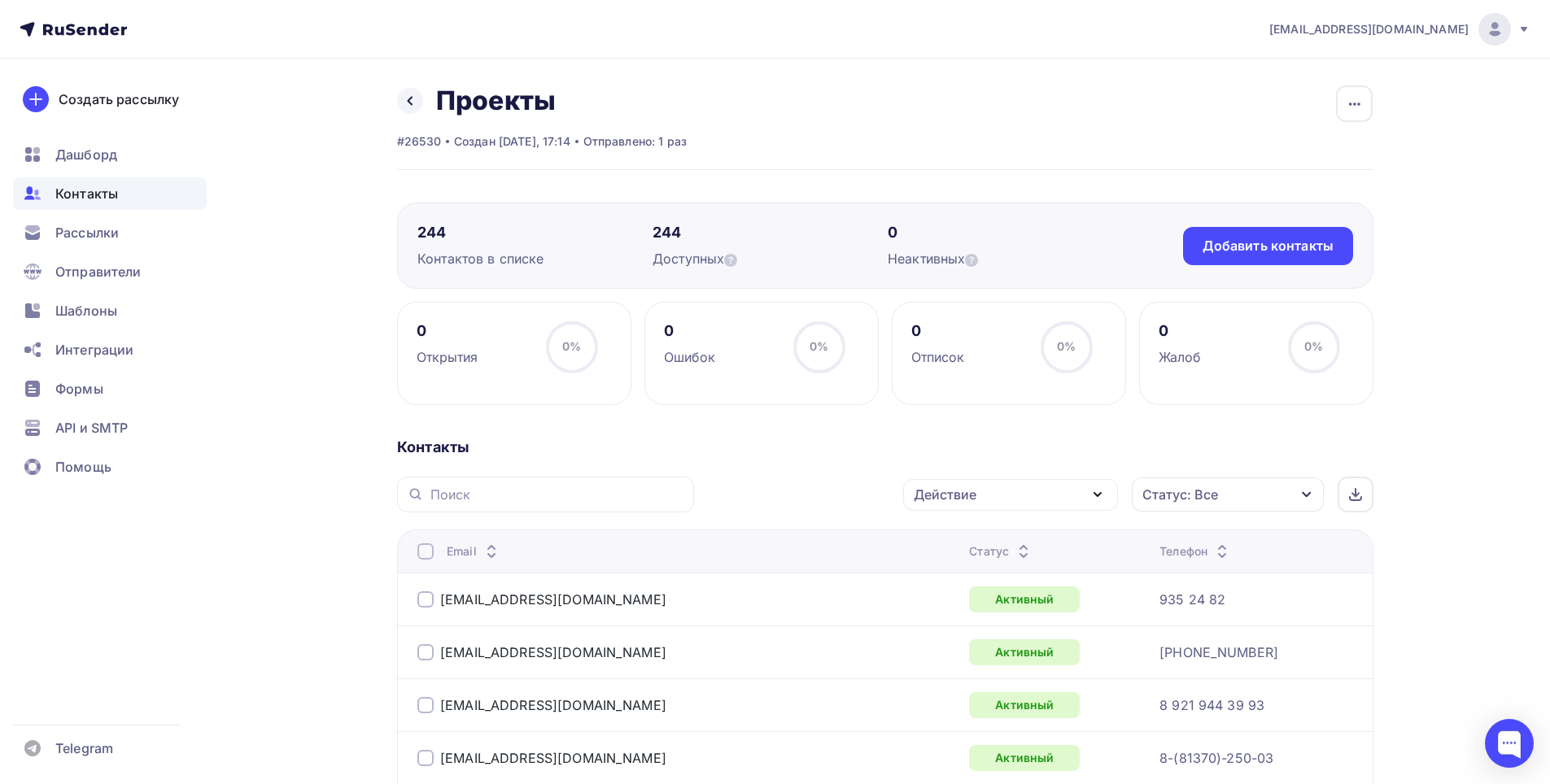
click at [1062, 483] on div "Действие" at bounding box center [1010, 495] width 215 height 32
click at [970, 606] on div "Удалить" at bounding box center [949, 607] width 54 height 19
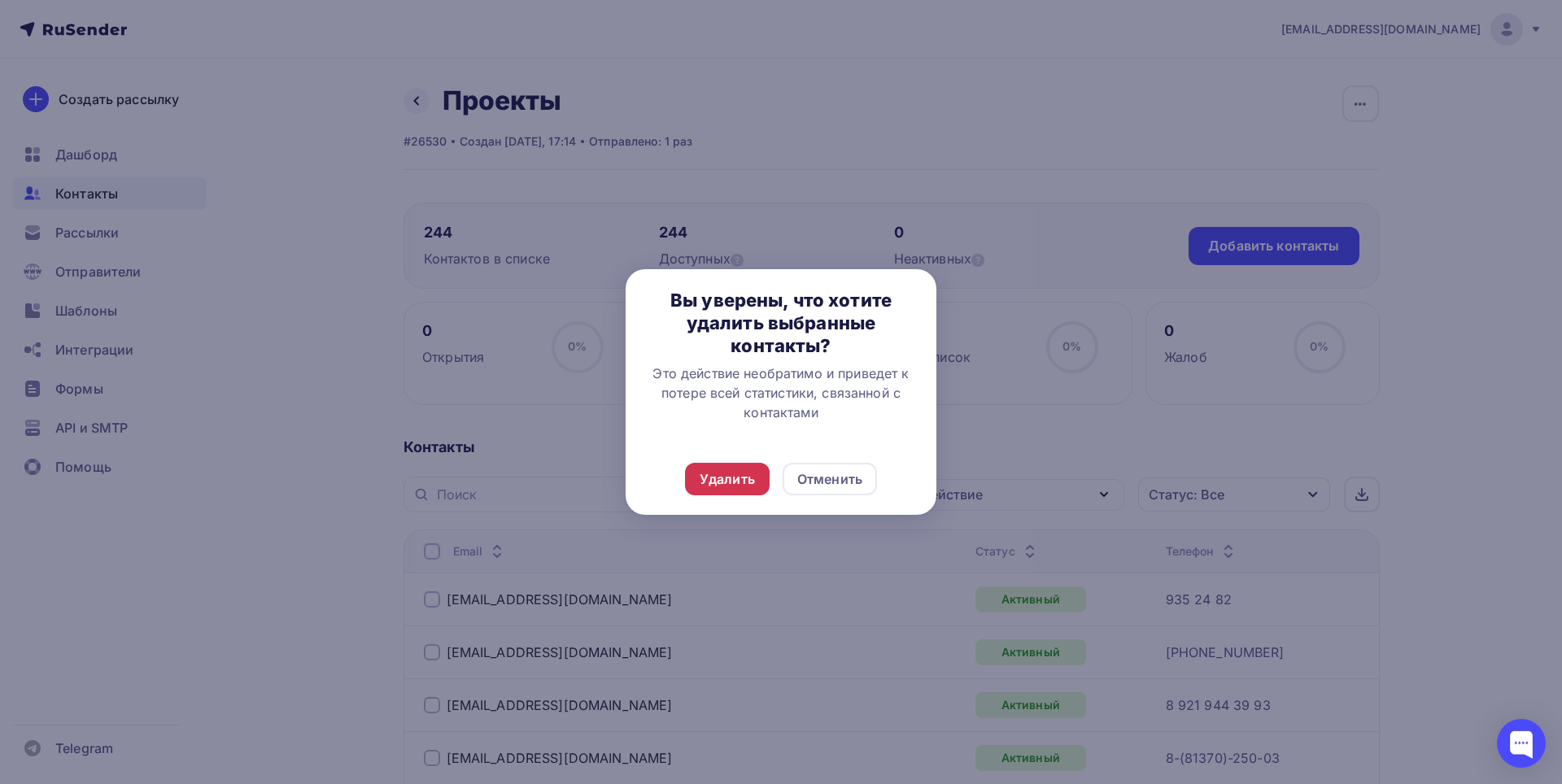
click at [736, 483] on div "Удалить" at bounding box center [727, 478] width 56 height 19
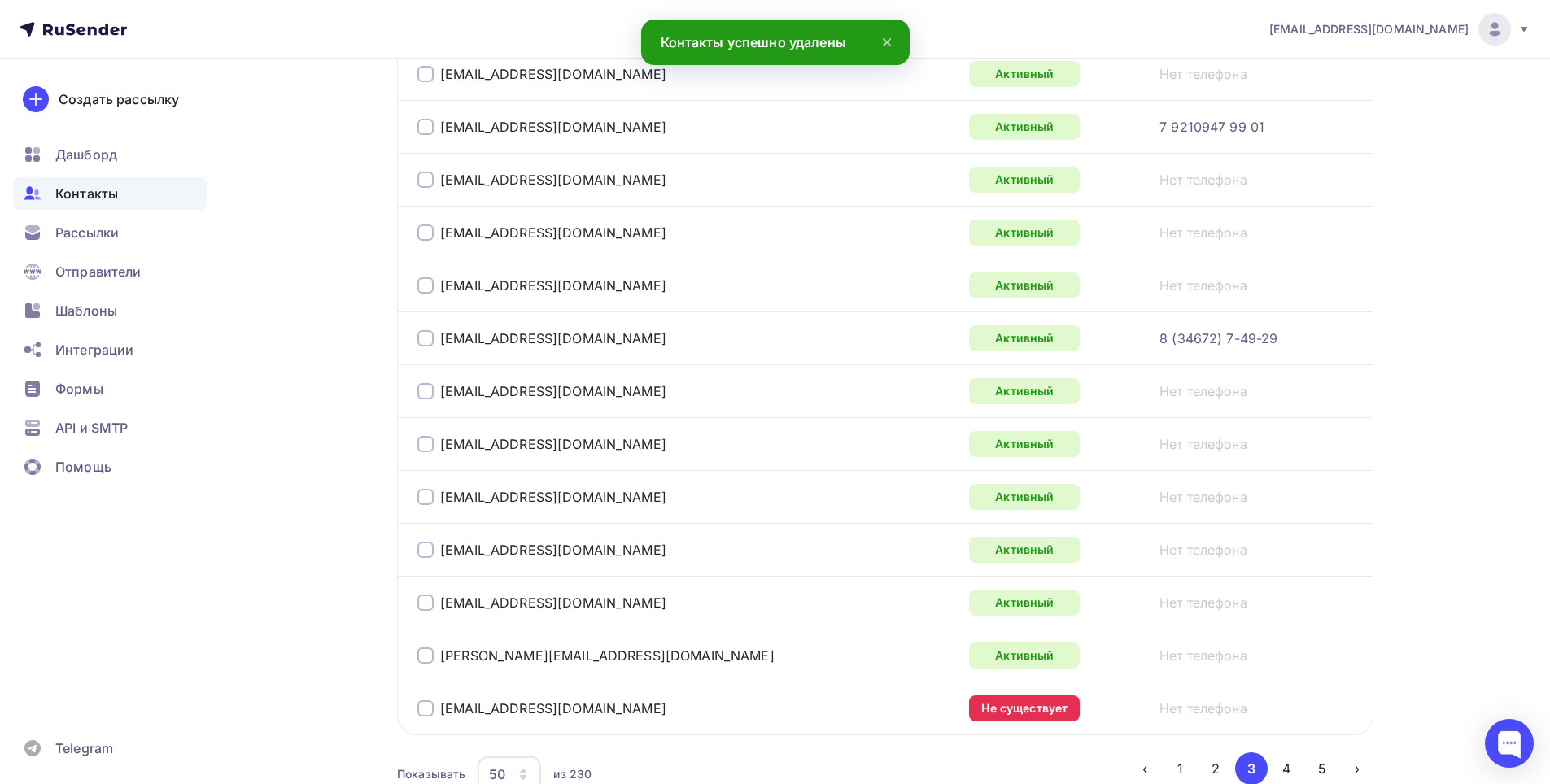
scroll to position [2599, 0]
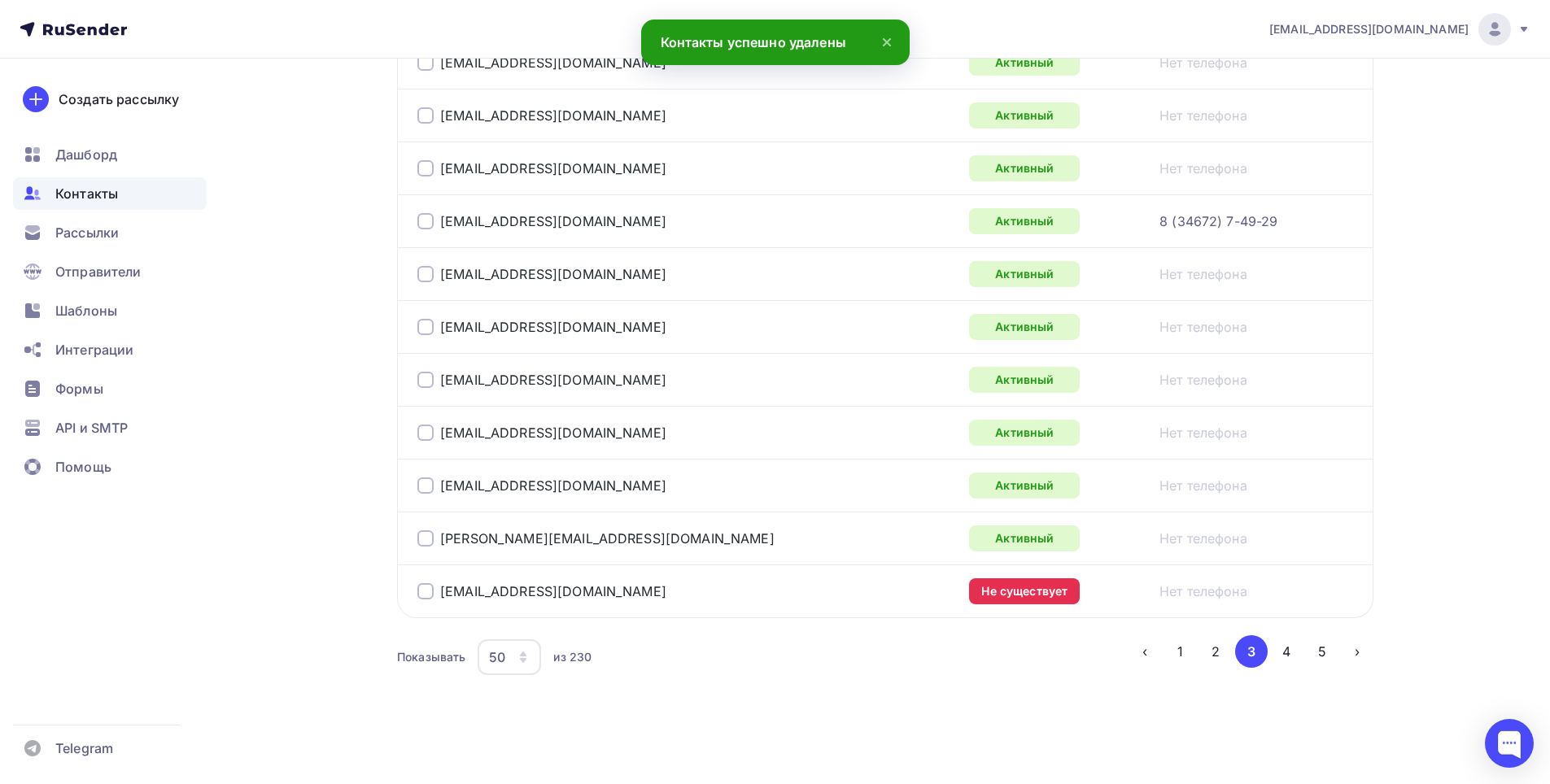
click at [432, 589] on div at bounding box center [426, 591] width 17 height 17
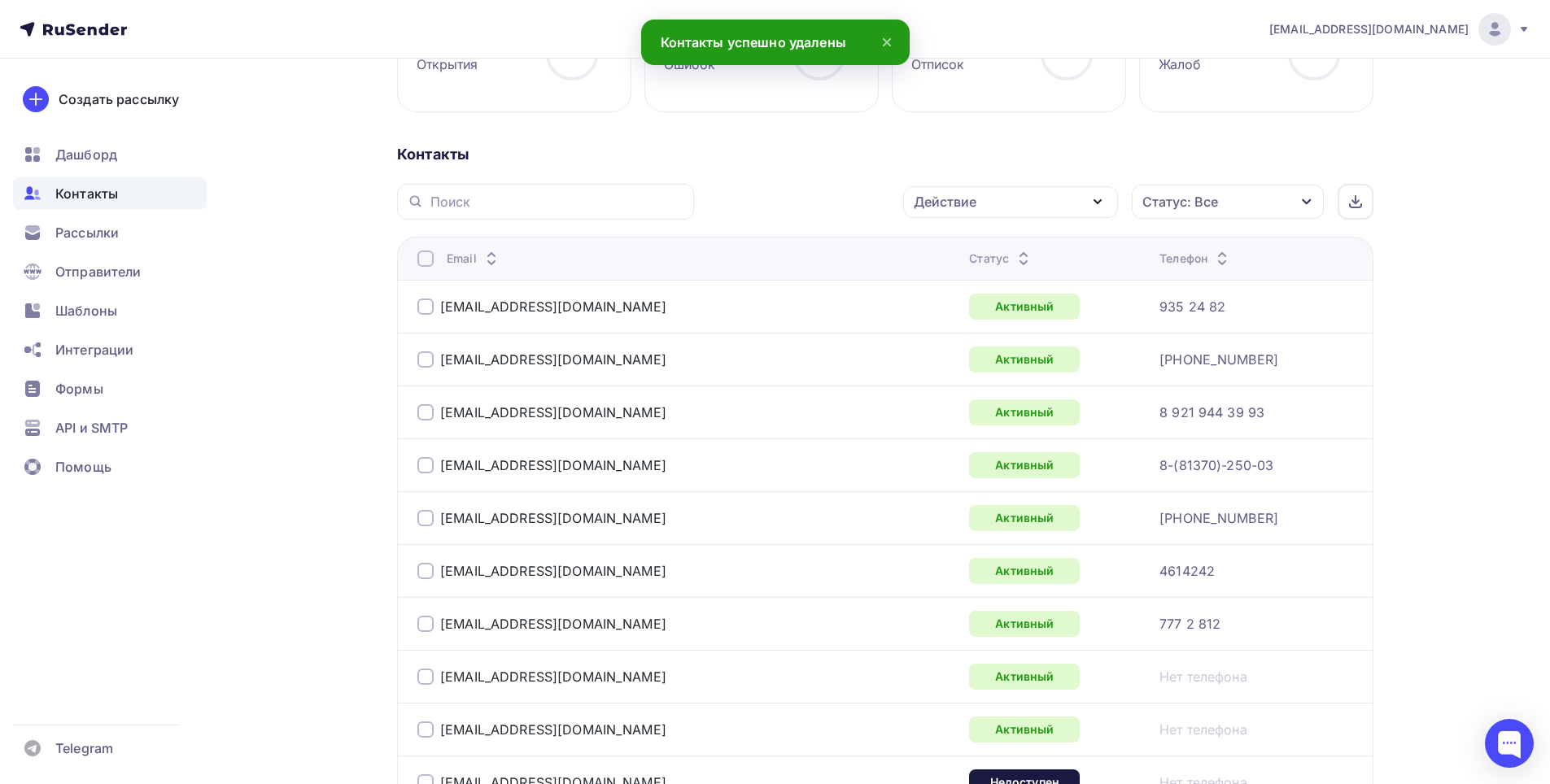
scroll to position [0, 0]
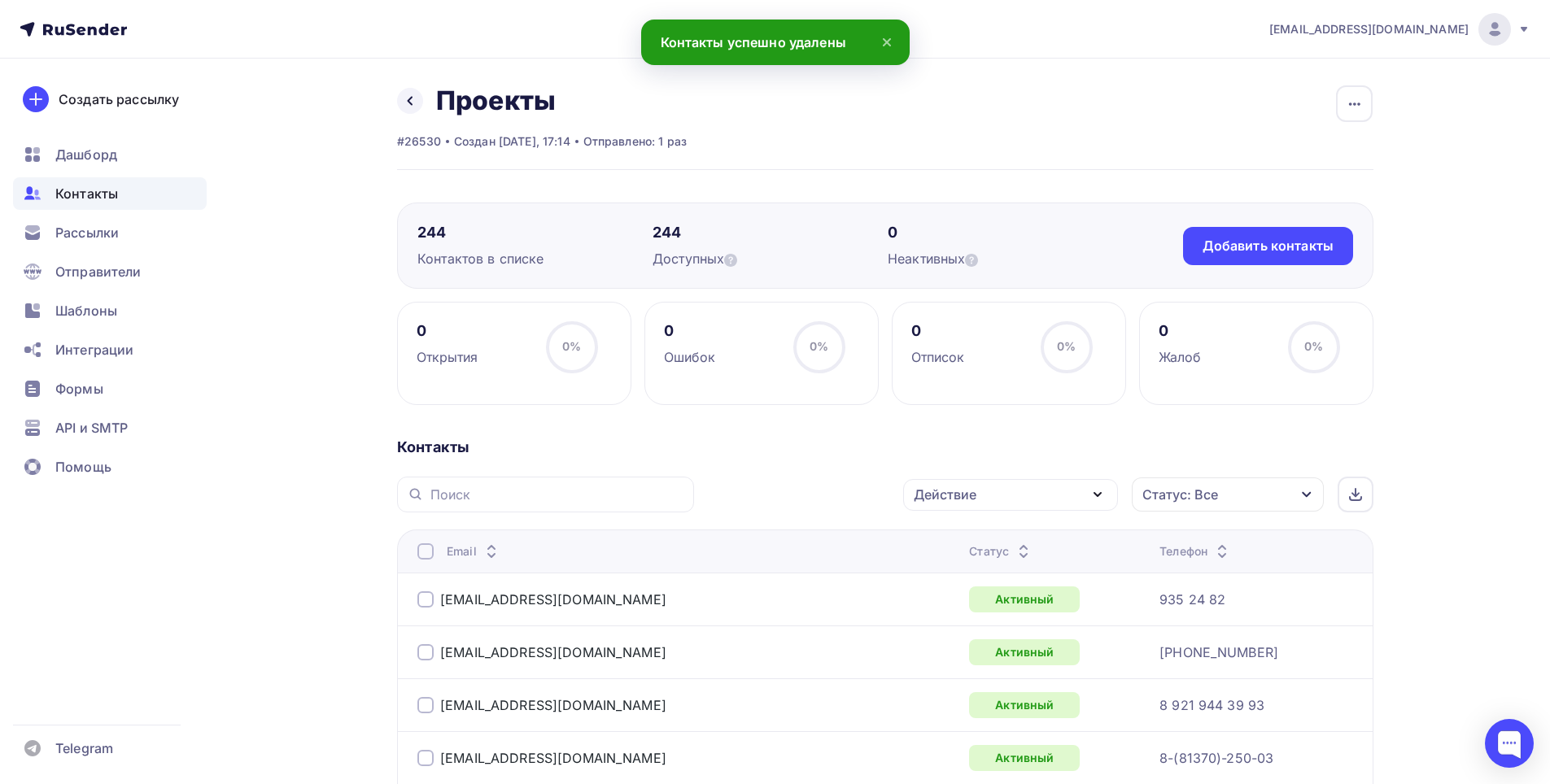
click at [1070, 489] on div "Действие" at bounding box center [1010, 495] width 215 height 32
click at [960, 600] on div "Удалить" at bounding box center [949, 607] width 54 height 19
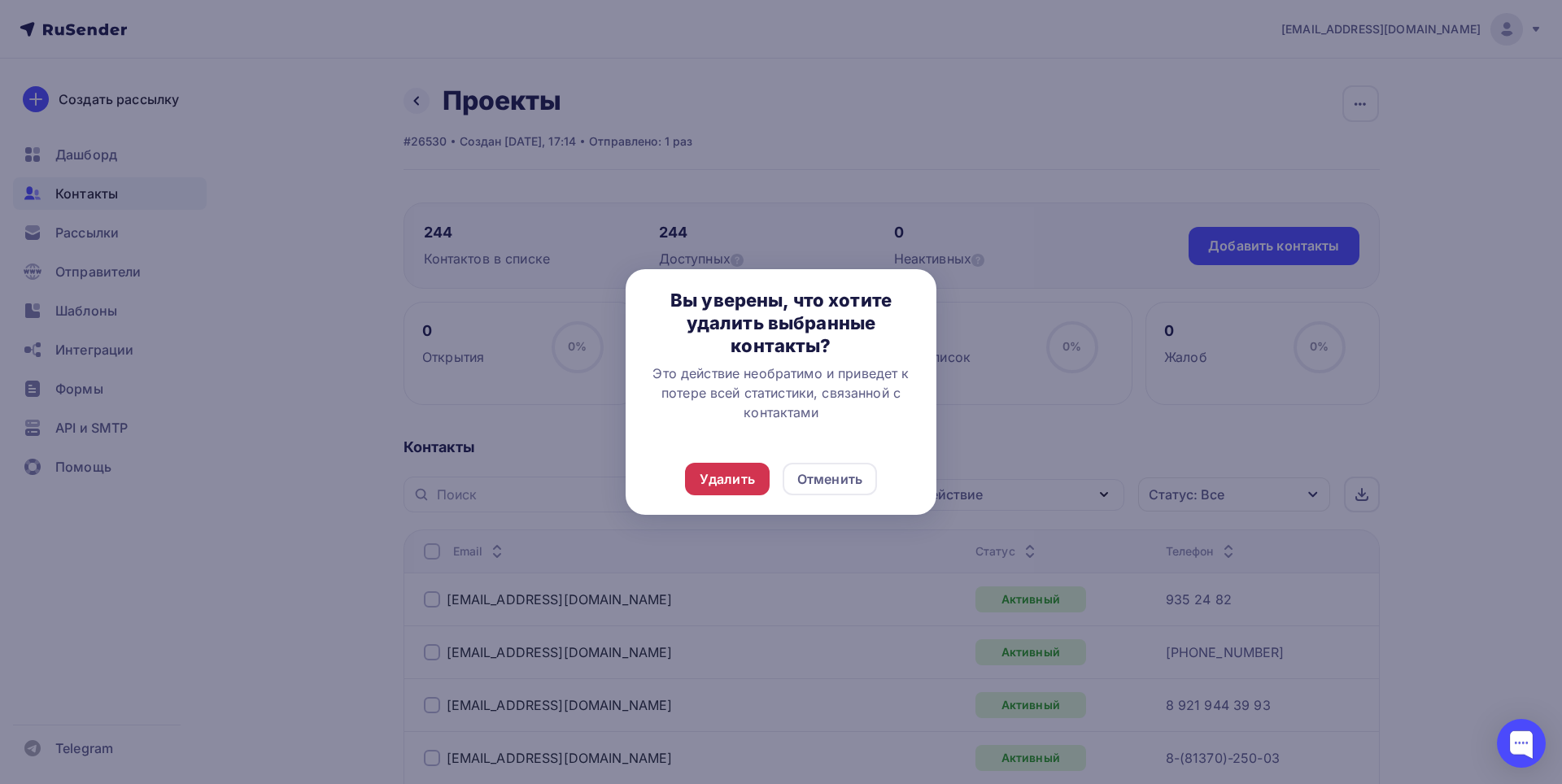
click at [748, 476] on div "Удалить" at bounding box center [727, 478] width 56 height 19
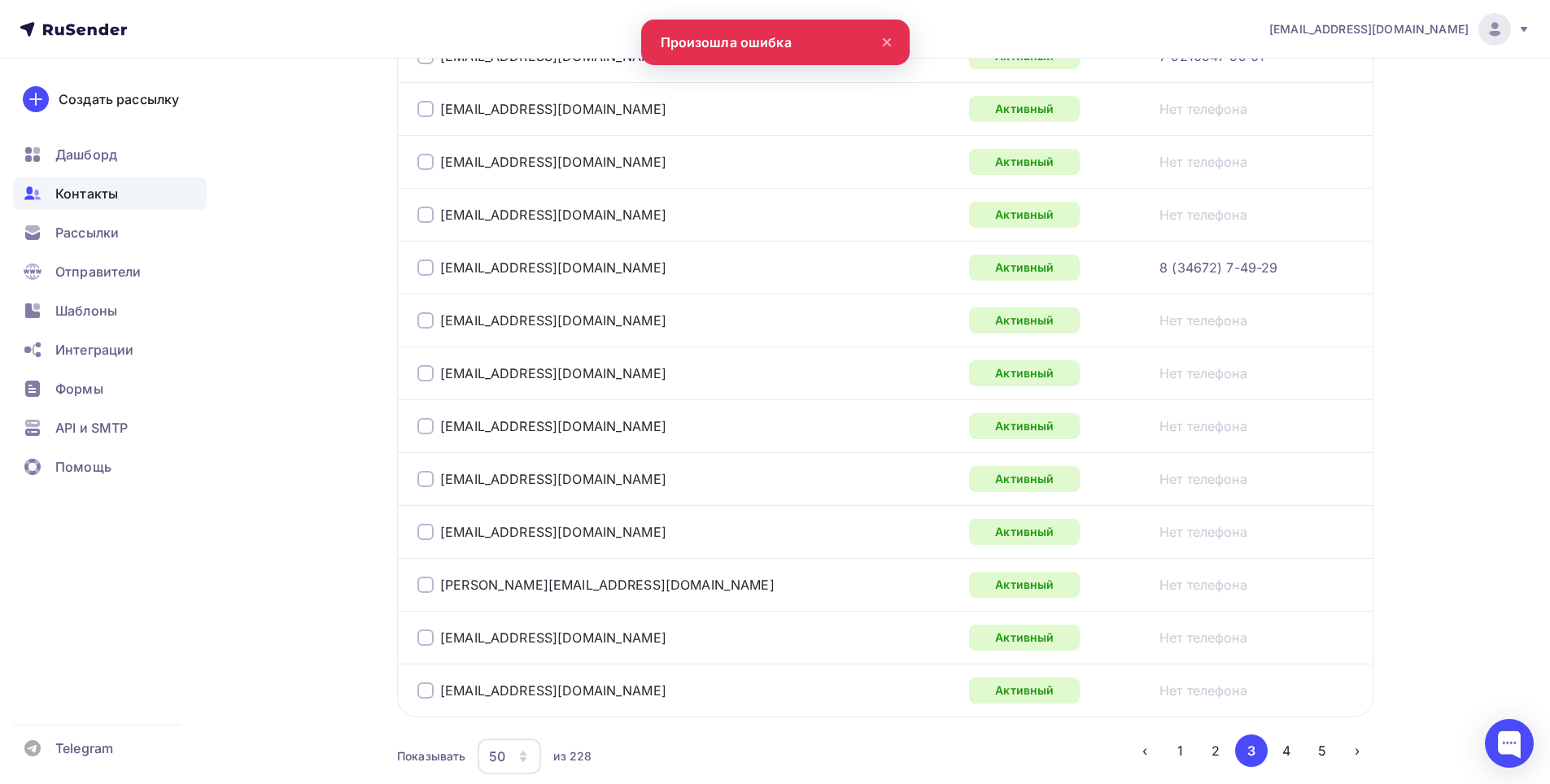
scroll to position [2599, 0]
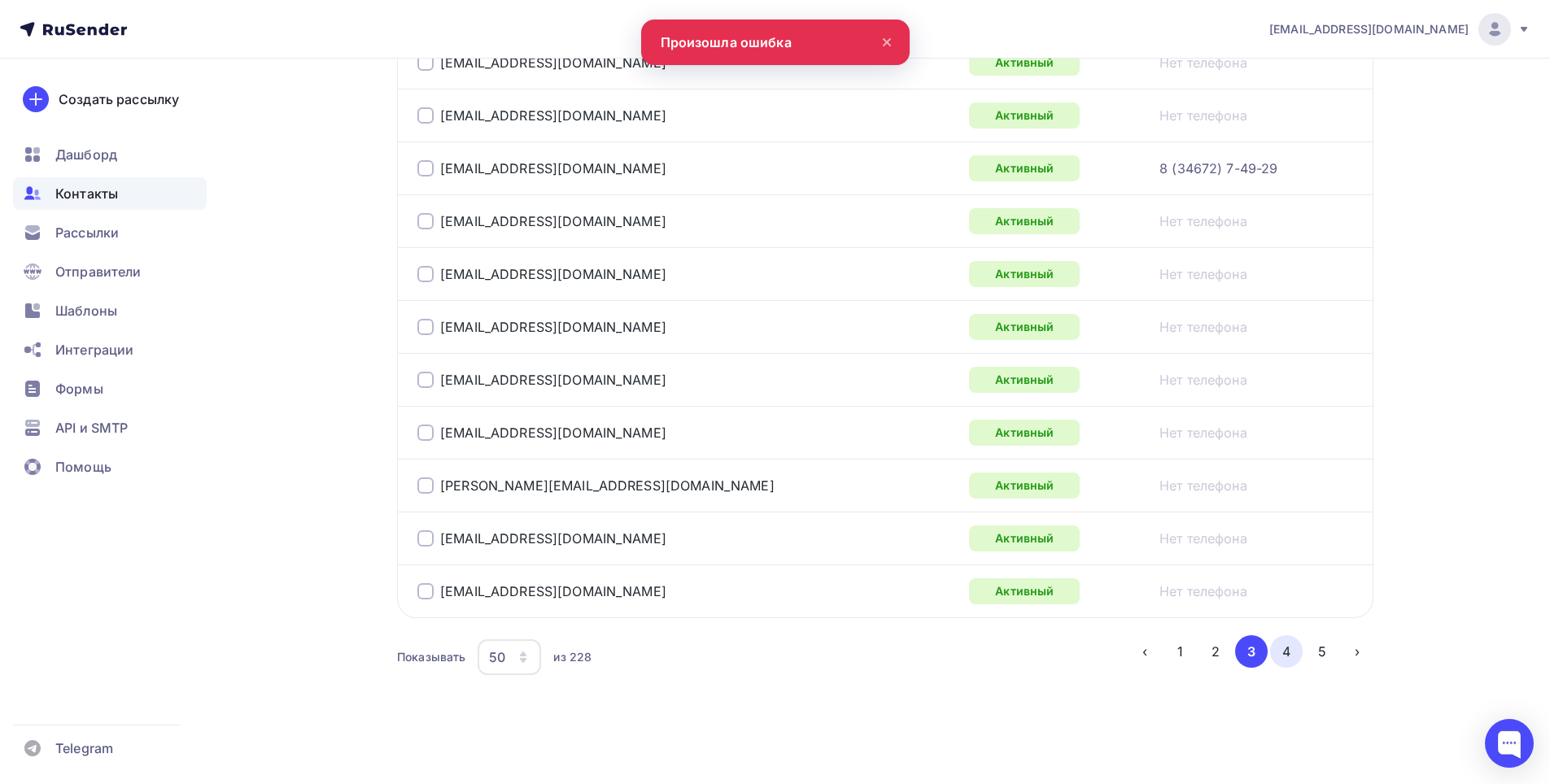
click at [1281, 654] on button "4" at bounding box center [1286, 651] width 32 height 32
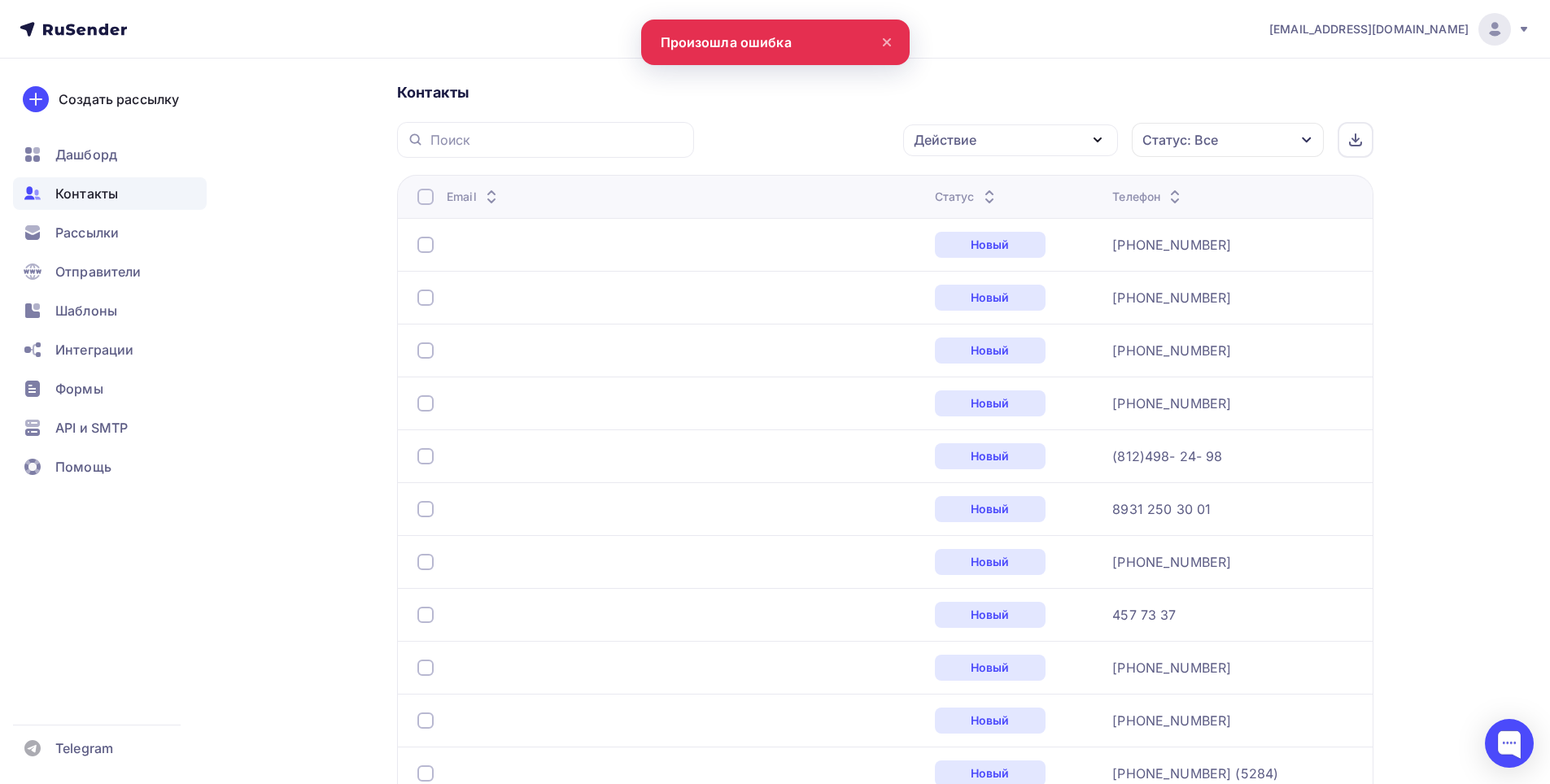
click at [424, 295] on div at bounding box center [426, 298] width 17 height 17
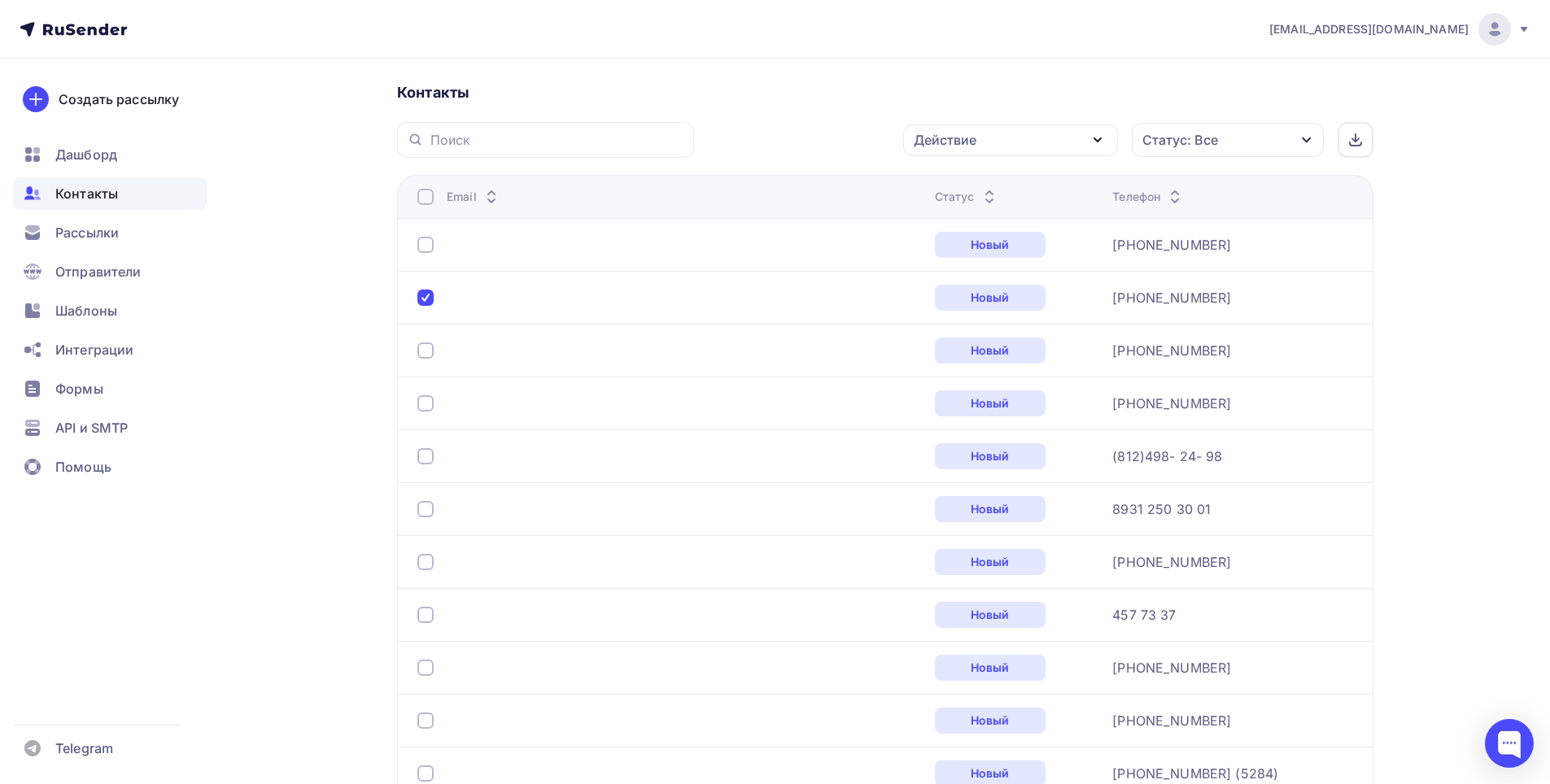
click at [429, 353] on div at bounding box center [426, 351] width 17 height 17
click at [427, 403] on div at bounding box center [426, 403] width 17 height 17
click at [429, 457] on div at bounding box center [426, 456] width 17 height 17
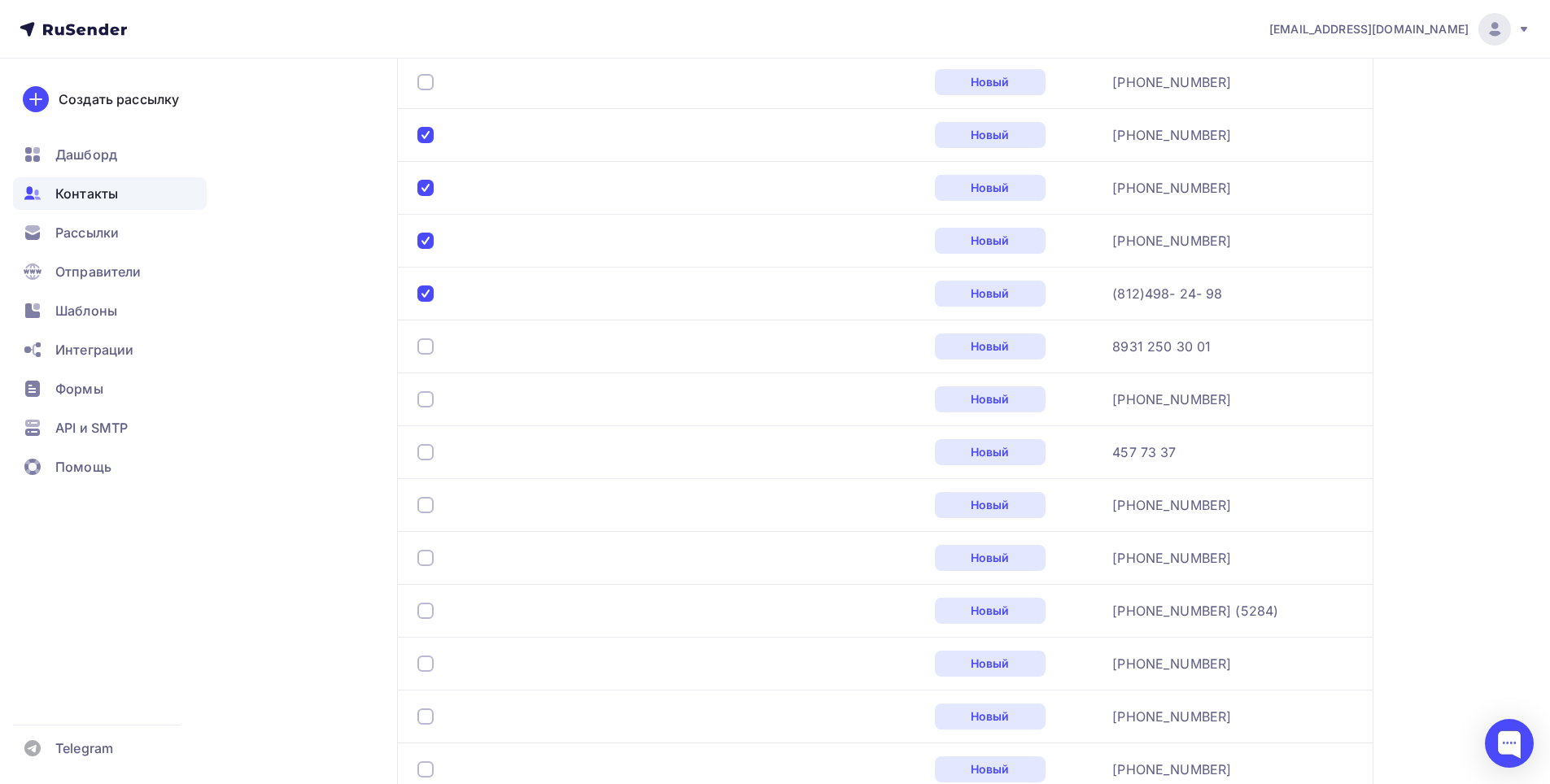
click at [430, 397] on div at bounding box center [426, 400] width 17 height 17
click at [419, 457] on div at bounding box center [426, 452] width 17 height 17
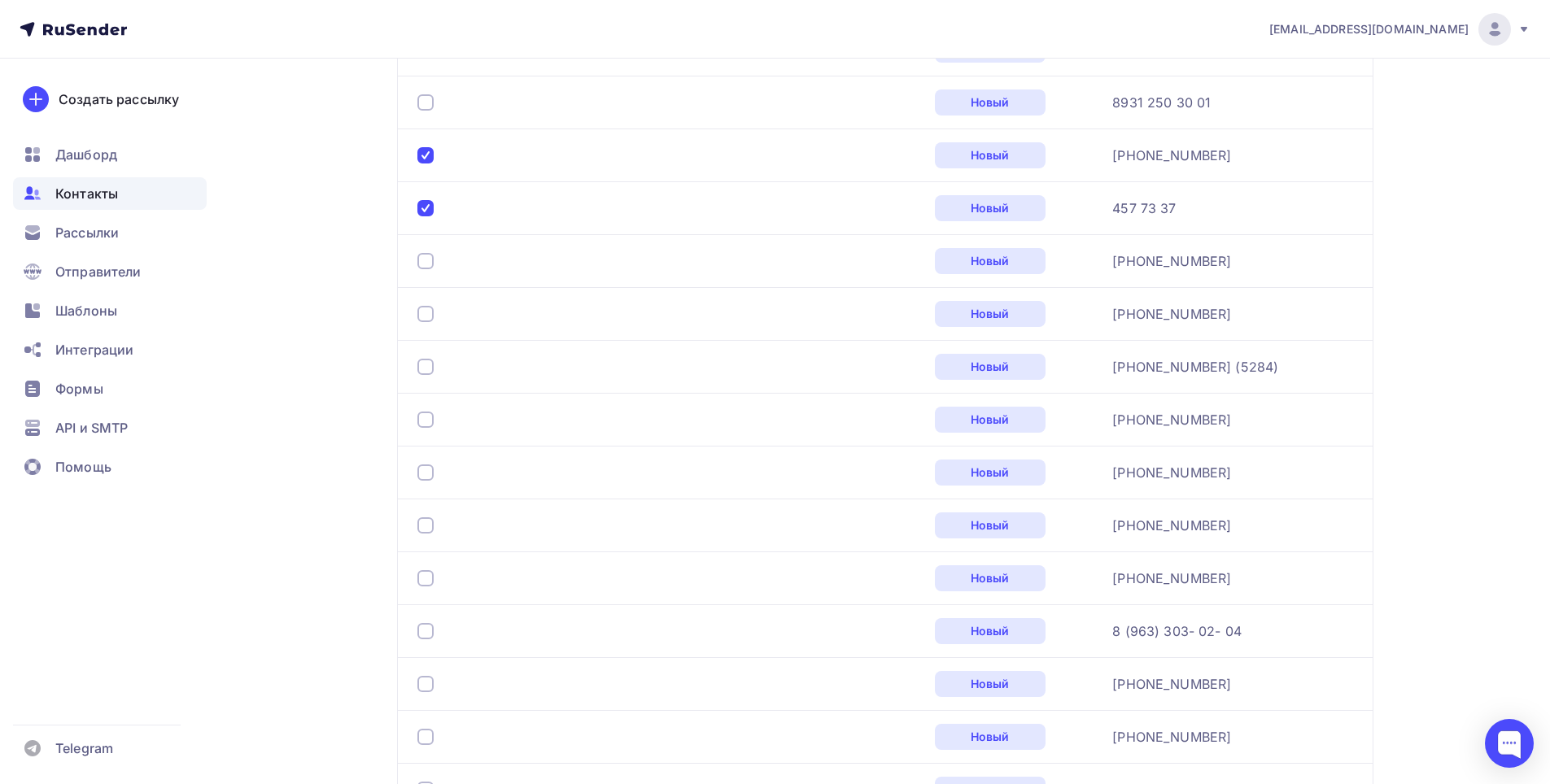
click at [434, 266] on div at bounding box center [428, 261] width 22 height 17
click at [429, 263] on div at bounding box center [426, 261] width 17 height 17
click at [423, 368] on div at bounding box center [426, 367] width 17 height 17
click at [429, 414] on div at bounding box center [426, 420] width 17 height 17
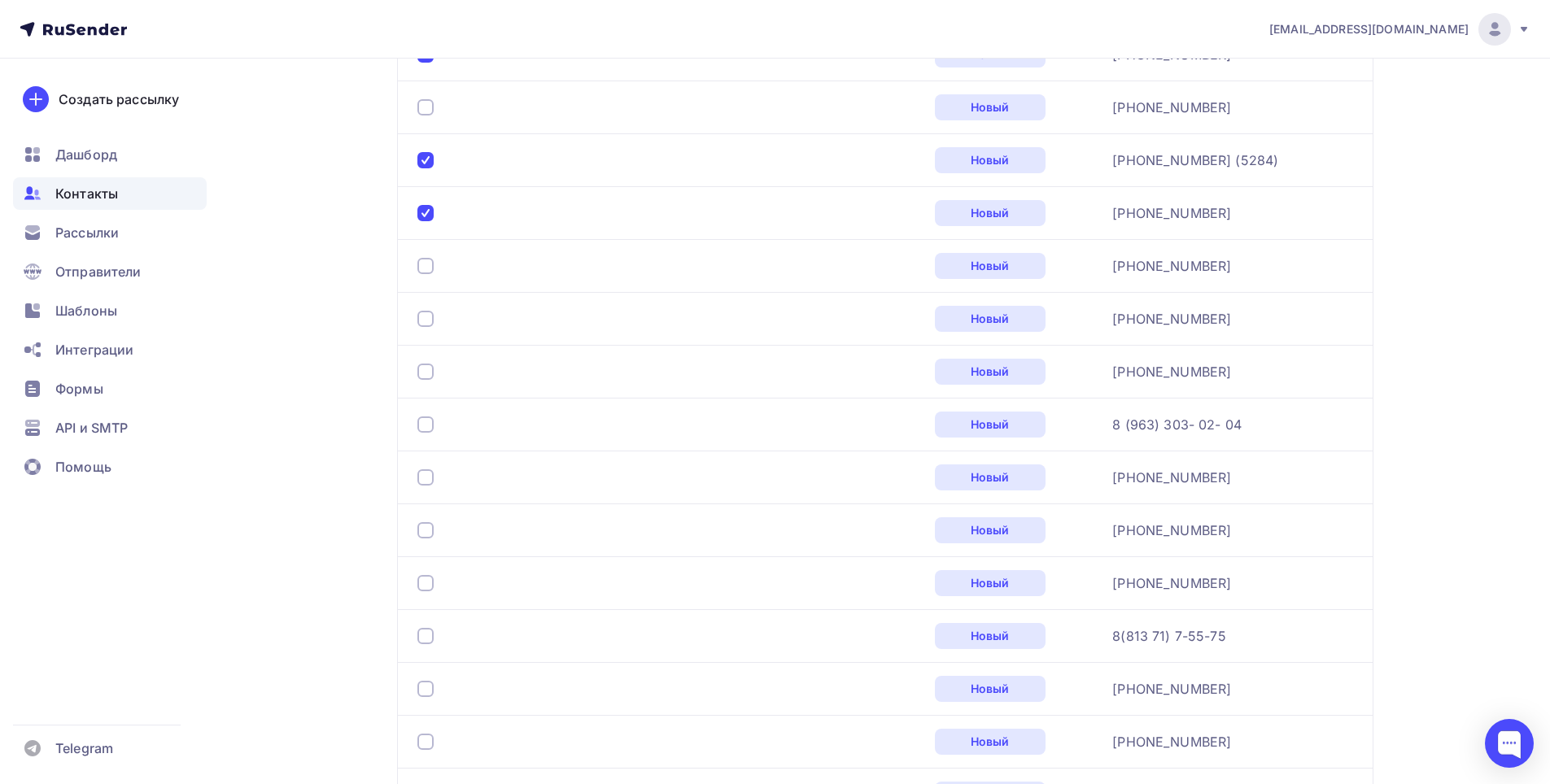
scroll to position [1005, 0]
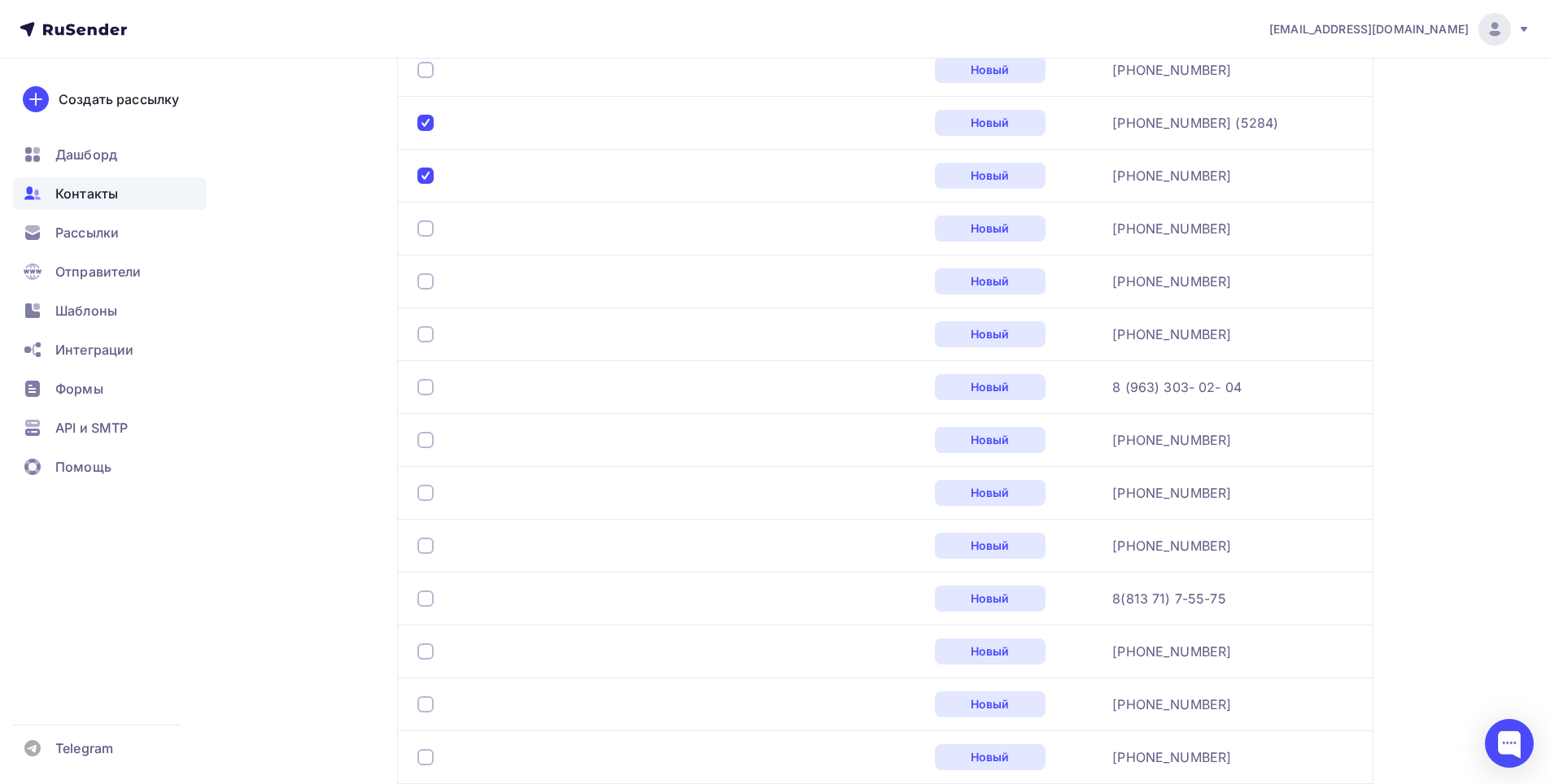
click at [428, 284] on div at bounding box center [426, 282] width 17 height 17
click at [430, 432] on div at bounding box center [426, 440] width 17 height 17
click at [424, 493] on div at bounding box center [426, 493] width 17 height 17
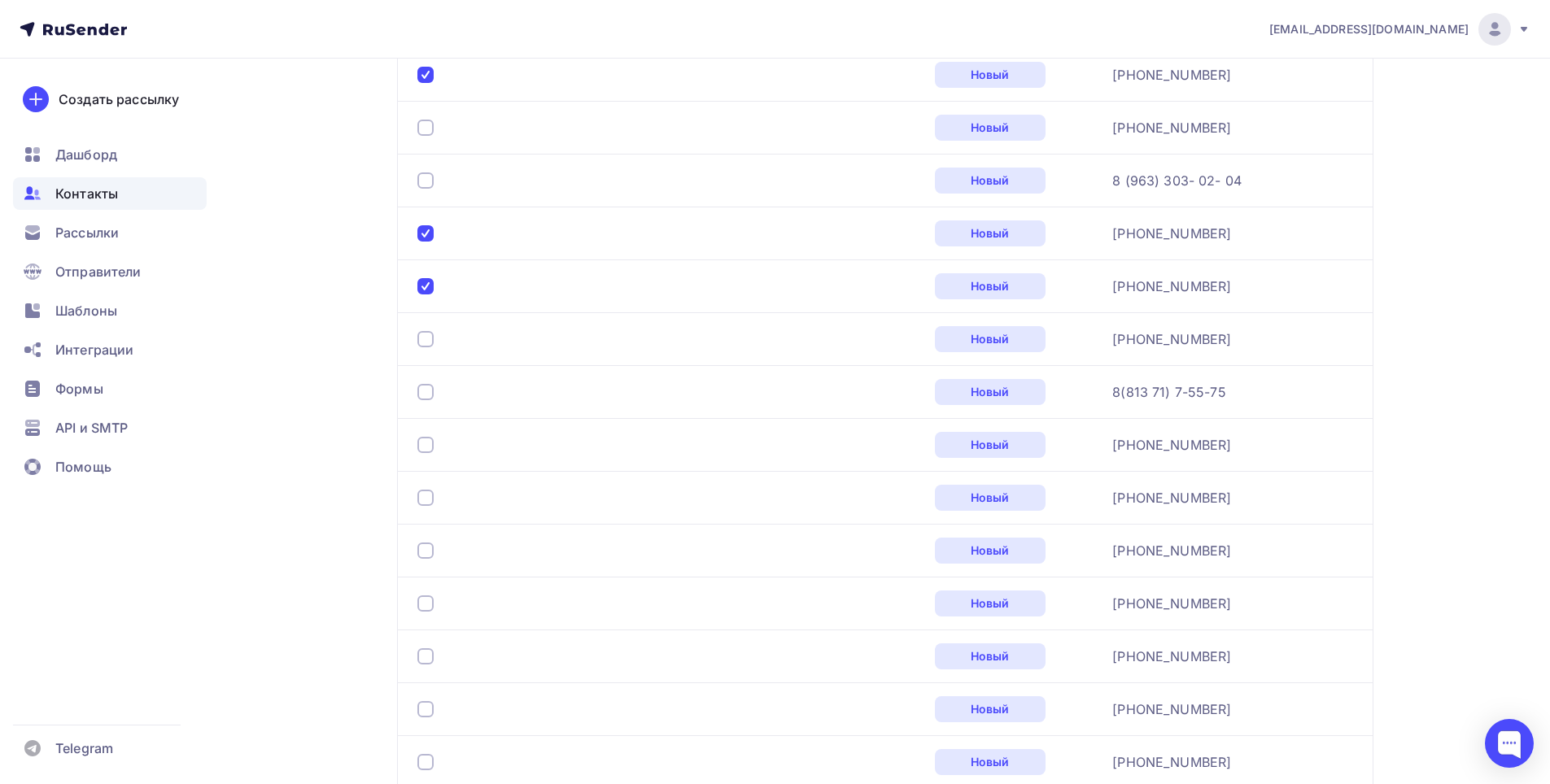
scroll to position [1250, 0]
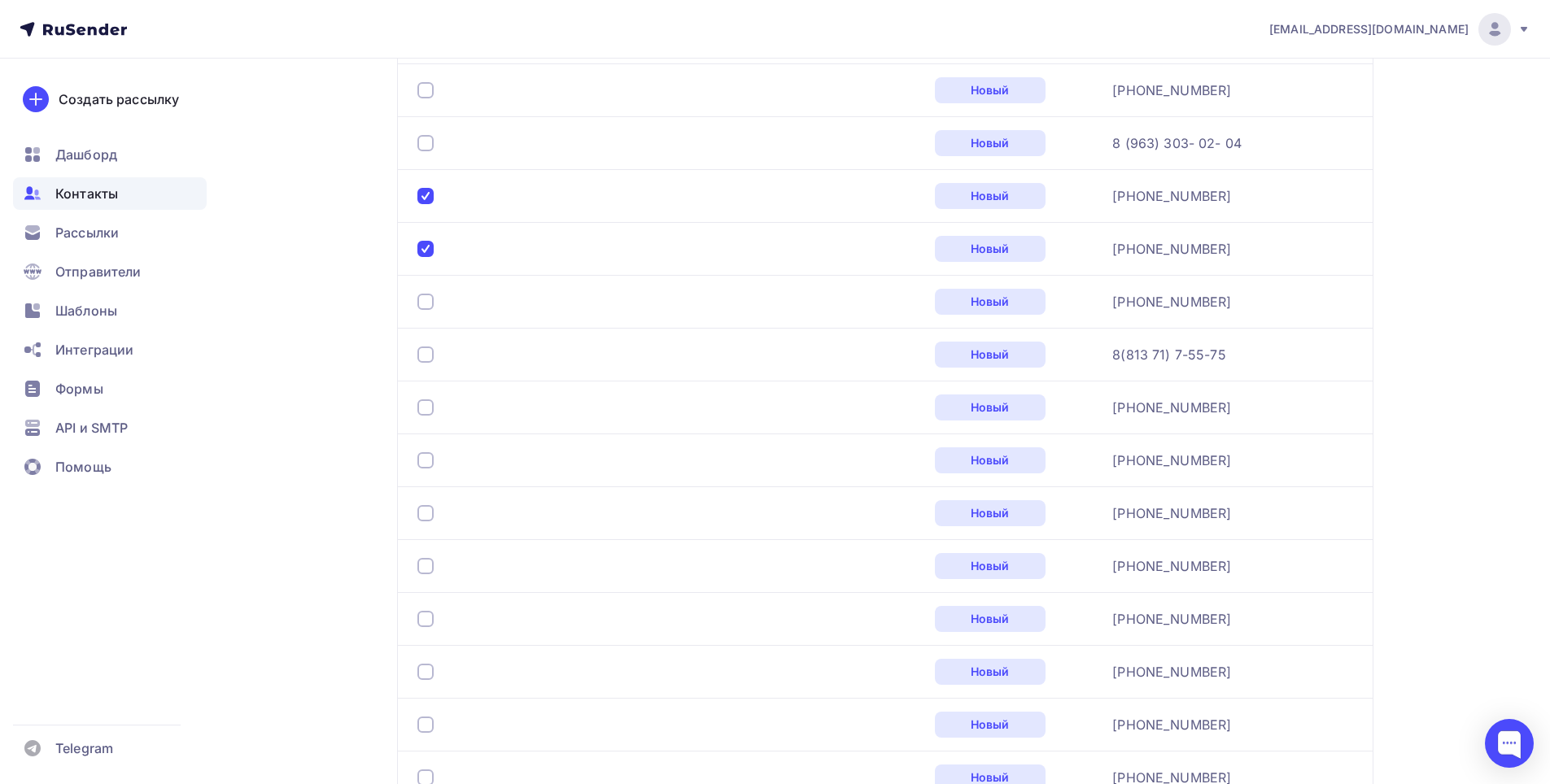
click at [432, 299] on div at bounding box center [426, 302] width 17 height 17
click at [419, 348] on div at bounding box center [426, 355] width 17 height 17
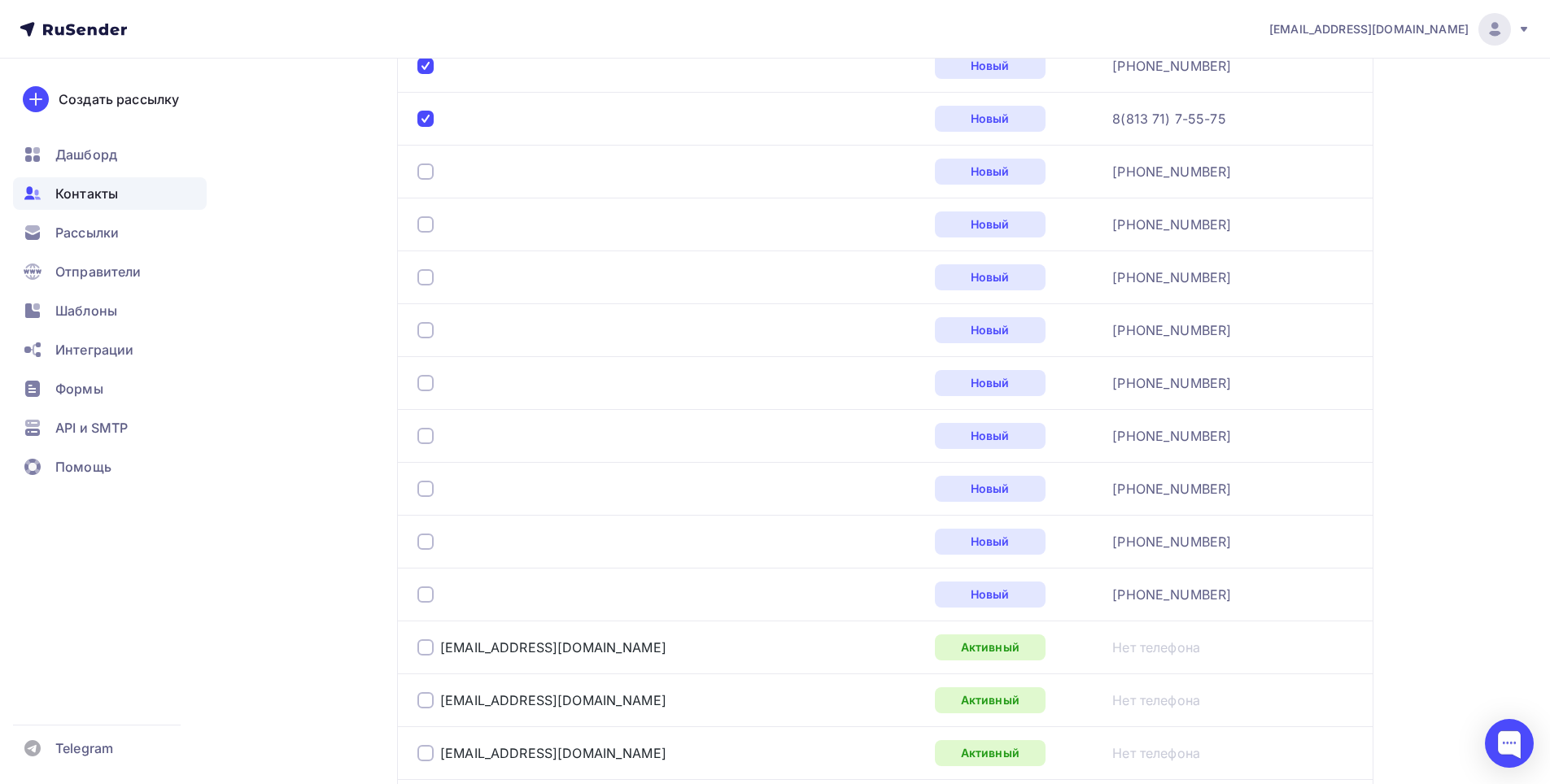
scroll to position [1493, 0]
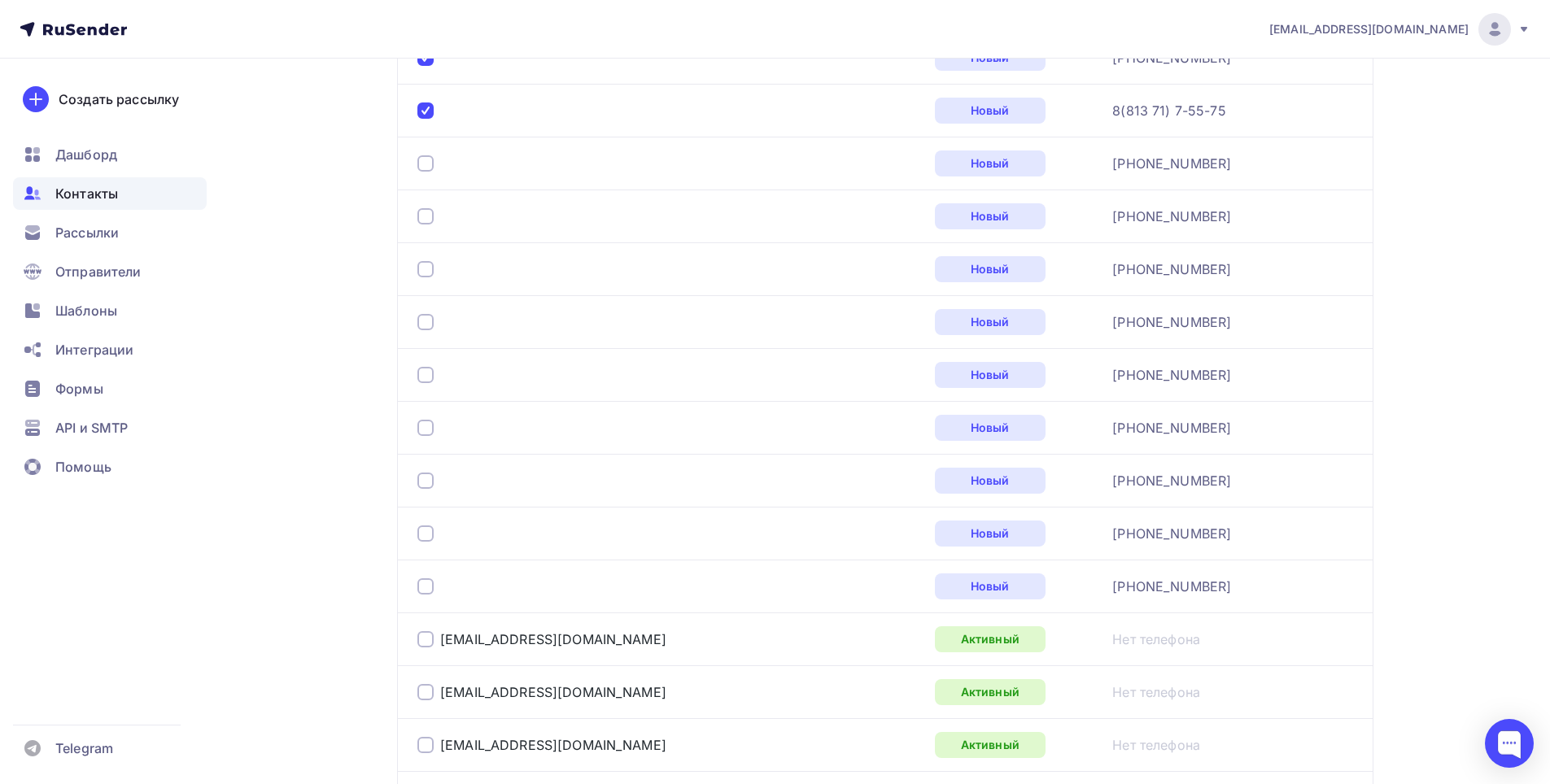
click at [427, 268] on div at bounding box center [426, 269] width 17 height 17
click at [427, 376] on div at bounding box center [426, 375] width 17 height 17
click at [424, 488] on div at bounding box center [426, 481] width 17 height 17
click at [421, 539] on div at bounding box center [426, 534] width 17 height 17
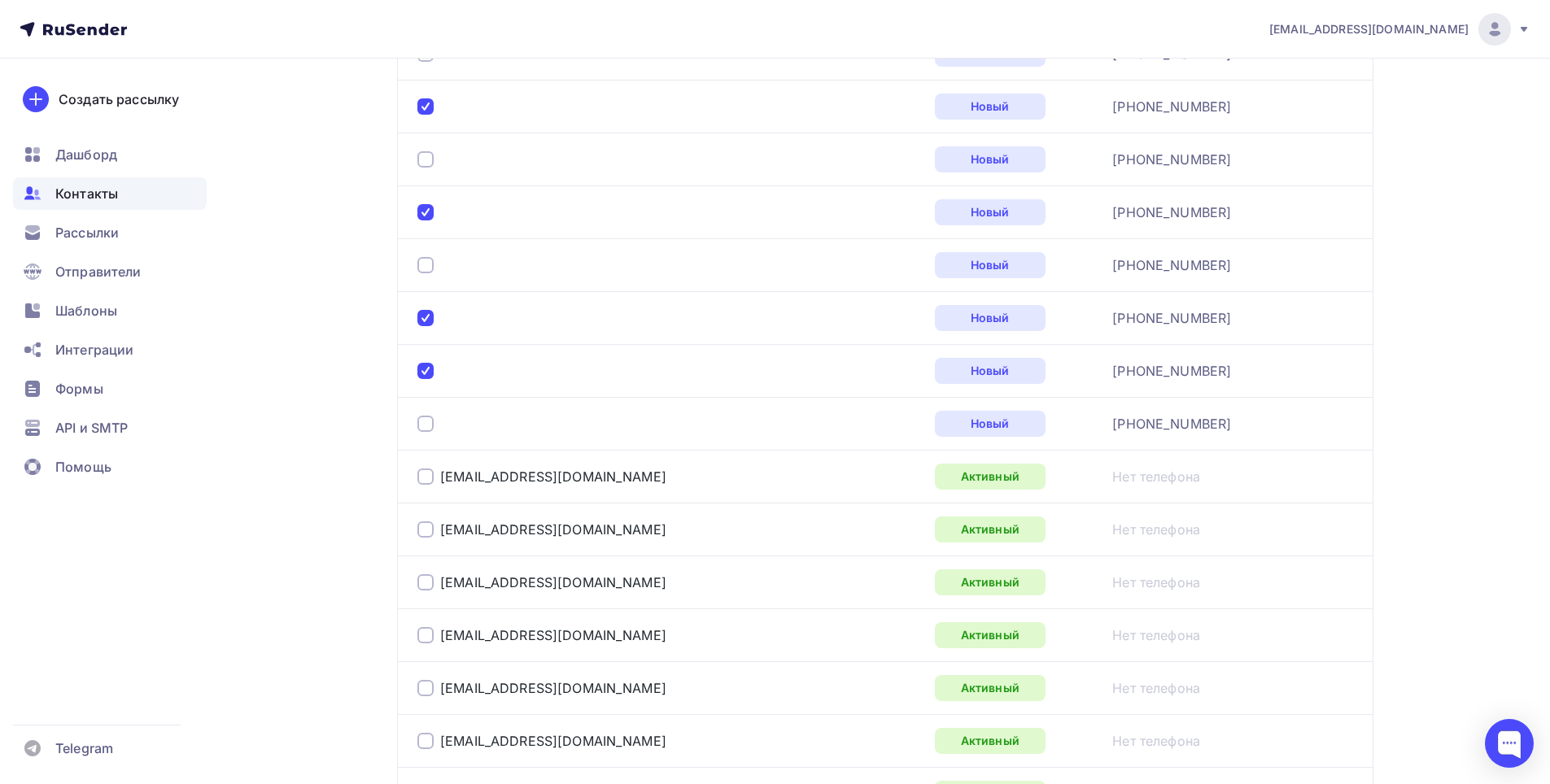
click at [422, 423] on div at bounding box center [426, 424] width 17 height 17
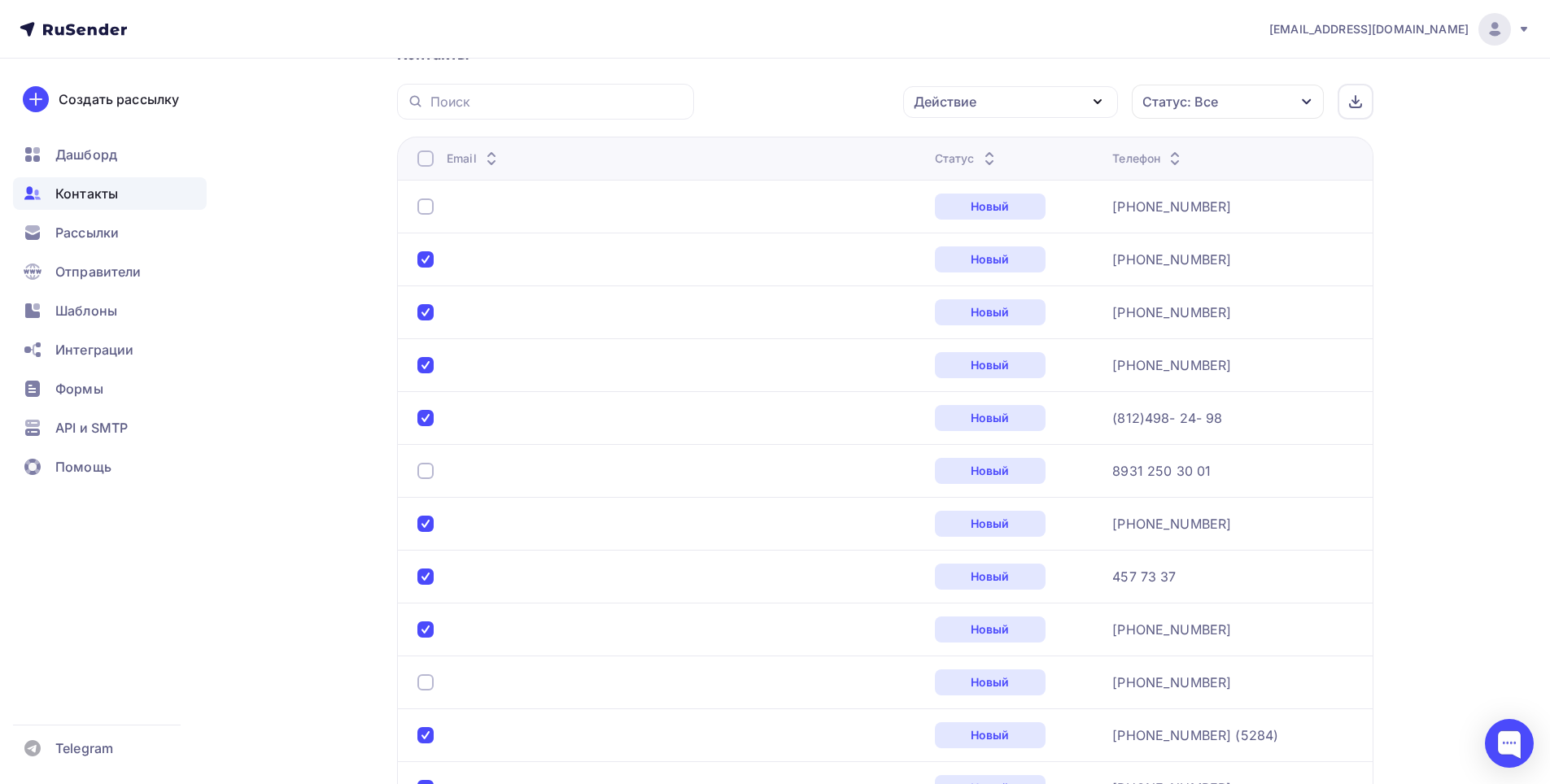
scroll to position [0, 0]
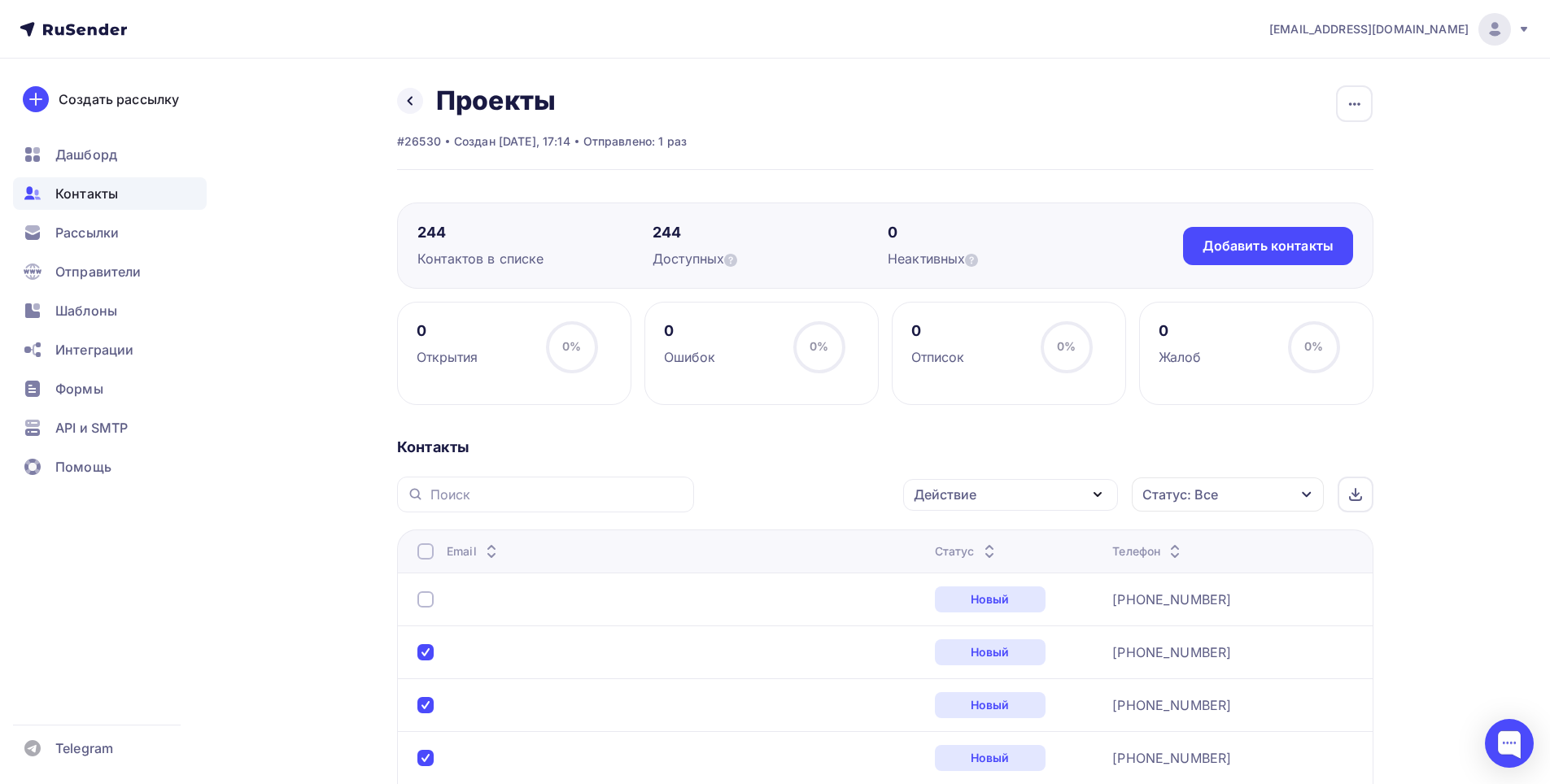
click at [1070, 500] on div "Действие" at bounding box center [1010, 495] width 215 height 32
click at [959, 615] on div "Удалить" at bounding box center [949, 607] width 54 height 19
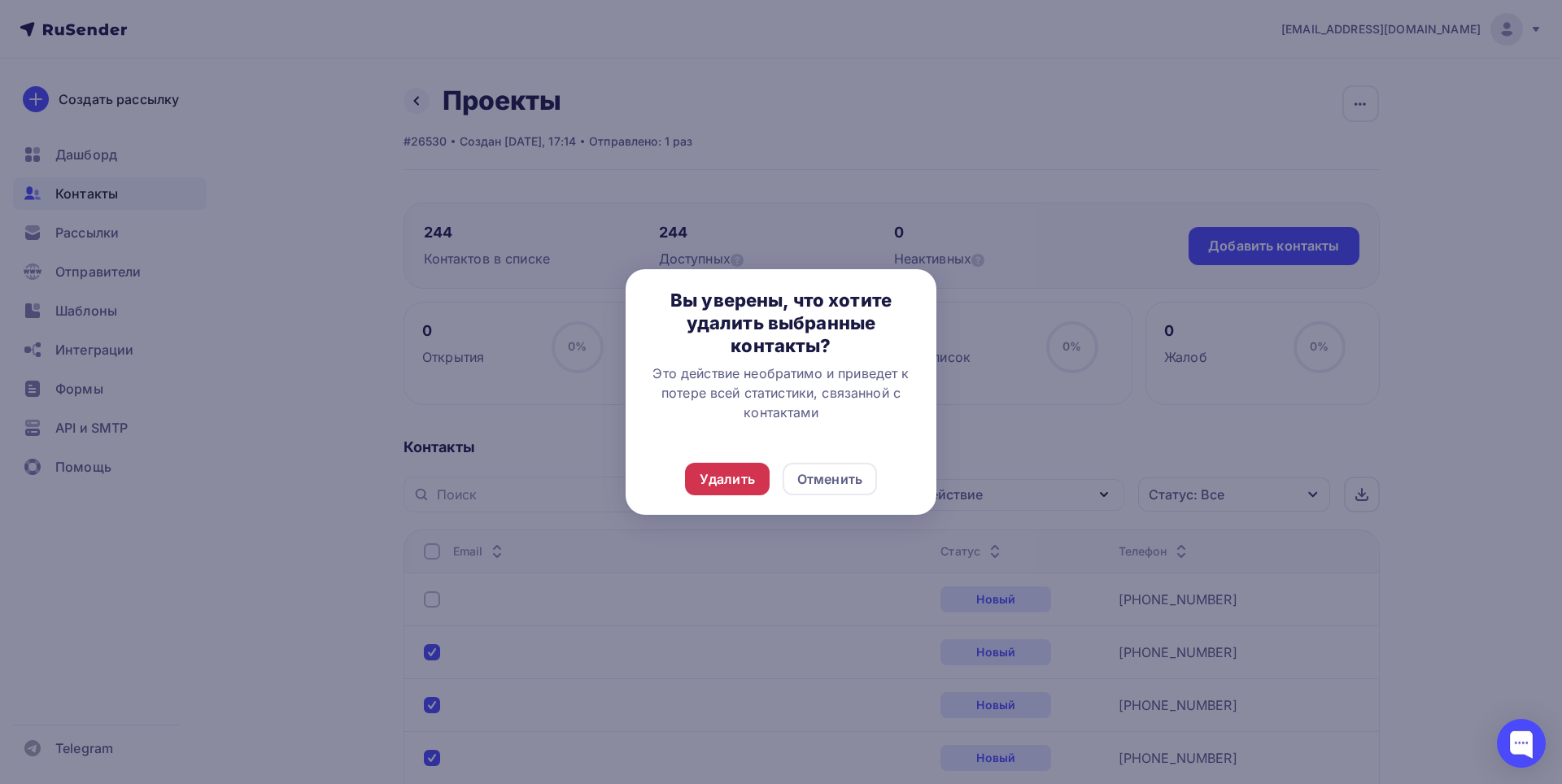
click at [753, 478] on div "Удалить" at bounding box center [727, 478] width 56 height 19
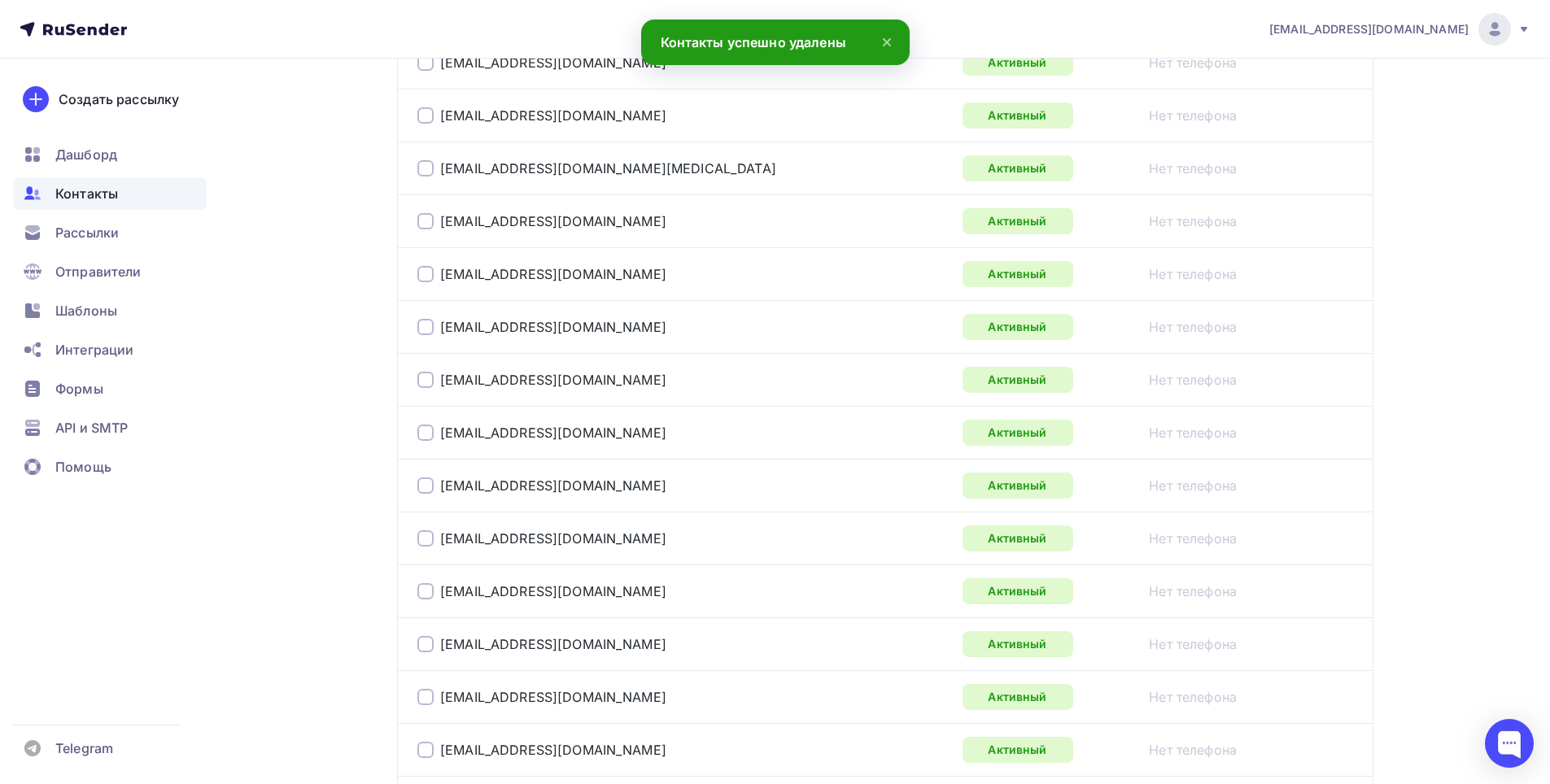
scroll to position [2522, 0]
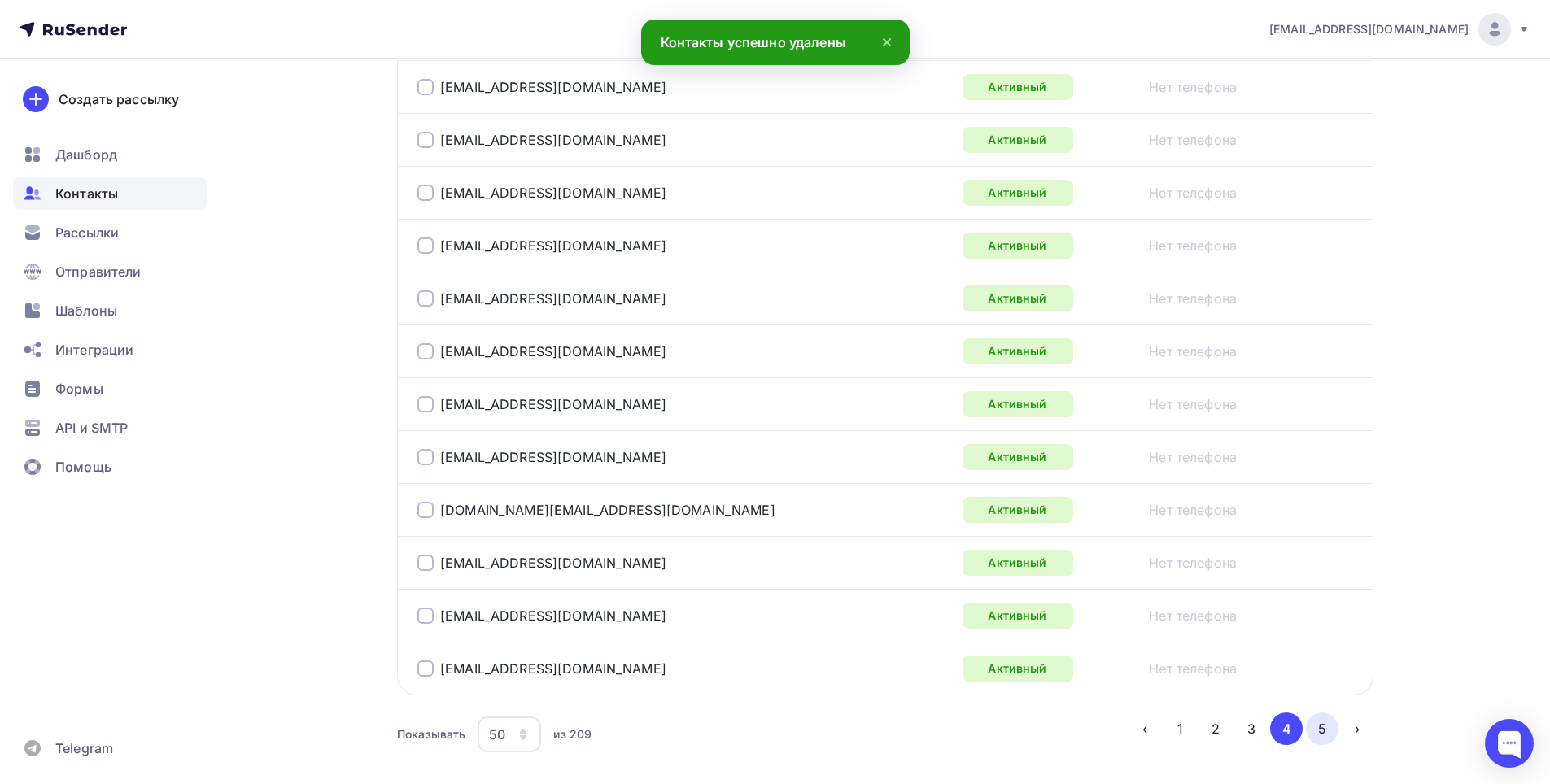
click at [1313, 724] on button "5" at bounding box center [1321, 728] width 32 height 32
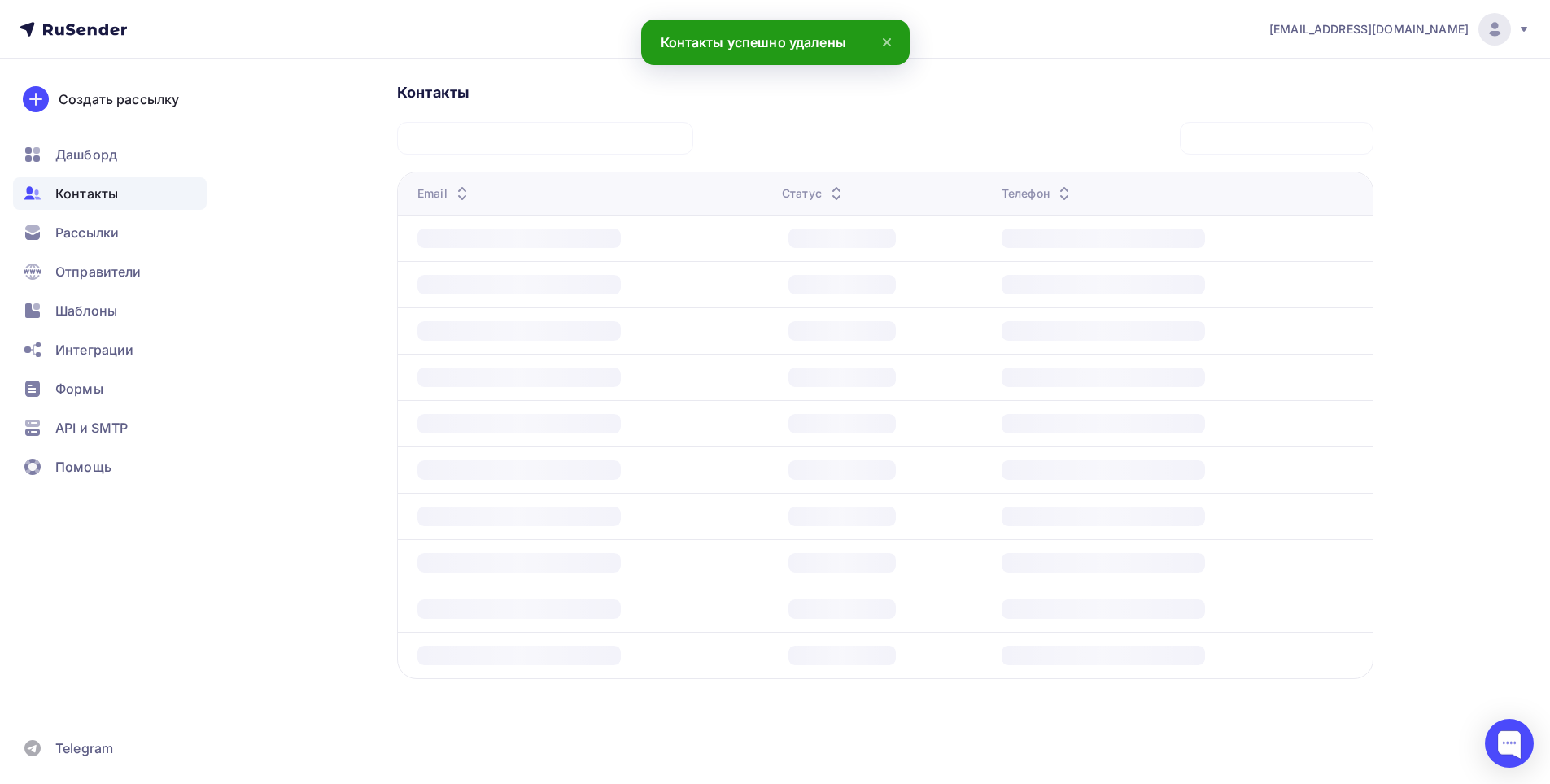
scroll to position [395, 0]
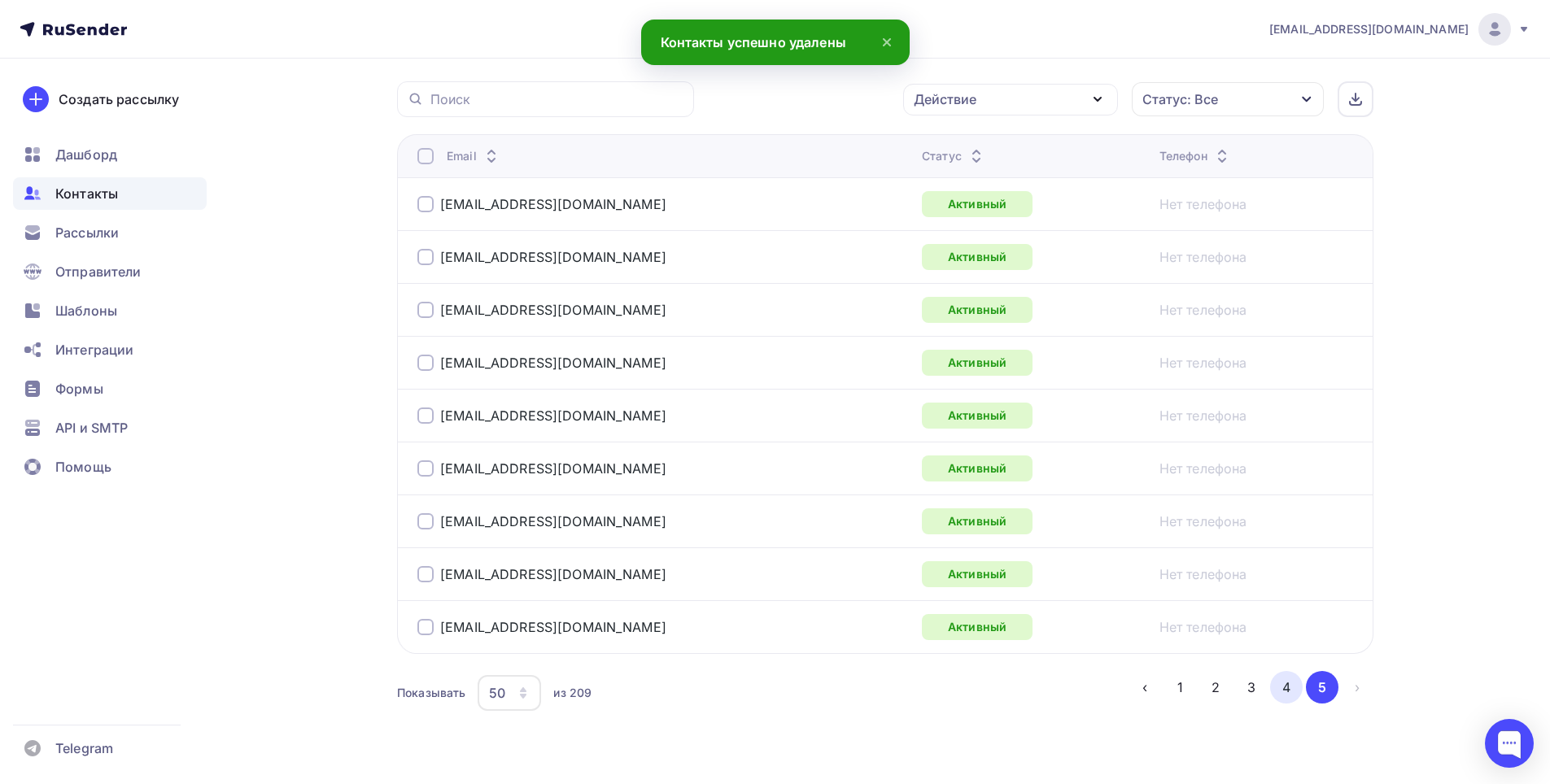
click at [1290, 689] on button "4" at bounding box center [1286, 687] width 32 height 32
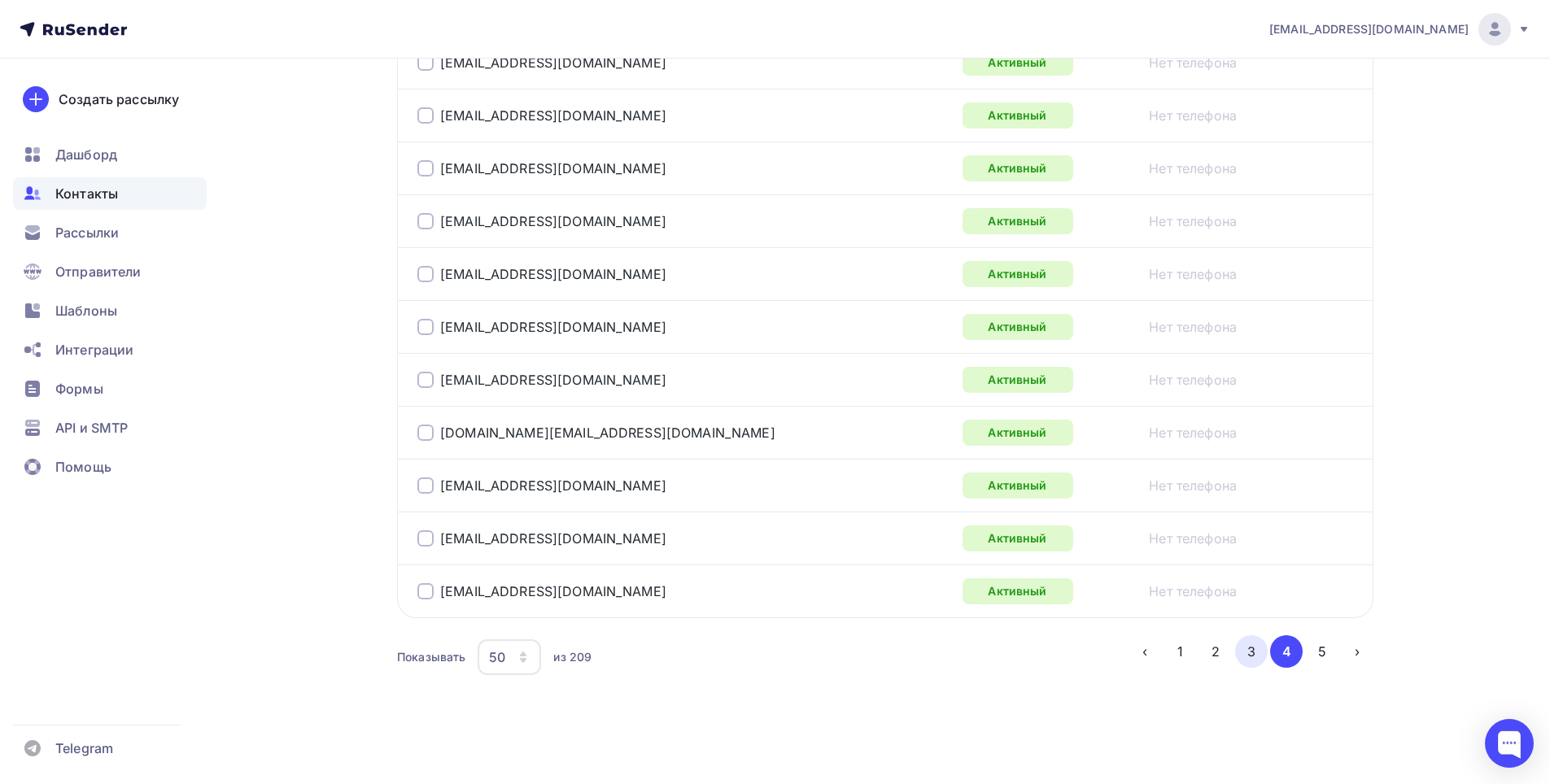
click at [1256, 658] on button "3" at bounding box center [1251, 651] width 32 height 32
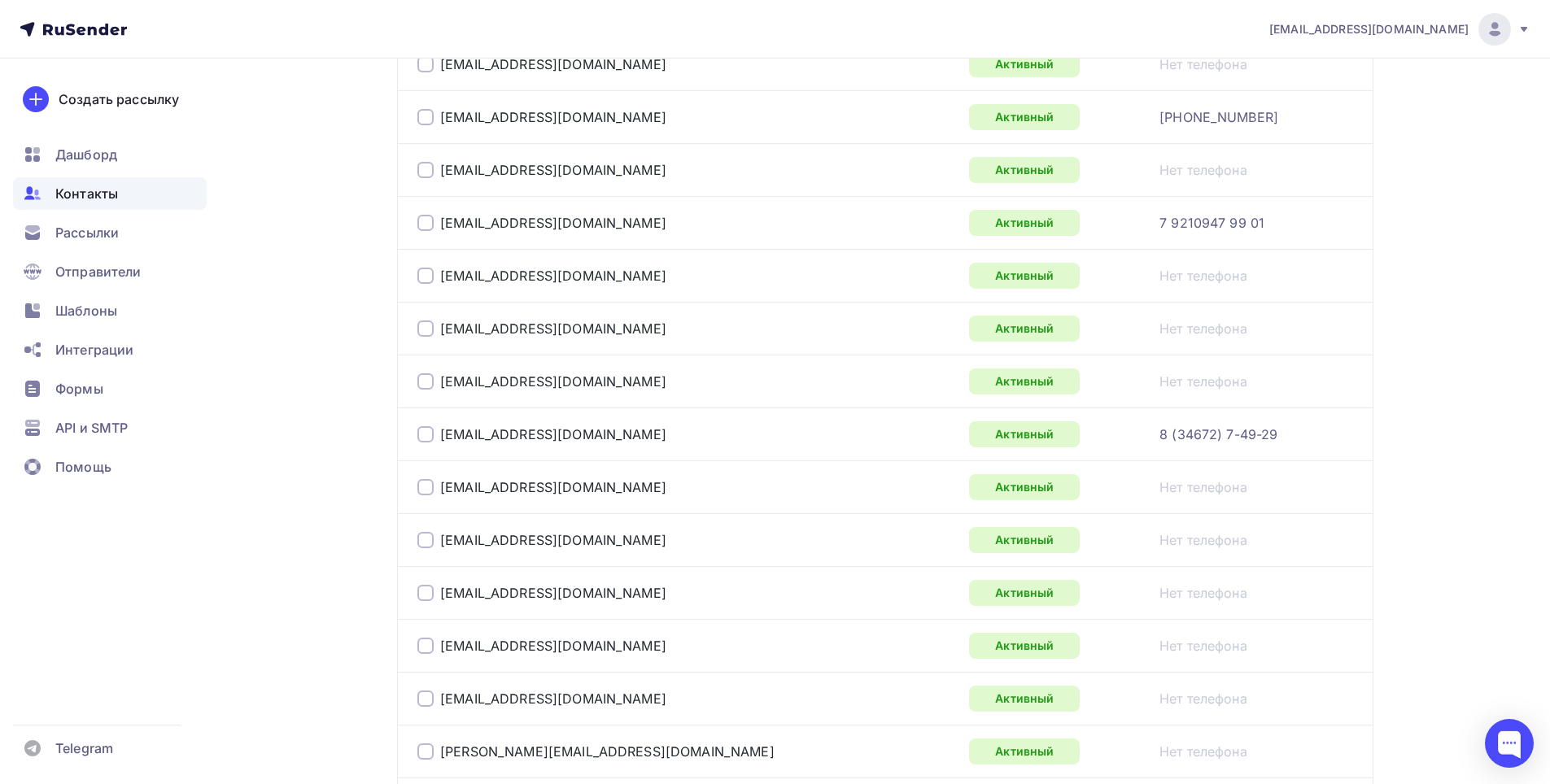
scroll to position [2599, 0]
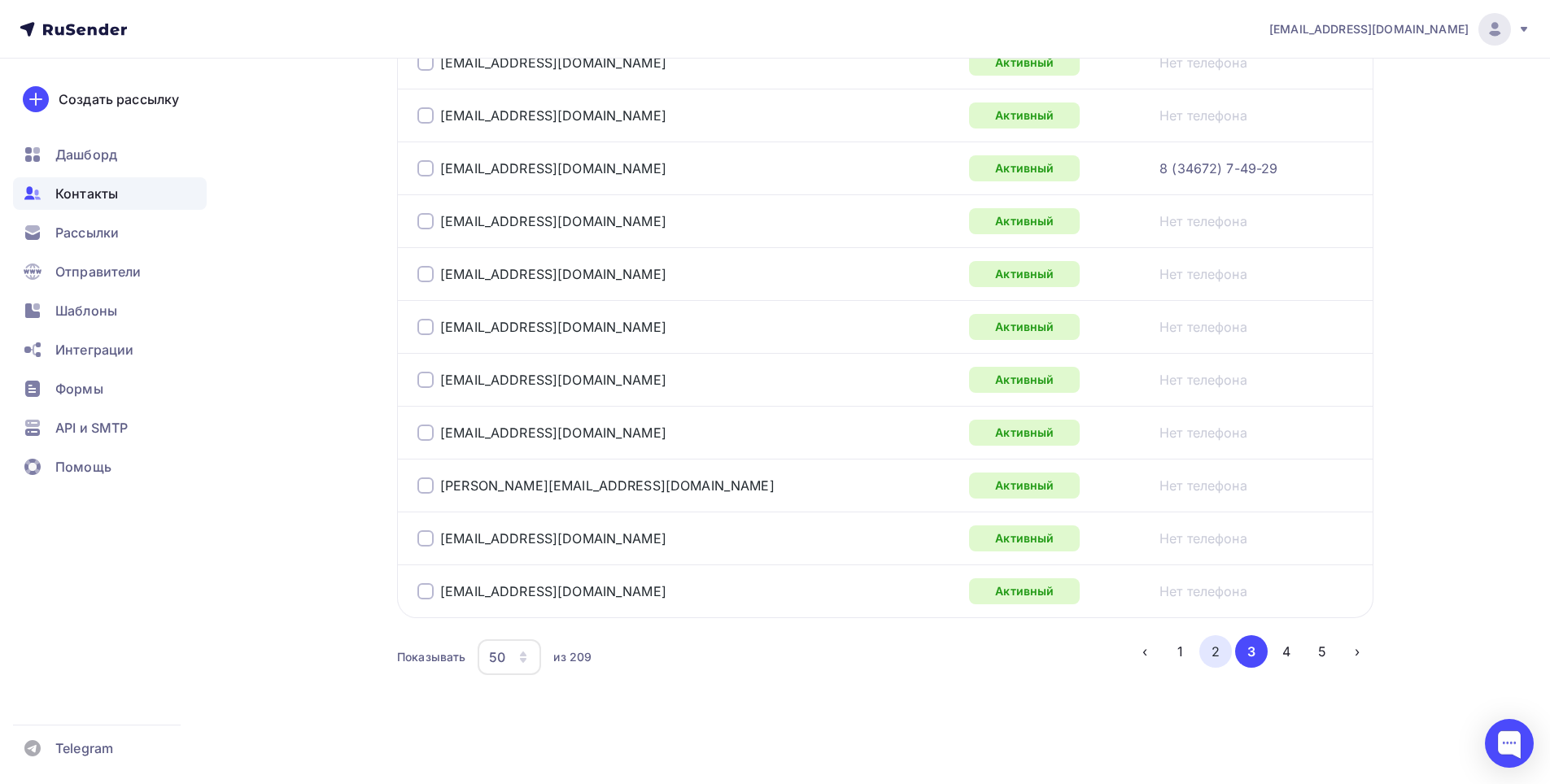
drag, startPoint x: 1221, startPoint y: 668, endPoint x: 1220, endPoint y: 654, distance: 14.0
click at [1220, 665] on div "Показывать 50 10 20 50 100 из 209 ‹ 1 2 3 4 5 ›" at bounding box center [885, 657] width 976 height 44
click at [1220, 653] on button "2" at bounding box center [1215, 651] width 32 height 32
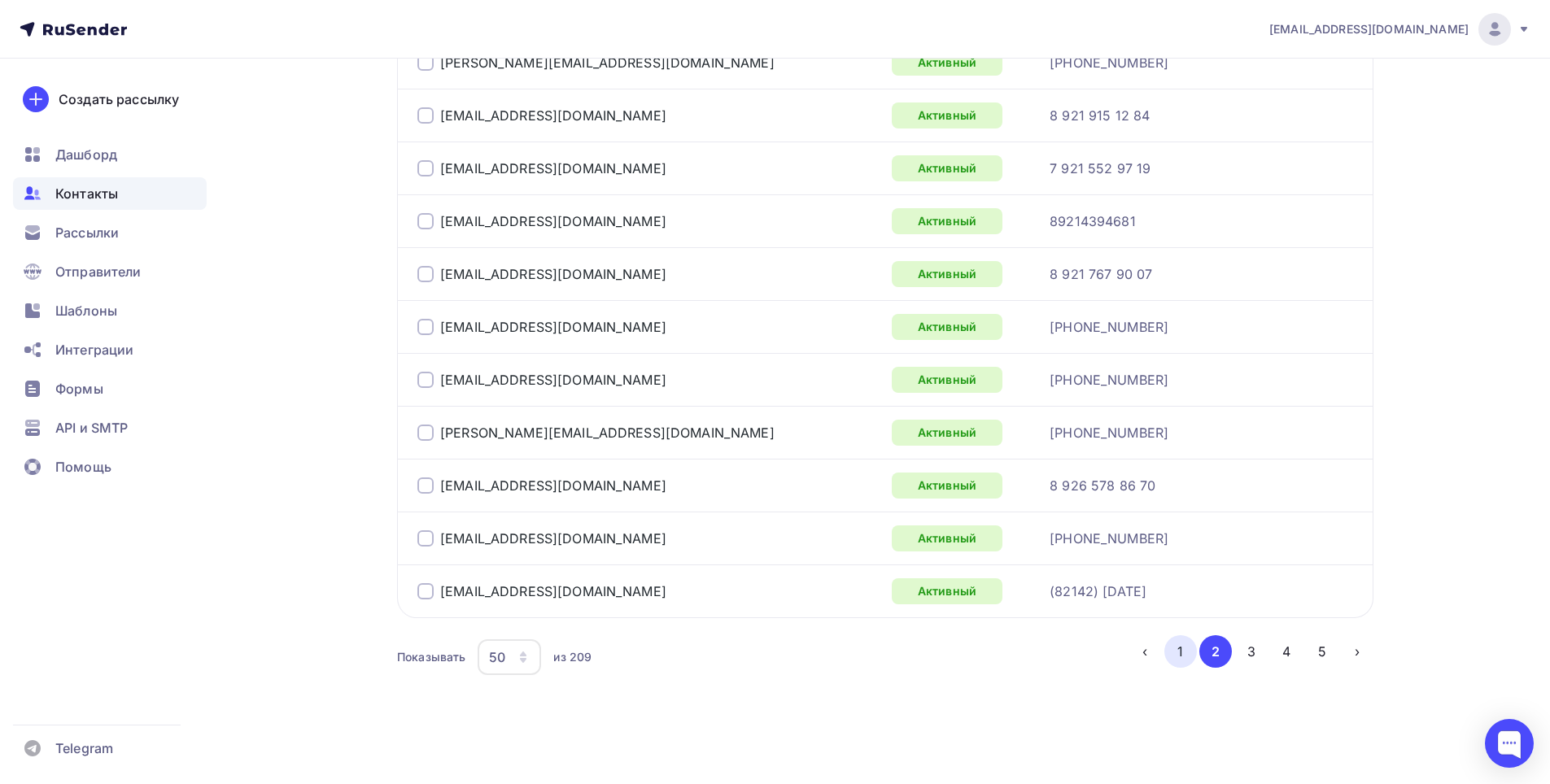
click at [1186, 648] on button "1" at bounding box center [1180, 651] width 32 height 32
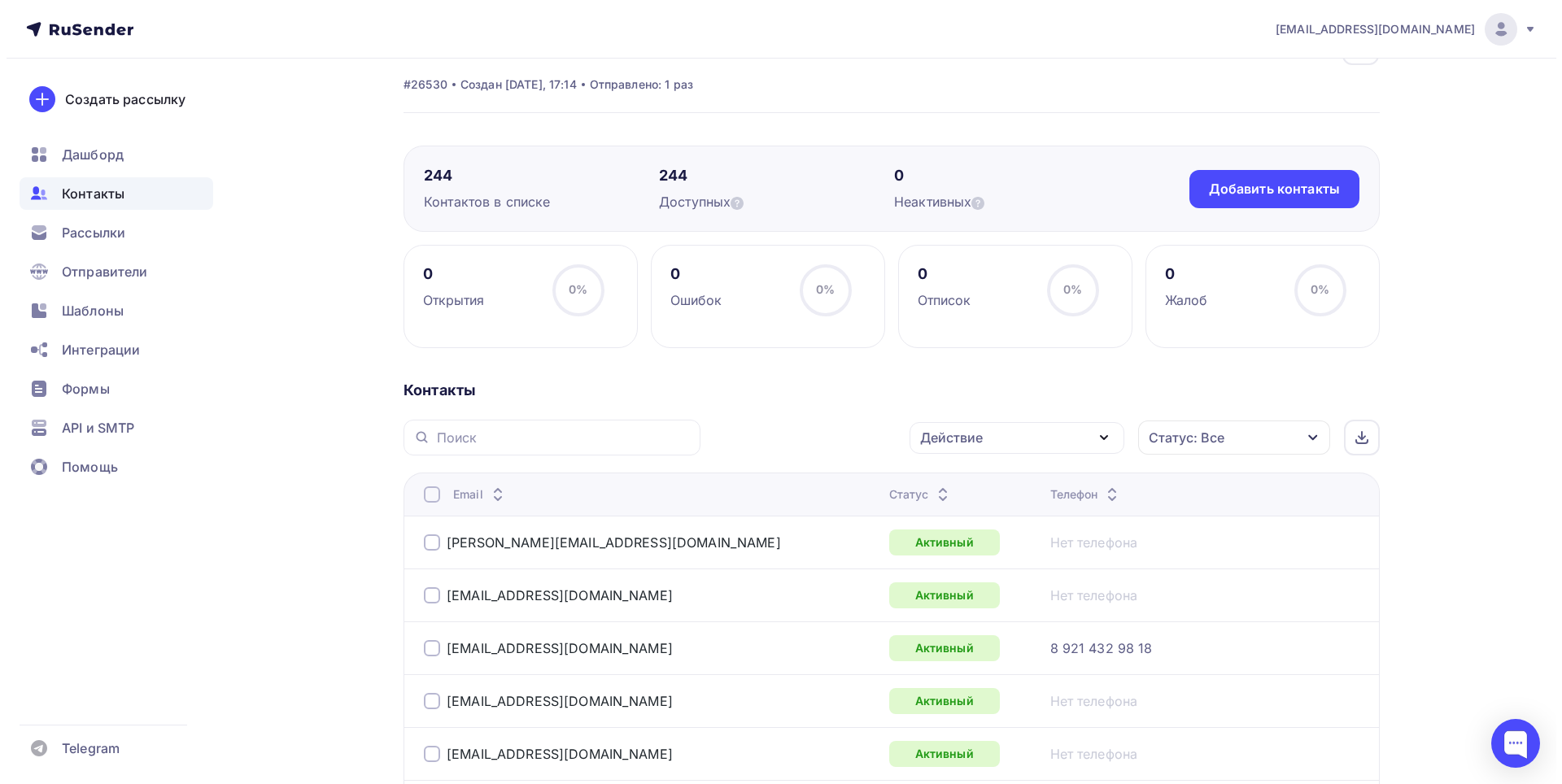
scroll to position [0, 0]
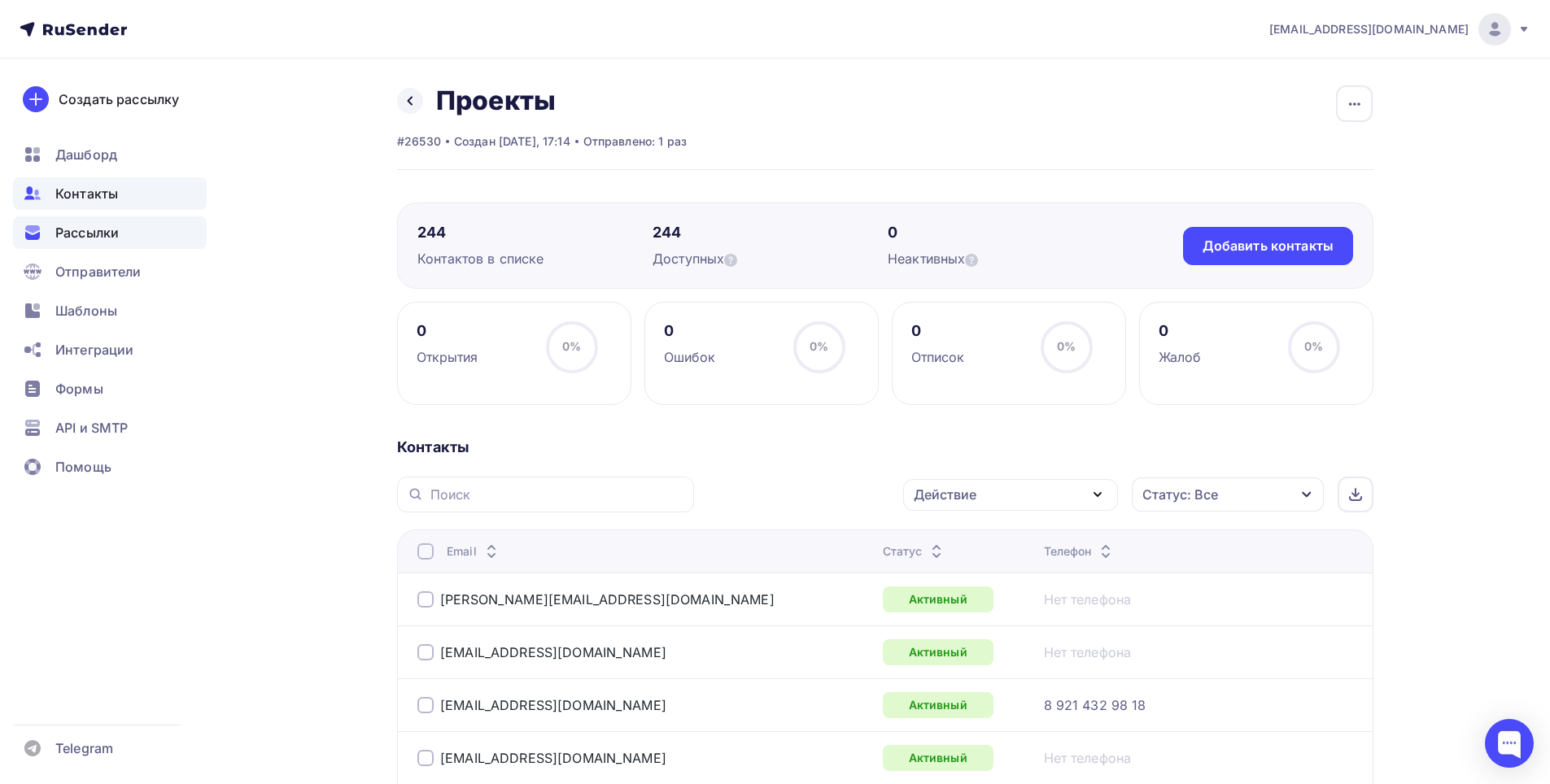
click at [72, 224] on span "Рассылки" at bounding box center [87, 232] width 63 height 19
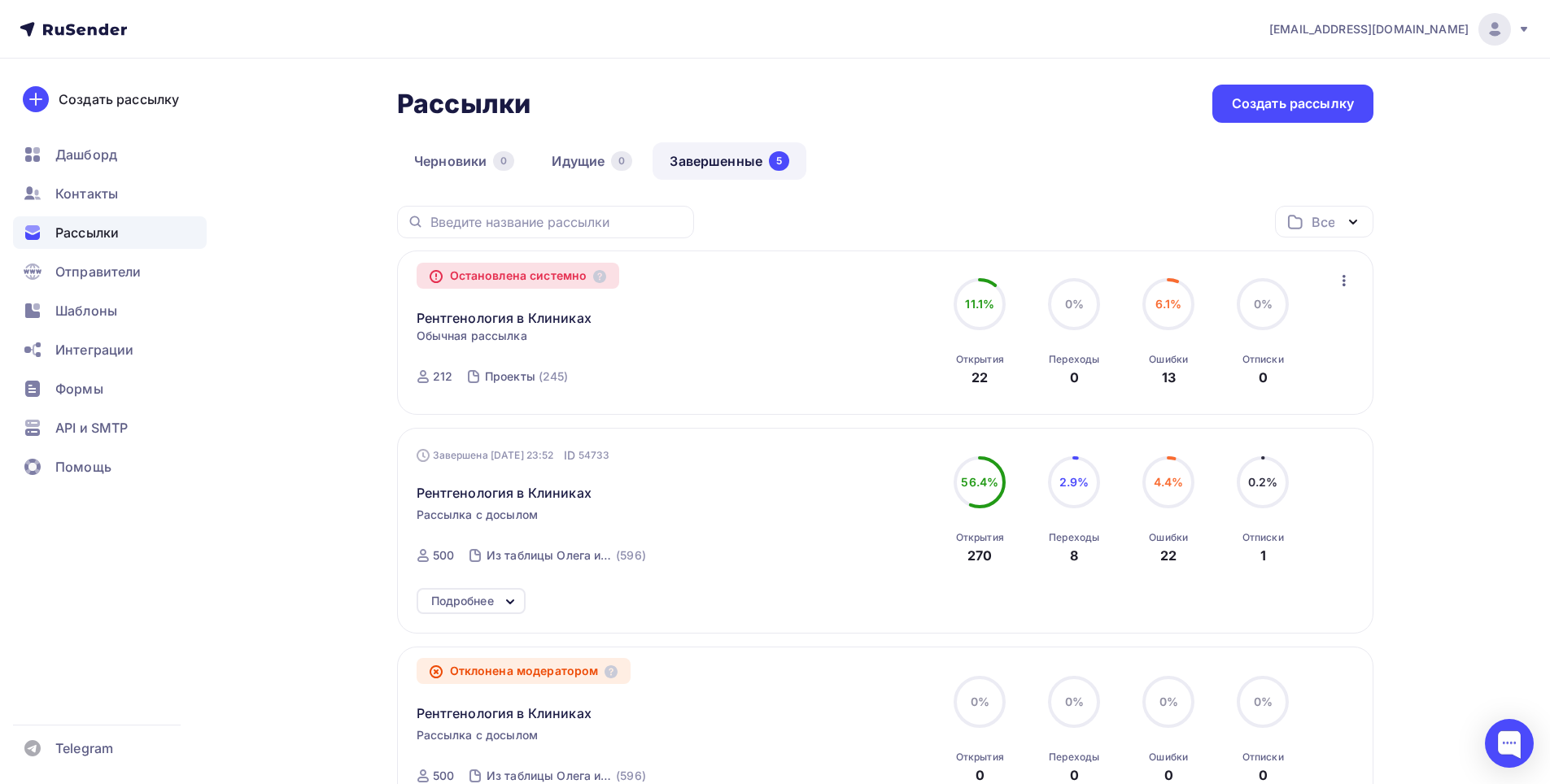
click at [665, 324] on div "Рентгенология в Клиниках Копировать в новую" at bounding box center [602, 308] width 371 height 39
click at [1347, 281] on icon "button" at bounding box center [1343, 280] width 19 height 19
click at [1274, 327] on div "Копировать в новую" at bounding box center [1269, 323] width 167 height 19
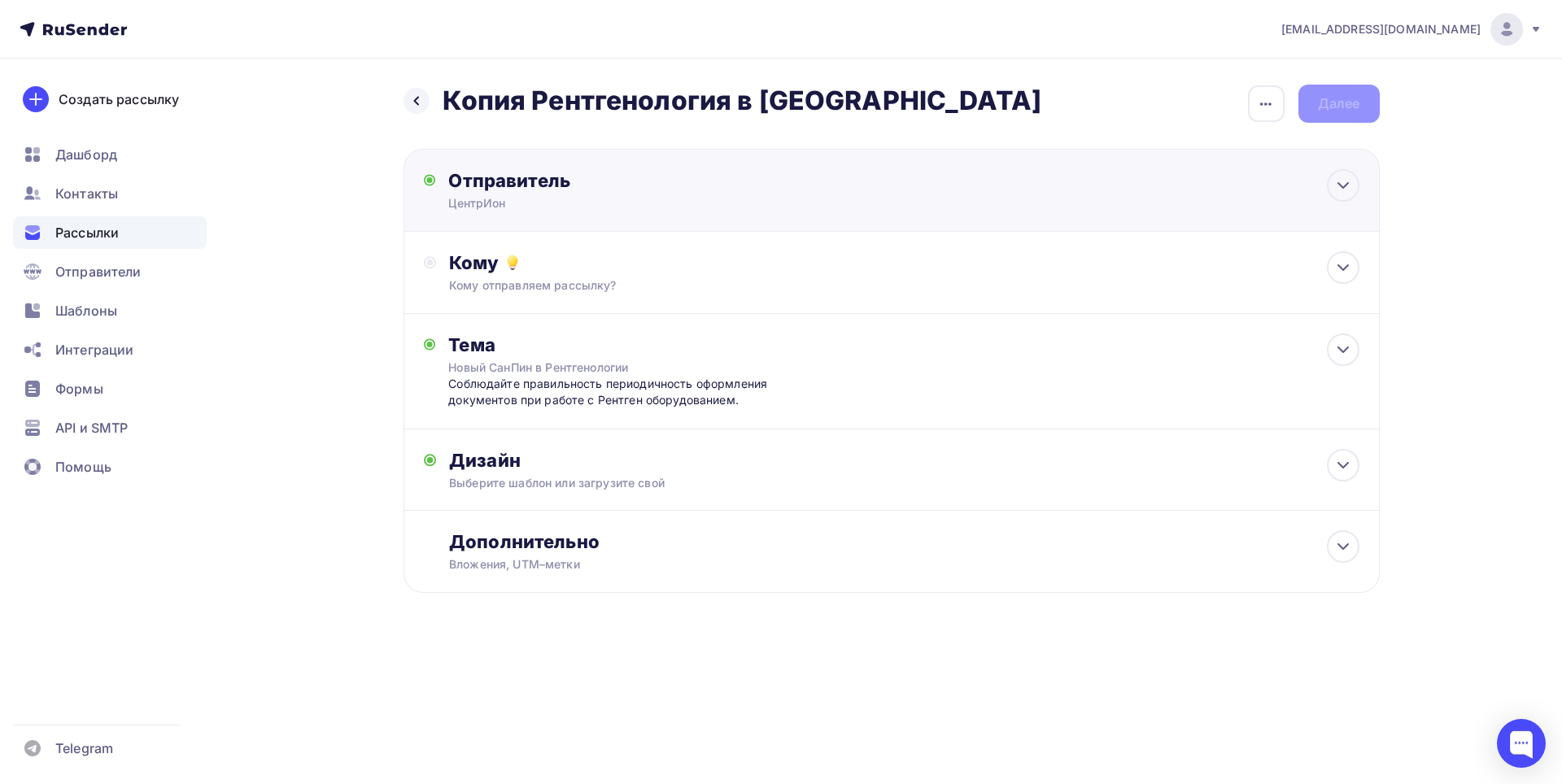
click at [555, 180] on div "Отправитель" at bounding box center [625, 180] width 353 height 22
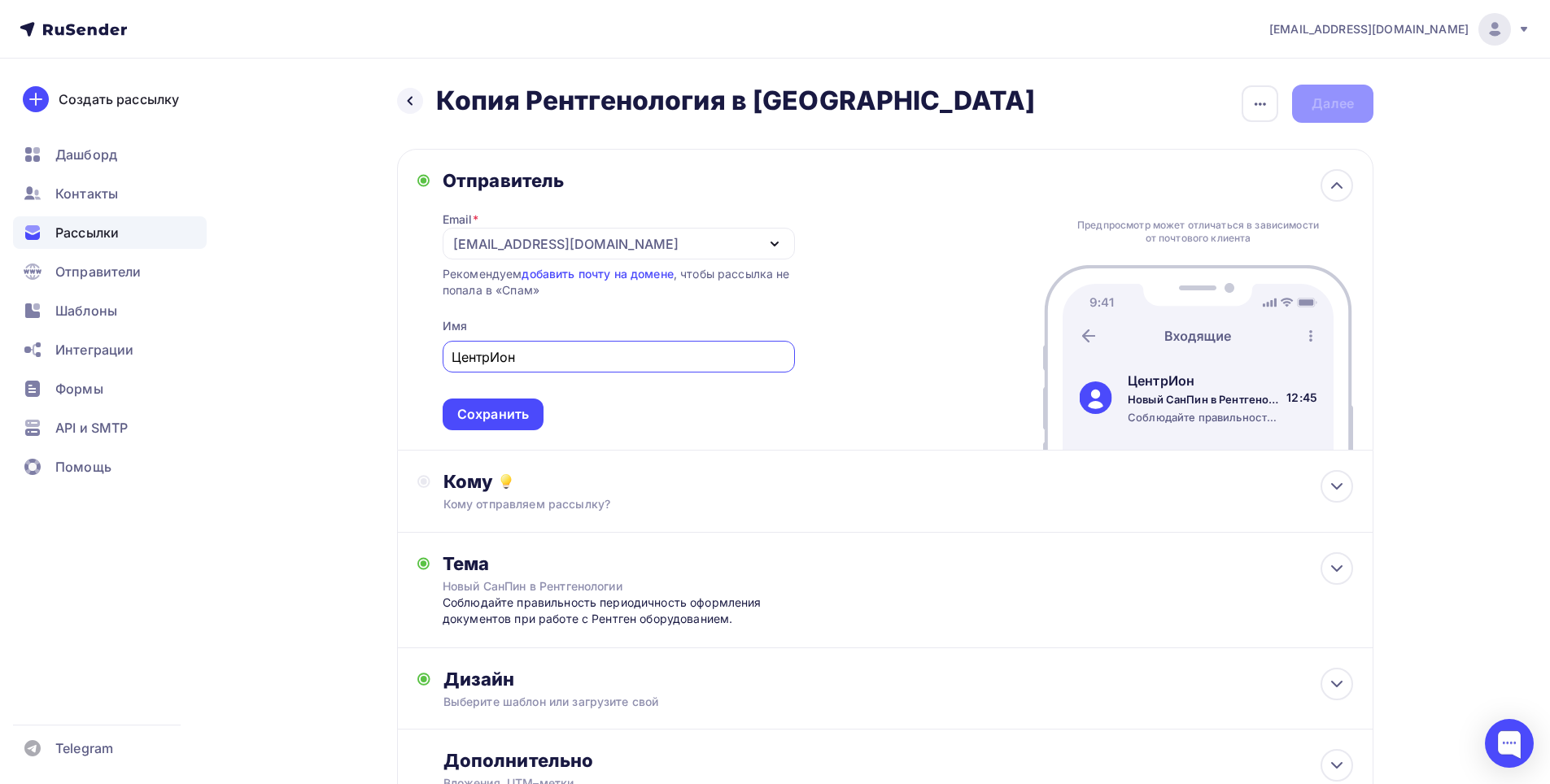
click at [448, 354] on div "ЦентрИон" at bounding box center [619, 357] width 353 height 32
click at [541, 358] on input "ЦентрИон" at bounding box center [618, 357] width 333 height 19
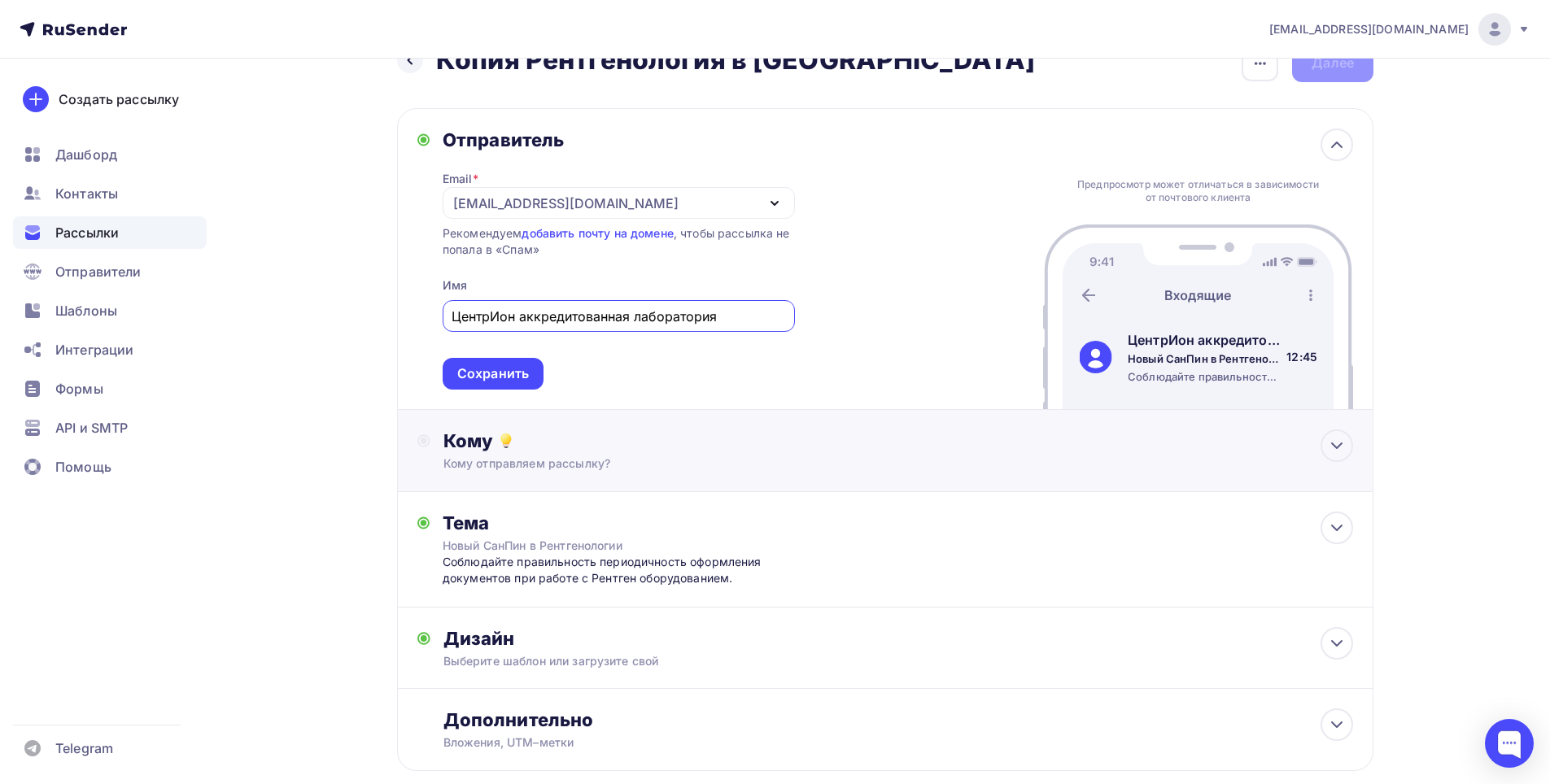
scroll to position [81, 0]
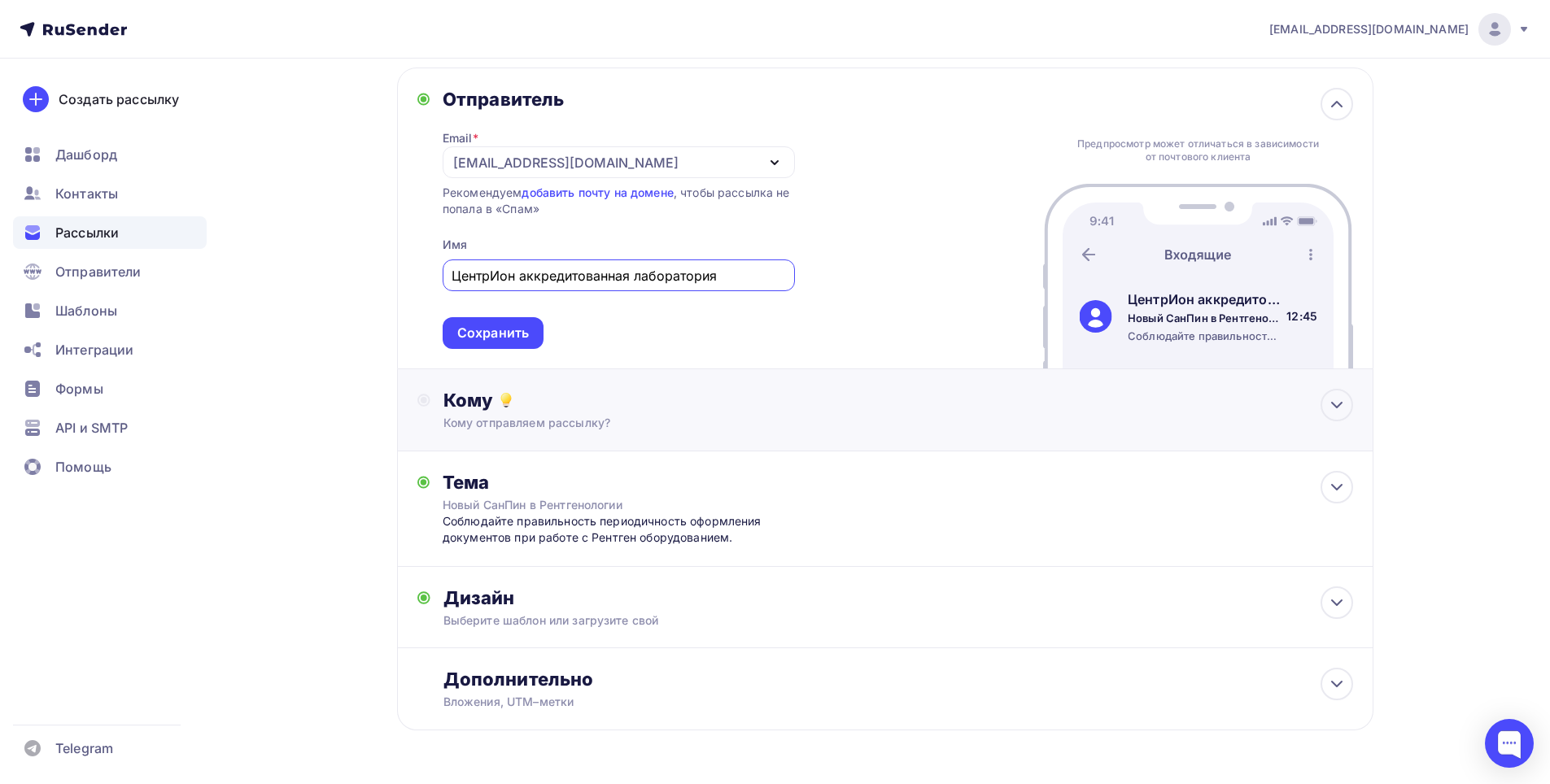
type input "ЦентрИон аккредитованная лаборатория"
click at [602, 393] on div "Кому" at bounding box center [898, 400] width 910 height 22
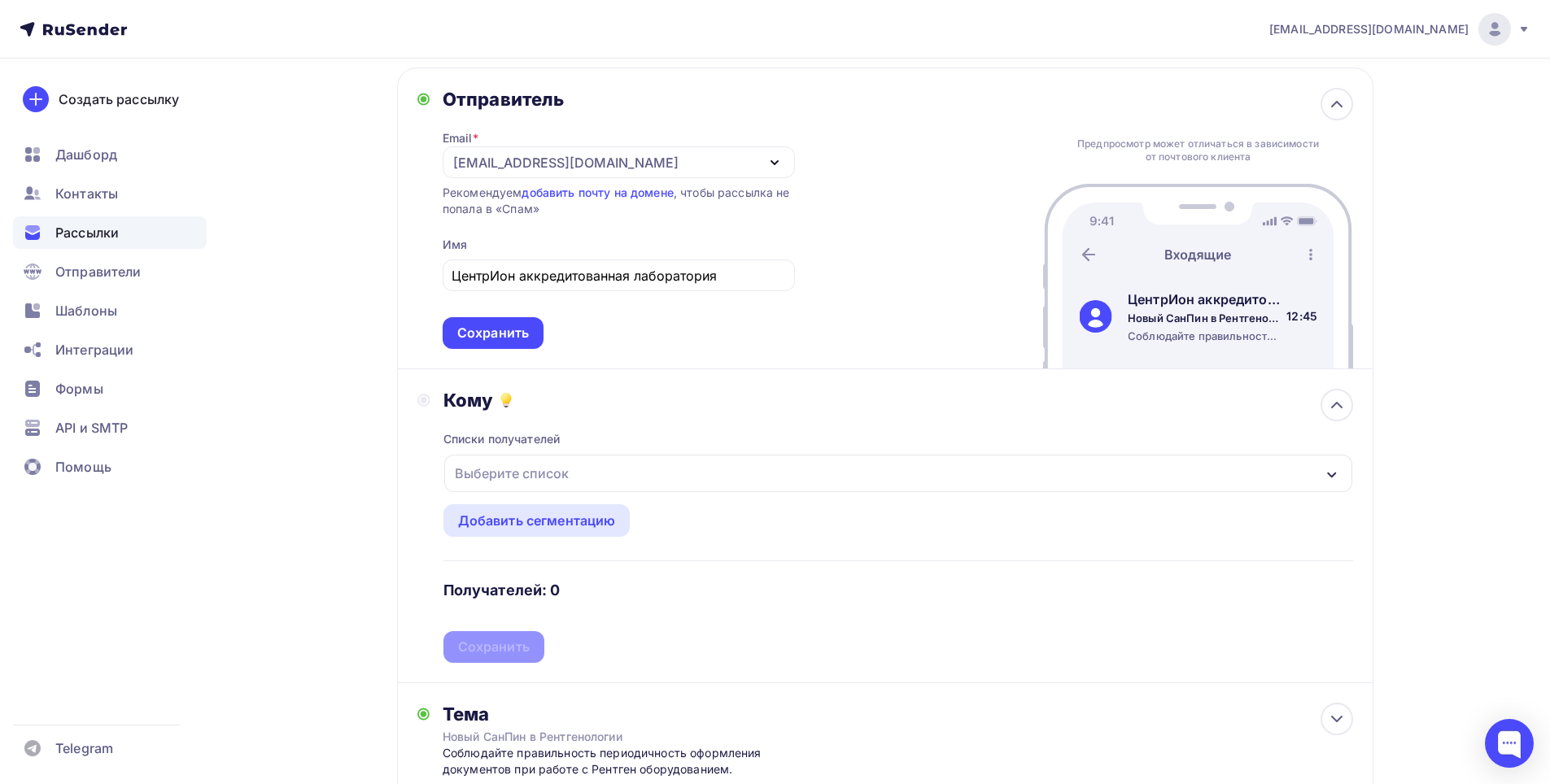
click at [603, 468] on div "Выберите список" at bounding box center [898, 473] width 908 height 37
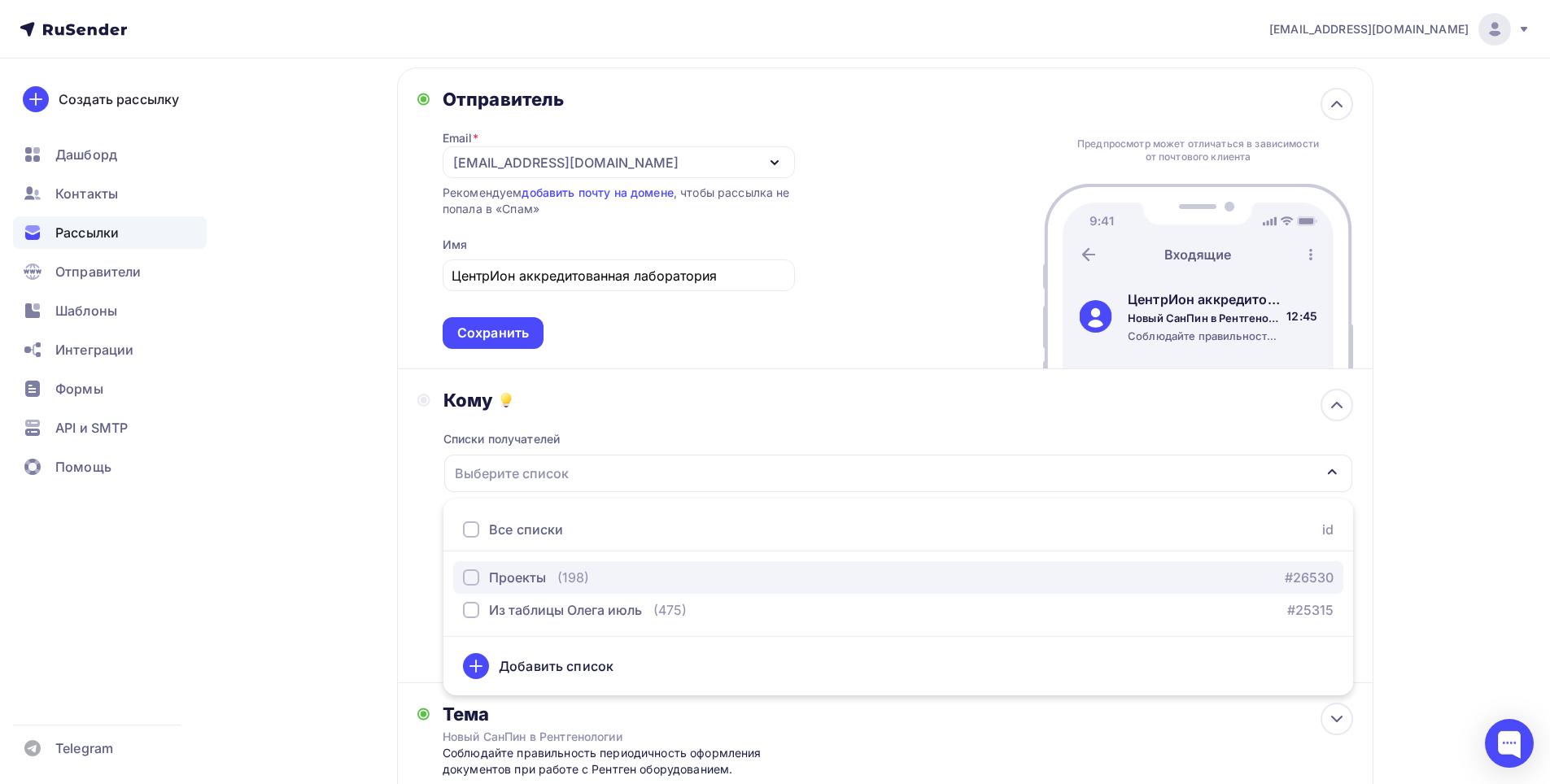
click at [481, 575] on div "Проекты" at bounding box center [505, 577] width 83 height 19
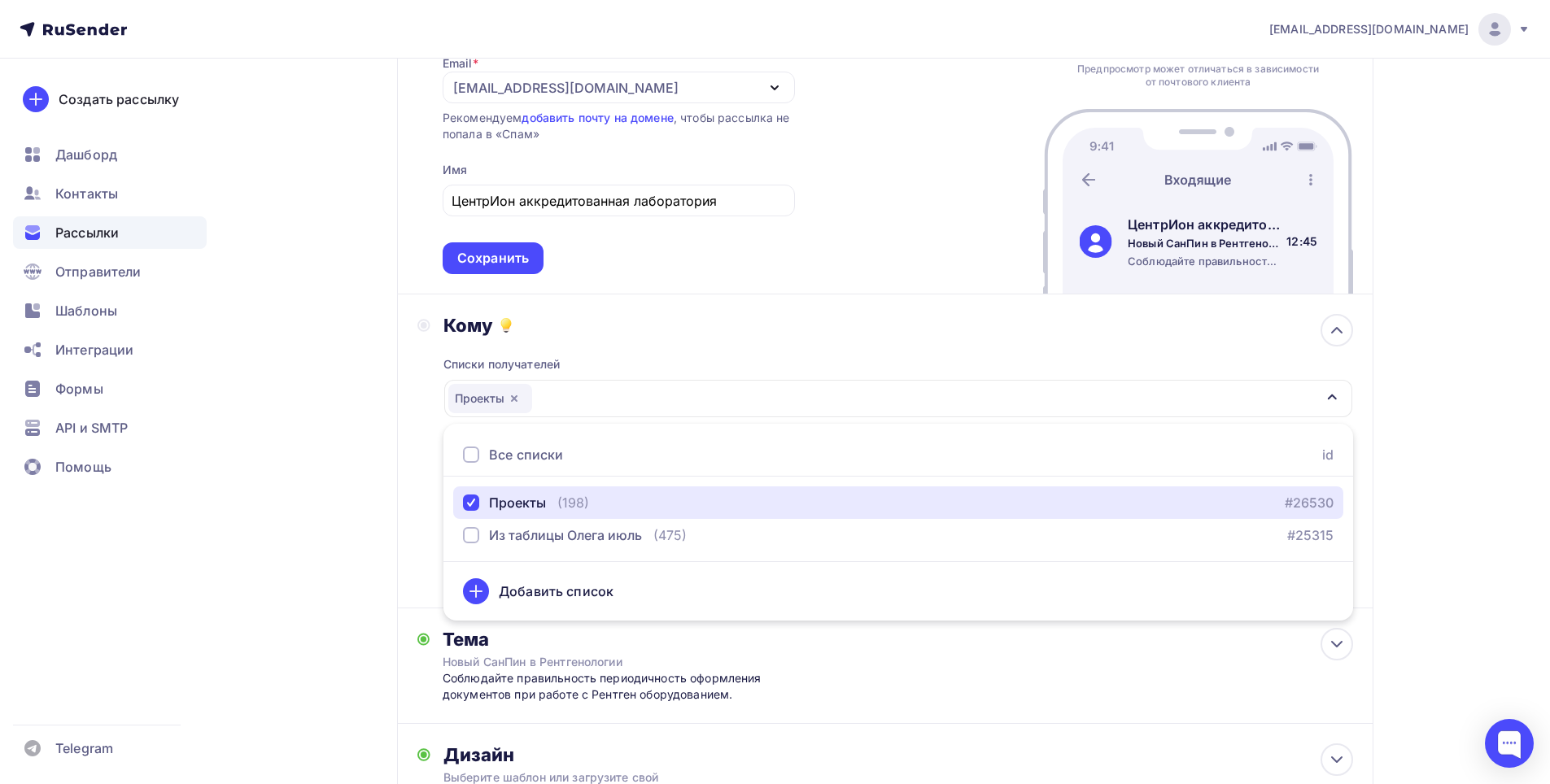
scroll to position [244, 0]
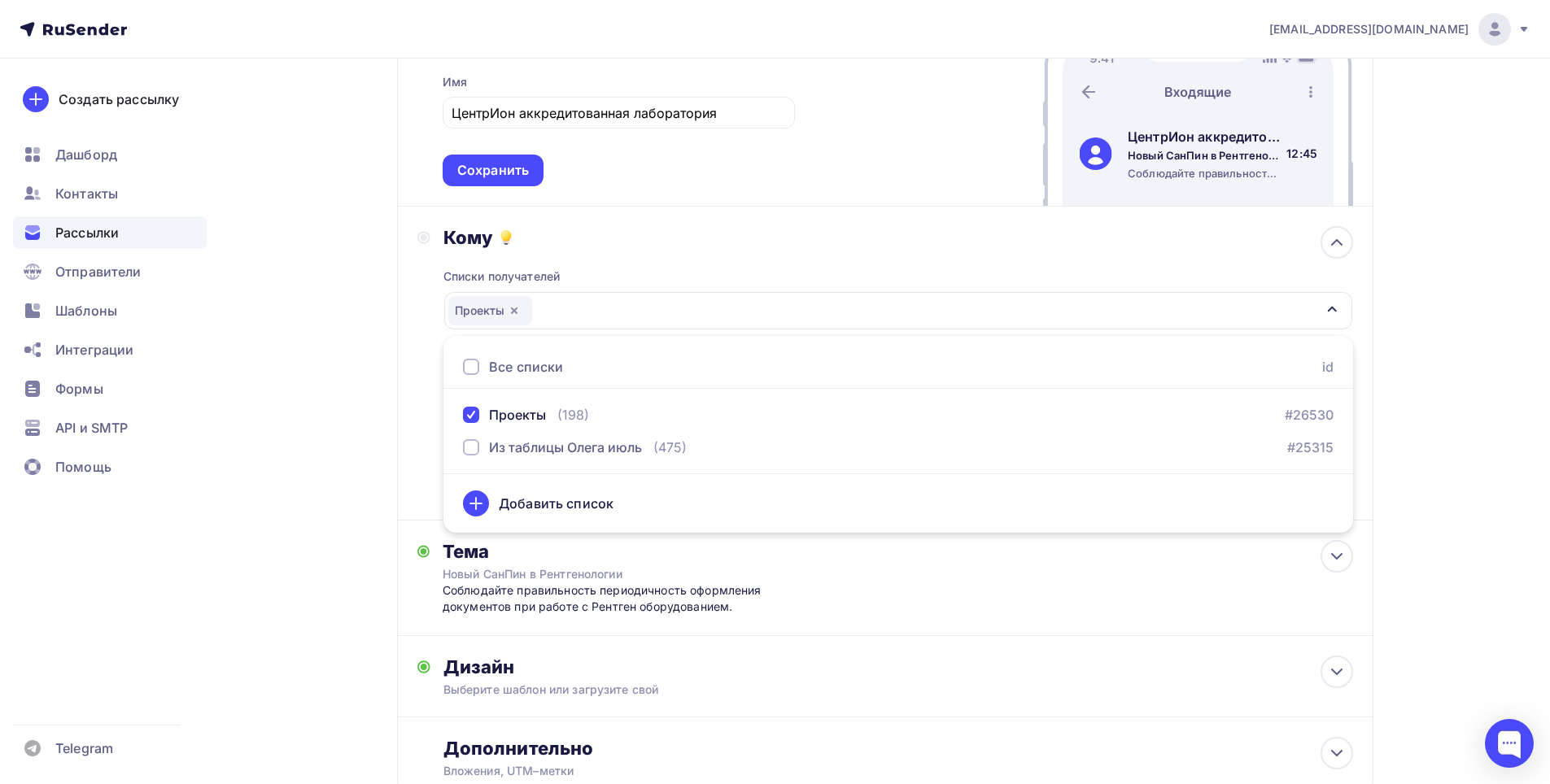
click at [1453, 469] on div "galexreg@mail.ru Аккаунт Тарифы Выйти Создать рассылку Дашборд Контакты Рассылк…" at bounding box center [775, 330] width 1550 height 1148
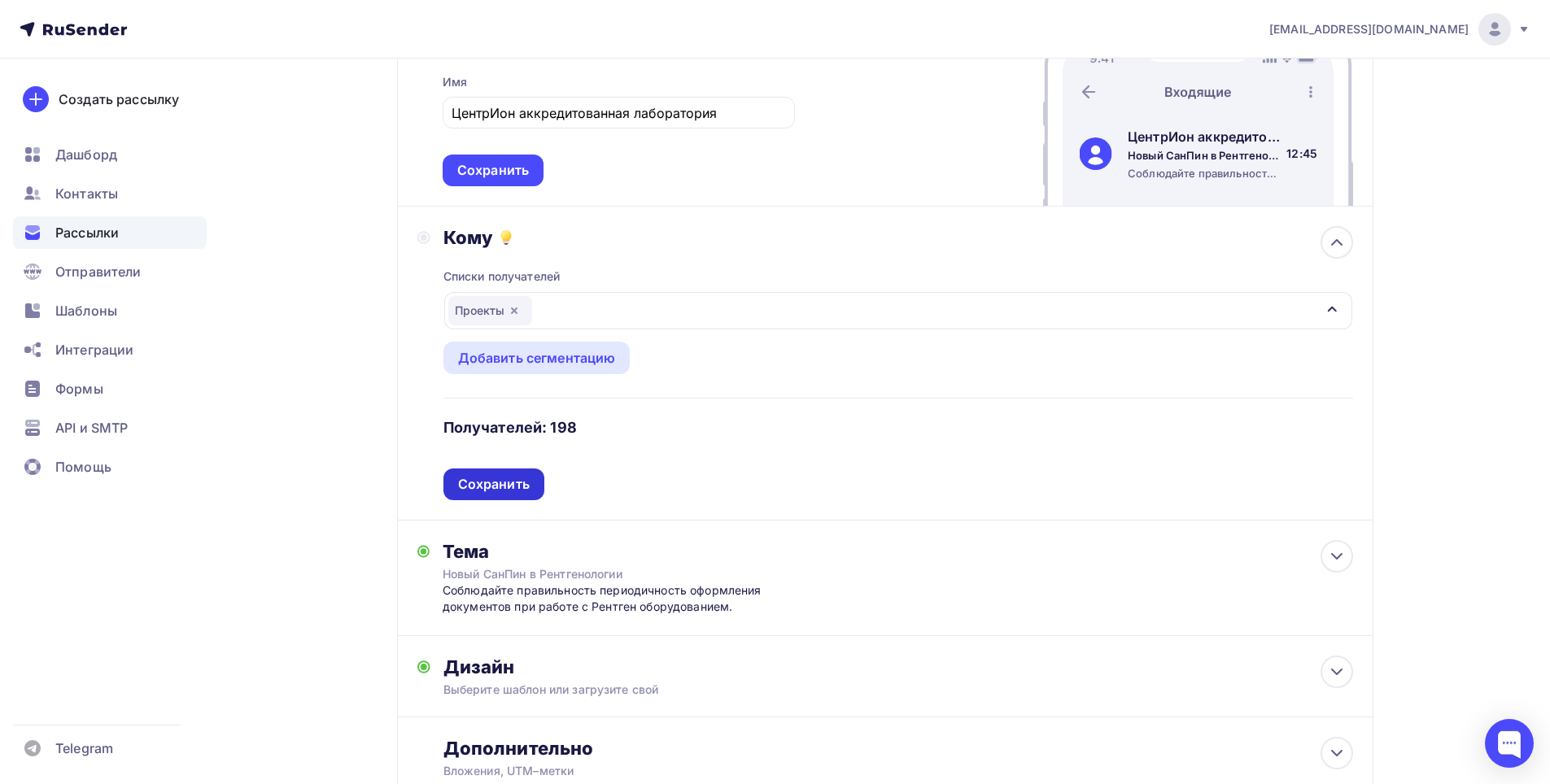
click at [517, 481] on div "Сохранить" at bounding box center [494, 484] width 72 height 19
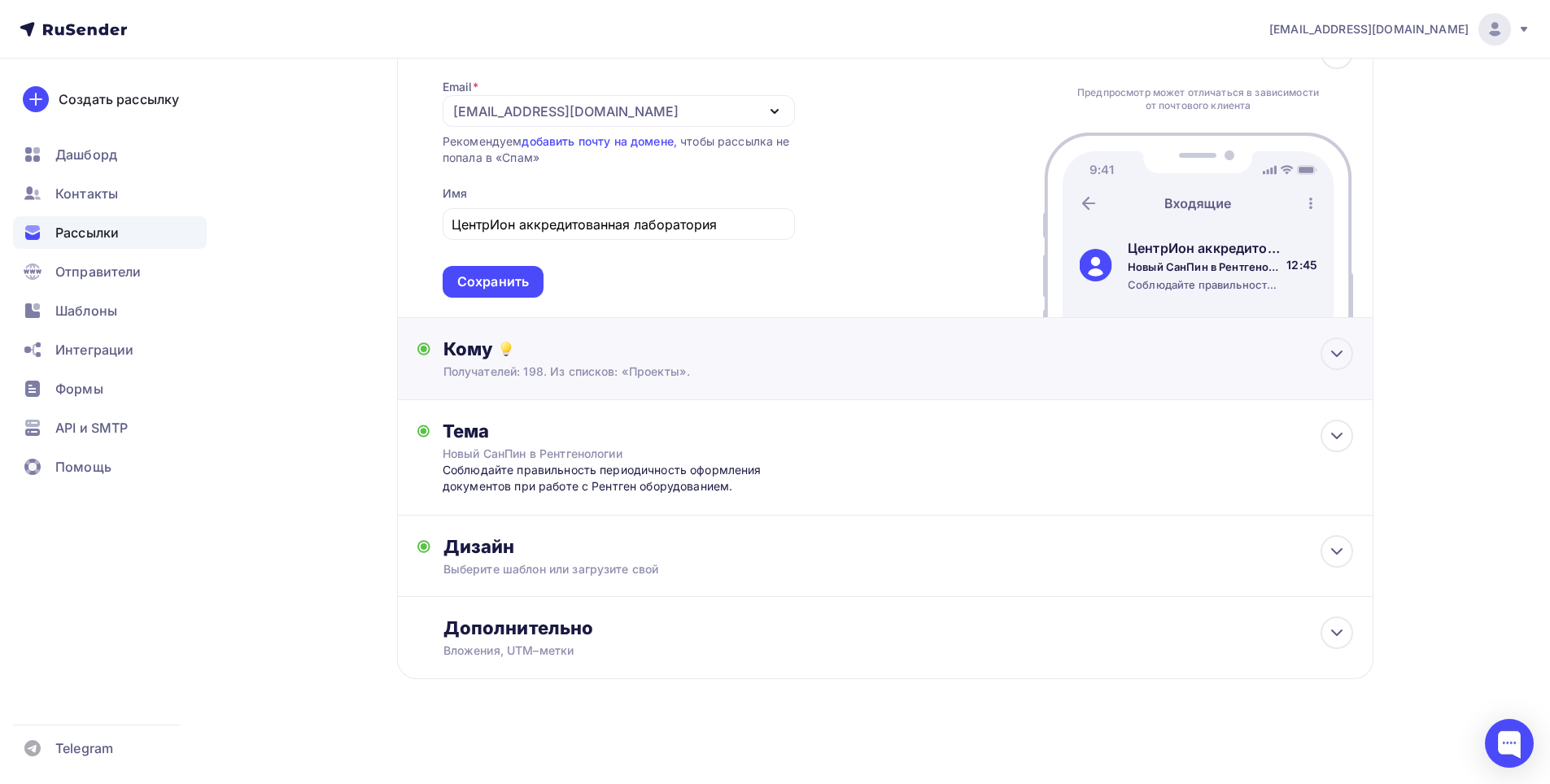
scroll to position [132, 0]
click at [784, 454] on div "Тема Новый СанПин в Рентгенологии Соблюдайте правильность периодичность оформле…" at bounding box center [885, 457] width 976 height 116
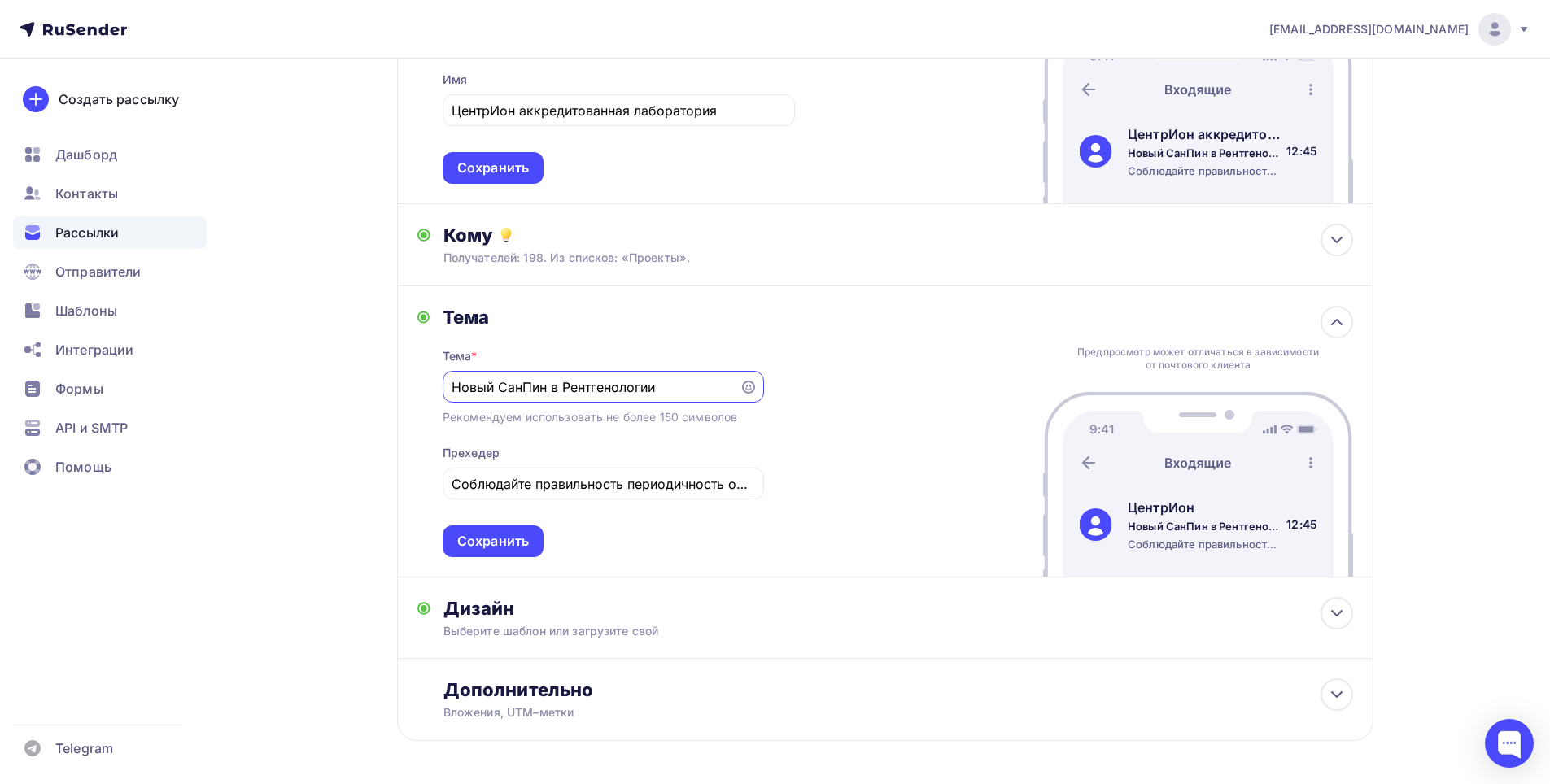
scroll to position [261, 0]
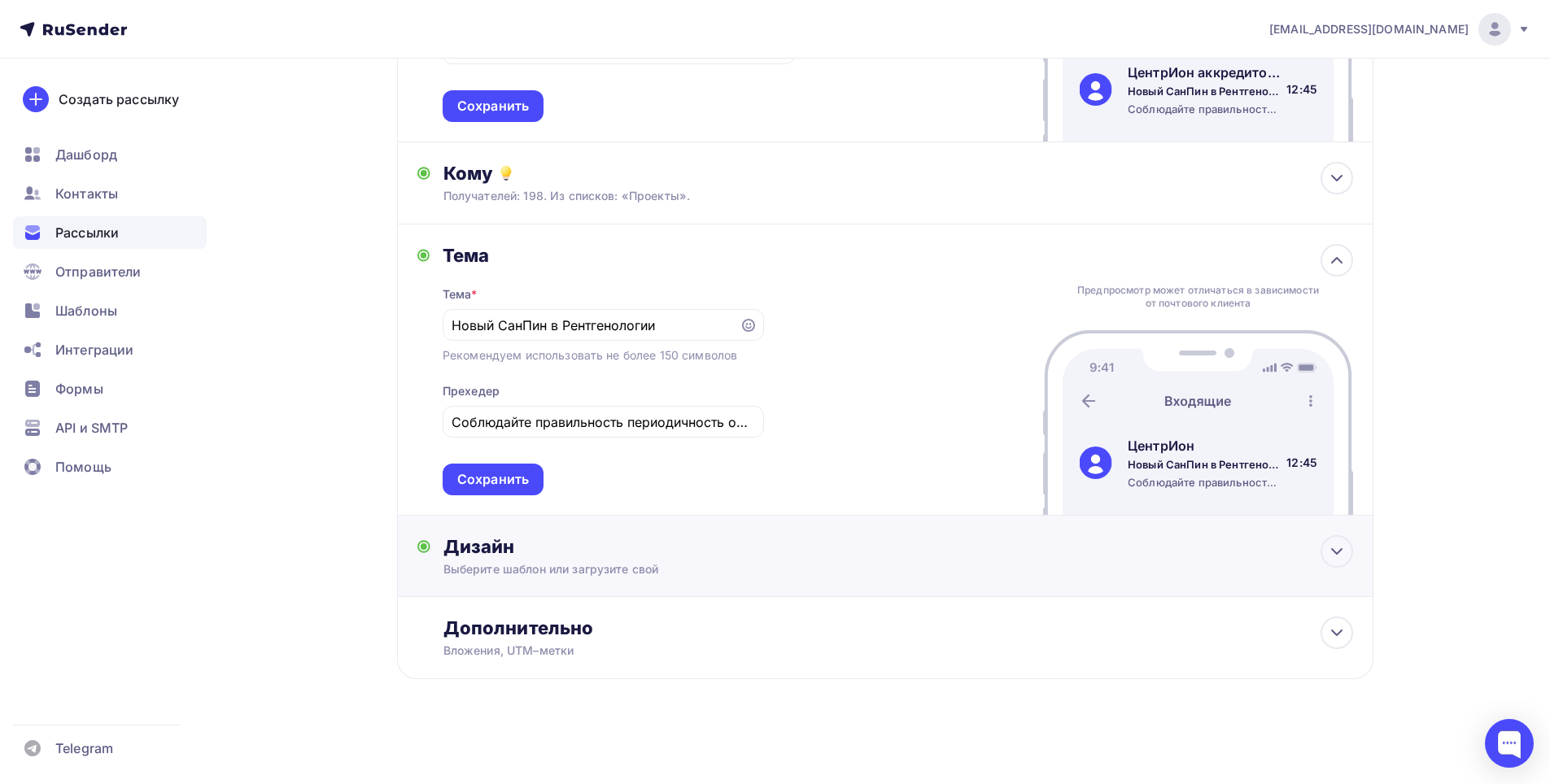
click at [578, 538] on div "Дизайн" at bounding box center [898, 546] width 910 height 22
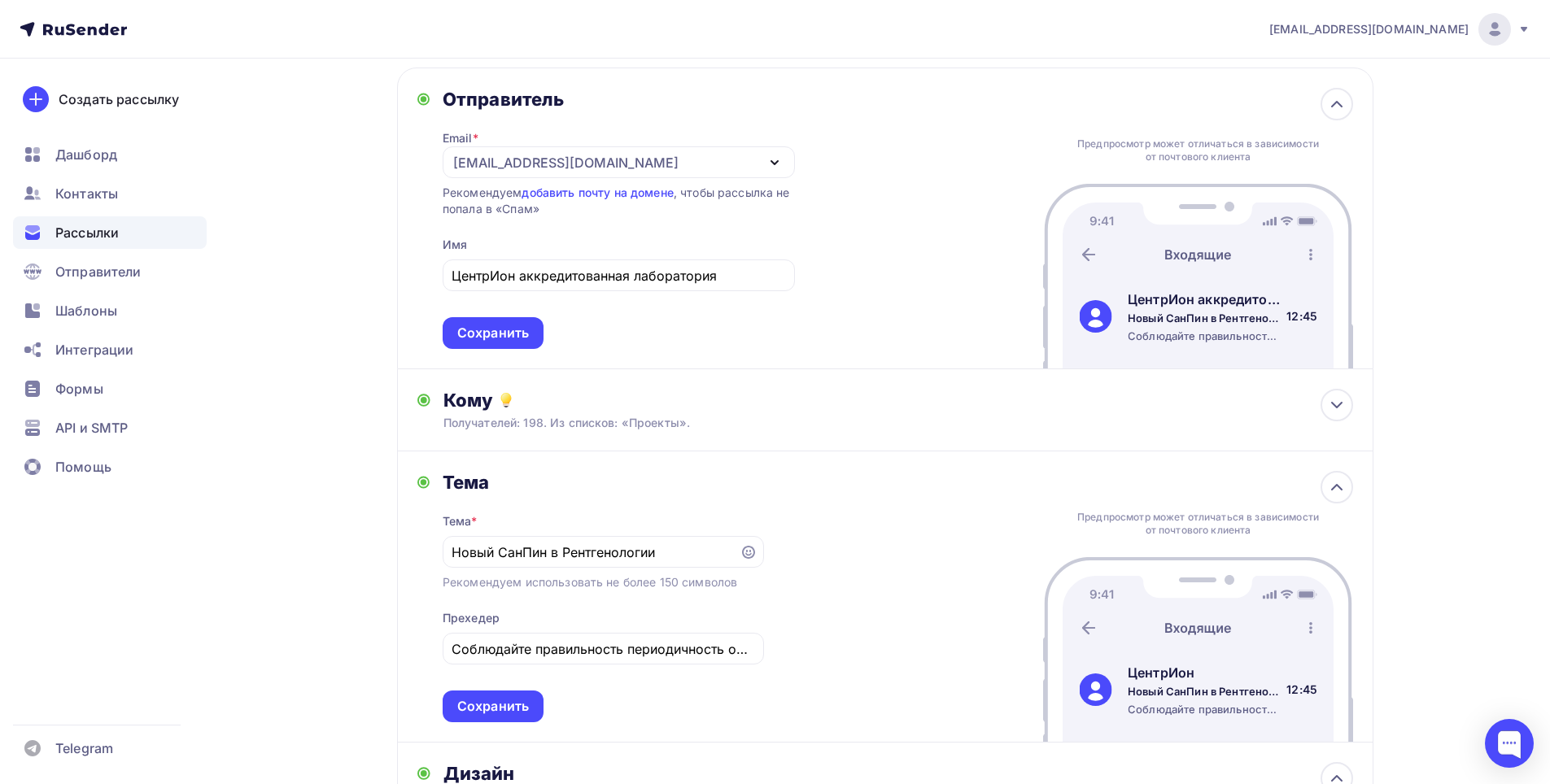
scroll to position [0, 0]
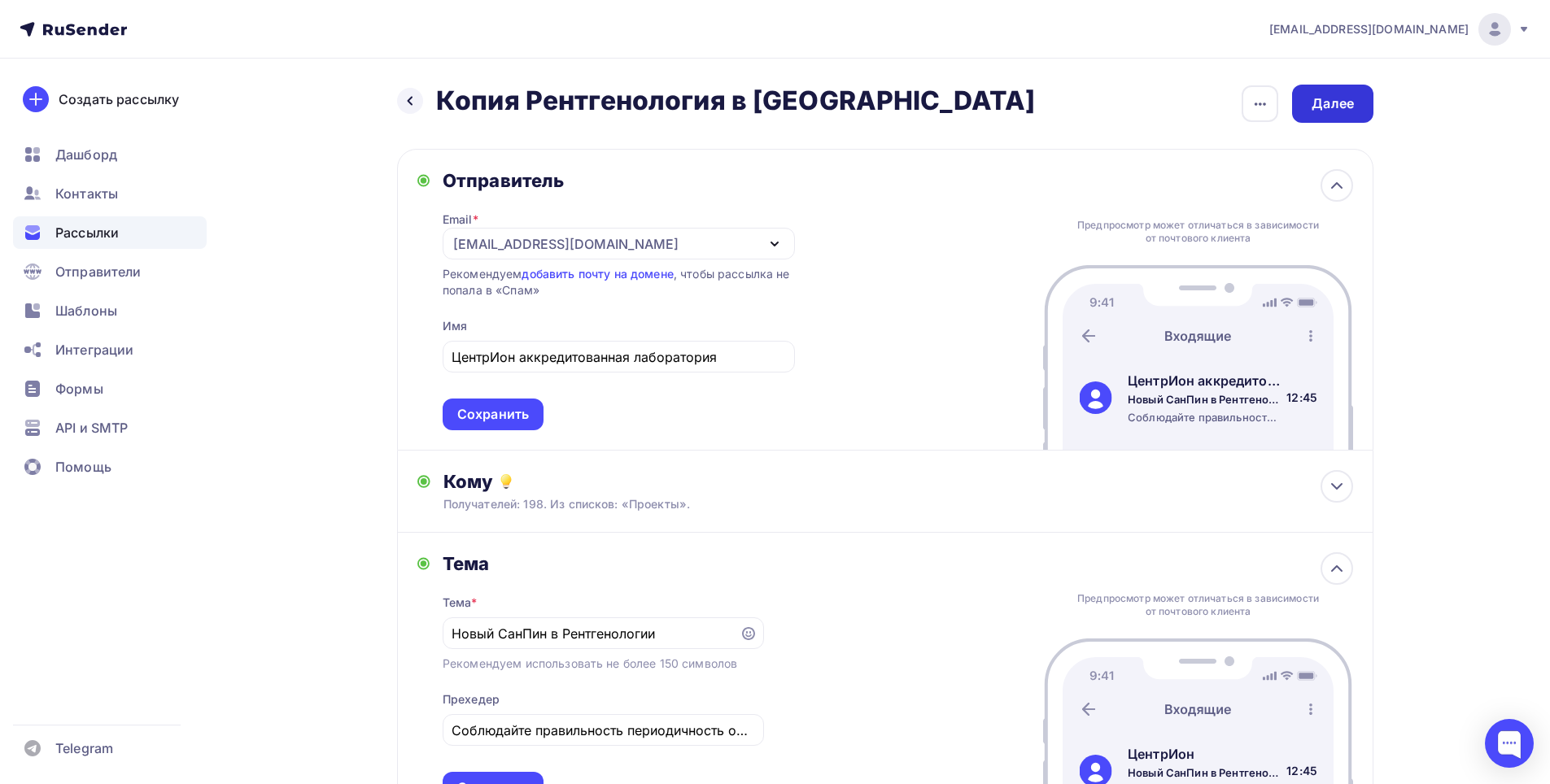
click at [1325, 96] on div "Далее" at bounding box center [1332, 103] width 42 height 19
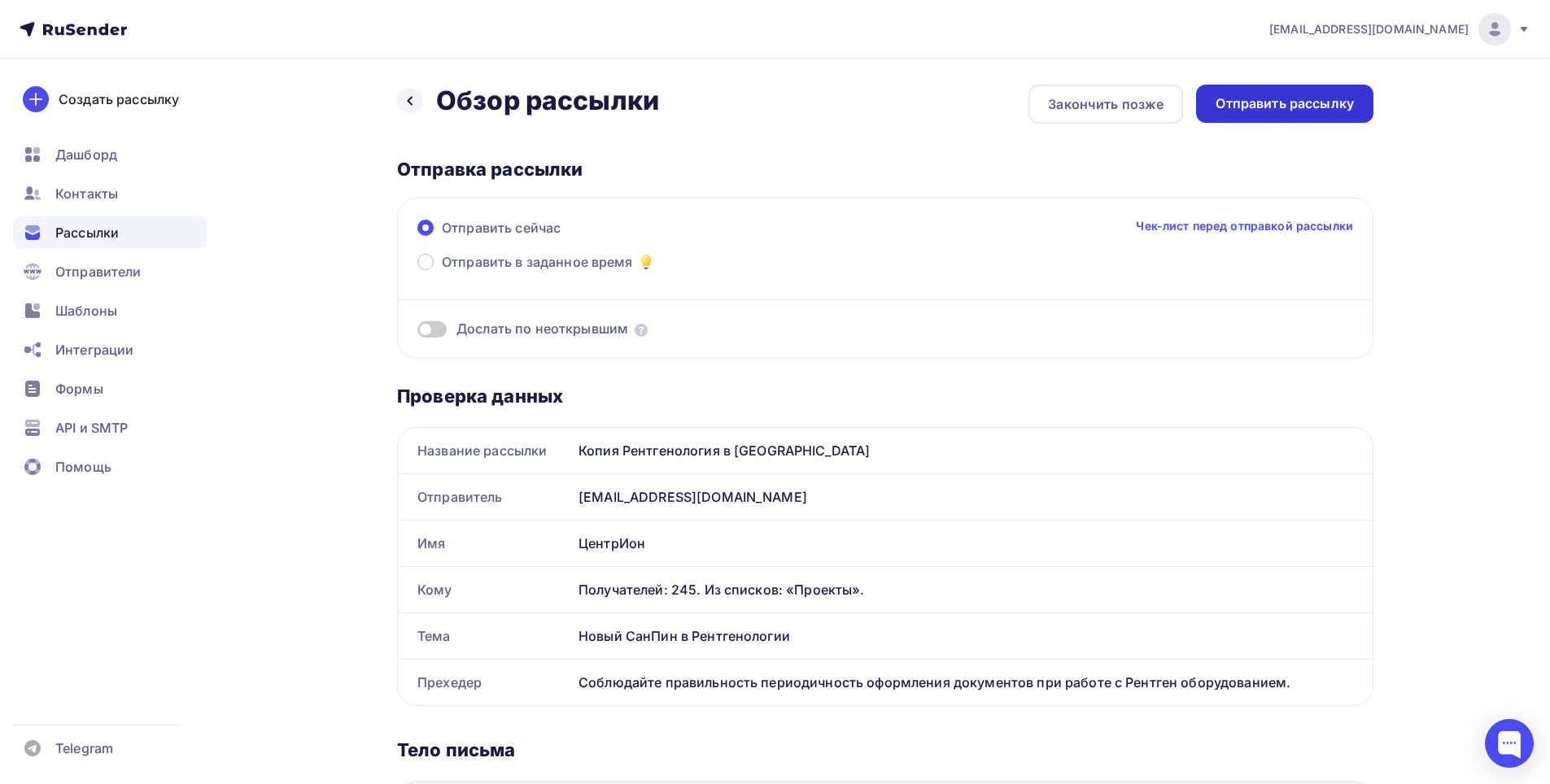
click at [1281, 103] on div "Отправить рассылку" at bounding box center [1285, 103] width 138 height 19
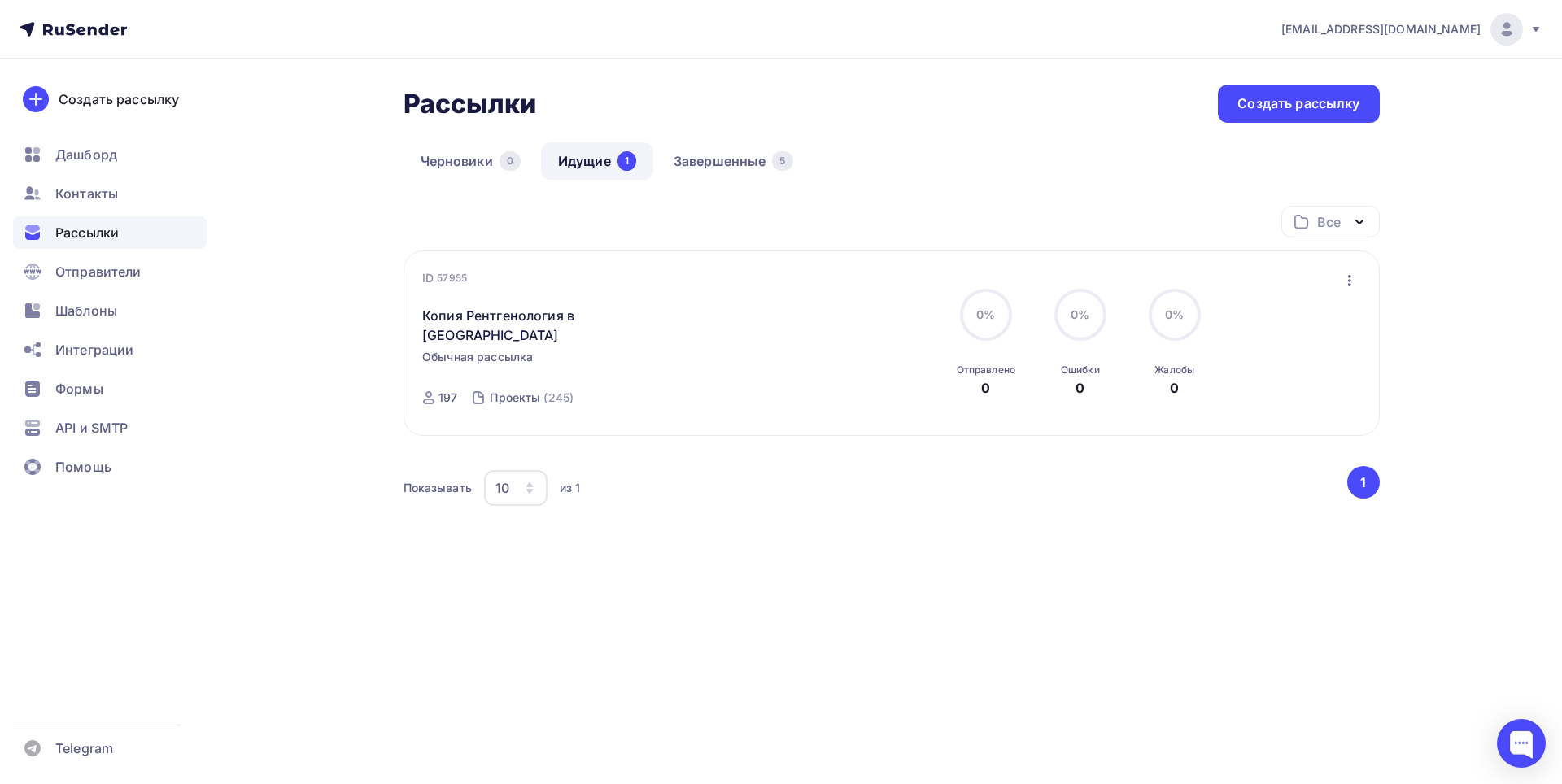
click at [583, 154] on link "Идущие 1" at bounding box center [597, 160] width 112 height 37
click at [98, 239] on span "Рассылки" at bounding box center [87, 232] width 63 height 19
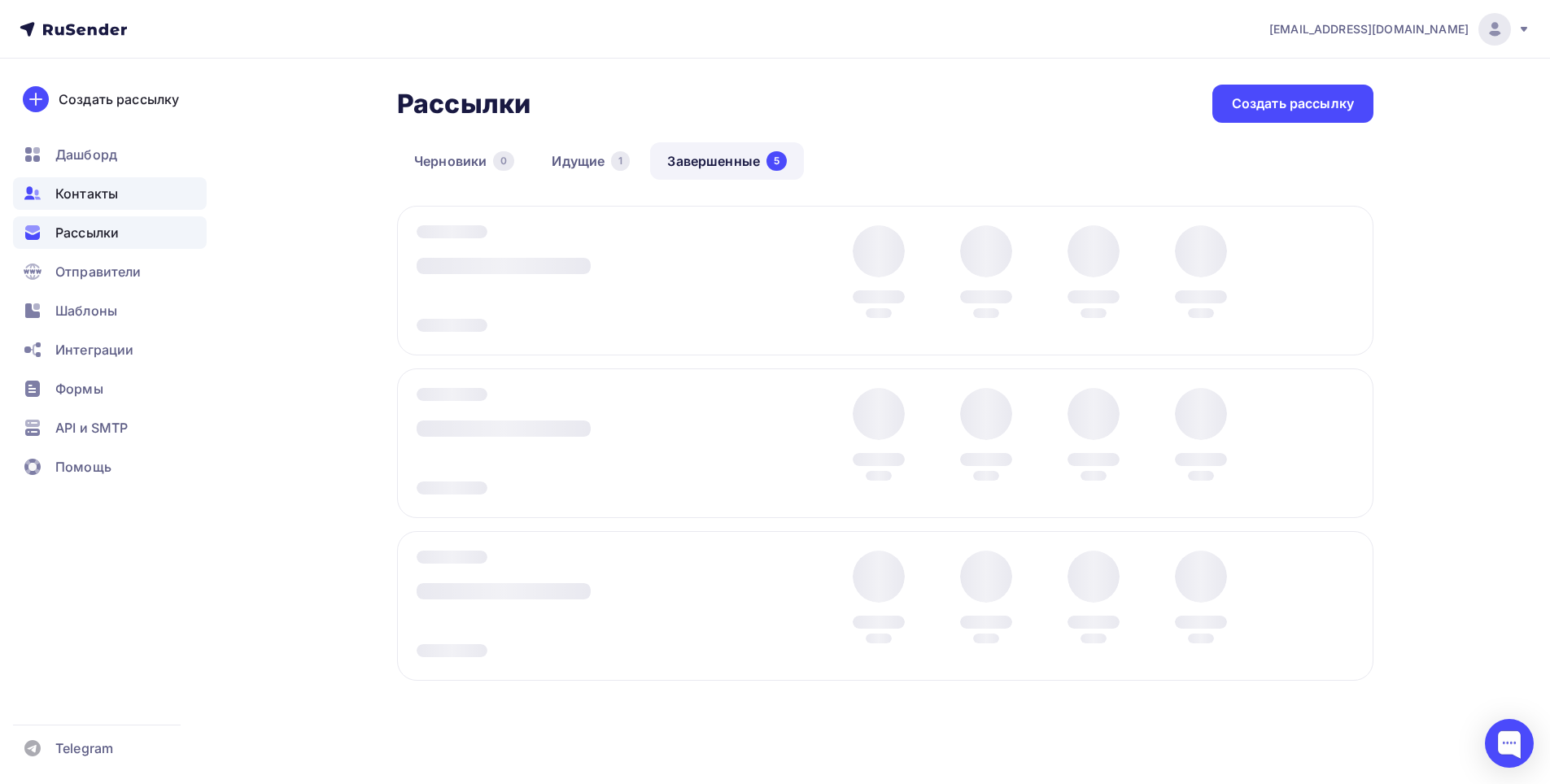
click at [98, 206] on div "Контакты" at bounding box center [110, 193] width 194 height 32
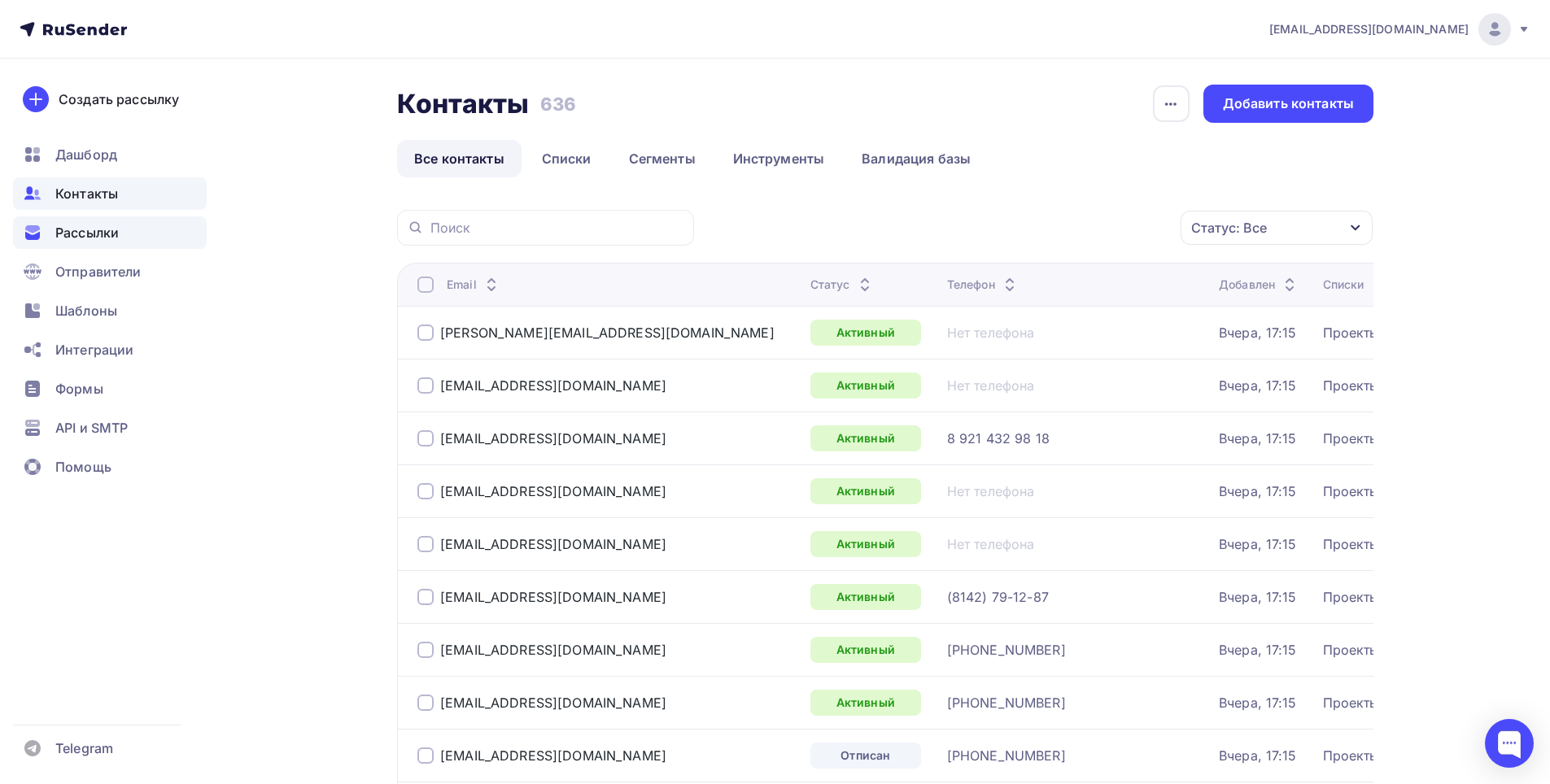
click at [93, 228] on span "Рассылки" at bounding box center [87, 232] width 63 height 19
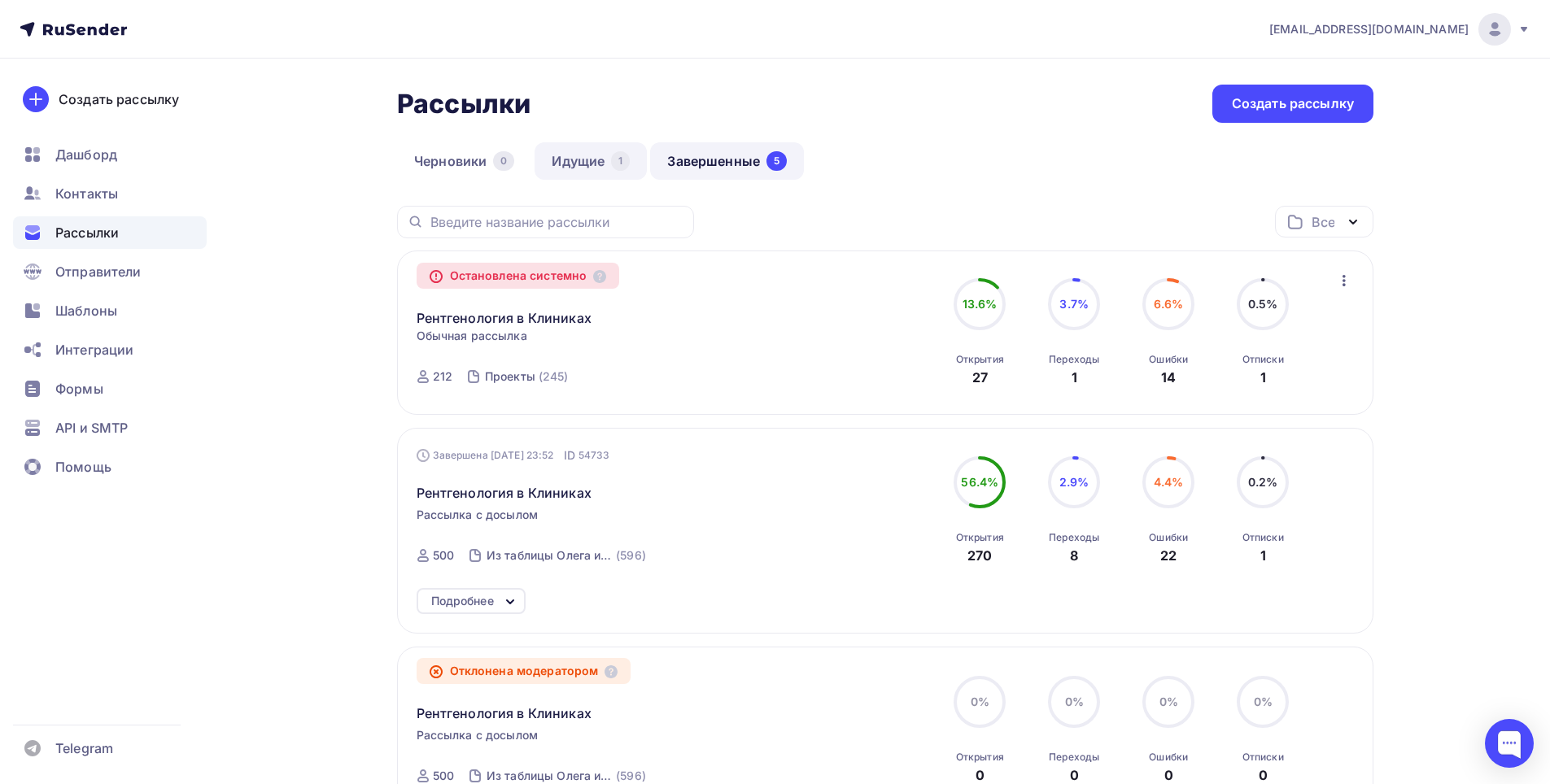
click at [592, 165] on link "Идущие 1" at bounding box center [590, 160] width 112 height 37
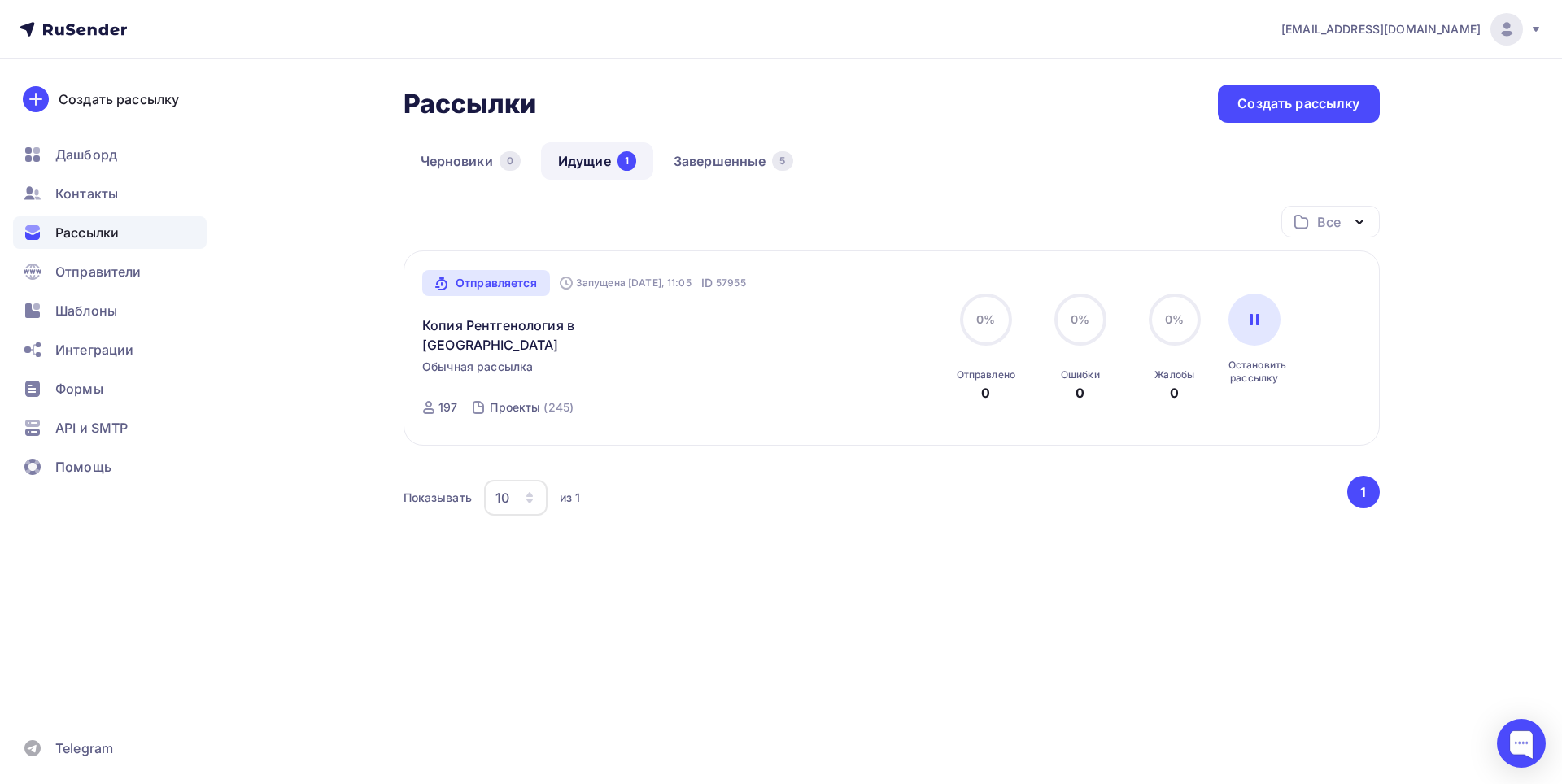
click at [766, 374] on div "Отправляется Запущена Сегодня, 11:05 ID 57955 Копия Рентгенология в Клиниках Об…" at bounding box center [608, 348] width 371 height 157
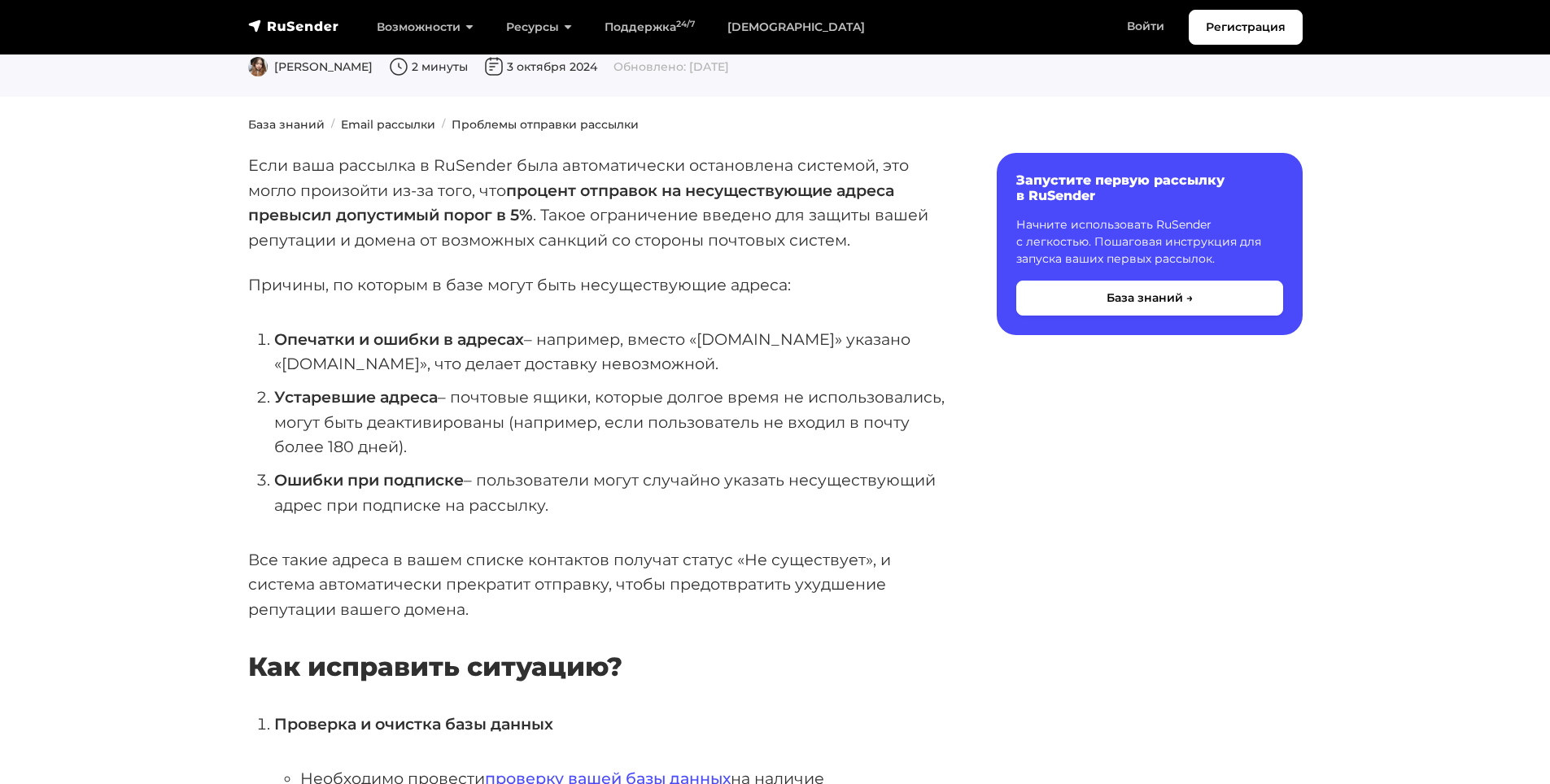
scroll to position [407, 0]
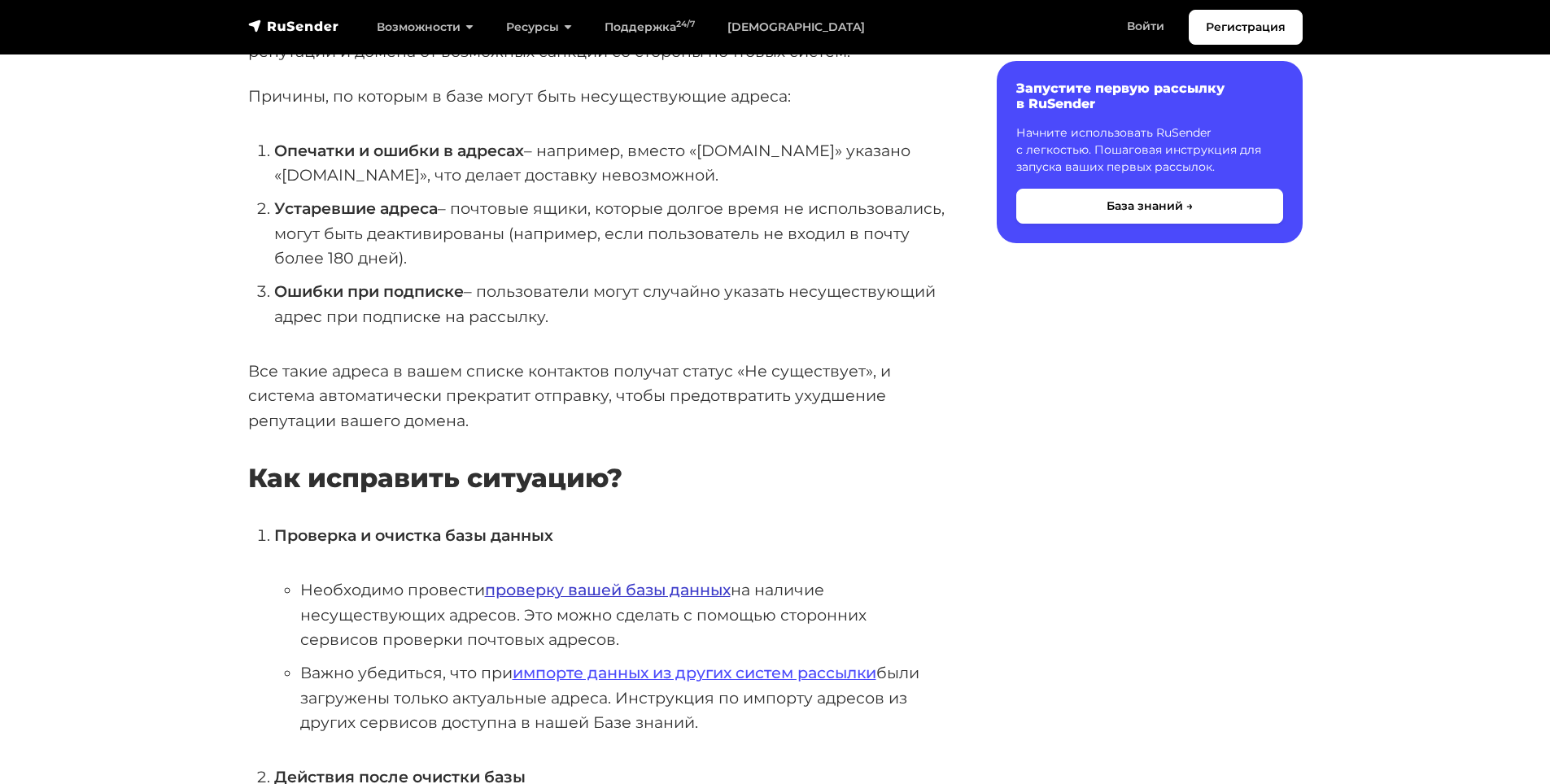
click at [642, 583] on link "проверку вашей базы данных" at bounding box center [607, 589] width 245 height 19
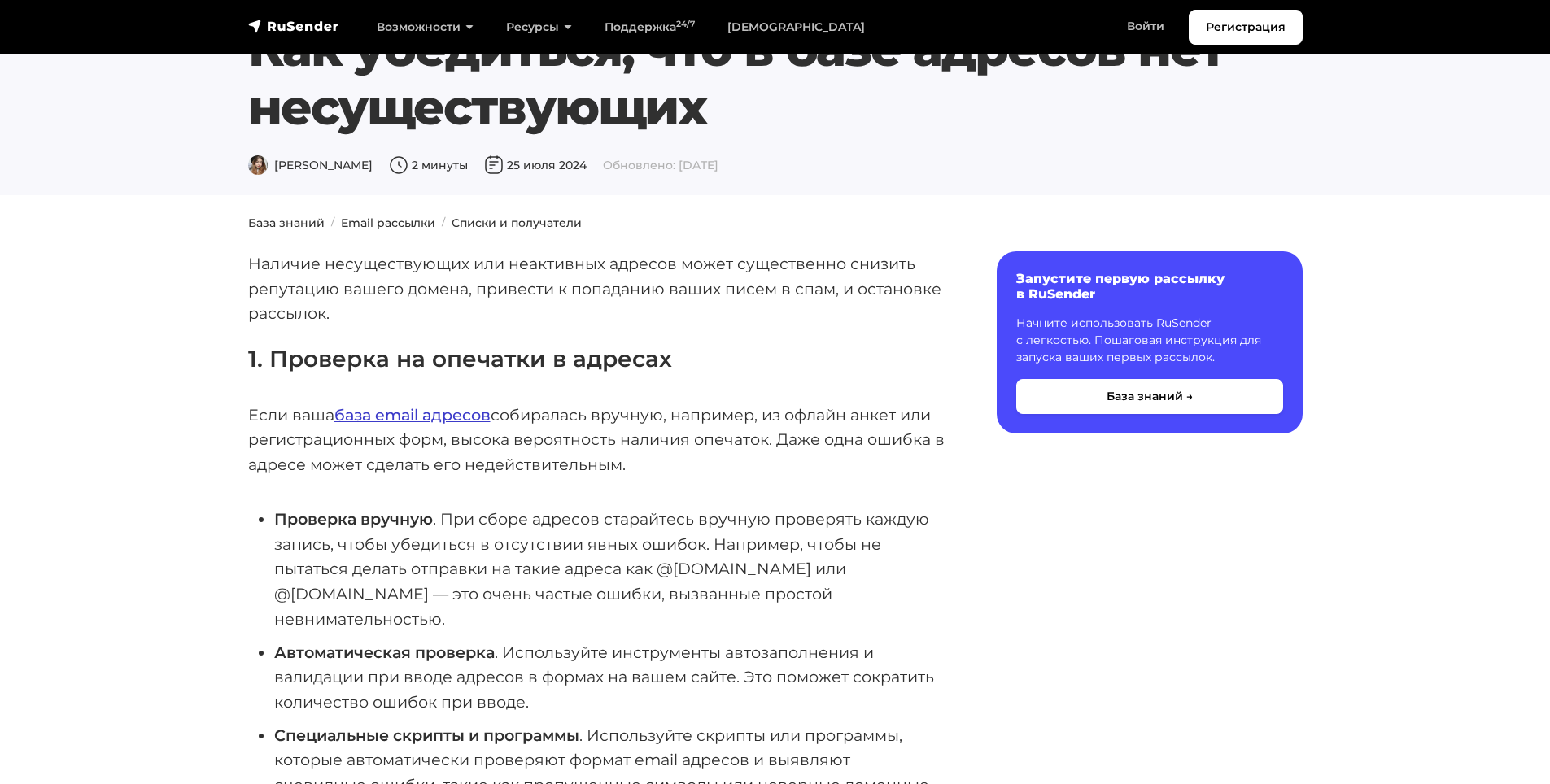
click at [436, 411] on link "база email адресов" at bounding box center [412, 414] width 156 height 19
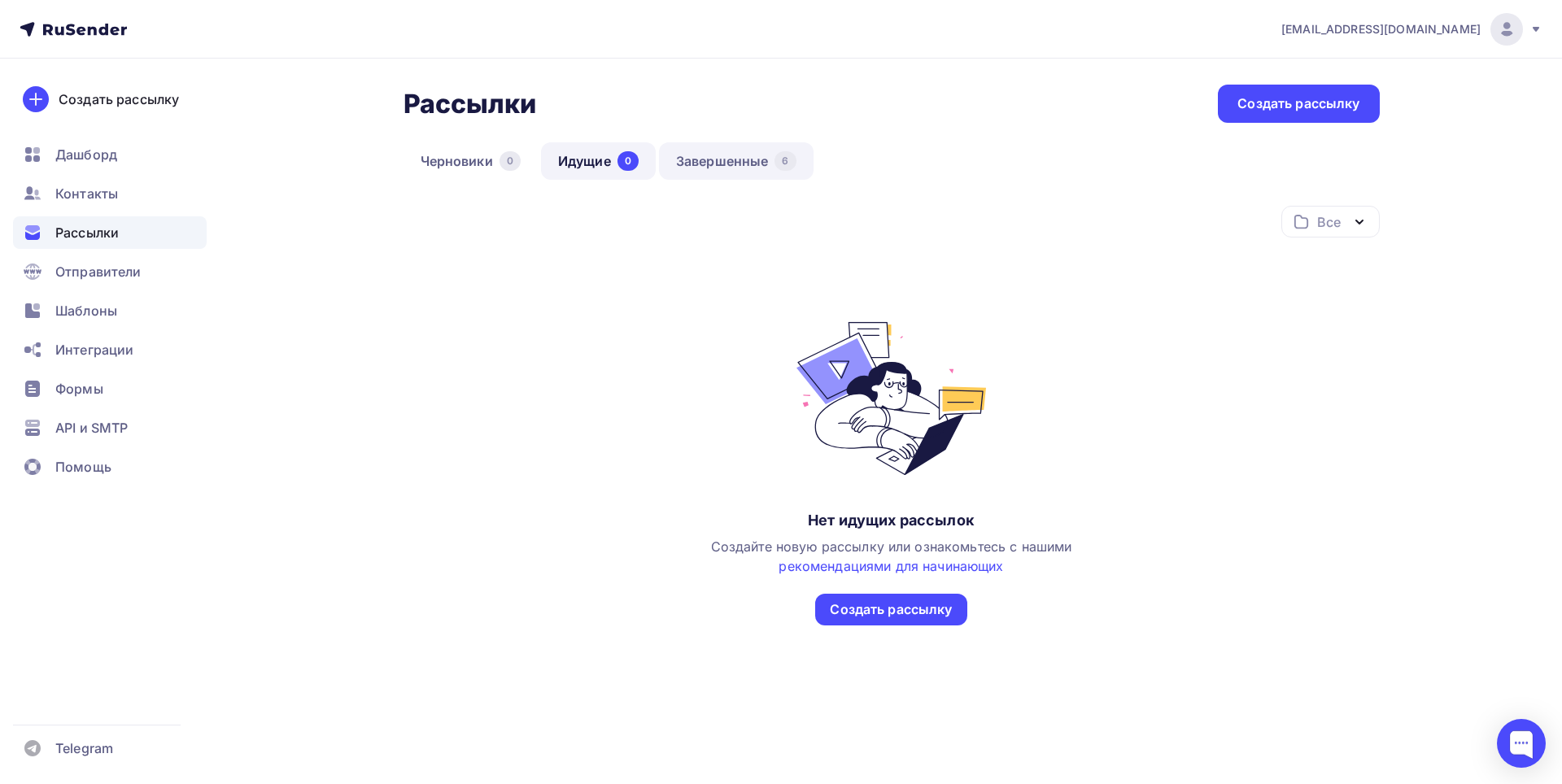
click at [706, 171] on link "Завершенные 6" at bounding box center [736, 160] width 155 height 37
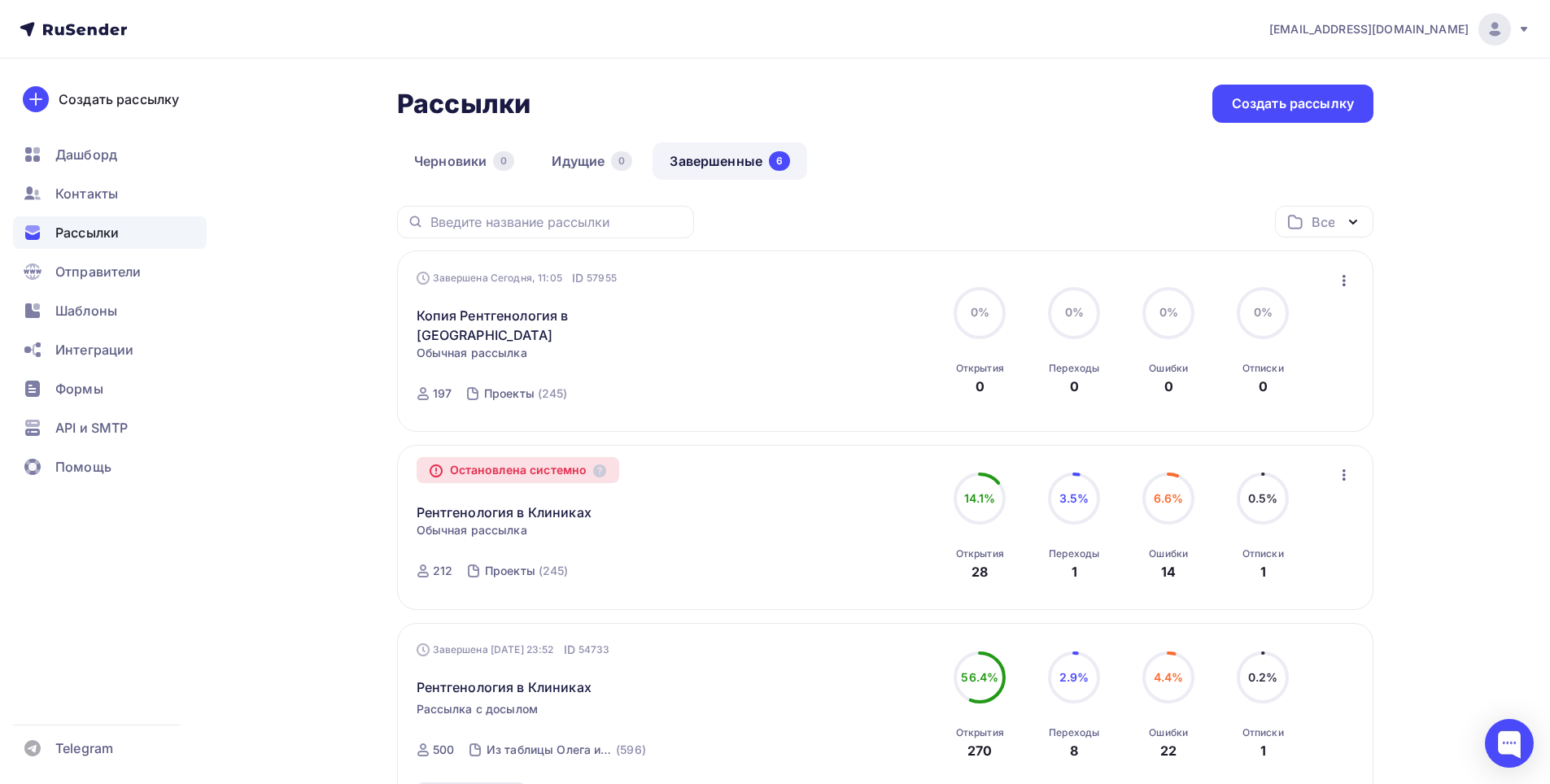
click at [639, 324] on div "Копия Рентгенология в [GEOGRAPHIC_DATA] Статистика Обзор рассылки Копировать в …" at bounding box center [602, 315] width 371 height 58
click at [600, 313] on link "Копия Рентгенология в [GEOGRAPHIC_DATA]" at bounding box center [556, 325] width 279 height 39
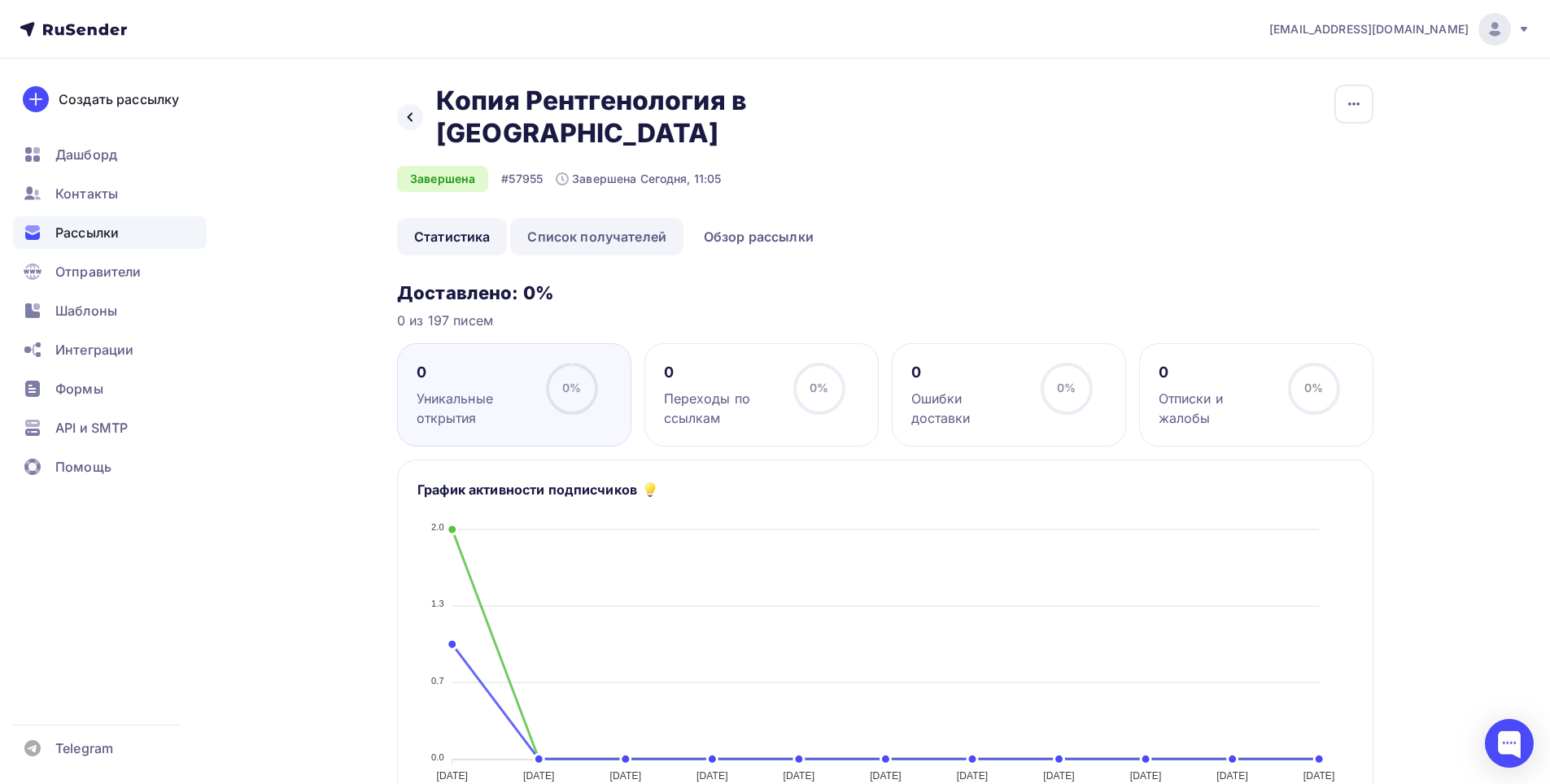
click at [658, 218] on link "Список получателей" at bounding box center [596, 236] width 173 height 37
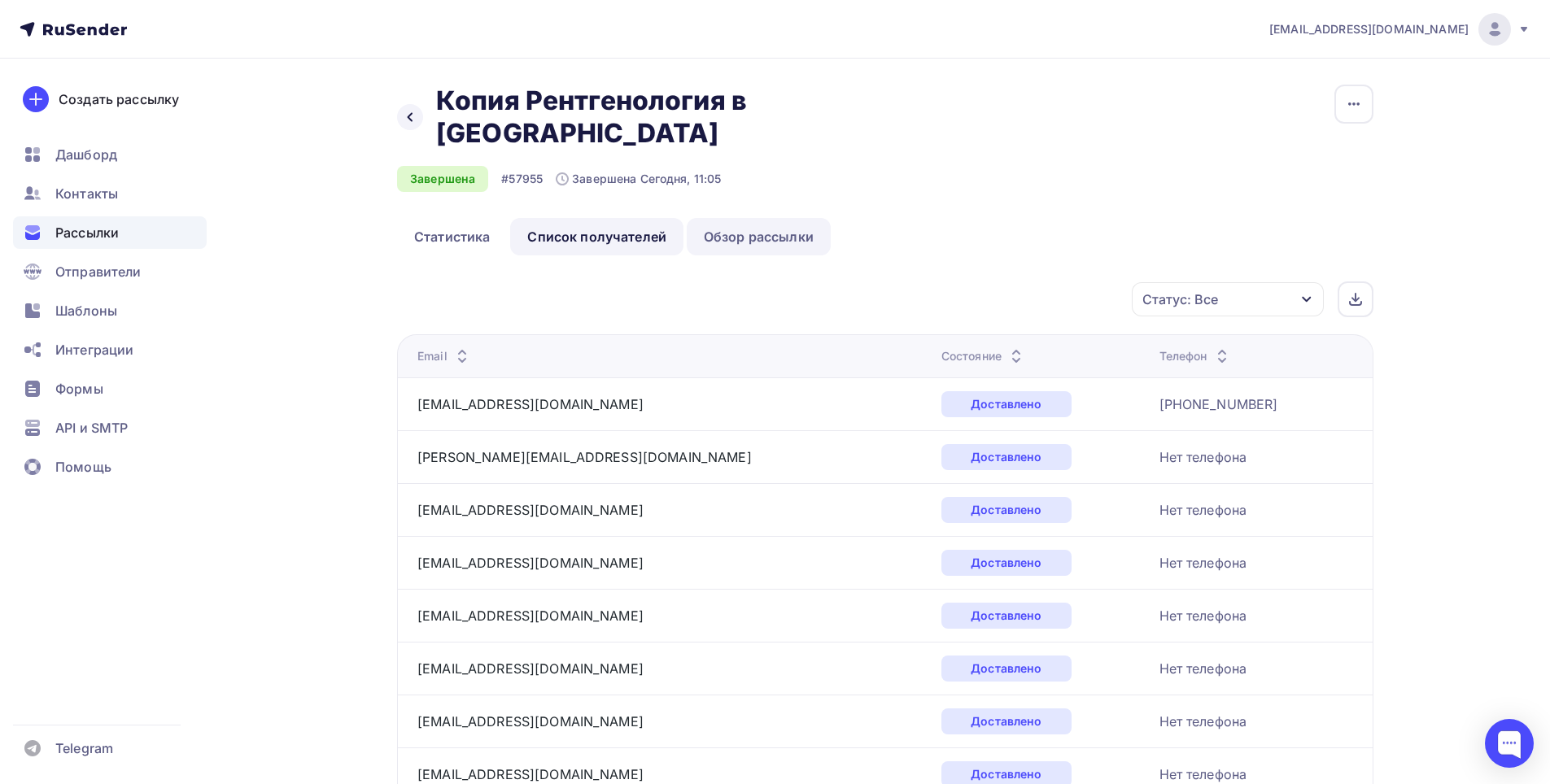
click at [772, 218] on link "Обзор рассылки" at bounding box center [758, 236] width 144 height 37
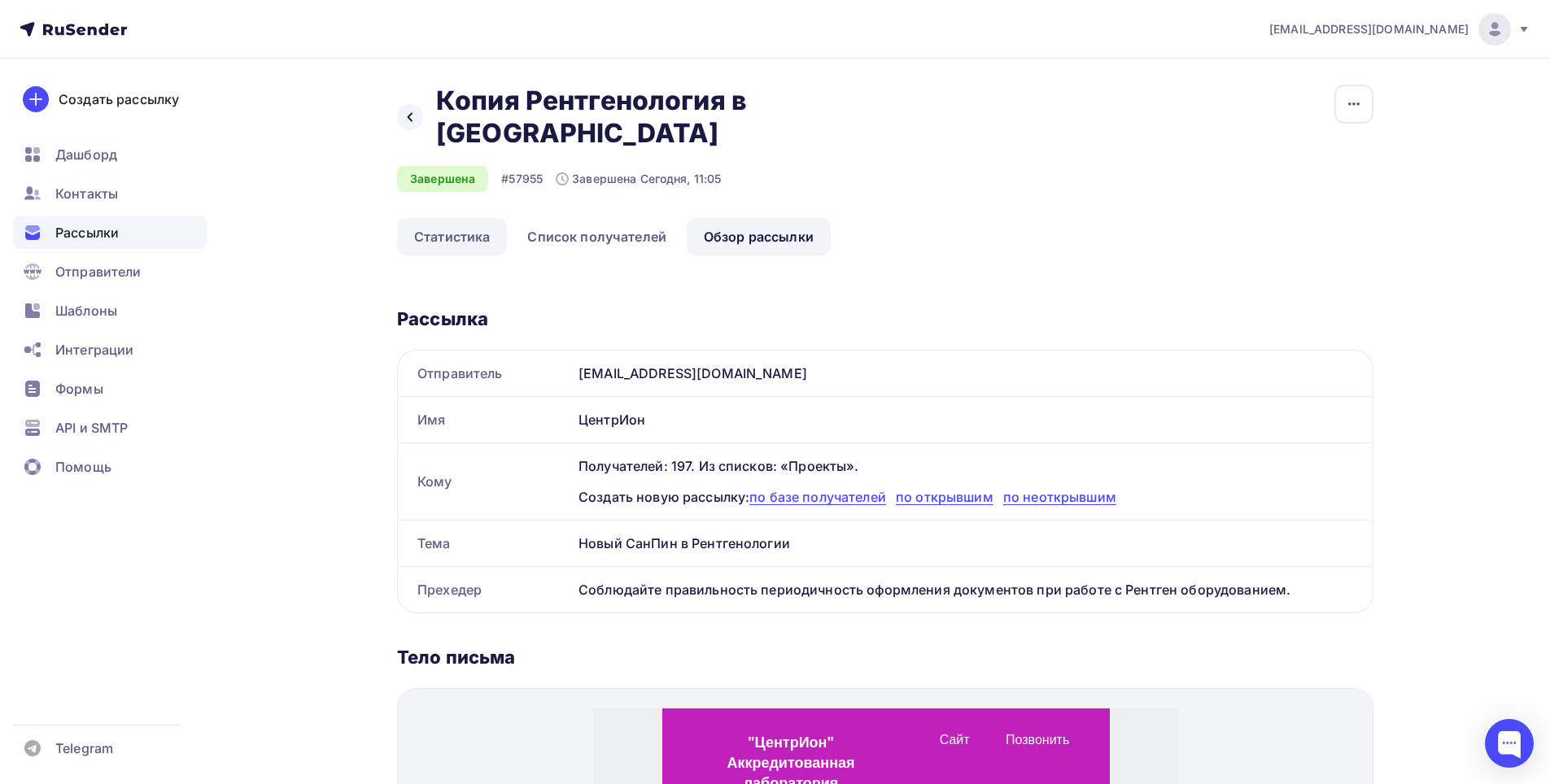
click at [427, 218] on link "Статистика" at bounding box center [452, 236] width 110 height 37
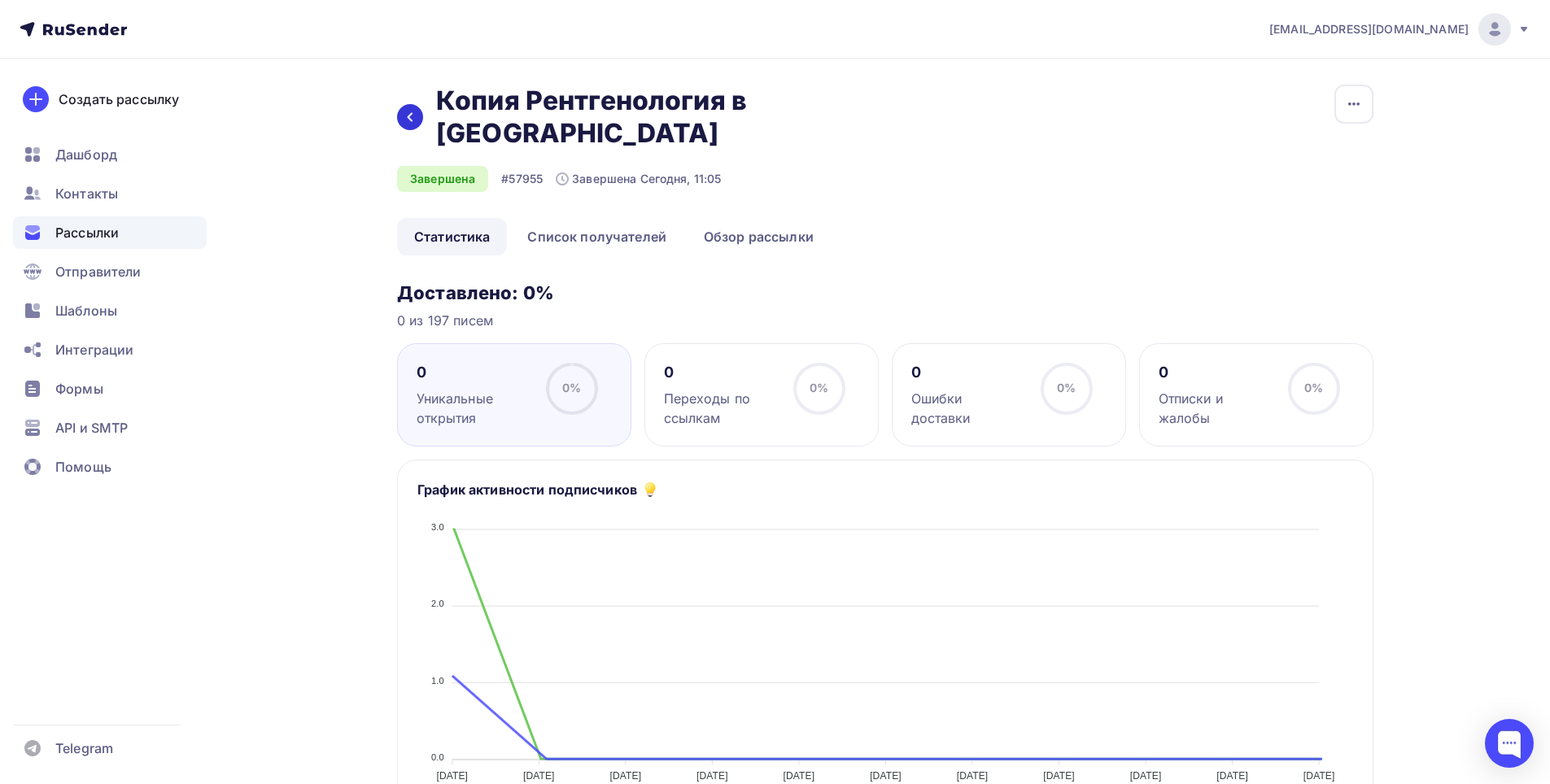
click at [412, 113] on icon at bounding box center [410, 117] width 5 height 9
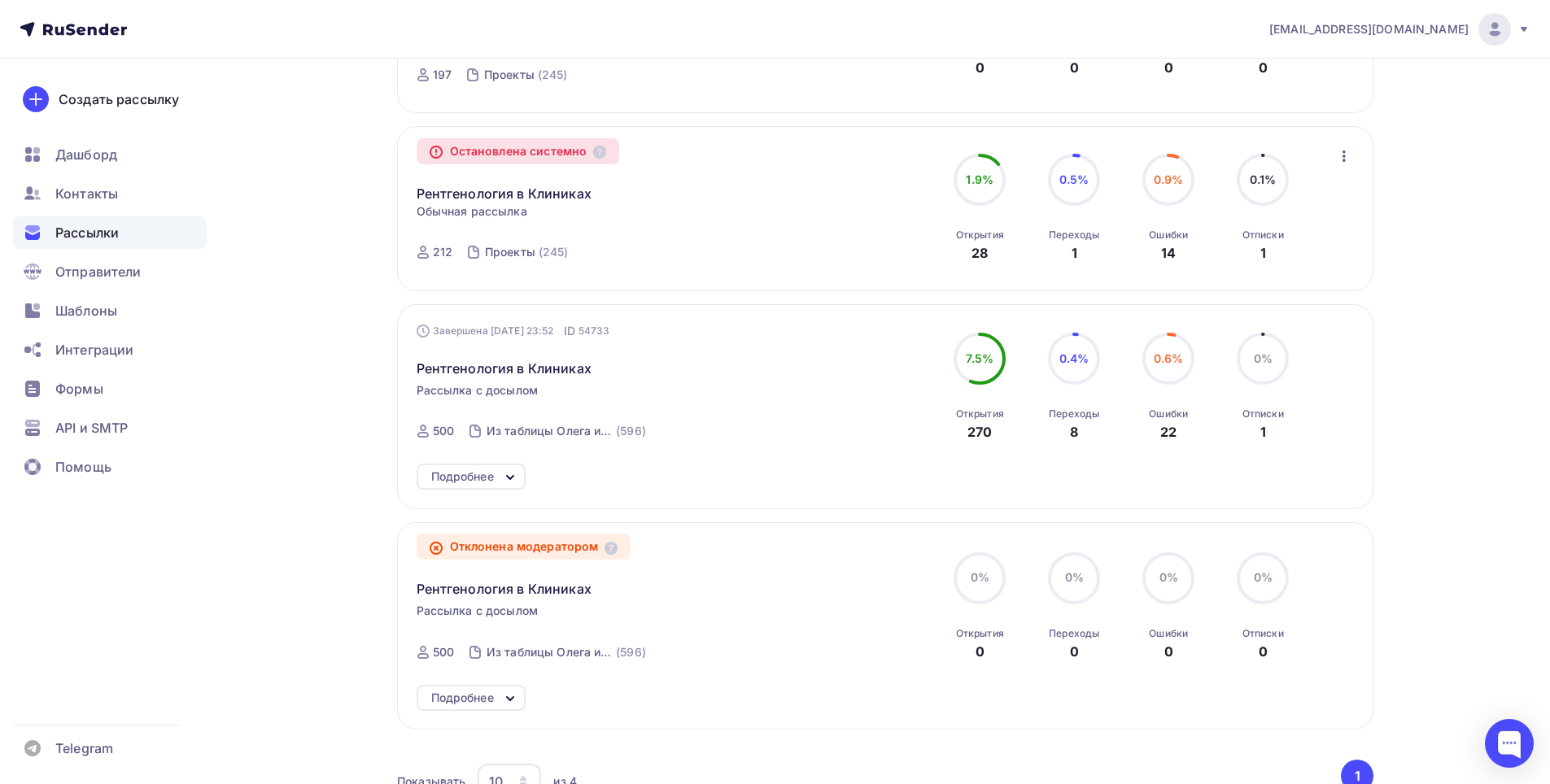
scroll to position [325, 0]
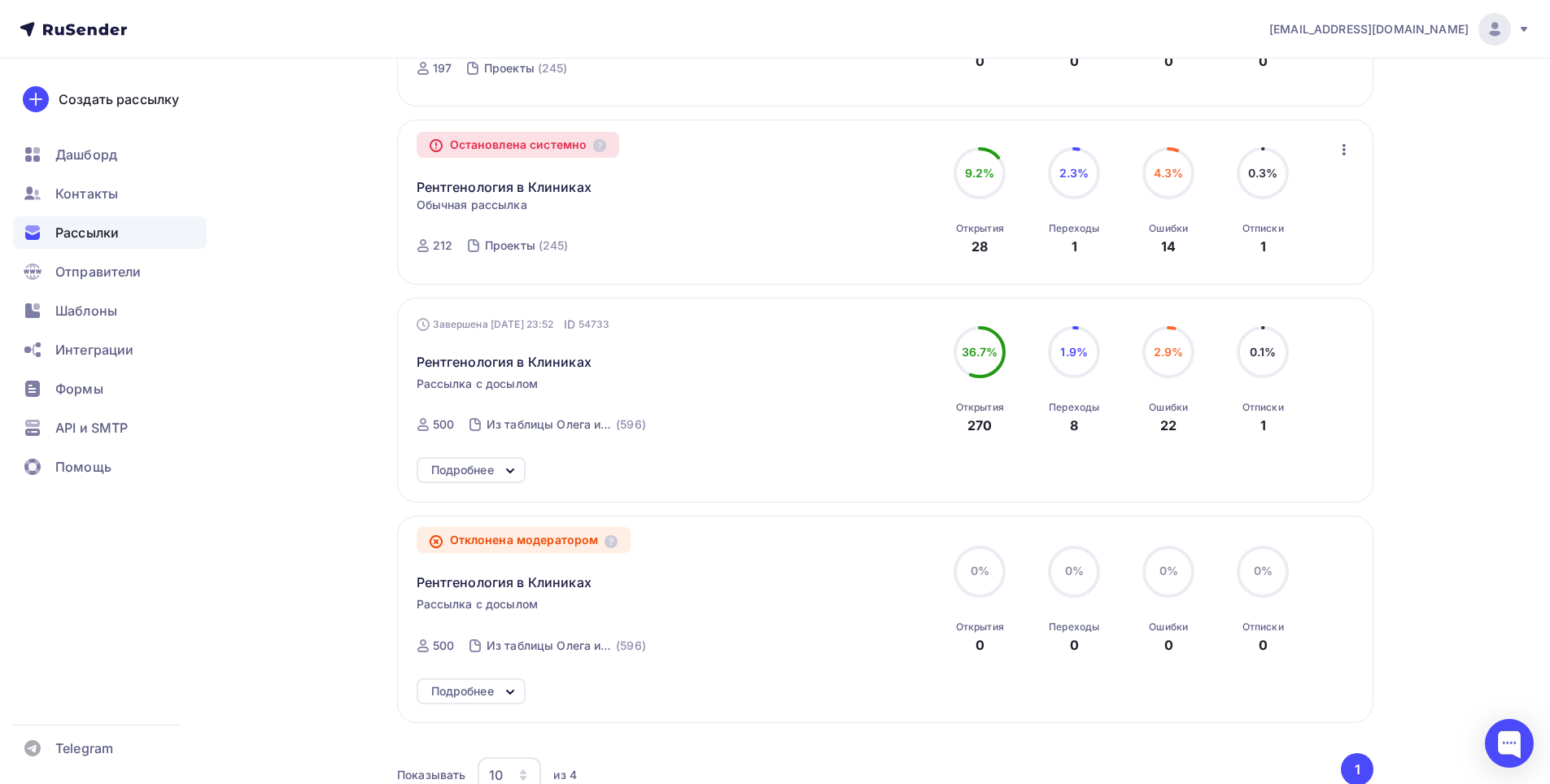
click at [715, 369] on div "Завершена [DATE] 23:52 ID 54733 Рентгенология в Клиниках Рассылка с досылом Зав…" at bounding box center [602, 381] width 371 height 128
click at [512, 353] on span "Рентгенология в Клиниках" at bounding box center [504, 362] width 175 height 19
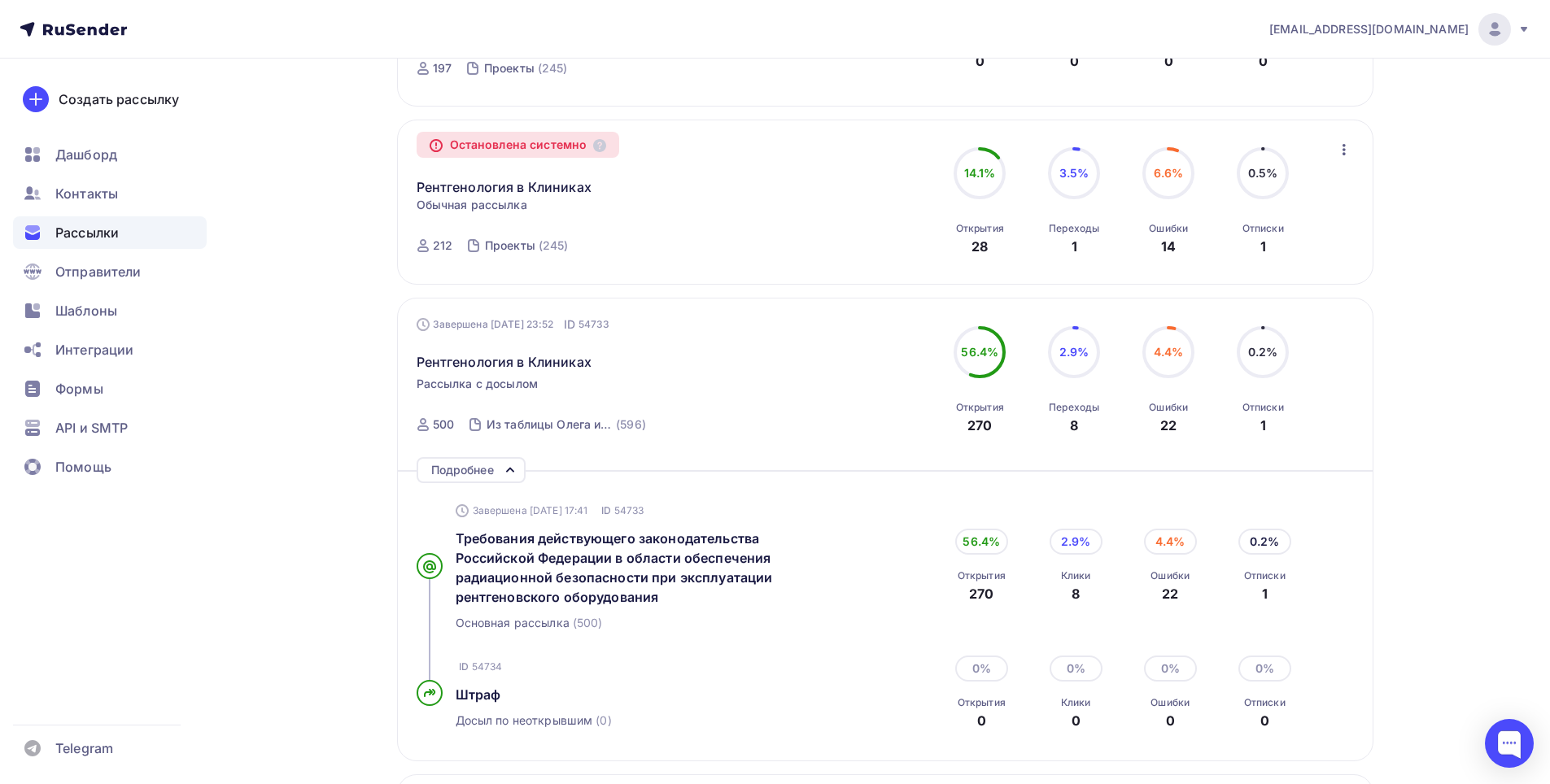
click at [690, 333] on div "Рентгенология в Клиниках" at bounding box center [602, 352] width 371 height 39
click at [541, 353] on span "Рентгенология в Клиниках" at bounding box center [504, 362] width 175 height 19
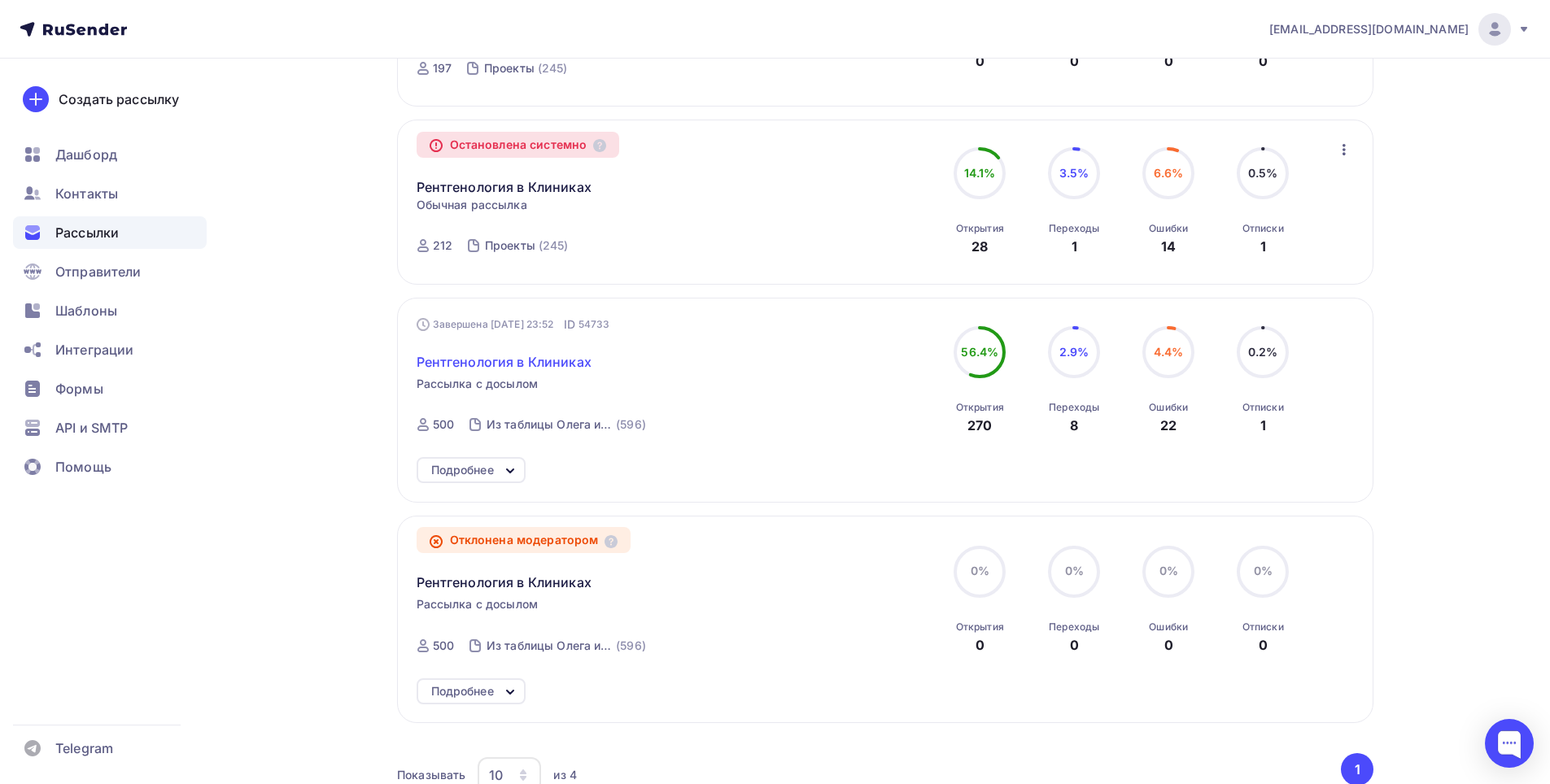
click at [541, 353] on span "Рентгенология в Клиниках" at bounding box center [504, 362] width 175 height 19
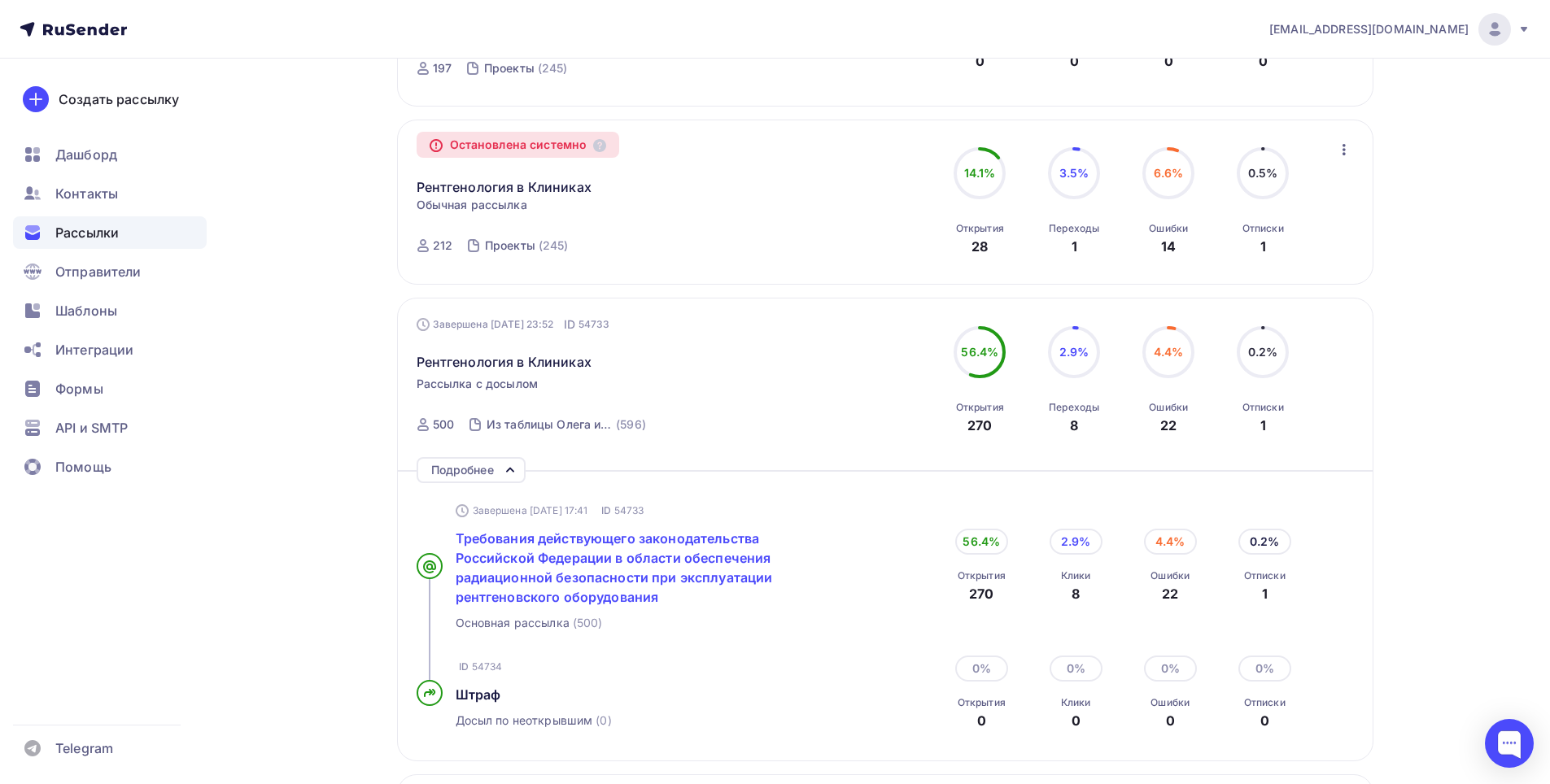
click at [607, 542] on span "Требования действующего законодательства Российской Федерации в области обеспеч…" at bounding box center [615, 568] width 318 height 75
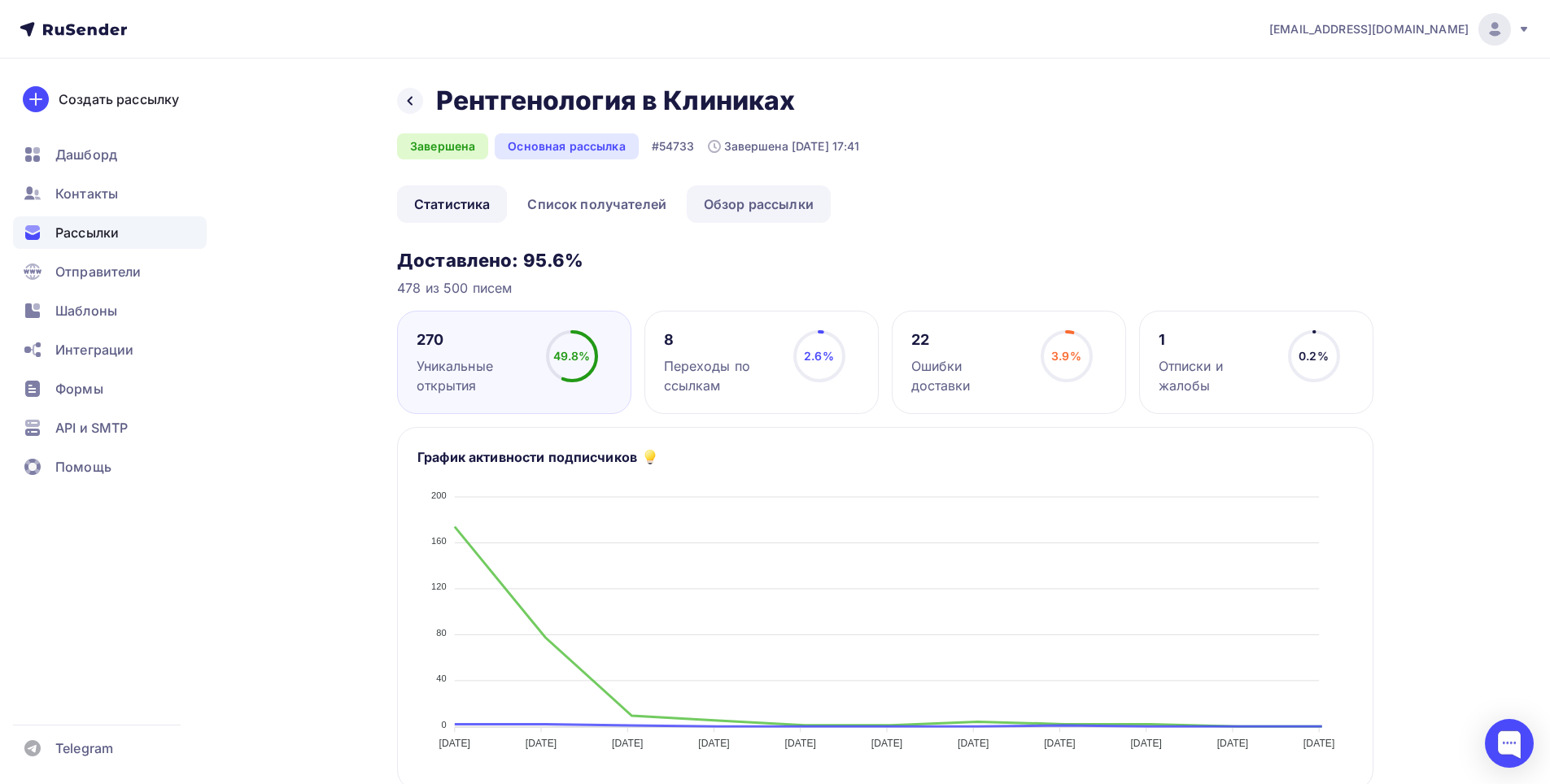
click at [743, 206] on link "Обзор рассылки" at bounding box center [758, 204] width 144 height 37
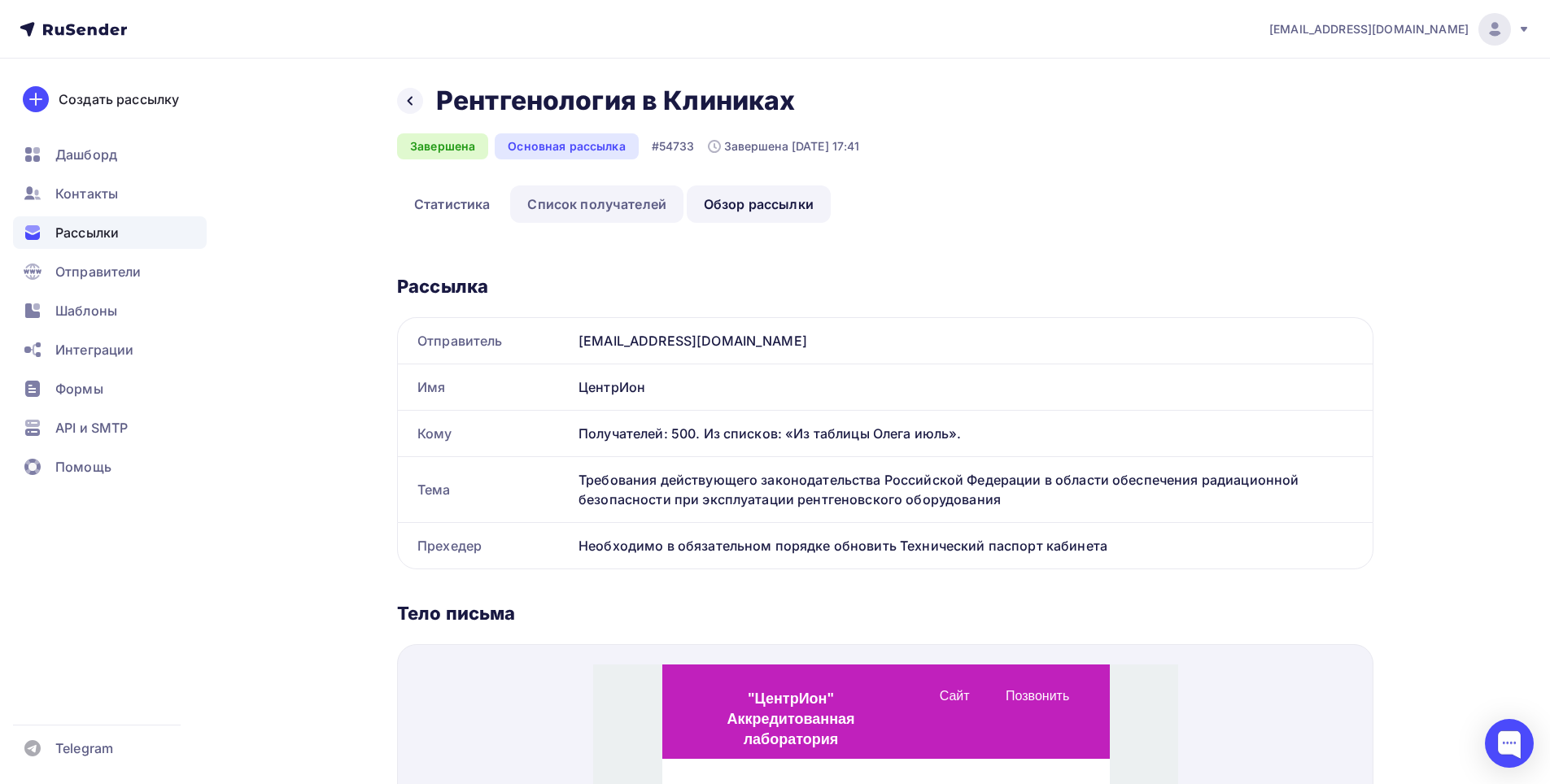
click at [649, 192] on link "Список получателей" at bounding box center [596, 204] width 173 height 37
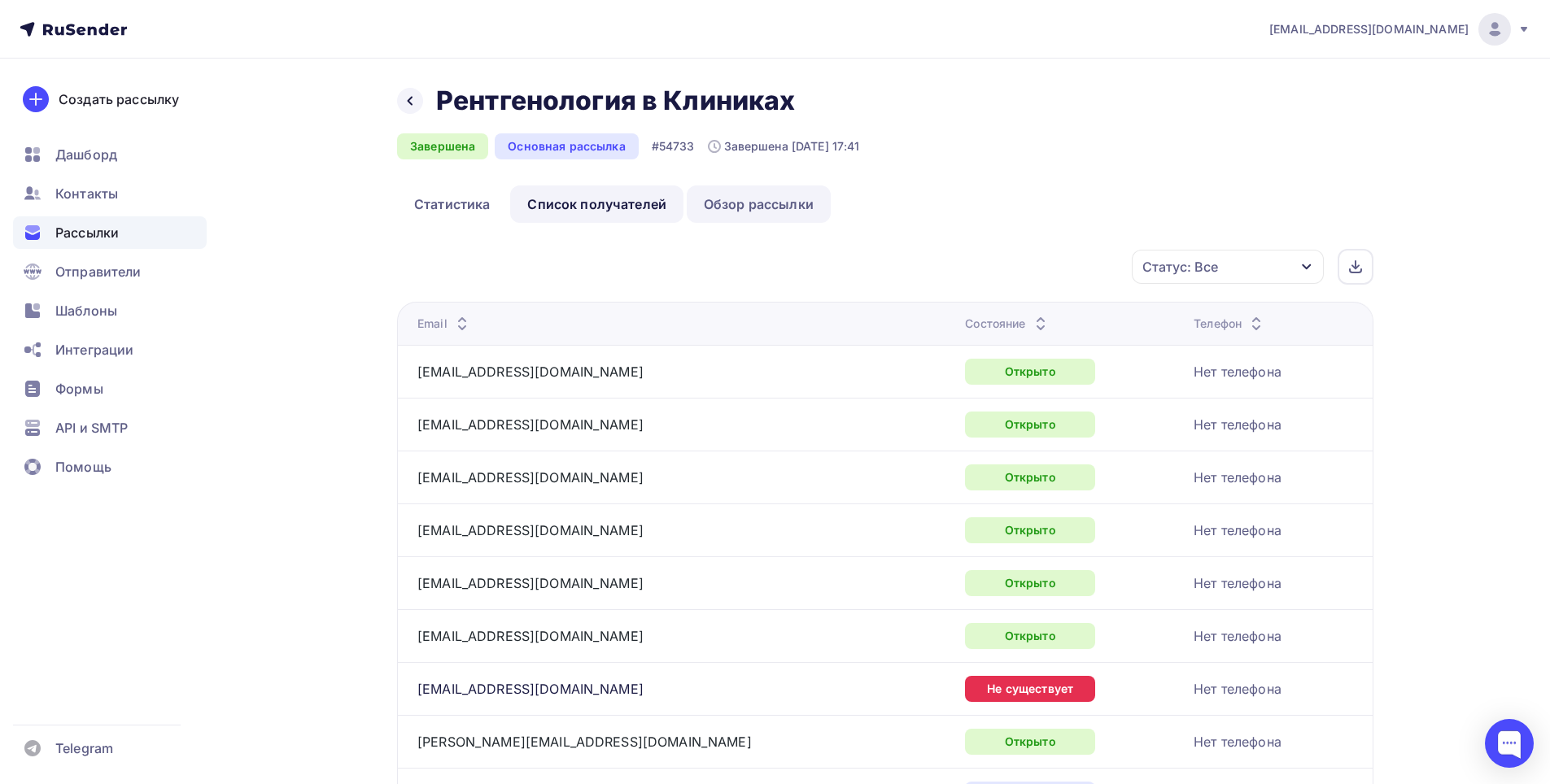
click at [765, 206] on link "Обзор рассылки" at bounding box center [758, 204] width 144 height 37
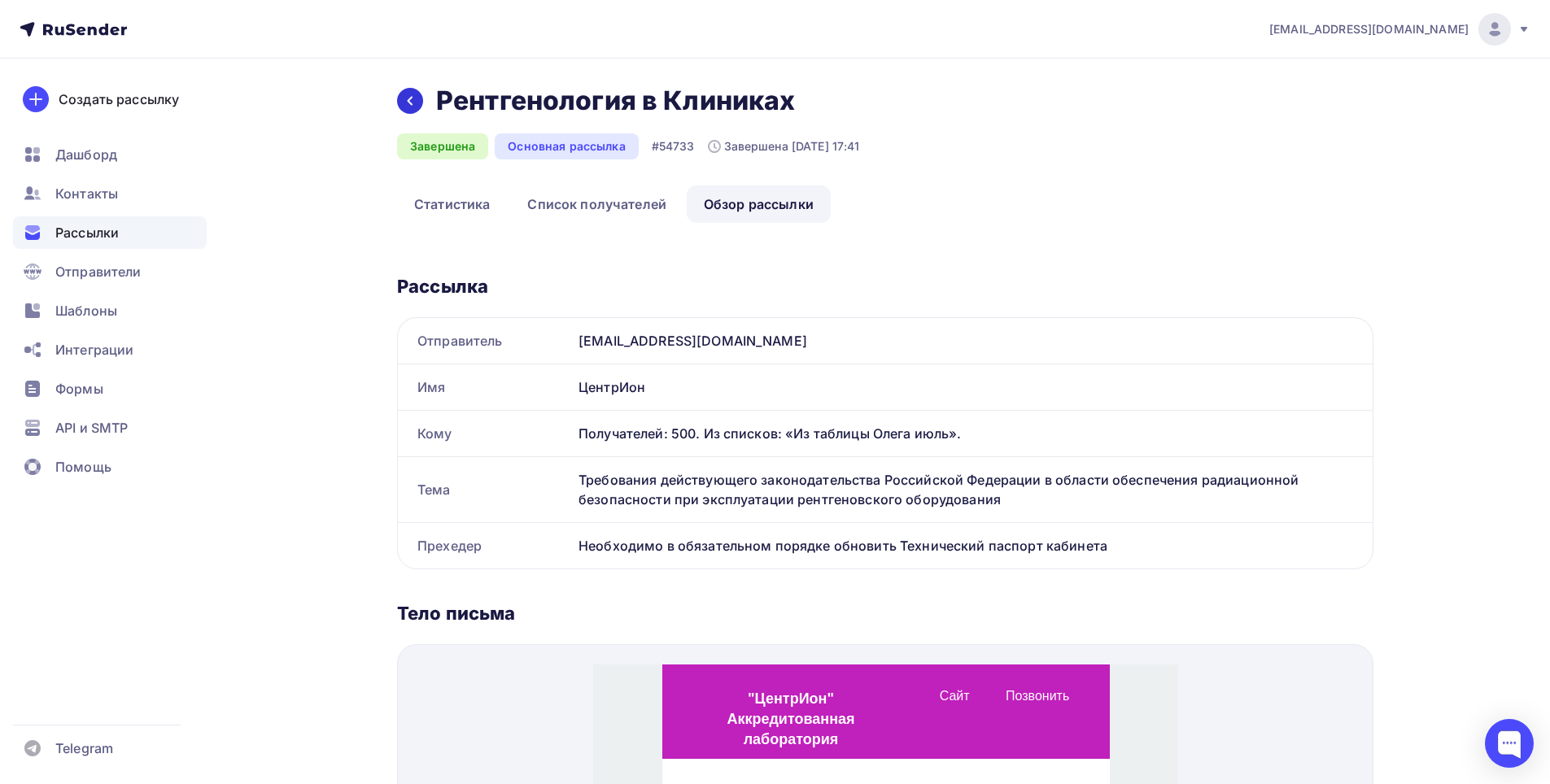
click at [402, 101] on div at bounding box center [409, 101] width 26 height 26
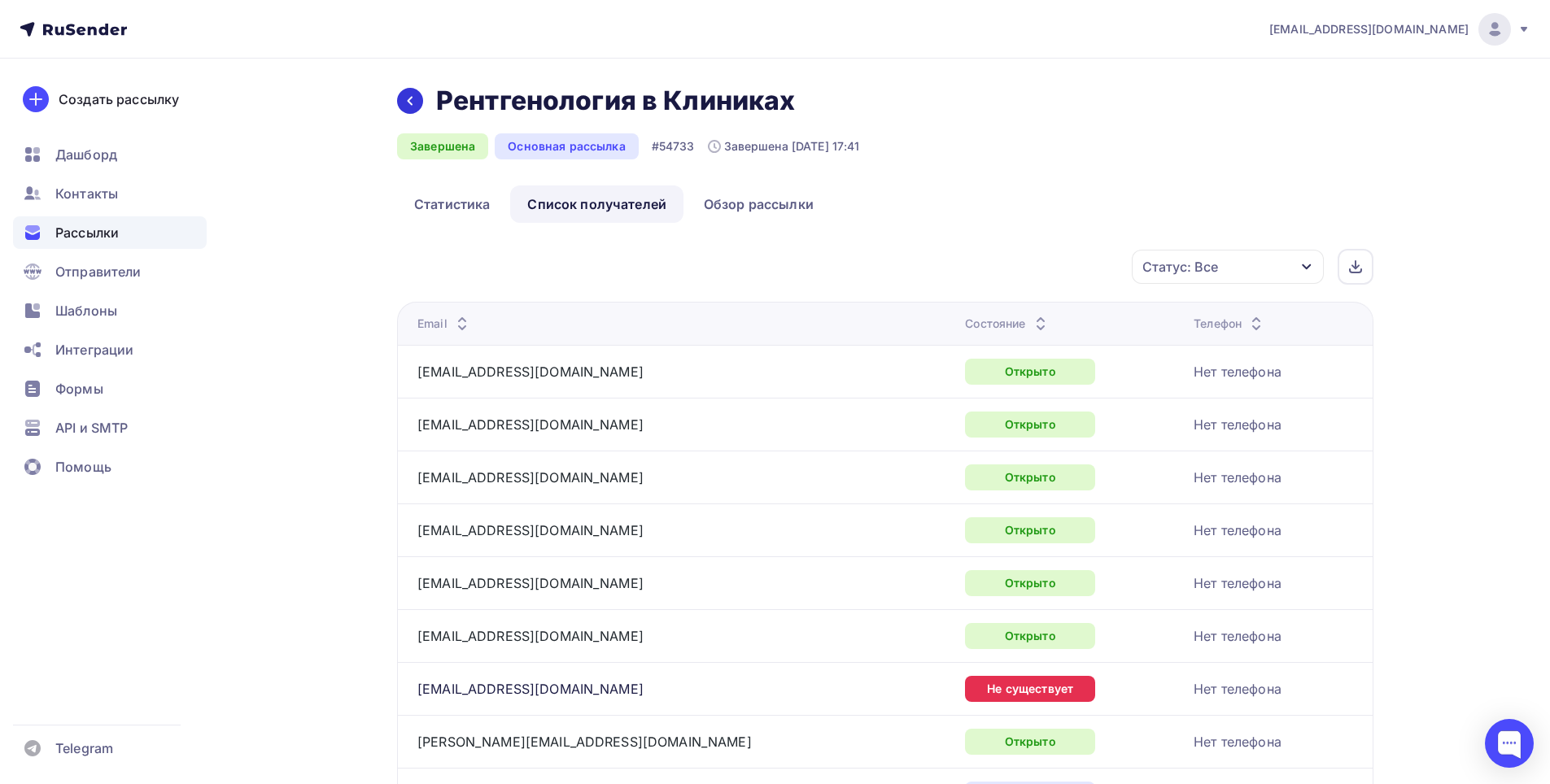
click at [402, 101] on div at bounding box center [409, 101] width 26 height 26
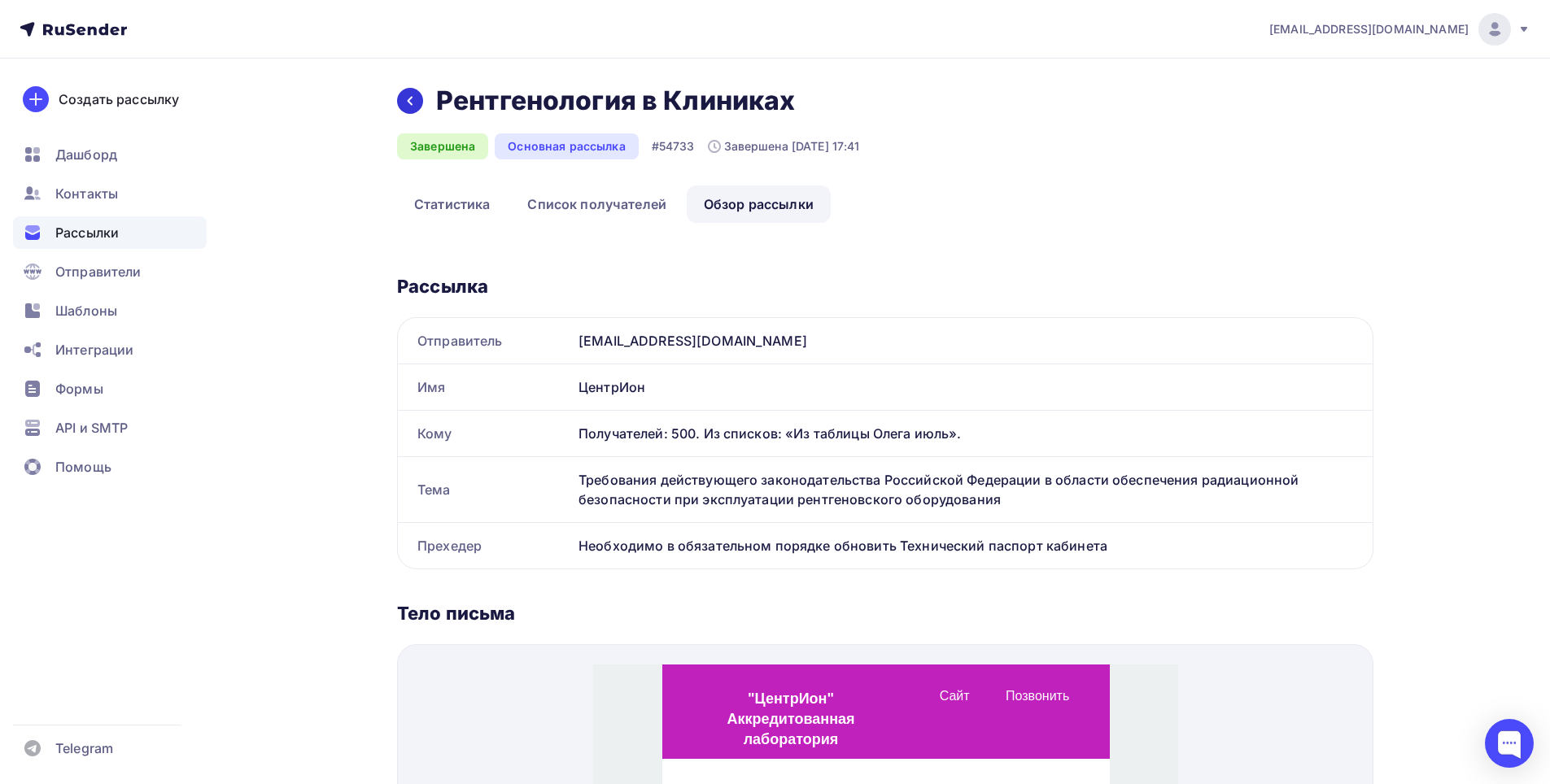
click at [402, 101] on div at bounding box center [409, 101] width 26 height 26
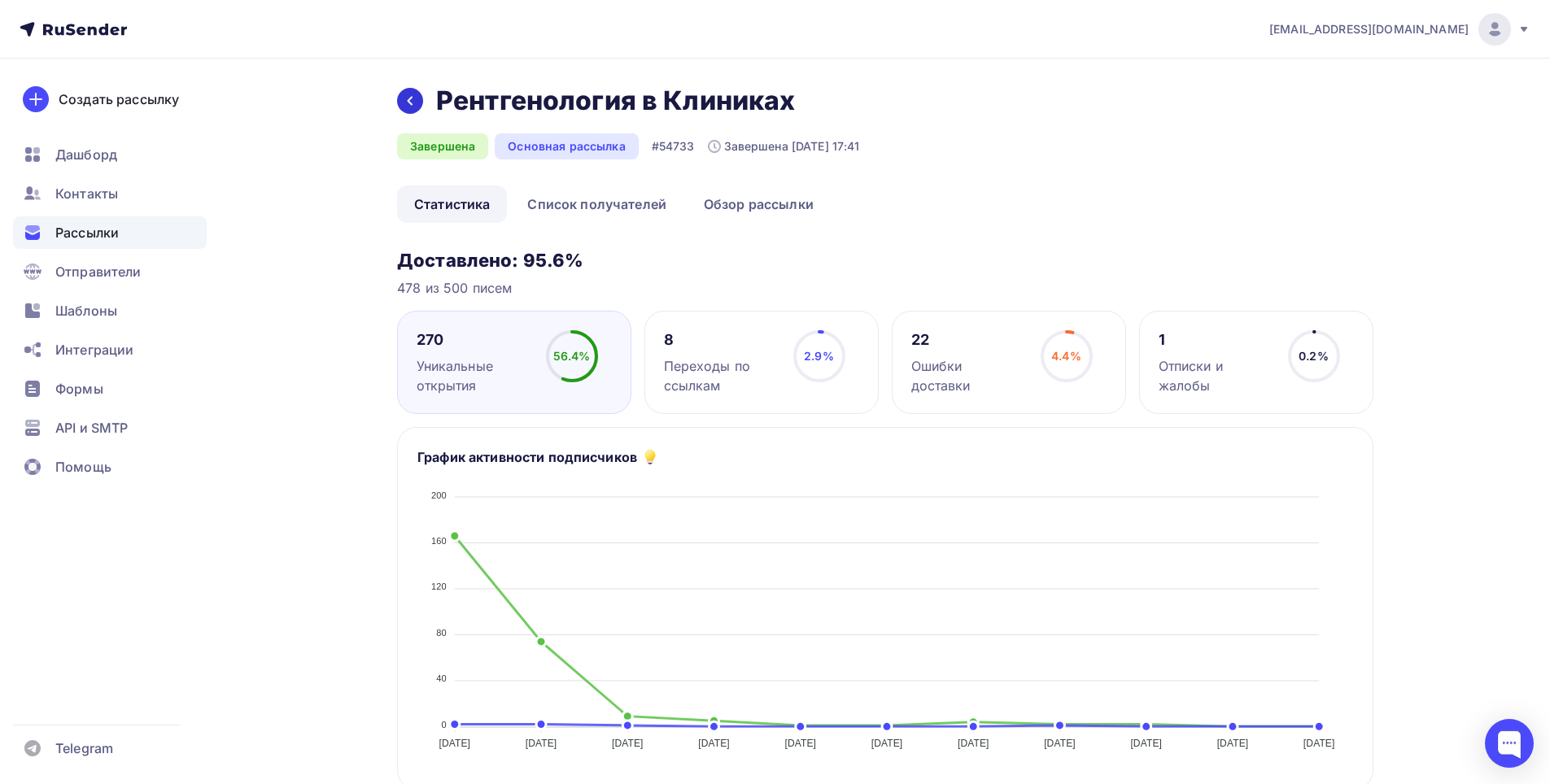
click at [410, 98] on icon at bounding box center [410, 101] width 5 height 9
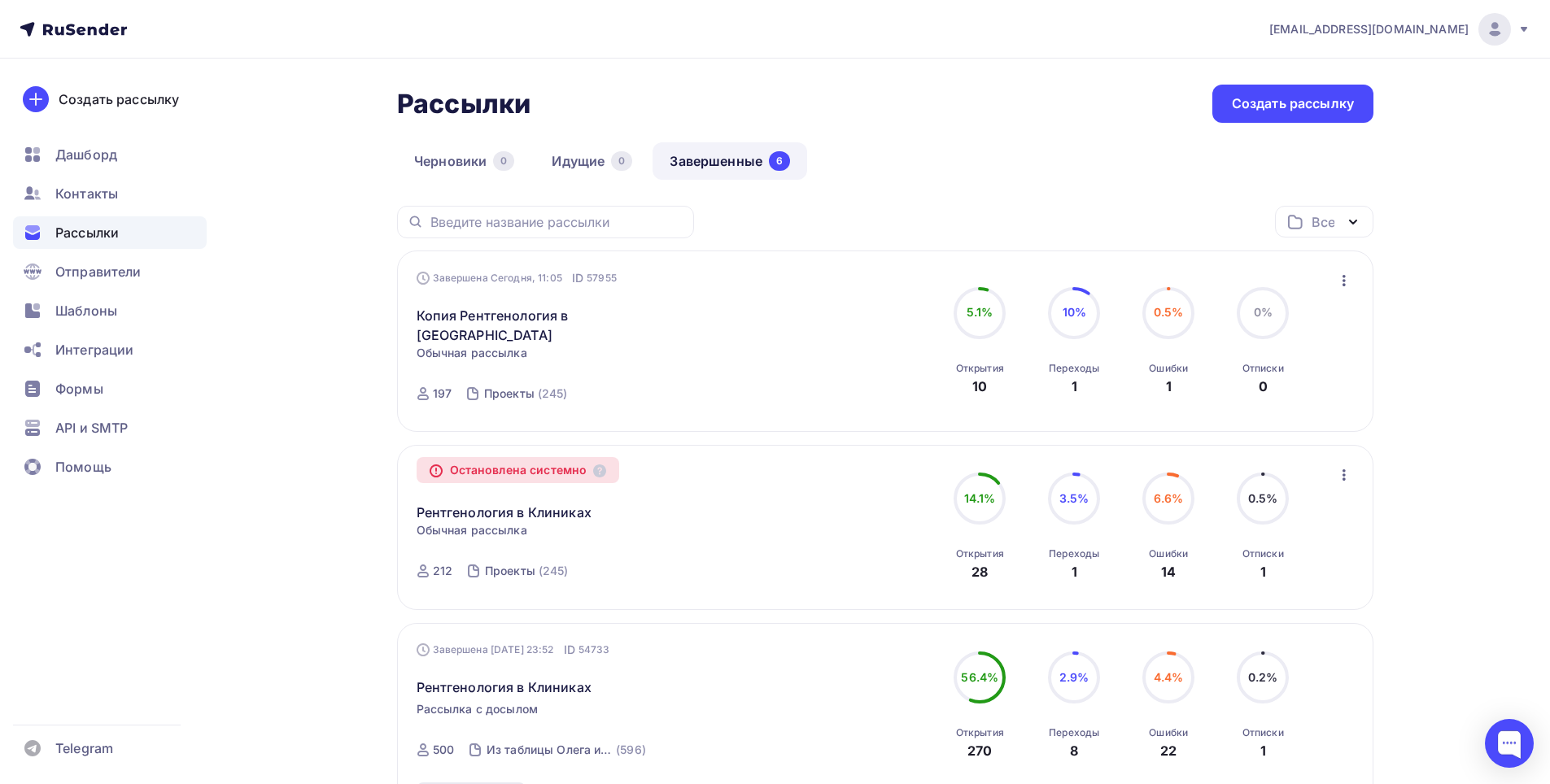
click at [762, 320] on div "Копия Рентгенология в Клиниках Статистика Обзор рассылки Копировать в новую Доб…" at bounding box center [602, 315] width 371 height 58
click at [551, 323] on link "Копия Рентгенология в [GEOGRAPHIC_DATA]" at bounding box center [556, 325] width 279 height 39
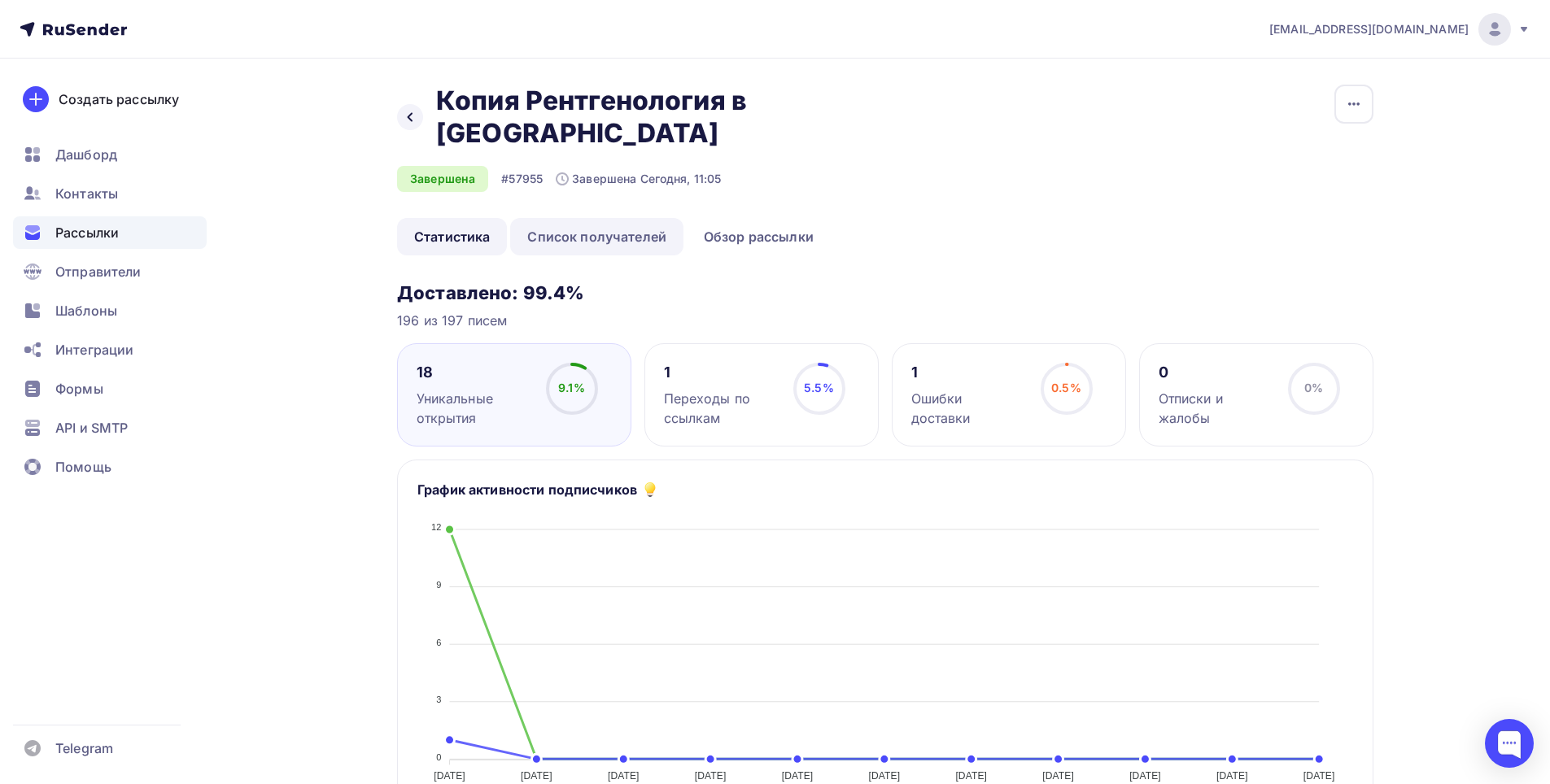
click at [590, 218] on link "Список получателей" at bounding box center [596, 236] width 173 height 37
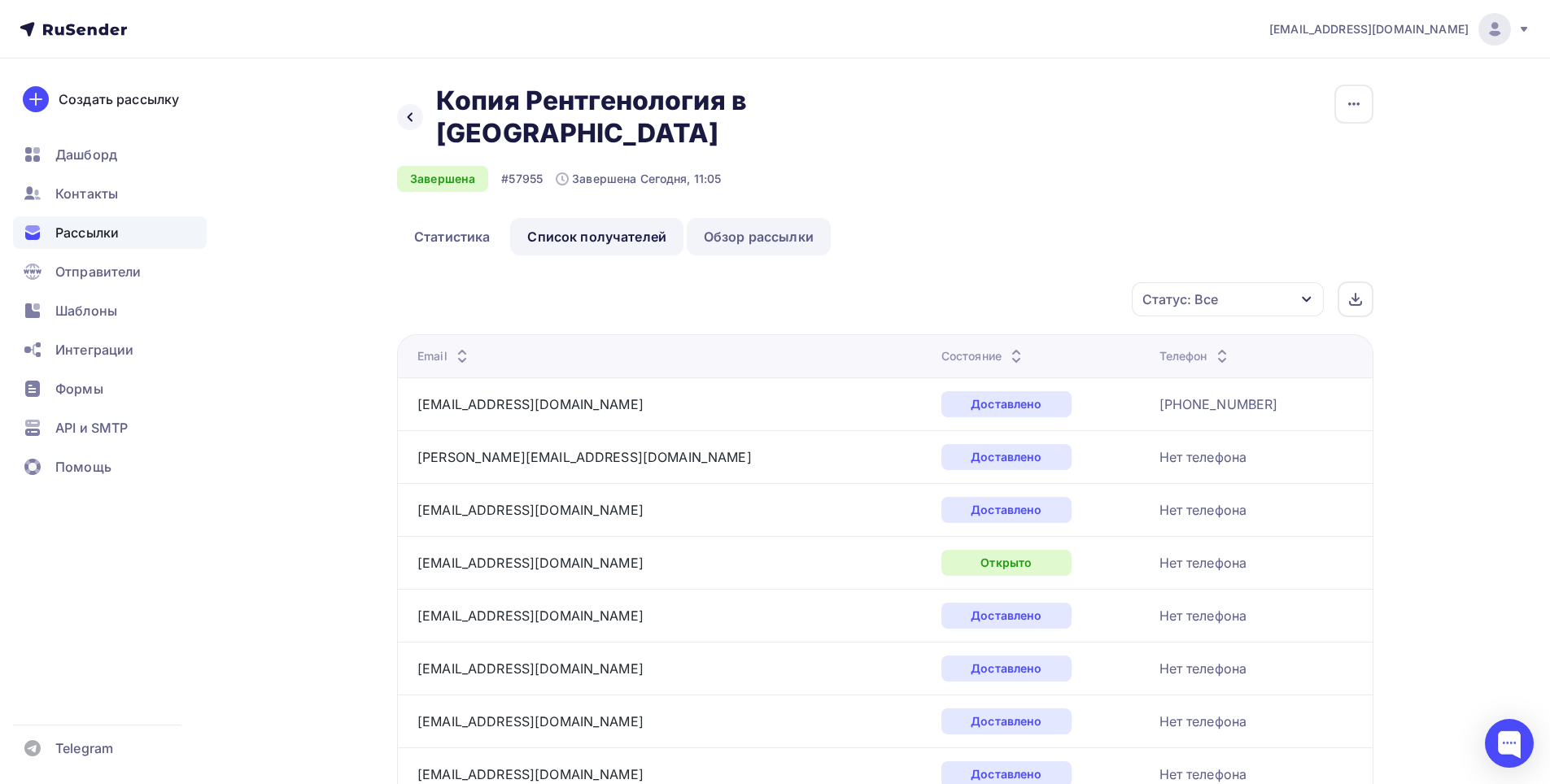
click at [737, 218] on link "Обзор рассылки" at bounding box center [758, 236] width 144 height 37
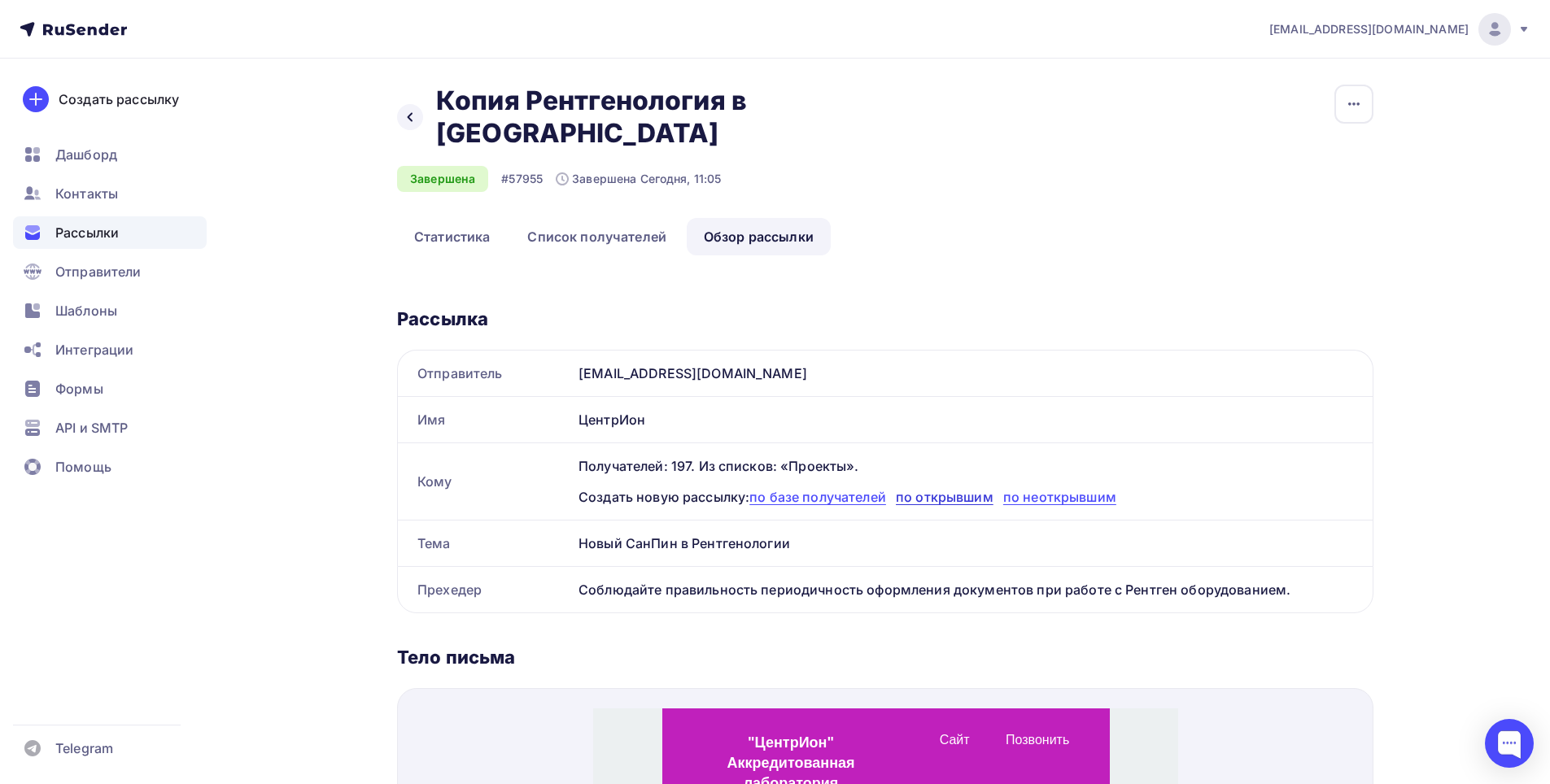
click at [955, 489] on span "по открывшим" at bounding box center [944, 497] width 97 height 17
click at [407, 111] on icon at bounding box center [410, 117] width 13 height 13
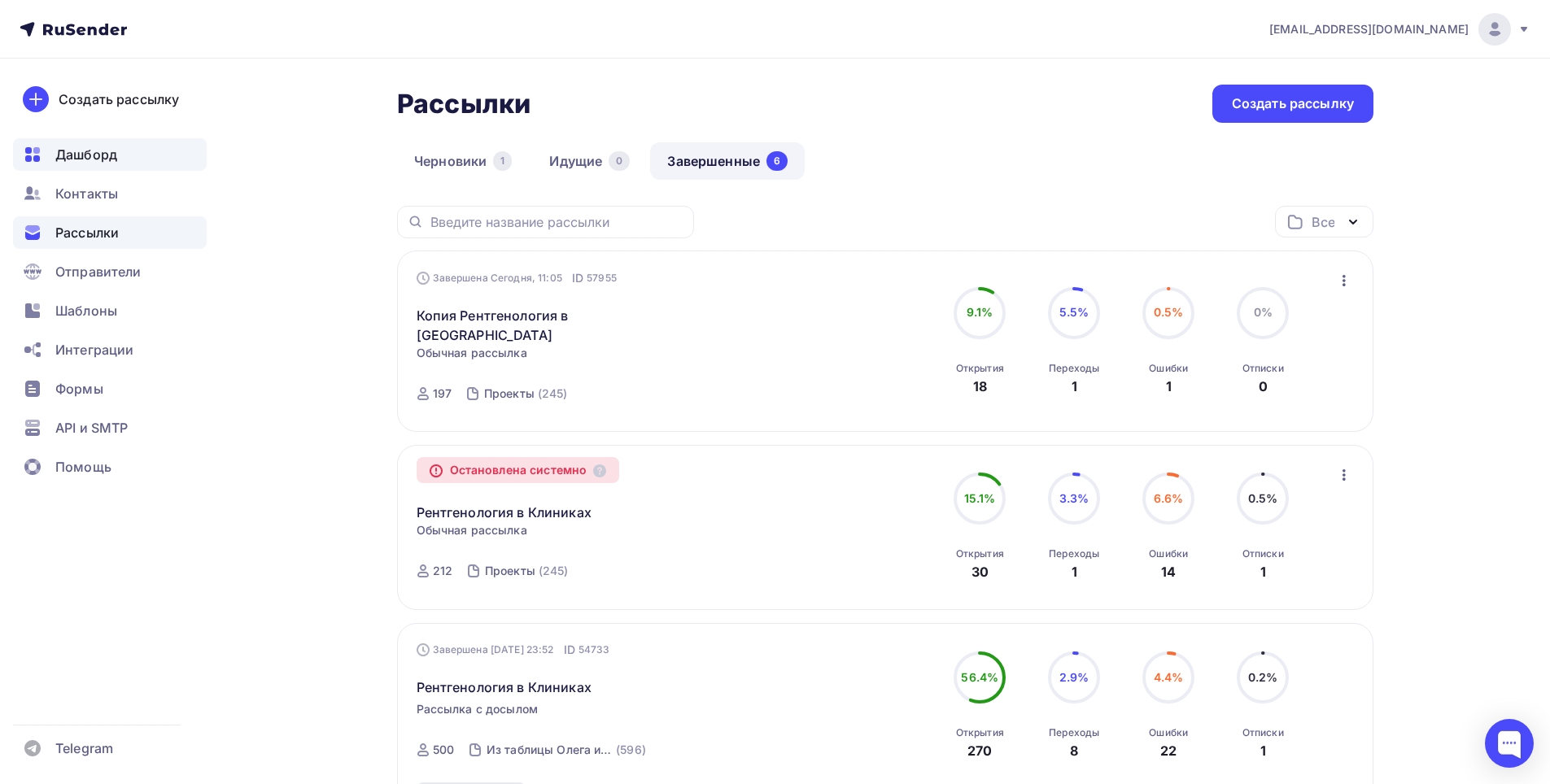
click at [112, 153] on span "Дашборд" at bounding box center [86, 154] width 62 height 19
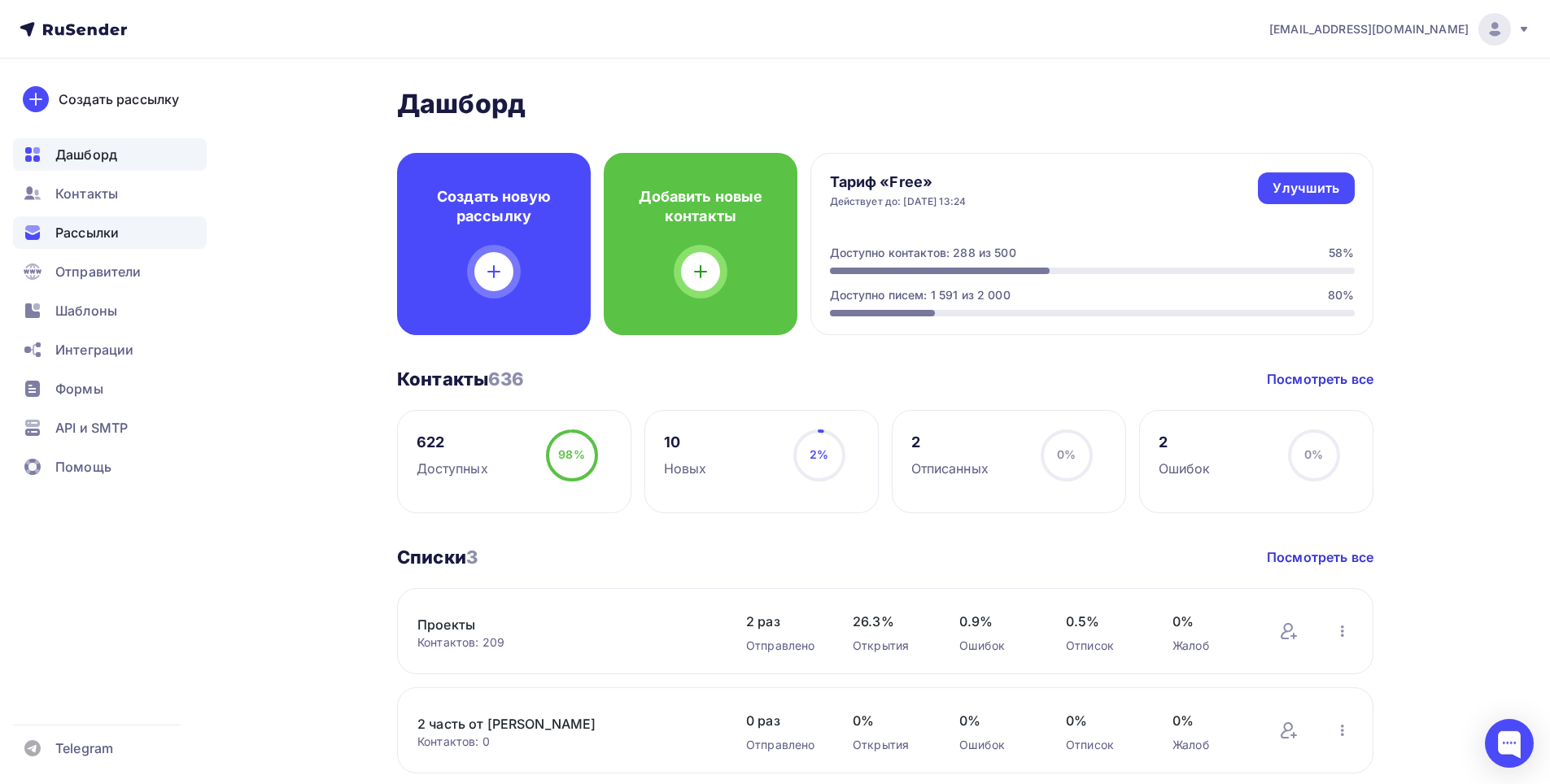
click at [90, 238] on span "Рассылки" at bounding box center [87, 232] width 63 height 19
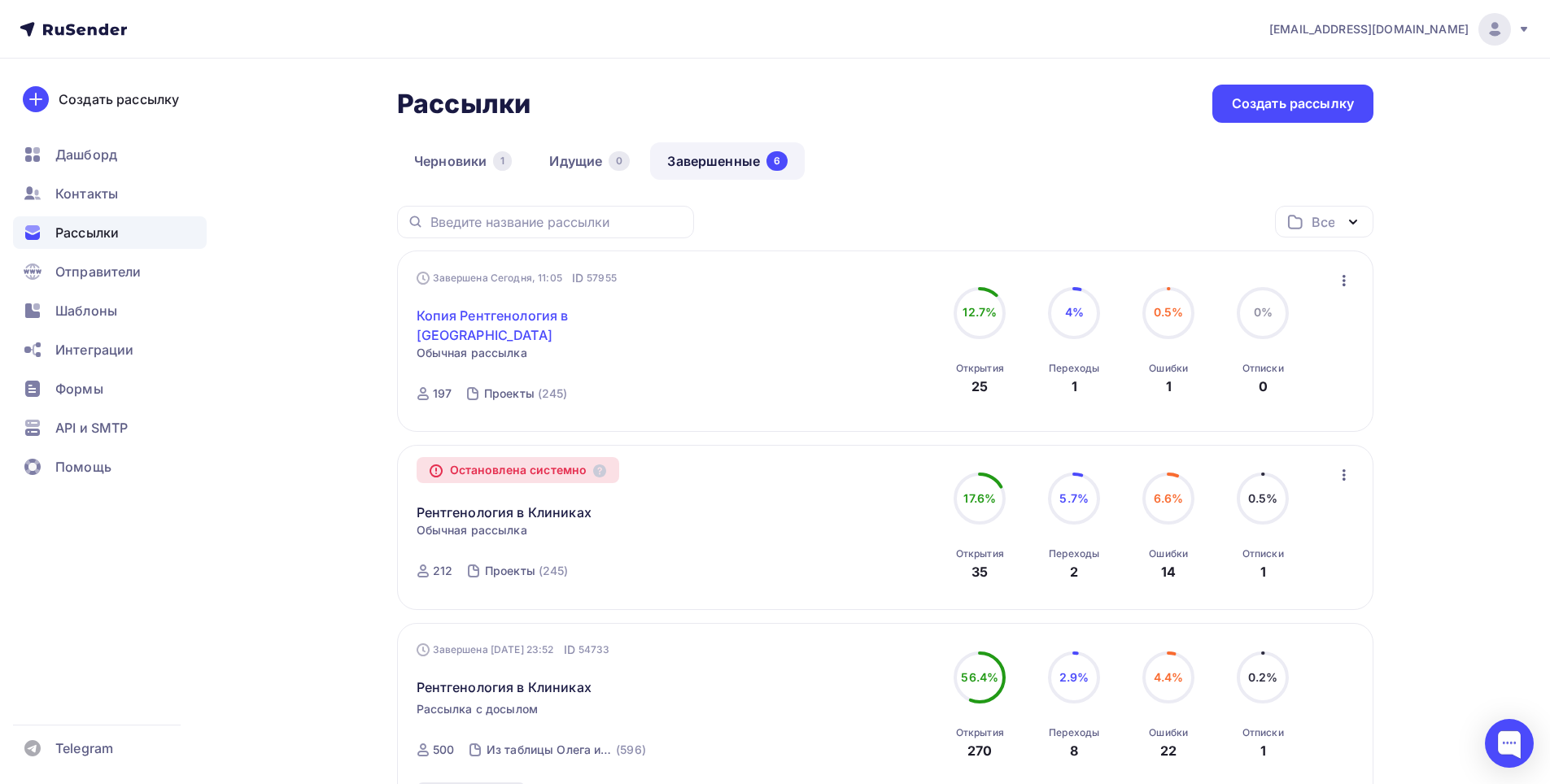
click at [563, 318] on link "Копия Рентгенология в [GEOGRAPHIC_DATA]" at bounding box center [556, 325] width 279 height 39
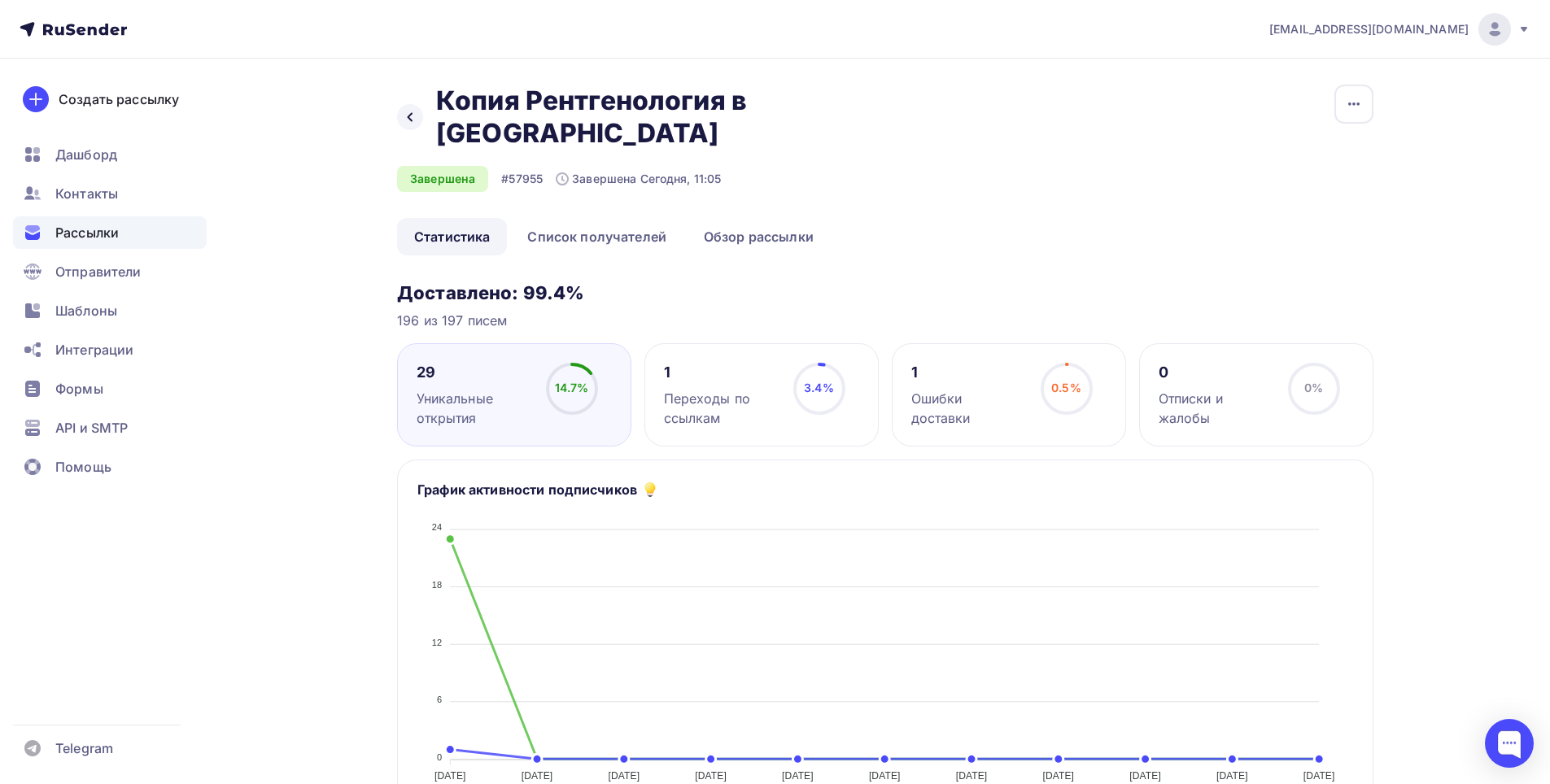
click at [64, 24] on icon at bounding box center [72, 28] width 107 height 19
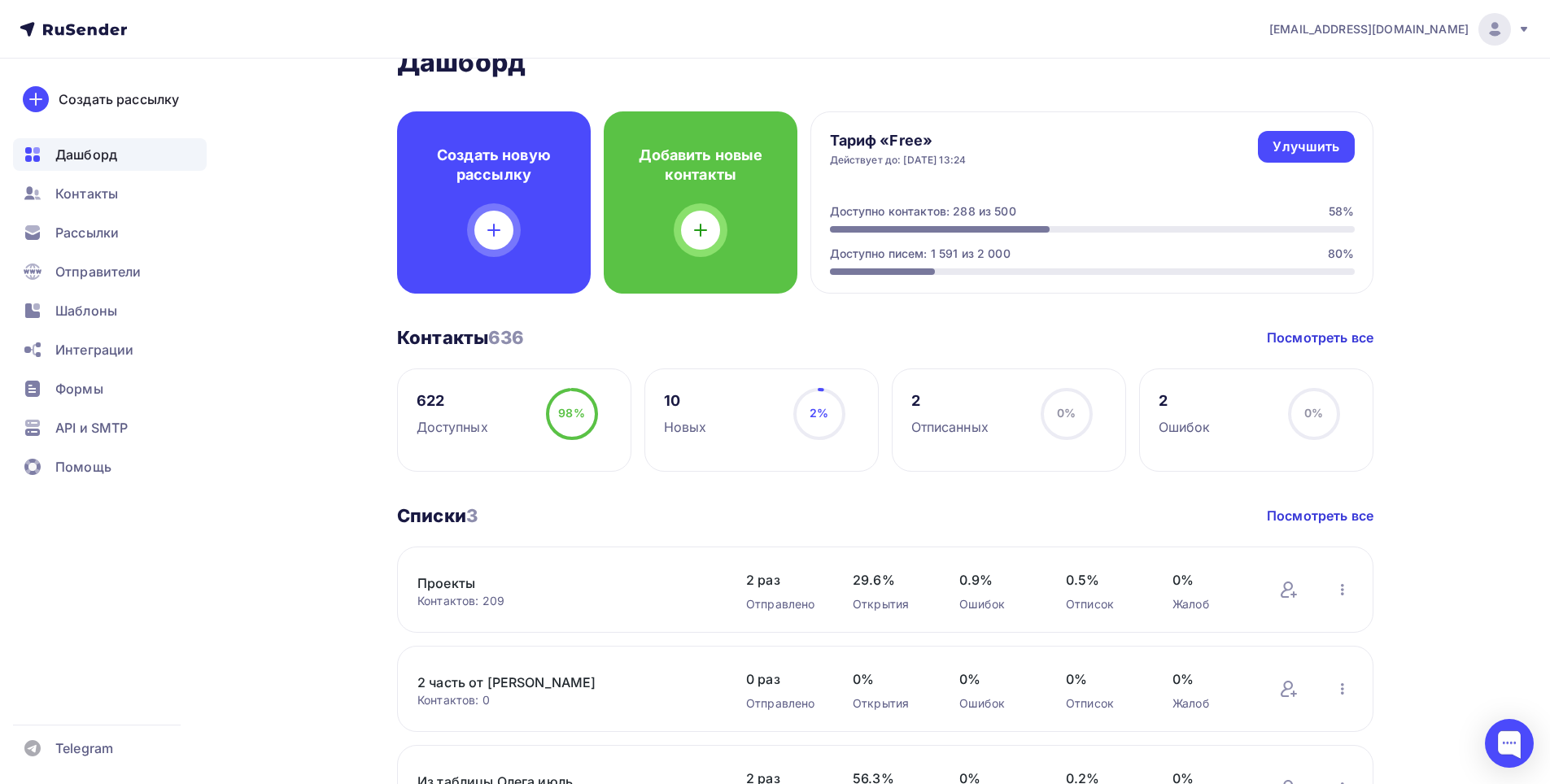
scroll to position [81, 0]
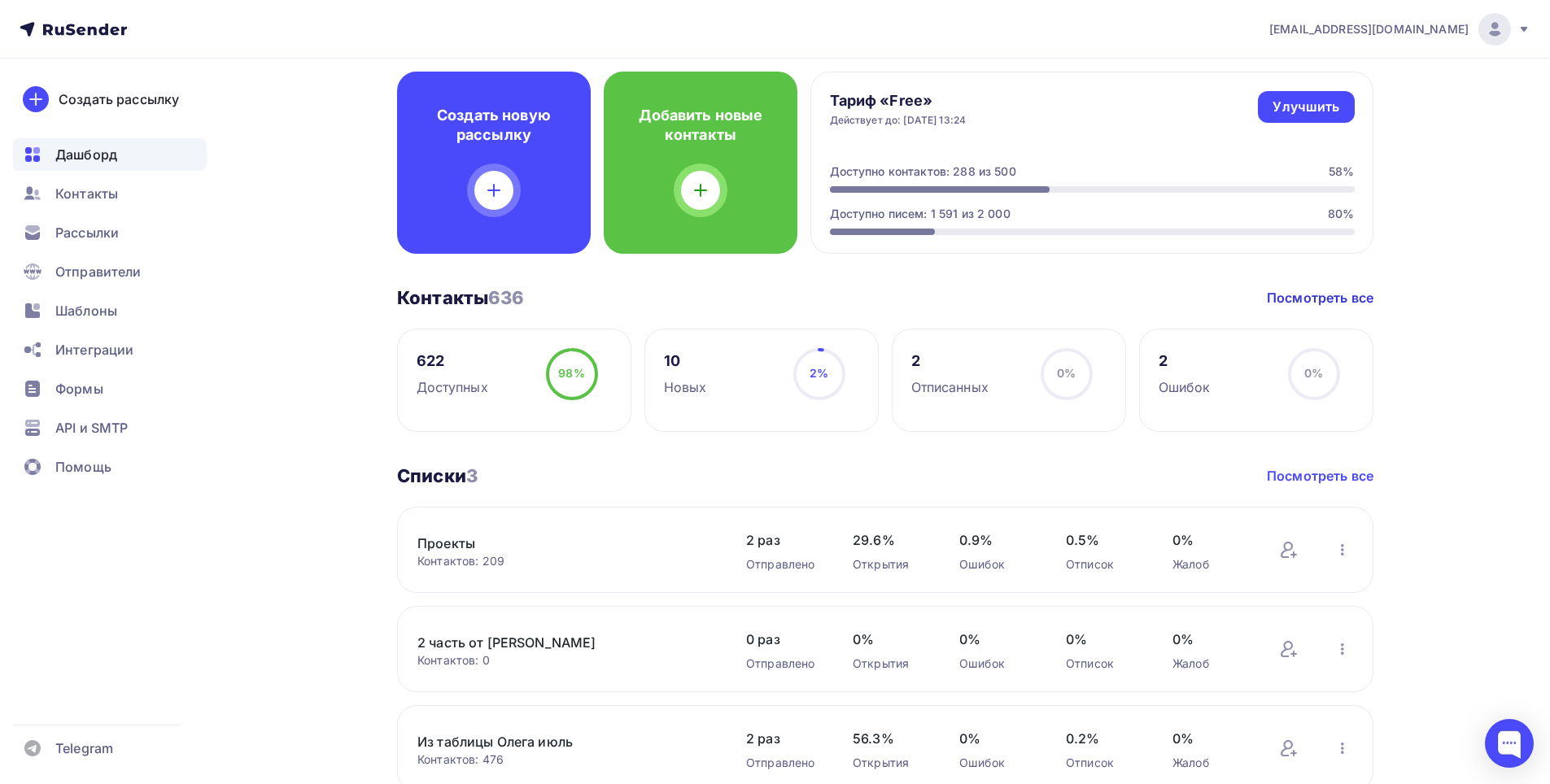
click at [1321, 472] on link "Посмотреть все" at bounding box center [1320, 476] width 106 height 19
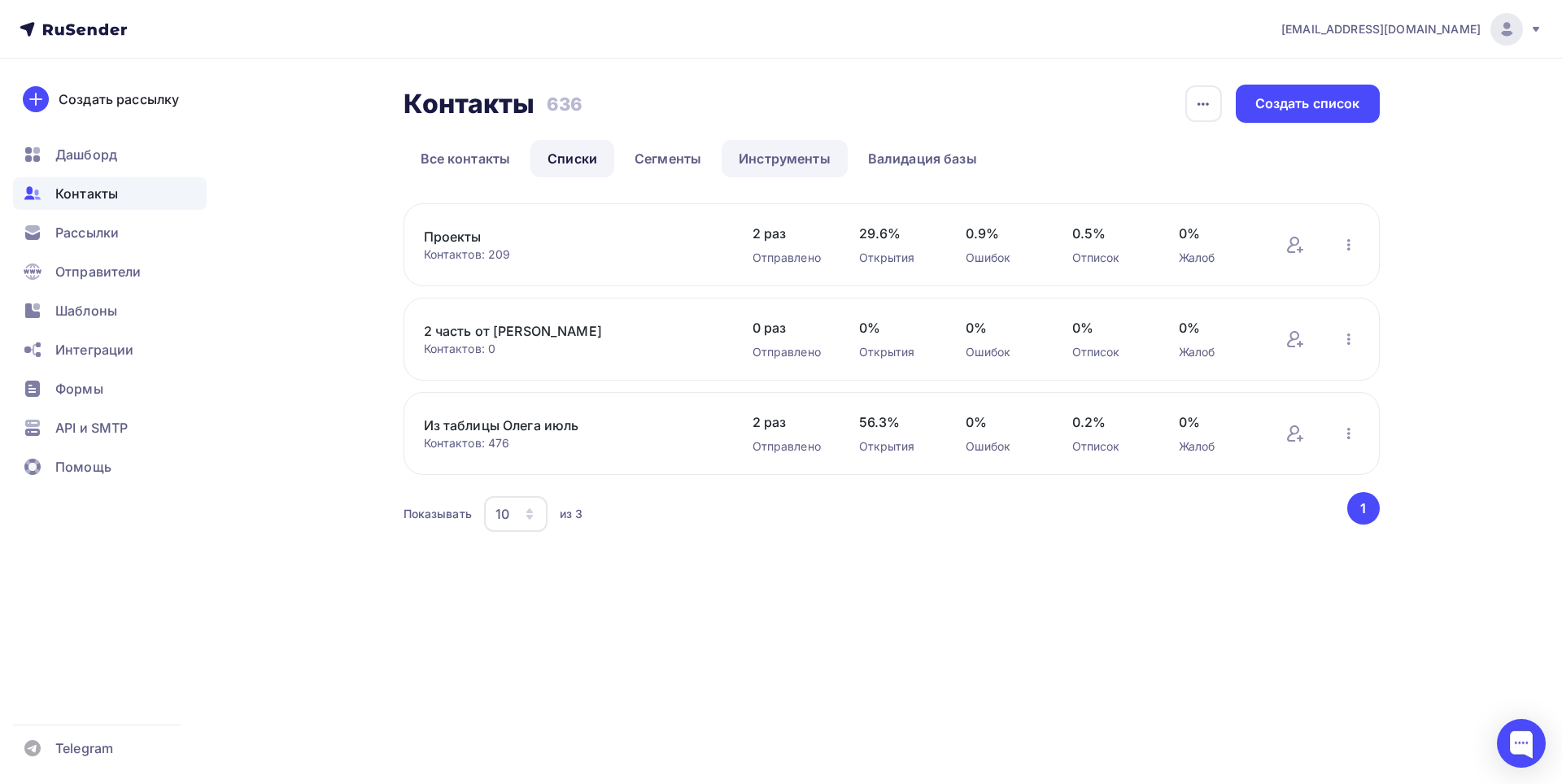
click at [833, 163] on link "Инструменты" at bounding box center [785, 158] width 126 height 37
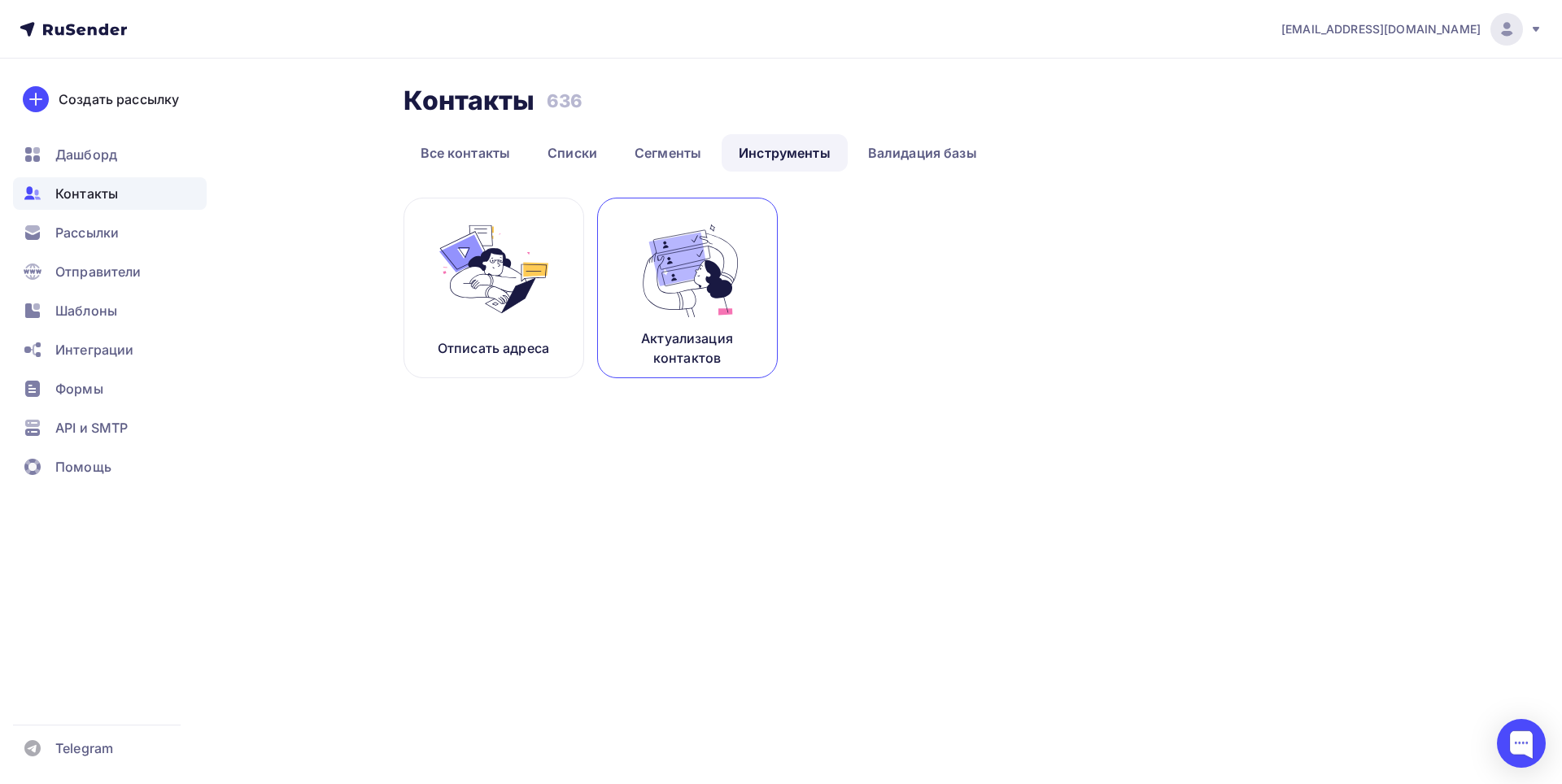
click at [708, 328] on link "Актуализация контактов" at bounding box center [687, 288] width 180 height 180
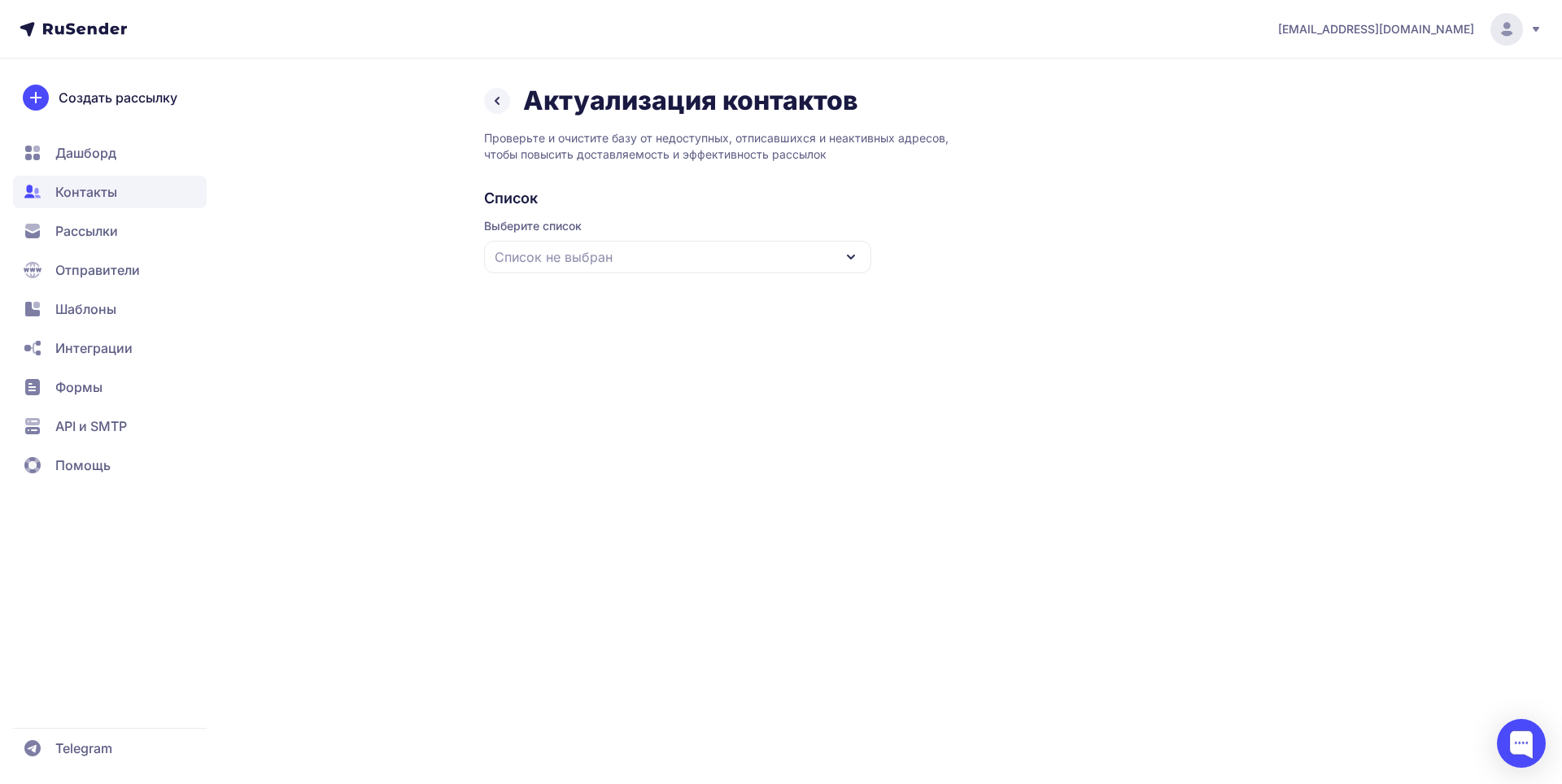
click at [823, 259] on div "Список не выбран" at bounding box center [678, 257] width 388 height 32
click at [298, 109] on div "Актуализация контактов Проверьте и очистите базу от недоступных, отписавшихся и…" at bounding box center [781, 189] width 1172 height 208
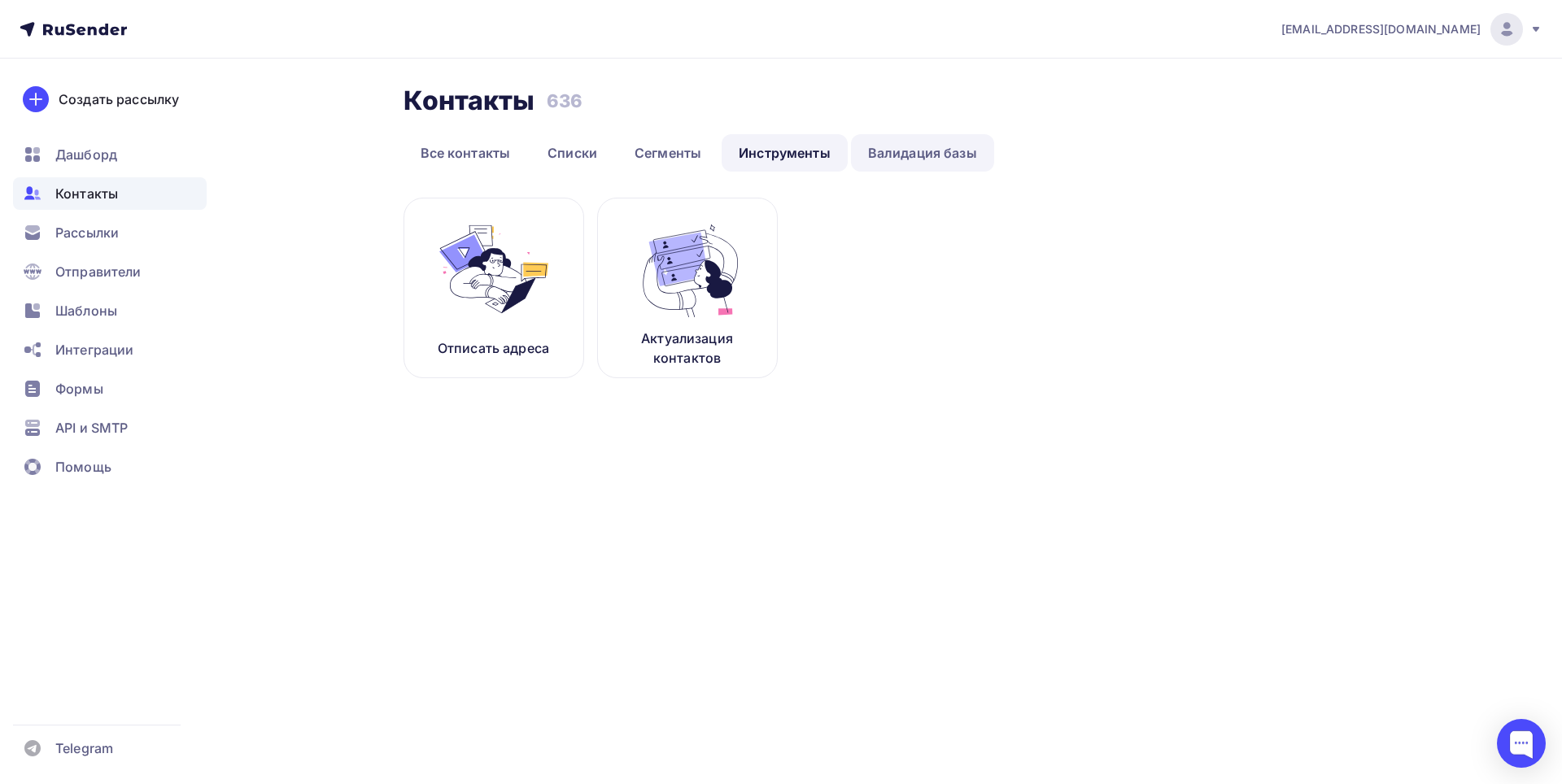
click at [947, 157] on link "Валидация базы" at bounding box center [922, 152] width 143 height 37
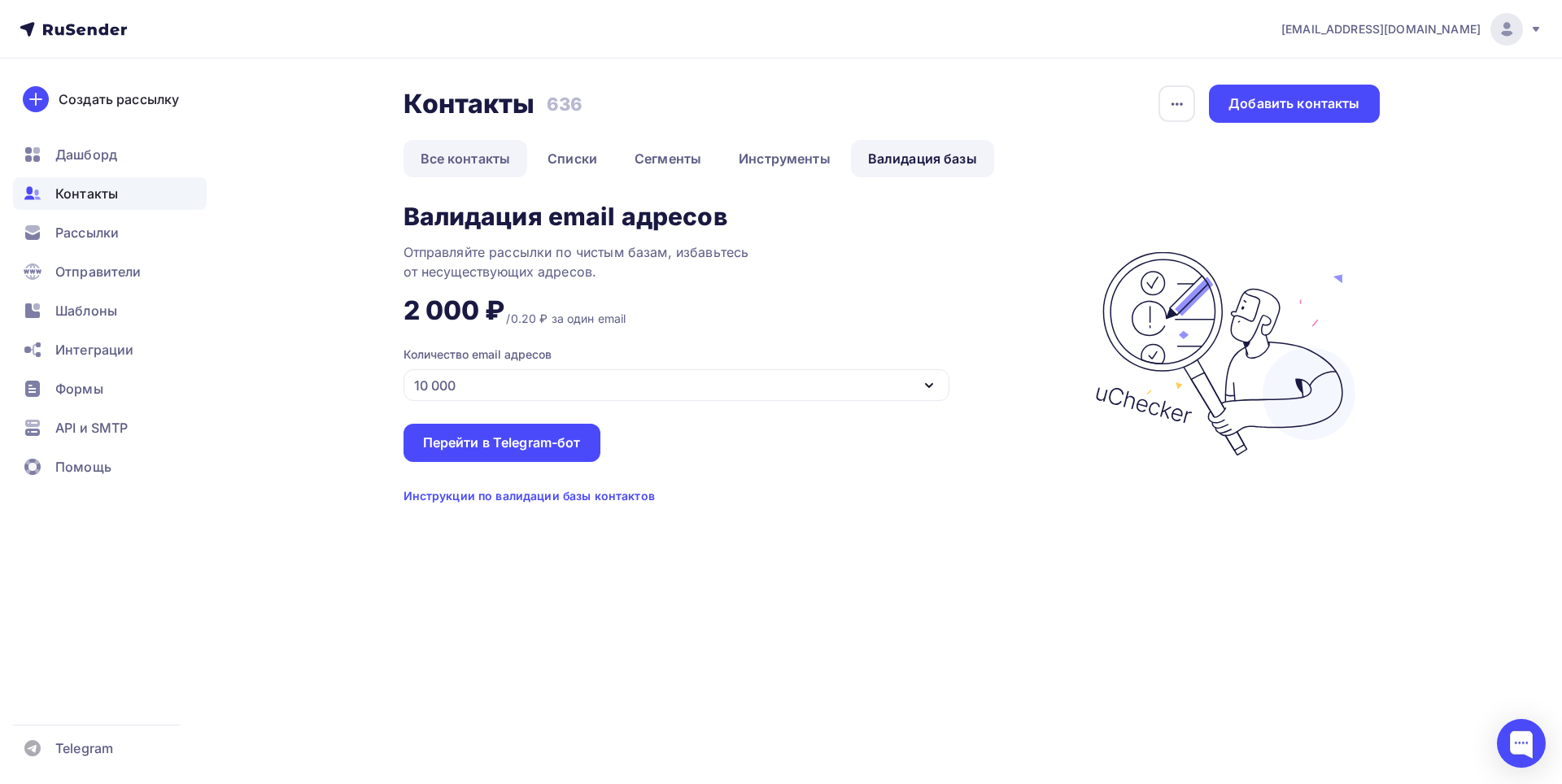
click at [497, 160] on link "Все контакты" at bounding box center [466, 158] width 125 height 37
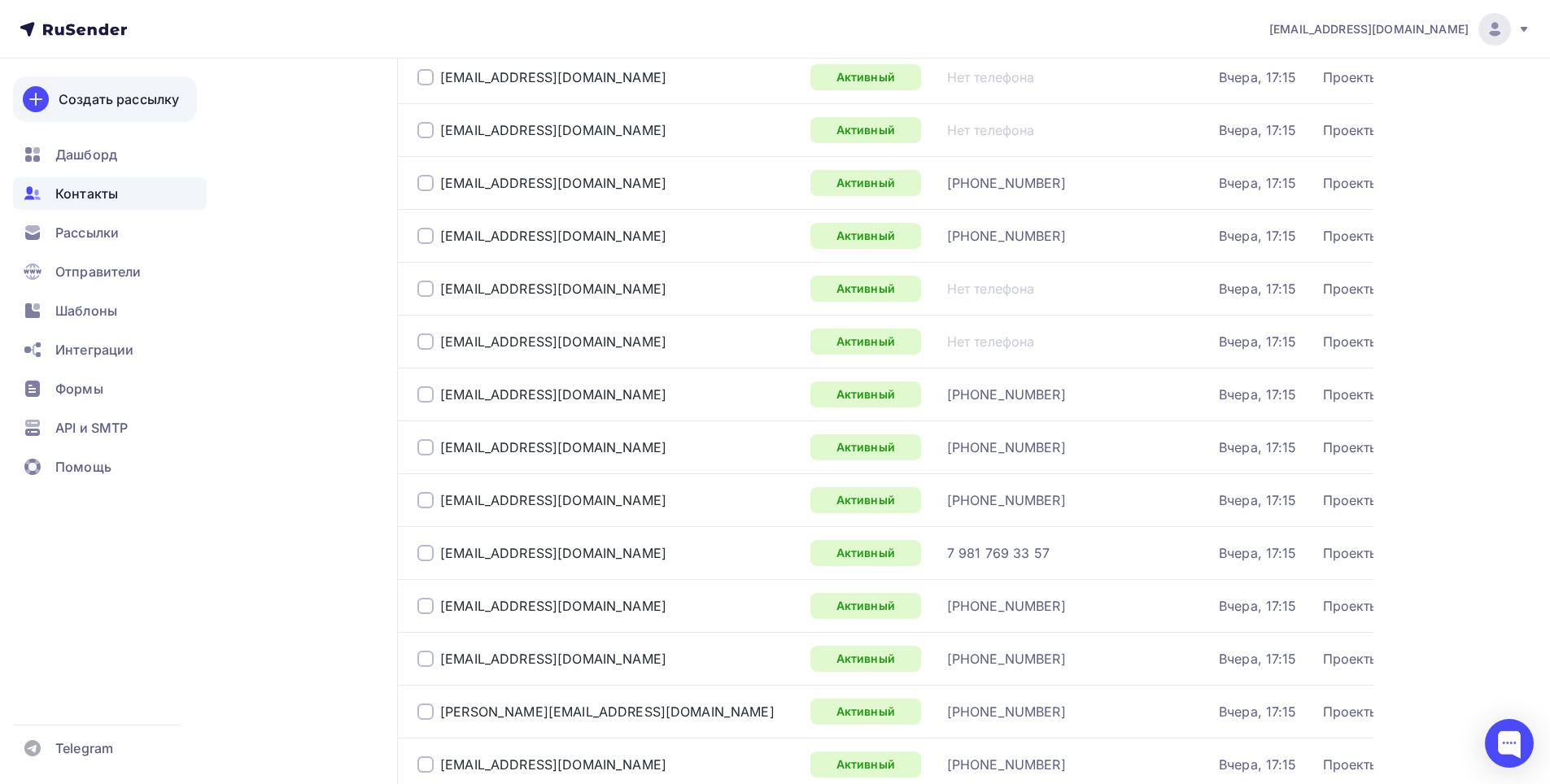
scroll to position [786, 0]
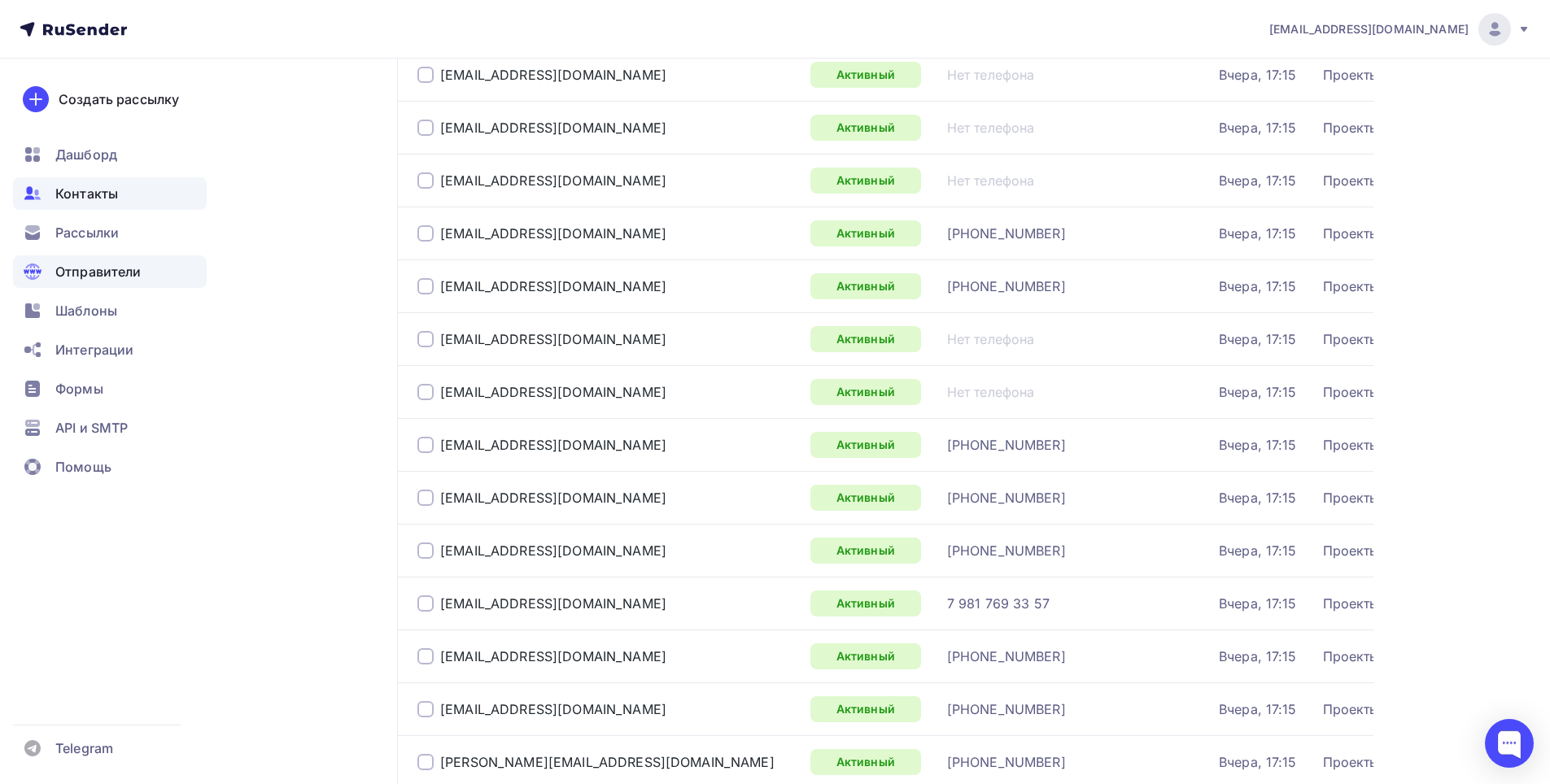
click at [101, 273] on span "Отправители" at bounding box center [99, 271] width 86 height 19
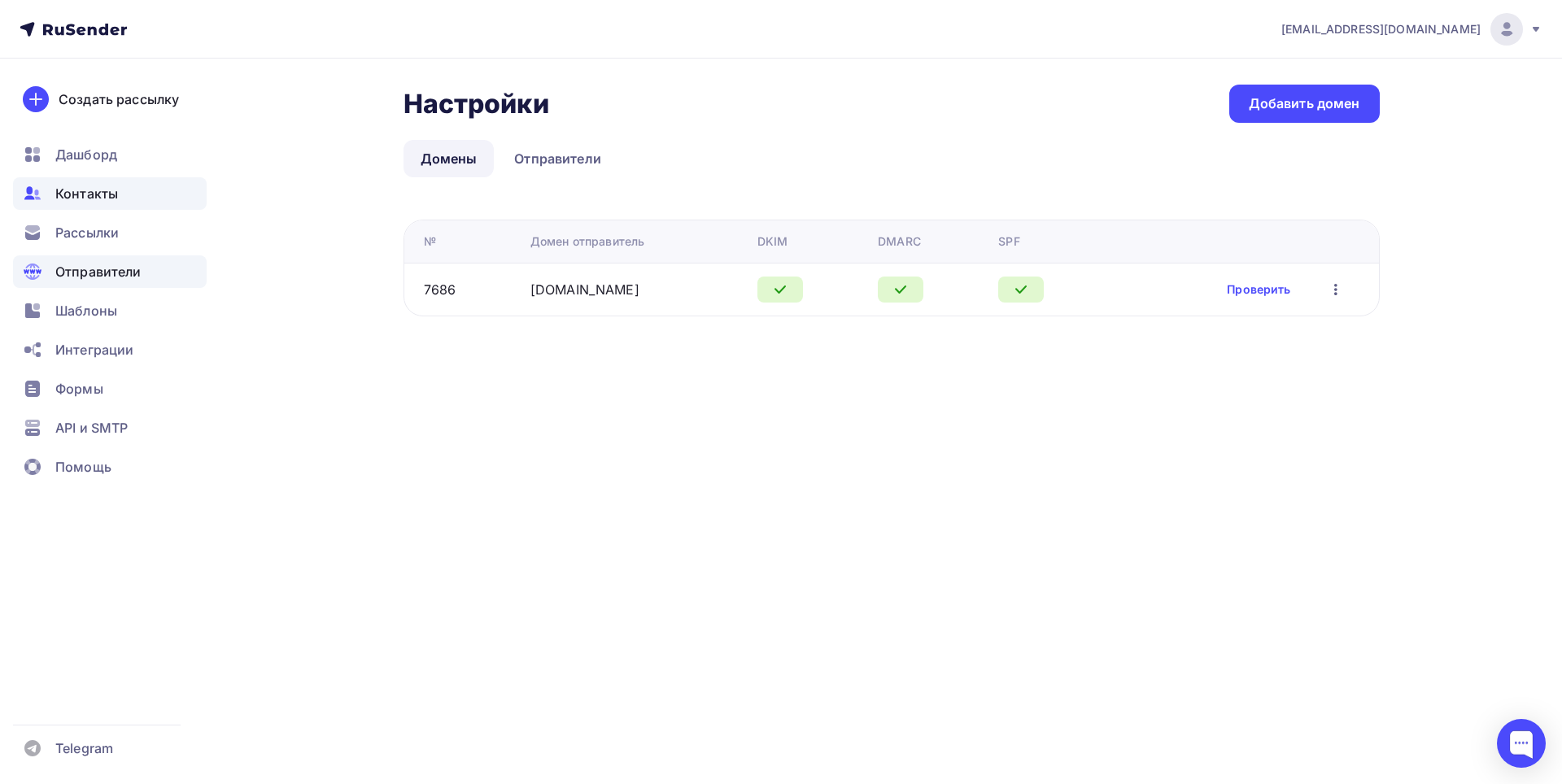
click at [91, 203] on span "Контакты" at bounding box center [87, 193] width 62 height 19
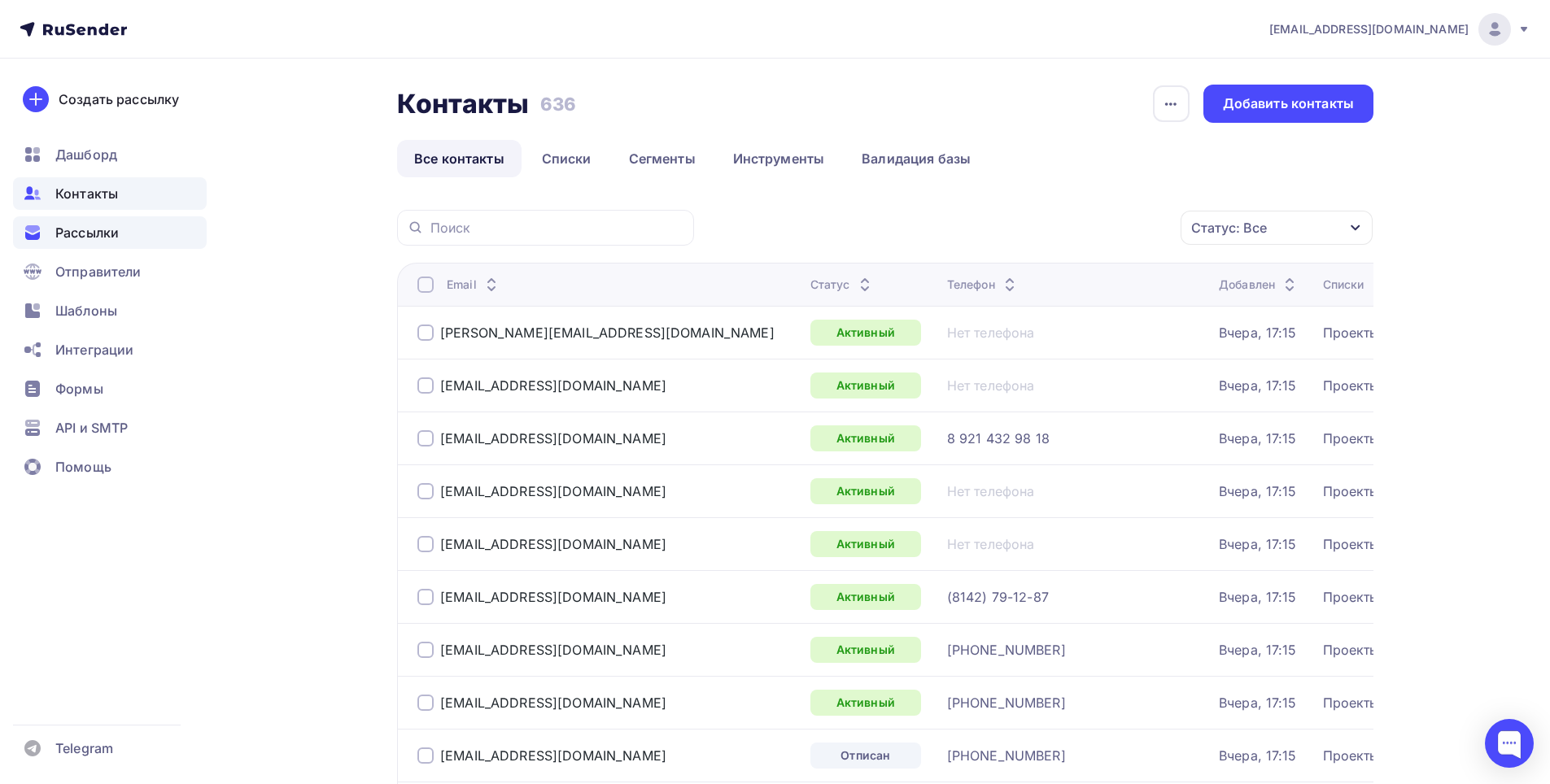
click at [92, 234] on span "Рассылки" at bounding box center [87, 232] width 63 height 19
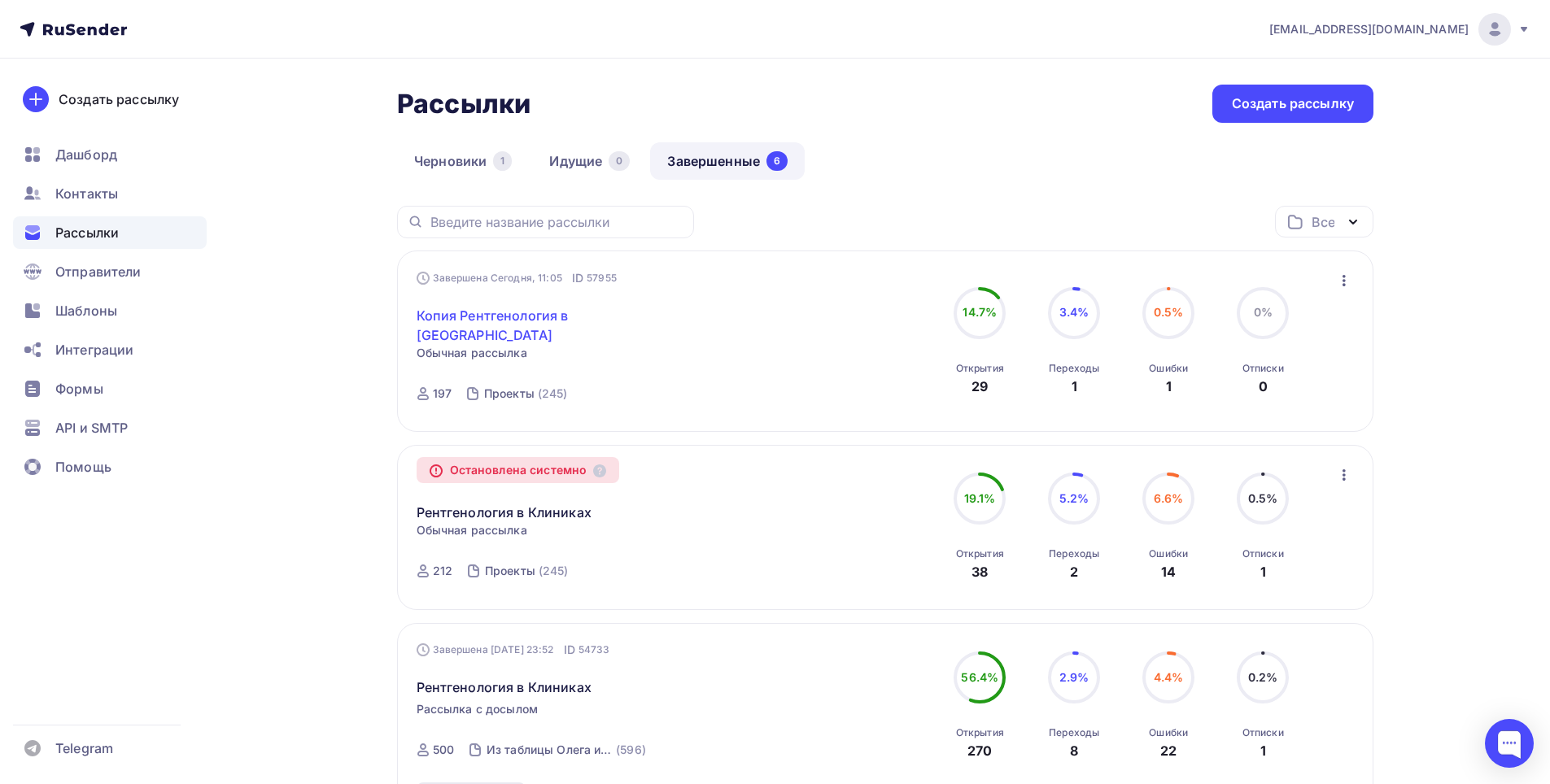
click at [525, 306] on link "Копия Рентгенология в [GEOGRAPHIC_DATA]" at bounding box center [556, 325] width 279 height 39
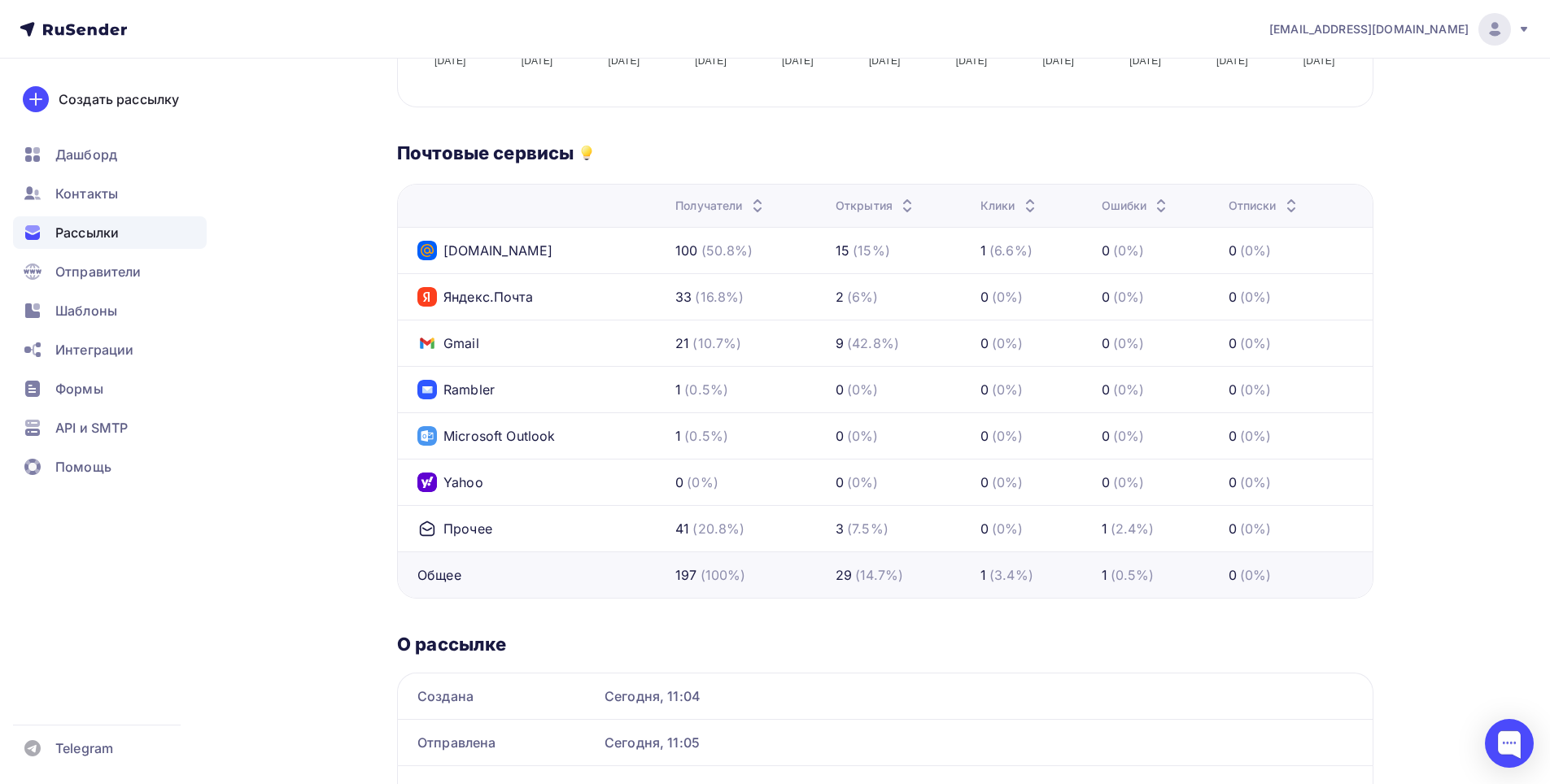
scroll to position [776, 0]
